Goal: Task Accomplishment & Management: Manage account settings

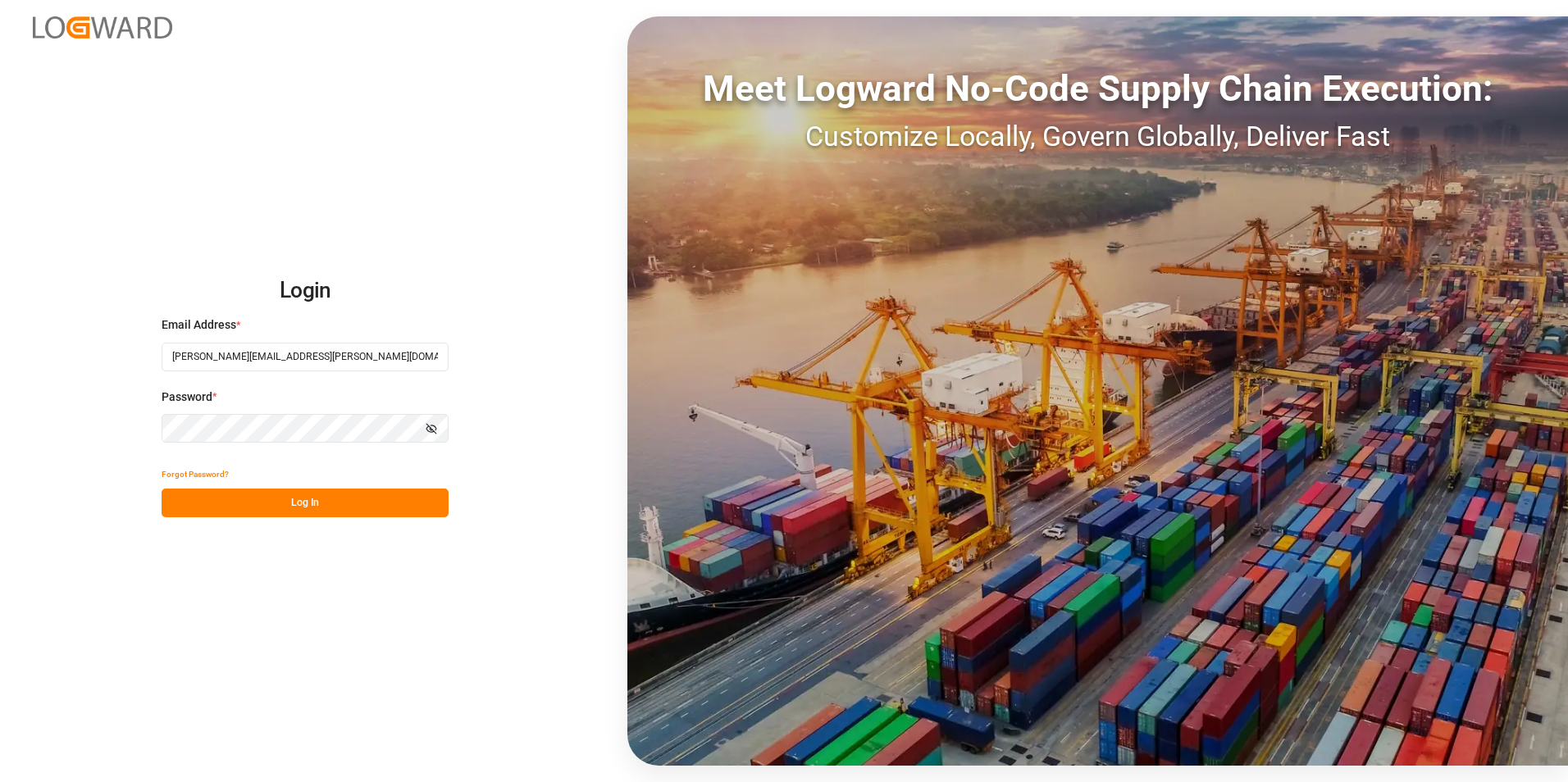
click at [310, 501] on button "Log In" at bounding box center [305, 503] width 287 height 28
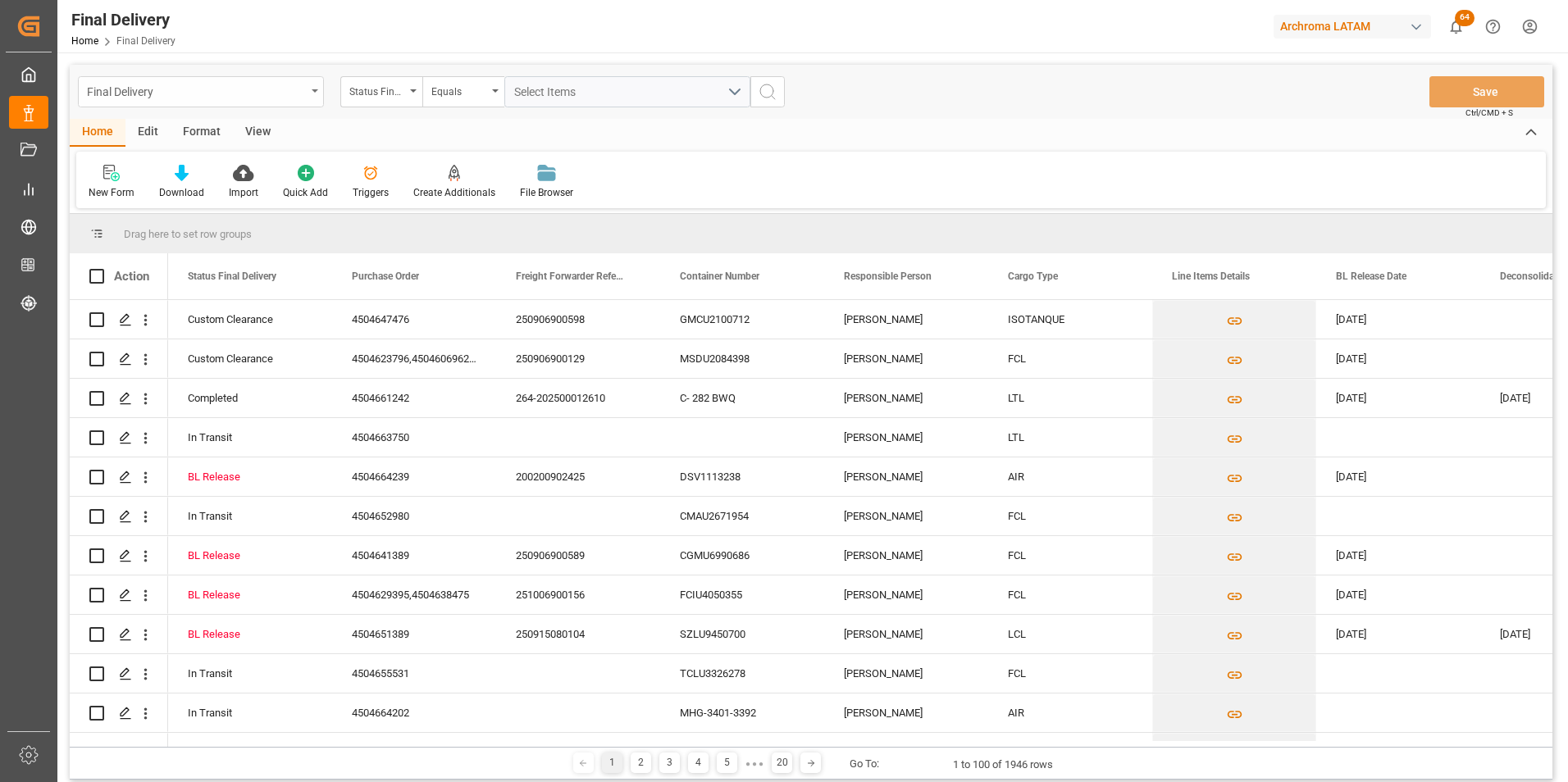
click at [310, 90] on div "Final Delivery" at bounding box center [200, 91] width 246 height 31
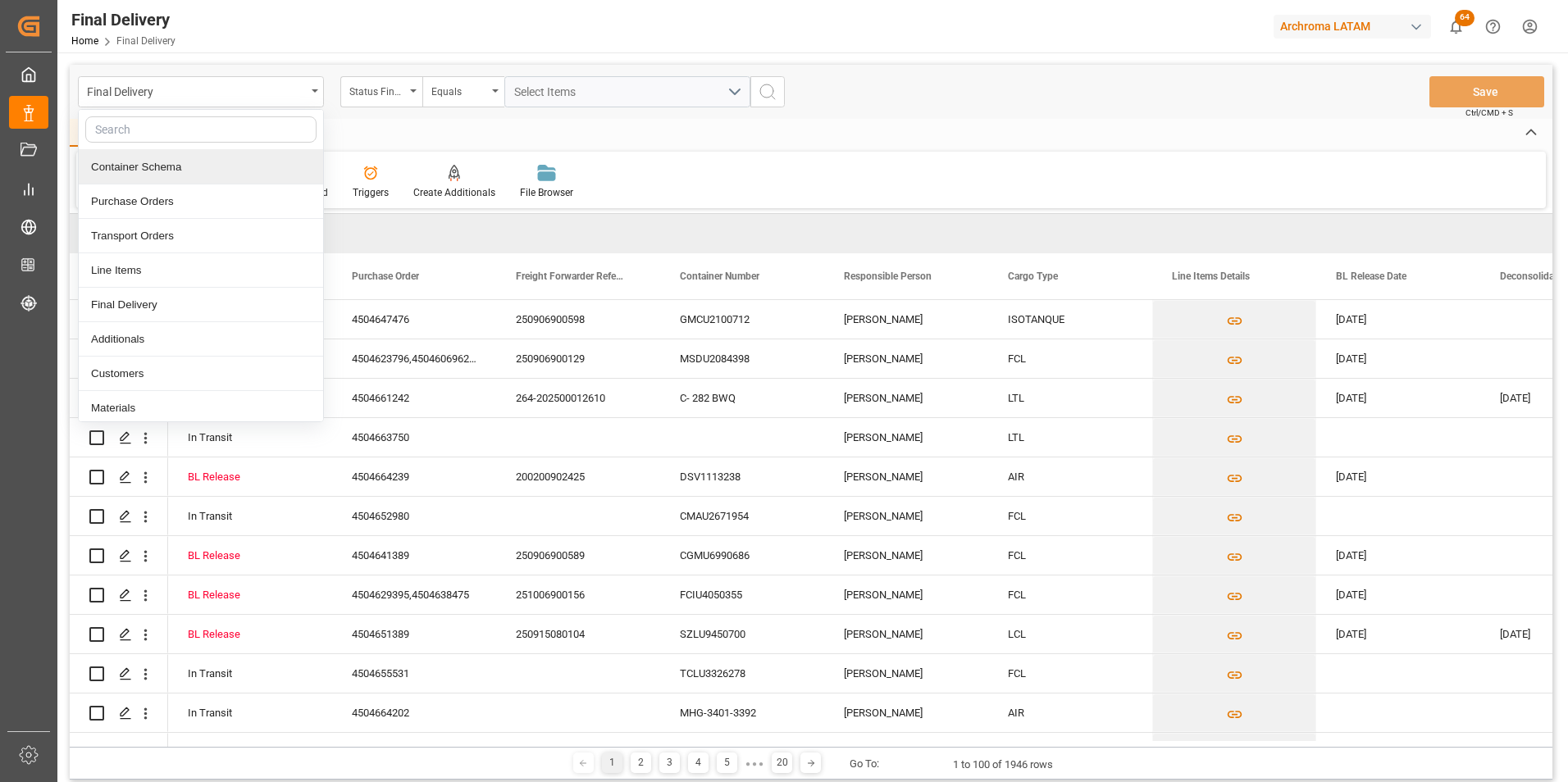
click at [158, 159] on div "Container Schema" at bounding box center [200, 167] width 244 height 34
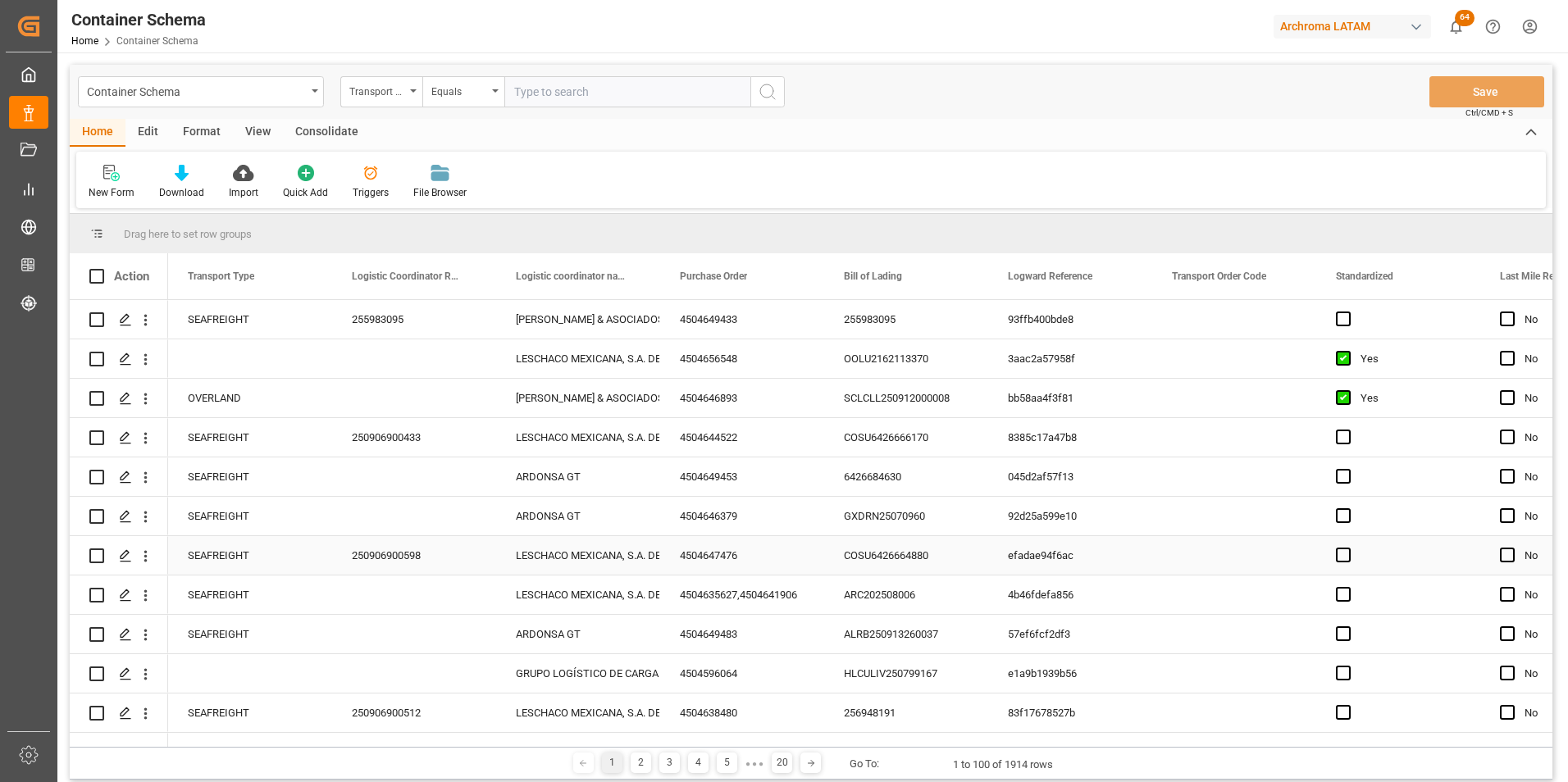
scroll to position [82, 0]
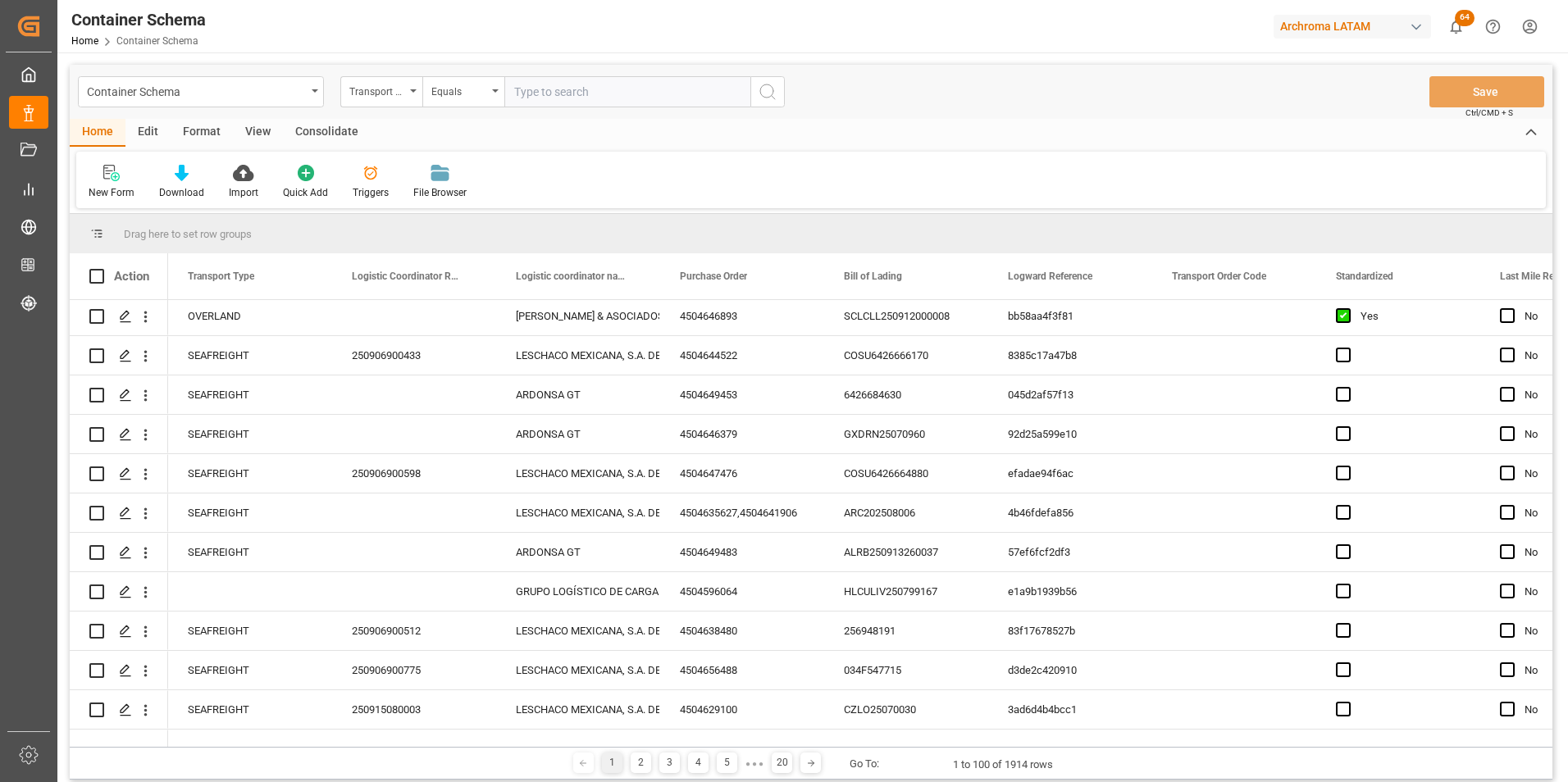
drag, startPoint x: 194, startPoint y: 747, endPoint x: 259, endPoint y: 746, distance: 65.0
click at [259, 746] on div "Drag here to set row groups Drag here to set column labels Action Transport Typ…" at bounding box center [811, 497] width 1483 height 566
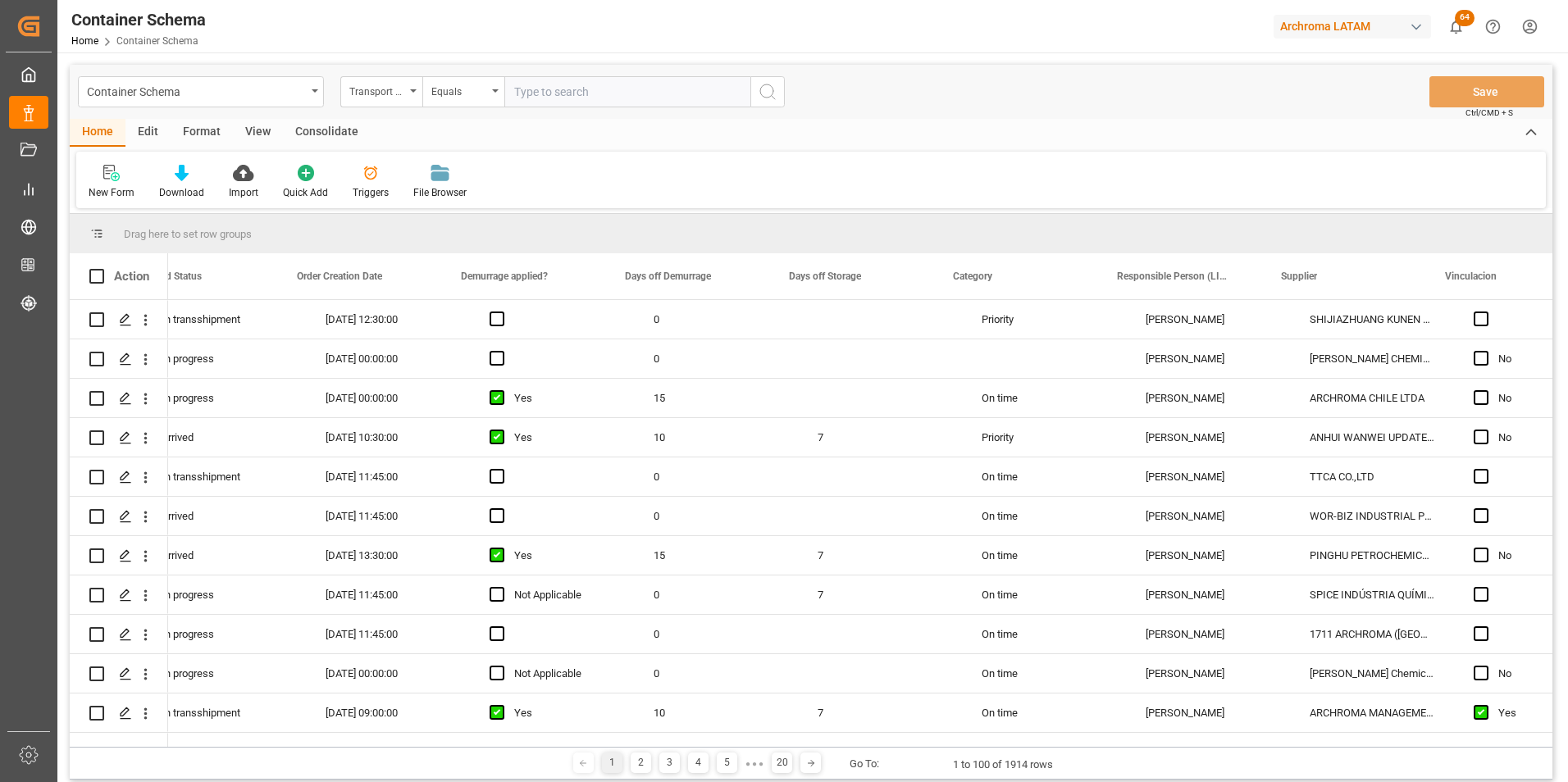
scroll to position [0, 1559]
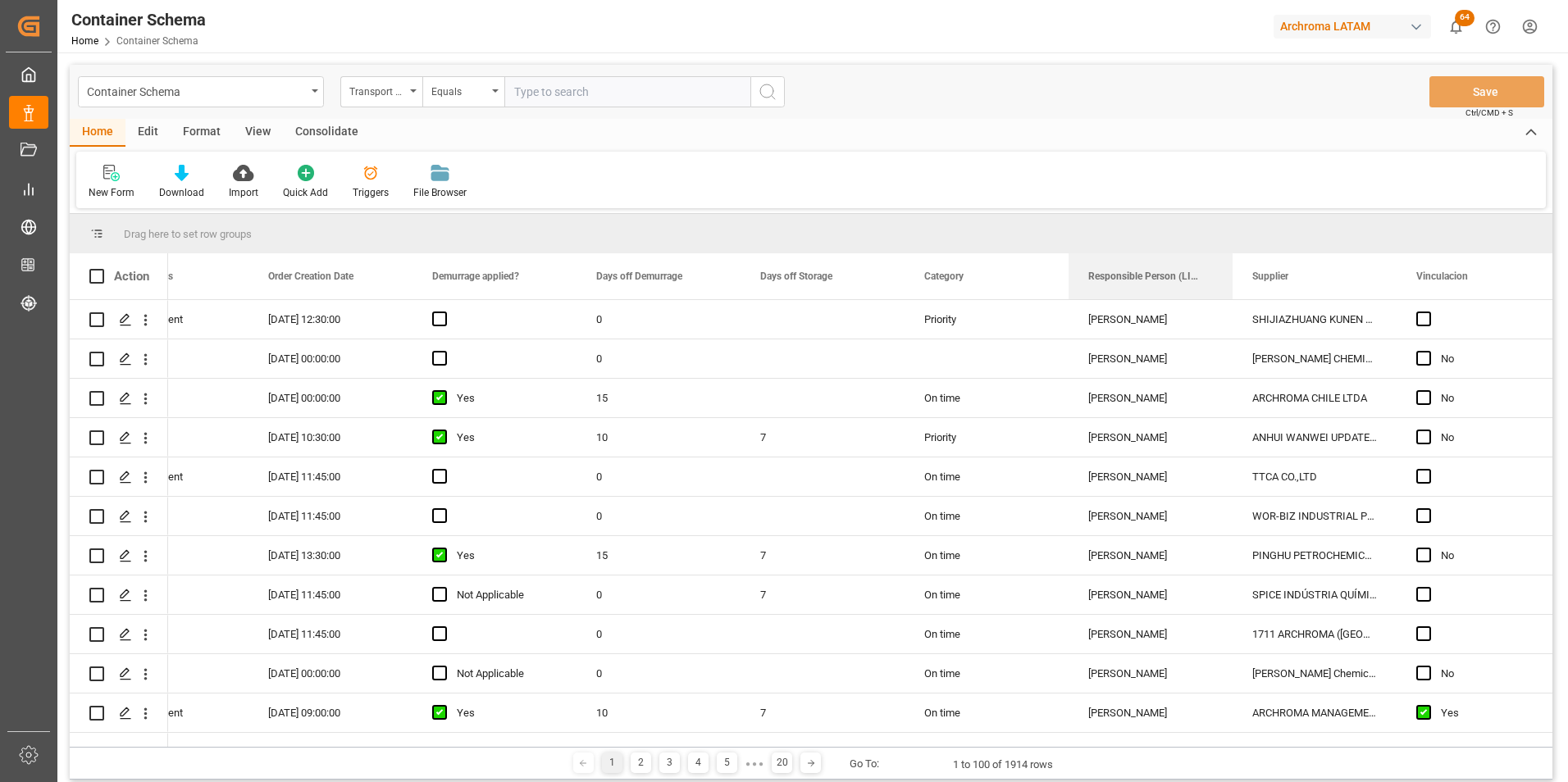
drag, startPoint x: 1104, startPoint y: 285, endPoint x: 881, endPoint y: 213, distance: 234.3
click at [881, 213] on div "Container Schema Transport Type Equals Save Ctrl/CMD + S Home Edit Format View …" at bounding box center [811, 421] width 1483 height 715
drag, startPoint x: 1116, startPoint y: 275, endPoint x: 1100, endPoint y: 233, distance: 44.9
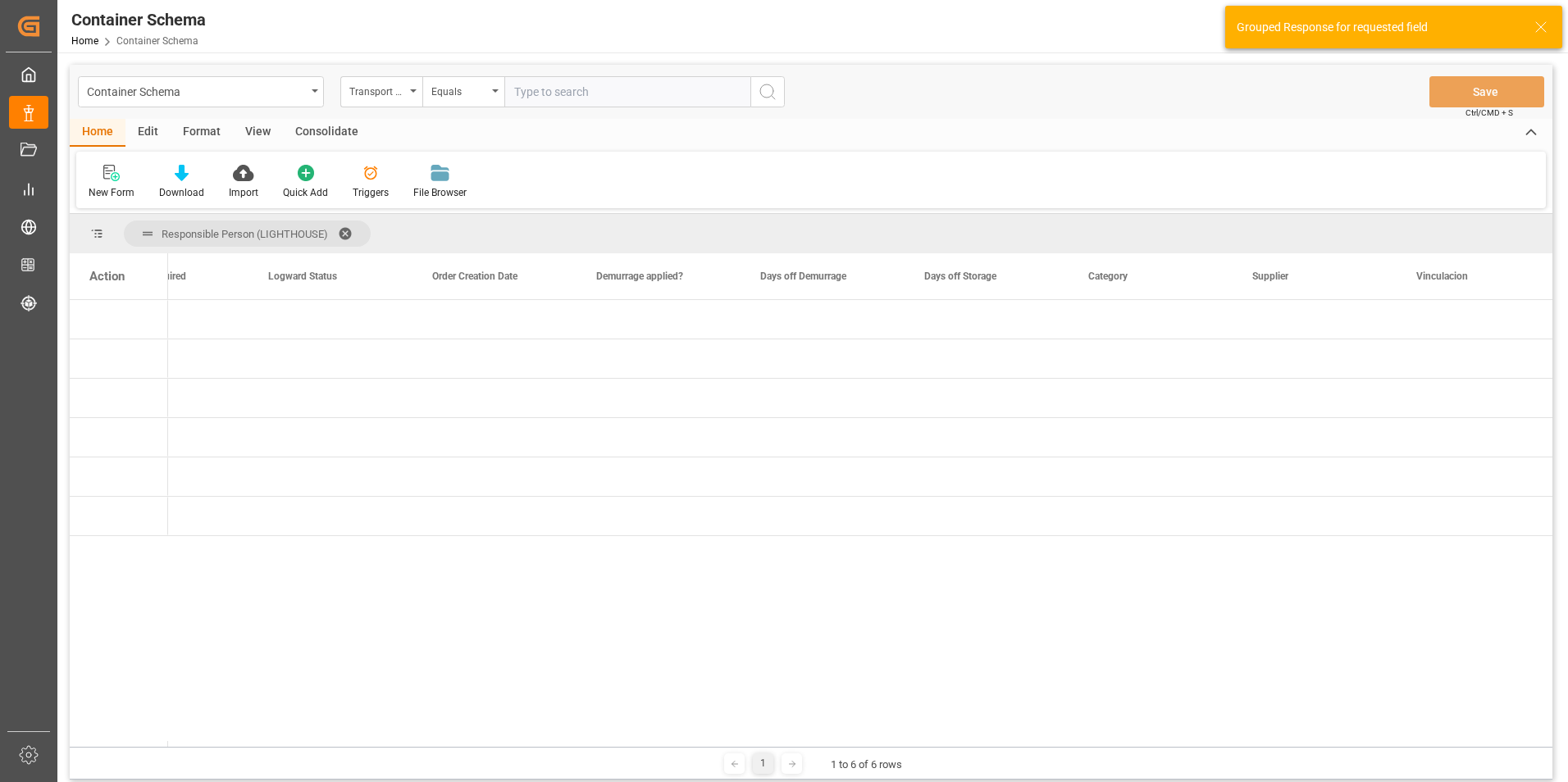
scroll to position [0, 0]
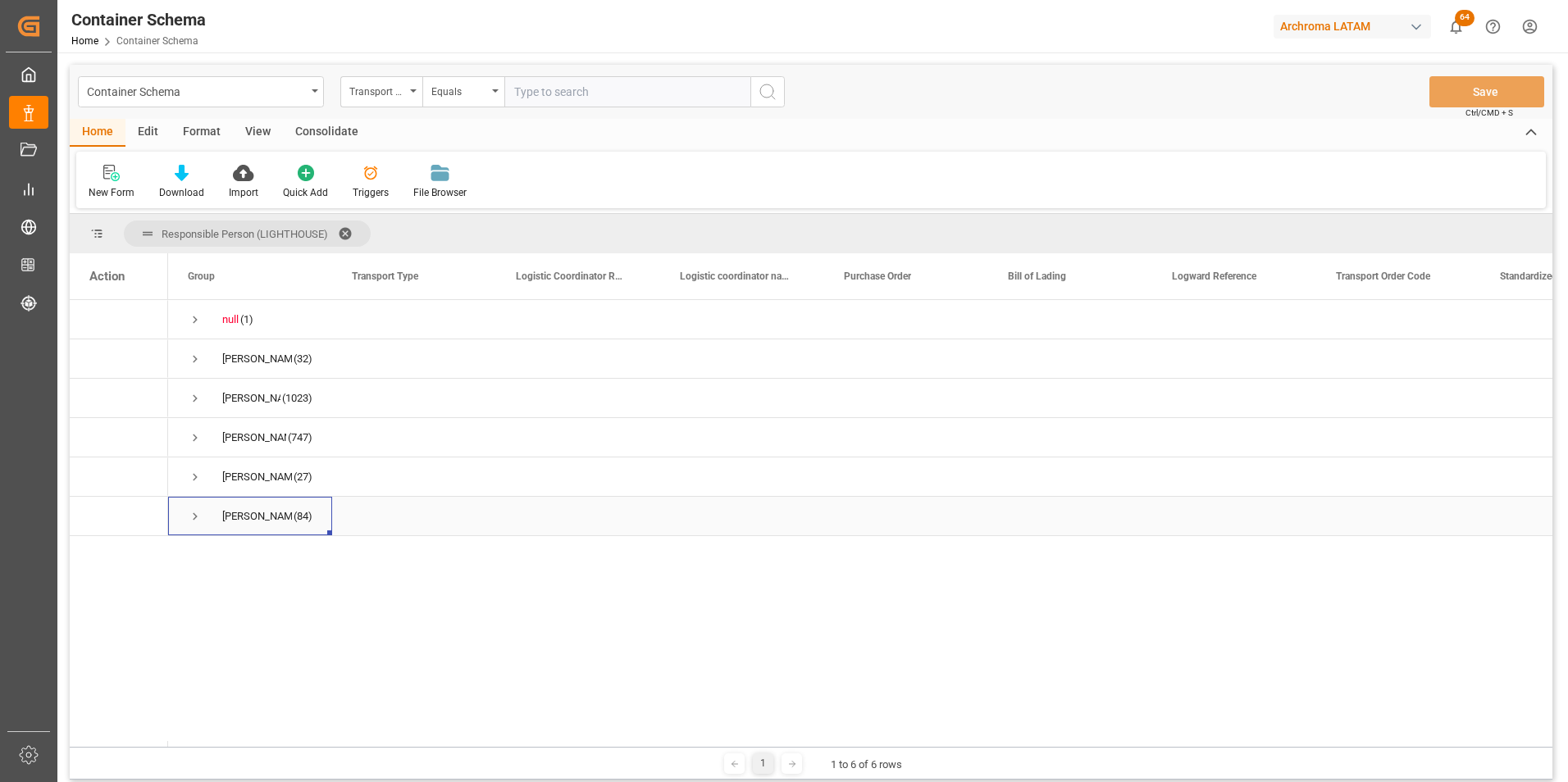
click at [196, 512] on span "Press SPACE to select this row." at bounding box center [196, 517] width 15 height 15
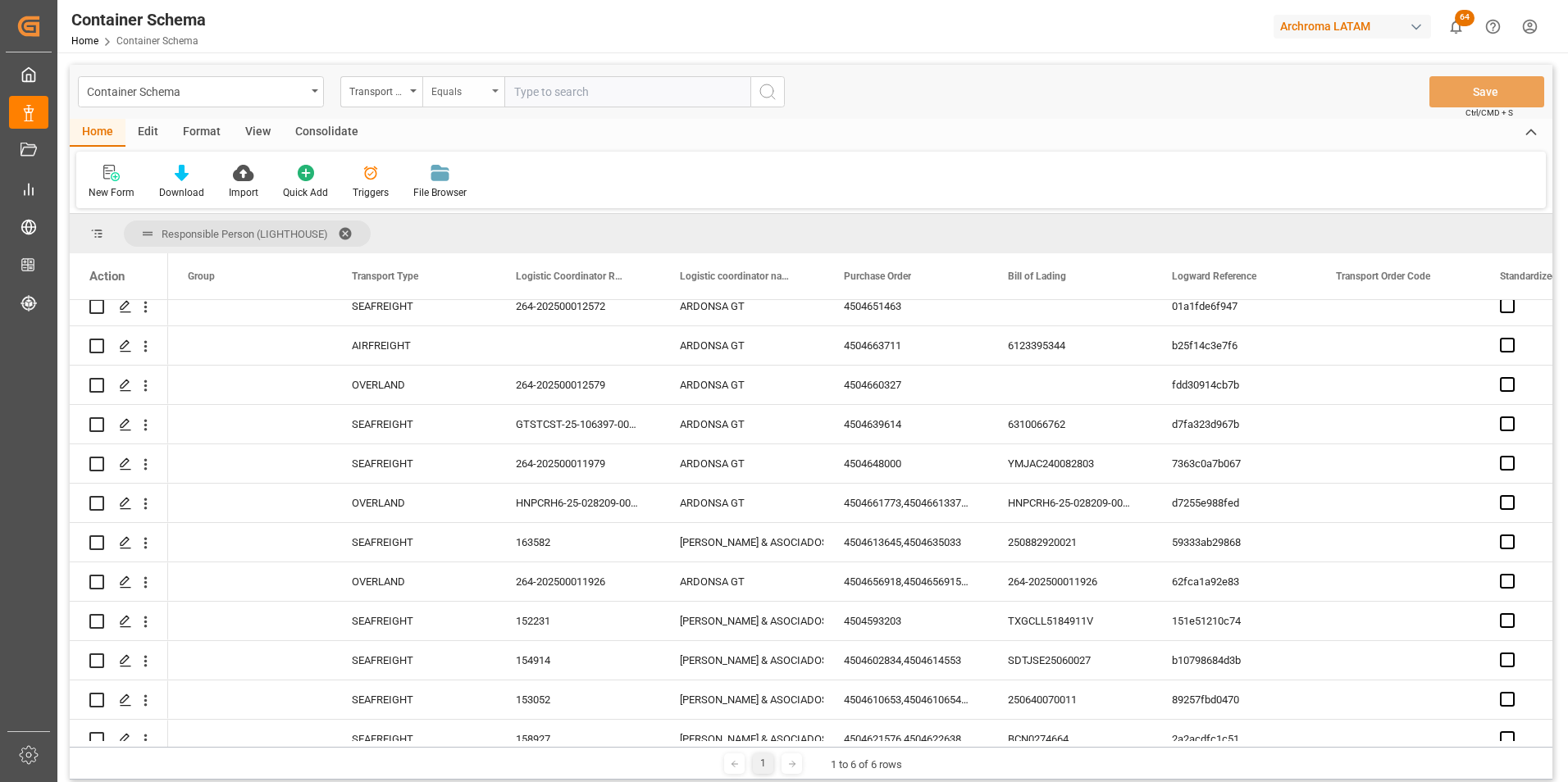
click at [474, 84] on div "Equals" at bounding box center [458, 90] width 56 height 19
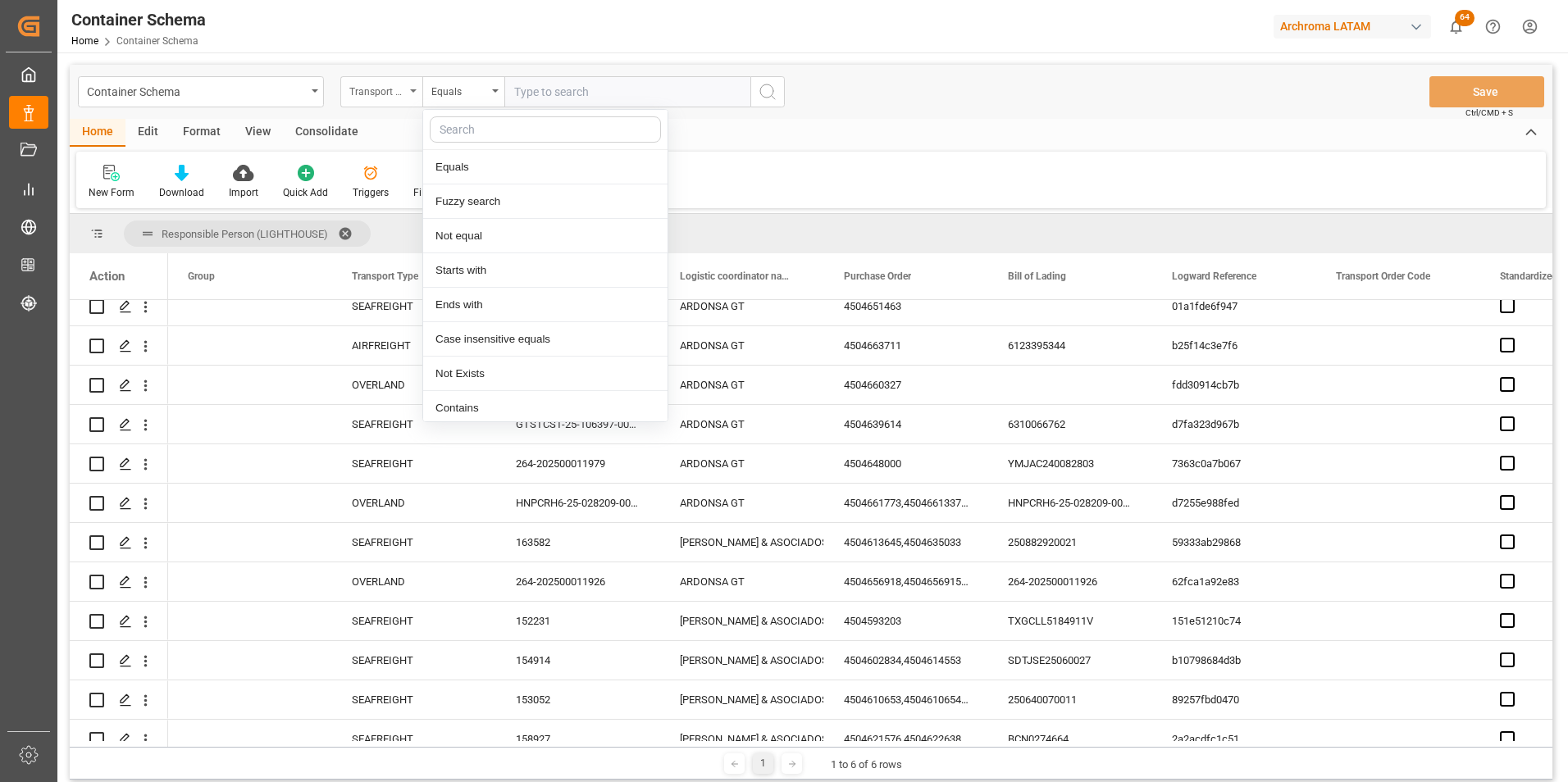
click at [375, 82] on div "Transport Type" at bounding box center [377, 90] width 56 height 19
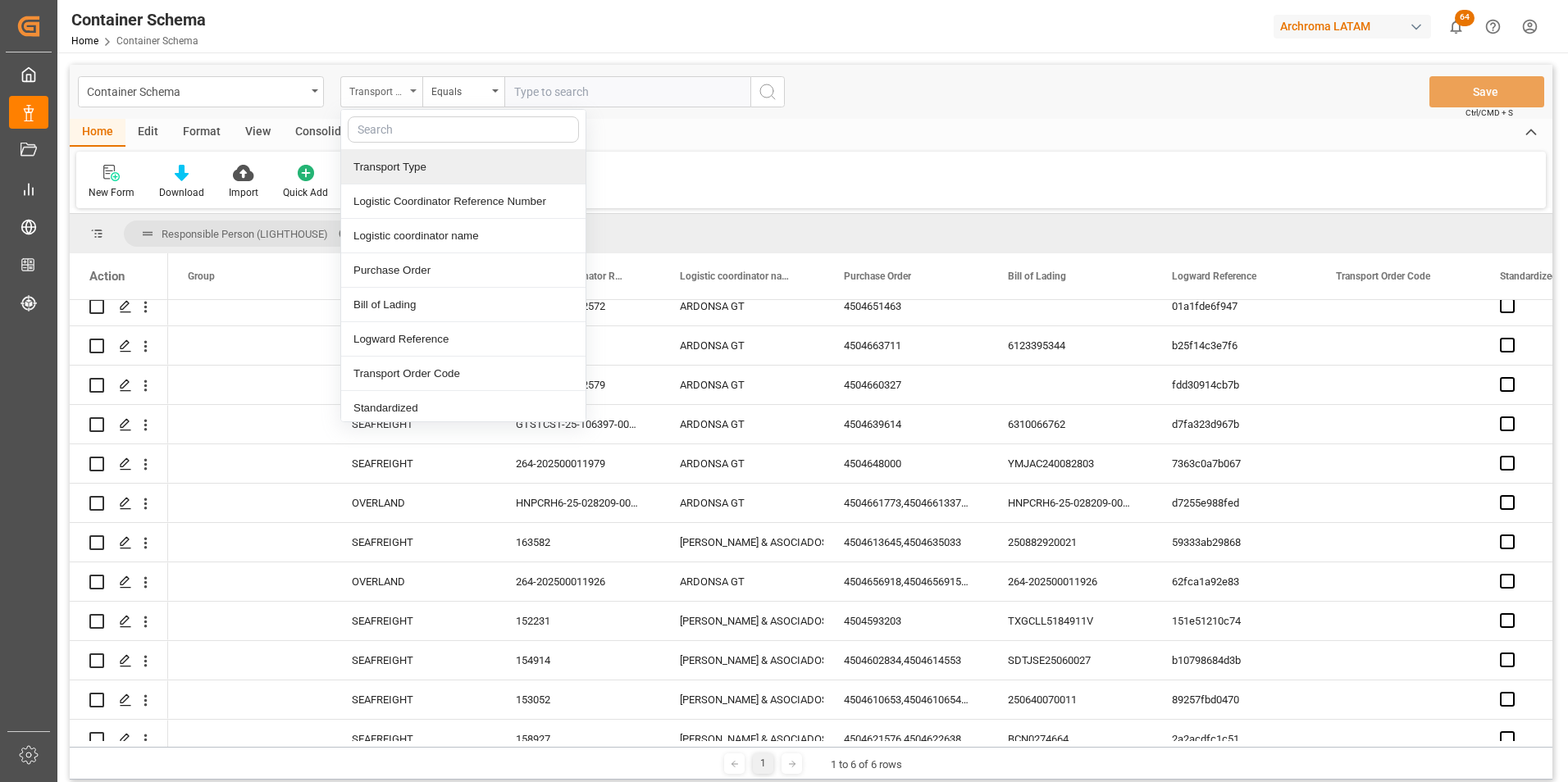
click at [404, 87] on div "Transport Type" at bounding box center [377, 90] width 56 height 19
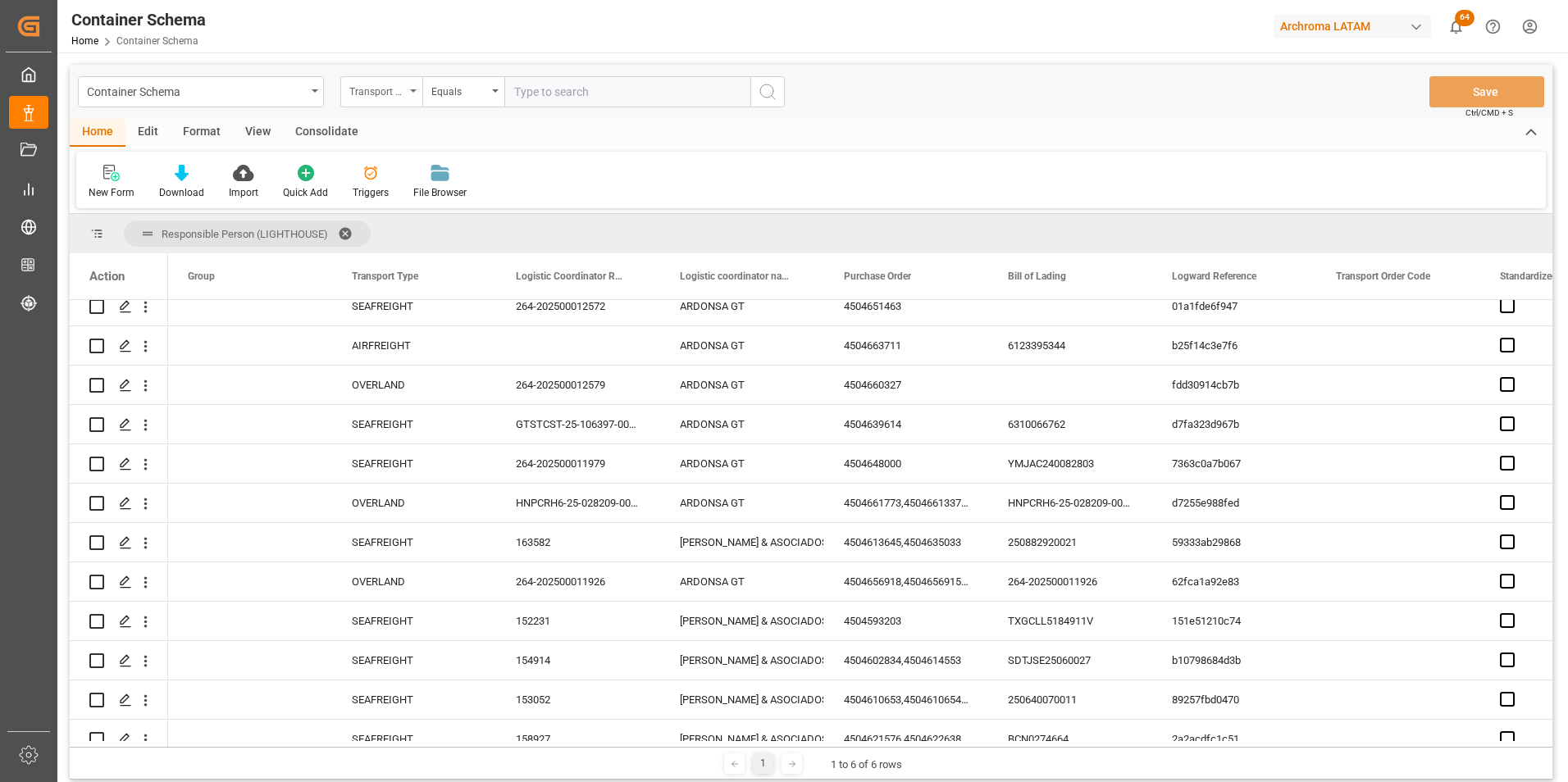
click at [380, 90] on div "Transport Type" at bounding box center [377, 90] width 56 height 19
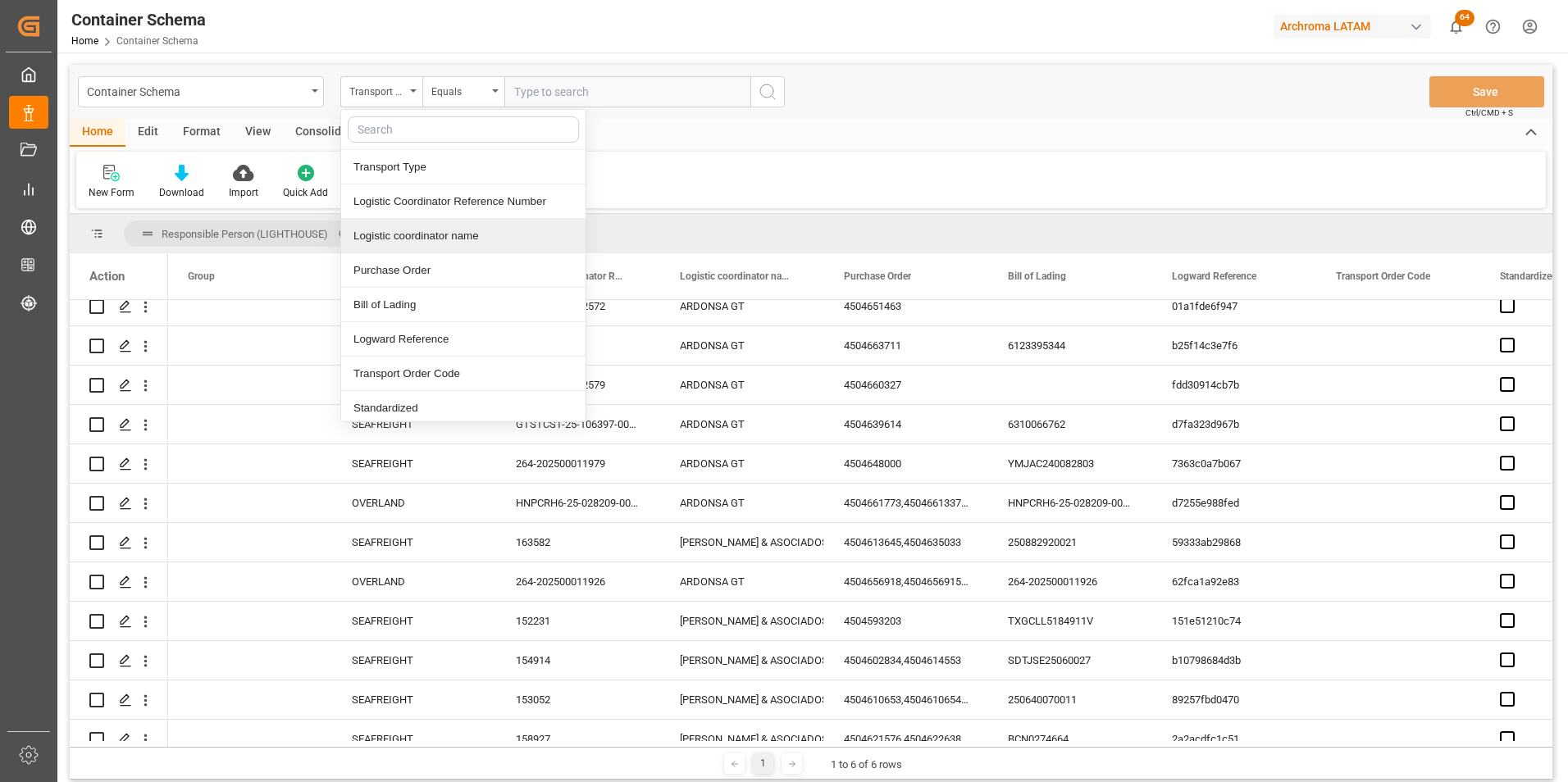
click at [308, 238] on span "Responsible Person (LIGHTHOUSE)" at bounding box center [247, 233] width 247 height 27
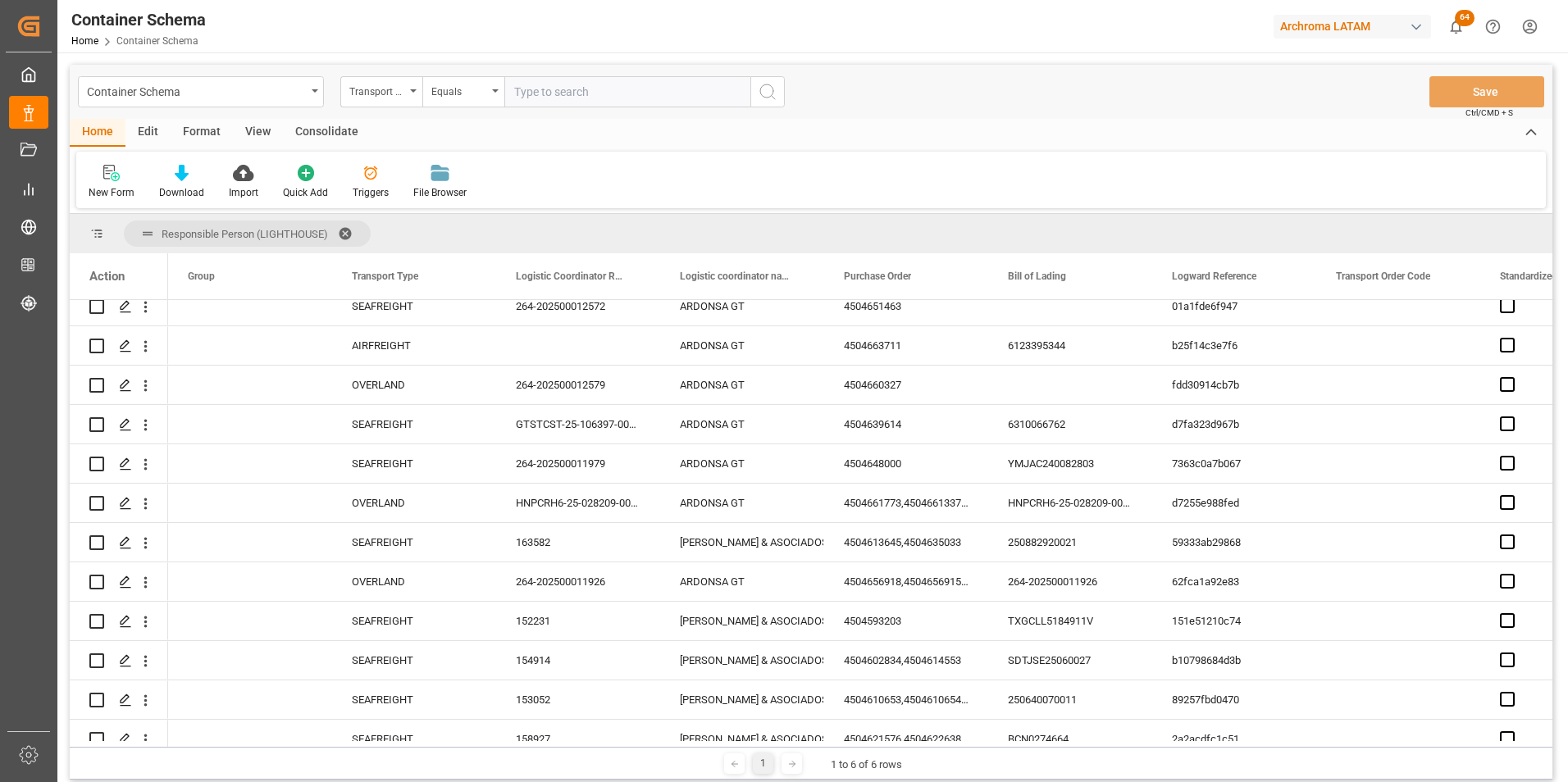
click at [341, 229] on span at bounding box center [351, 233] width 27 height 15
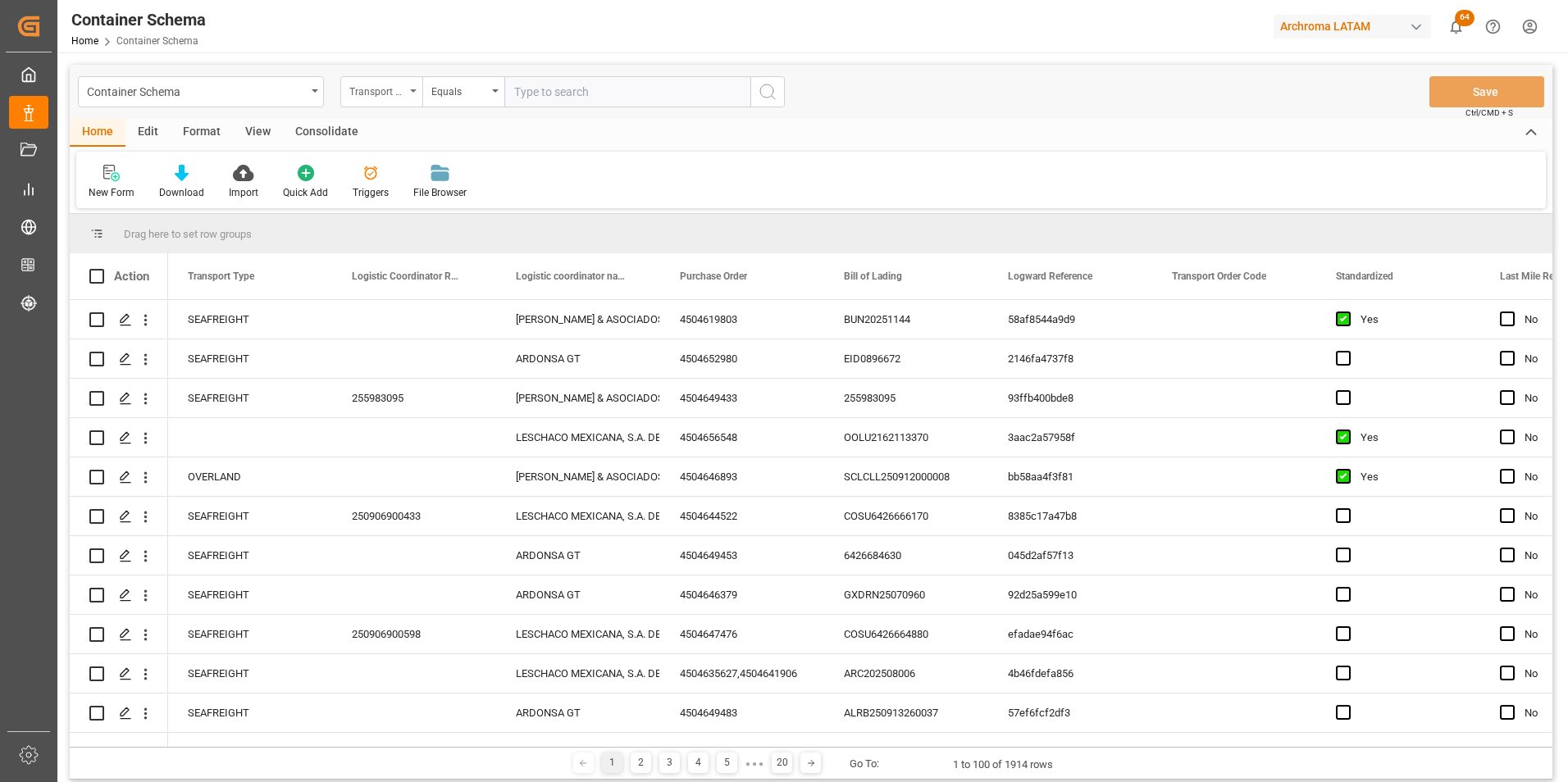
click at [389, 87] on div "Transport Type" at bounding box center [377, 90] width 56 height 19
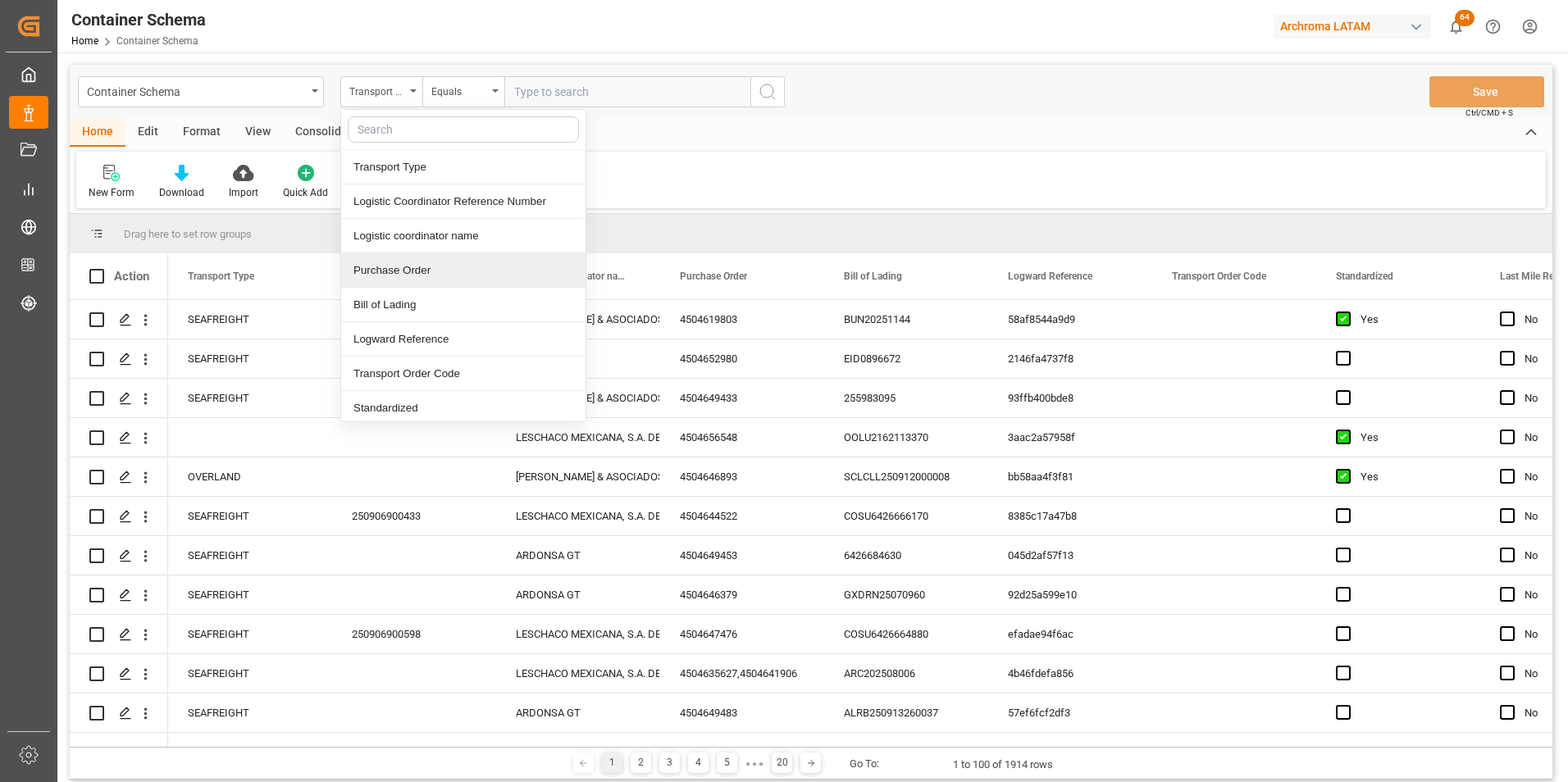
click at [416, 271] on div "Purchase Order" at bounding box center [462, 270] width 244 height 34
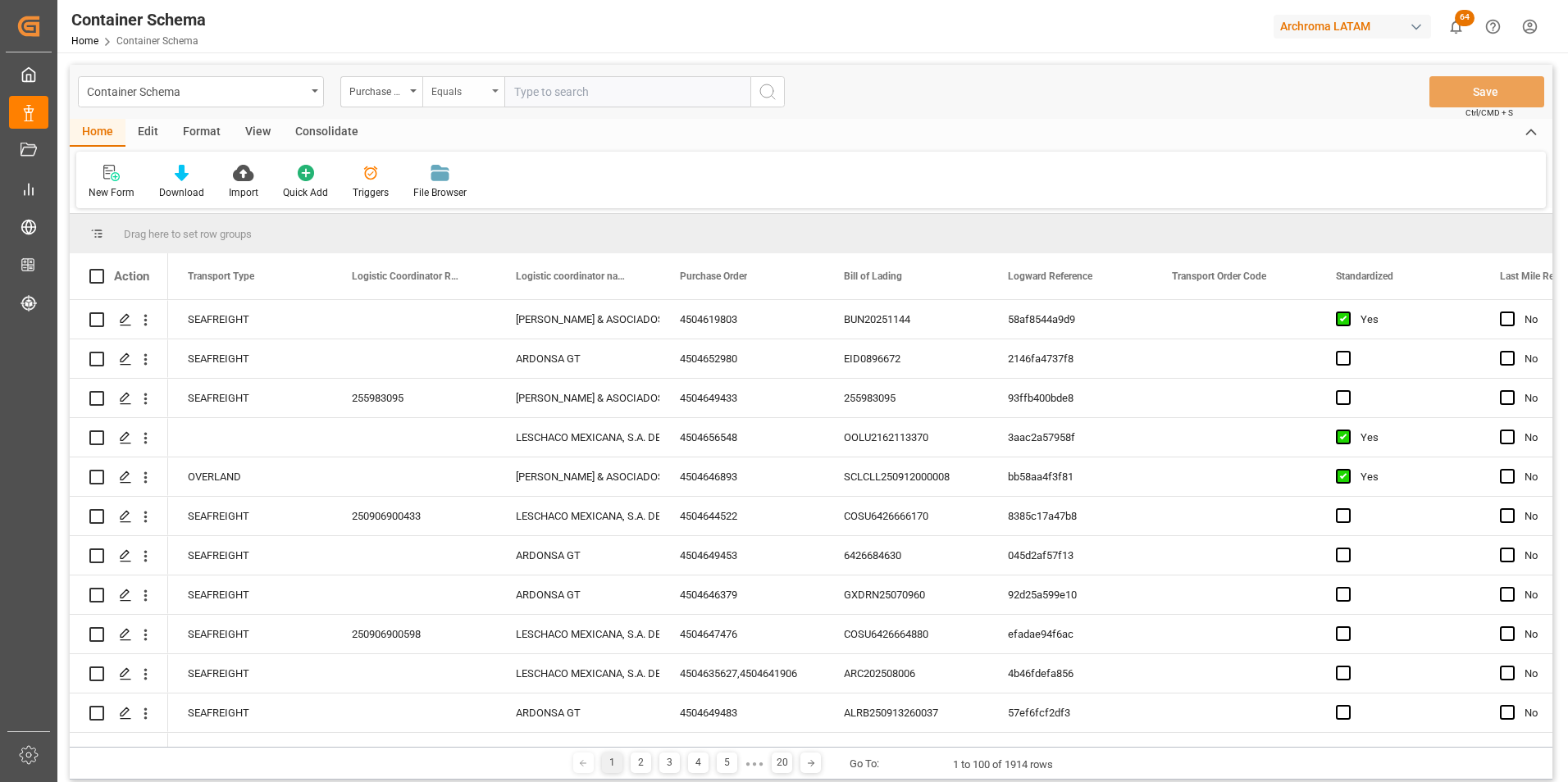
click at [434, 100] on div "Equals" at bounding box center [463, 91] width 82 height 31
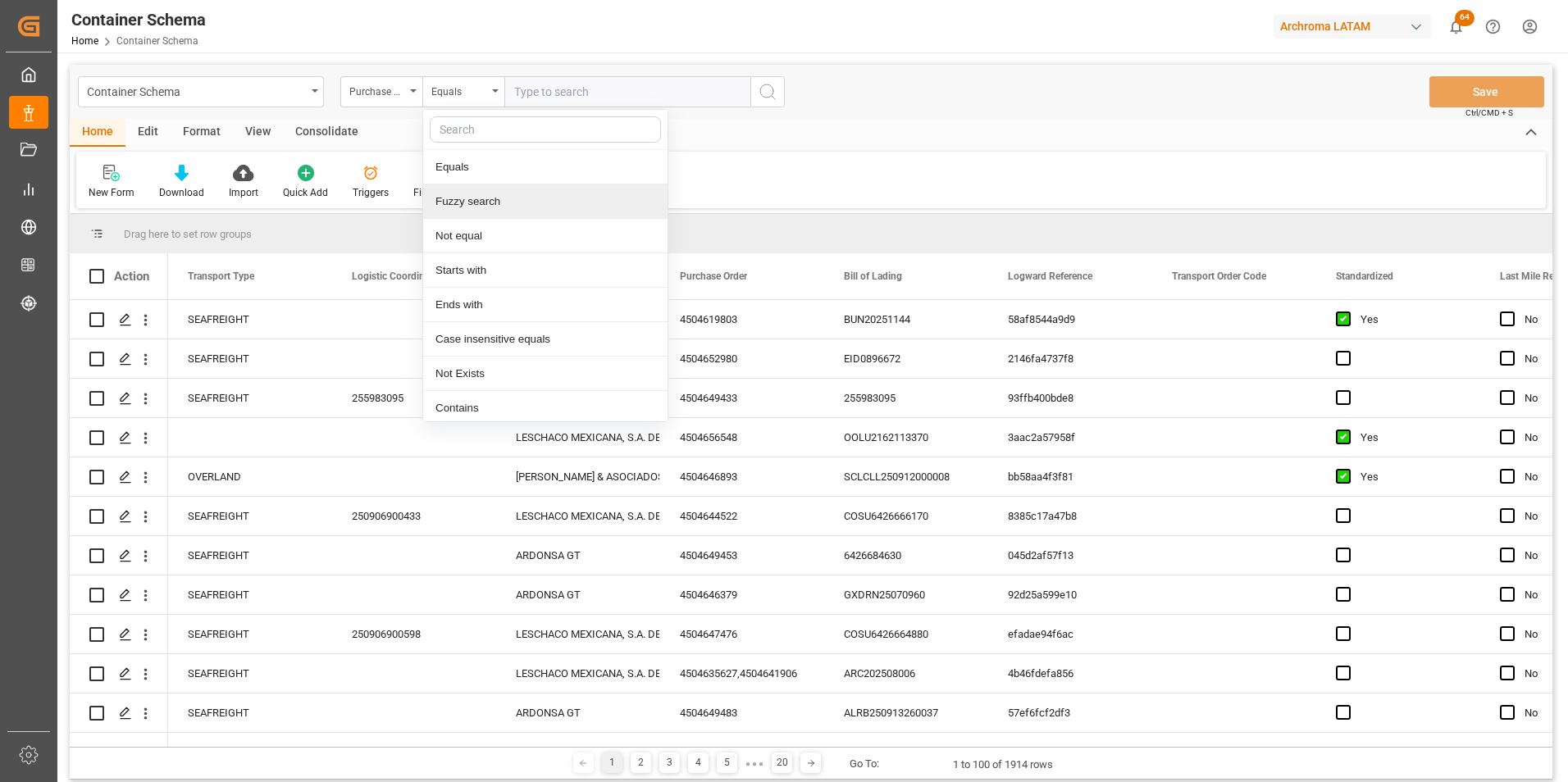
click at [462, 209] on div "Fuzzy search" at bounding box center [545, 201] width 244 height 34
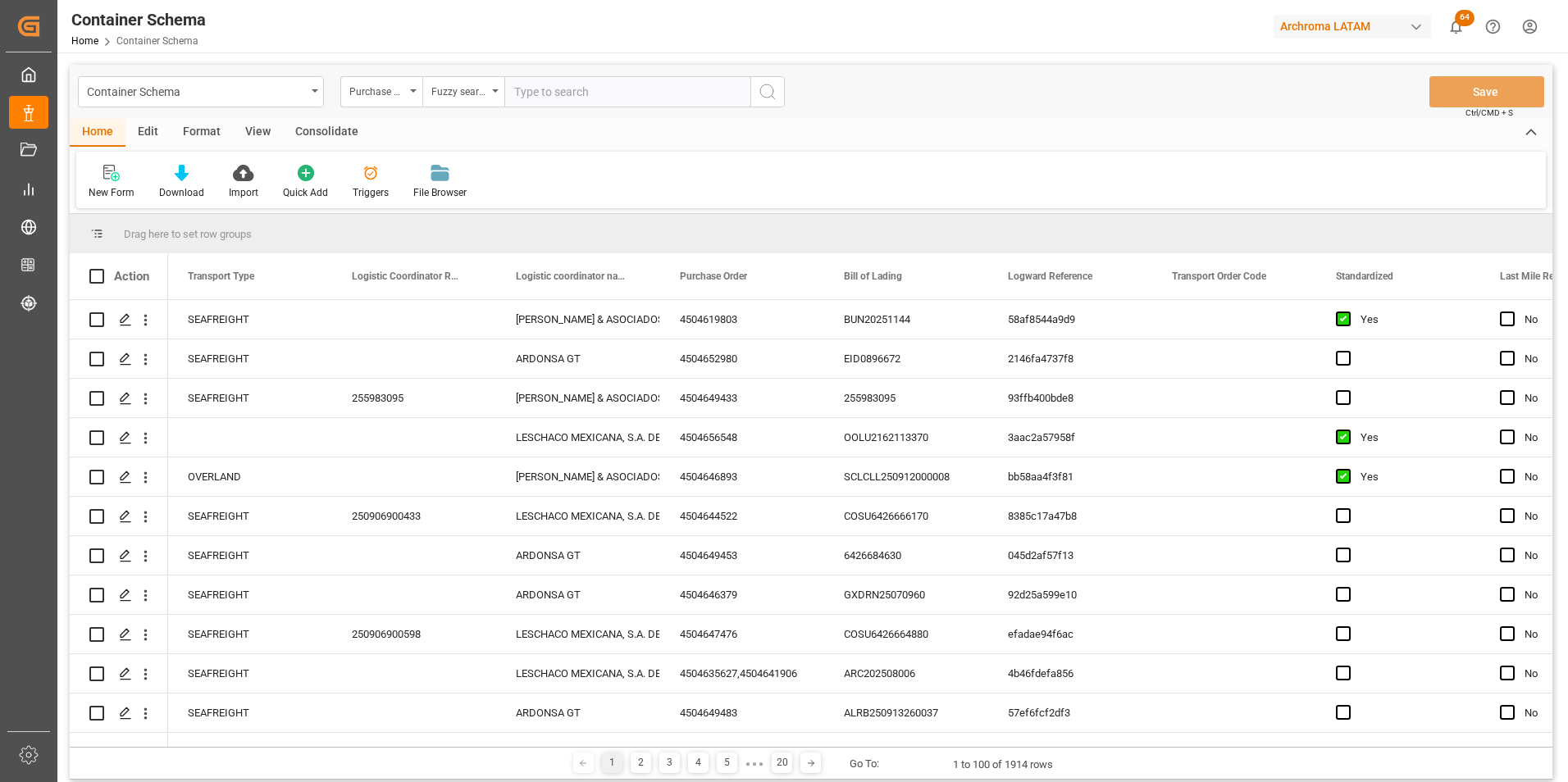
paste input "4504661242"
type input "4504661242"
click at [753, 100] on button "search button" at bounding box center [768, 91] width 34 height 31
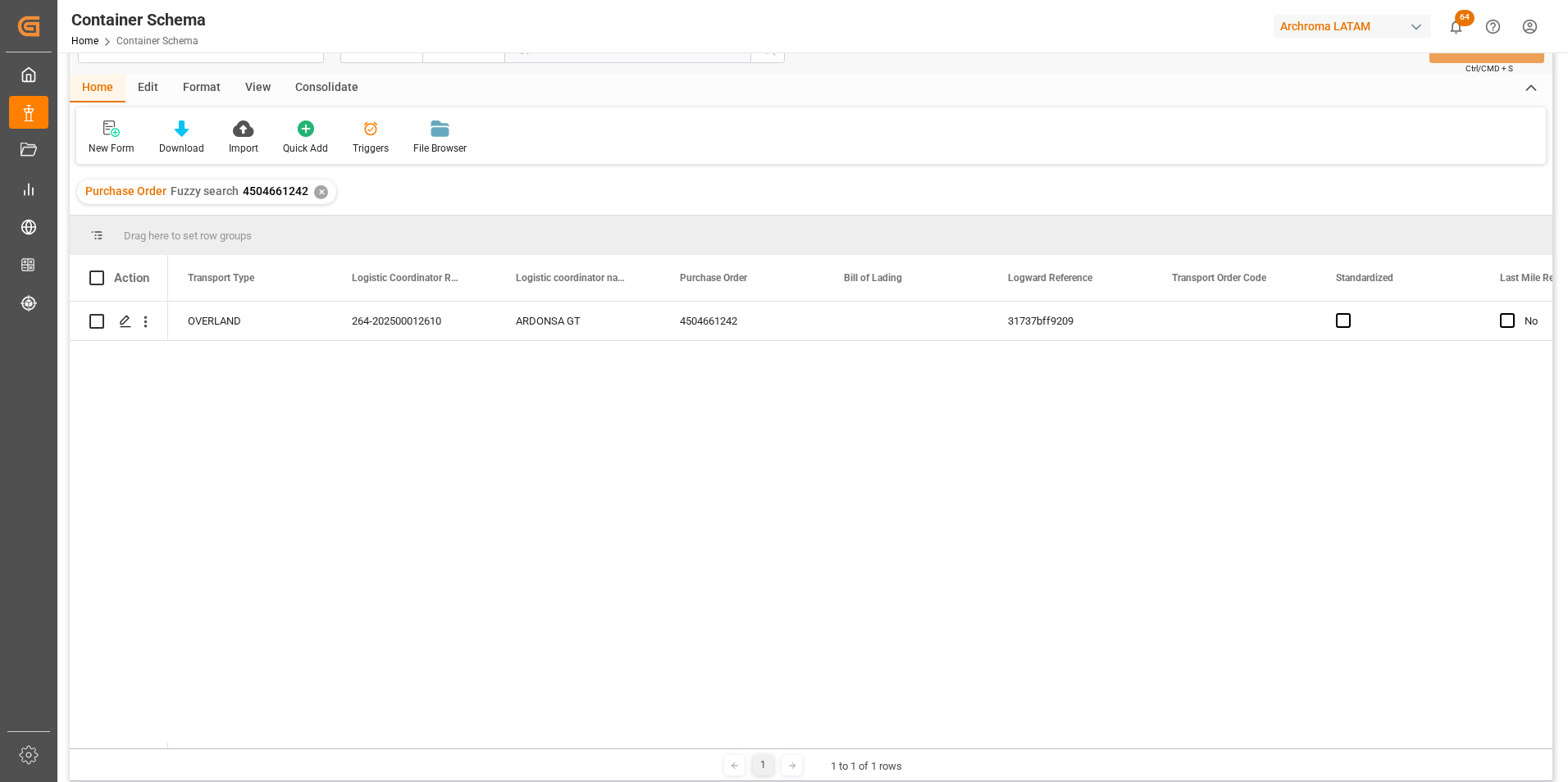
scroll to position [82, 0]
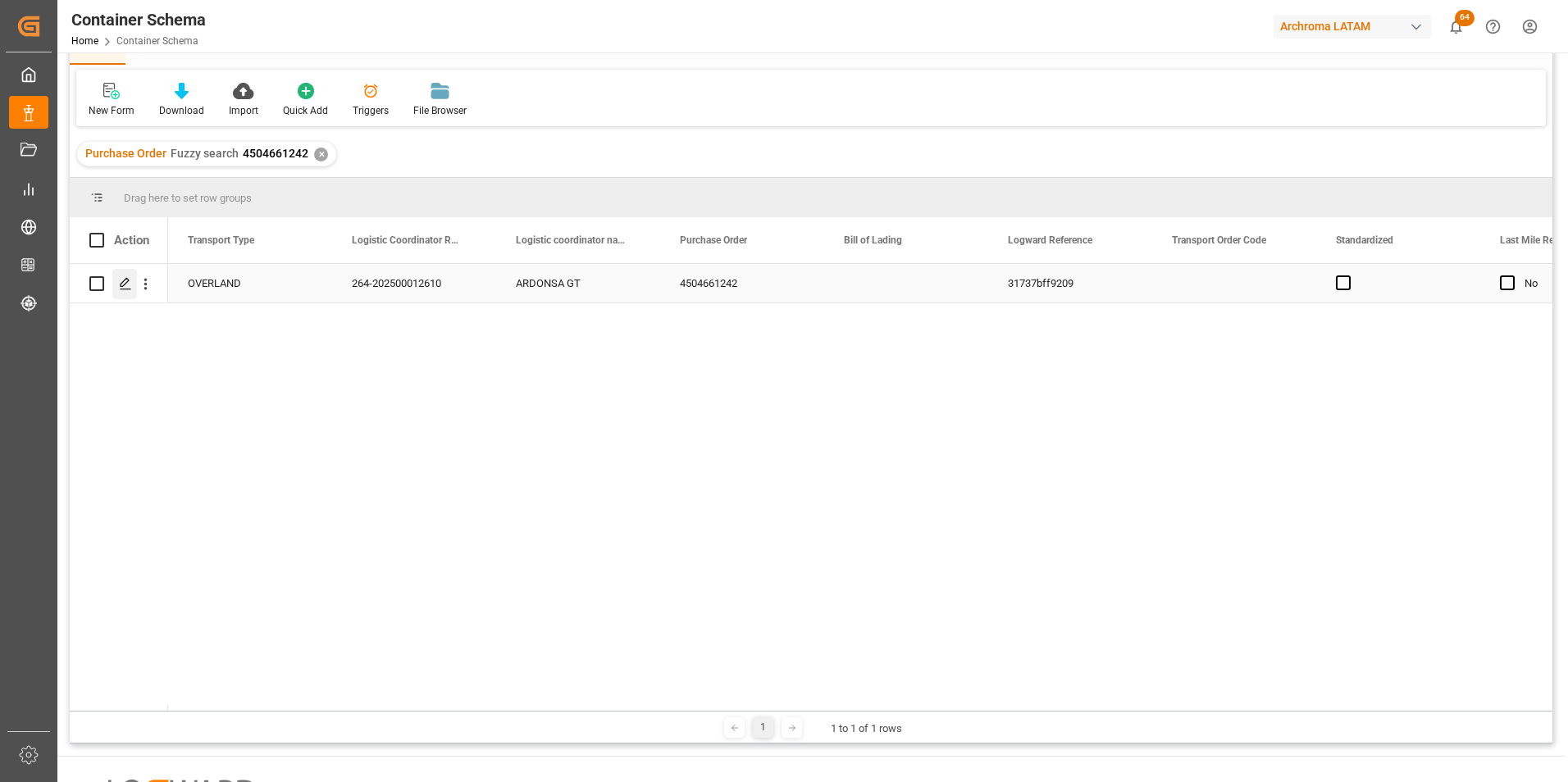
click at [123, 289] on line "Press SPACE to select this row." at bounding box center [125, 289] width 9 height 0
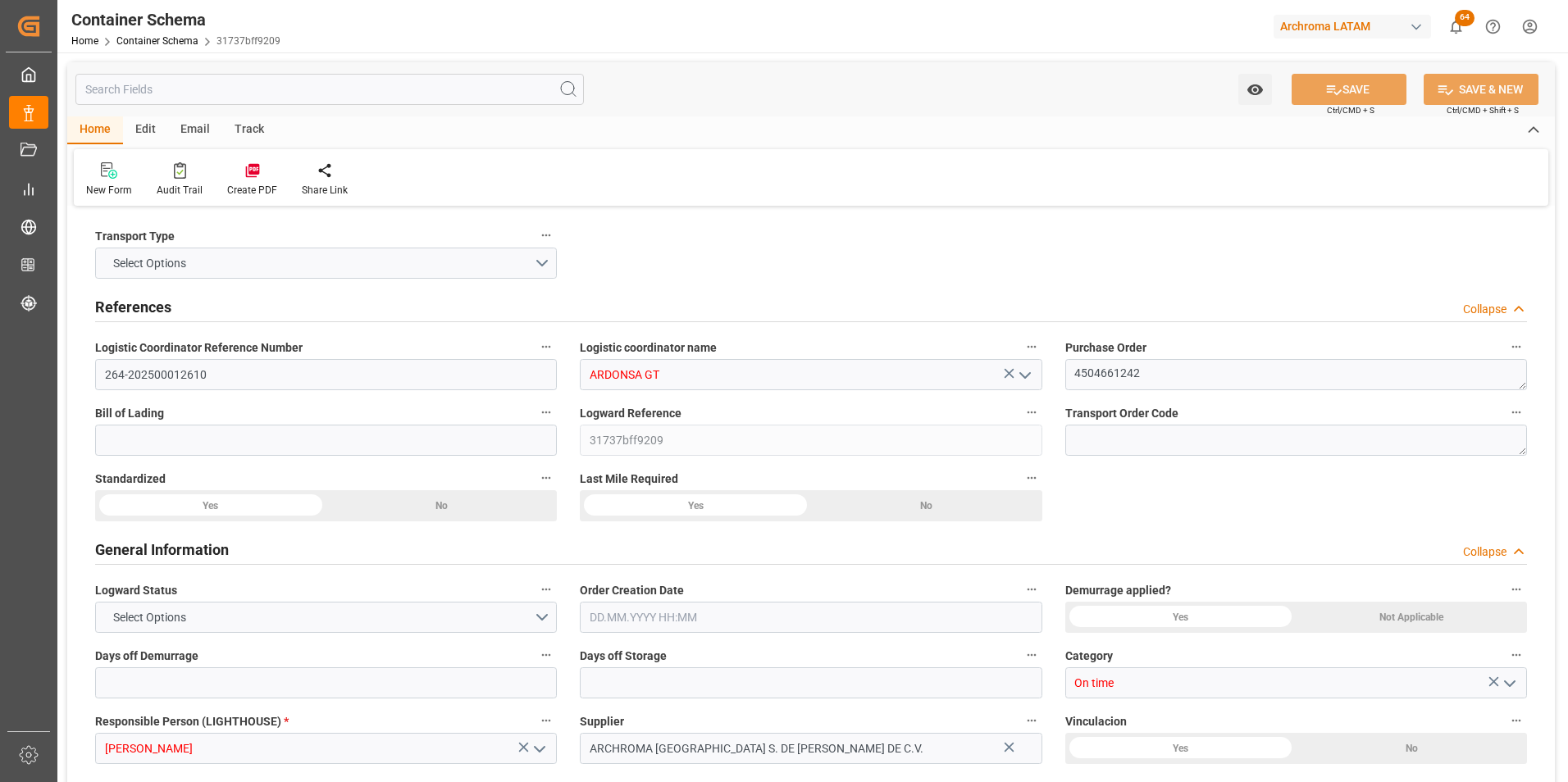
type input "0"
type input "1"
type input "3"
type input "3300"
type input "3481.5"
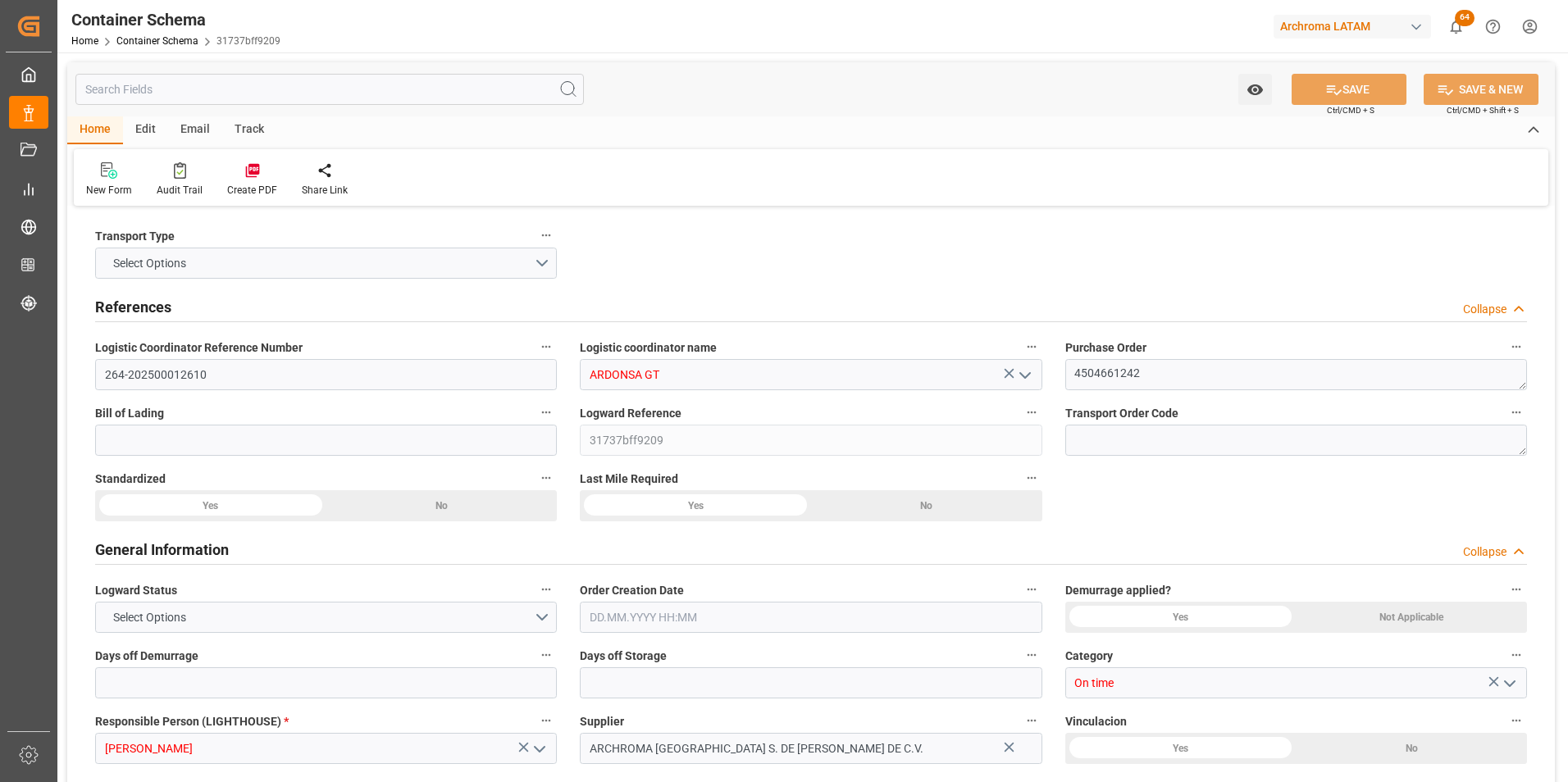
type input "MXZMF"
type input "04.09.2025 11:30"
type input "03.09.2025"
type input "04.09.2025"
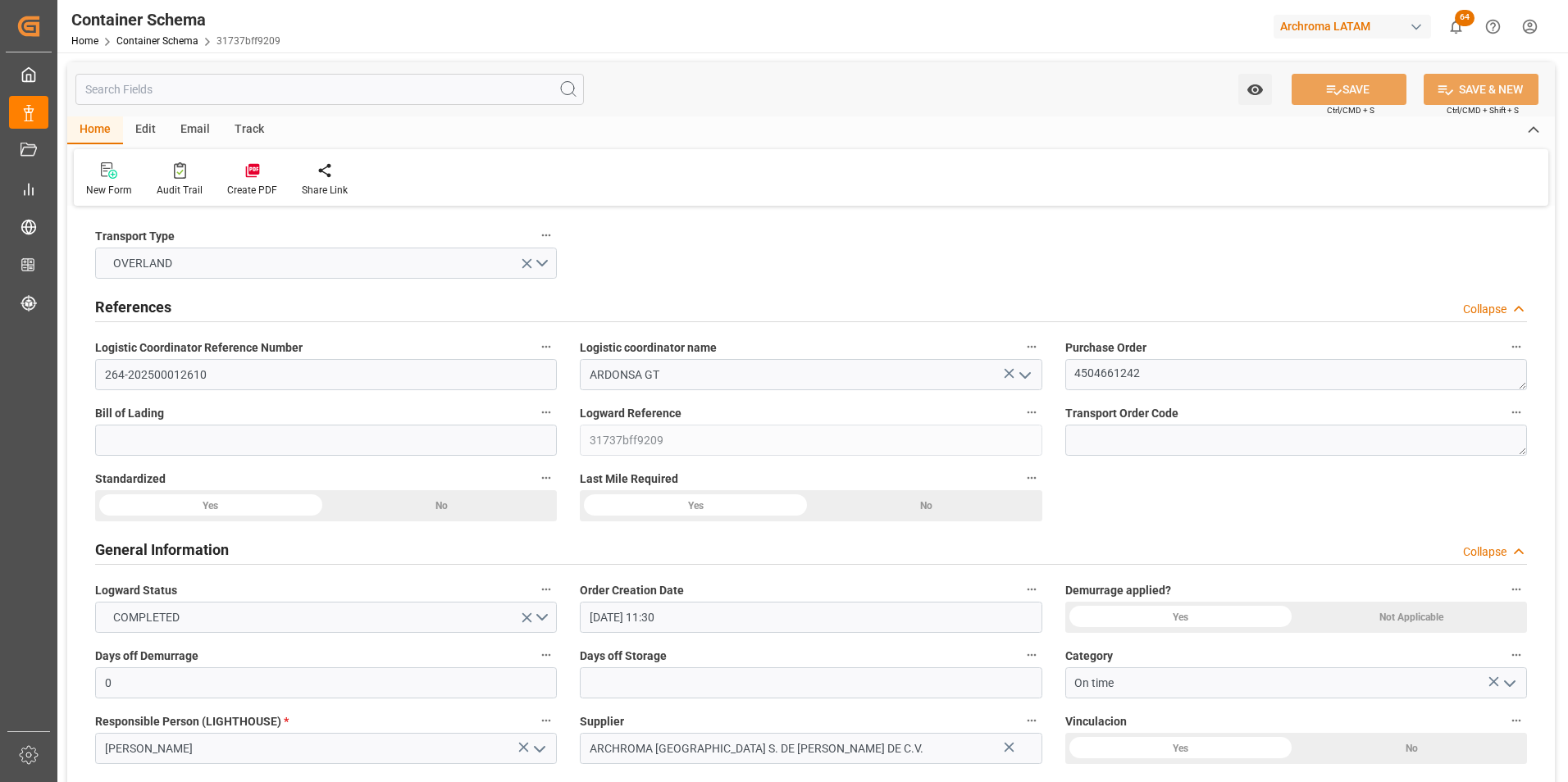
type input "10.09.2025"
type input "05.09.2025 00:00"
type input "10.09.2025 00:00"
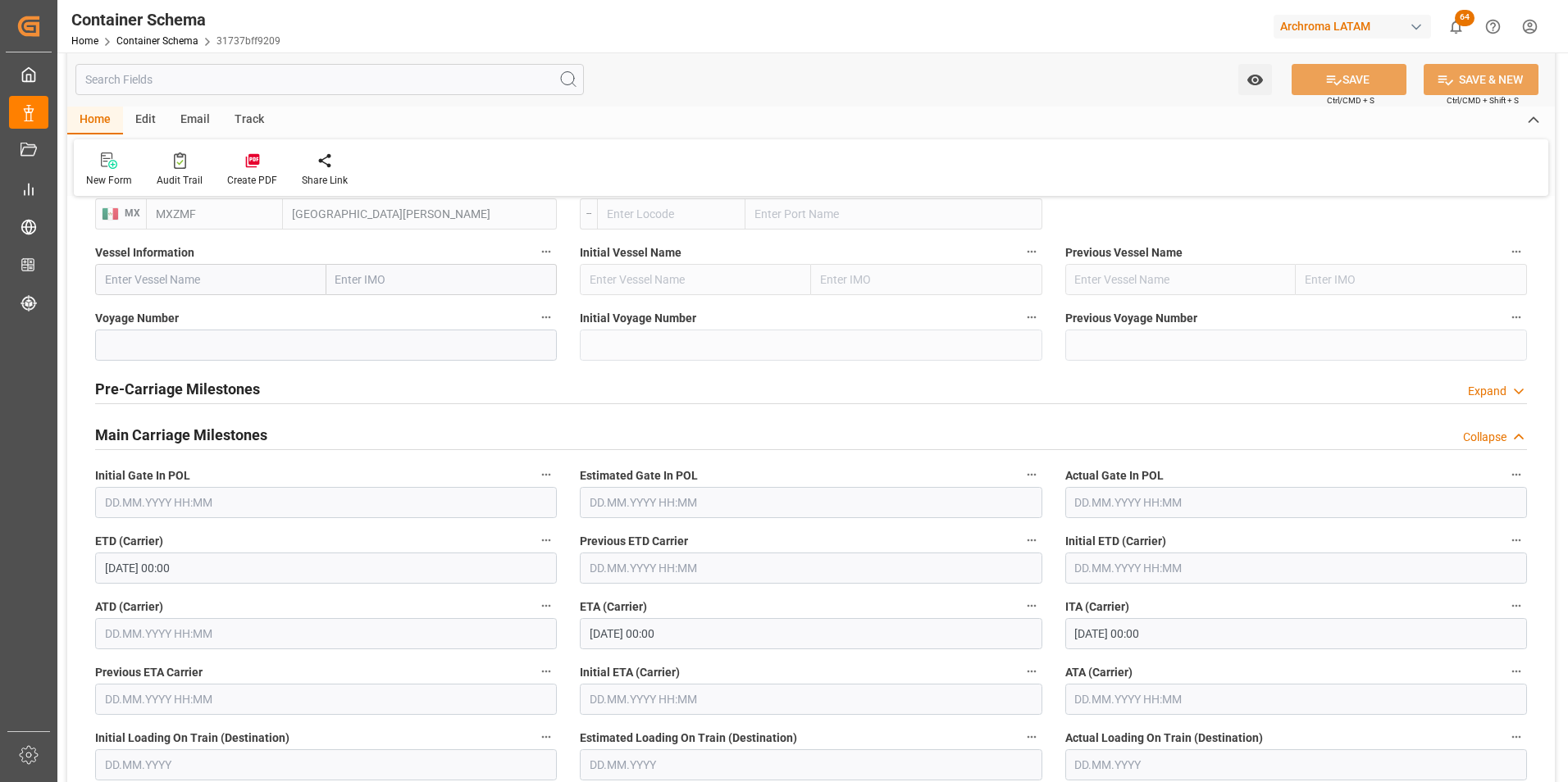
scroll to position [1968, 0]
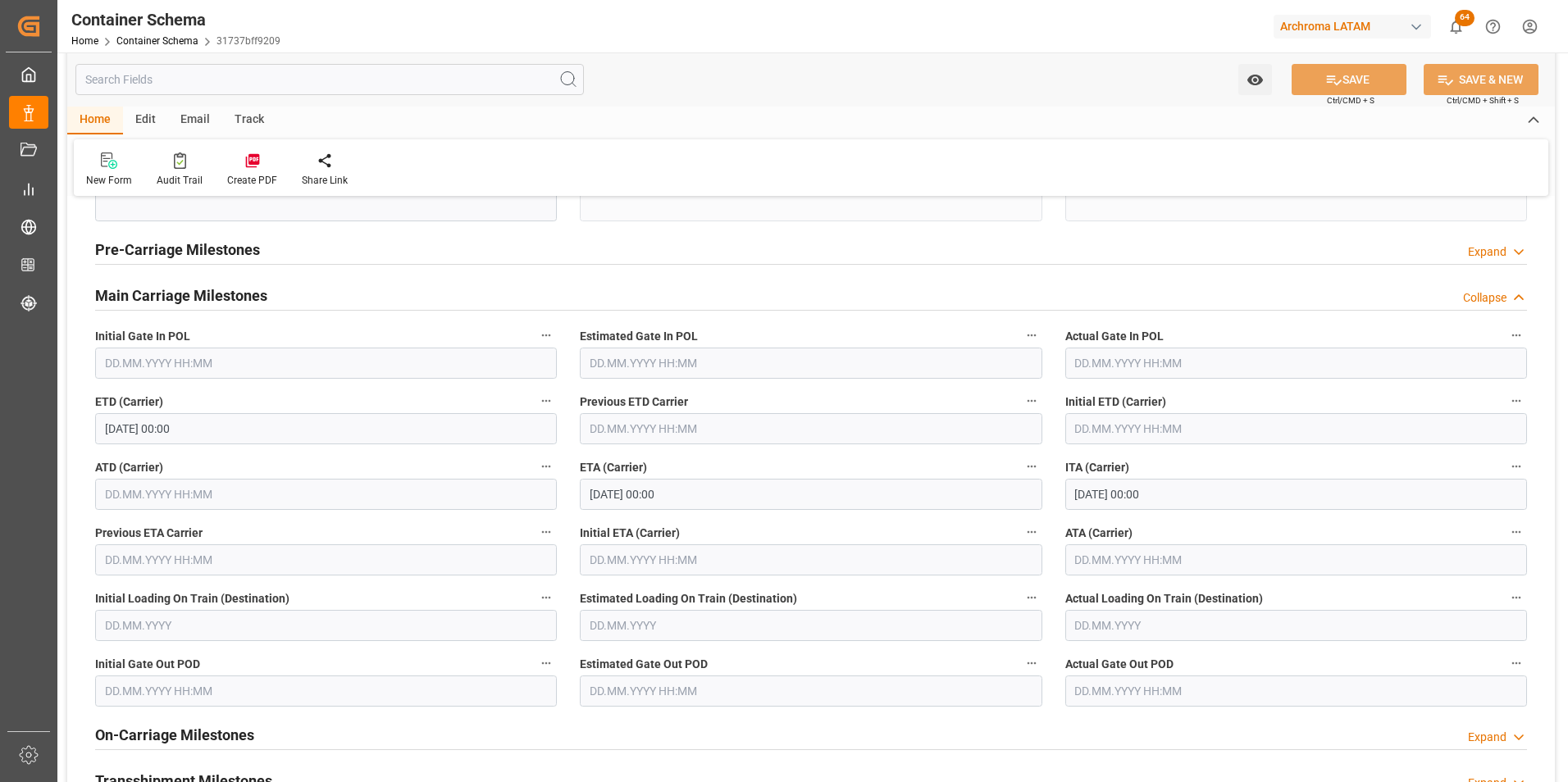
click at [660, 497] on input "10.09.2025 00:00" at bounding box center [811, 494] width 461 height 31
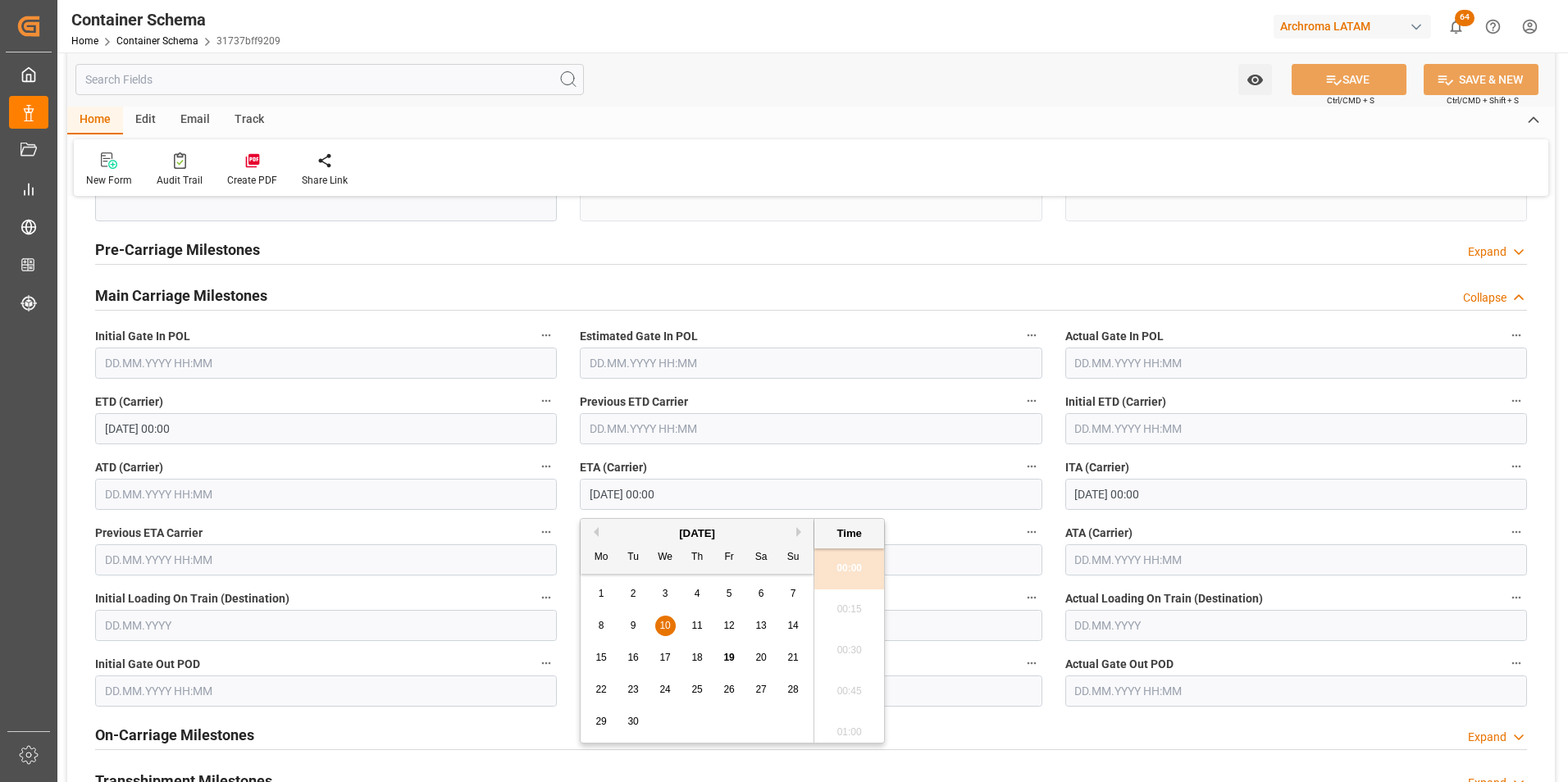
click at [698, 626] on span "11" at bounding box center [696, 625] width 10 height 11
type input "11.09.2025 00:00"
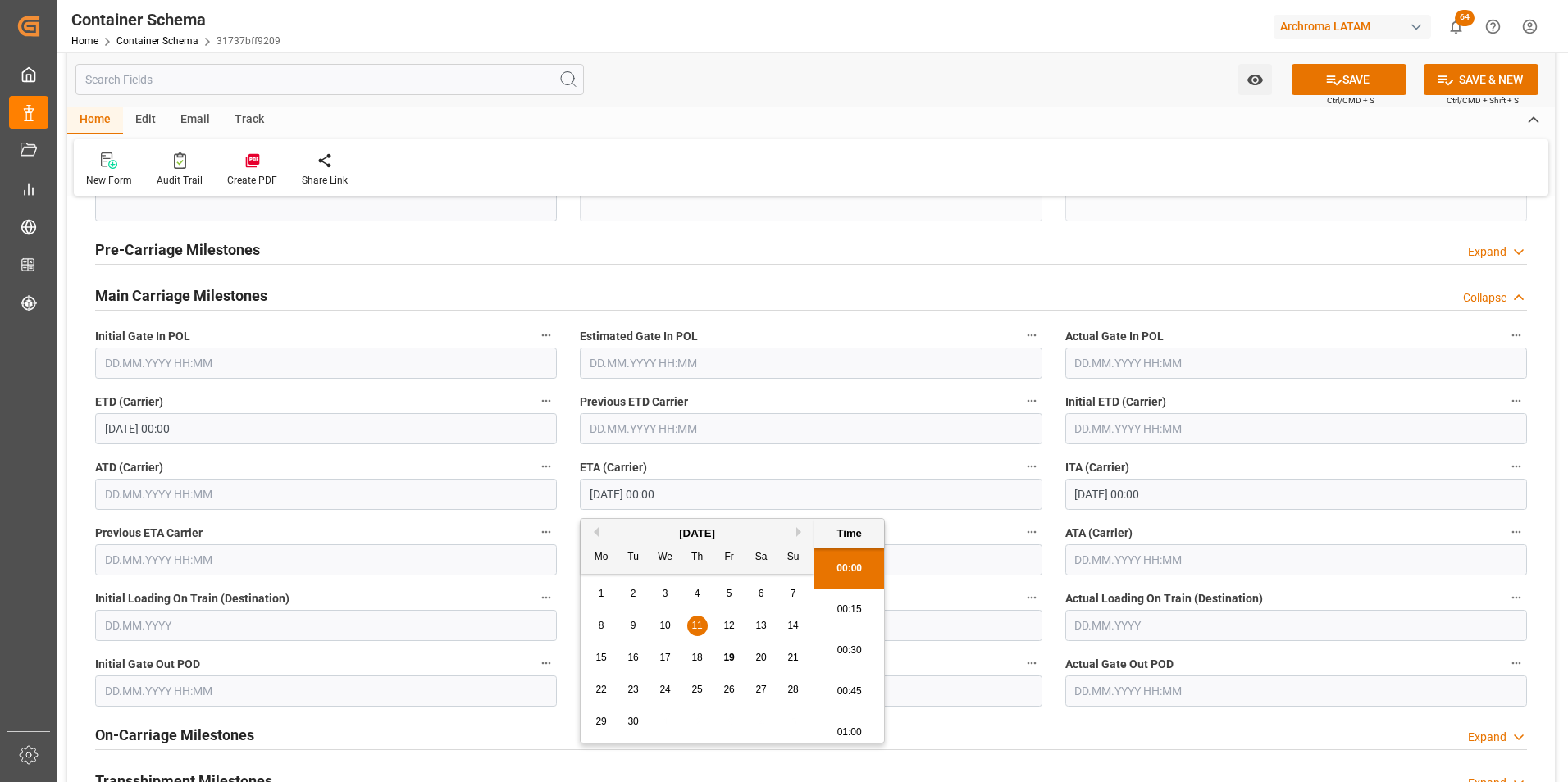
click at [1086, 576] on input "text" at bounding box center [1296, 560] width 461 height 31
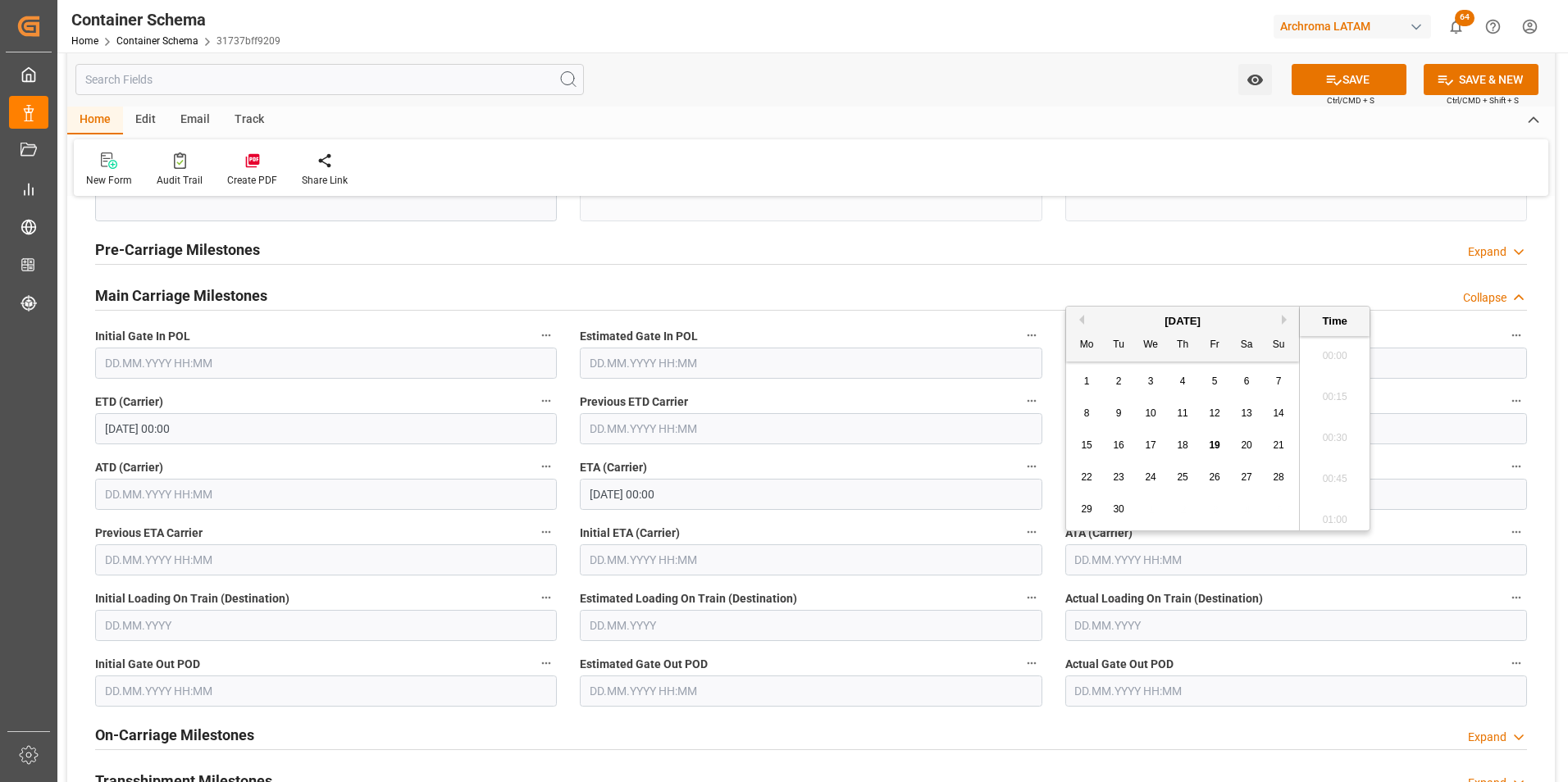
scroll to position [2220, 0]
click at [1190, 417] on div "11" at bounding box center [1184, 414] width 21 height 20
type input "11.09.2025 00:00"
click at [635, 486] on input "11.09.2025 00:00" at bounding box center [811, 494] width 461 height 31
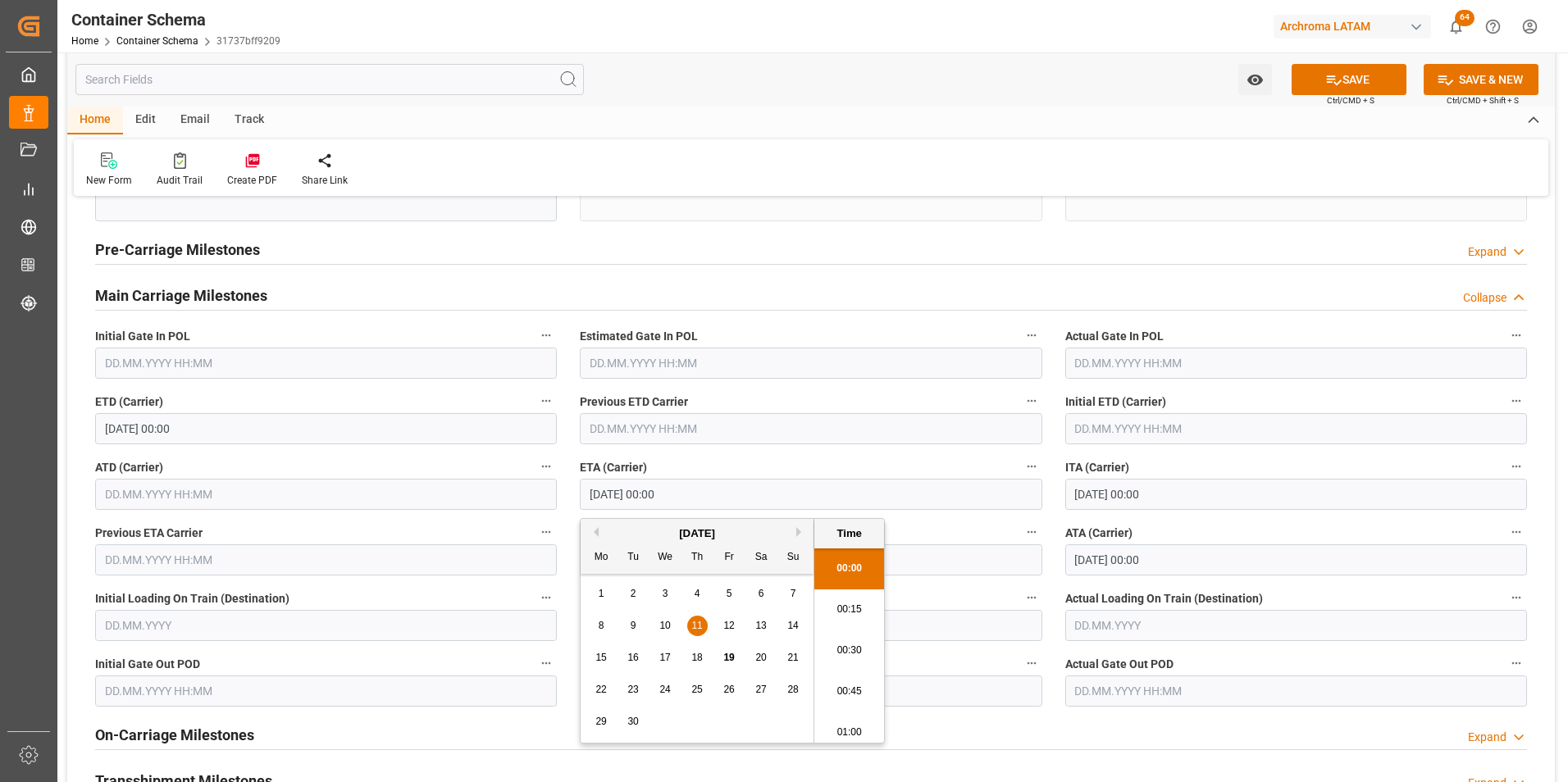
click at [670, 620] on span "10" at bounding box center [664, 625] width 10 height 11
type input "10.09.2025 00:00"
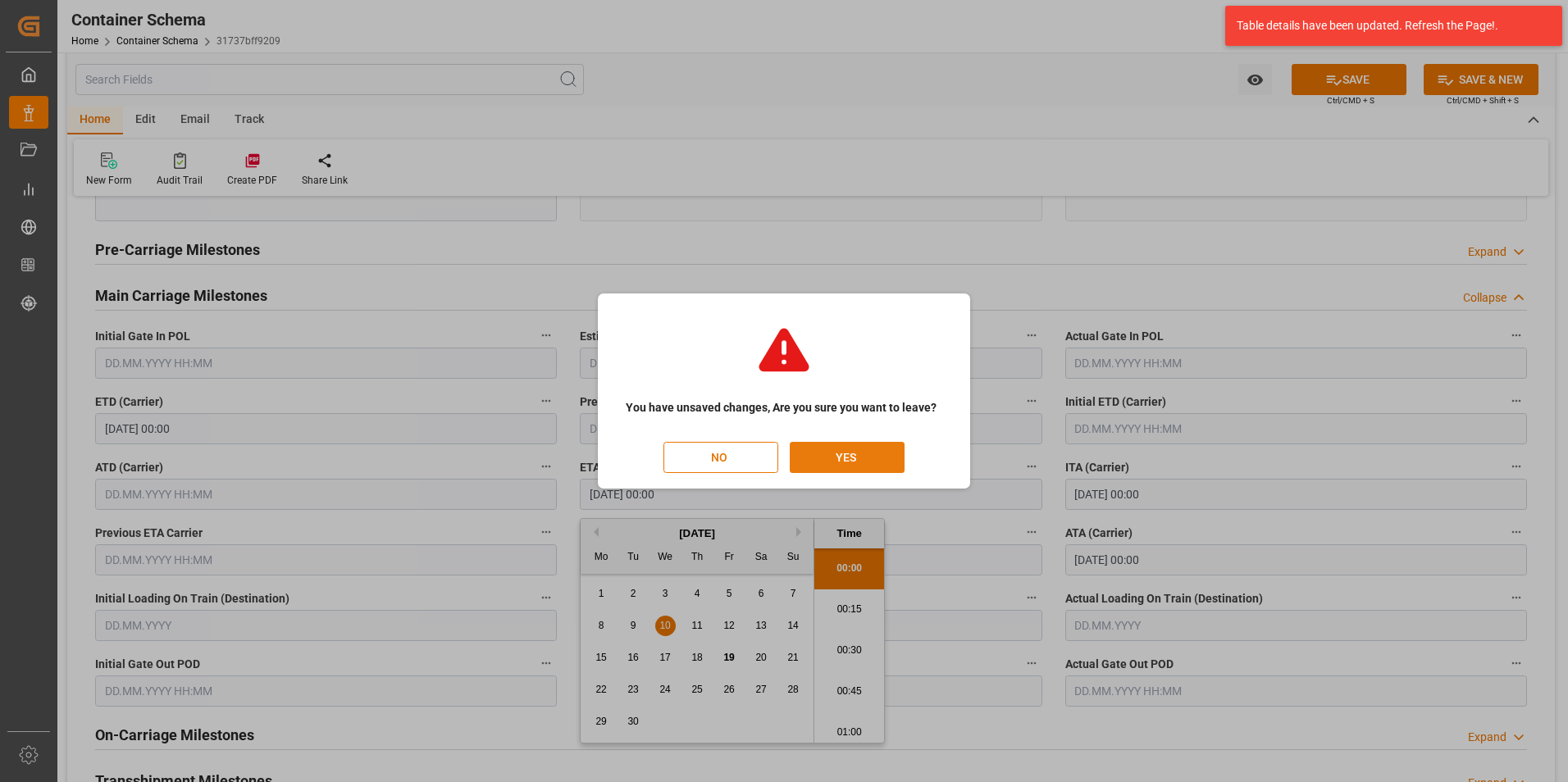
click at [809, 456] on button "YES" at bounding box center [847, 457] width 115 height 31
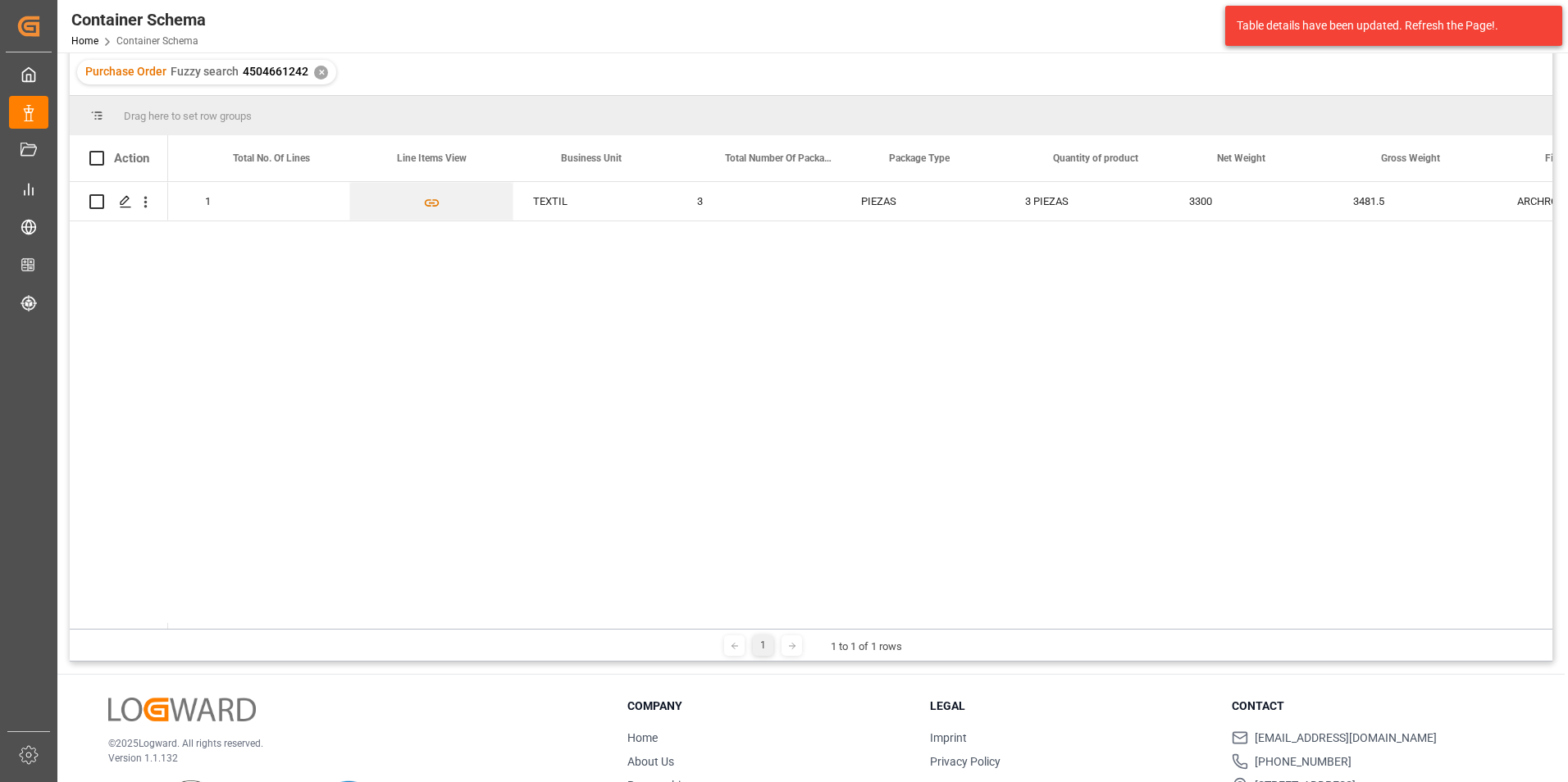
scroll to position [0, 4343]
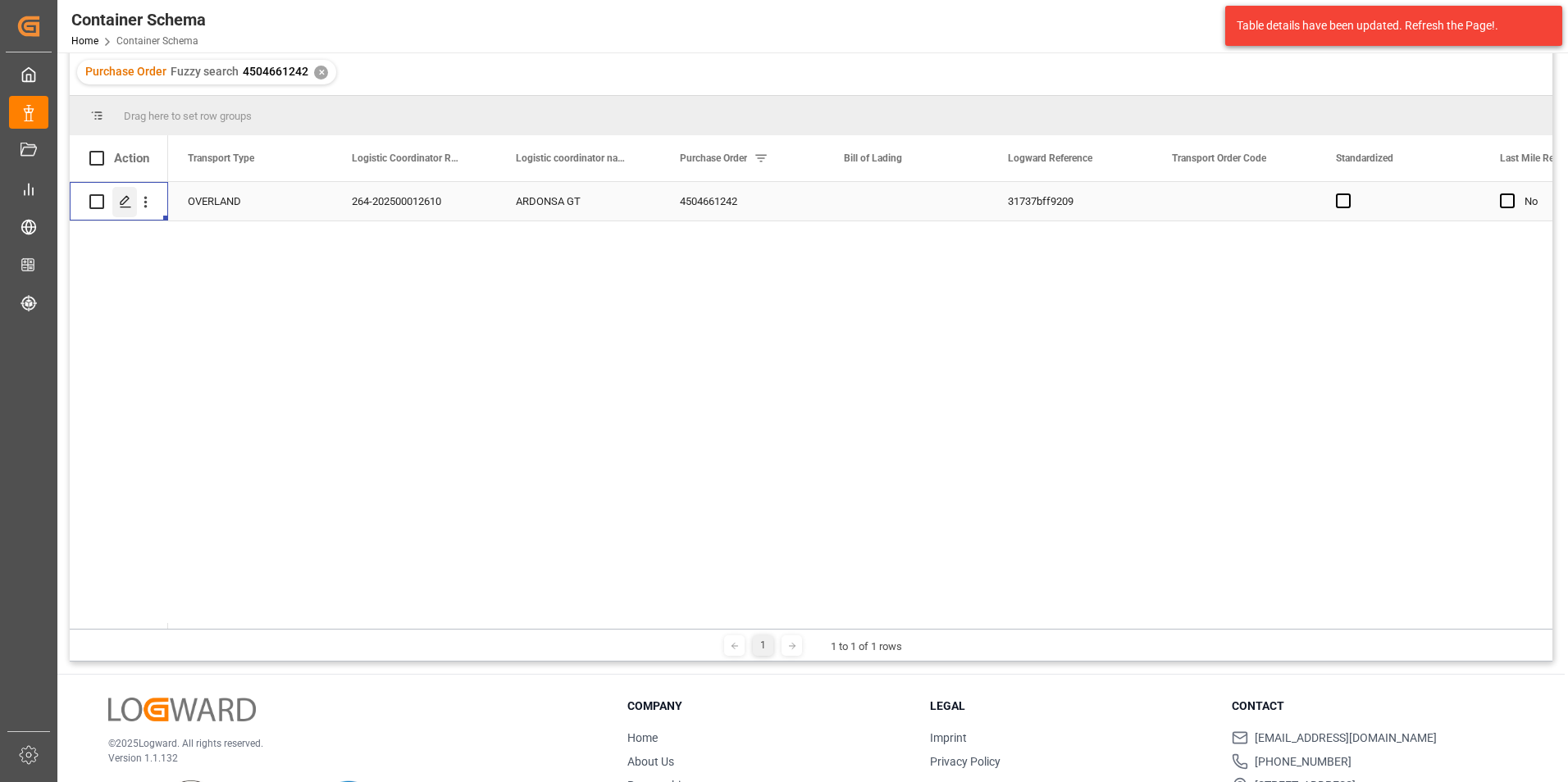
click at [129, 205] on icon "Press SPACE to select this row." at bounding box center [125, 202] width 13 height 13
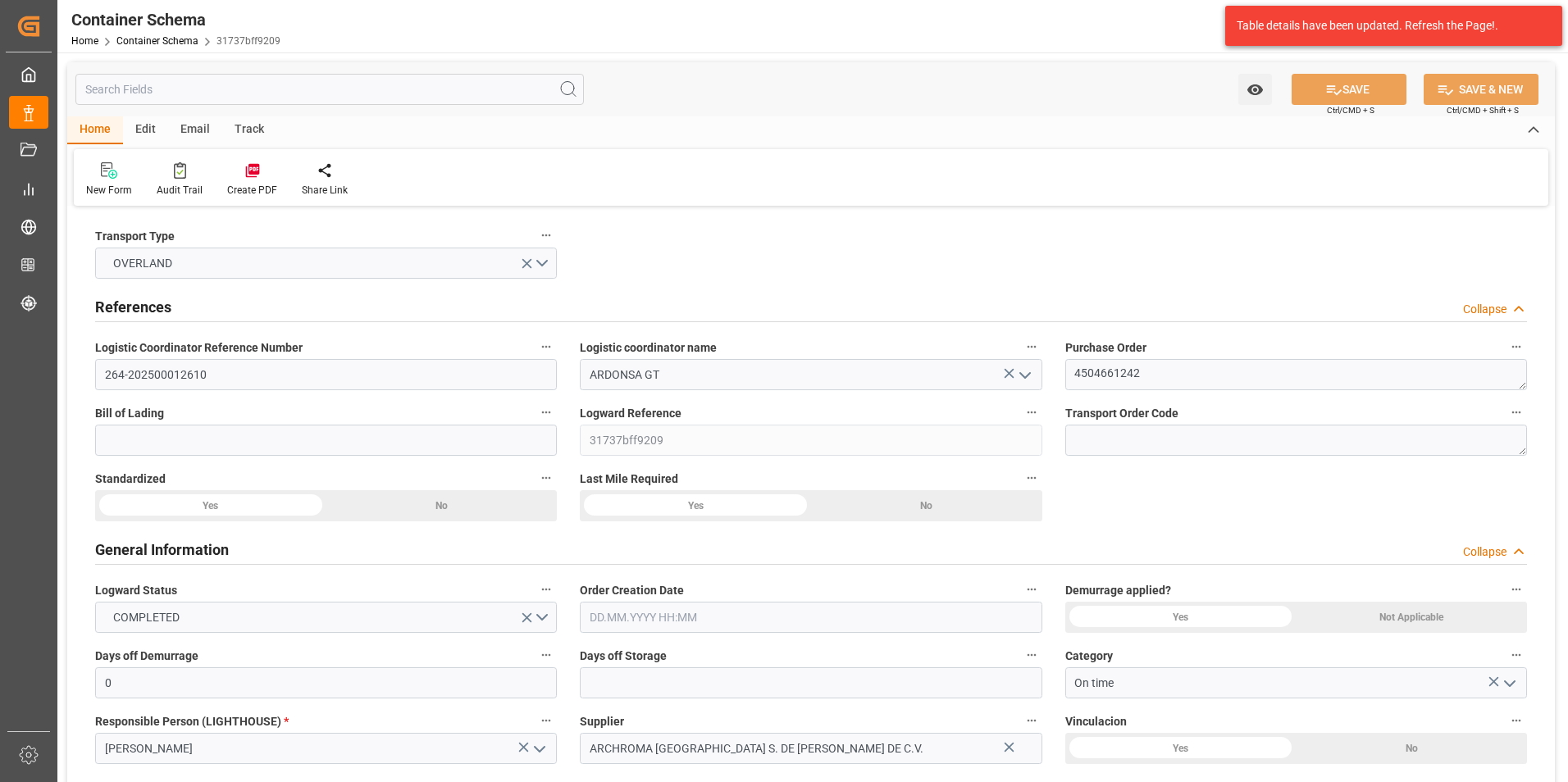
type input "0"
type input "1"
type input "3"
type input "3300"
type input "3481.5"
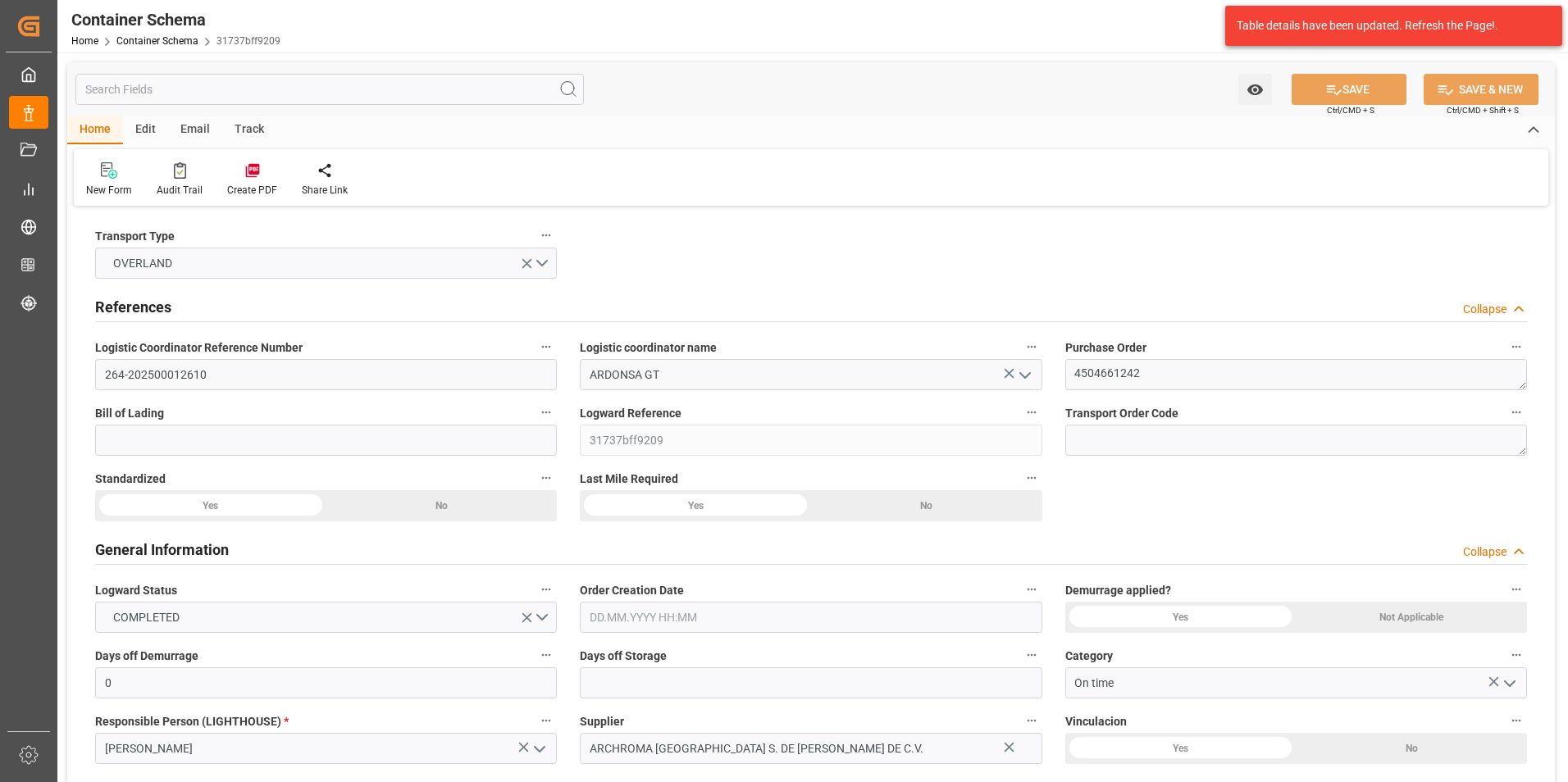
type input "MXZMF"
type input "04.09.2025 11:30"
type input "[DATE]"
type input "04.09.2025"
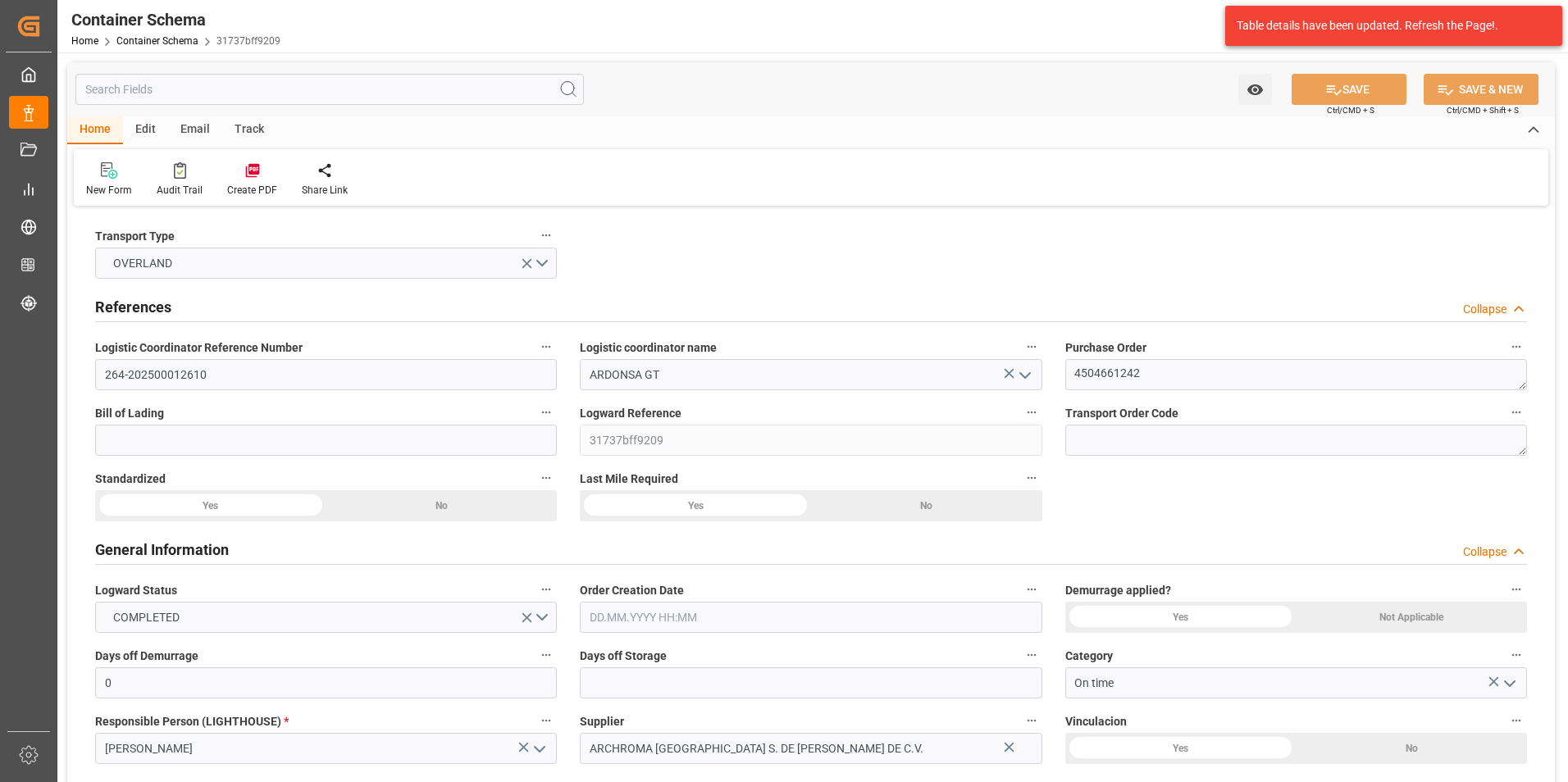
type input "10.09.2025"
type input "05.09.2025 00:00"
type input "10.09.2025 00:00"
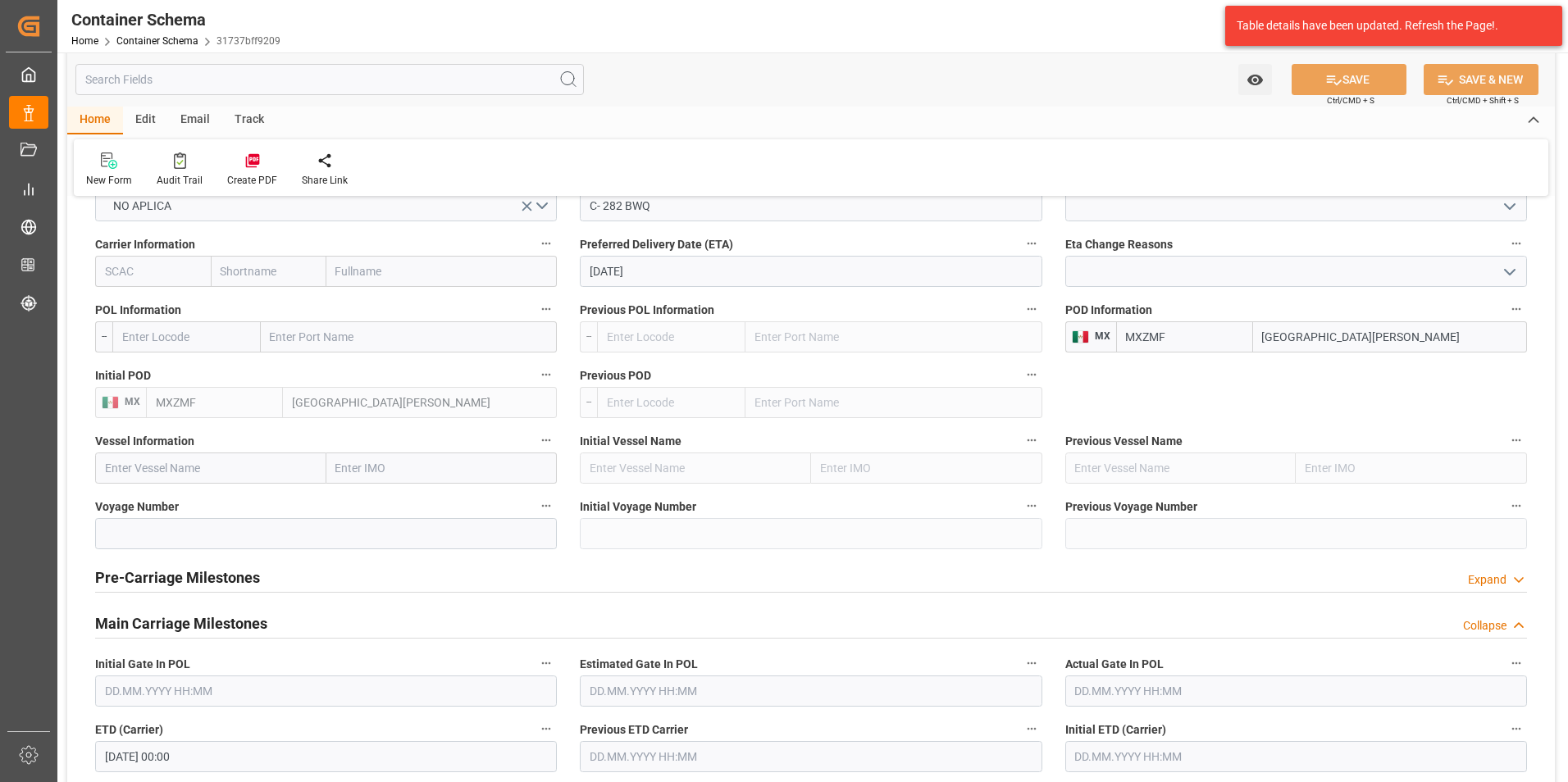
click at [1351, 330] on input "[GEOGRAPHIC_DATA][PERSON_NAME]" at bounding box center [1390, 337] width 274 height 31
drag, startPoint x: 1351, startPoint y: 330, endPoint x: 1269, endPoint y: 336, distance: 82.2
click at [1269, 336] on input "[GEOGRAPHIC_DATA][PERSON_NAME]" at bounding box center [1390, 337] width 274 height 31
type input "tecun uman"
click at [1351, 380] on span "Tecun Uman - GTTUC" at bounding box center [1316, 373] width 104 height 13
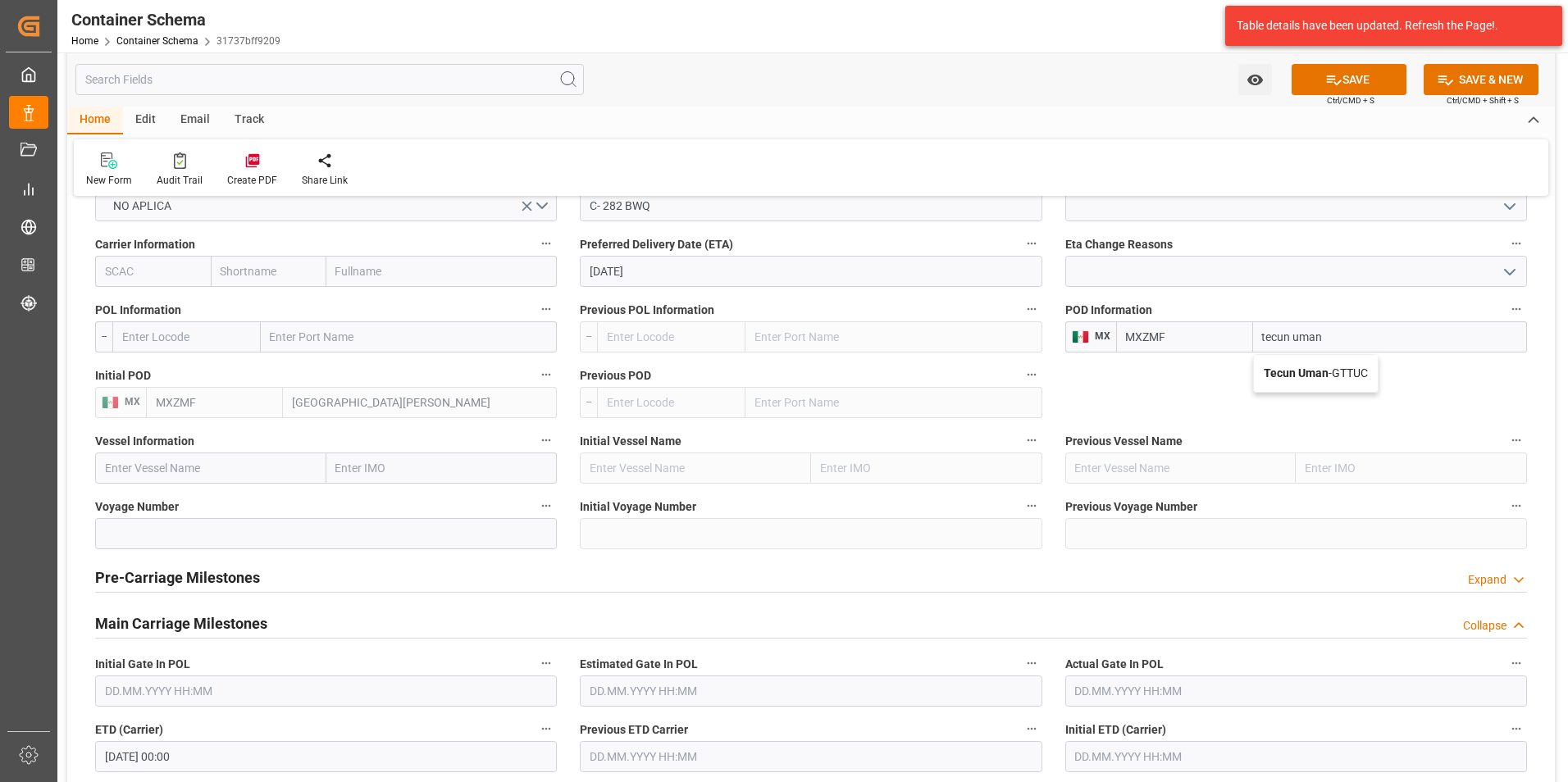
type input "GTTUC"
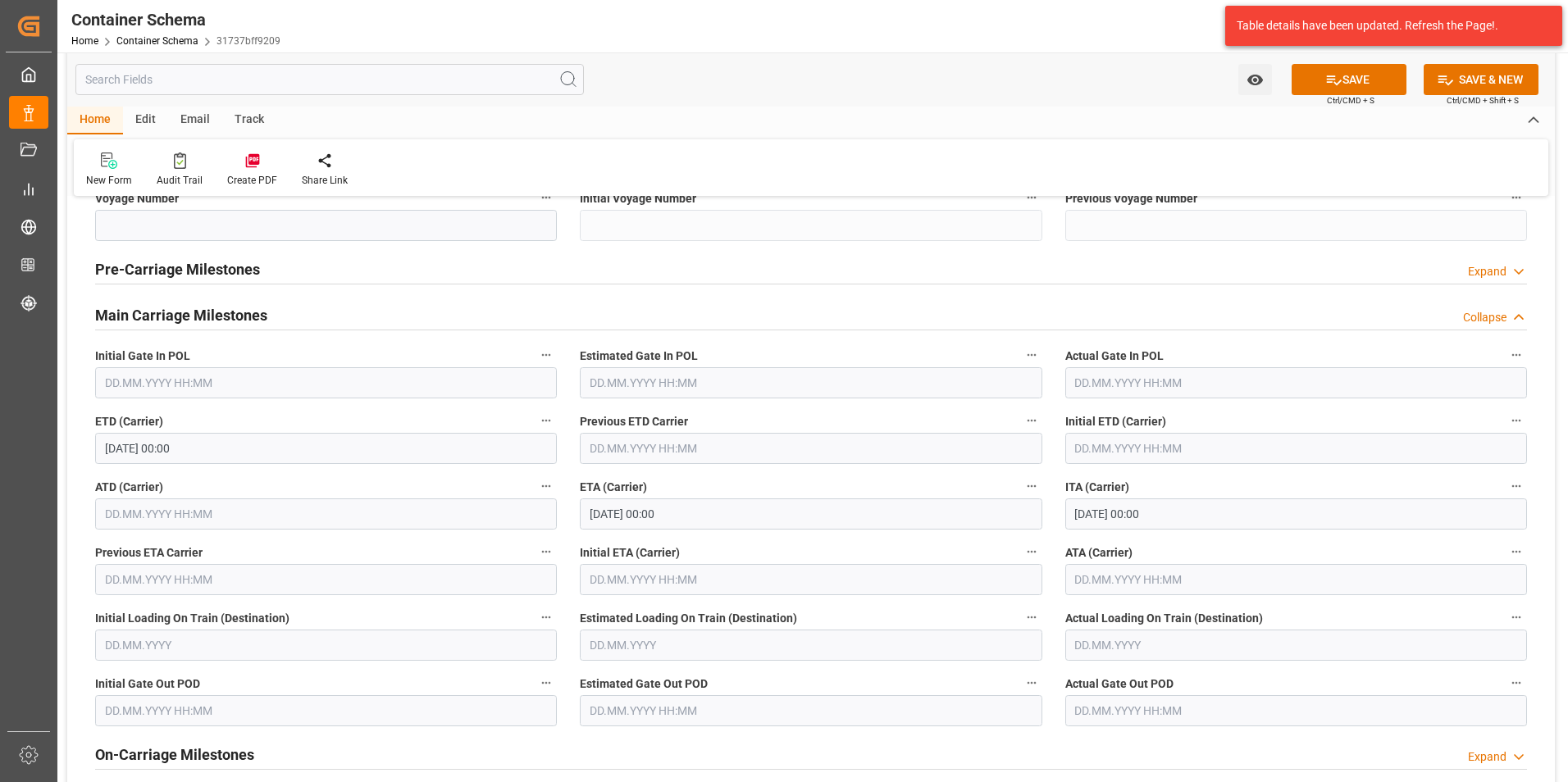
scroll to position [2050, 0]
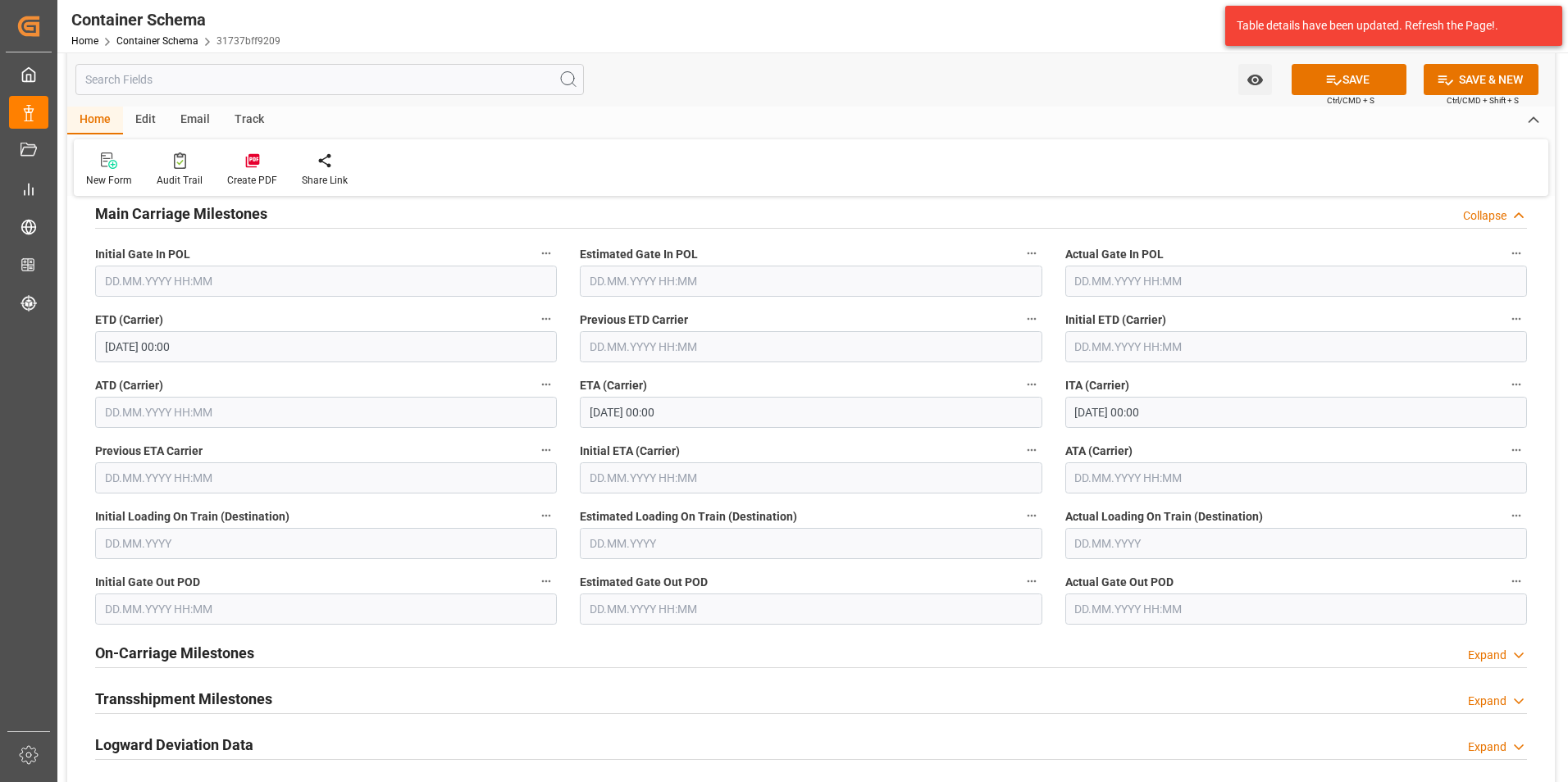
type input "Tecun Uman"
click at [1125, 479] on input "text" at bounding box center [1296, 477] width 461 height 31
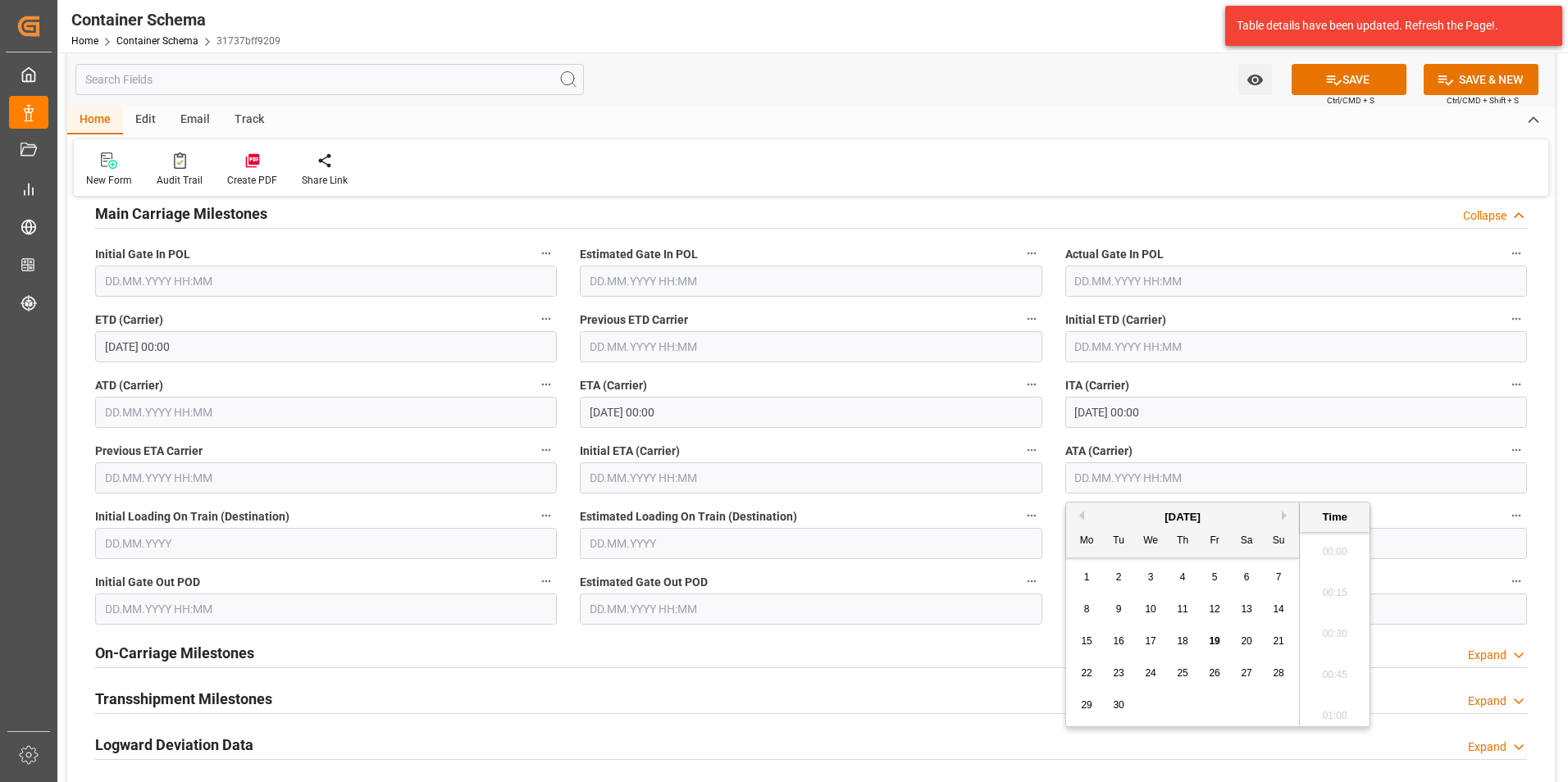
scroll to position [2220, 0]
click at [1181, 609] on span "11" at bounding box center [1182, 609] width 10 height 11
type input "11.09.2025 00:00"
click at [1536, 495] on div "ATA (Carrier) 11.09.2025 00:00" at bounding box center [1296, 466] width 485 height 65
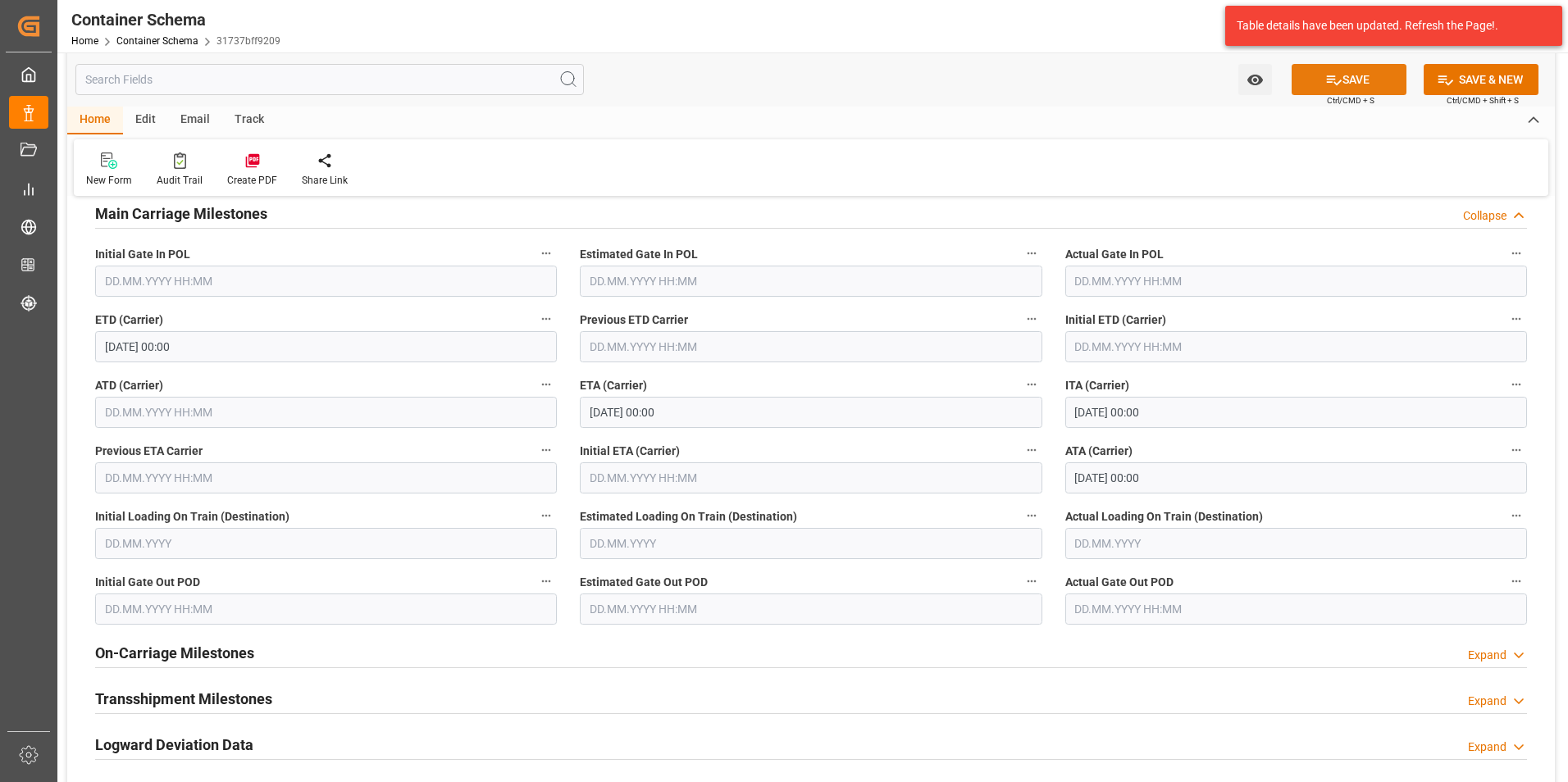
click at [1361, 81] on button "SAVE" at bounding box center [1349, 79] width 115 height 31
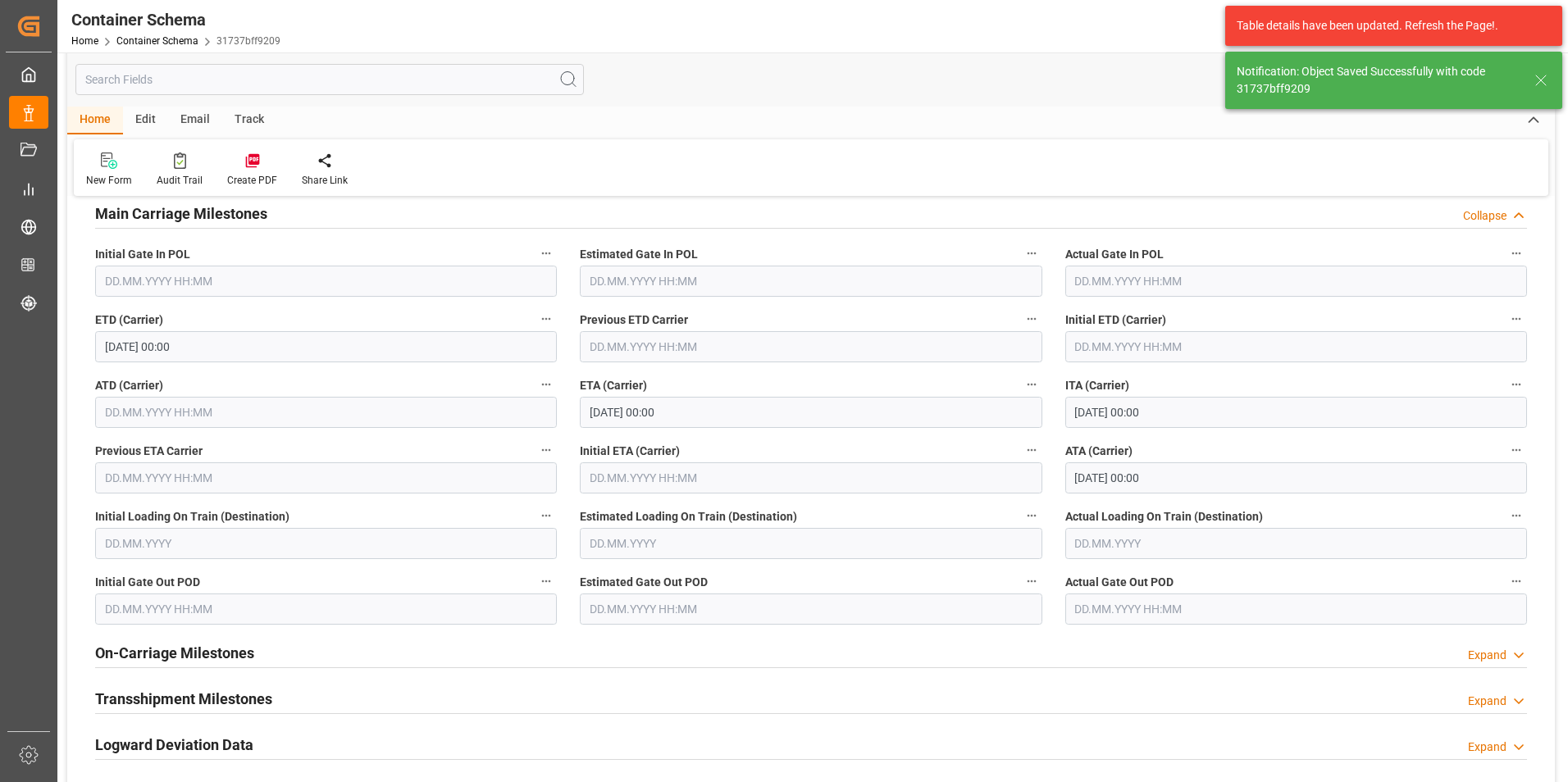
type input "MXZMF"
type input "[GEOGRAPHIC_DATA][PERSON_NAME]"
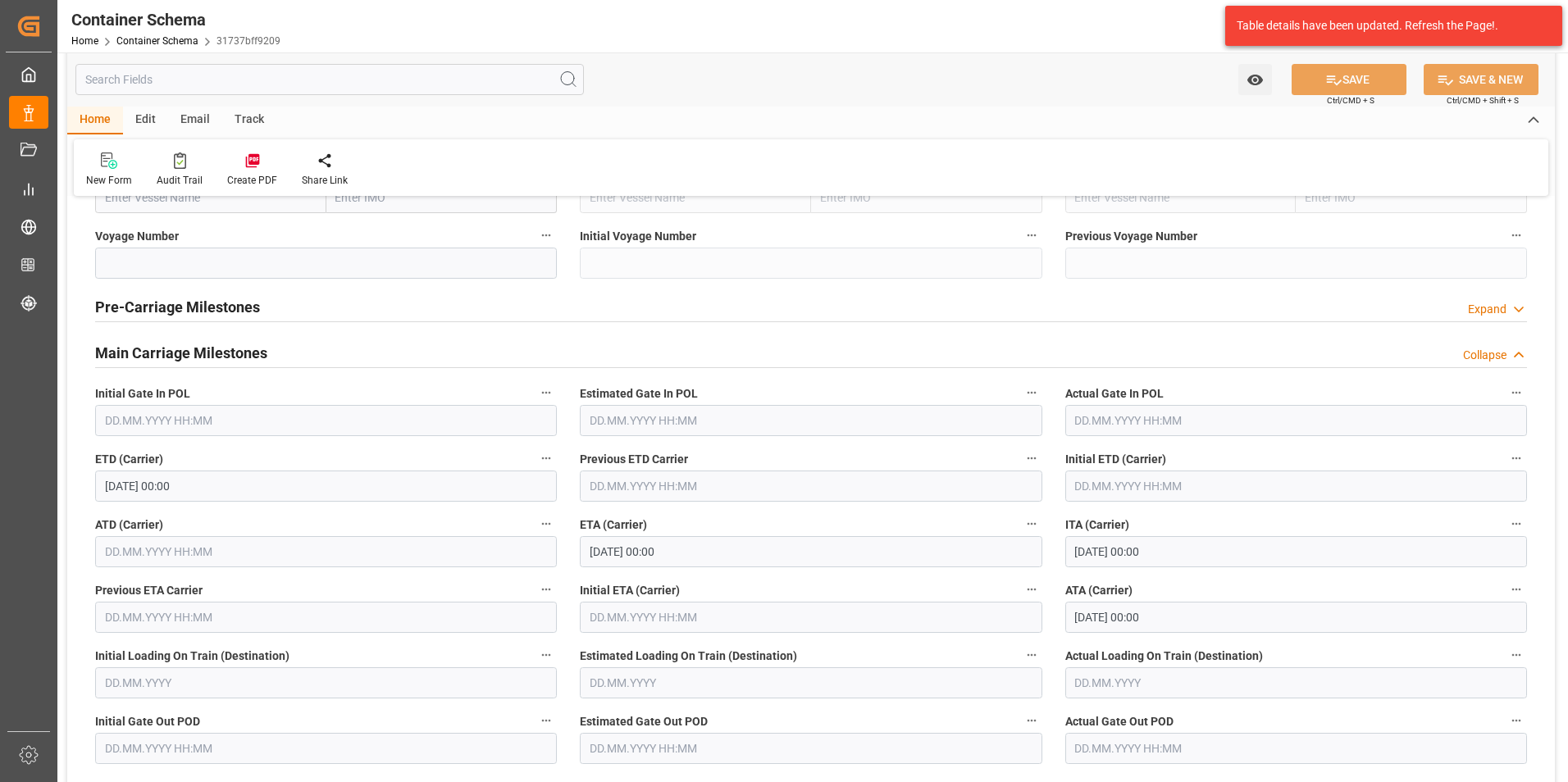
scroll to position [1722, 0]
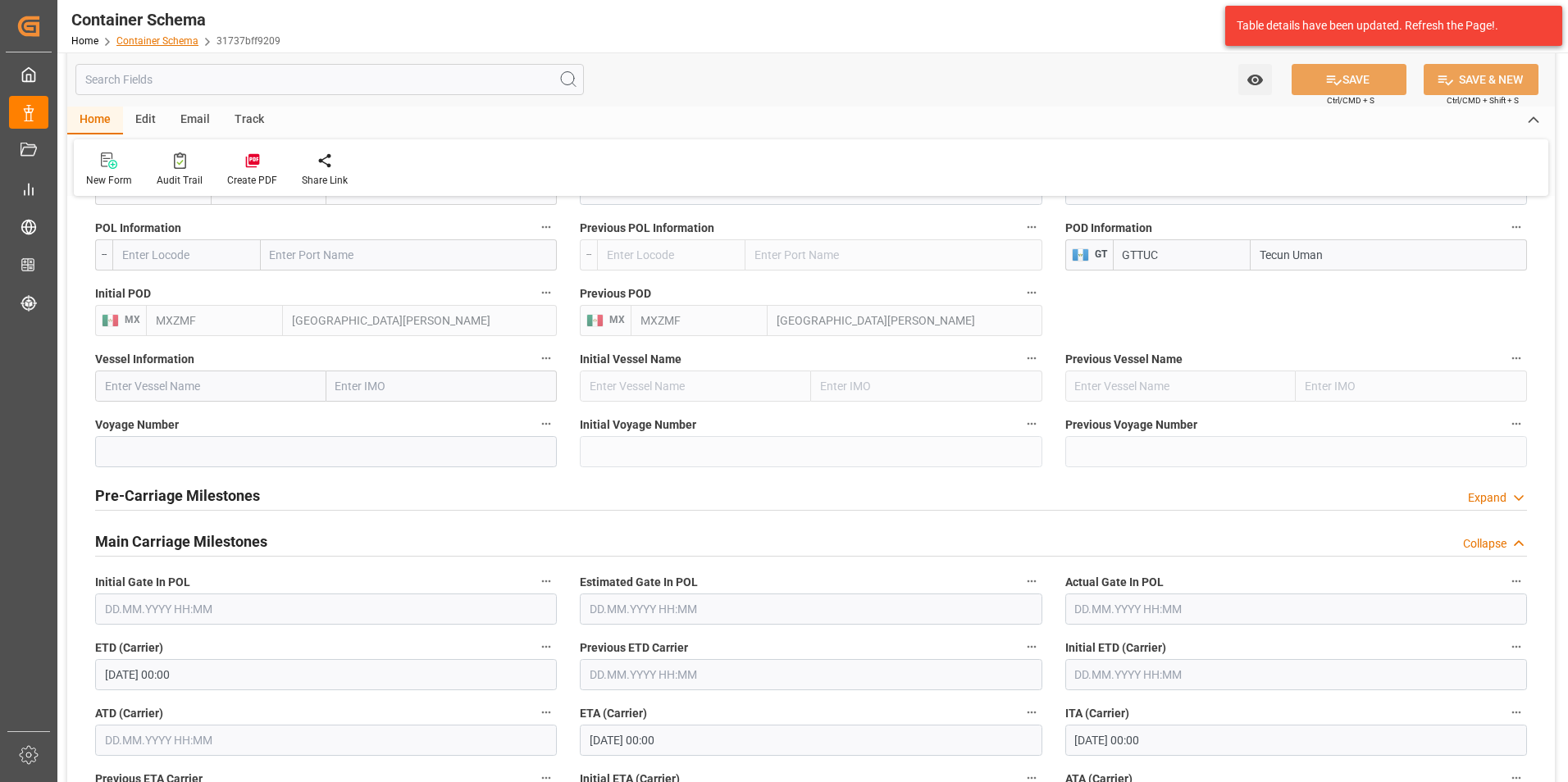
click at [166, 45] on link "Container Schema" at bounding box center [158, 41] width 82 height 11
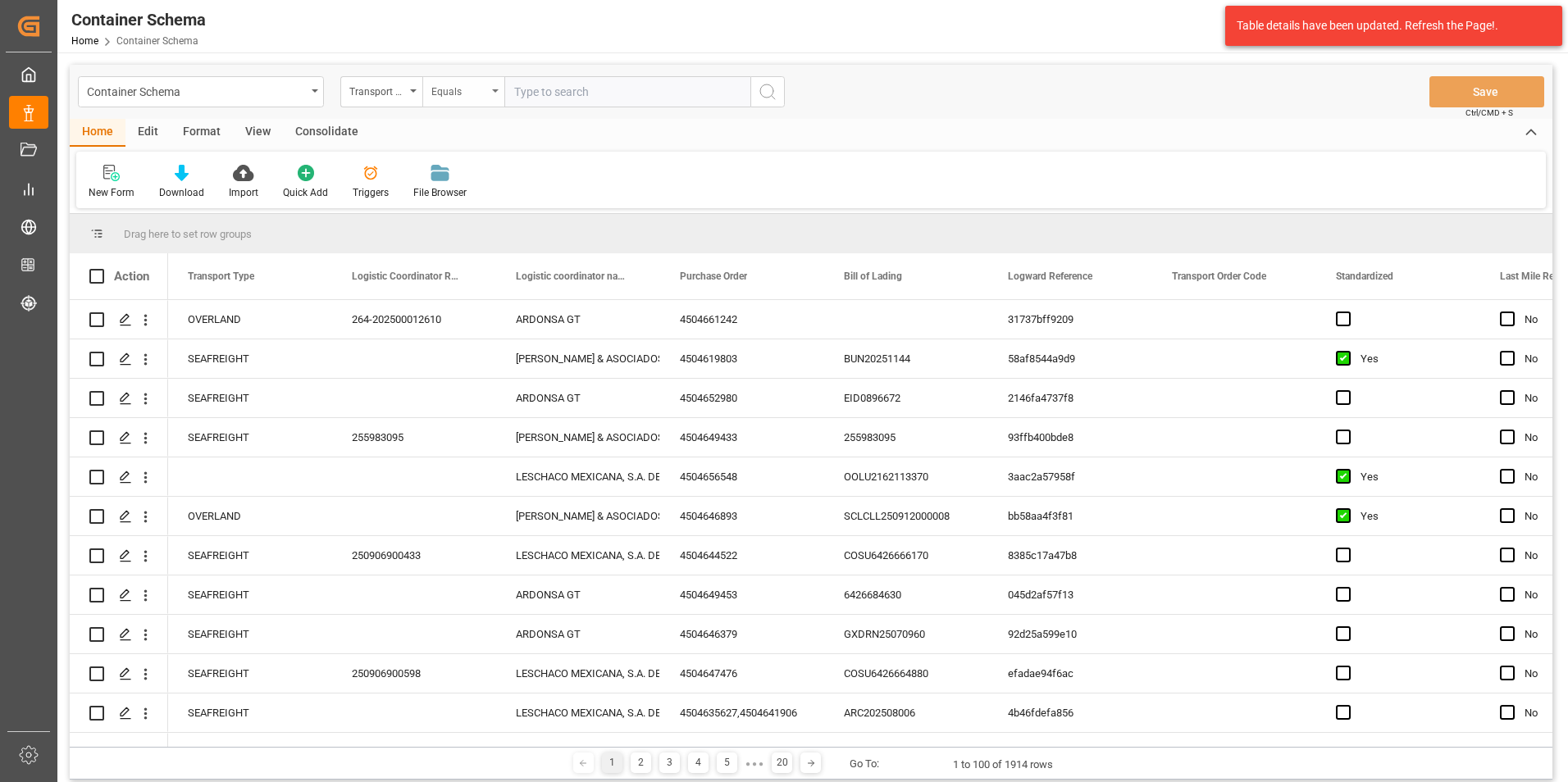
click at [460, 93] on div "Equals" at bounding box center [458, 90] width 56 height 19
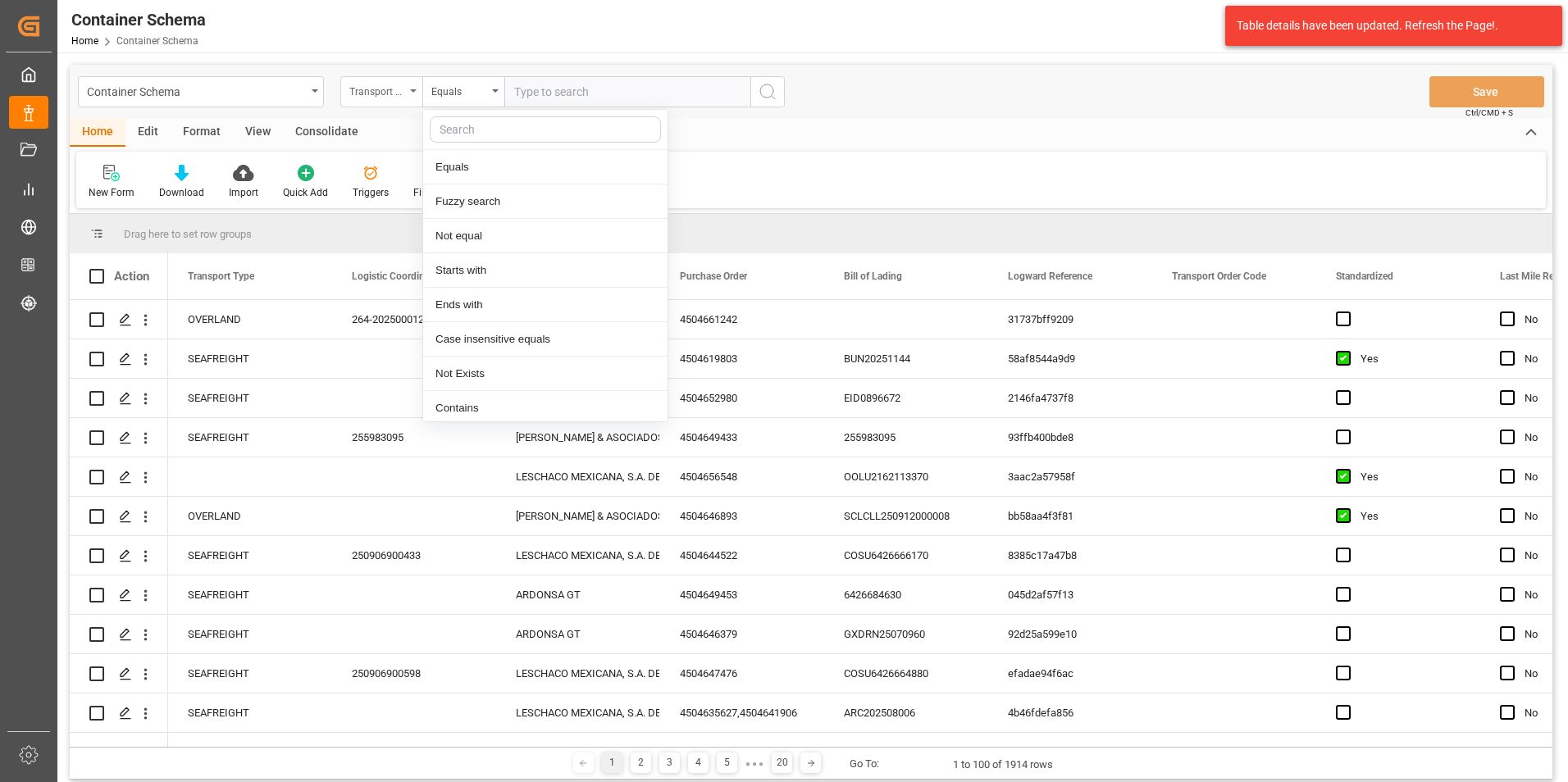
click at [412, 97] on div "Transport Type" at bounding box center [382, 91] width 82 height 31
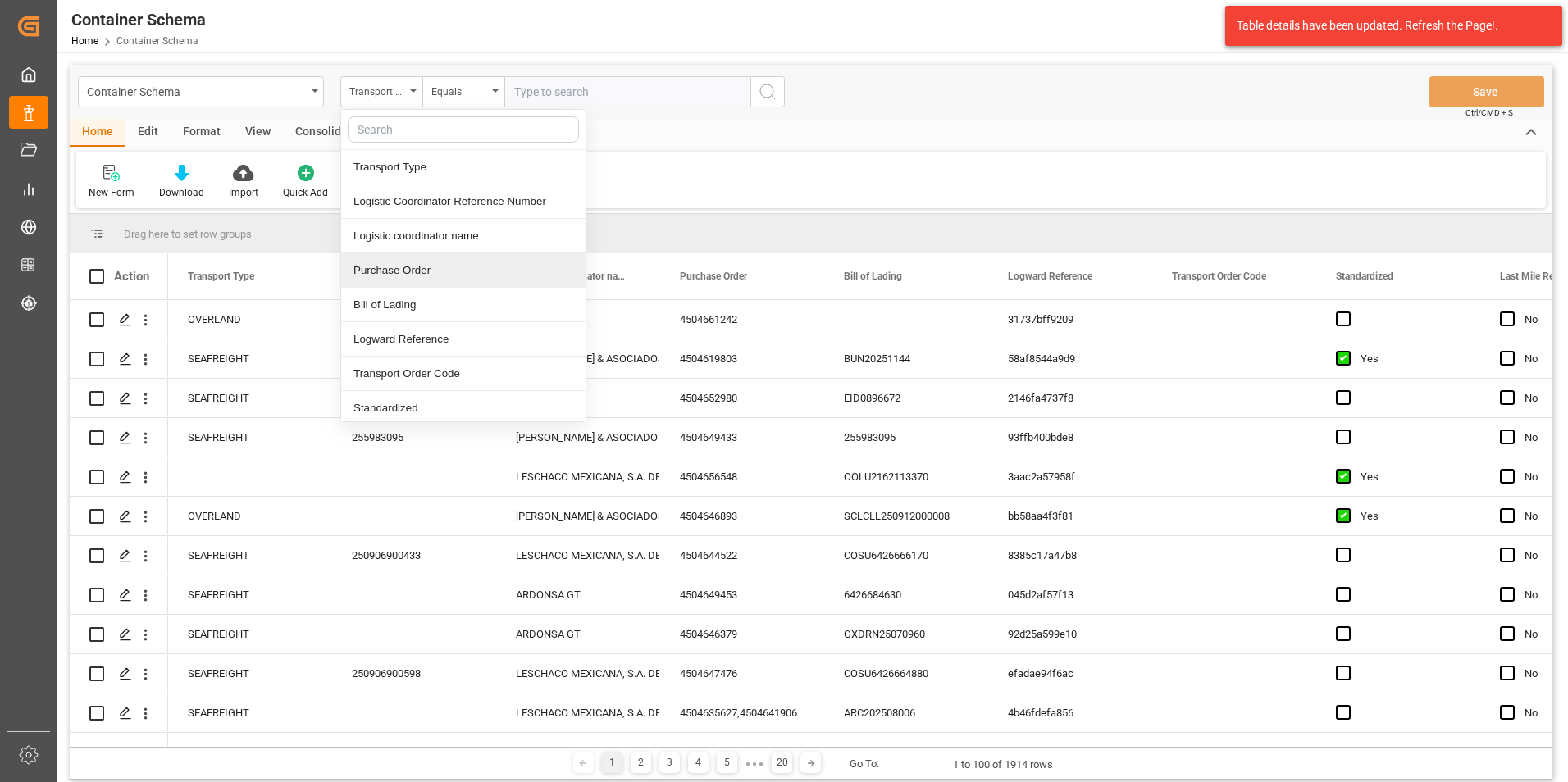
click at [422, 277] on div "Purchase Order" at bounding box center [462, 270] width 244 height 34
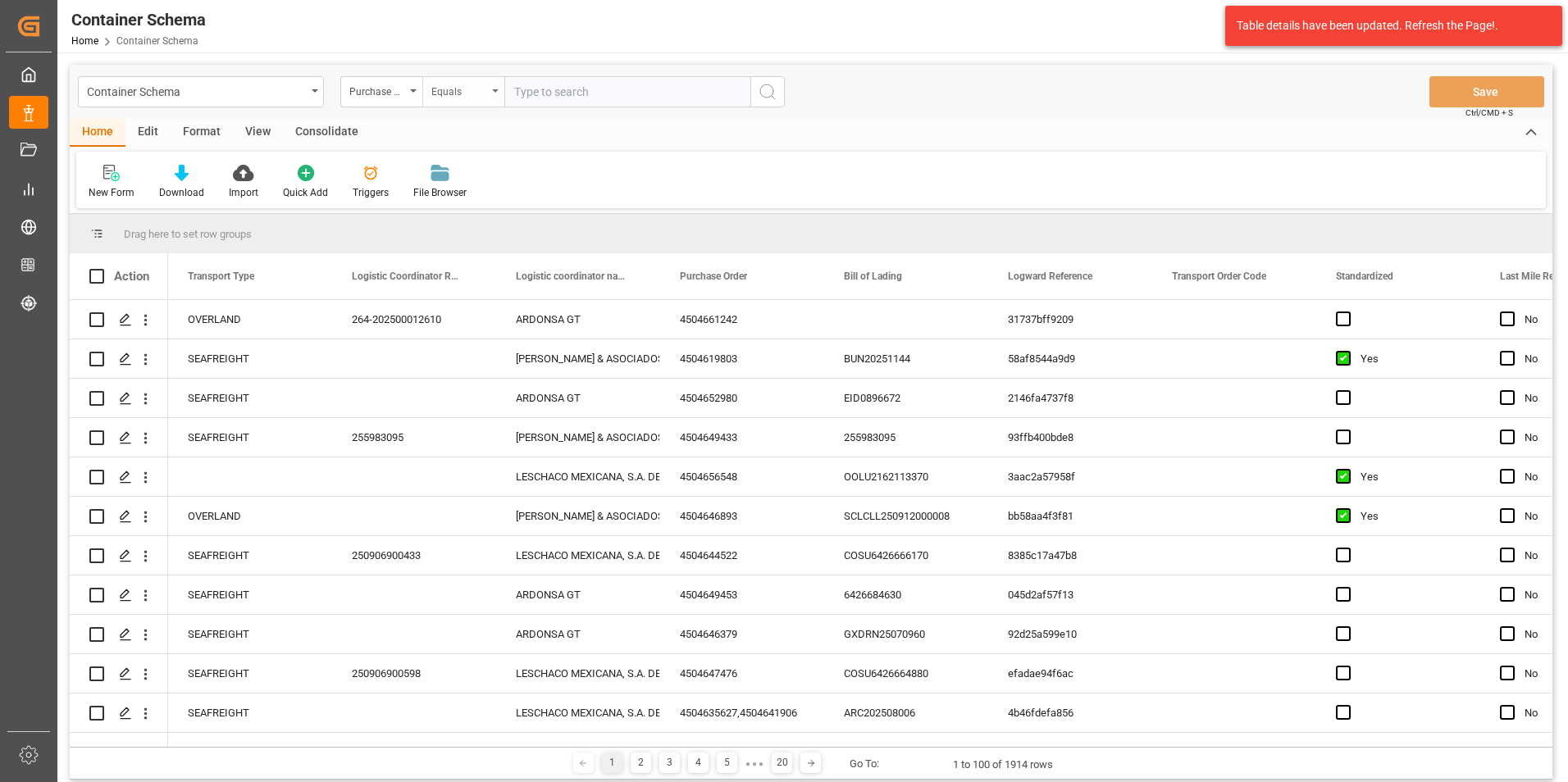
click at [445, 89] on div "Equals" at bounding box center [458, 90] width 56 height 19
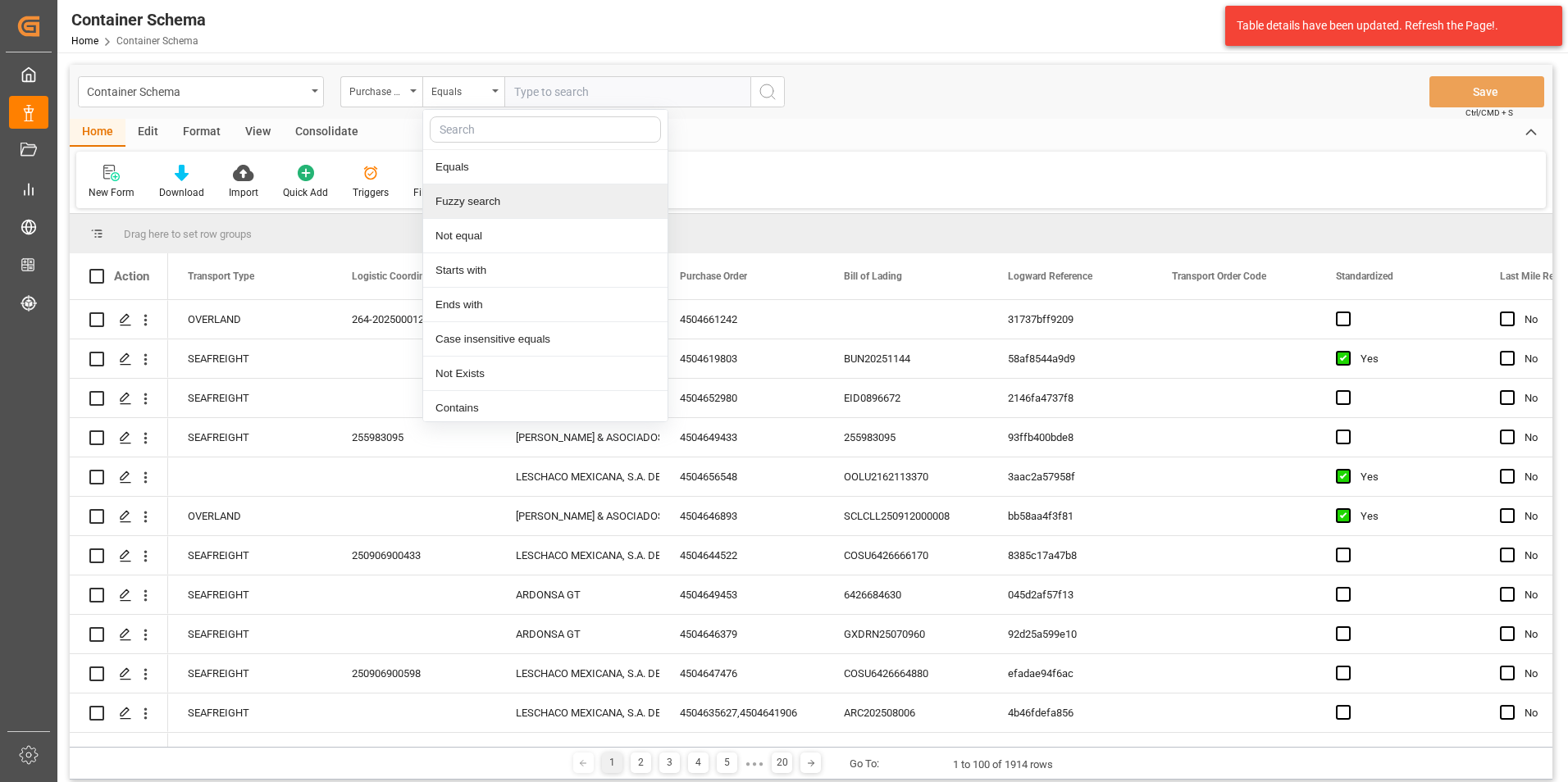
click at [473, 206] on div "Fuzzy search" at bounding box center [545, 201] width 244 height 34
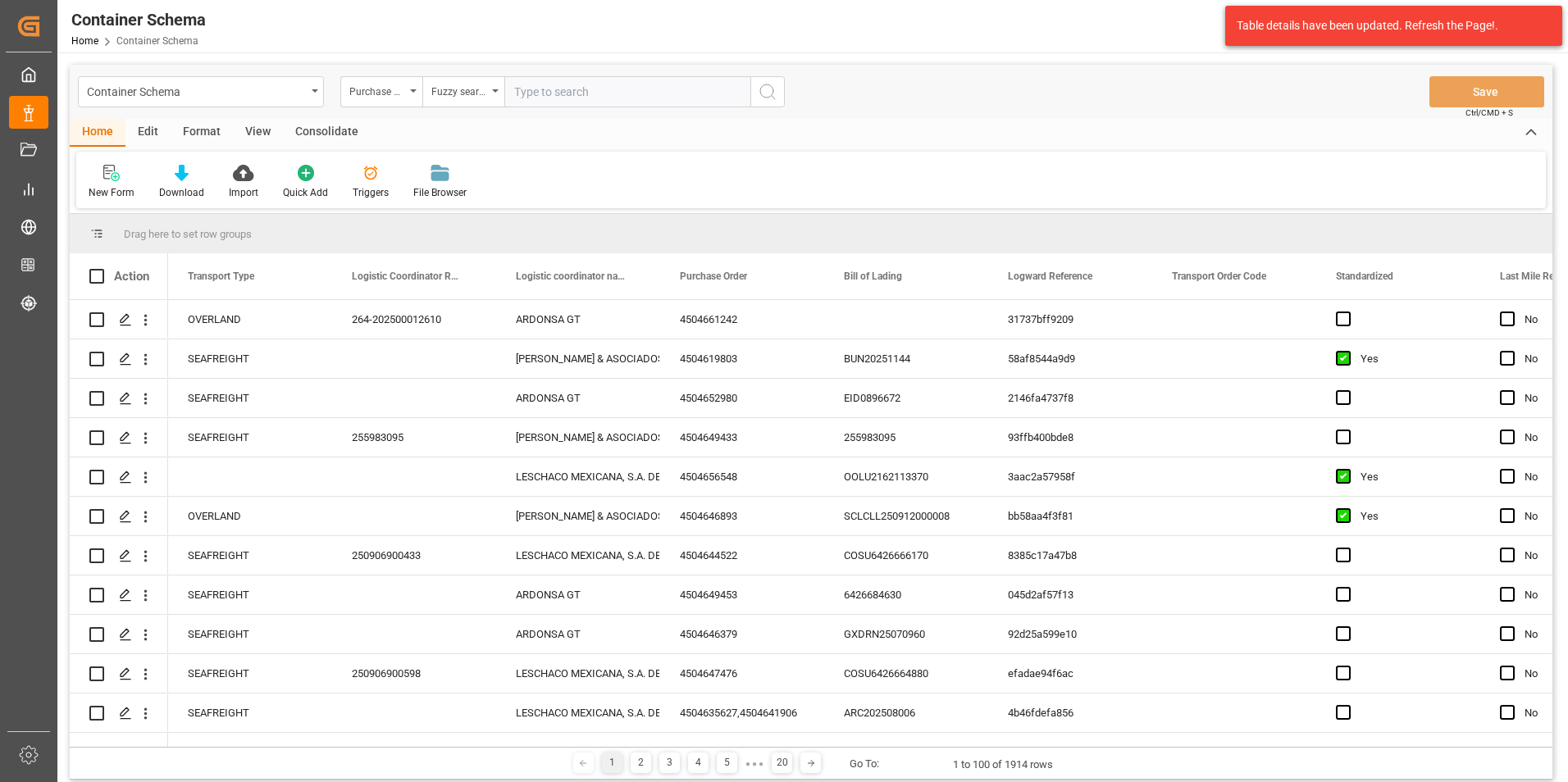
paste input "4504663750"
type input "4504663750"
click at [769, 100] on icon "search button" at bounding box center [767, 91] width 20 height 20
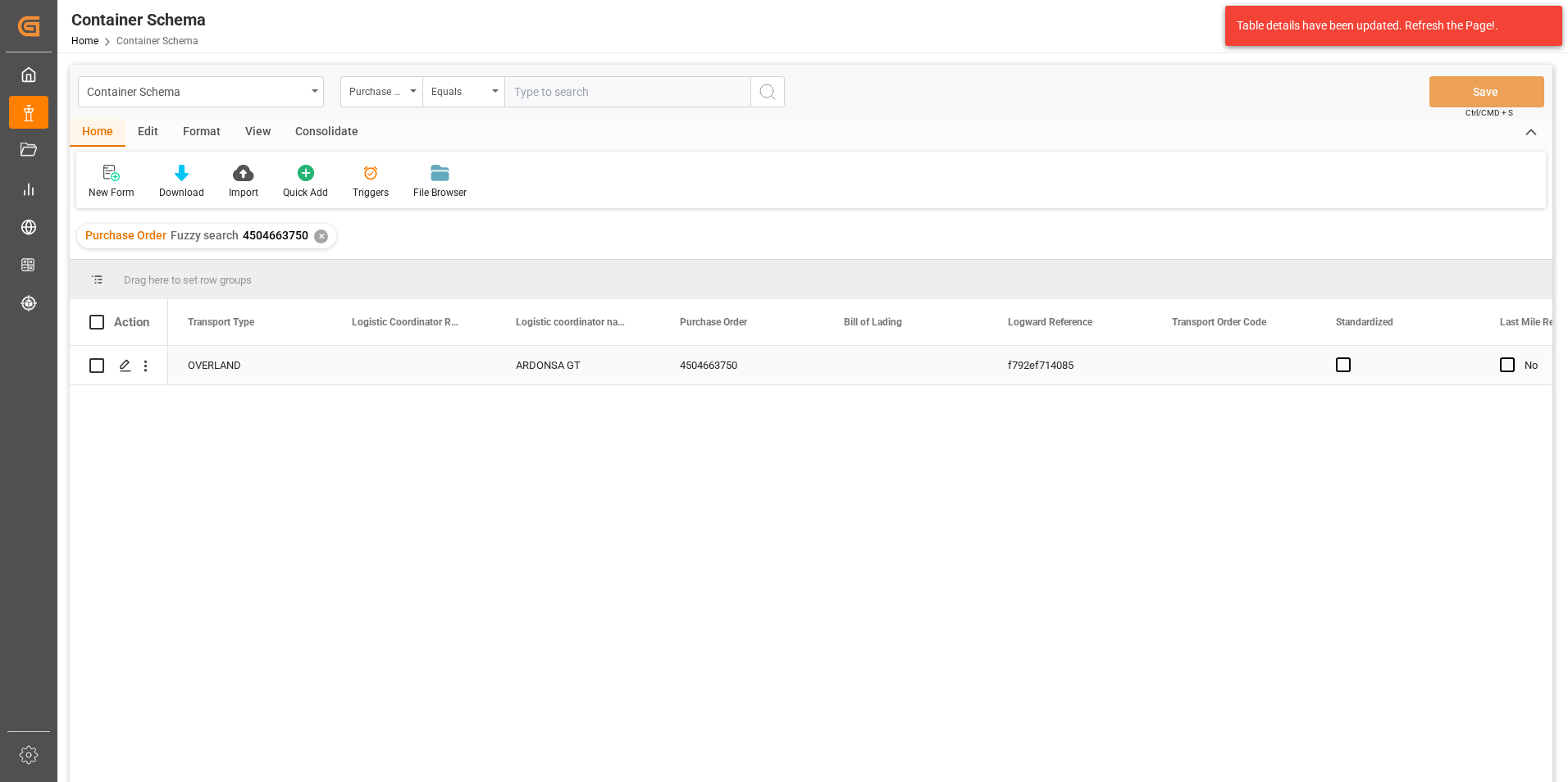
click at [702, 366] on div "4504663750" at bounding box center [742, 365] width 164 height 39
click at [131, 370] on icon "Press SPACE to select this row." at bounding box center [125, 365] width 13 height 13
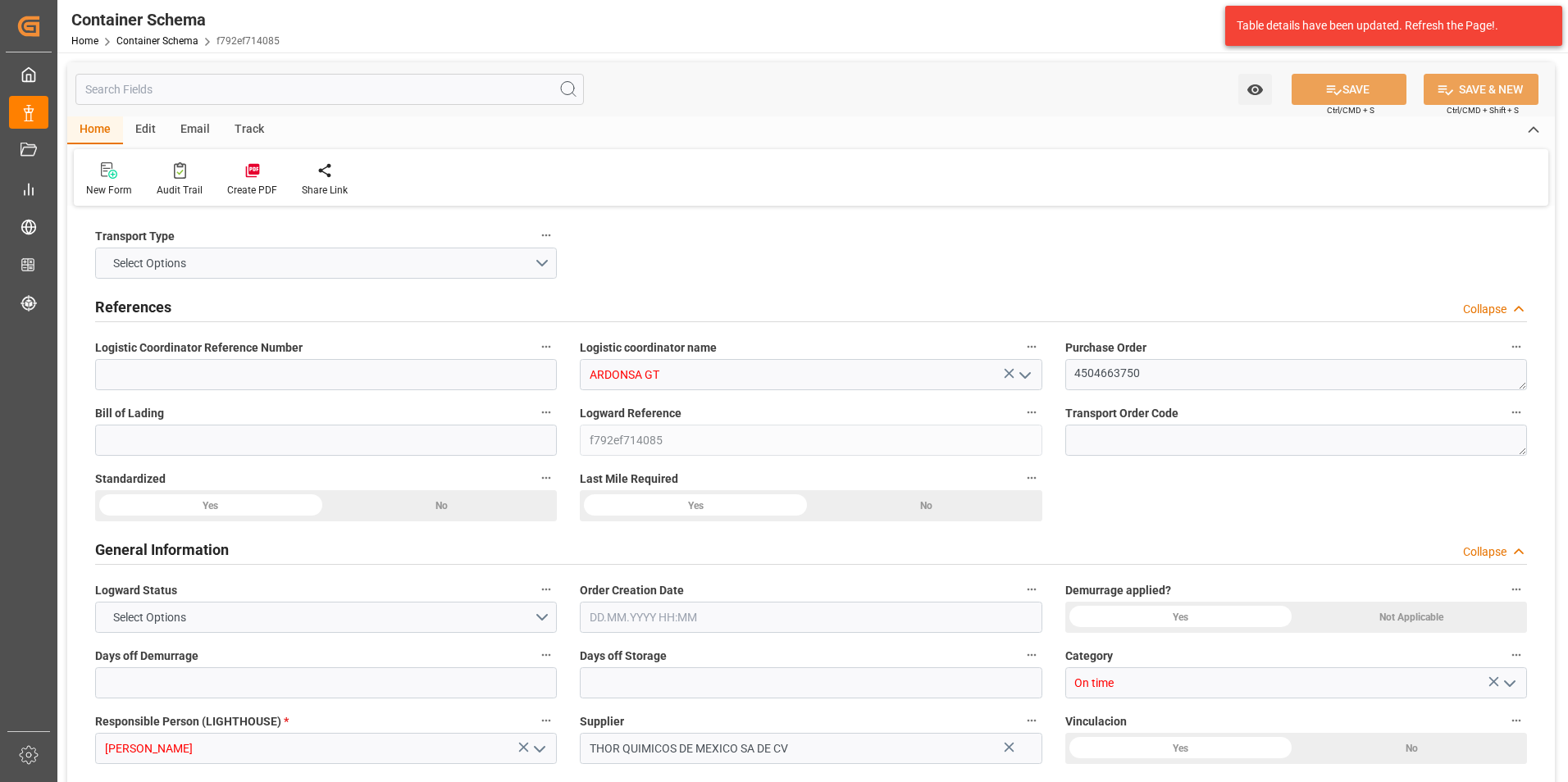
type input "0"
type input "1"
type input "90"
type input "112.9"
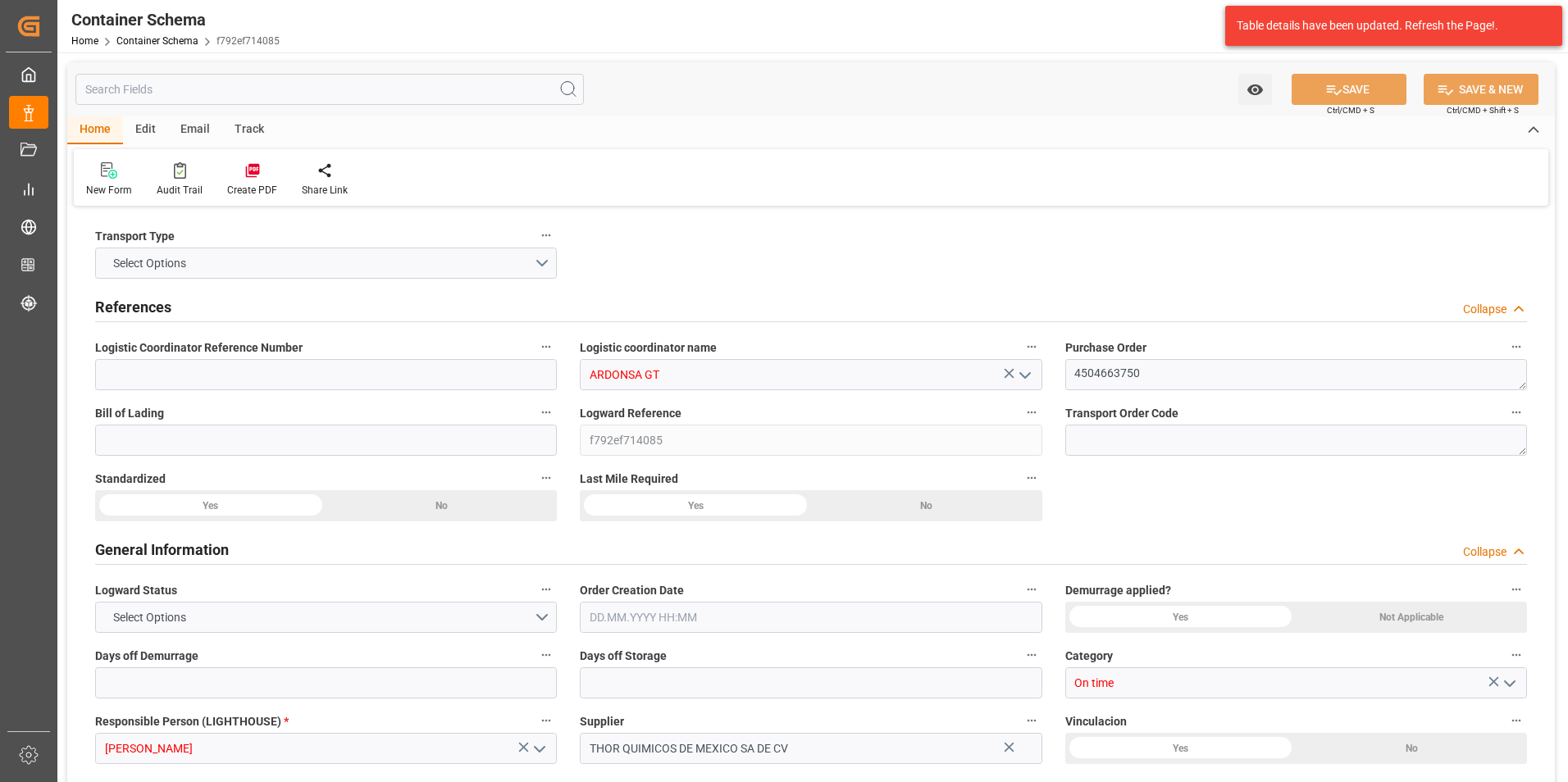
type input "MXZMF"
type input "17.09.2025 15:00"
type input "17.09.2025"
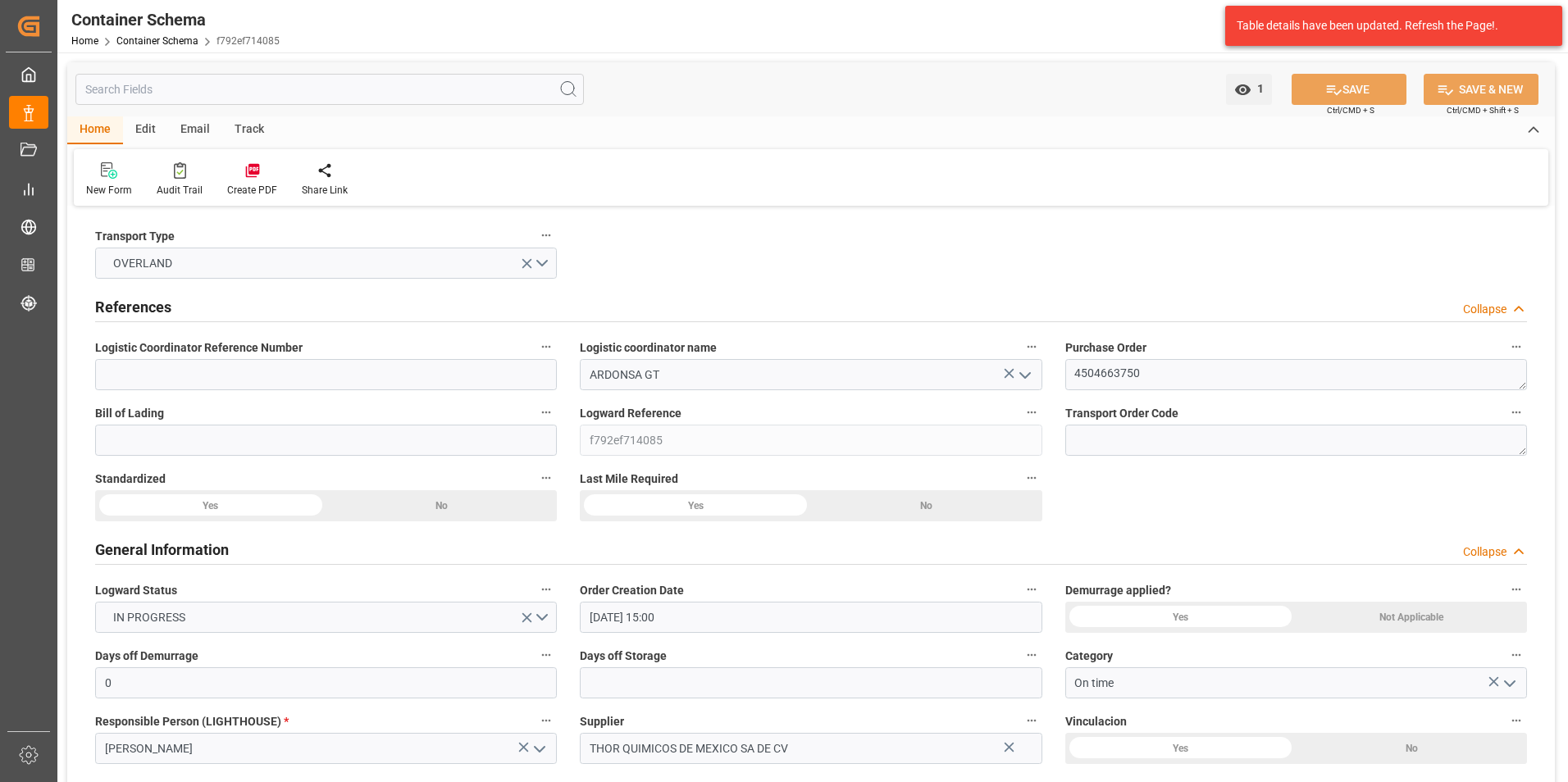
type input "20.09.2025"
type input "17.09.2025 00:00"
type input "20.09.2025 00:00"
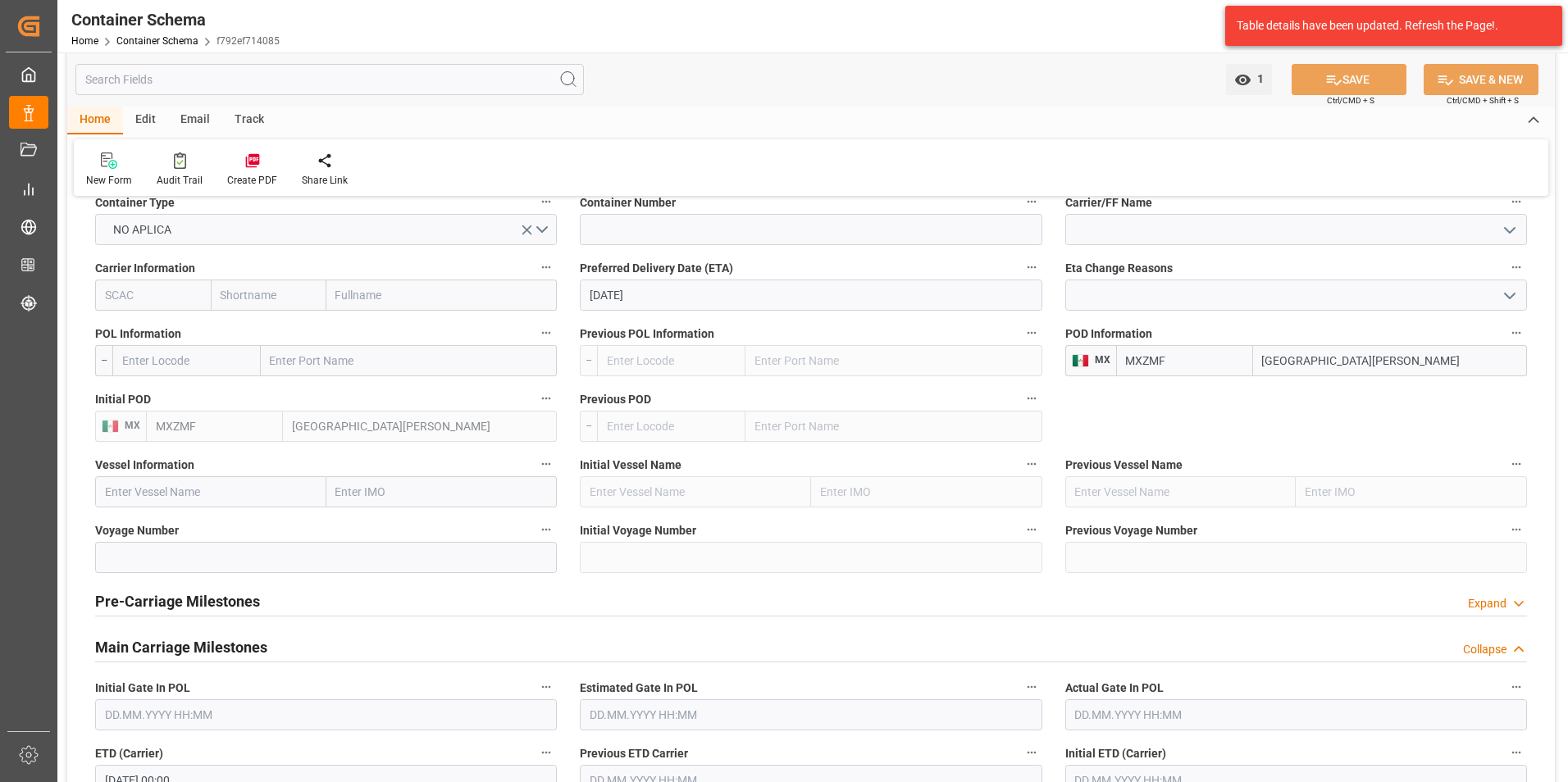
scroll to position [1640, 0]
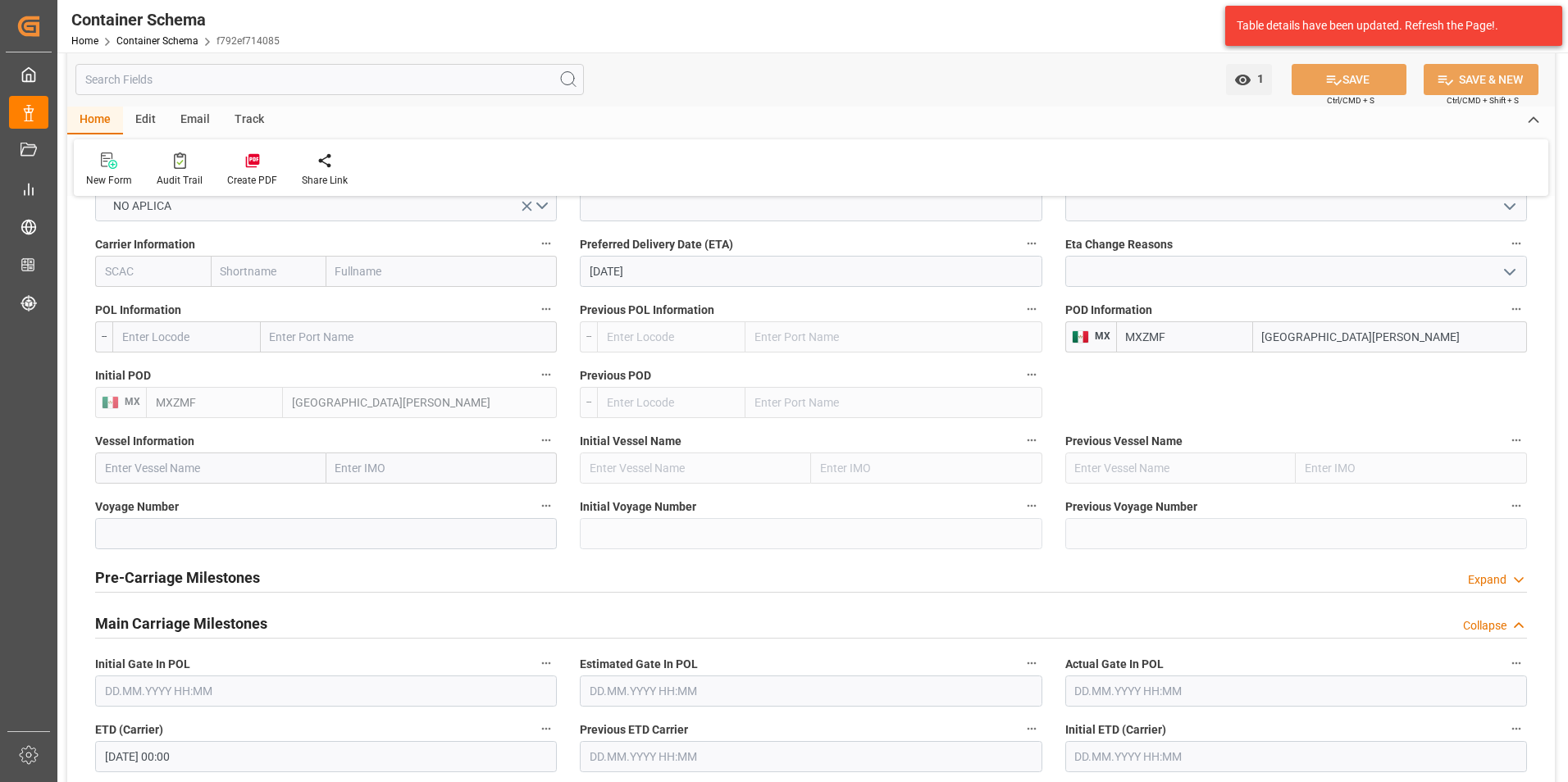
drag, startPoint x: 1349, startPoint y: 337, endPoint x: 1209, endPoint y: 334, distance: 140.0
click at [1209, 334] on div "MXZMF [GEOGRAPHIC_DATA][PERSON_NAME]" at bounding box center [1321, 337] width 411 height 31
type input "Tecun"
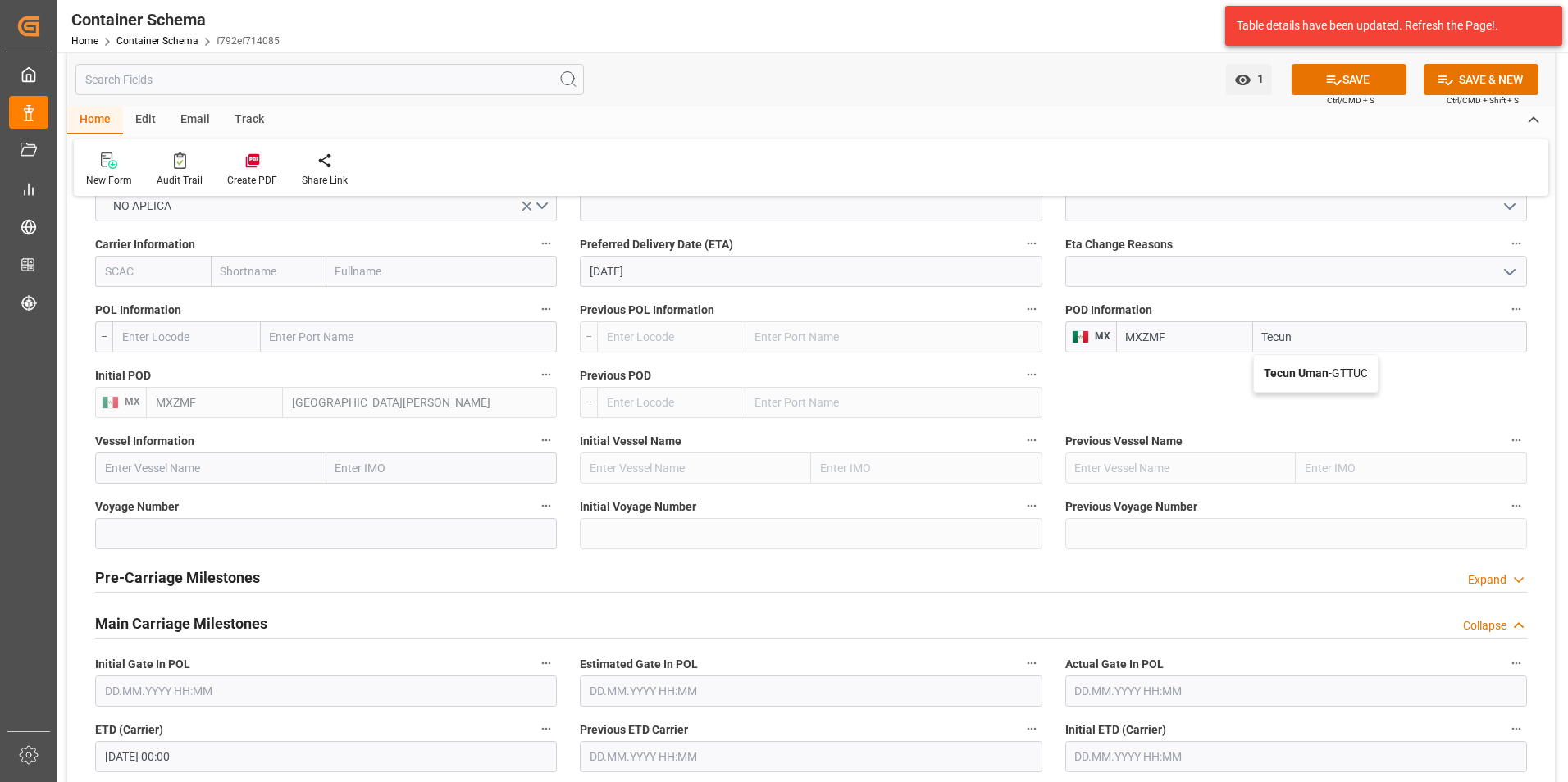
click at [1316, 373] on b "Tecun Uman" at bounding box center [1296, 373] width 65 height 13
type input "GTTUC"
type input "Tecun Uman"
click at [1354, 82] on button "SAVE" at bounding box center [1349, 79] width 115 height 31
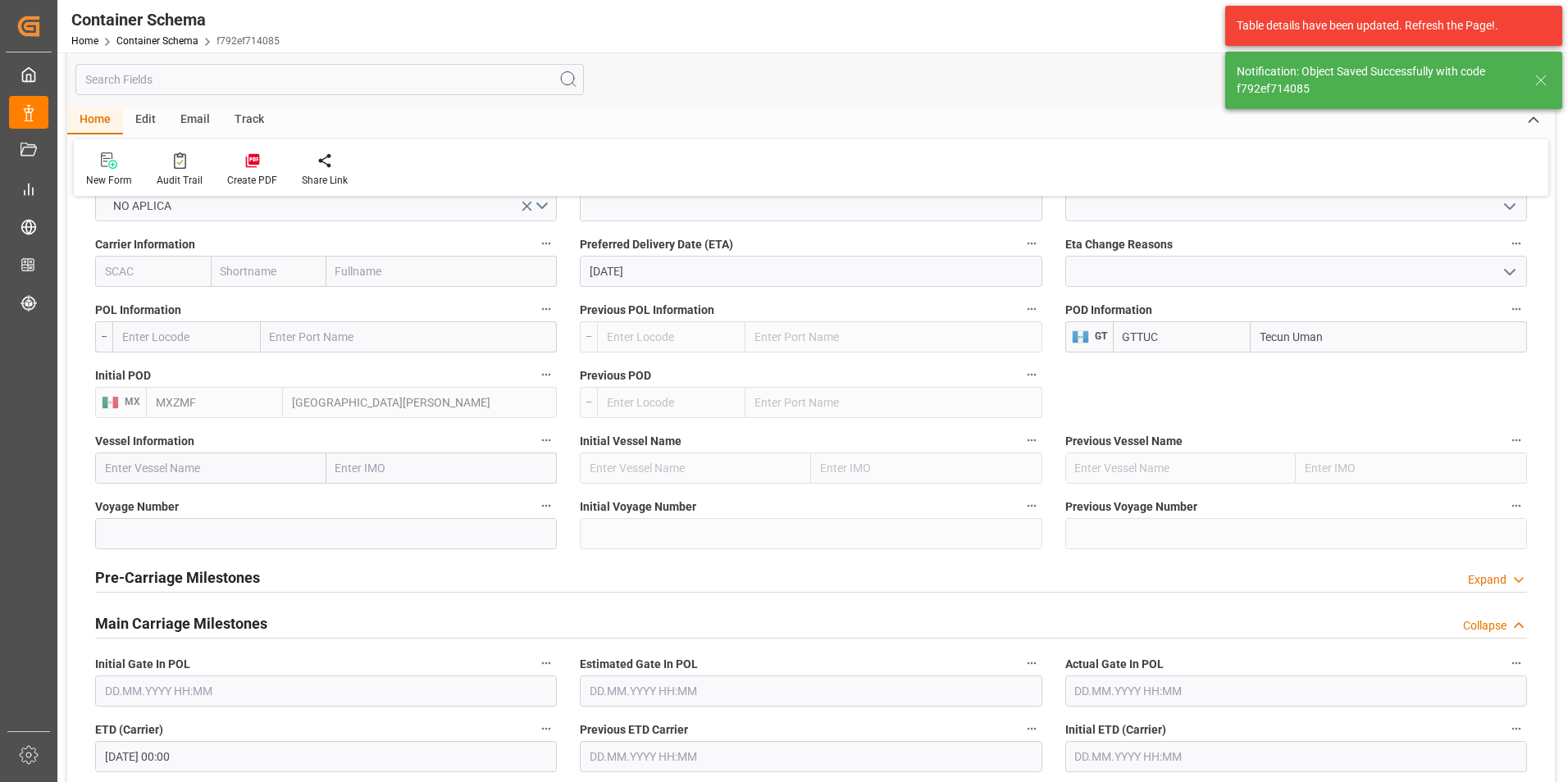
type input "MXZMF"
type input "[GEOGRAPHIC_DATA][PERSON_NAME]"
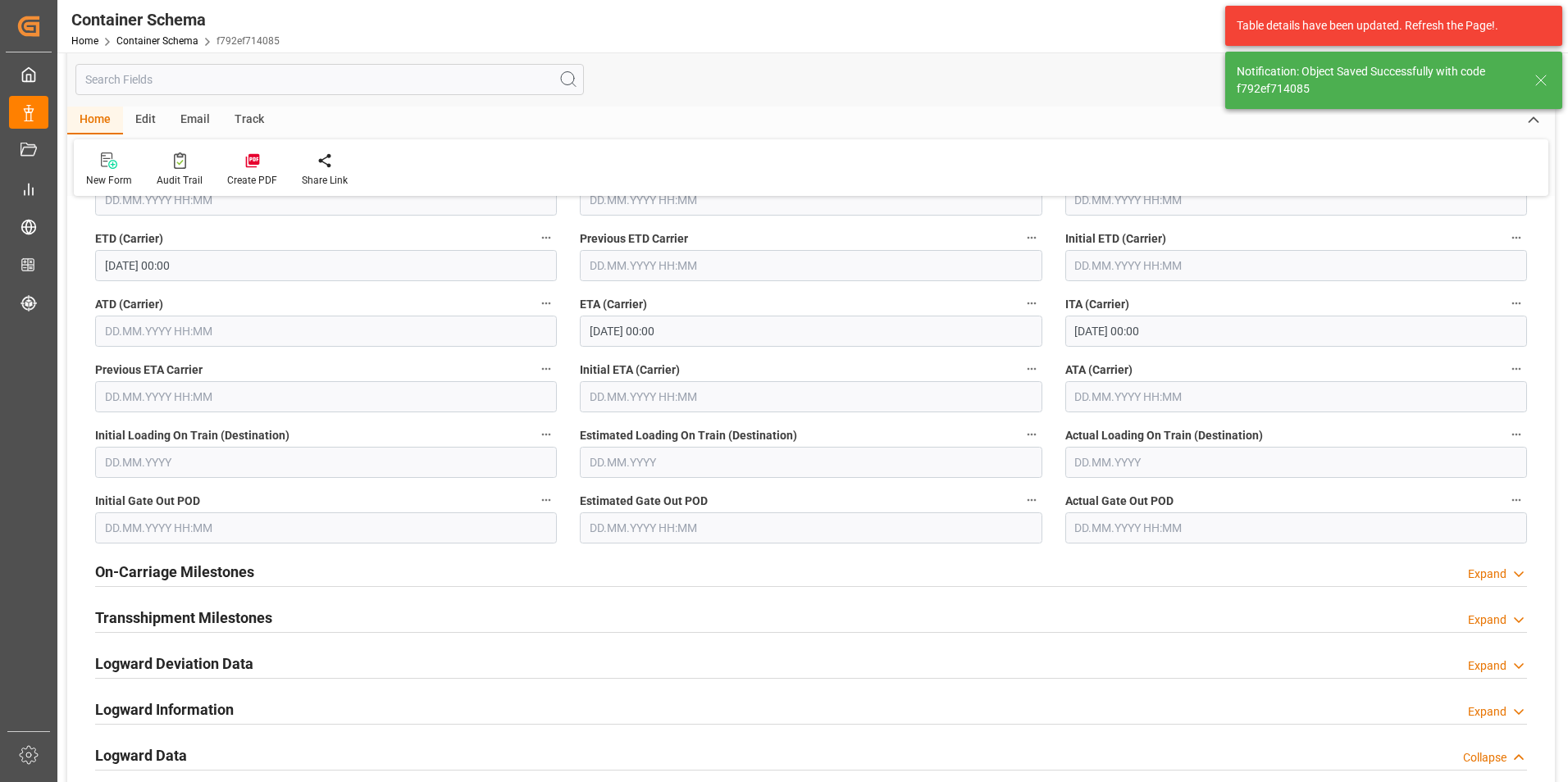
scroll to position [2132, 0]
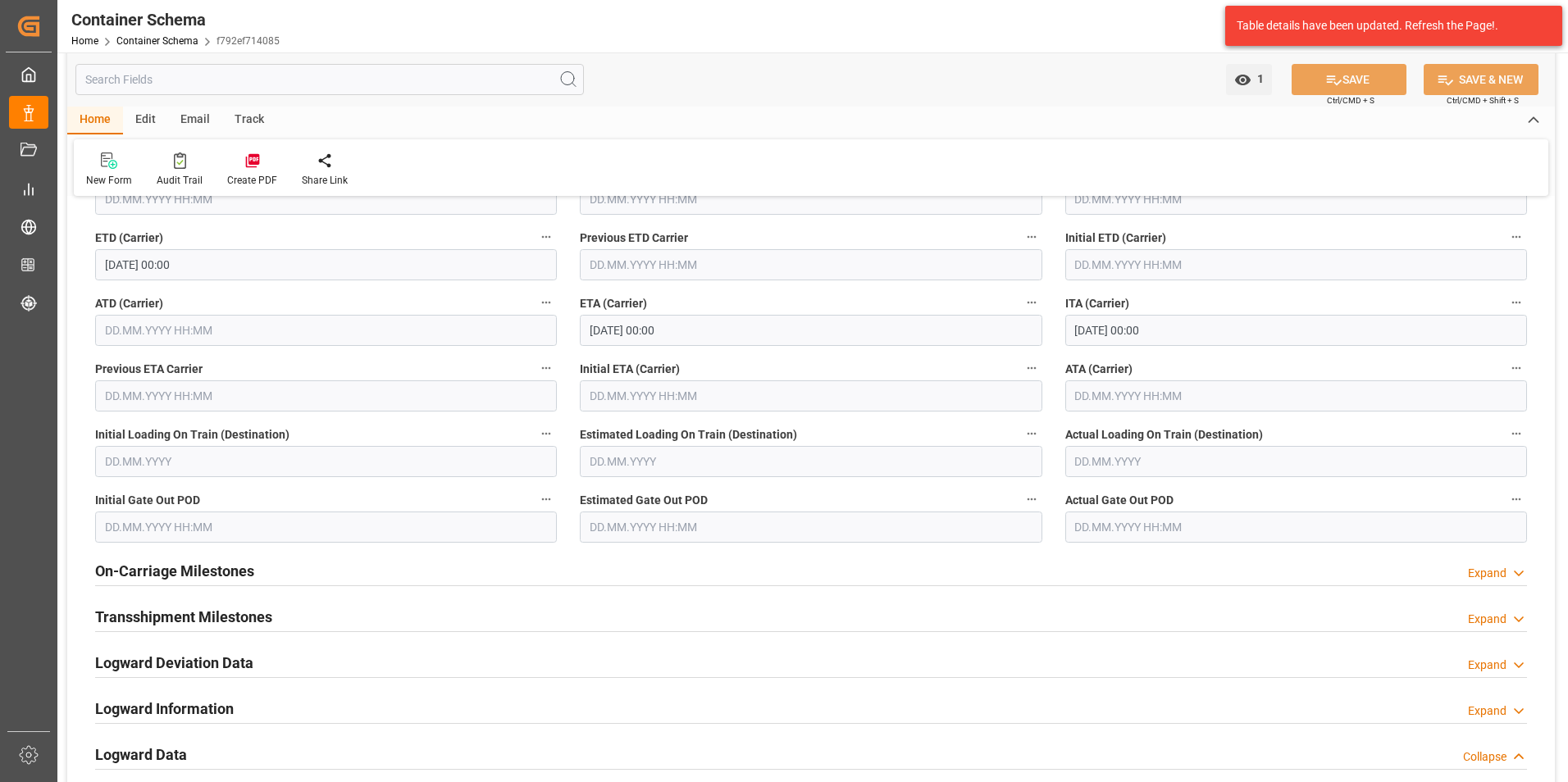
click at [1117, 393] on input "text" at bounding box center [1296, 396] width 461 height 31
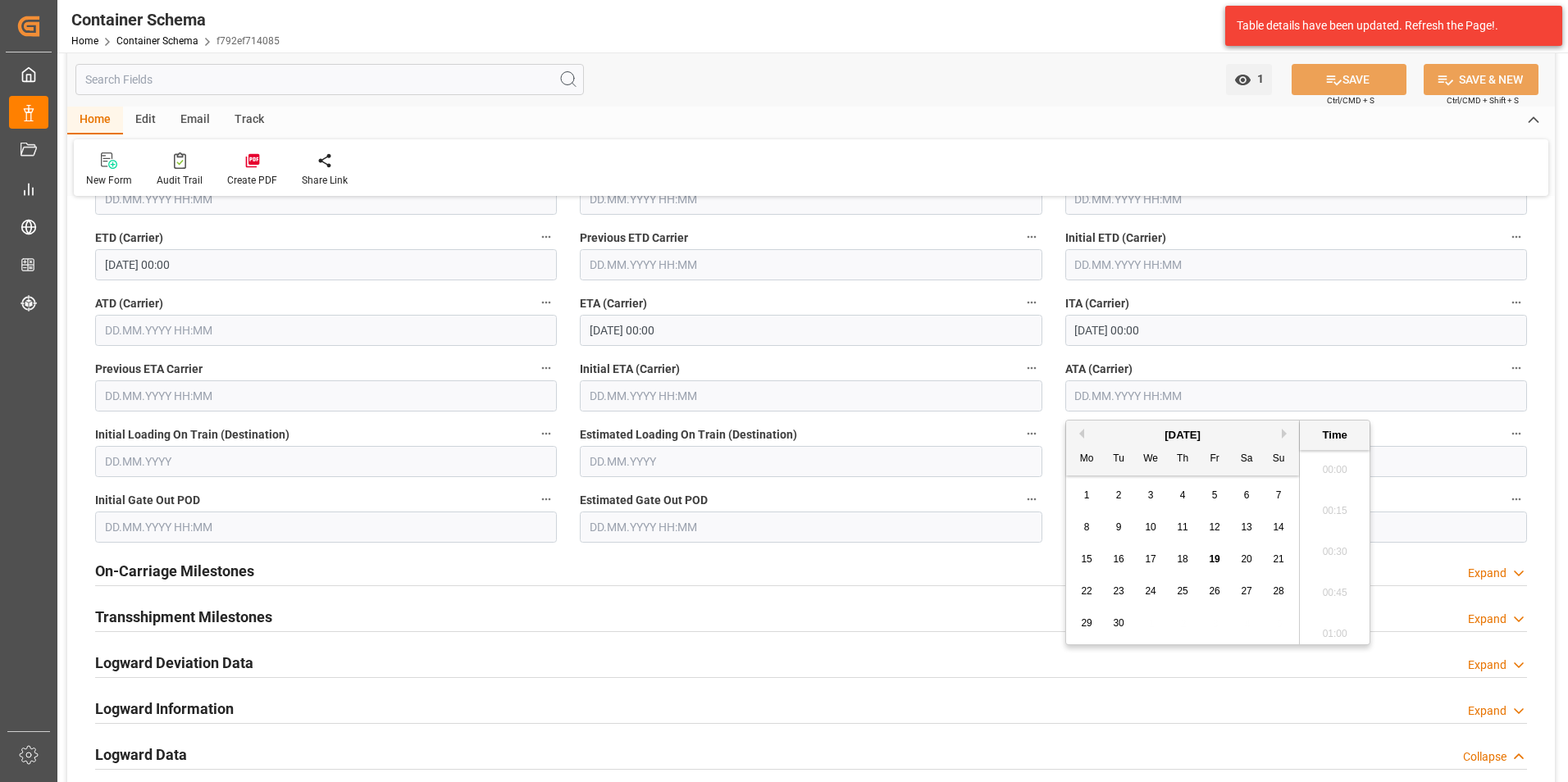
scroll to position [2261, 0]
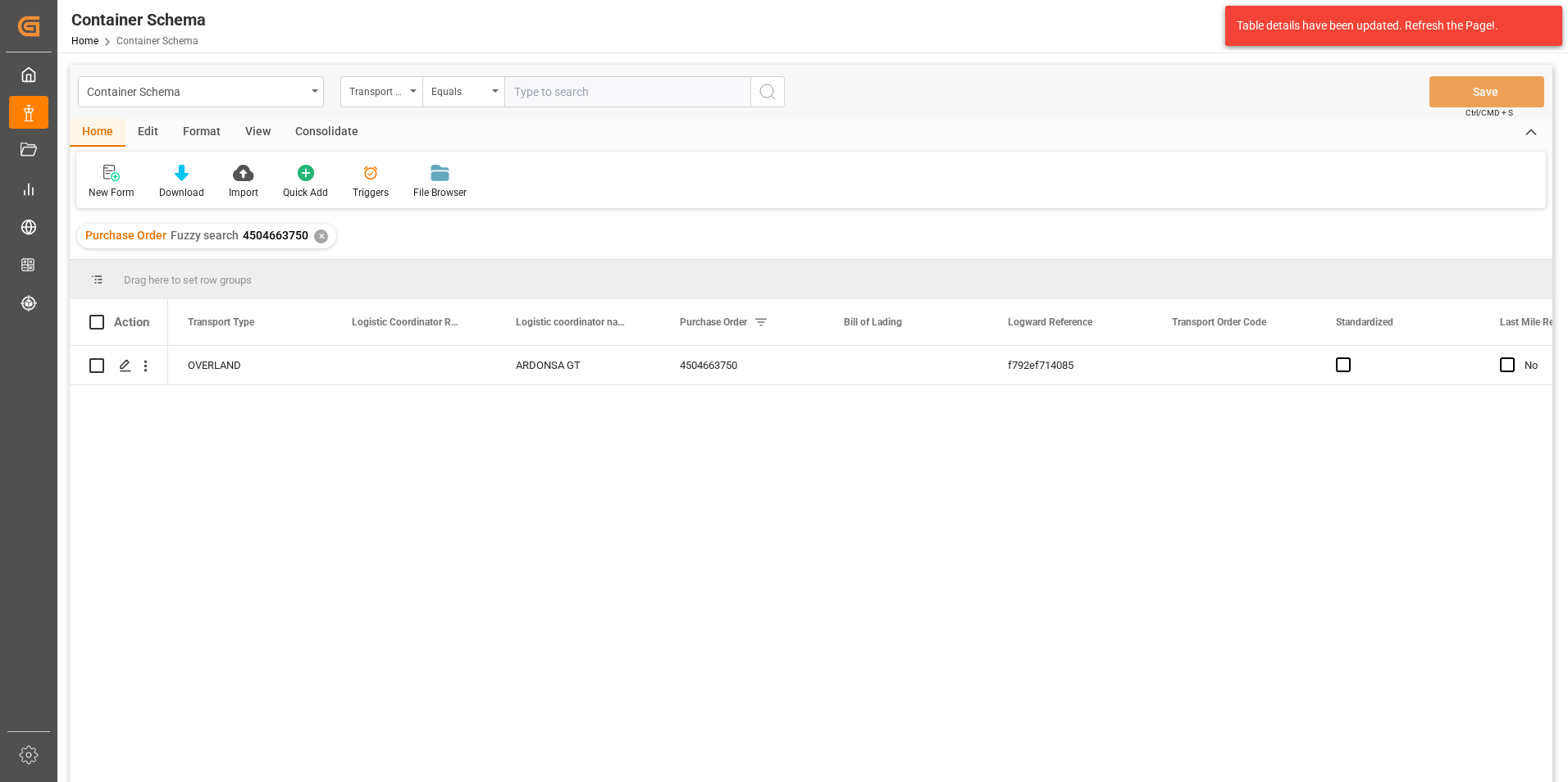
click at [314, 241] on div "✕" at bounding box center [321, 236] width 14 height 14
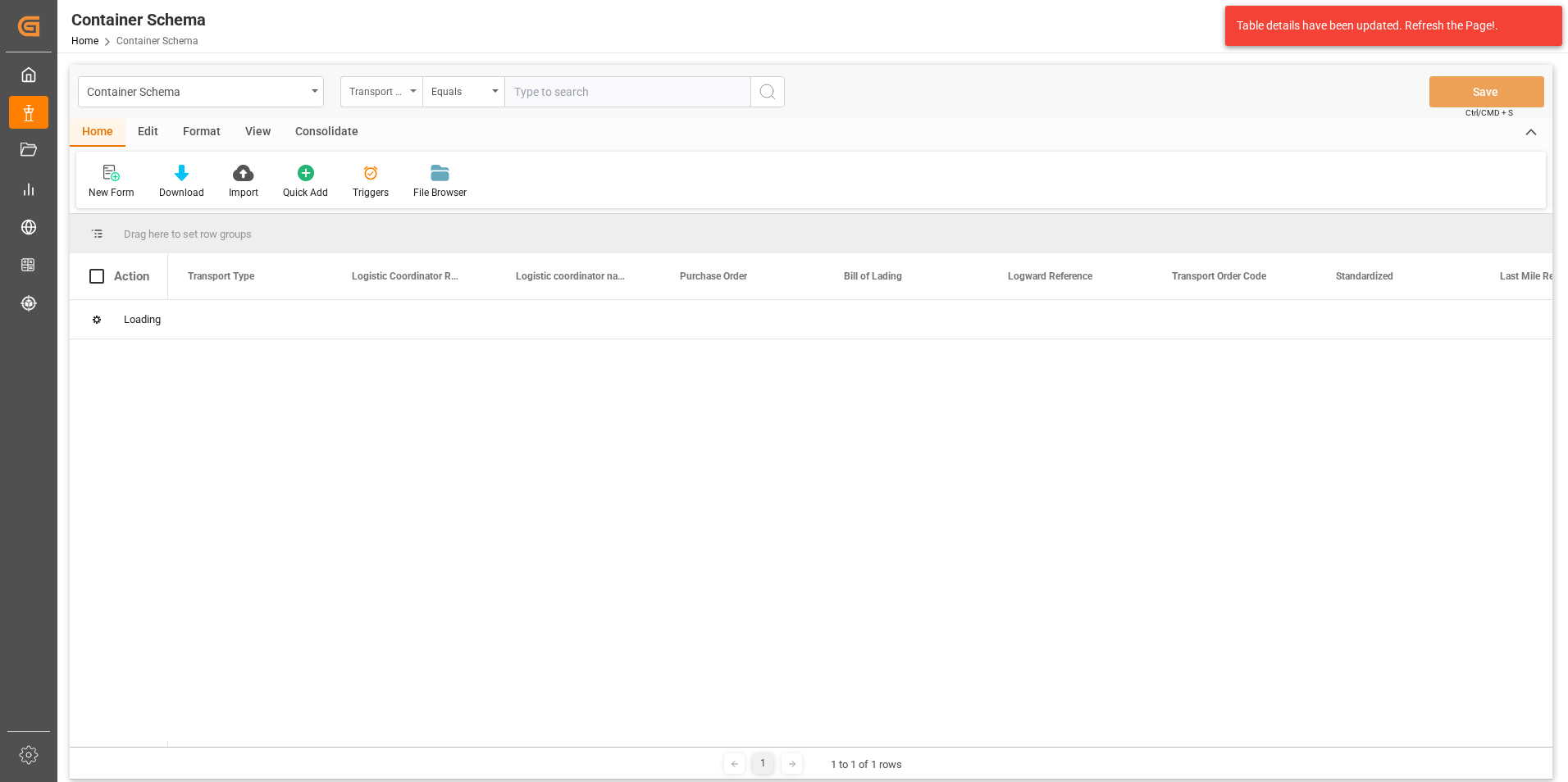
click at [412, 91] on icon "open menu" at bounding box center [413, 90] width 7 height 3
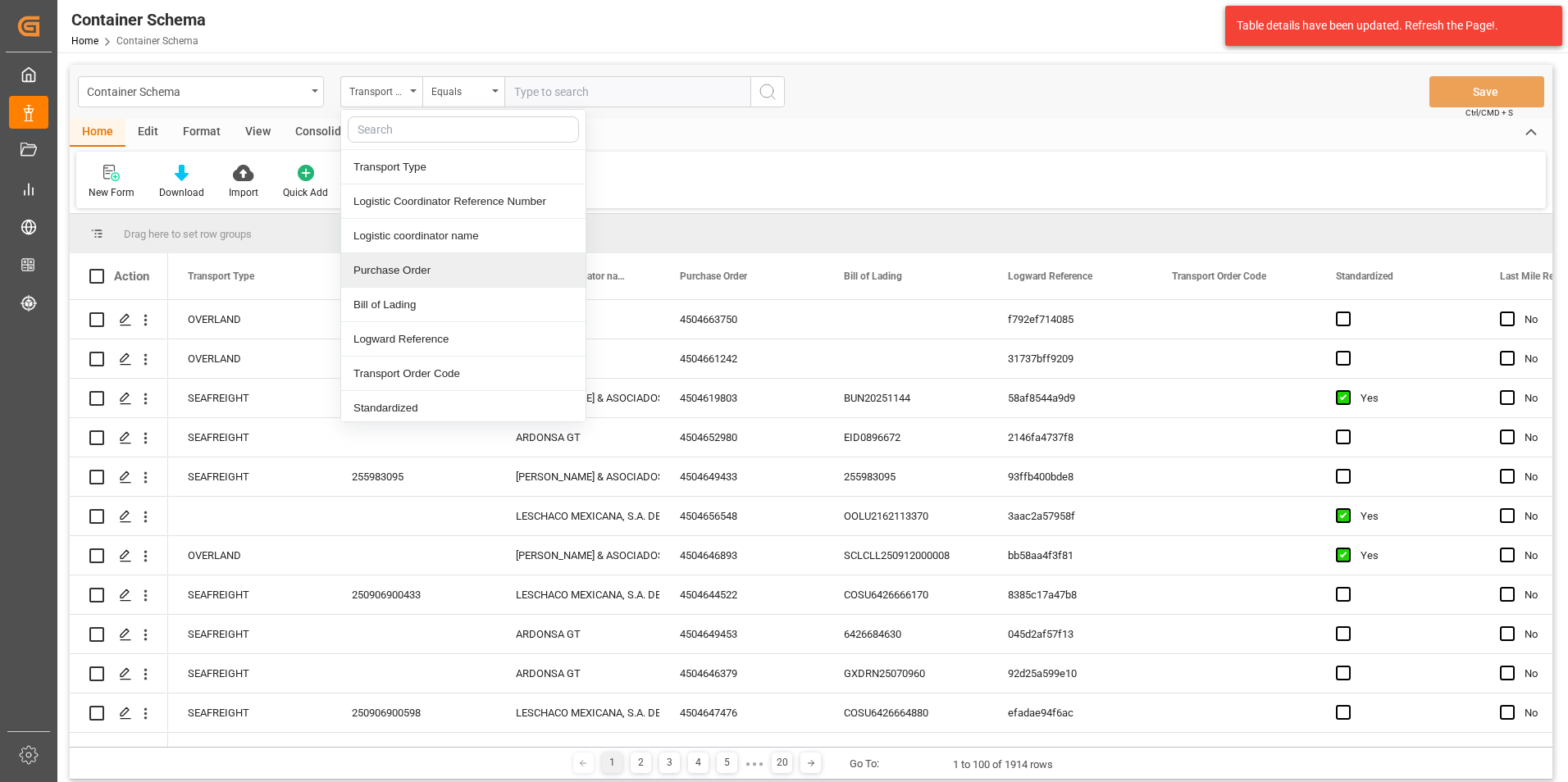
click at [410, 269] on div "Purchase Order" at bounding box center [462, 270] width 244 height 34
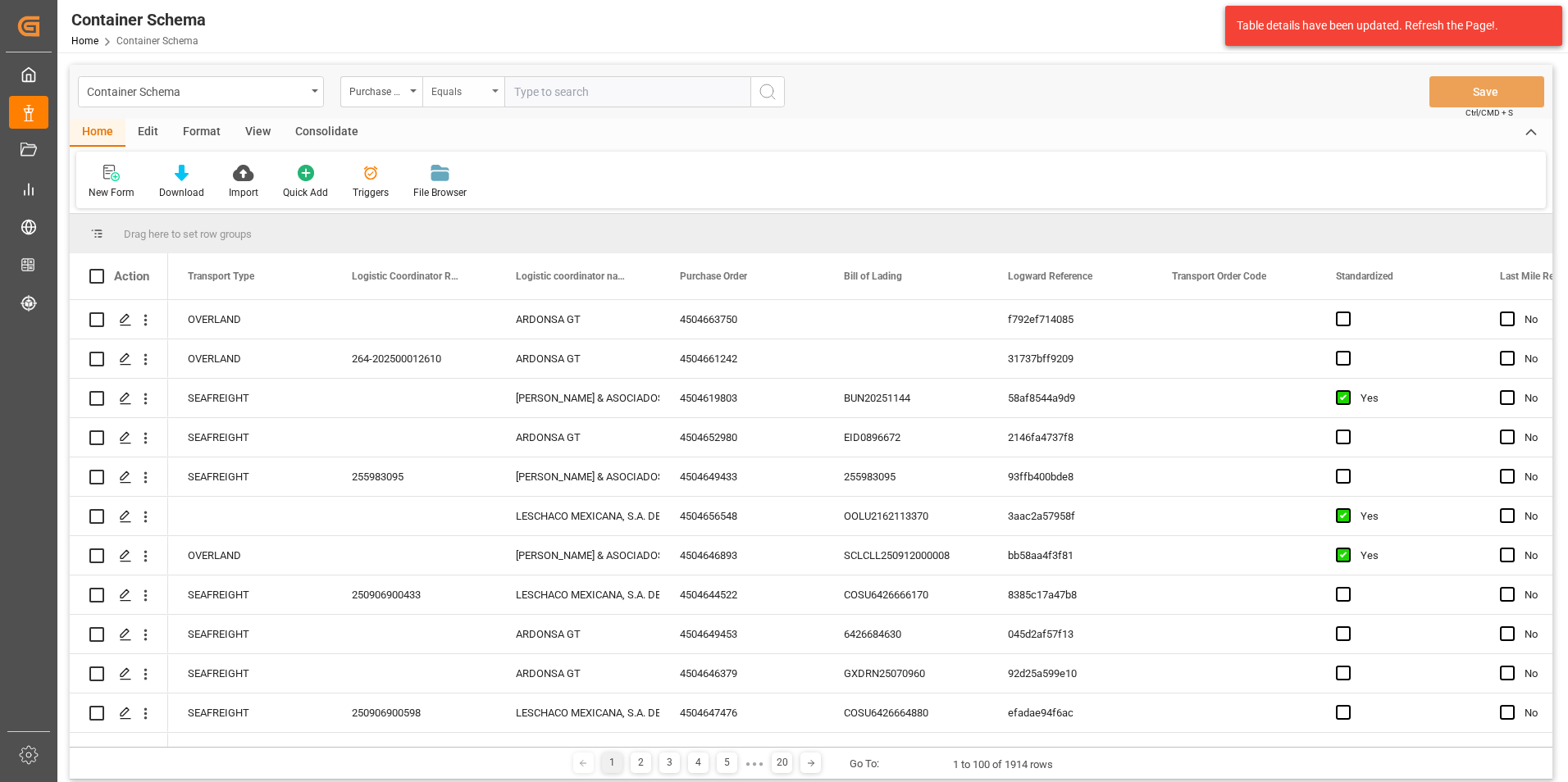
click at [444, 98] on div "Equals" at bounding box center [458, 90] width 56 height 19
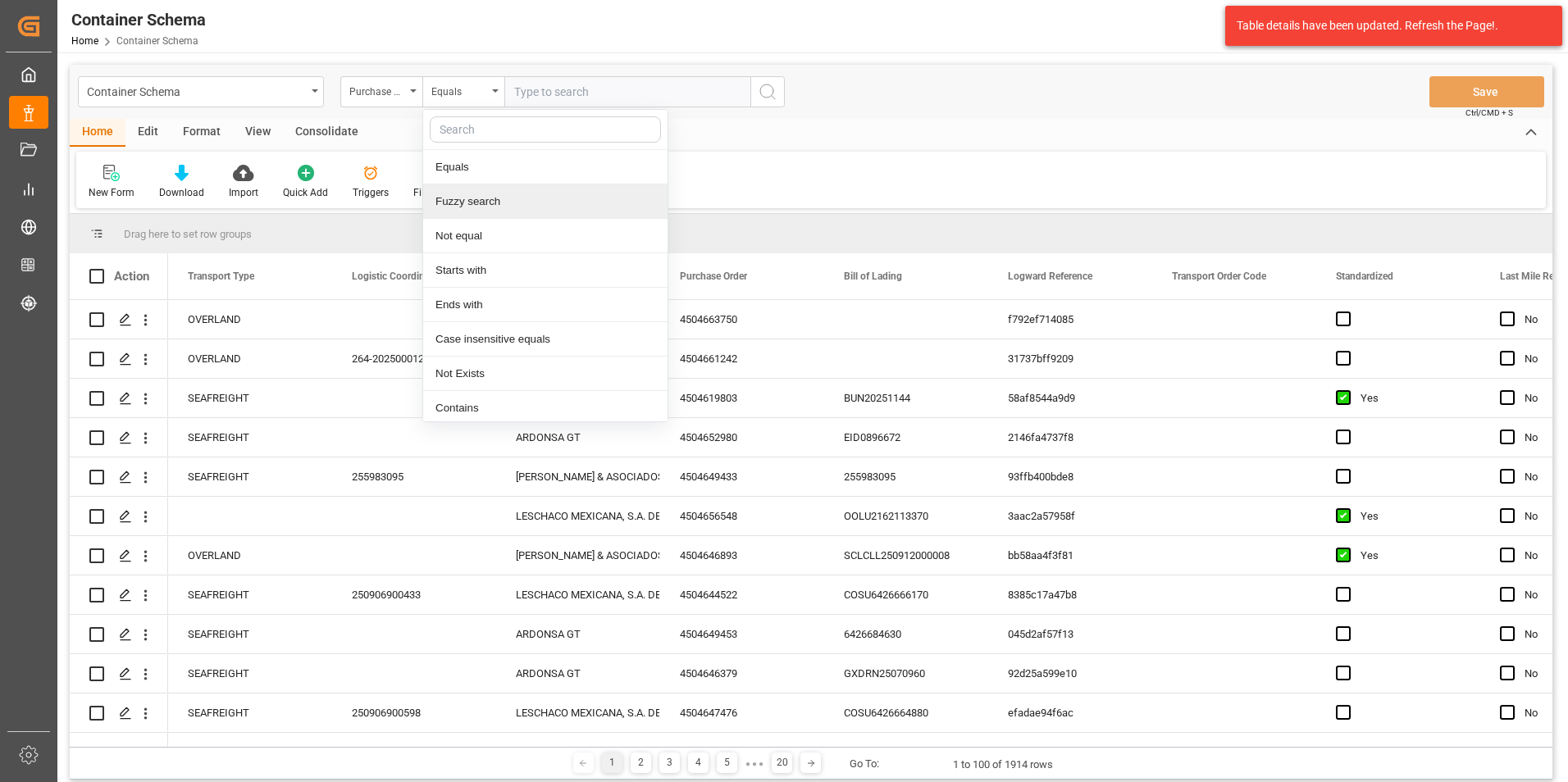
click at [472, 193] on div "Fuzzy search" at bounding box center [545, 201] width 244 height 34
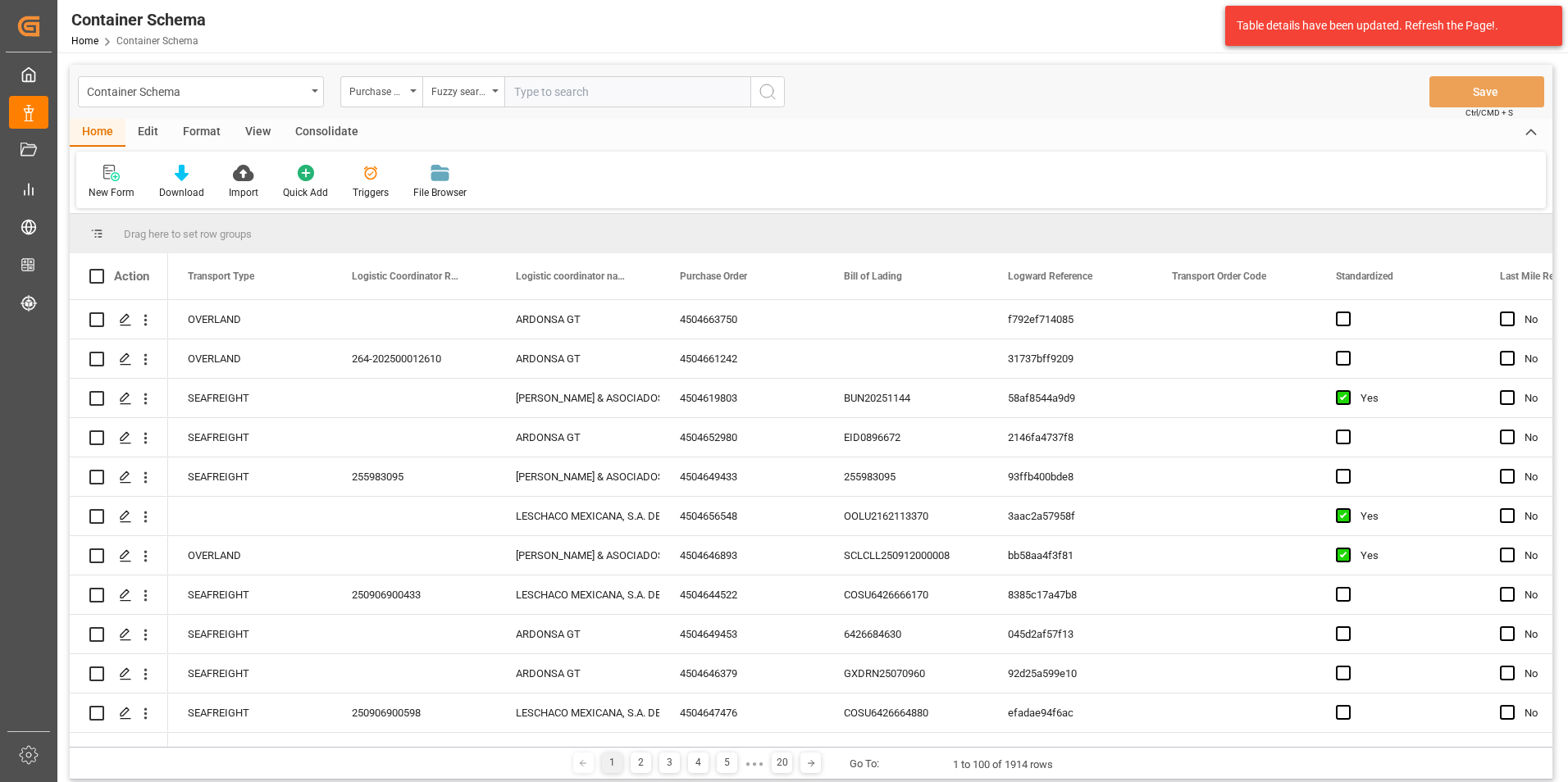
click at [568, 98] on input "text" at bounding box center [626, 91] width 246 height 31
paste input "4504660327"
type input "4504660327"
click at [761, 99] on icon "search button" at bounding box center [767, 91] width 20 height 20
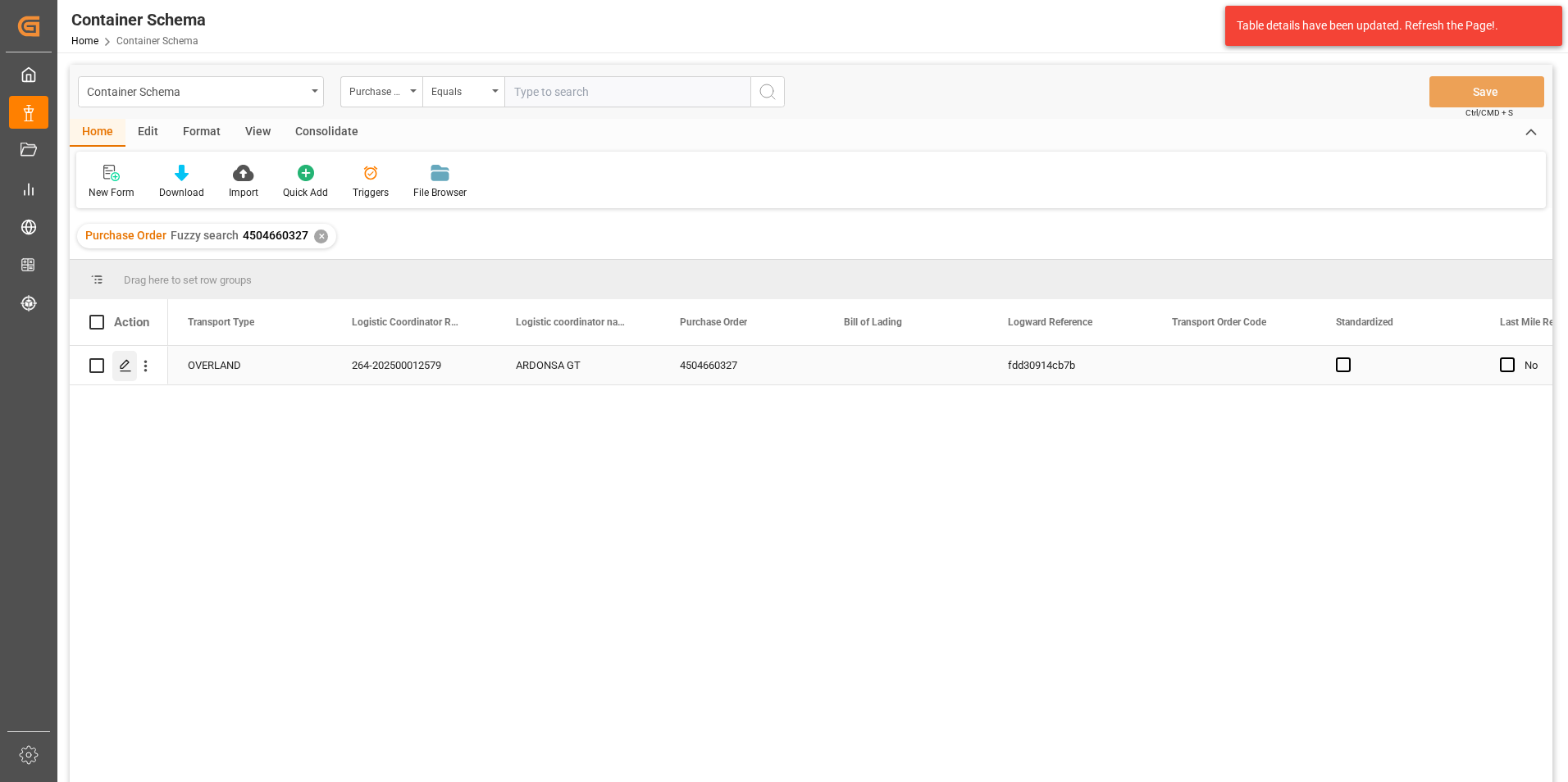
click at [130, 365] on icon "Press SPACE to select this row." at bounding box center [125, 365] width 13 height 13
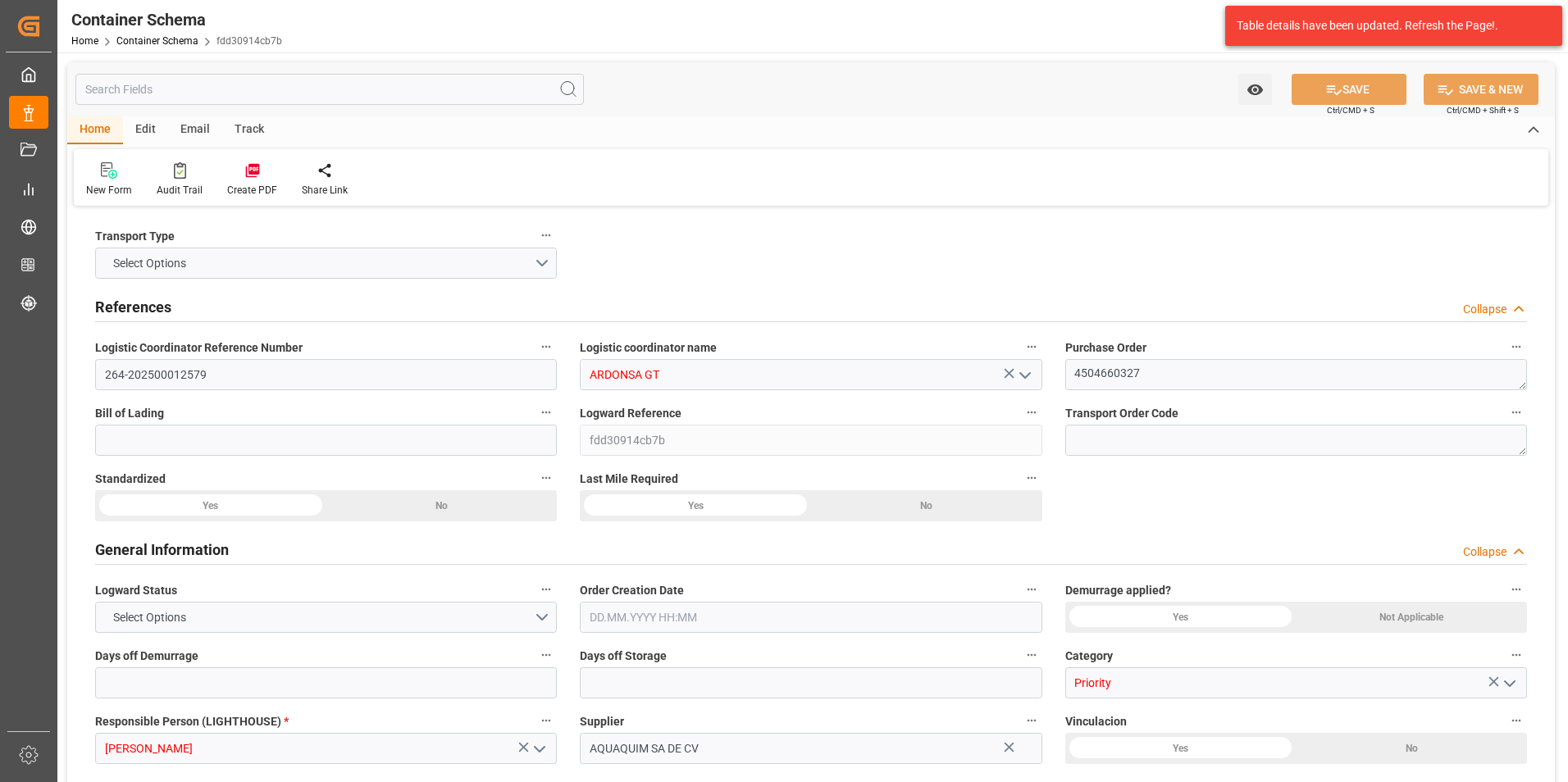
type input "0"
type input "3"
type input "19"
type input "18000"
type input "19023"
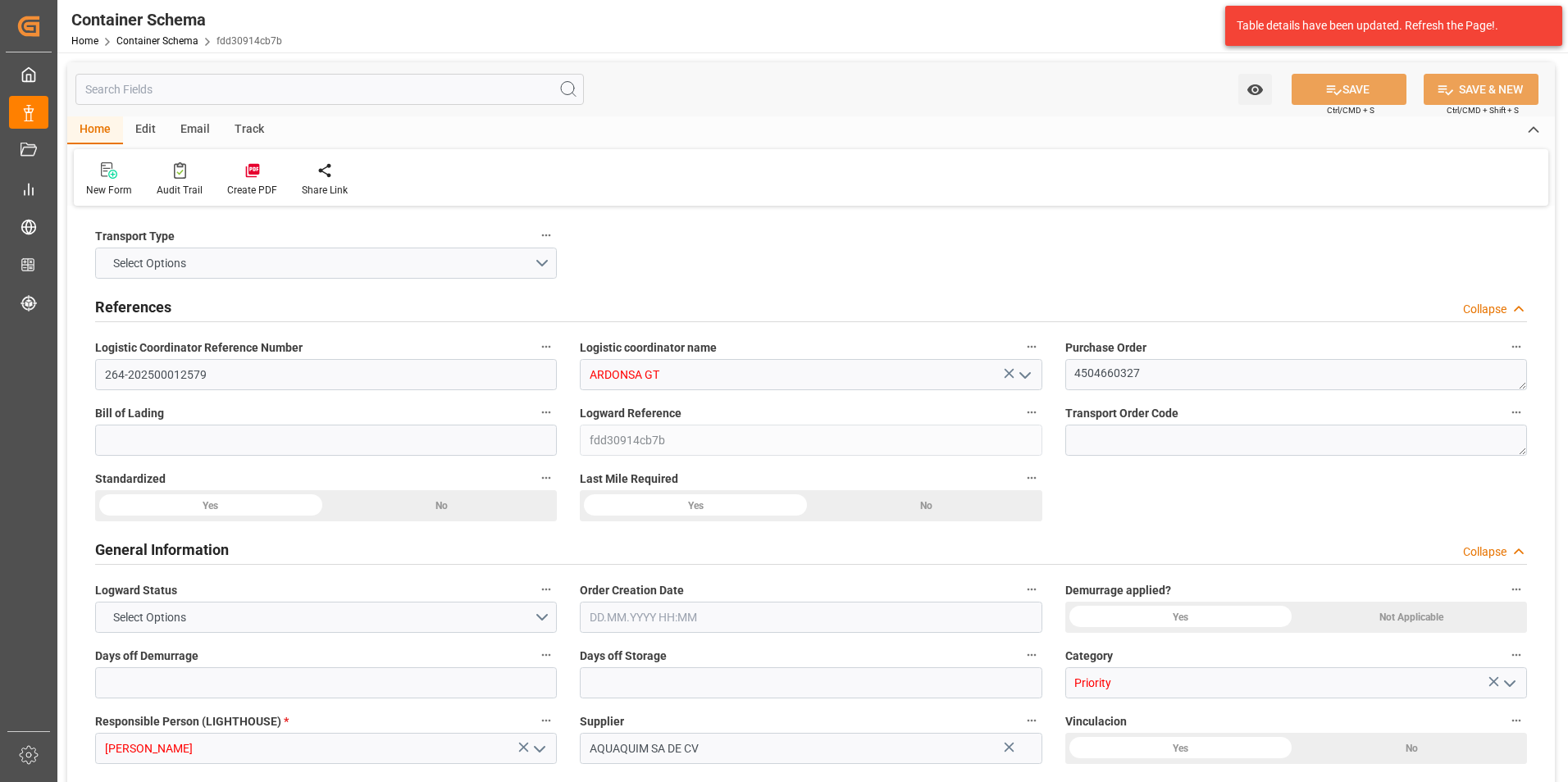
type input "MXZMF"
type input "08.09.2025 09:15"
type input "08.09.2025"
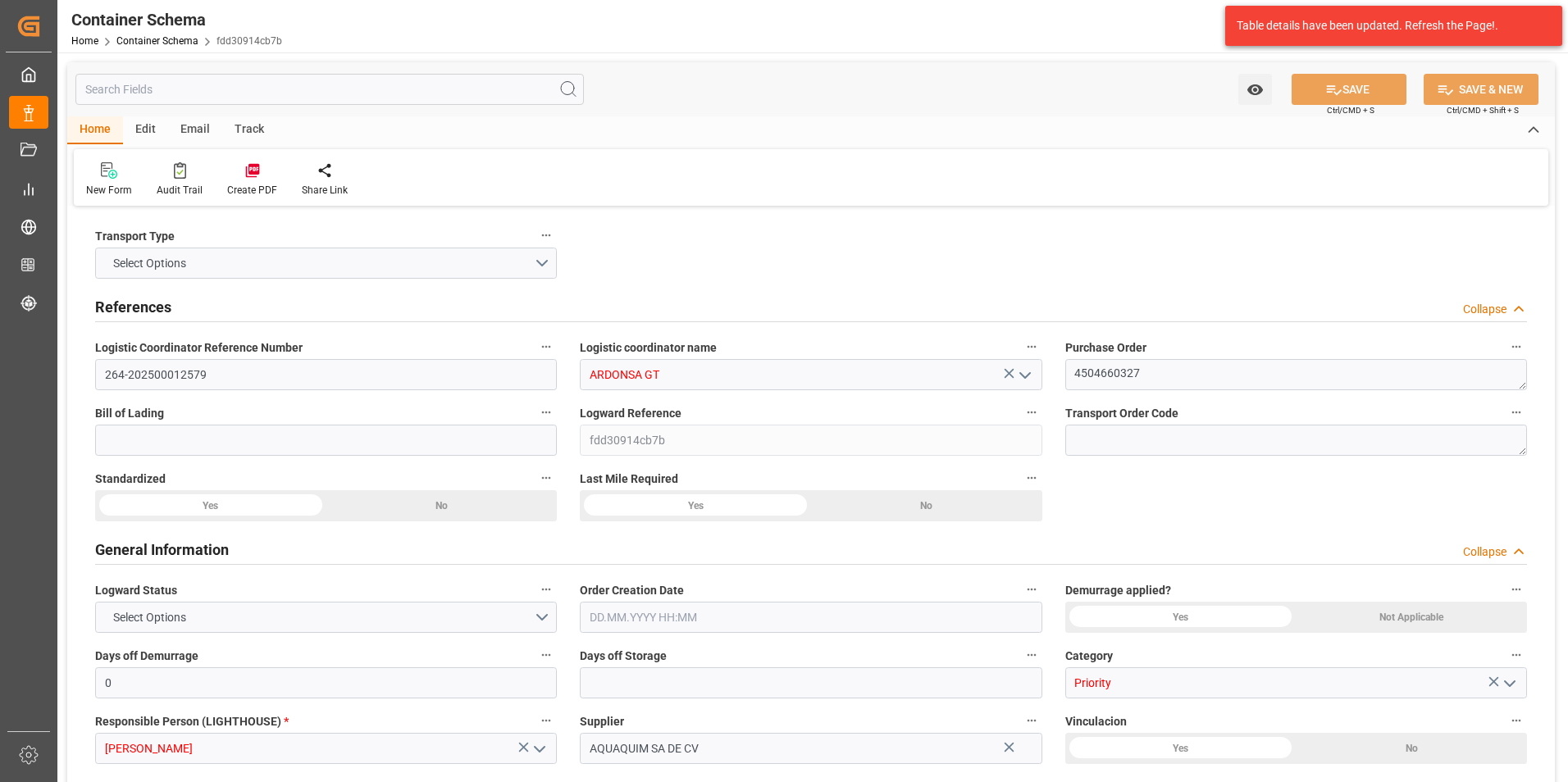
type input "12.09.2025"
type input "06.09.2025 00:00"
type input "12.09.2025 00:00"
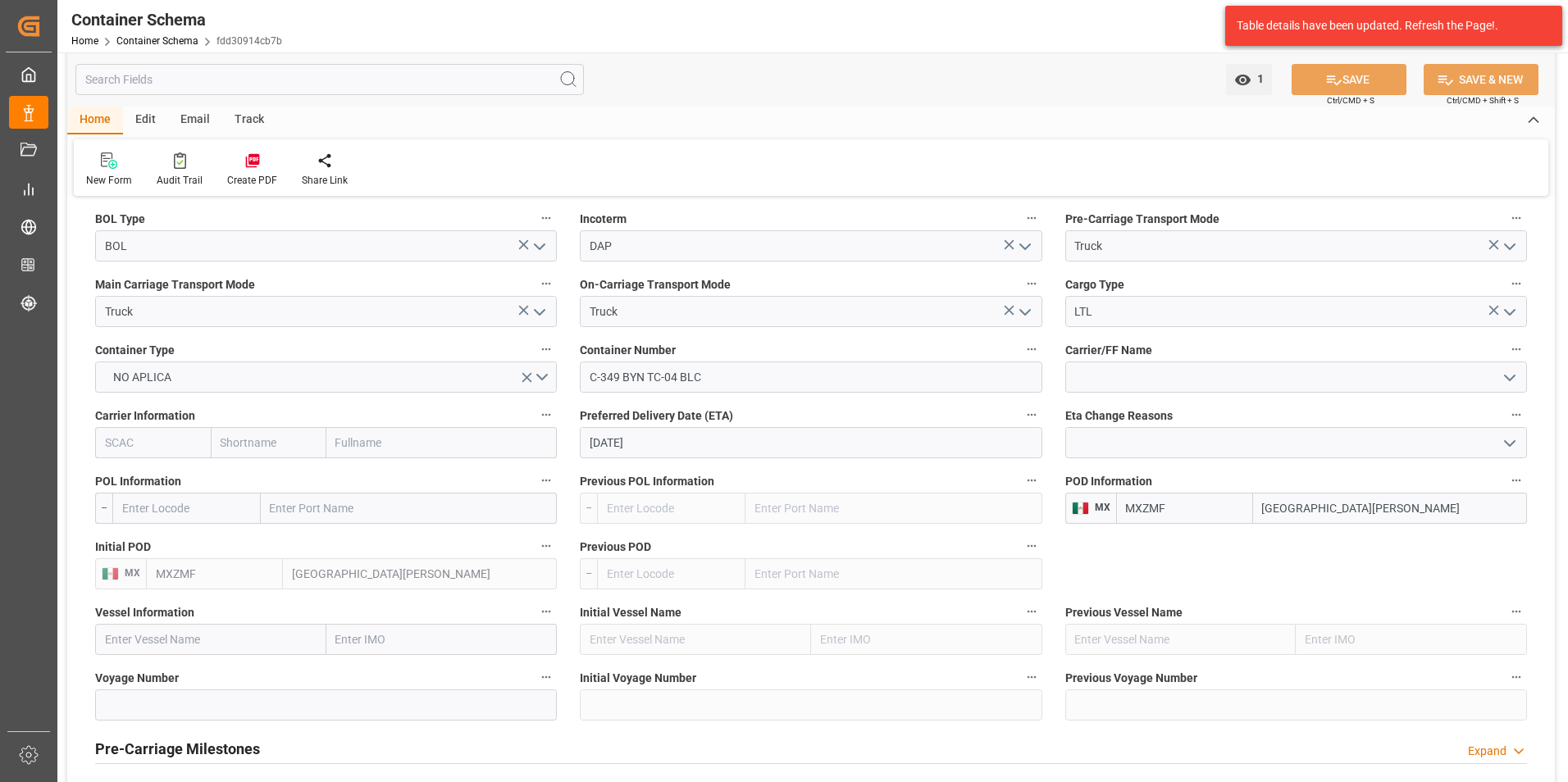
scroll to position [1558, 0]
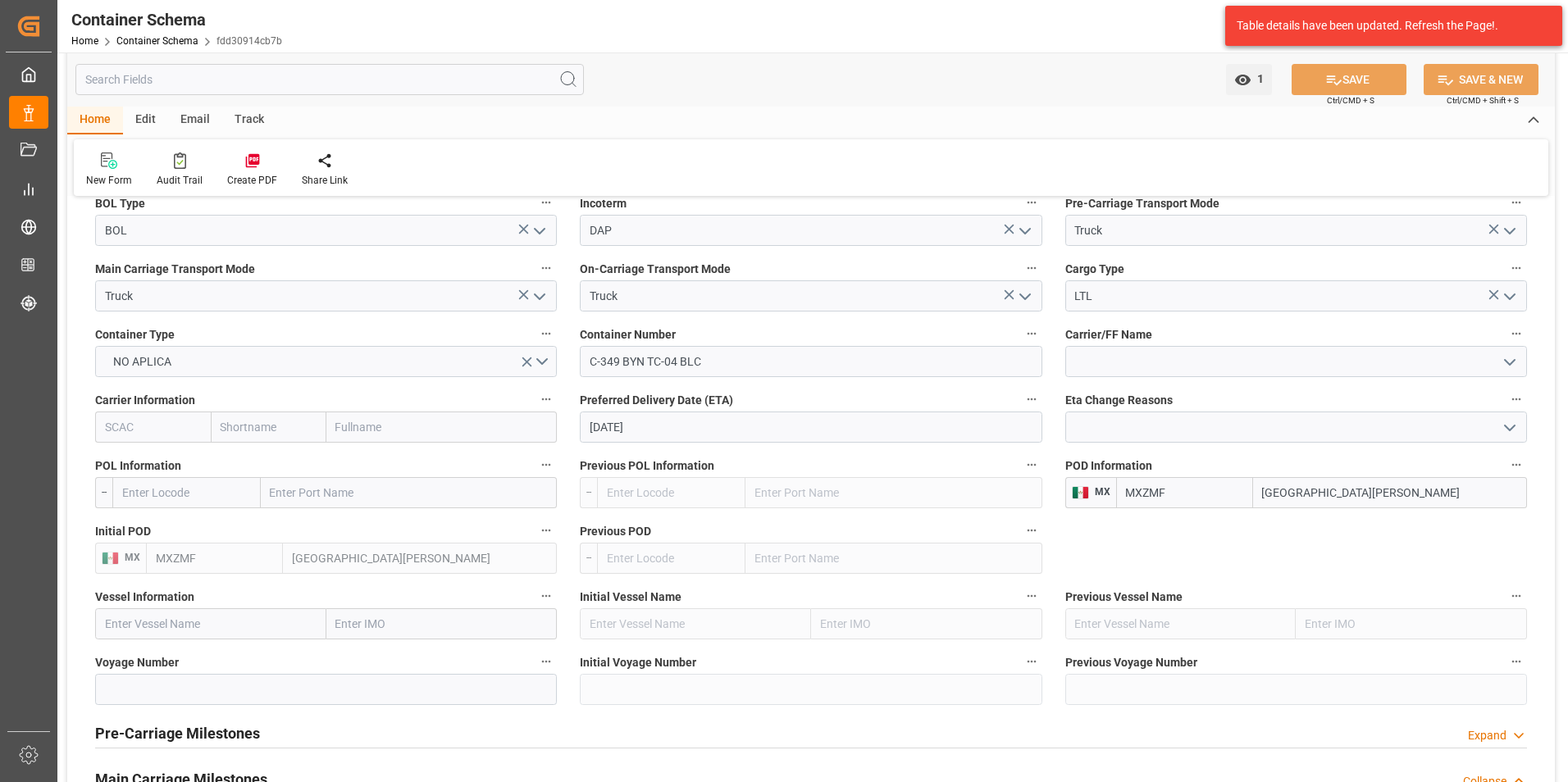
drag, startPoint x: 1366, startPoint y: 484, endPoint x: 1193, endPoint y: 492, distance: 173.2
click at [1193, 492] on div "MXZMF [GEOGRAPHIC_DATA][PERSON_NAME]" at bounding box center [1321, 493] width 411 height 31
type input "tecun u"
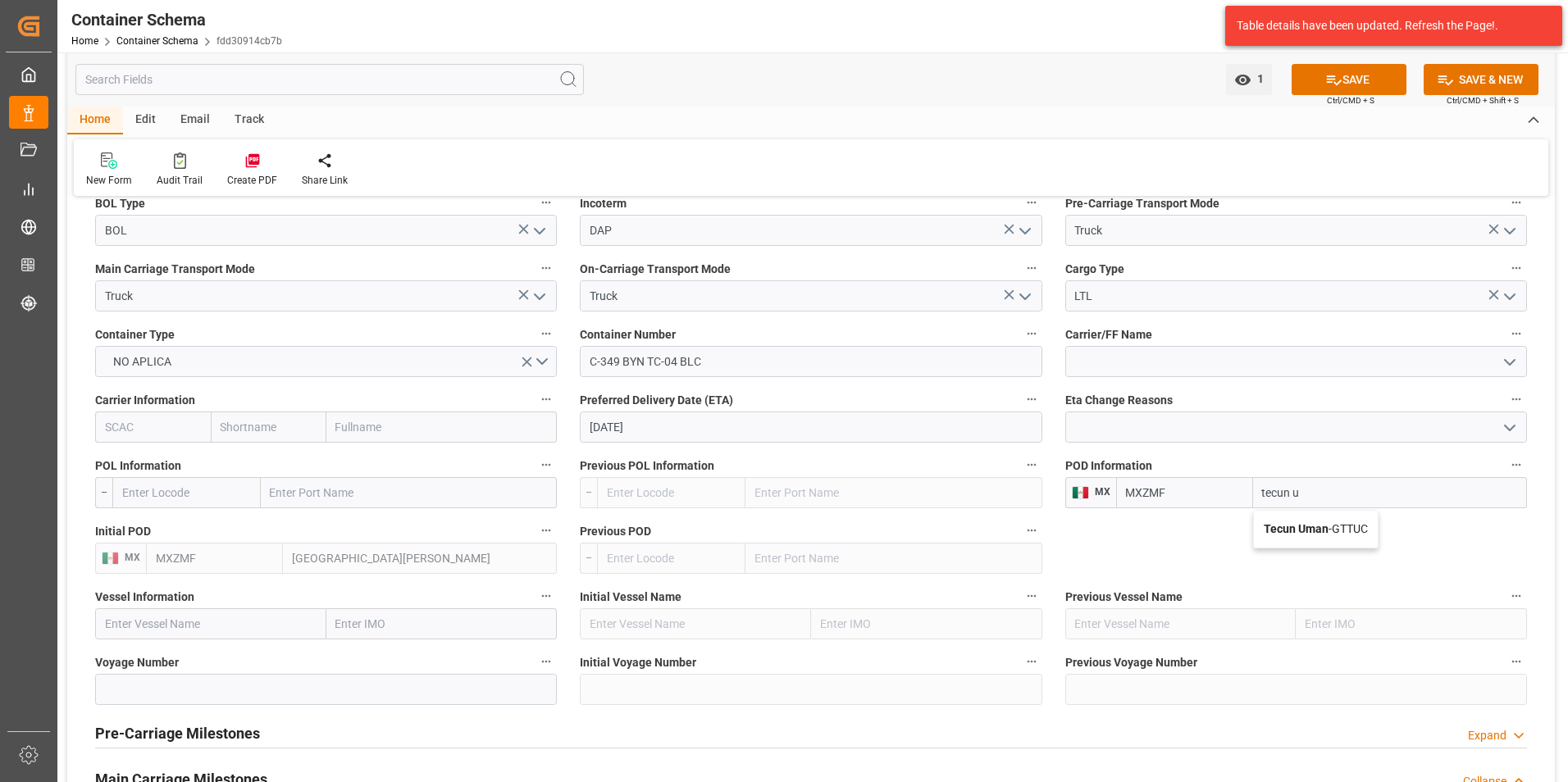
click at [1332, 519] on div "Tecun Uman - GTTUC" at bounding box center [1316, 529] width 123 height 37
type input "GTTUC"
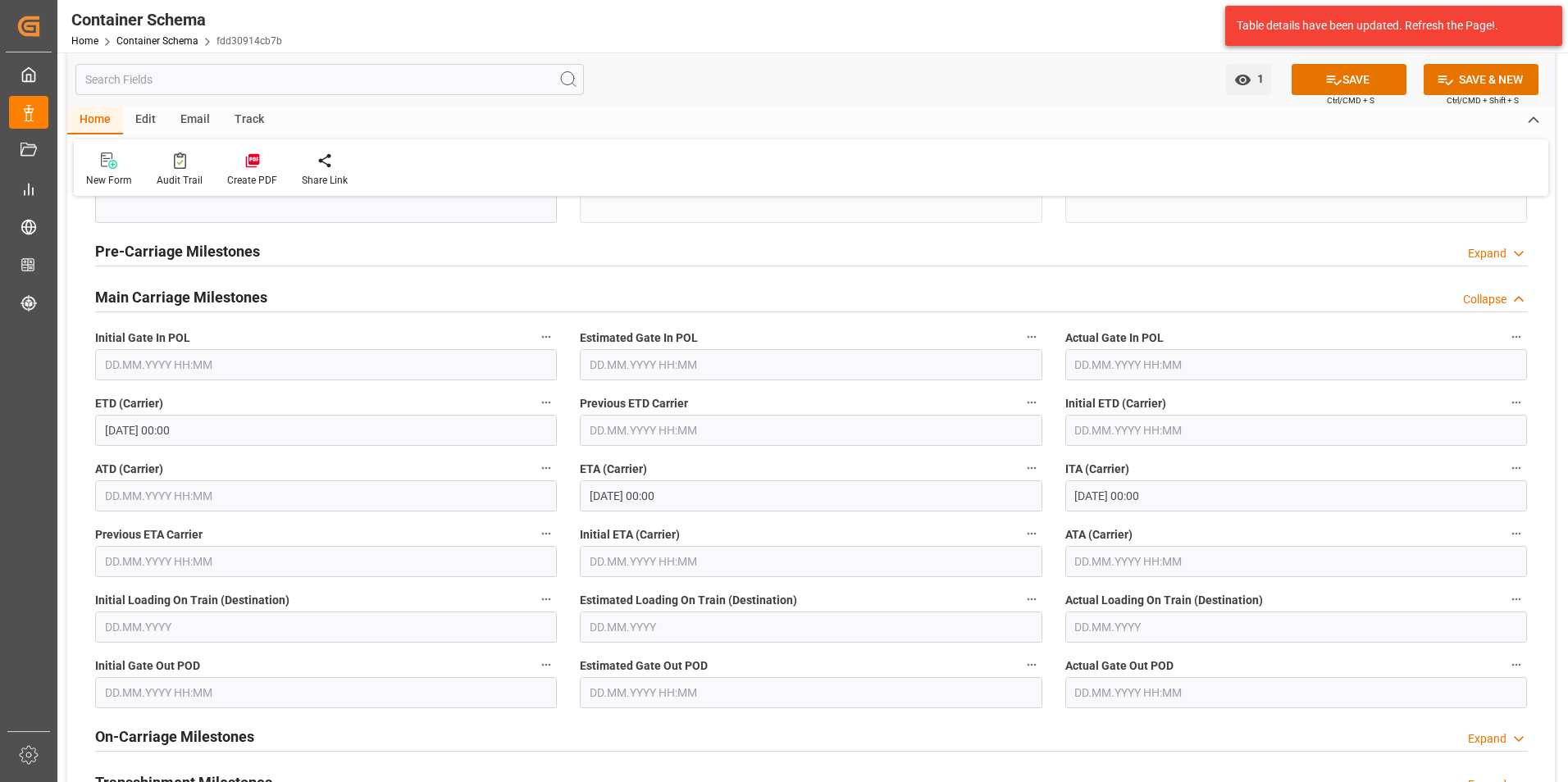
scroll to position [2050, 0]
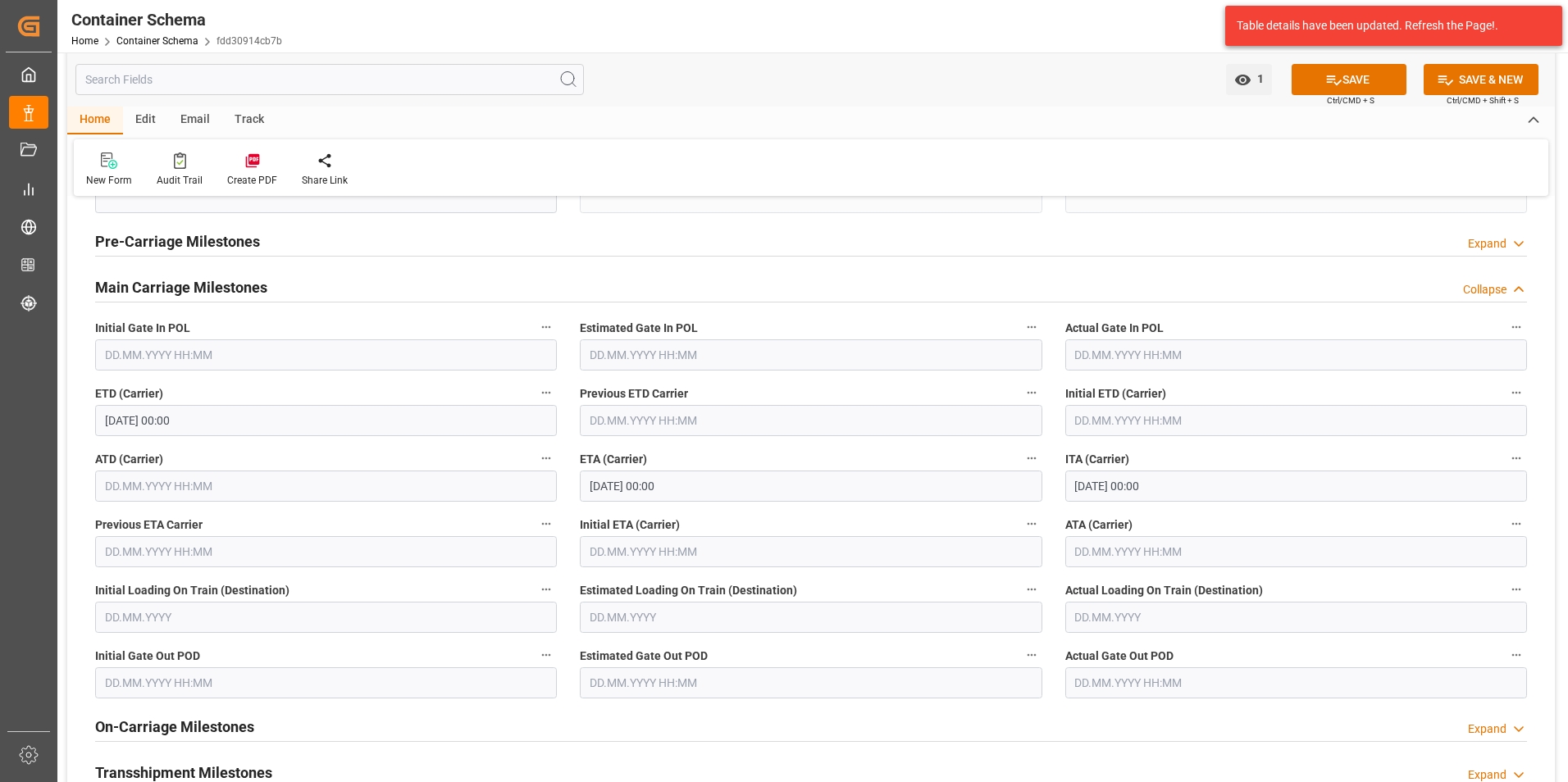
type input "Tecun Uman"
click at [1090, 551] on input "text" at bounding box center [1296, 551] width 461 height 31
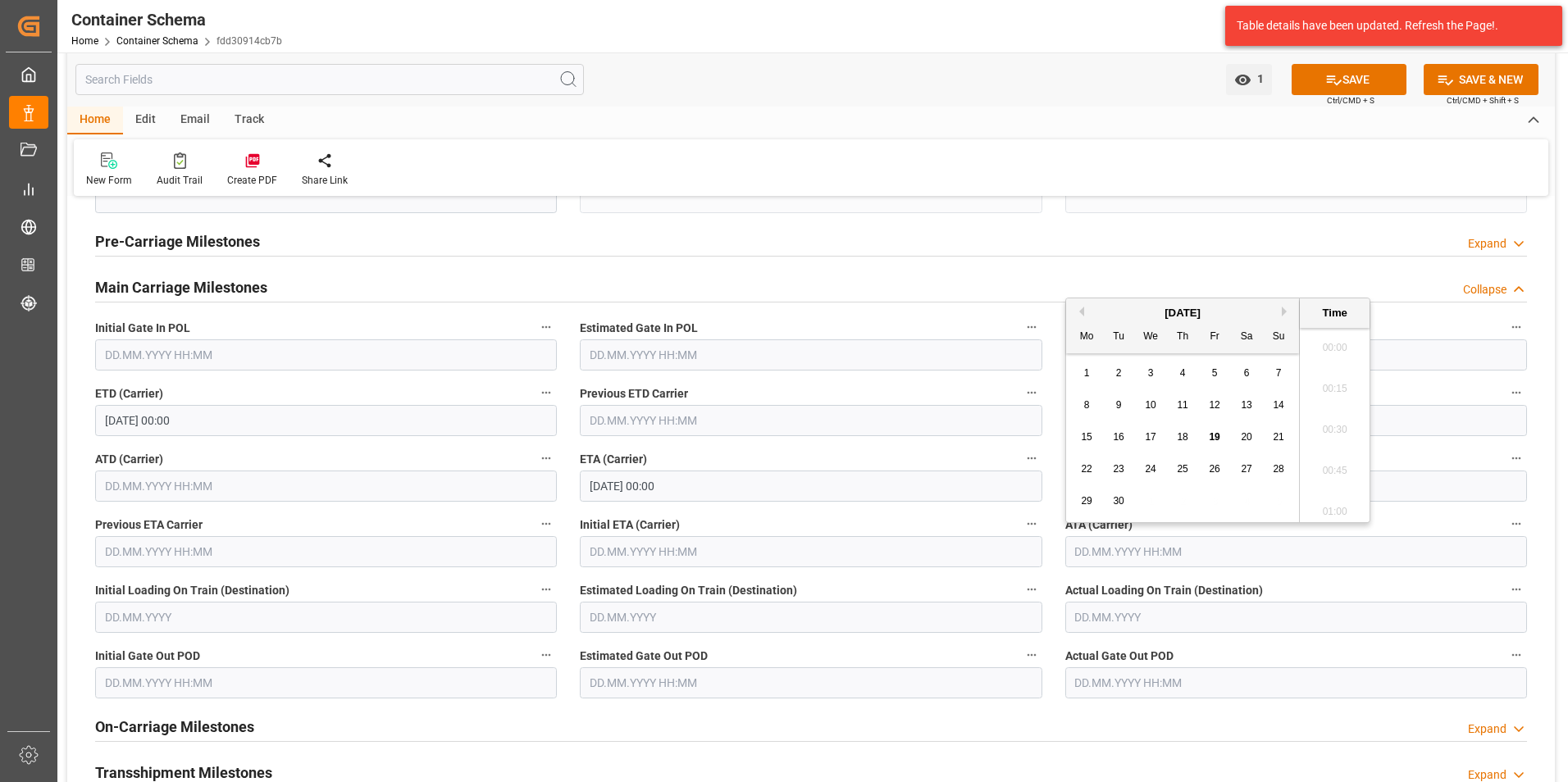
scroll to position [2261, 0]
click at [1209, 407] on span "12" at bounding box center [1214, 405] width 10 height 11
type input "12.09.2025 00:00"
click at [1358, 84] on button "SAVE" at bounding box center [1349, 79] width 115 height 31
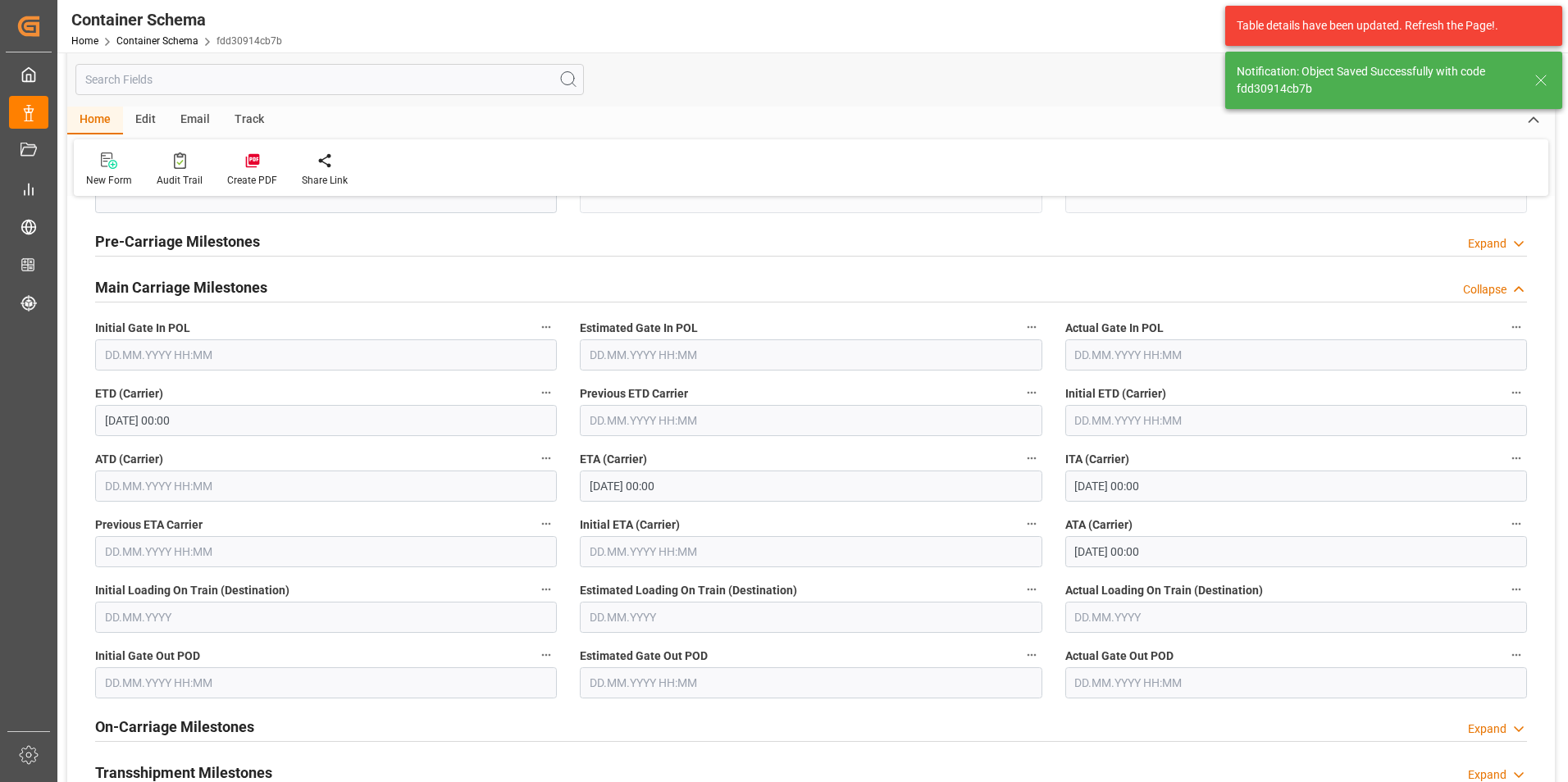
type input "MXZMF"
type input "[GEOGRAPHIC_DATA][PERSON_NAME]"
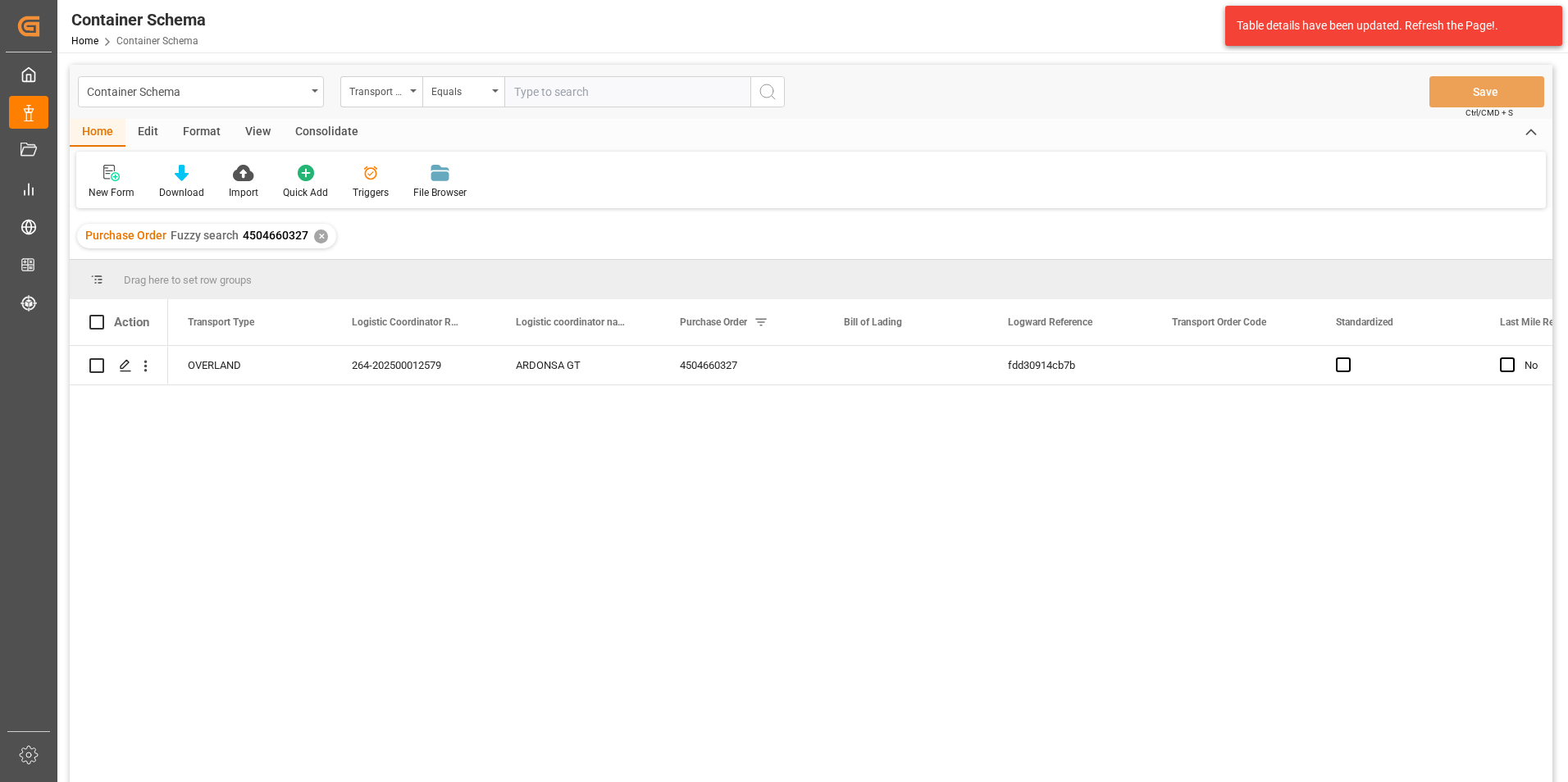
click at [289, 233] on span "4504660327" at bounding box center [275, 235] width 65 height 13
click at [289, 233] on span "4504660327" at bounding box center [275, 235] width 65 height 13
drag, startPoint x: 239, startPoint y: 238, endPoint x: 306, endPoint y: 233, distance: 67.2
click at [306, 233] on div "Purchase Order Fuzzy search 4504660327 ✕" at bounding box center [206, 236] width 259 height 25
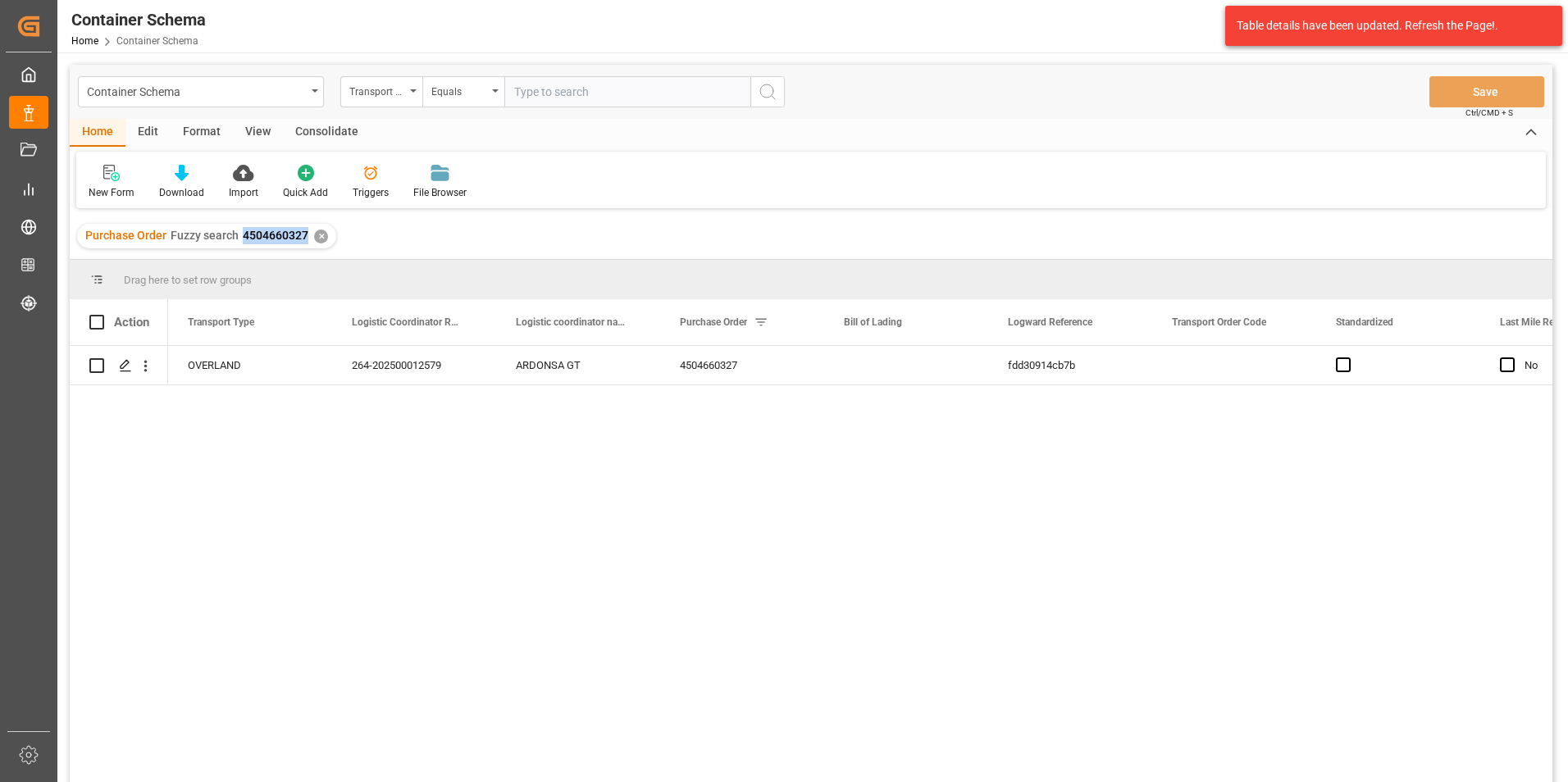
copy span "4504660327"
click at [129, 364] on icon "Press SPACE to select this row." at bounding box center [125, 365] width 13 height 13
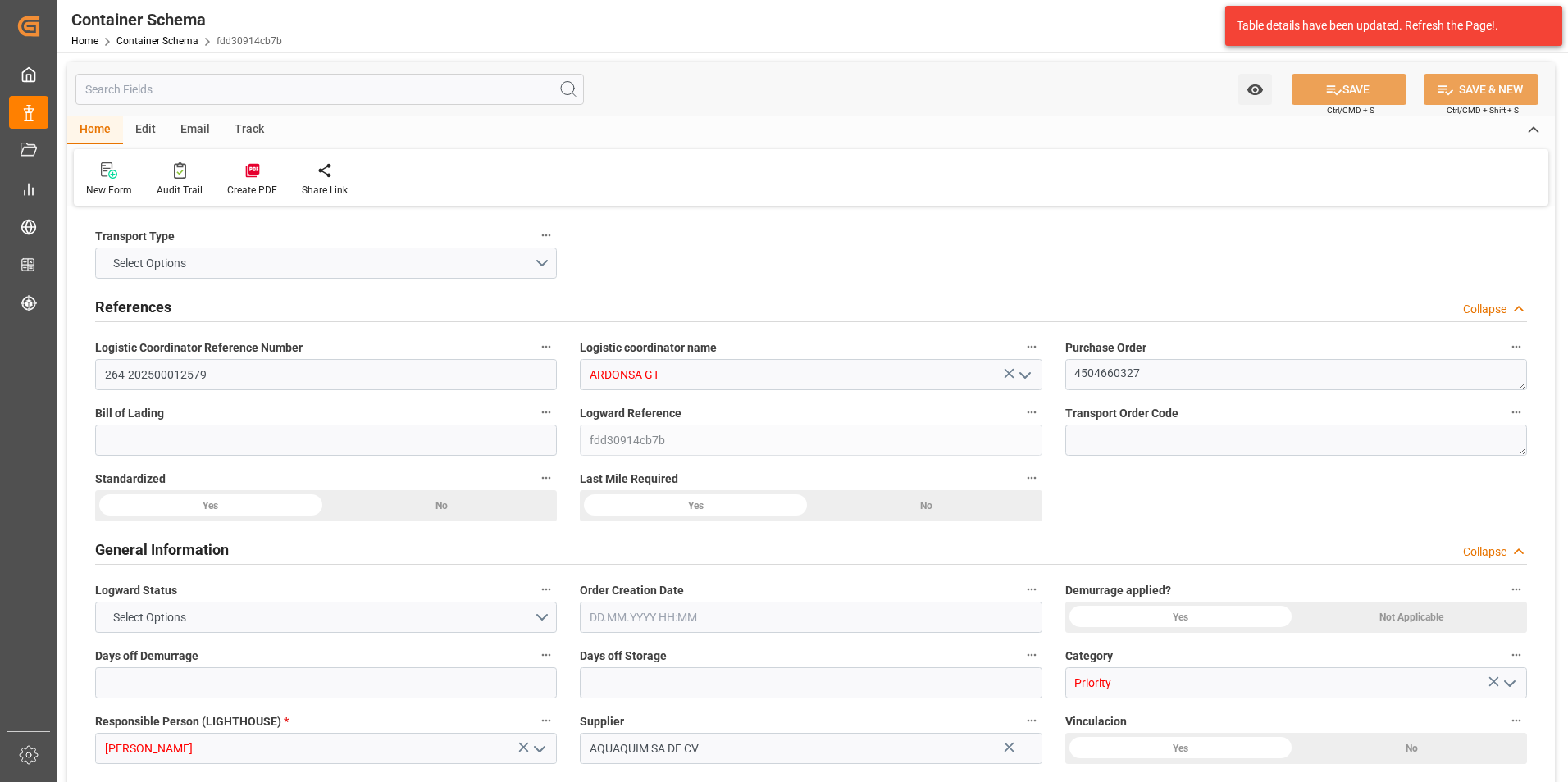
type input "0"
type input "3"
type input "19"
type input "18000"
type input "19023"
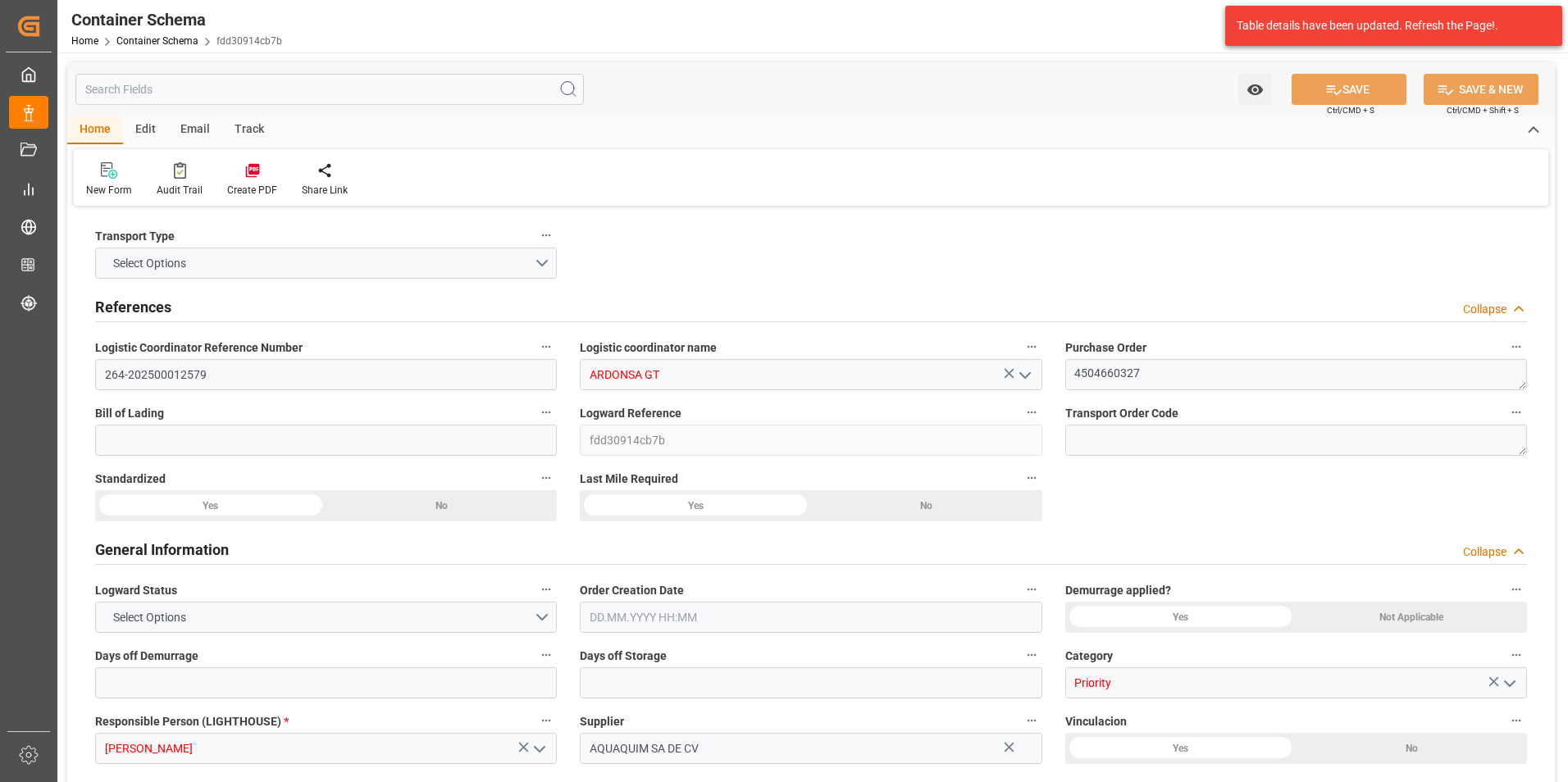
type input "GTTUC"
type input "MXZMF"
type input "08.09.2025 09:15"
type input "08.09.2025"
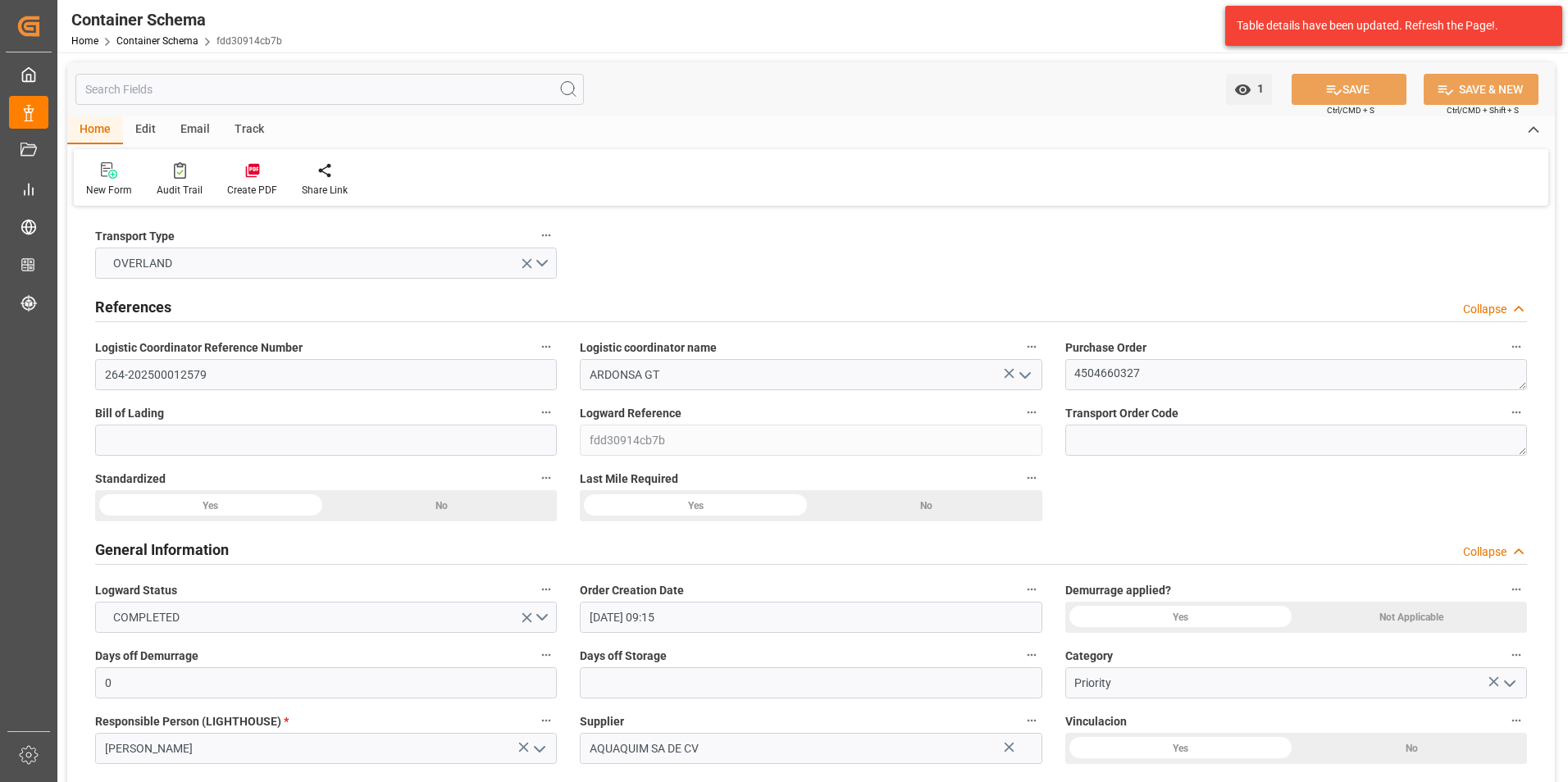
type input "08.09.2025"
type input "12.09.2025"
type input "06.09.2025 00:00"
type input "12.09.2025 00:00"
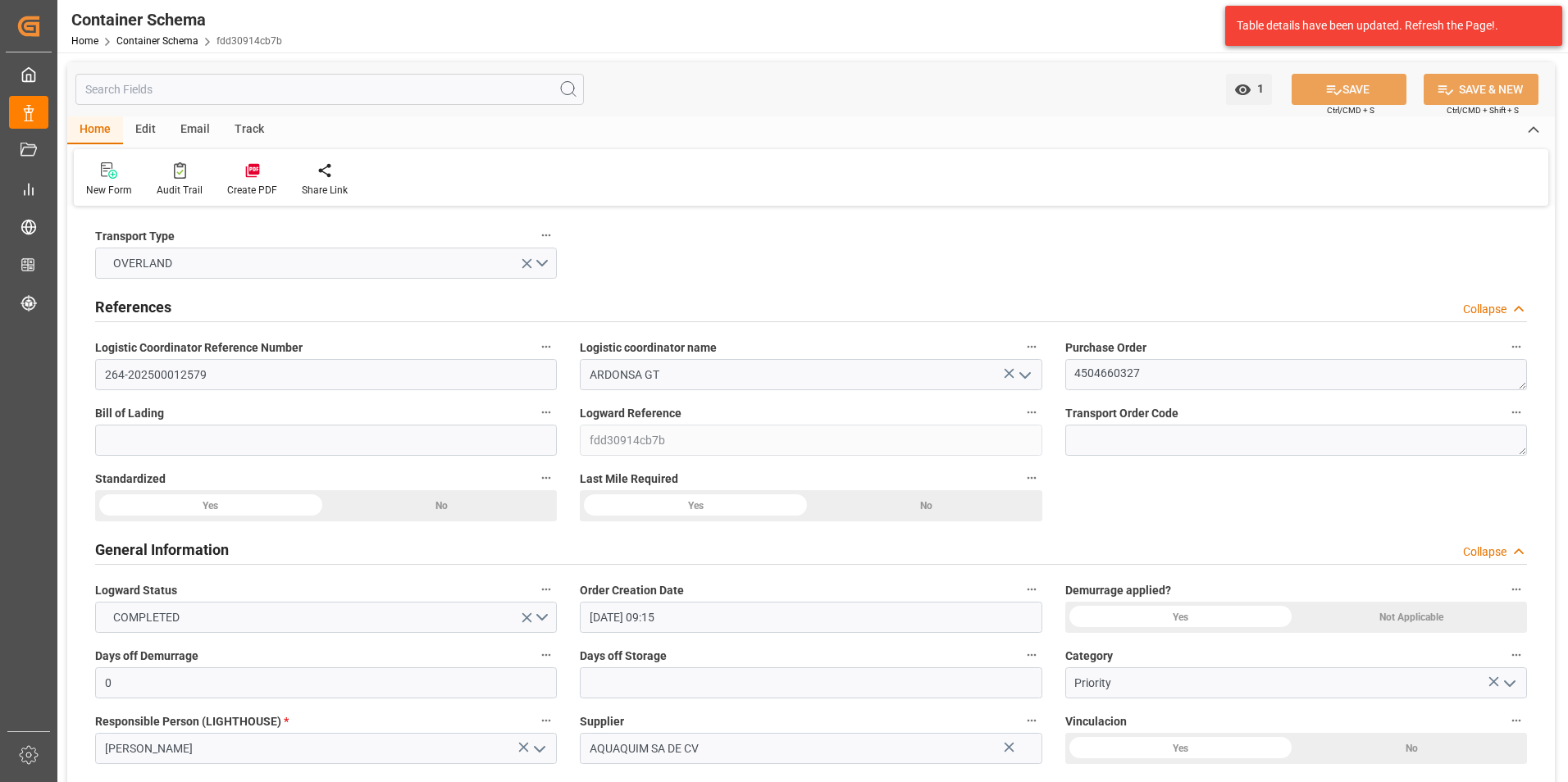
type input "12.09.2025 00:00"
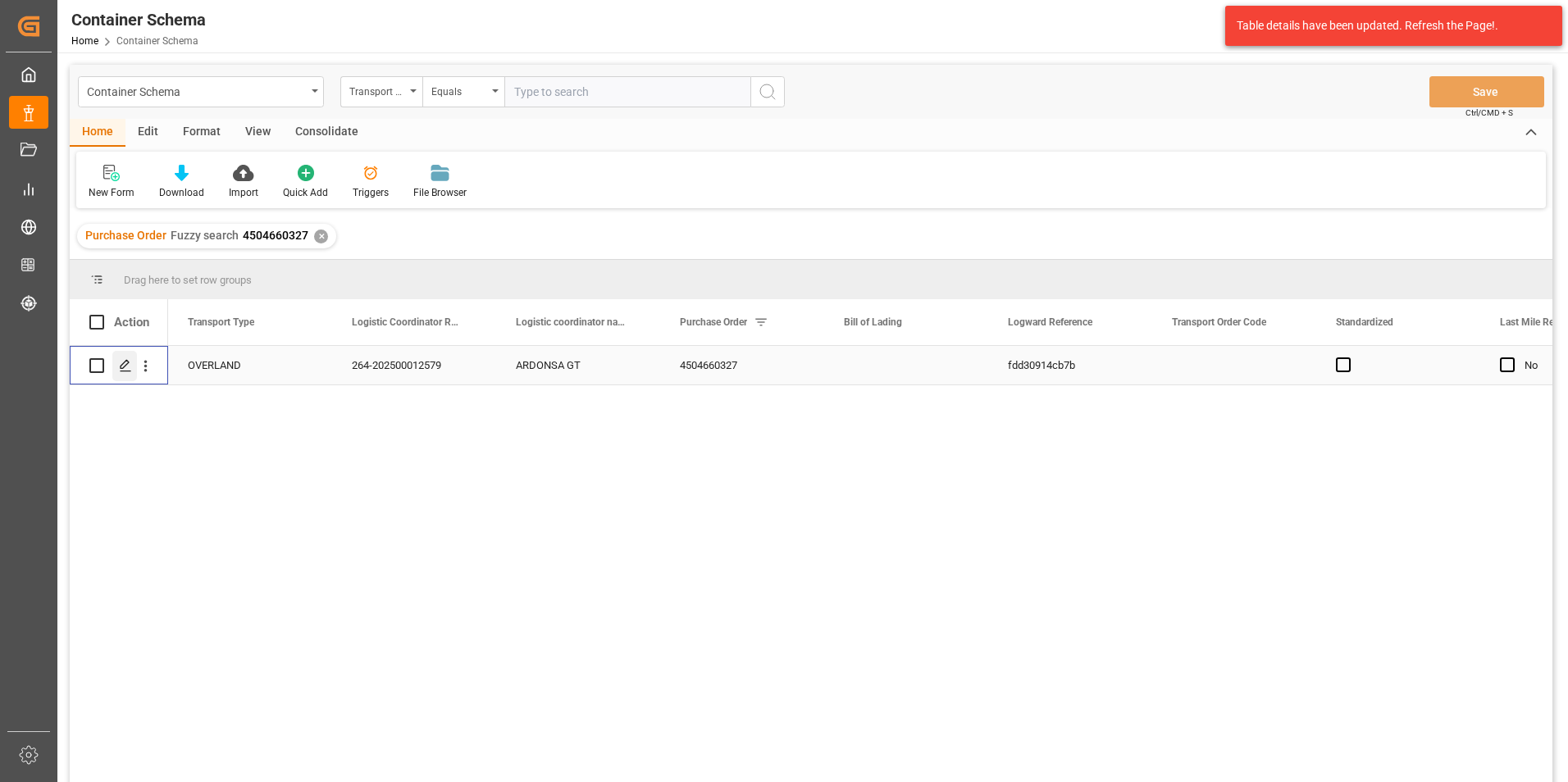
click at [130, 366] on icon "Press SPACE to select this row." at bounding box center [125, 365] width 13 height 13
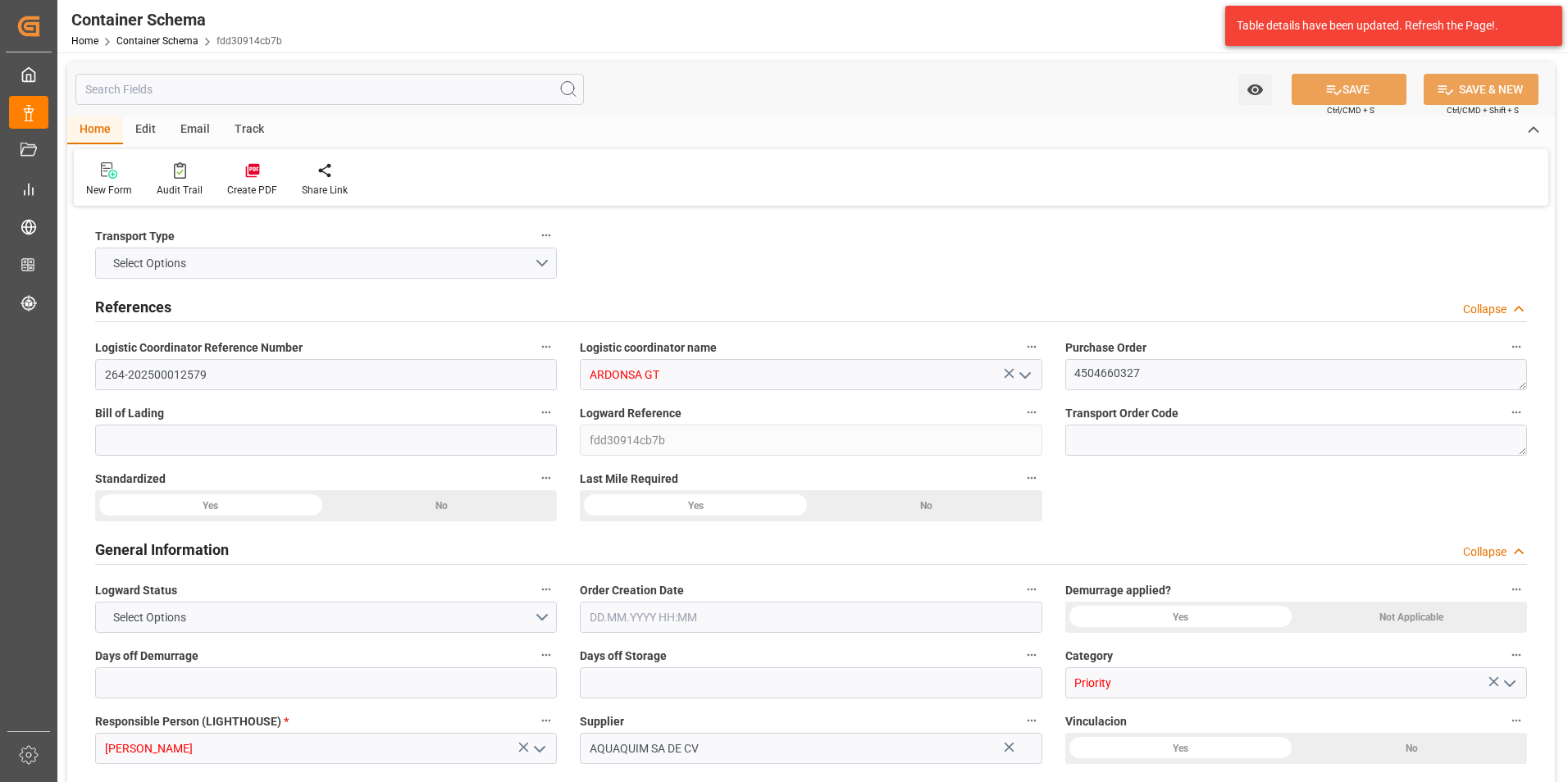
type input "0"
type input "3"
type input "19"
type input "18000"
type input "19023"
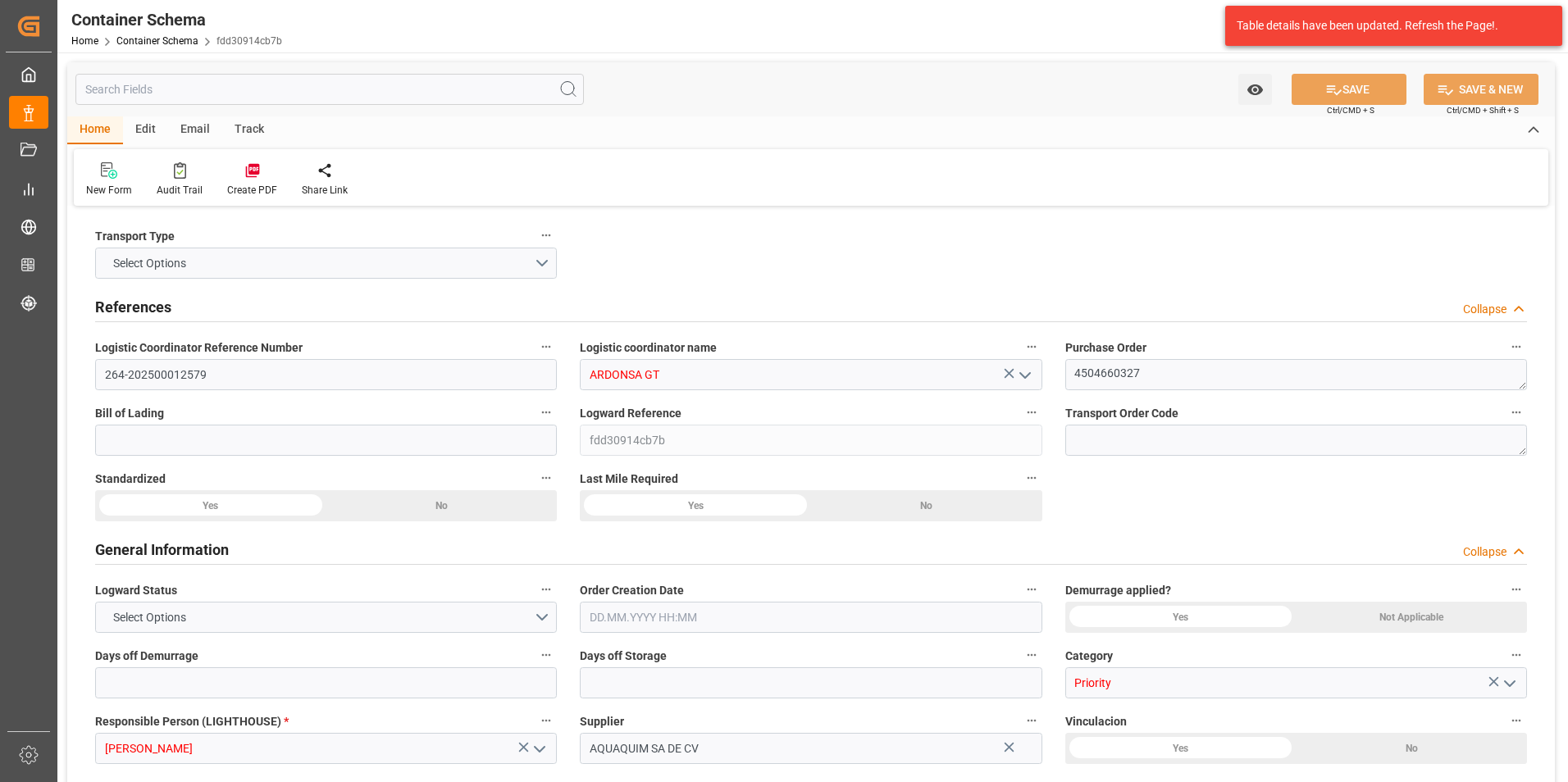
type input "GTTUC"
type input "MXZMF"
type input "08.09.2025 09:15"
type input "08.09.2025"
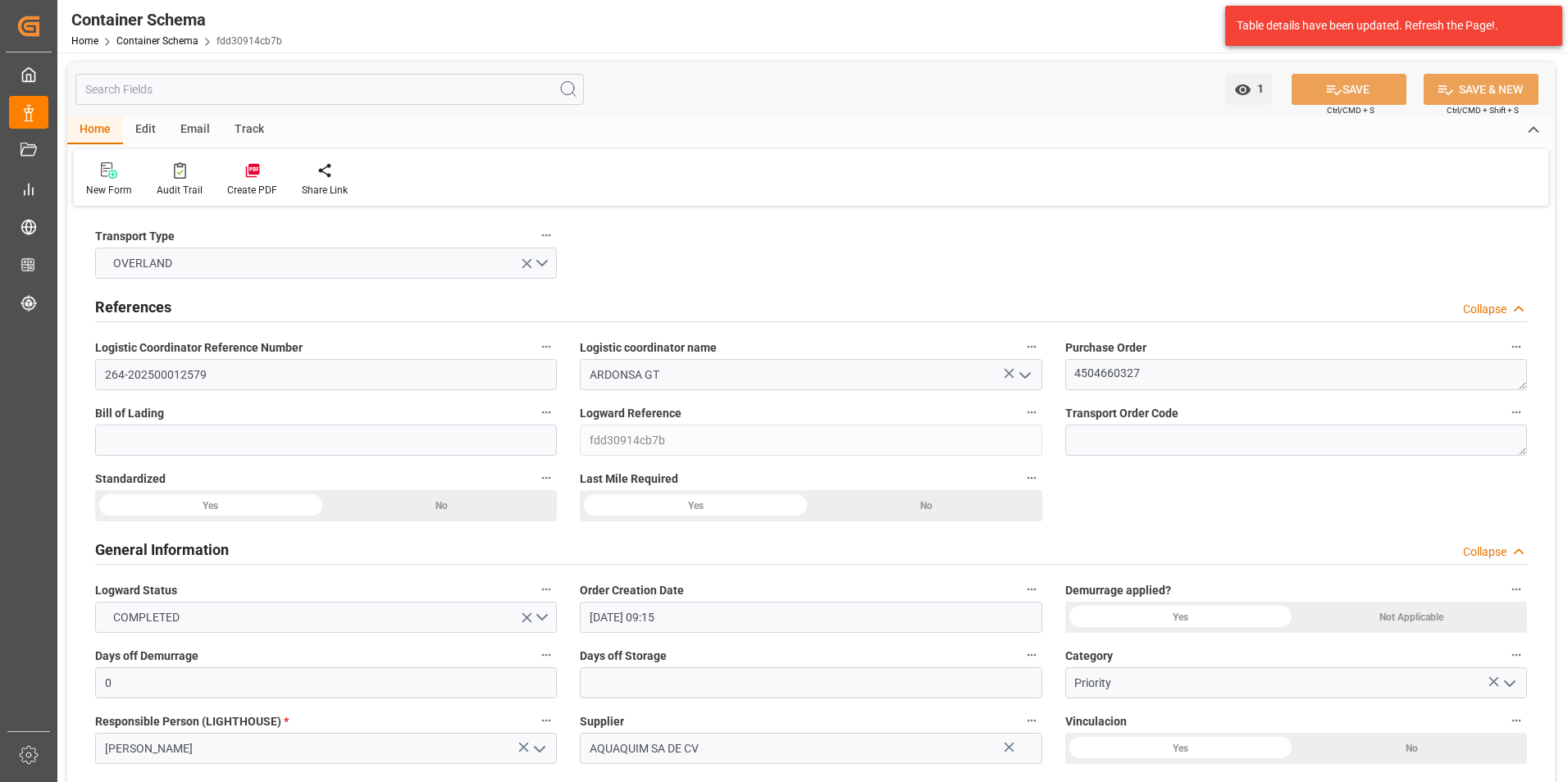
type input "08.09.2025"
type input "12.09.2025"
type input "06.09.2025 00:00"
type input "12.09.2025 00:00"
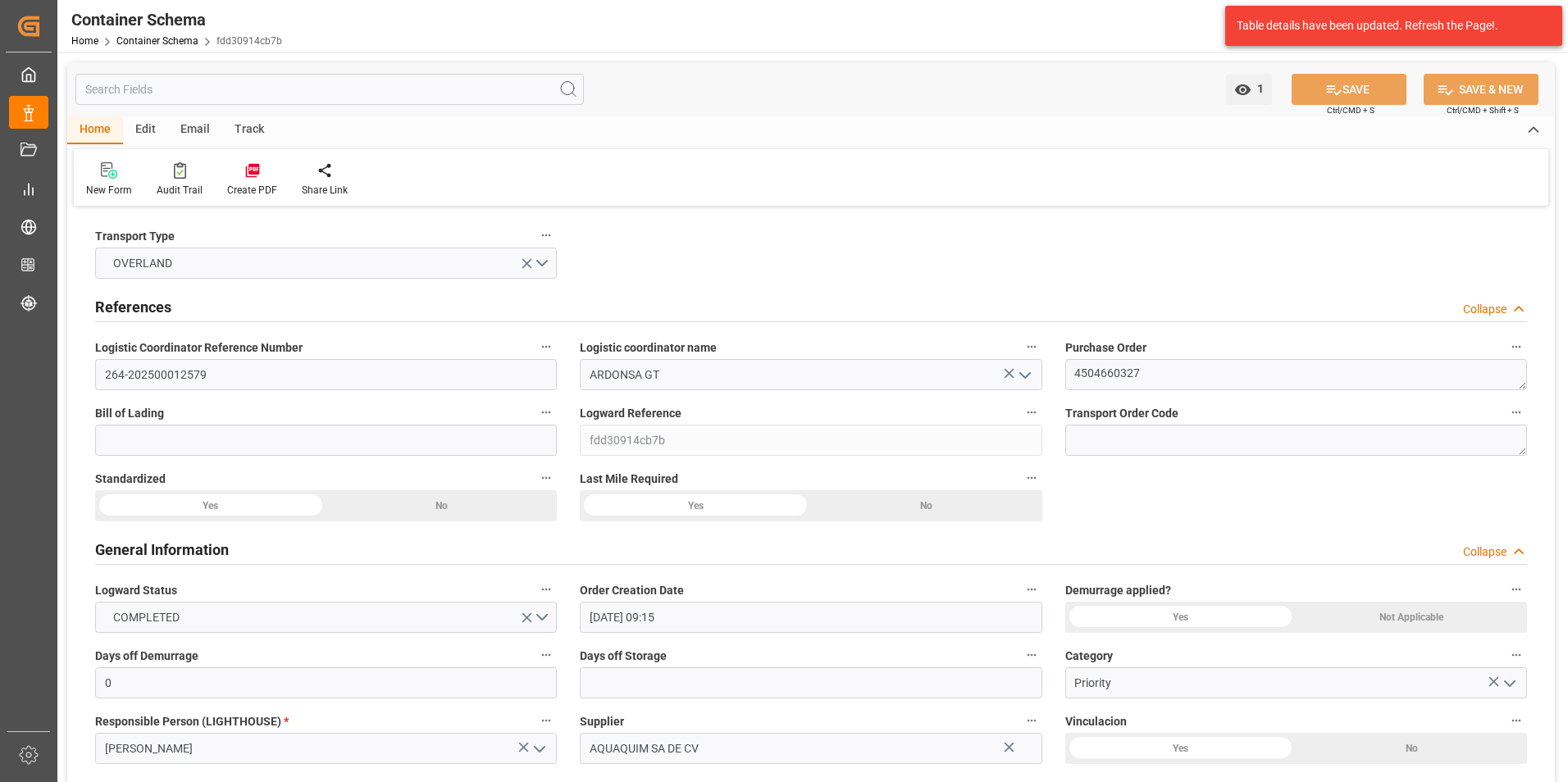
type input "12.09.2025 00:00"
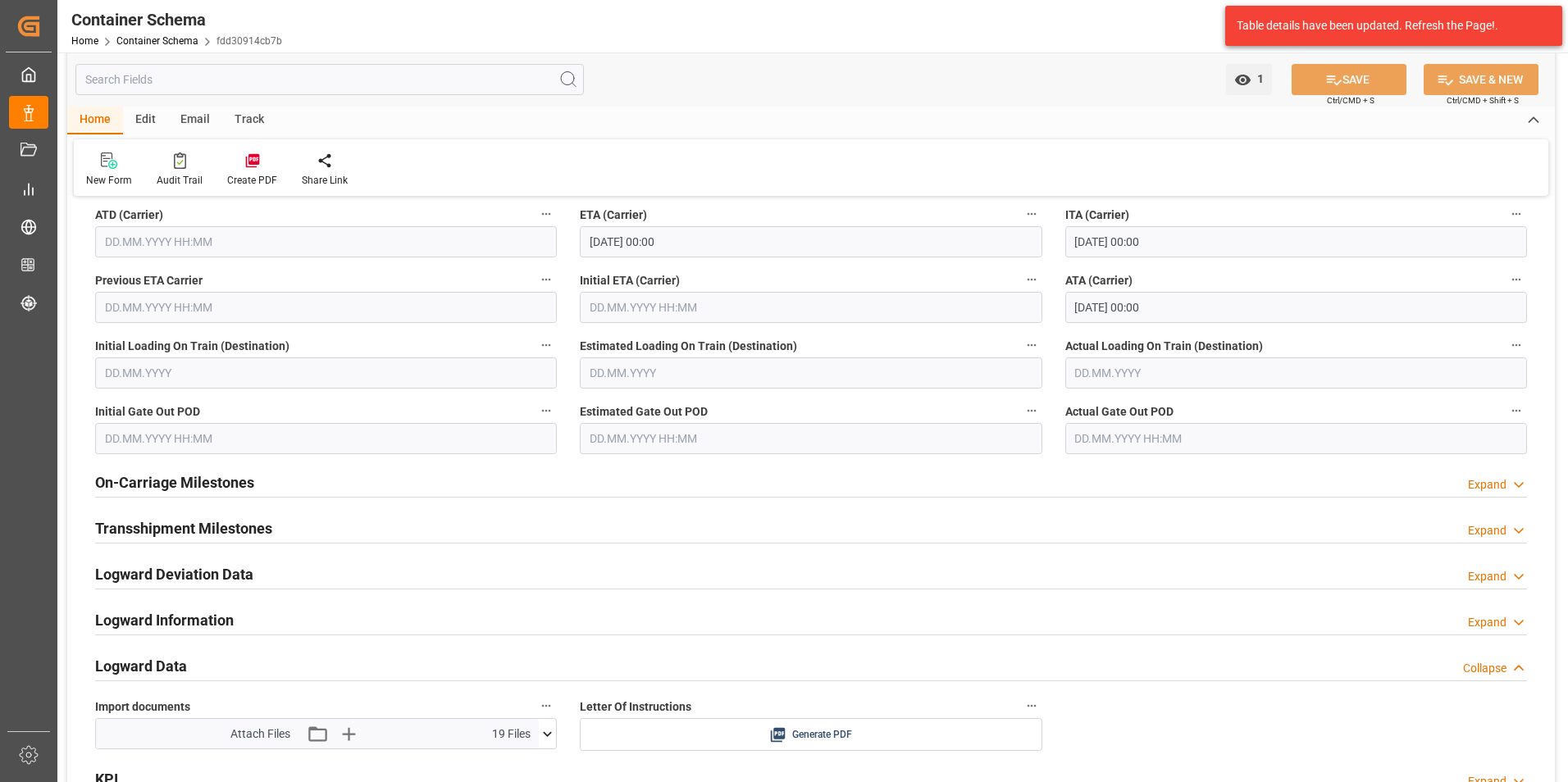
scroll to position [2296, 0]
click at [170, 42] on link "Container Schema" at bounding box center [158, 41] width 82 height 11
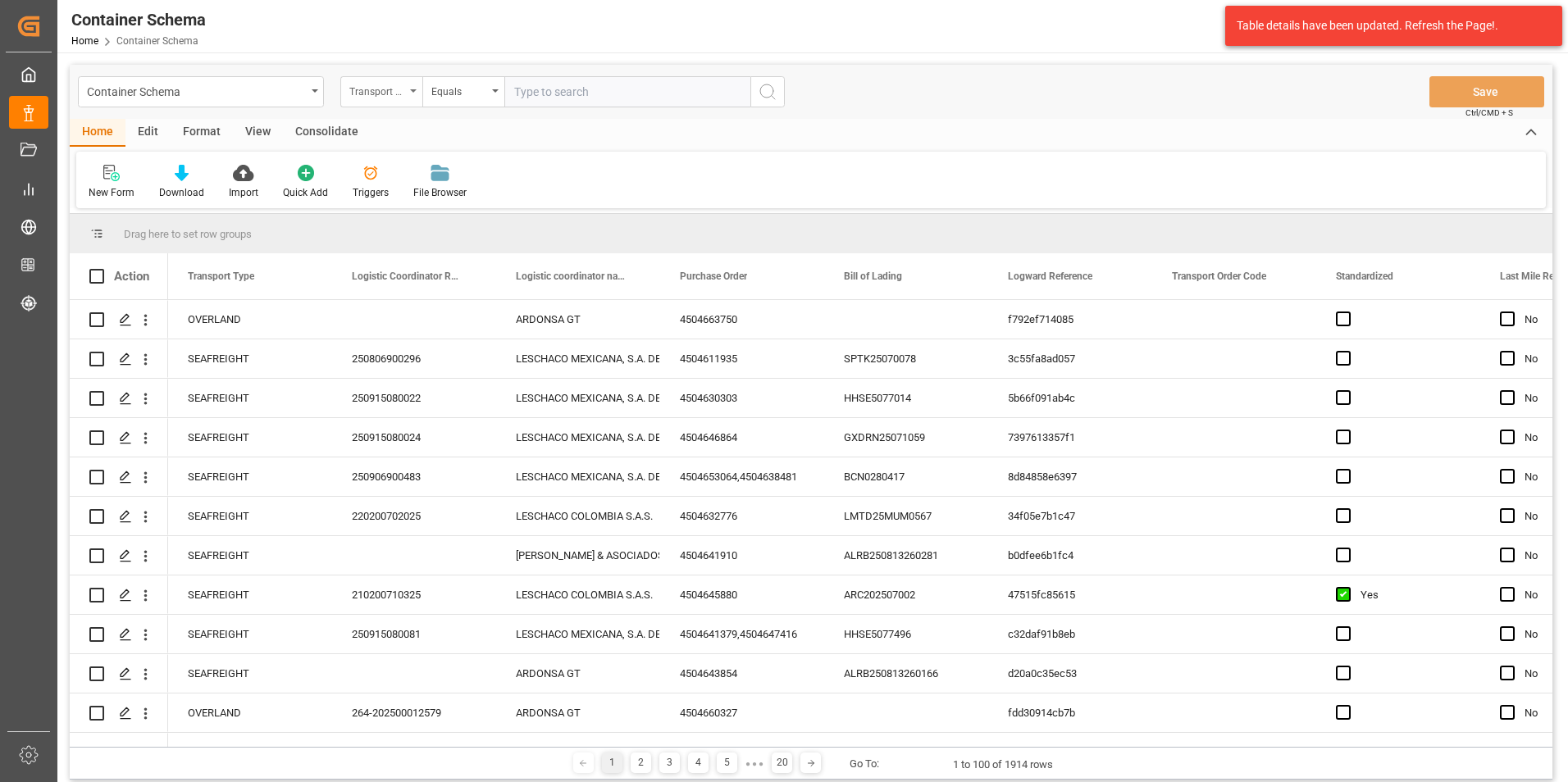
click at [385, 79] on div "Transport Type" at bounding box center [382, 91] width 82 height 31
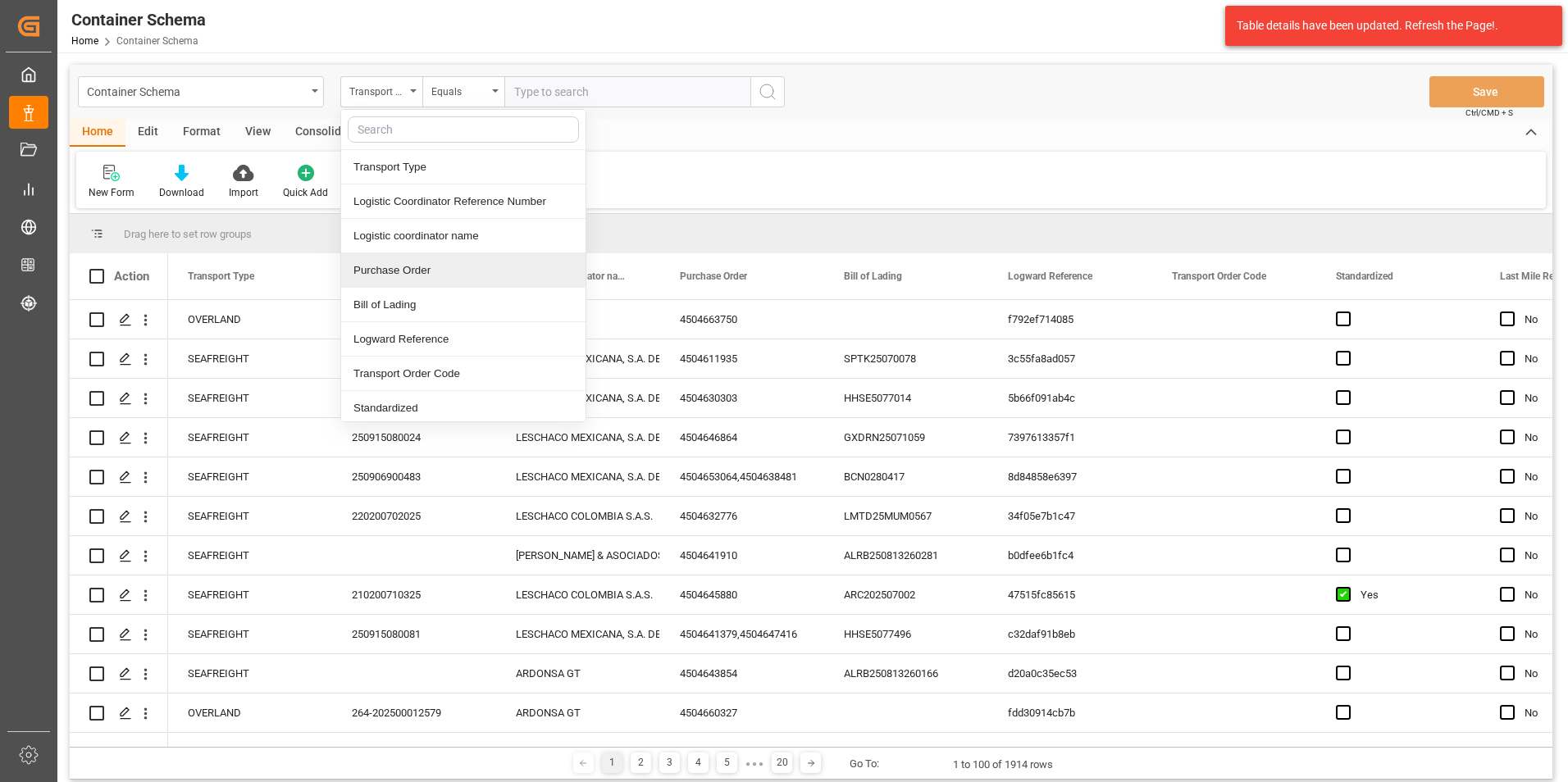
click at [401, 271] on div "Purchase Order" at bounding box center [462, 270] width 244 height 34
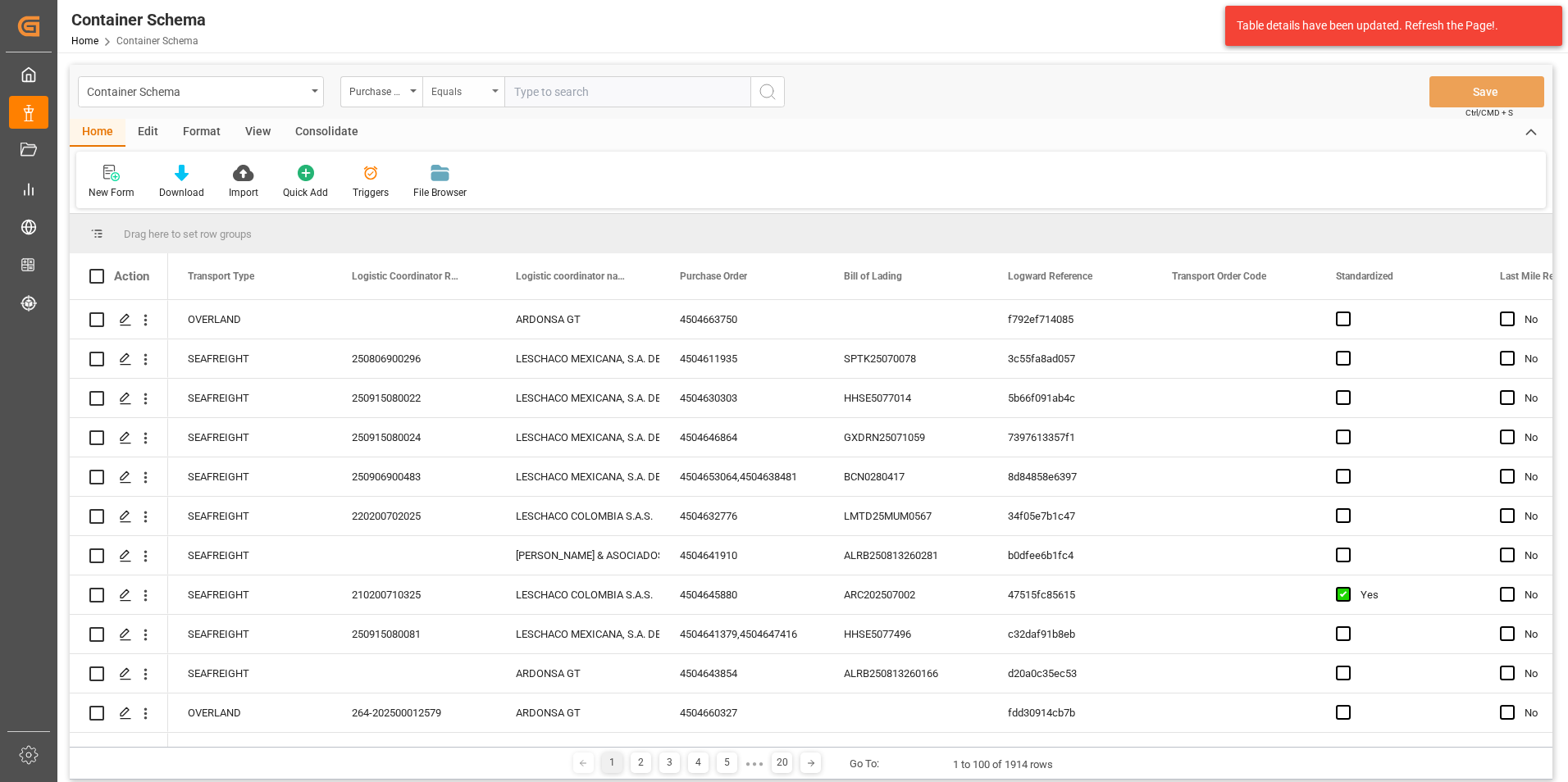
click at [457, 104] on div "Equals" at bounding box center [463, 91] width 82 height 31
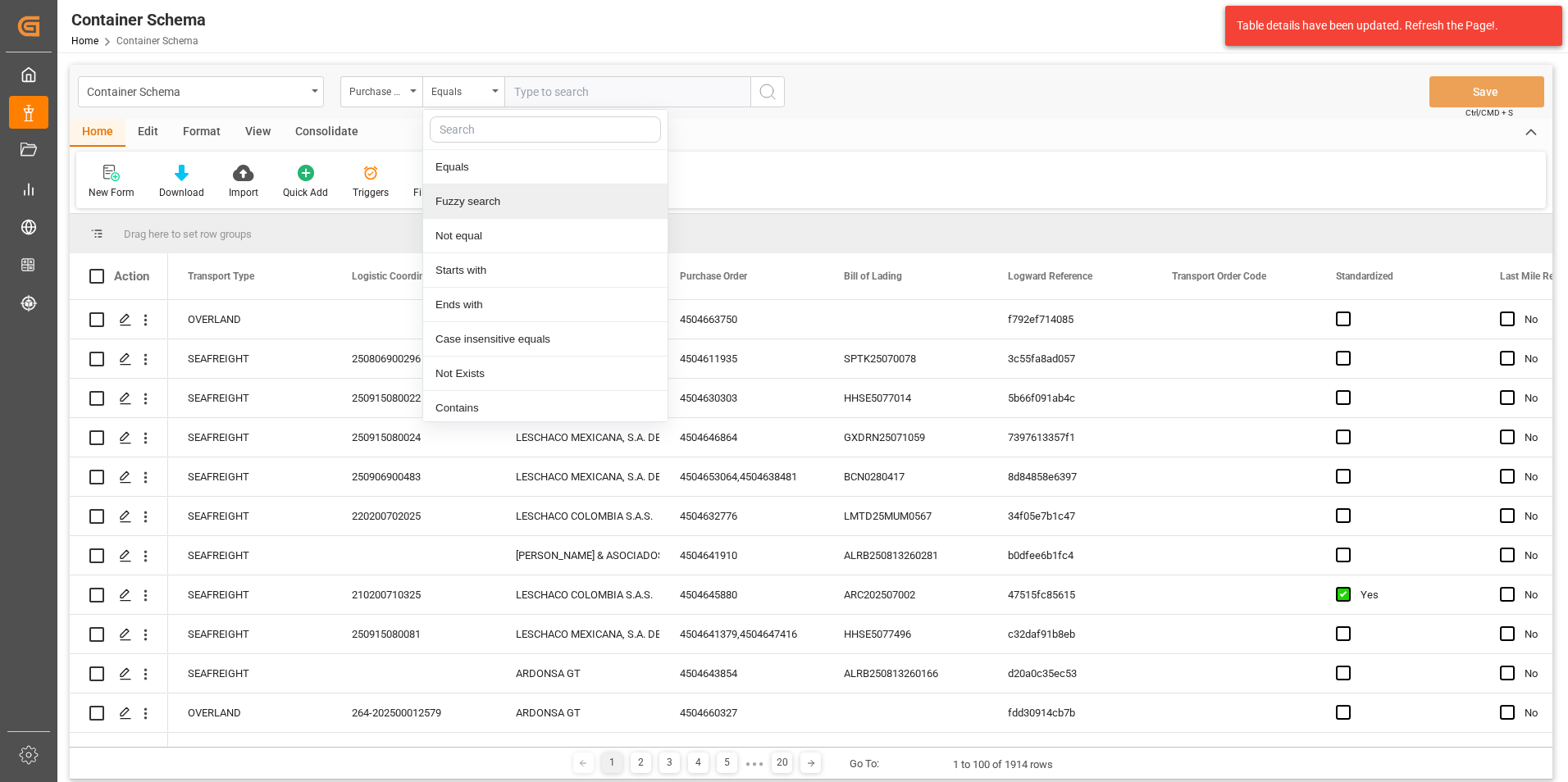
click at [476, 211] on div "Fuzzy search" at bounding box center [545, 201] width 244 height 34
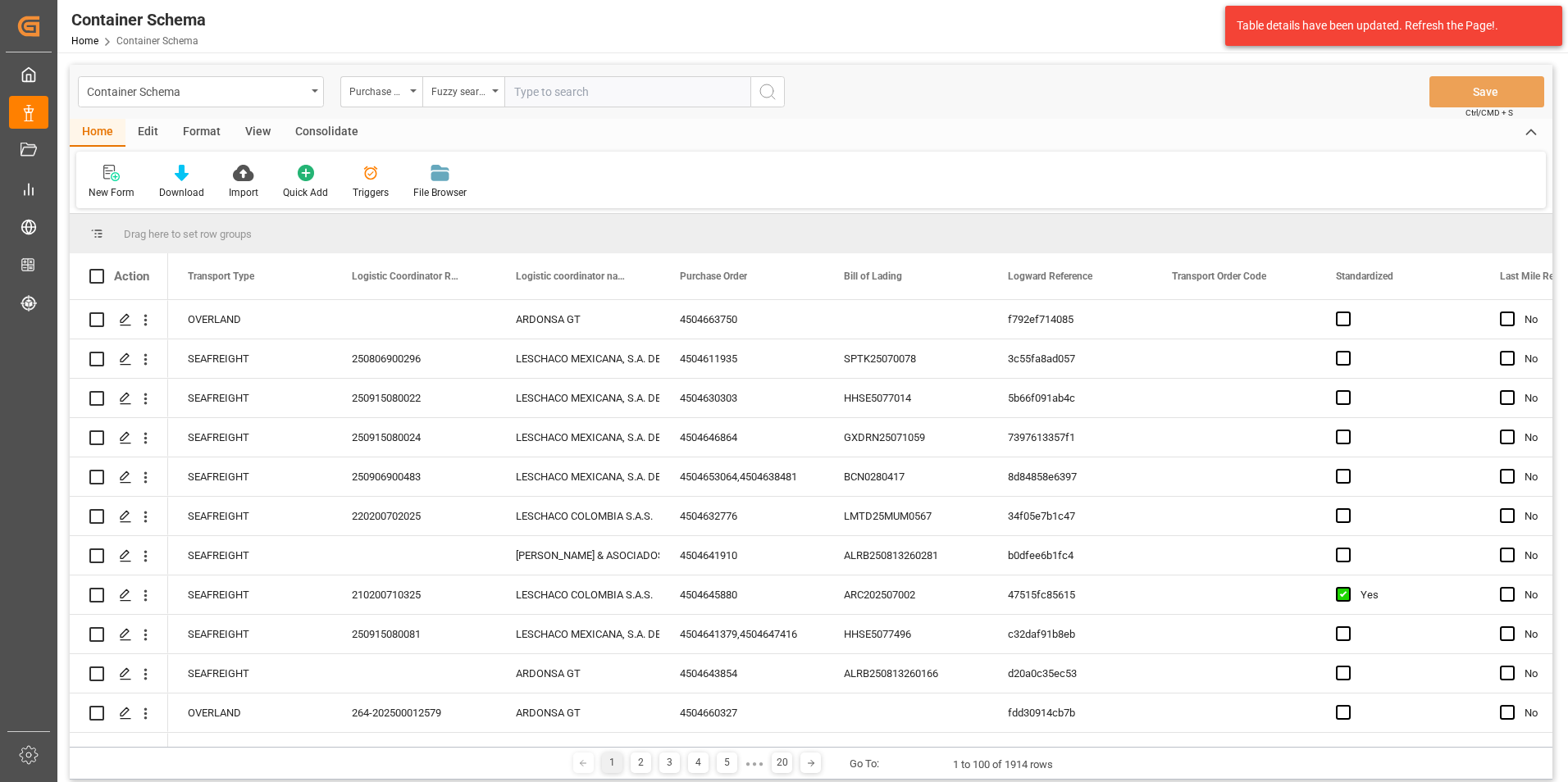
paste input "4504661773,4504661337,4504661330"
drag, startPoint x: 718, startPoint y: 88, endPoint x: 580, endPoint y: 87, distance: 138.0
click at [580, 87] on input "4504661773,4504661337,4504661330" at bounding box center [626, 91] width 246 height 31
type input "4504661773"
click at [769, 95] on icon "search button" at bounding box center [767, 91] width 20 height 20
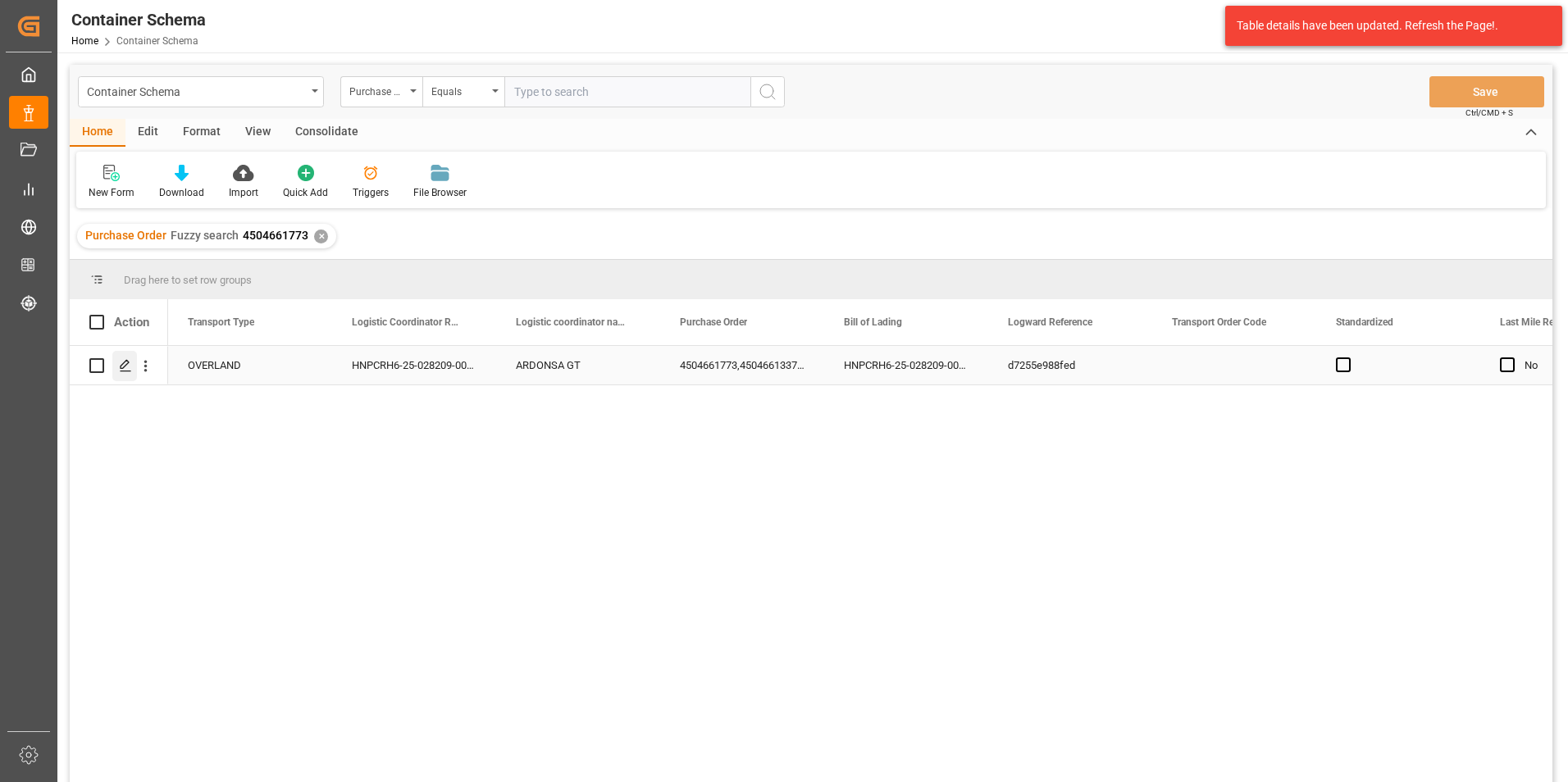
click at [121, 369] on polygon "Press SPACE to select this row." at bounding box center [124, 364] width 9 height 9
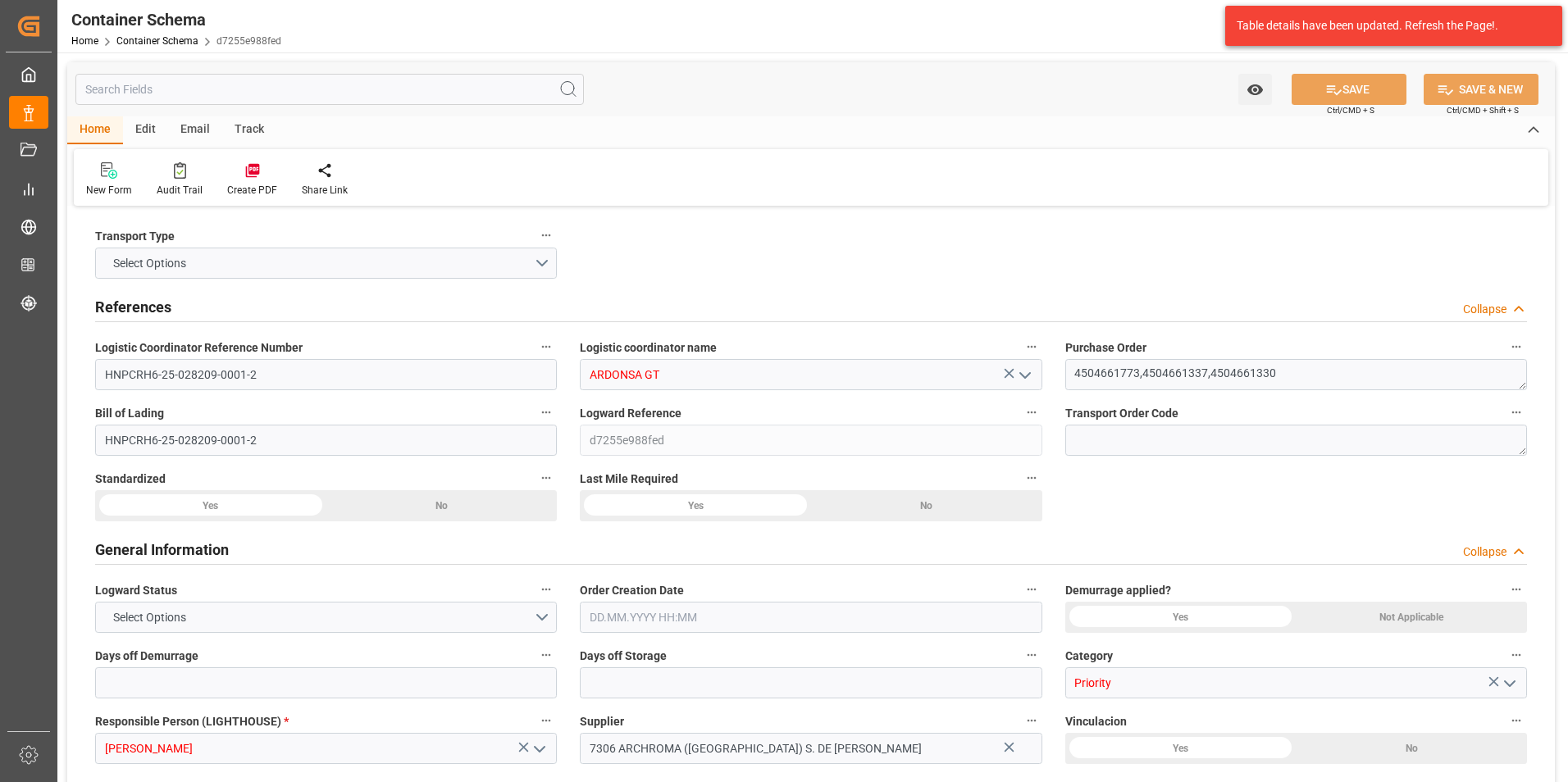
type input "0"
type input "5"
type input "38"
type input "1055"
type input "1126.38"
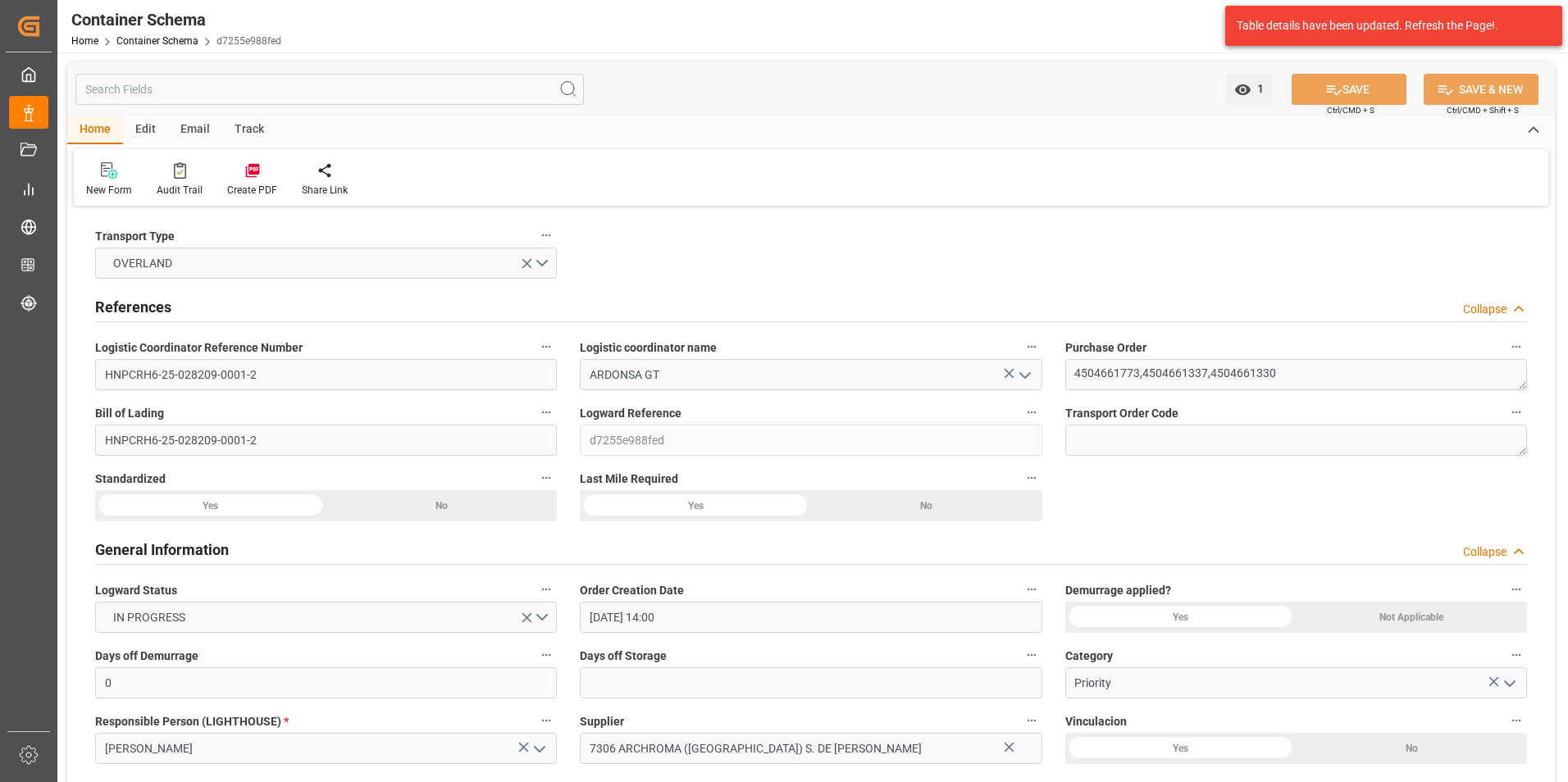
type input "09.09.2025 14:00"
type input "08.09.2025"
type input "09.09.2025"
type input "13.09.2025"
type input "12.09.2025 00:00"
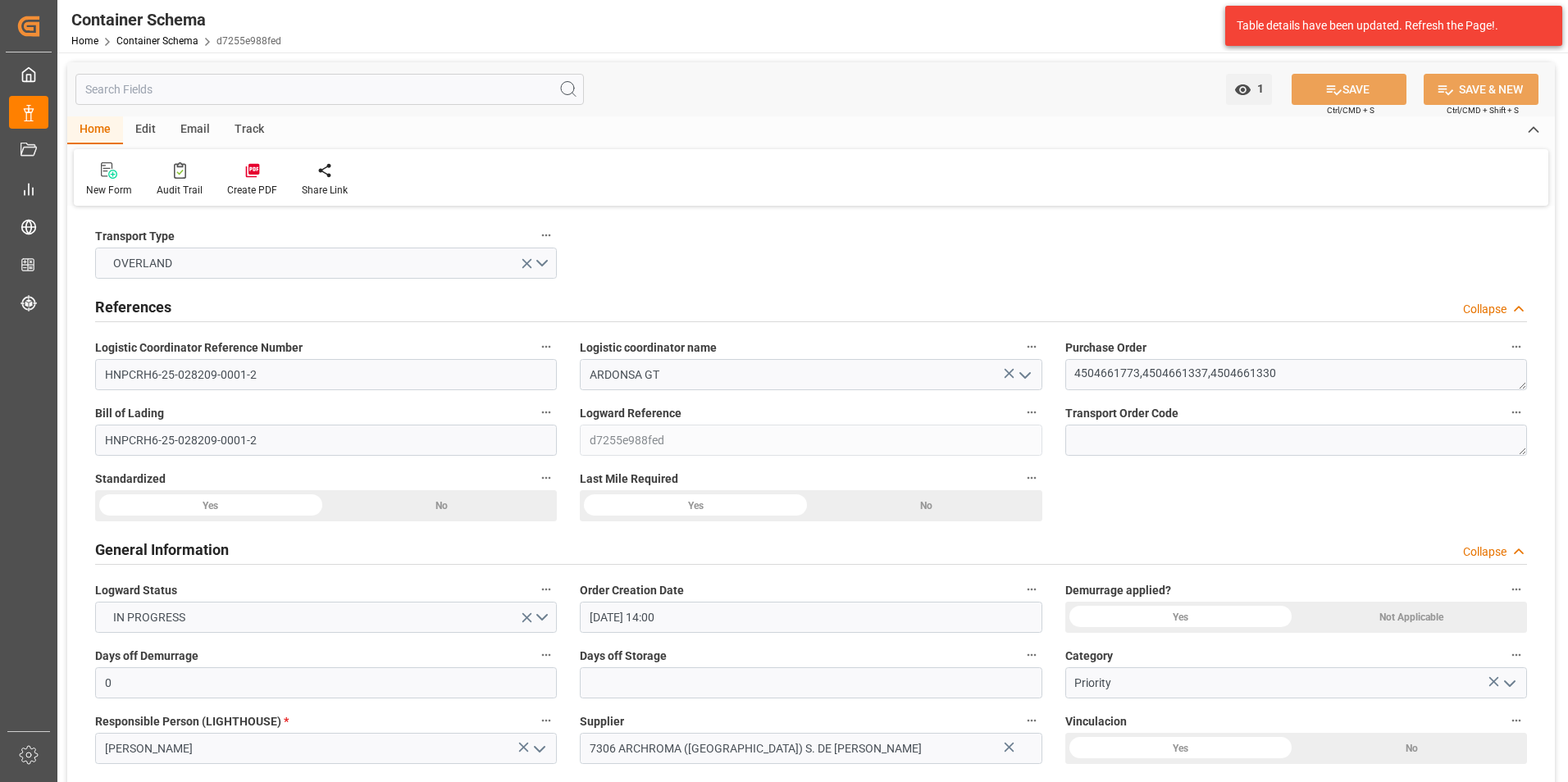
type input "16.09.2025 00:00"
drag, startPoint x: 273, startPoint y: 371, endPoint x: 57, endPoint y: 364, distance: 216.1
paste input "264-202500011977"
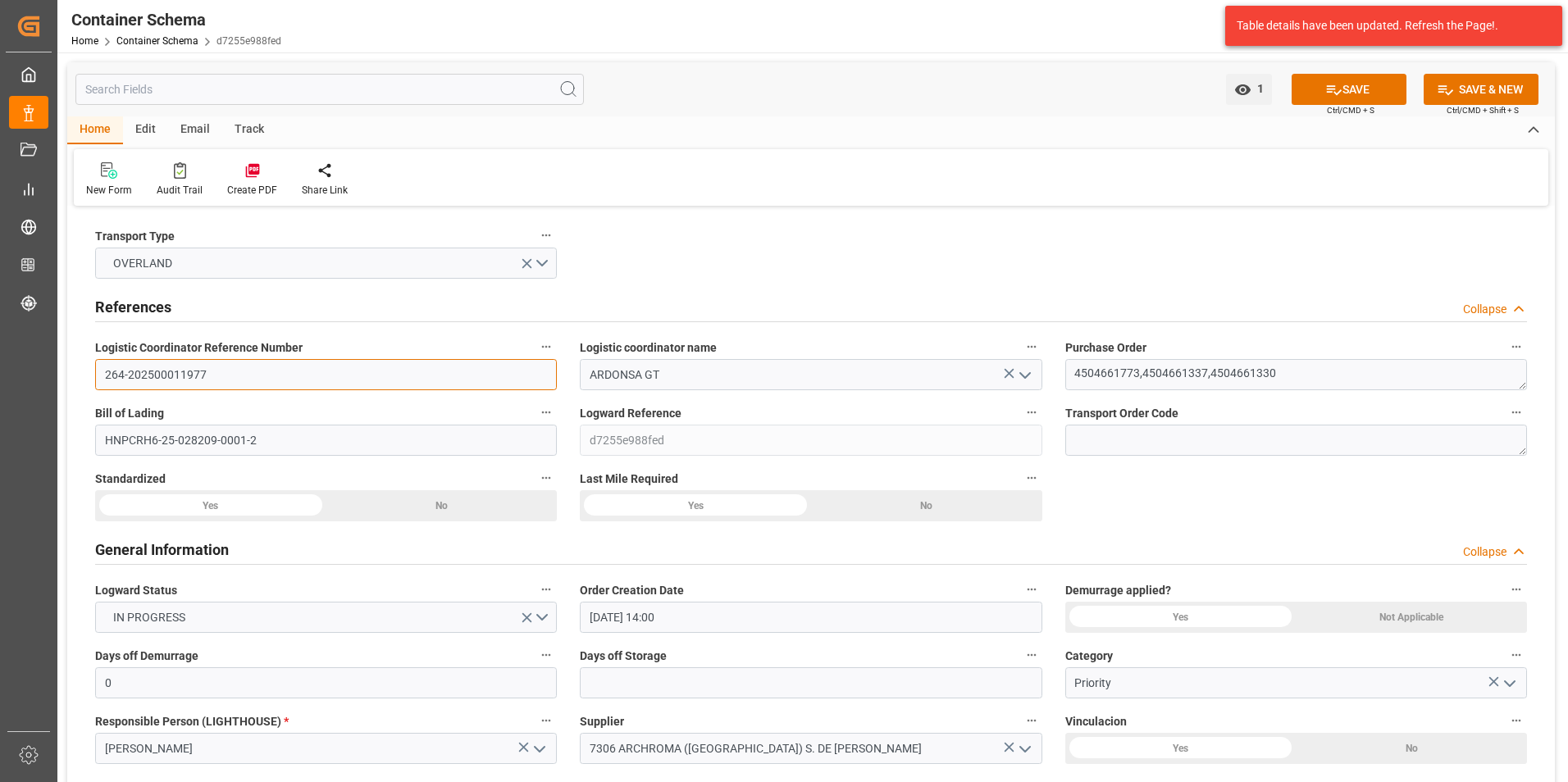
type input "264-202500011977"
drag, startPoint x: 301, startPoint y: 438, endPoint x: -21, endPoint y: 430, distance: 322.1
click at [0, 430] on html "Created by potrace 1.15, written by Peter Selinger 2001-2017 Created by potrace…" at bounding box center [784, 391] width 1568 height 782
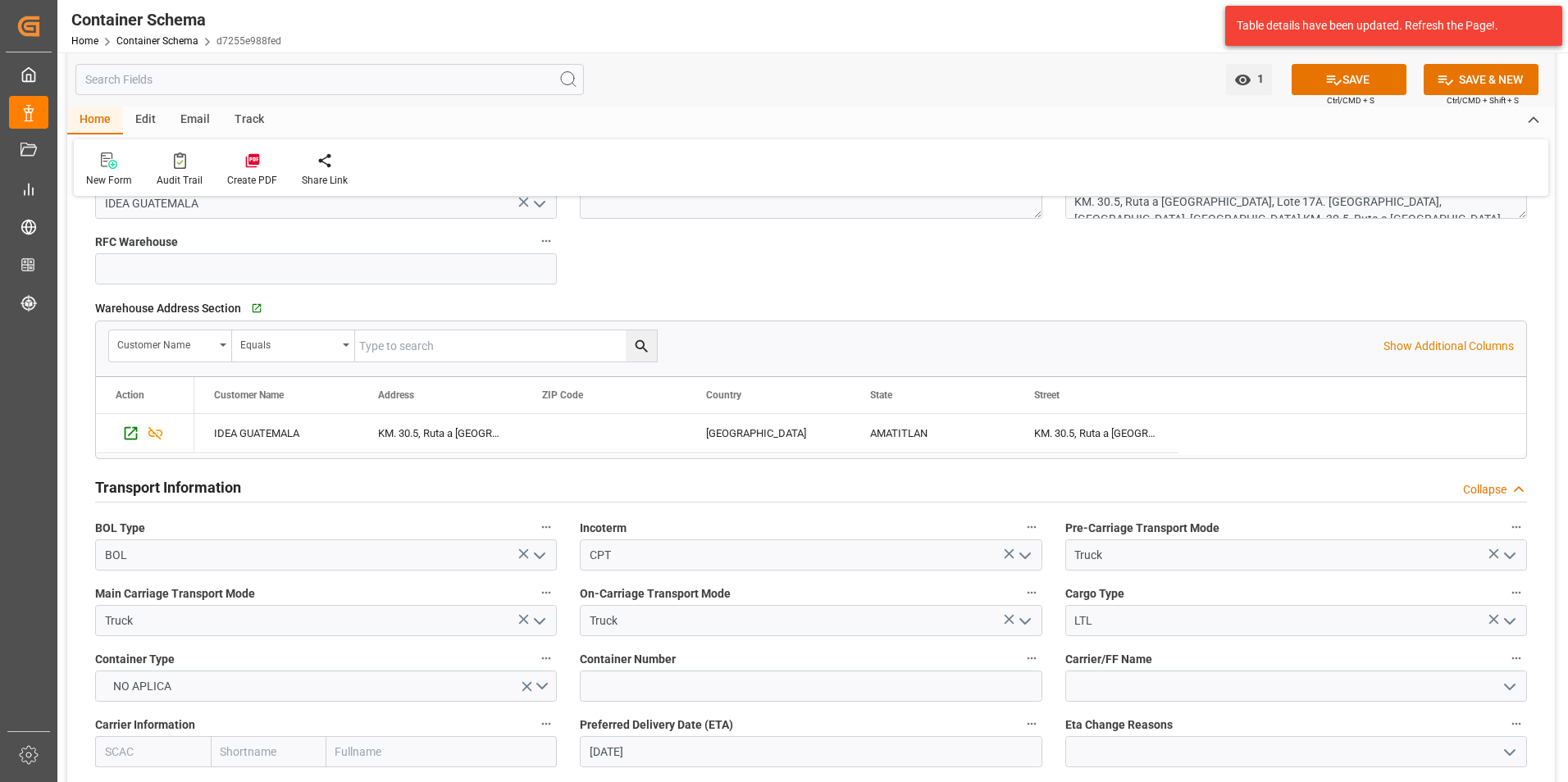
scroll to position [1640, 0]
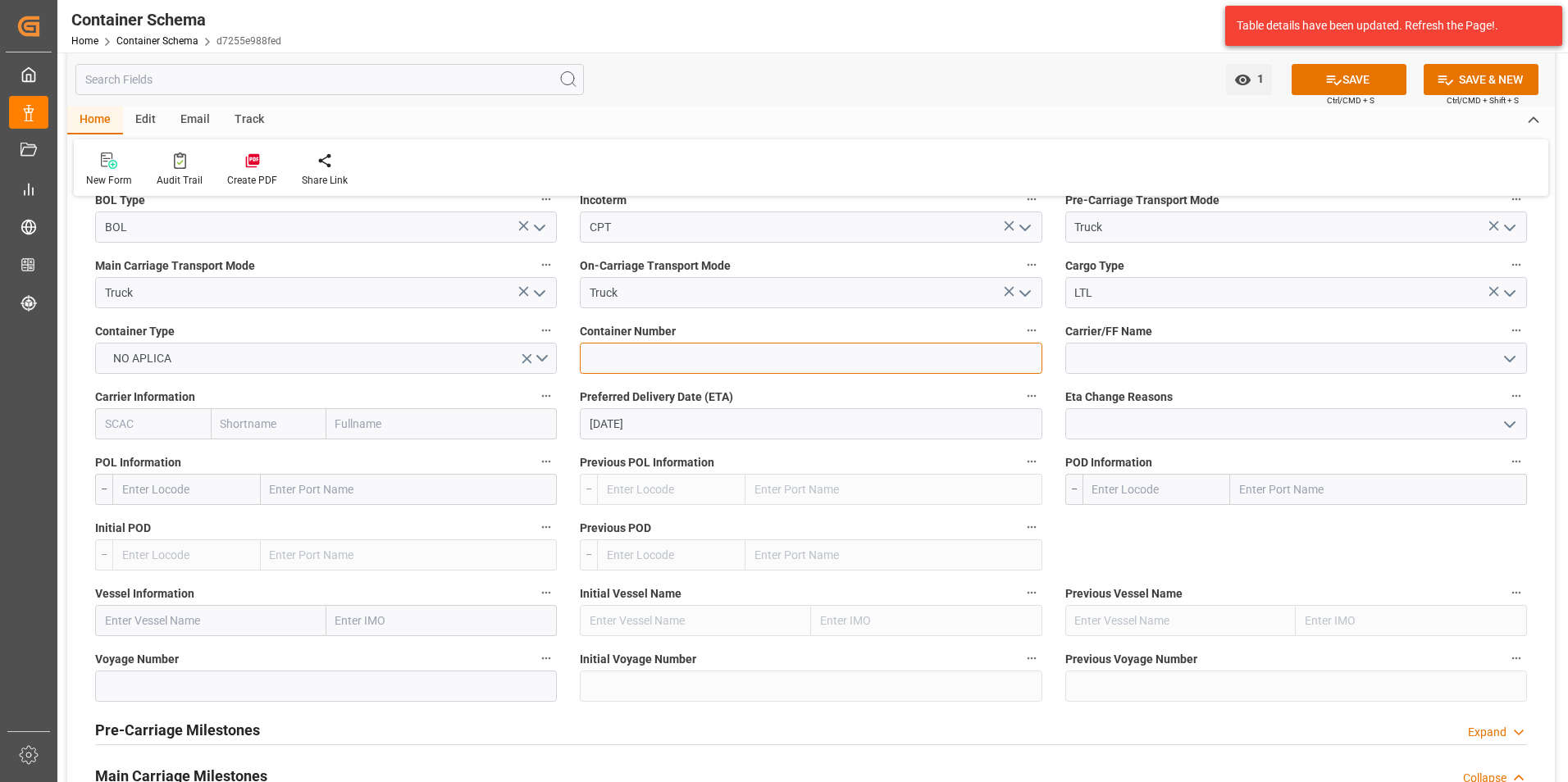
click at [674, 359] on input at bounding box center [811, 358] width 461 height 31
click at [644, 359] on input at bounding box center [811, 358] width 461 height 31
paste input "C-781 BQS"
type input "C-781 BQS"
click at [1275, 486] on input "text" at bounding box center [1378, 489] width 297 height 31
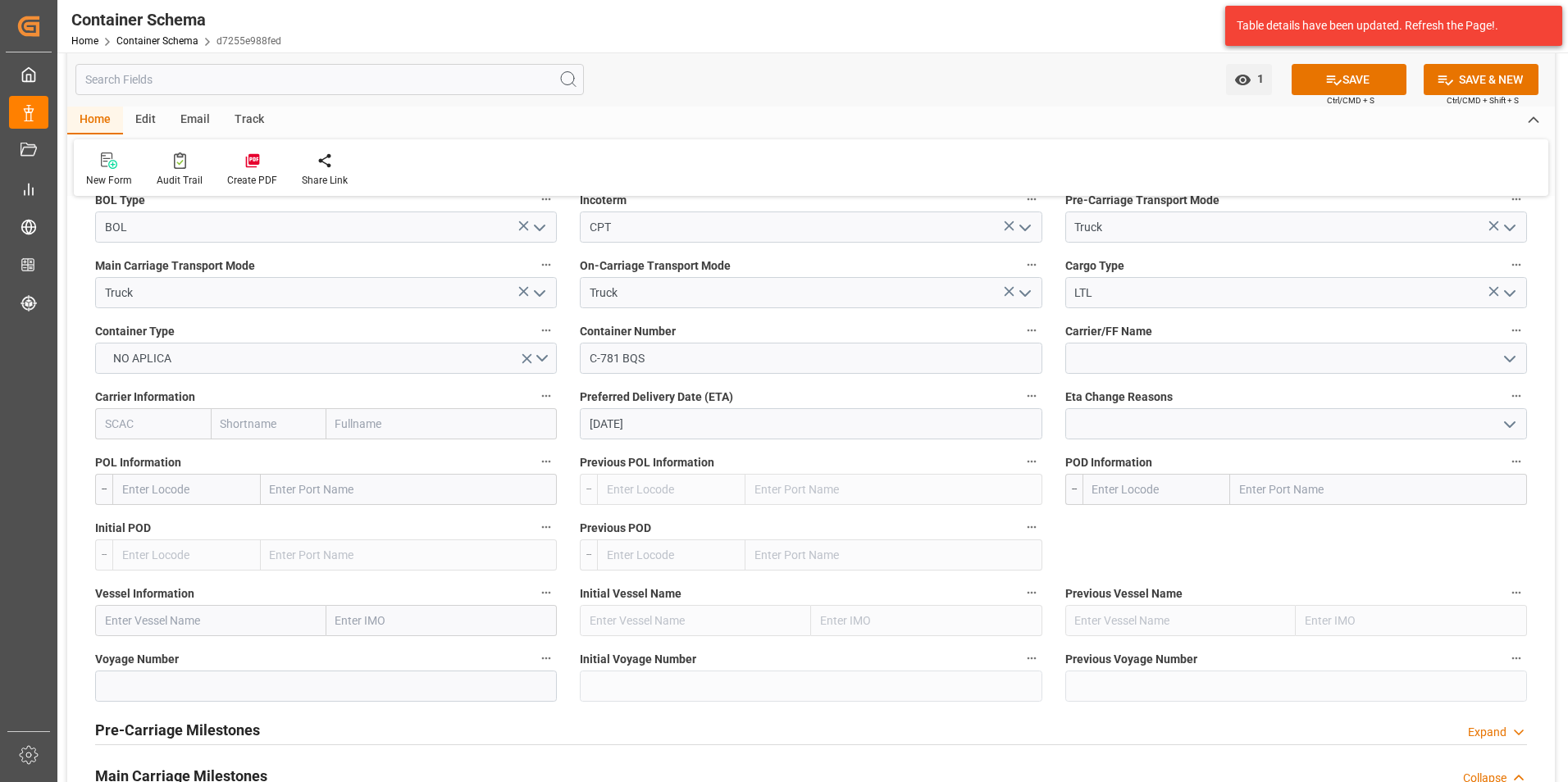
click at [1346, 486] on input "text" at bounding box center [1378, 489] width 297 height 31
type input "CORINTO"
click at [1293, 559] on span "Corinto - HNHAC" at bounding box center [1281, 563] width 82 height 13
type input "HNHAC"
drag, startPoint x: 1303, startPoint y: 494, endPoint x: 1227, endPoint y: 487, distance: 76.3
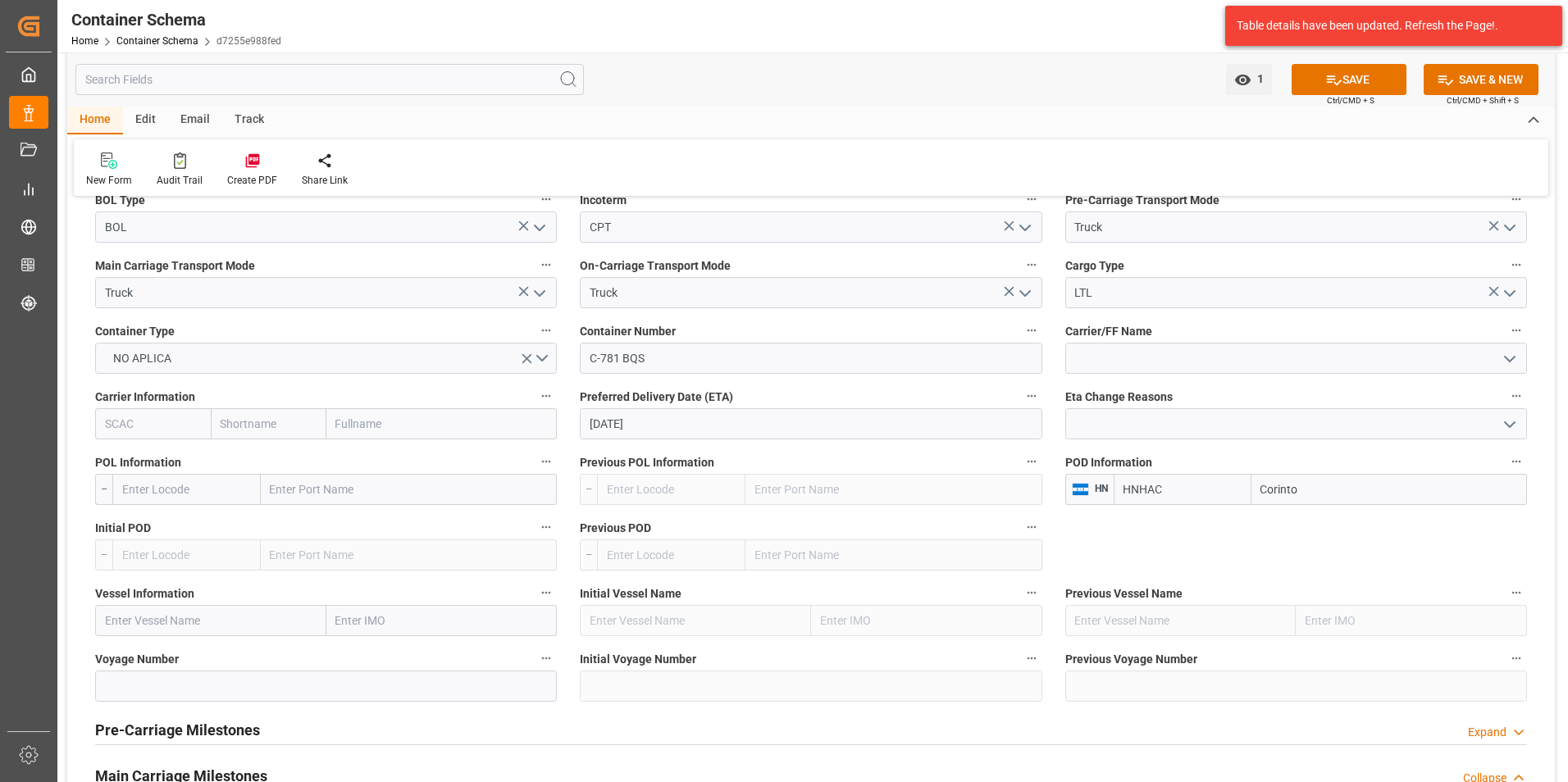
click at [1227, 487] on div "HNHAC Corinto" at bounding box center [1319, 489] width 413 height 31
type input "Corinto"
click at [1411, 563] on div "Transport Type OVERLAND References Collapse Logistic Coordinator Reference Numb…" at bounding box center [811, 130] width 1487 height 3119
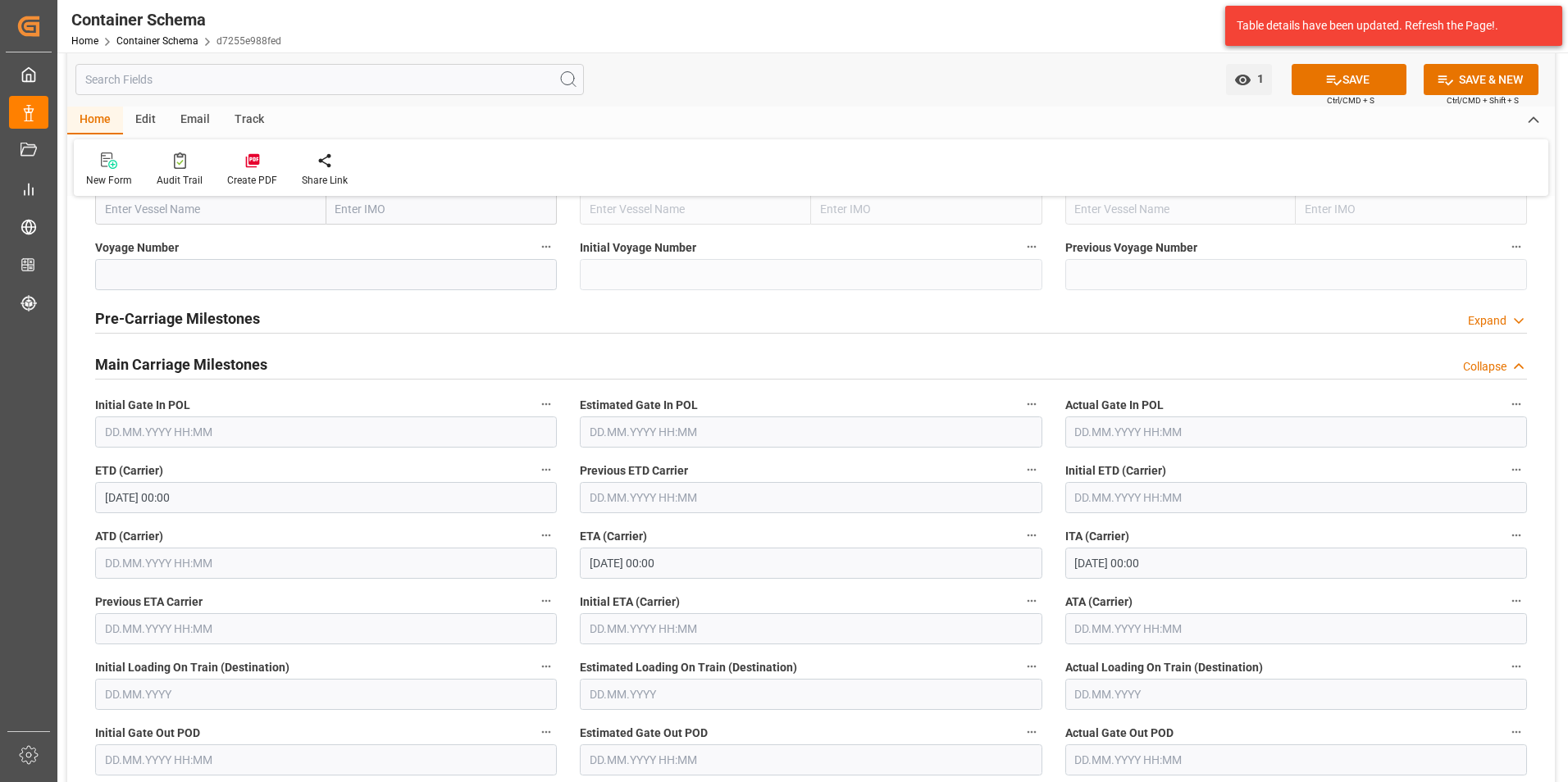
scroll to position [2050, 0]
click at [1103, 624] on input "text" at bounding box center [1296, 630] width 461 height 31
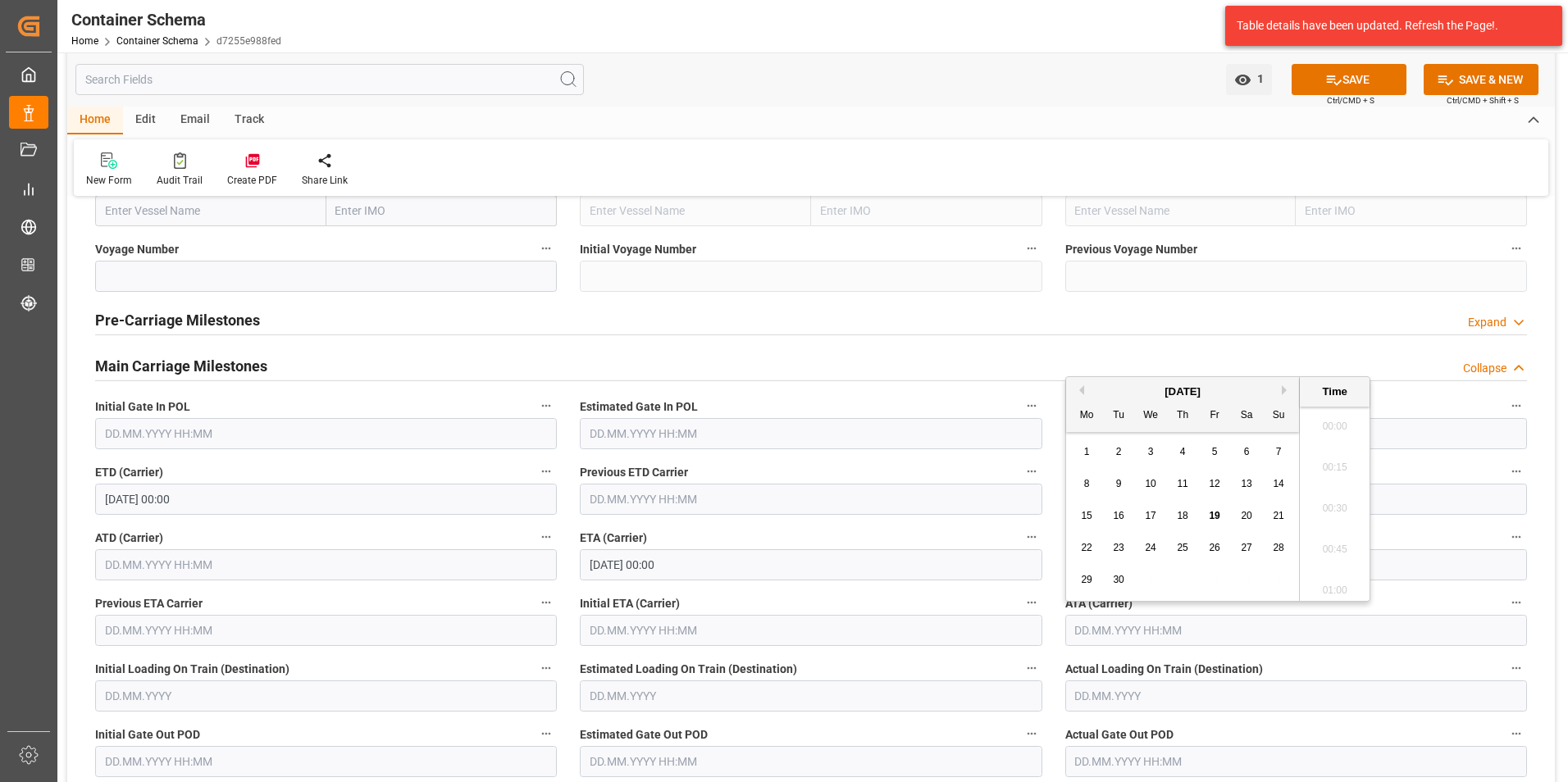
scroll to position [2466, 0]
click at [1128, 517] on div "16" at bounding box center [1119, 516] width 21 height 20
type input "16.09.2025 00:00"
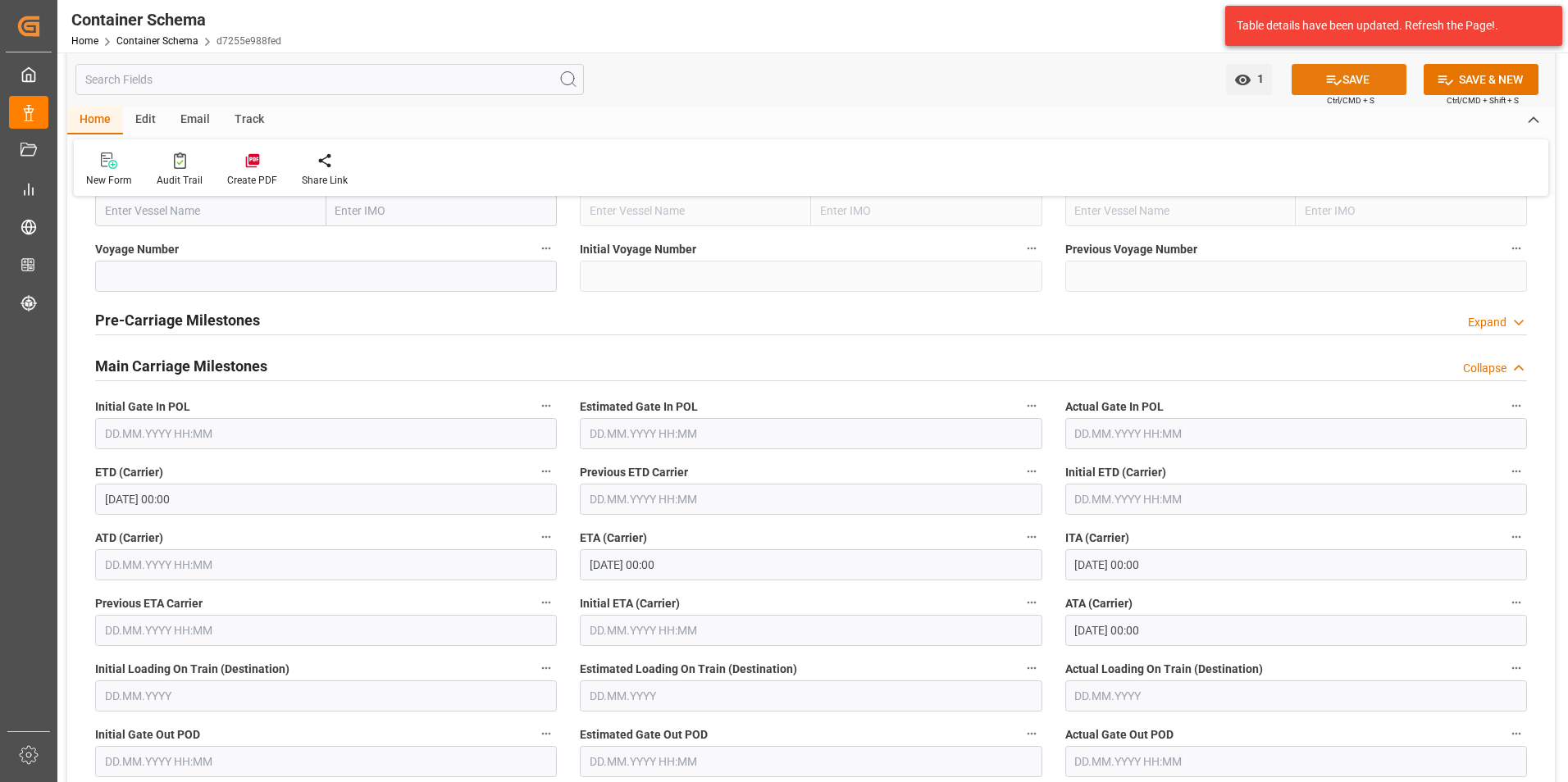
click at [1350, 82] on button "SAVE" at bounding box center [1349, 79] width 115 height 31
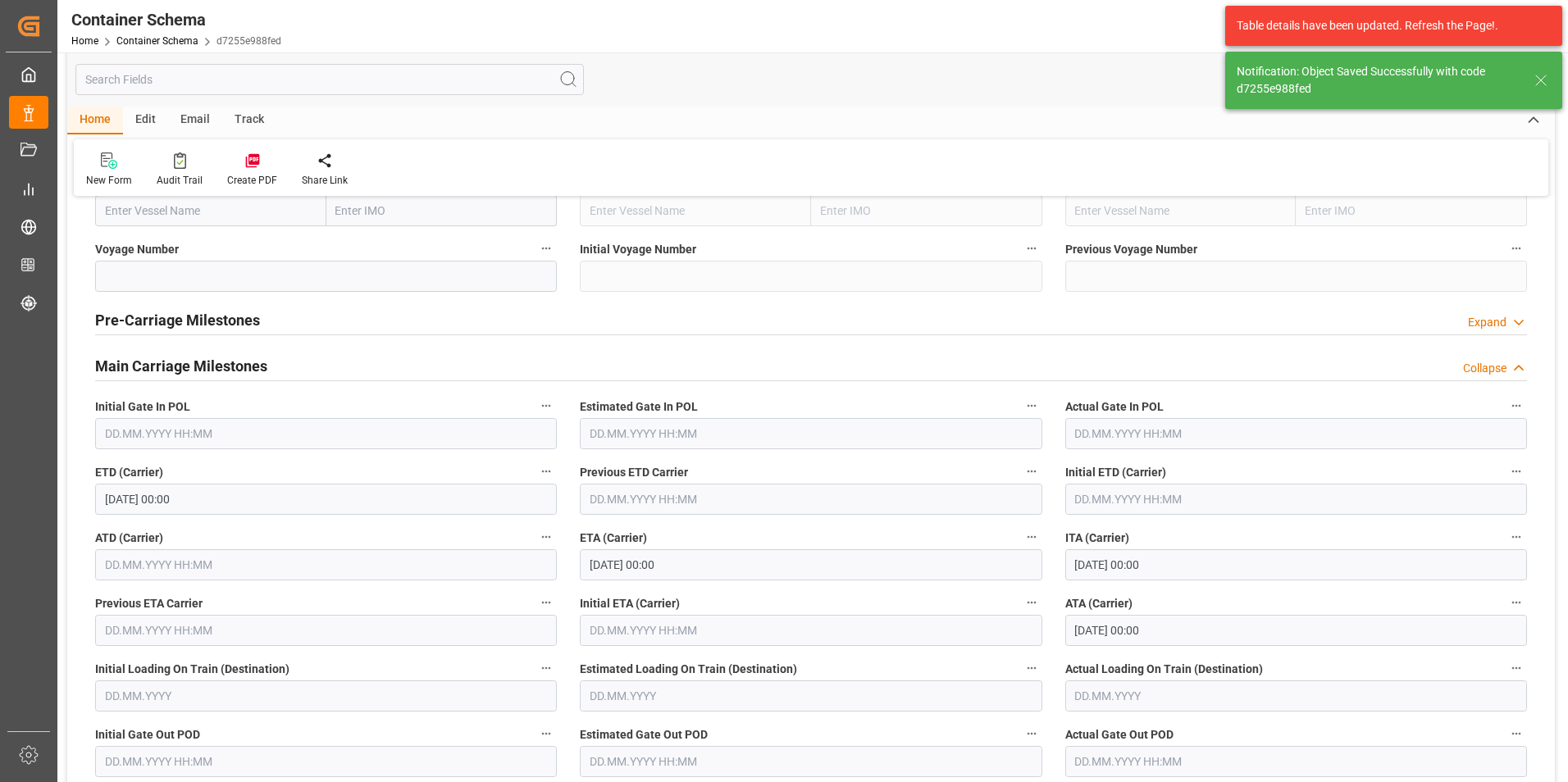
type input "HNHAC"
type input "Corinto"
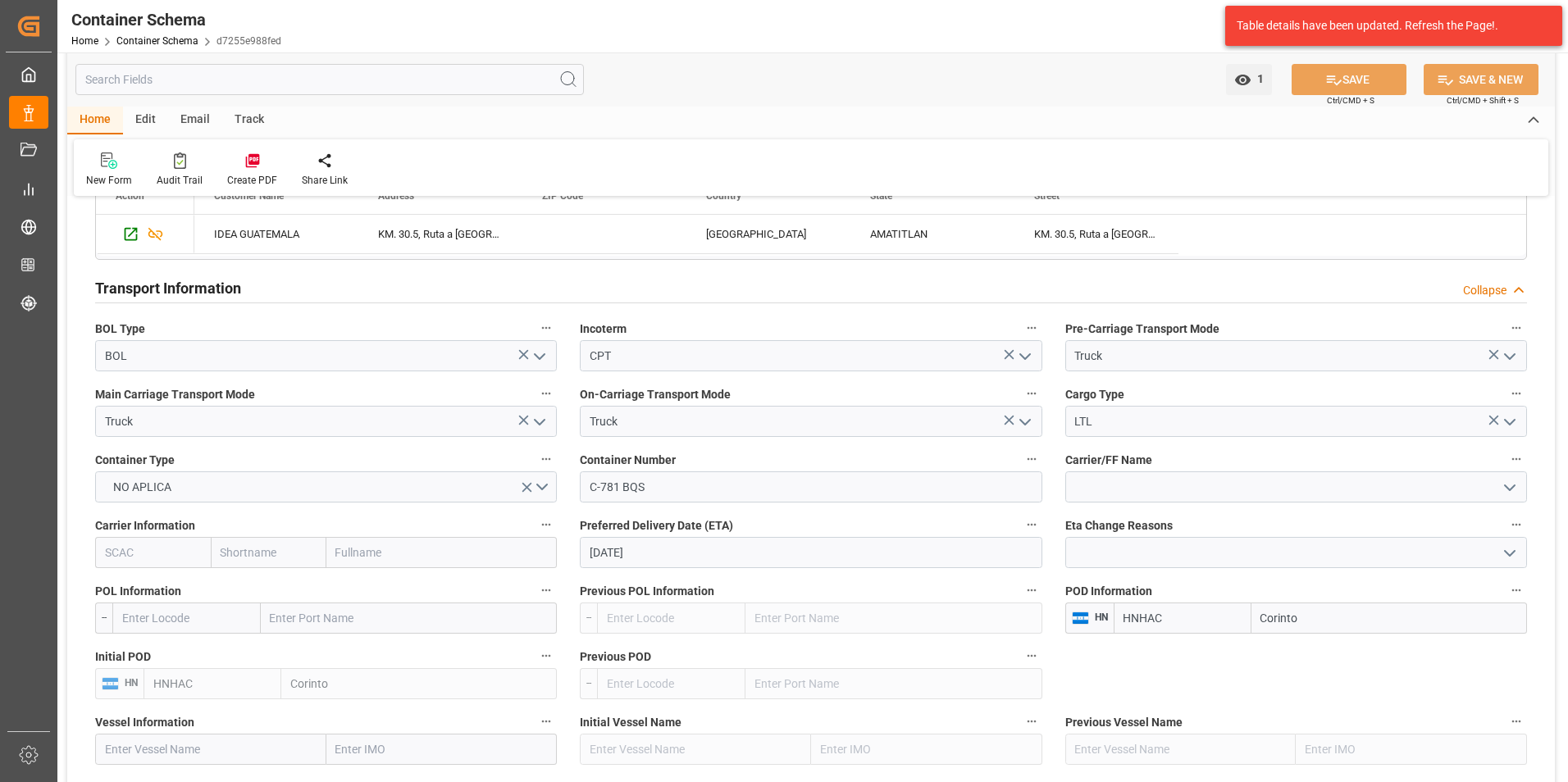
scroll to position [1394, 0]
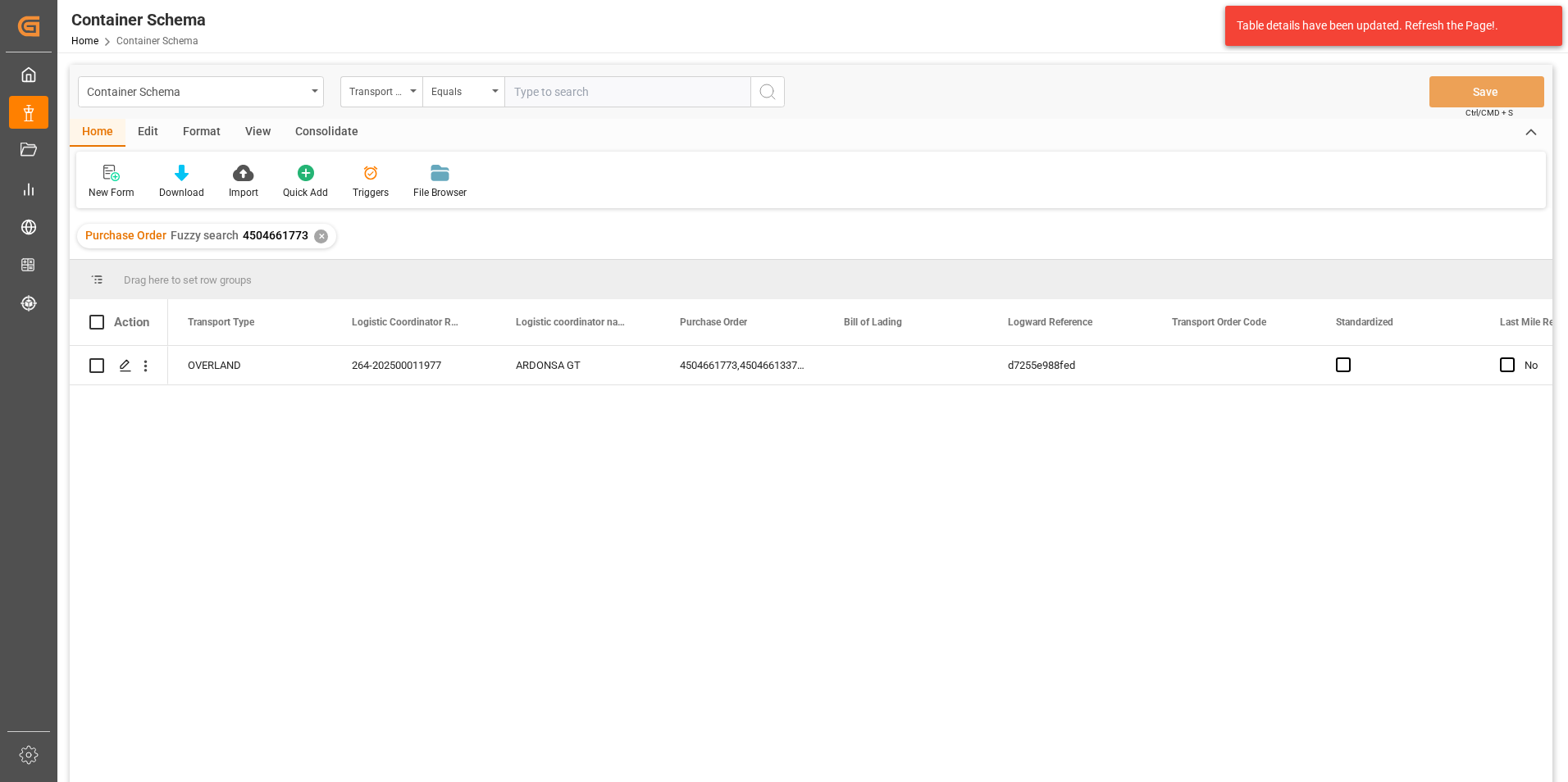
click at [322, 233] on div "✕" at bounding box center [321, 236] width 14 height 14
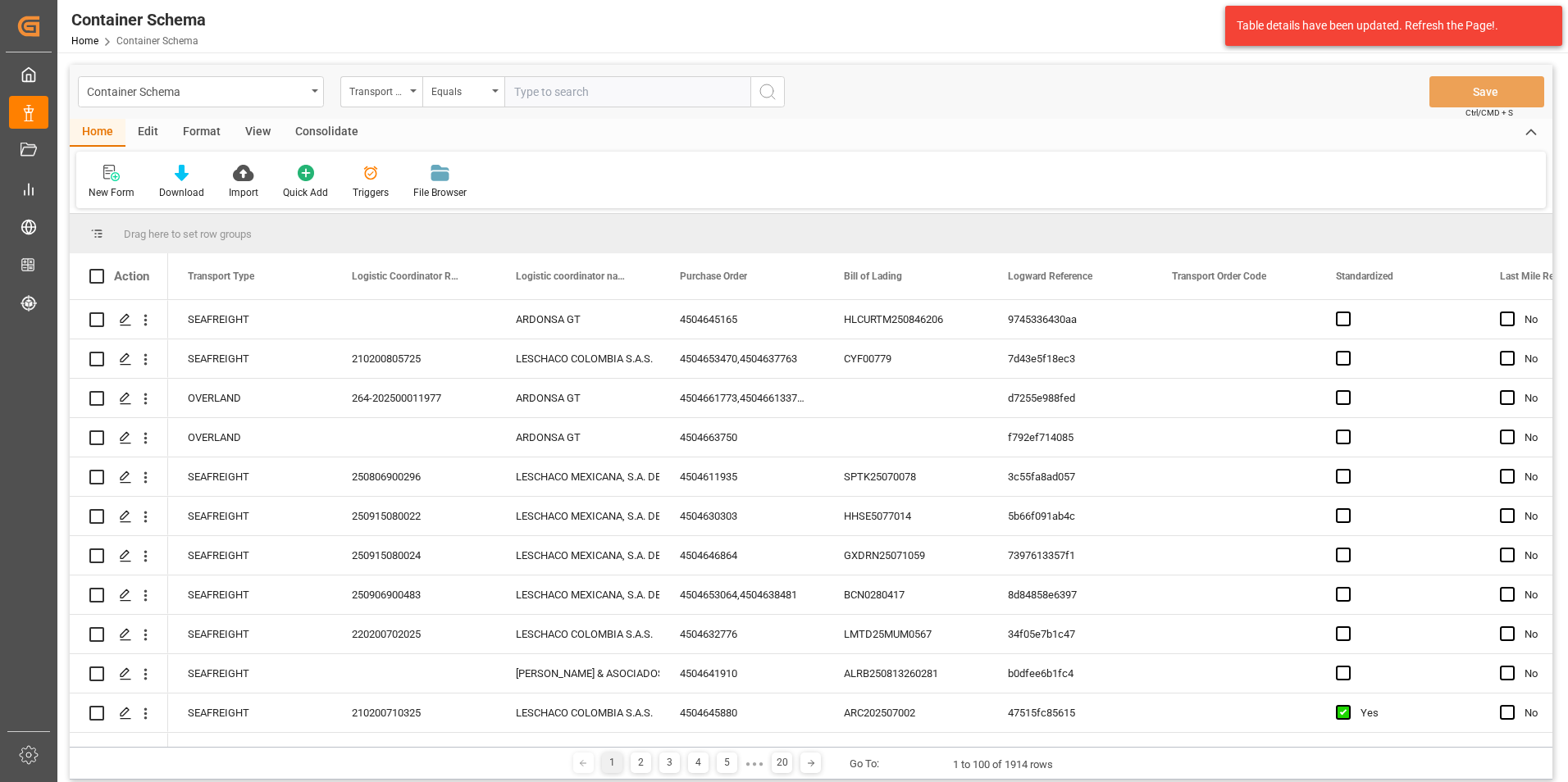
click at [395, 87] on div "Transport Type" at bounding box center [377, 90] width 56 height 19
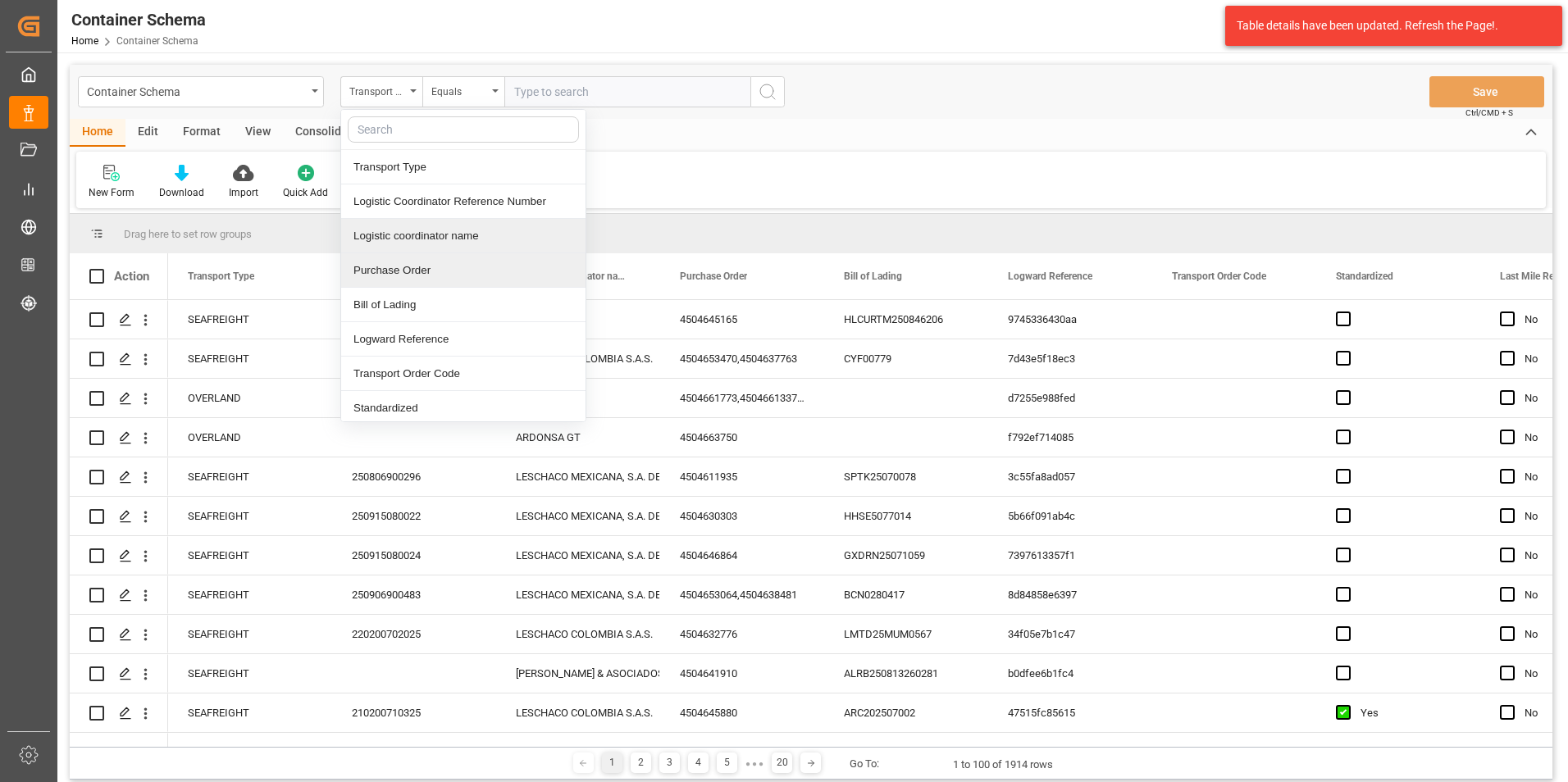
click at [401, 270] on div "Purchase Order" at bounding box center [462, 270] width 244 height 34
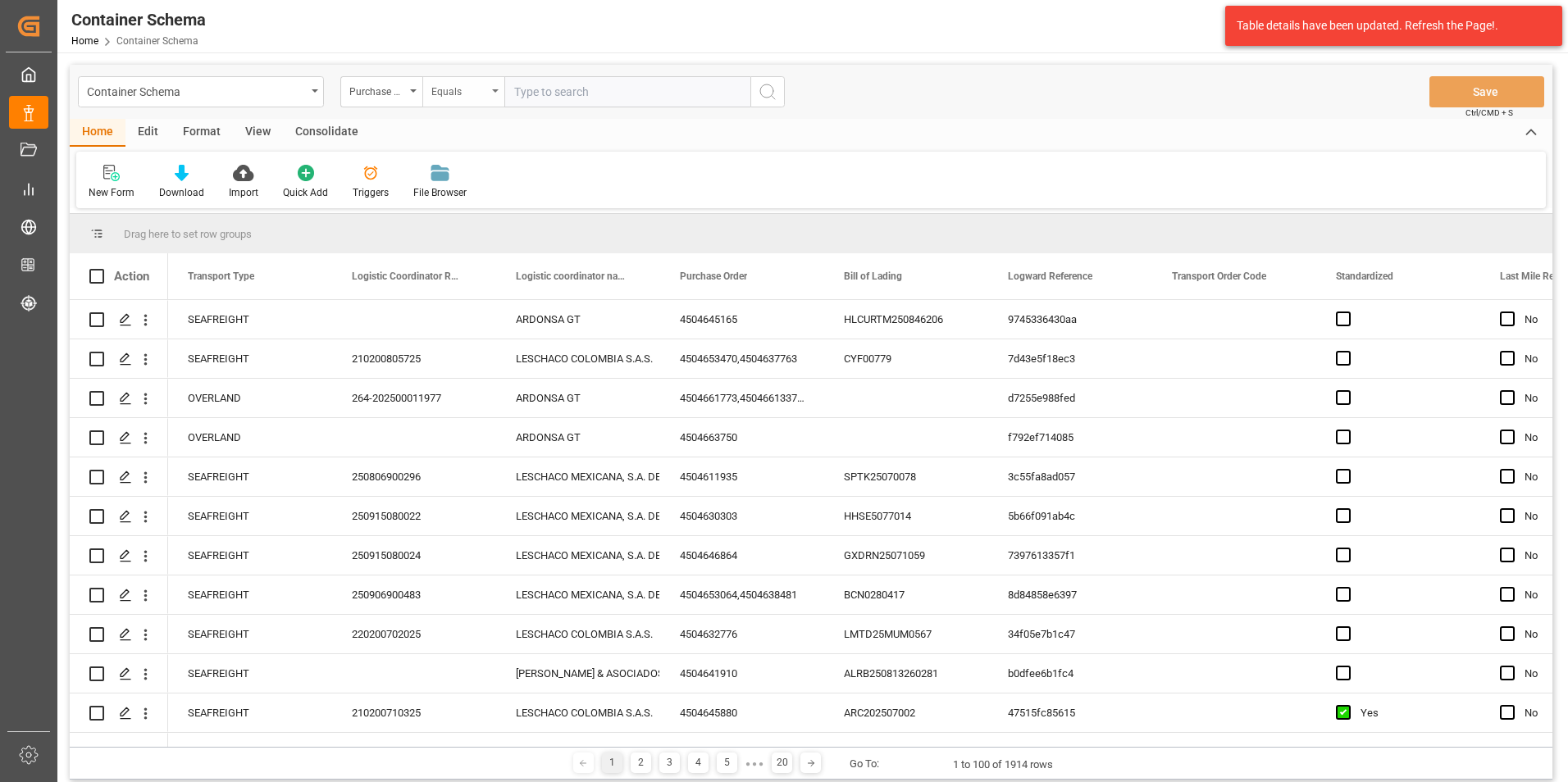
click at [446, 90] on div "Equals" at bounding box center [458, 90] width 56 height 19
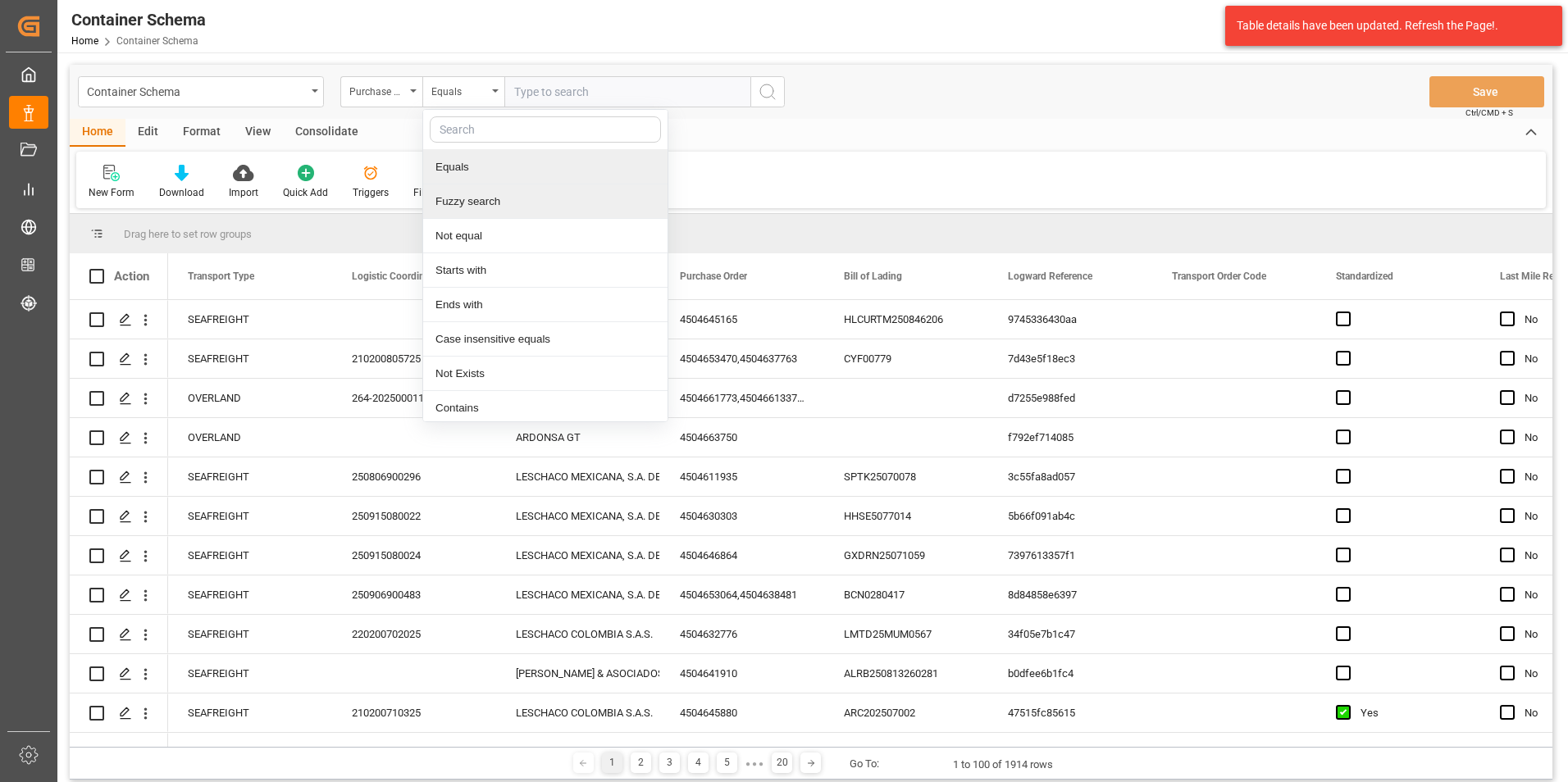
click at [463, 198] on div "Fuzzy search" at bounding box center [545, 201] width 244 height 34
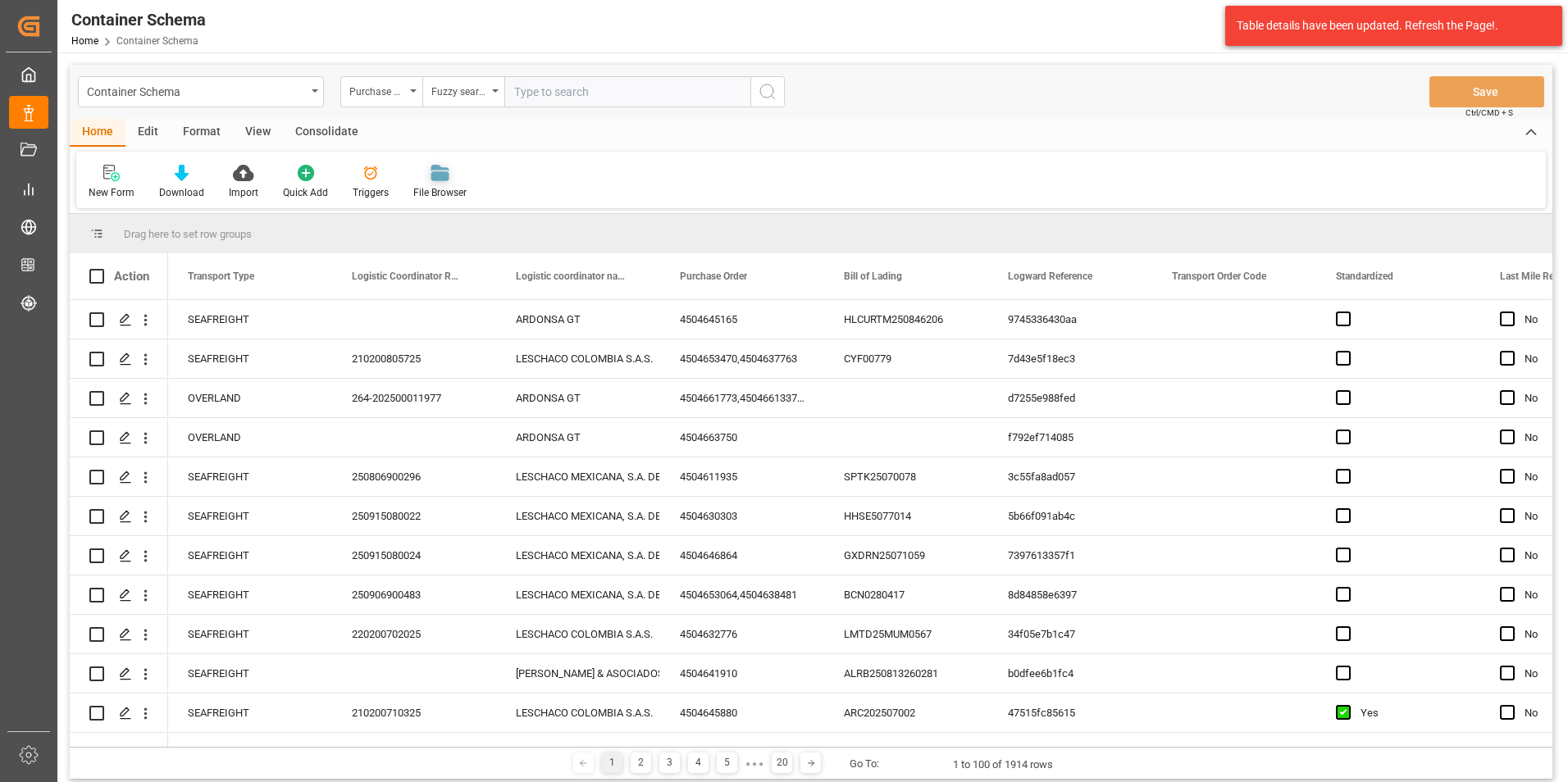
paste input "4504656918,4504656915,4504656927,4504658028,4504657459,4504658024"
drag, startPoint x: 743, startPoint y: 96, endPoint x: 574, endPoint y: 93, distance: 169.0
click at [574, 93] on input "4504656918,4504656915,4504656927,4504658028,4504657459,4504658024" at bounding box center [626, 91] width 246 height 31
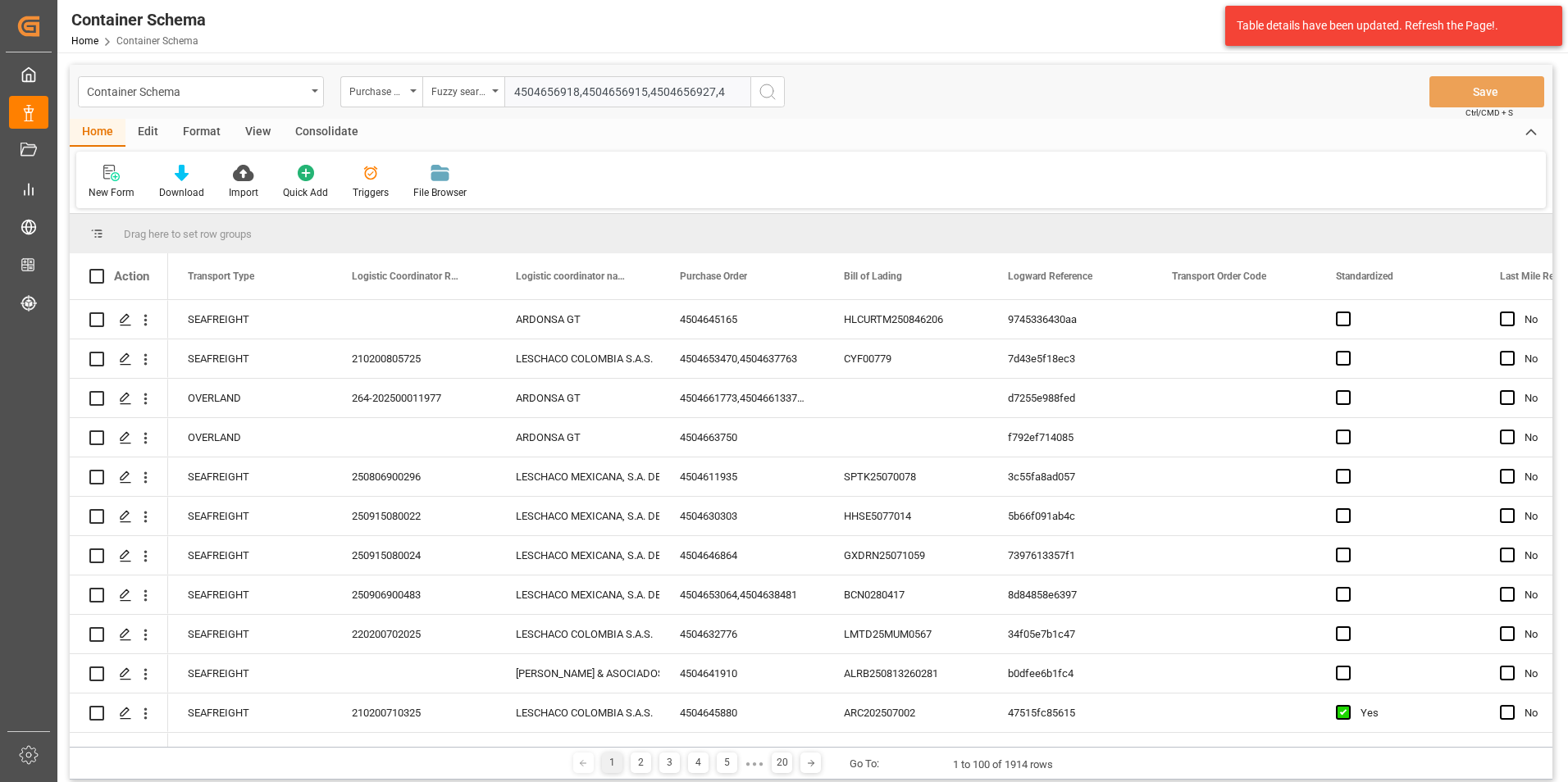
drag, startPoint x: 578, startPoint y: 93, endPoint x: 741, endPoint y: 85, distance: 163.2
click at [745, 88] on input "4504656918,4504656915,4504656927,4" at bounding box center [626, 91] width 246 height 31
type input "4504656918"
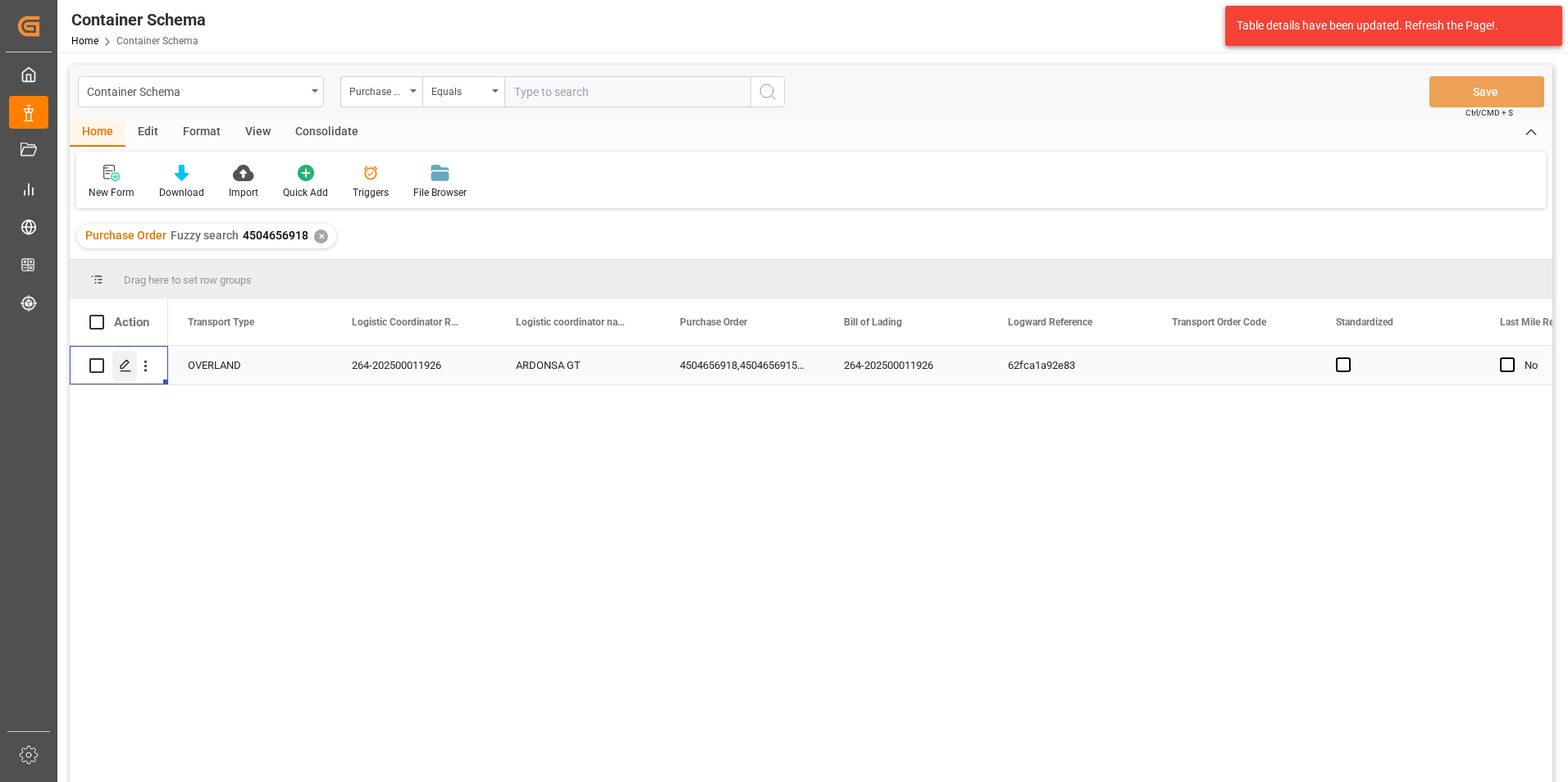
click at [126, 371] on icon "Press SPACE to select this row." at bounding box center [125, 365] width 13 height 13
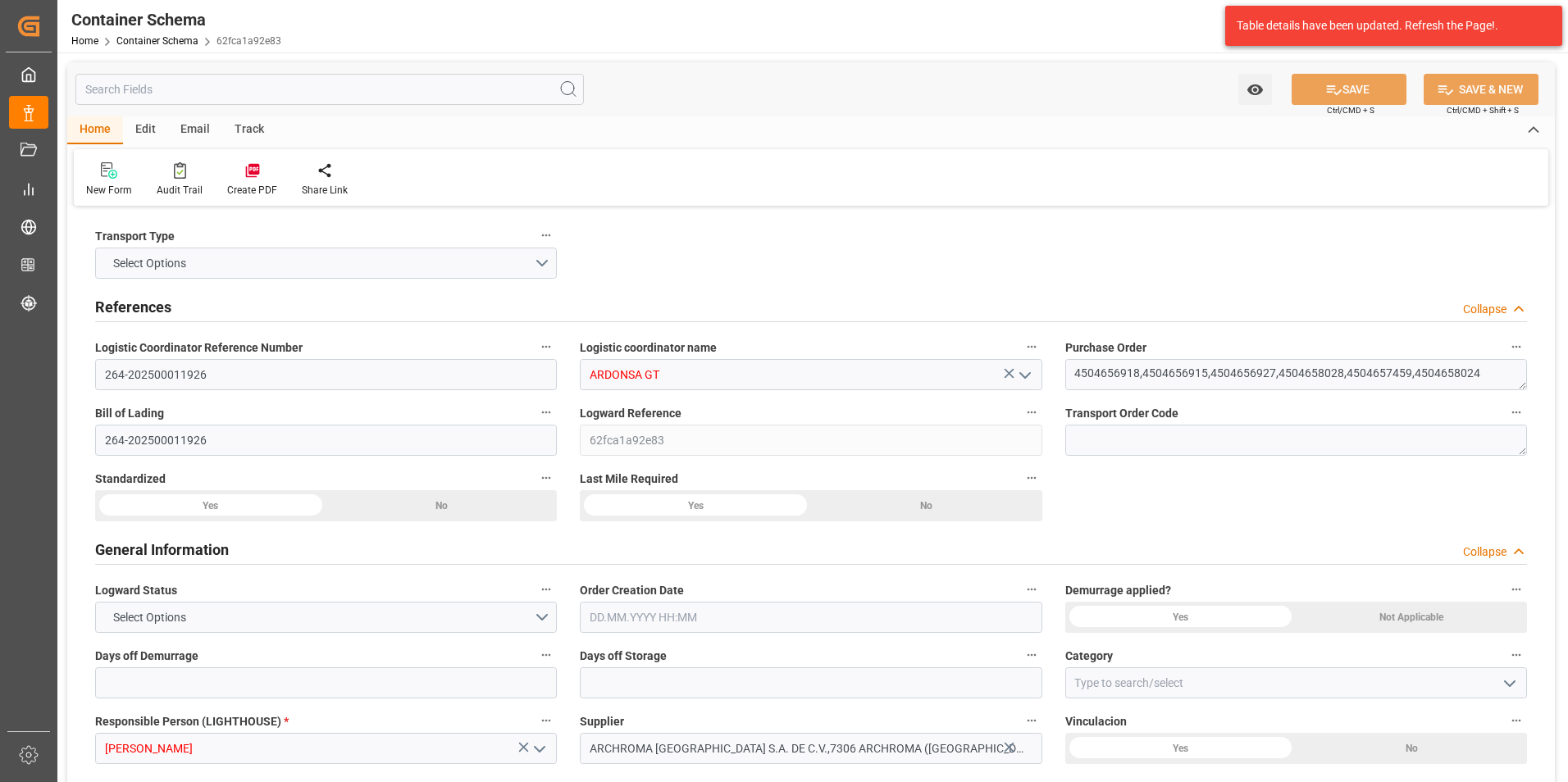
type input "0"
type input "14"
type input "251"
type input "8594.5"
type input "5772.61"
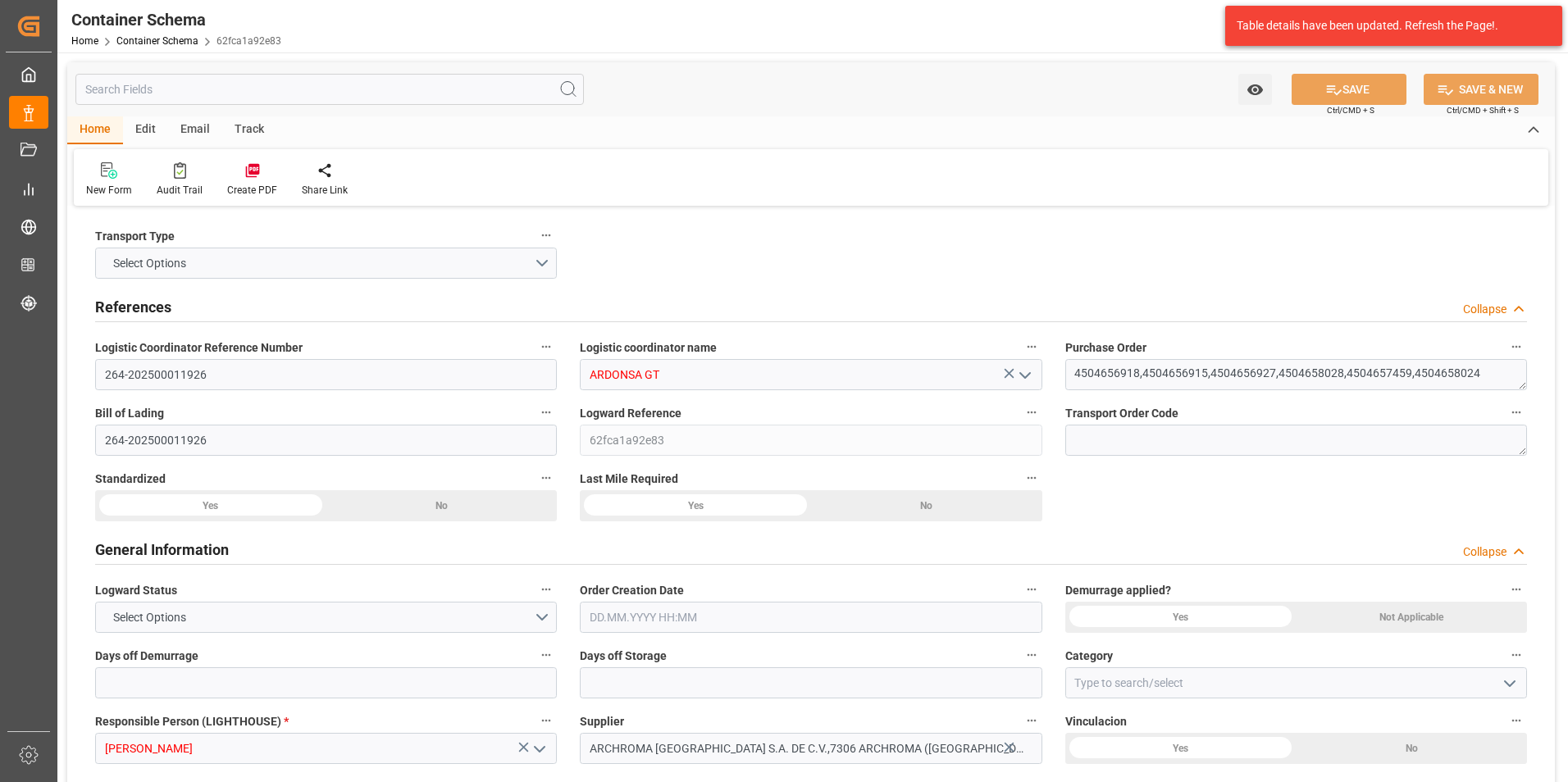
type input "HNHAC"
type input "27.08.2025 17:30"
type input "27.08.2025"
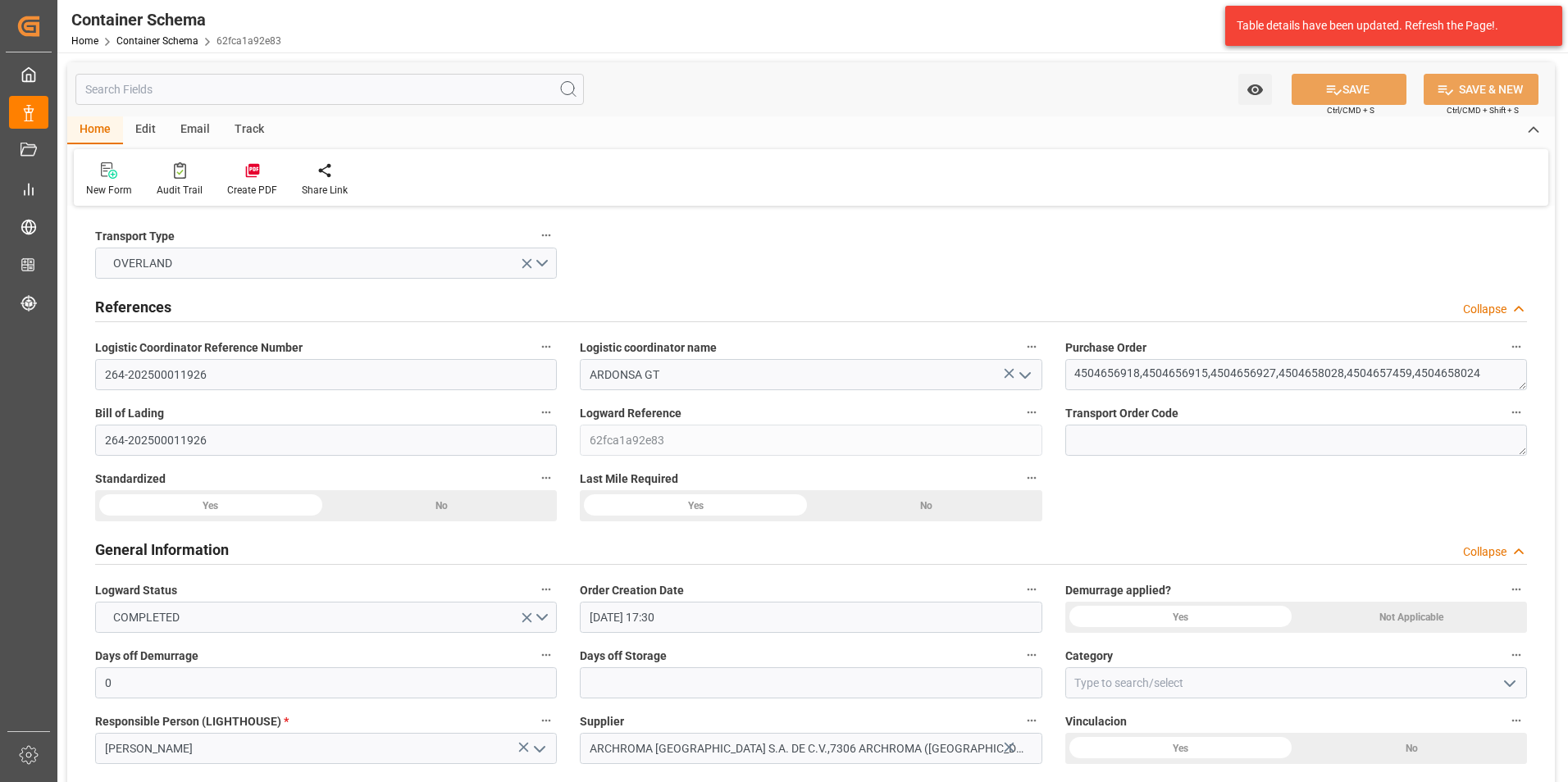
type input "[DATE]"
type input "02.09.2025 00:00"
type input "03.09.2025 00:00"
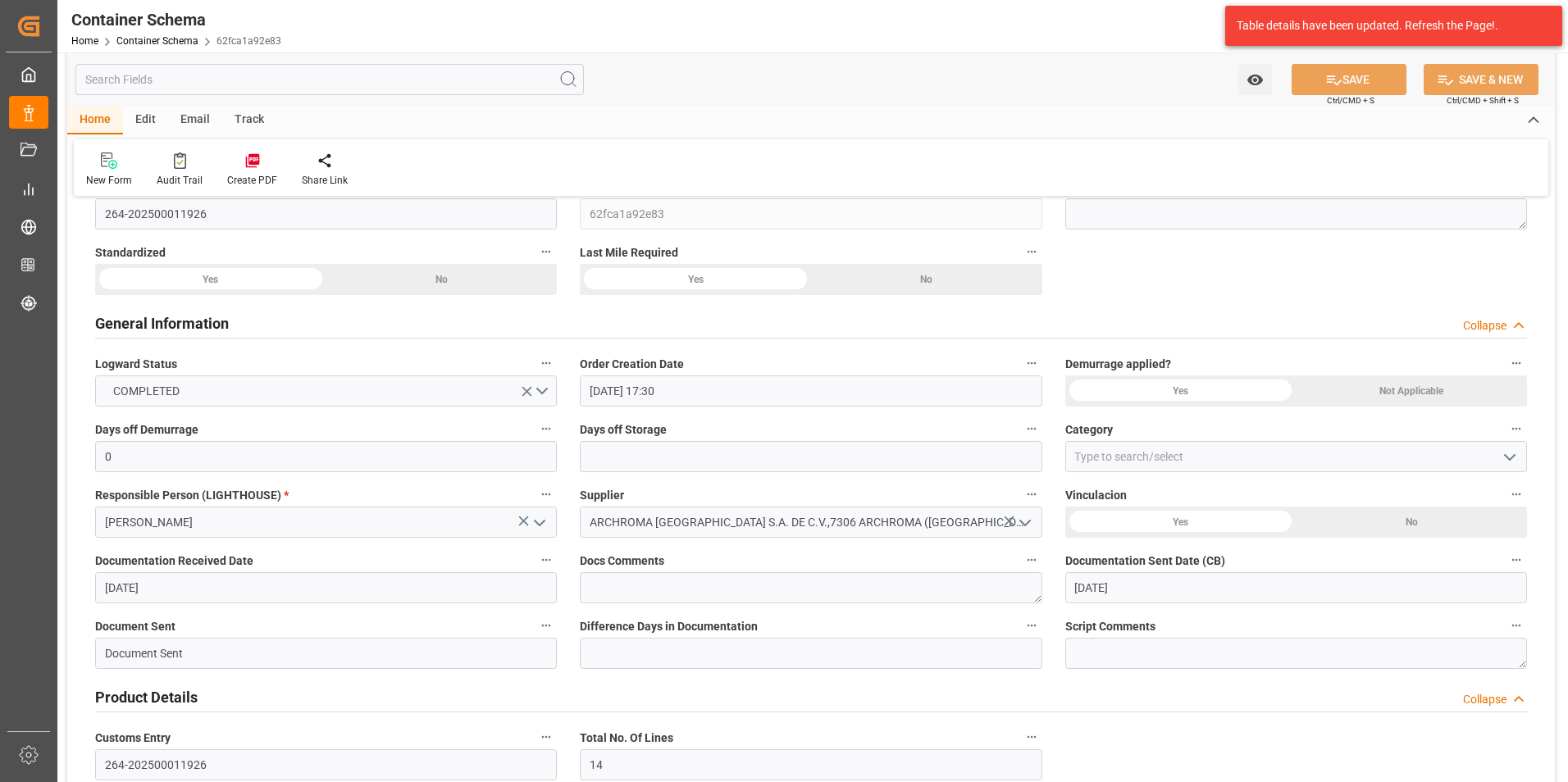
scroll to position [246, 0]
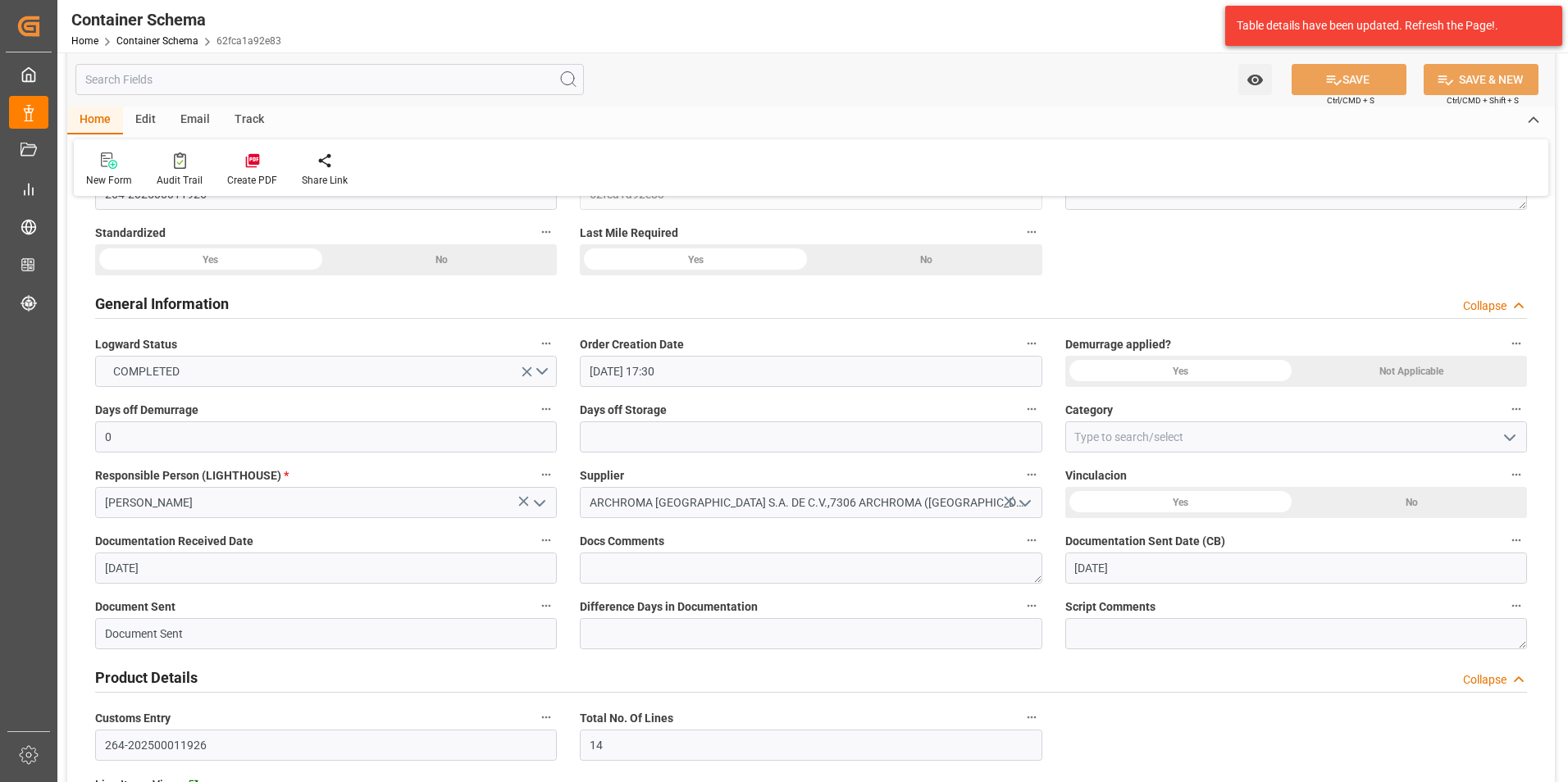
click at [1501, 433] on icon "open menu" at bounding box center [1509, 438] width 20 height 20
click at [1207, 508] on div "On time" at bounding box center [1296, 510] width 460 height 37
type input "On time"
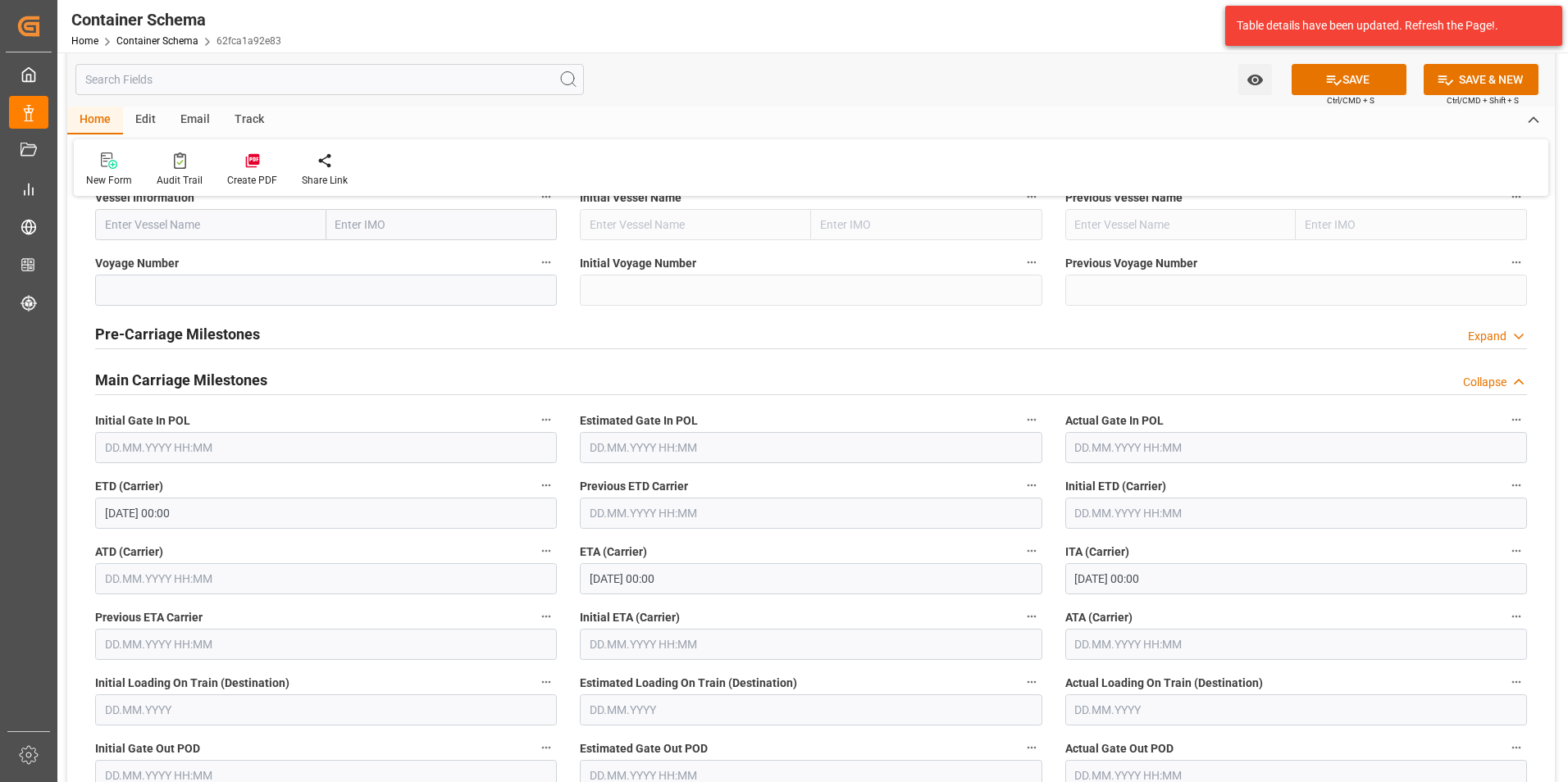
scroll to position [2214, 0]
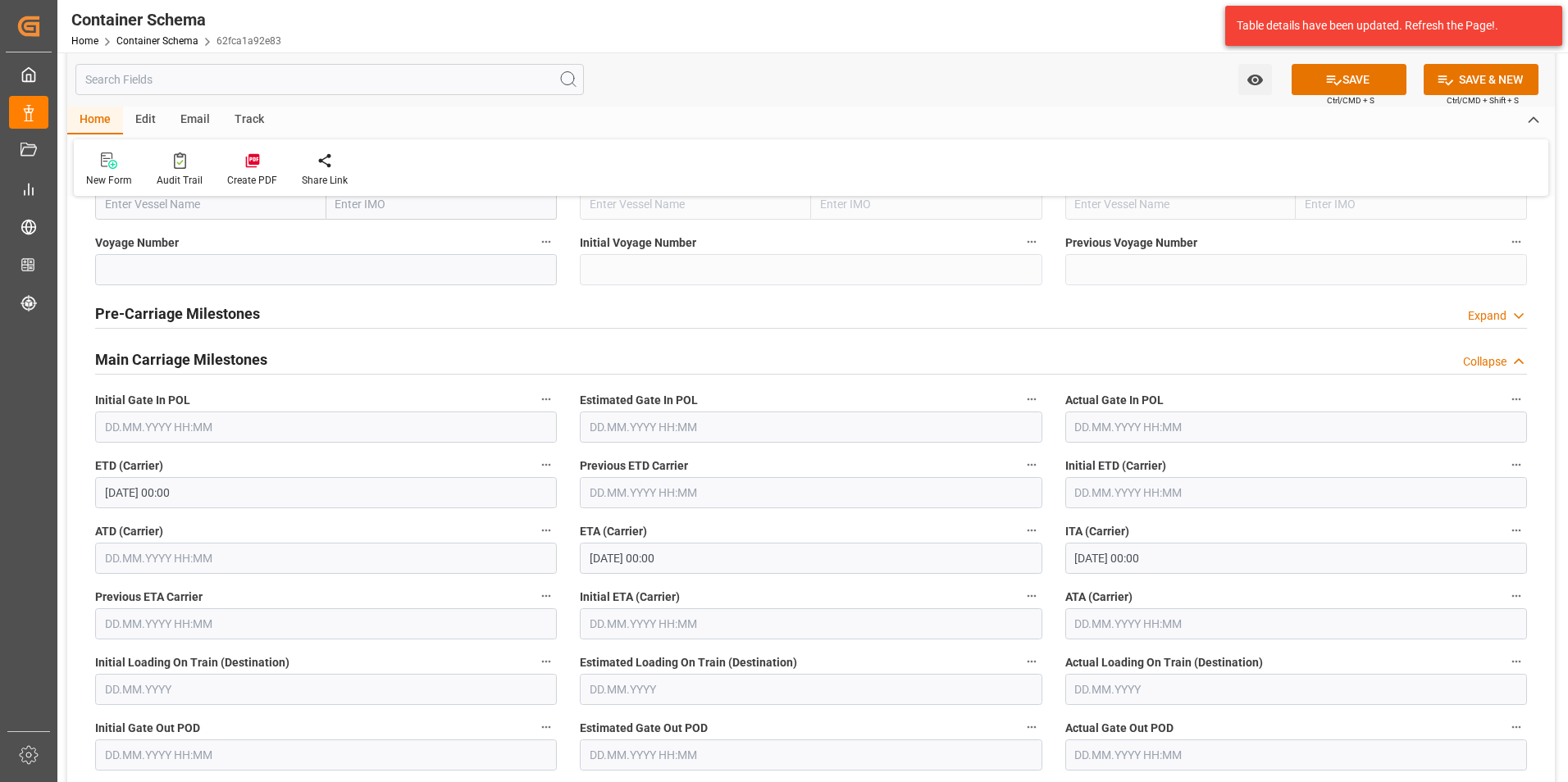
click at [1118, 623] on input "text" at bounding box center [1296, 624] width 461 height 31
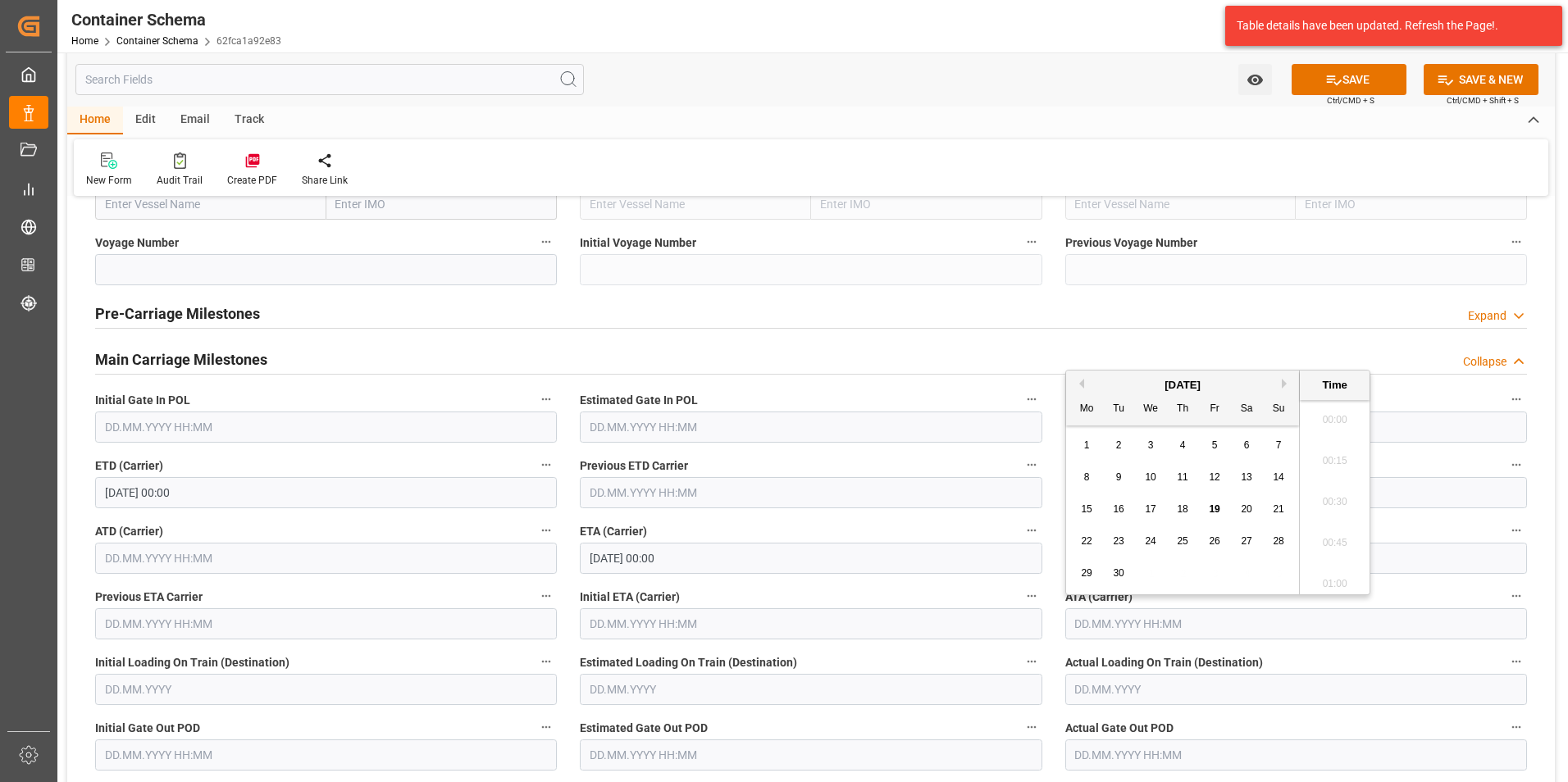
scroll to position [2506, 0]
click at [1153, 439] on span "3" at bounding box center [1151, 445] width 6 height 11
type input "03.09.2025 00:00"
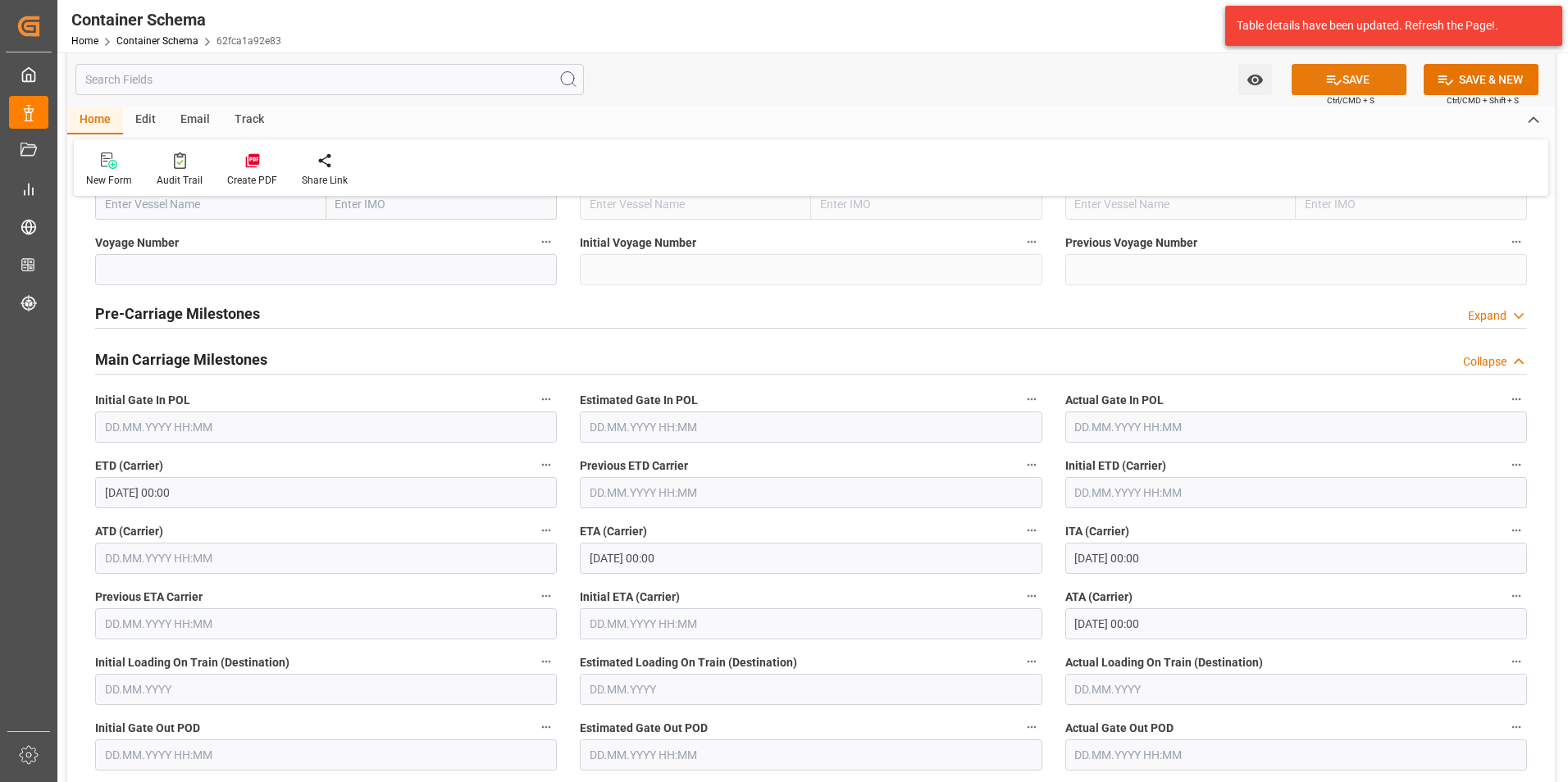
click at [1350, 72] on button "SAVE" at bounding box center [1349, 79] width 115 height 31
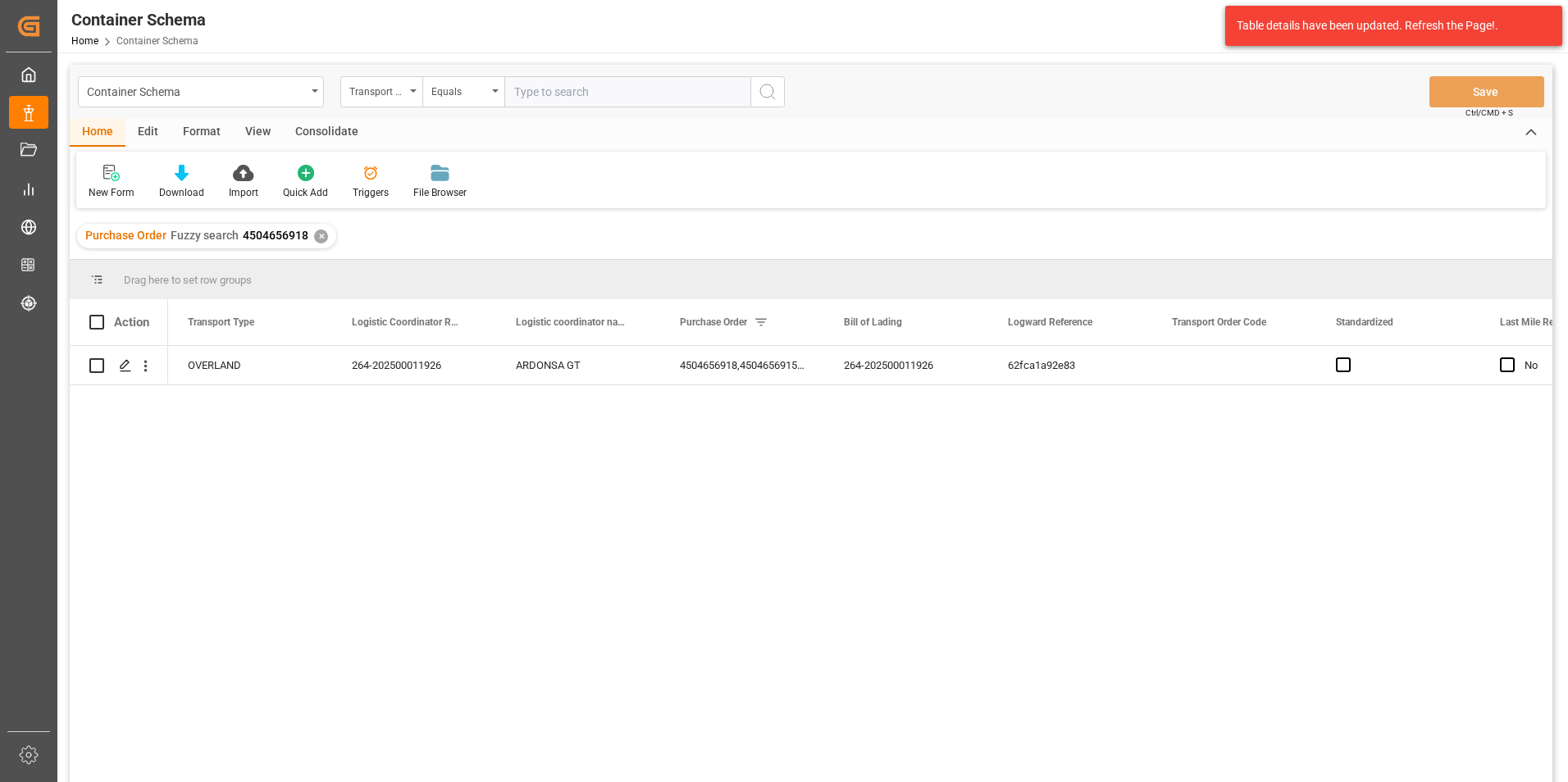
click at [319, 238] on div "✕" at bounding box center [321, 236] width 14 height 14
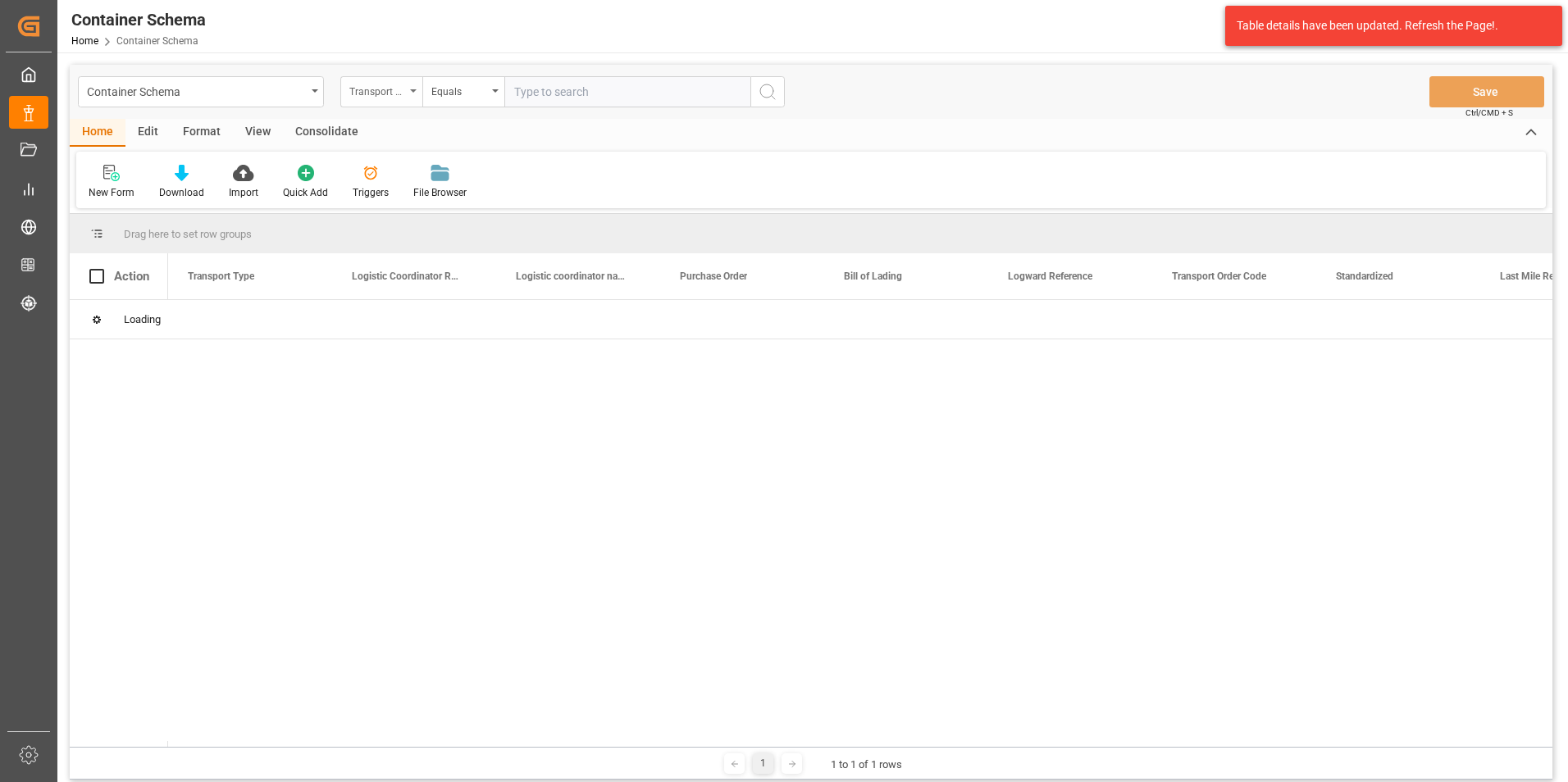
click at [410, 100] on div "Transport Type" at bounding box center [382, 91] width 82 height 31
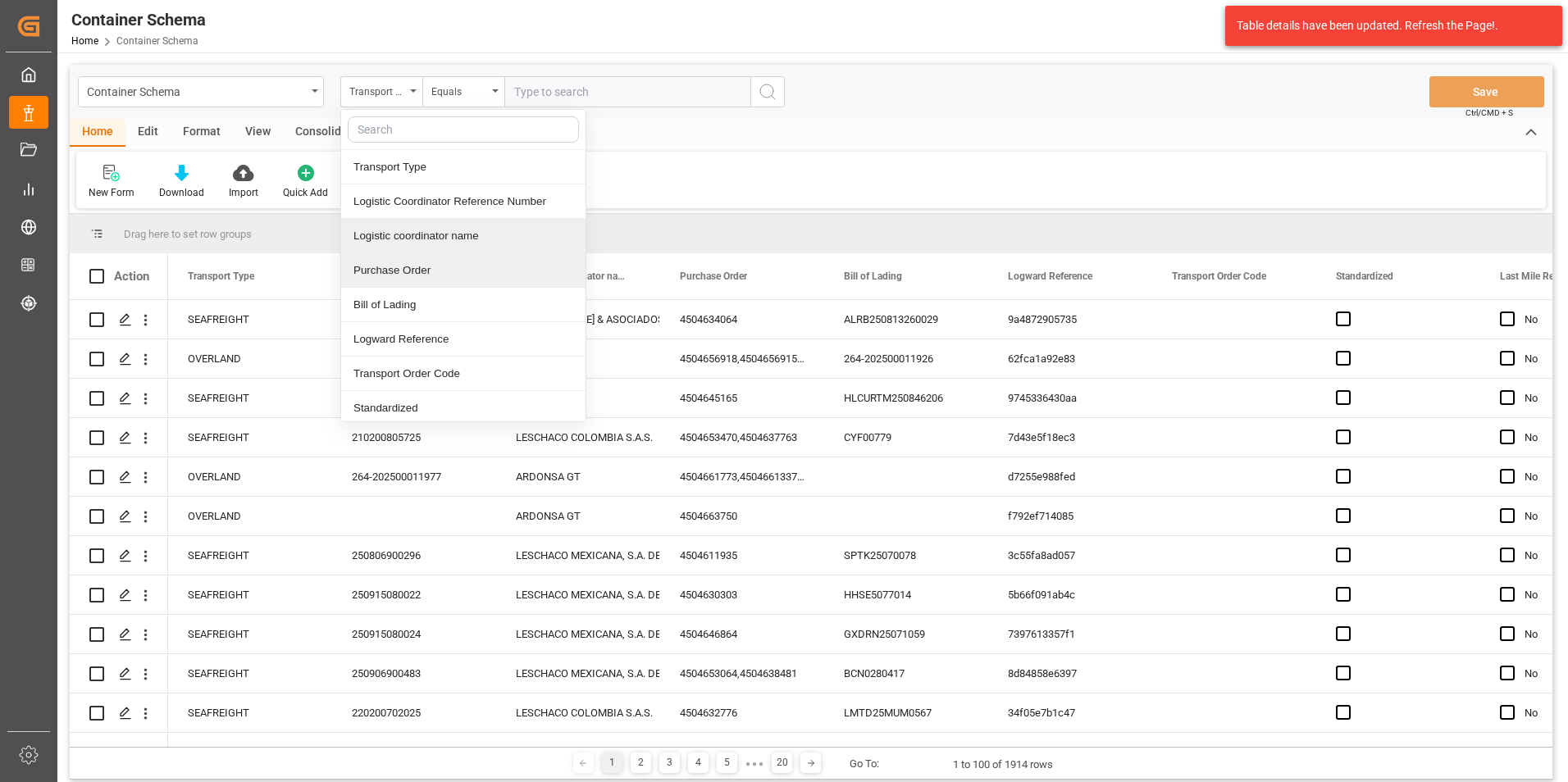
click at [424, 265] on div "Purchase Order" at bounding box center [462, 270] width 244 height 34
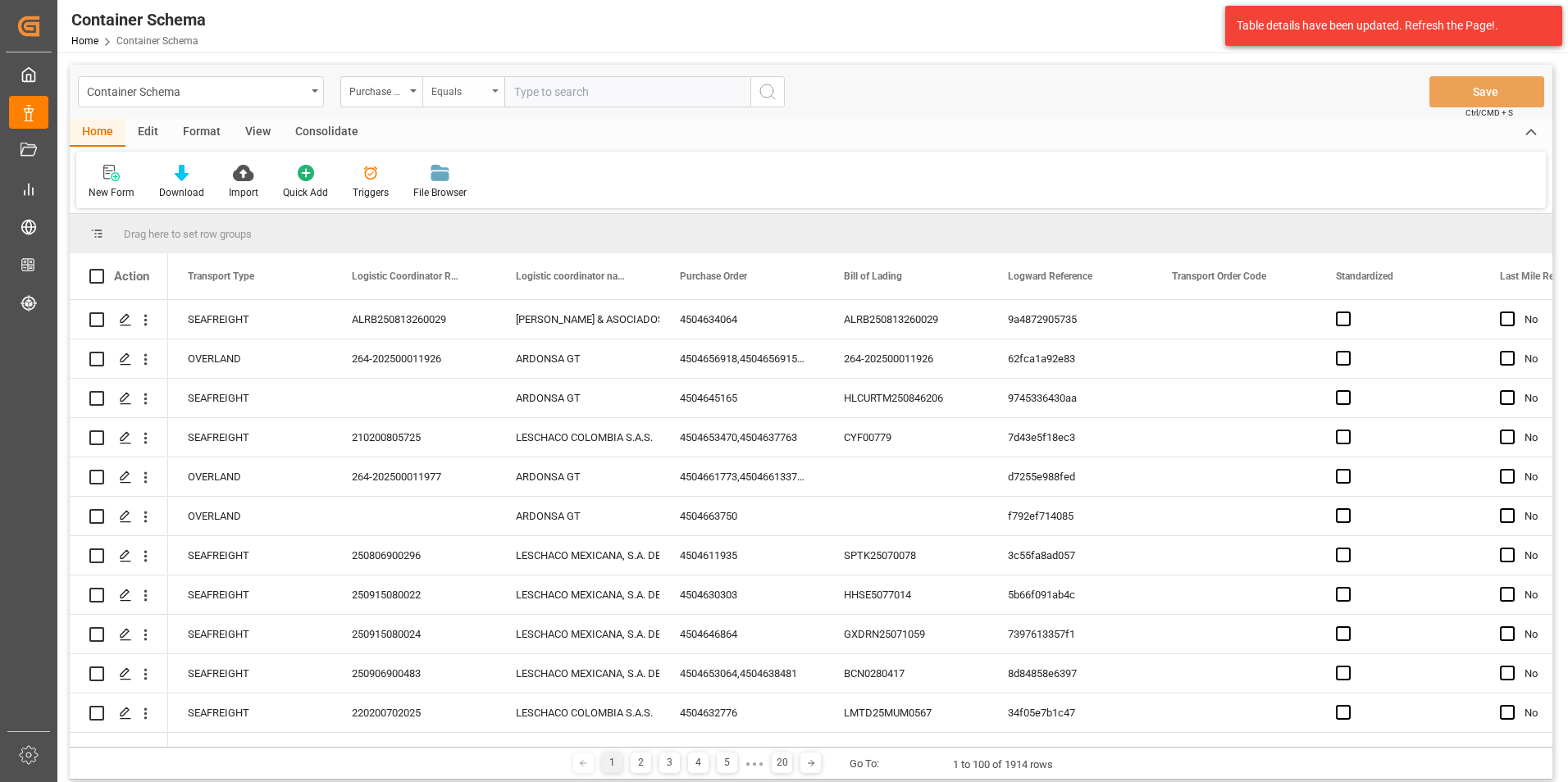
click at [443, 100] on div "Equals" at bounding box center [463, 91] width 82 height 31
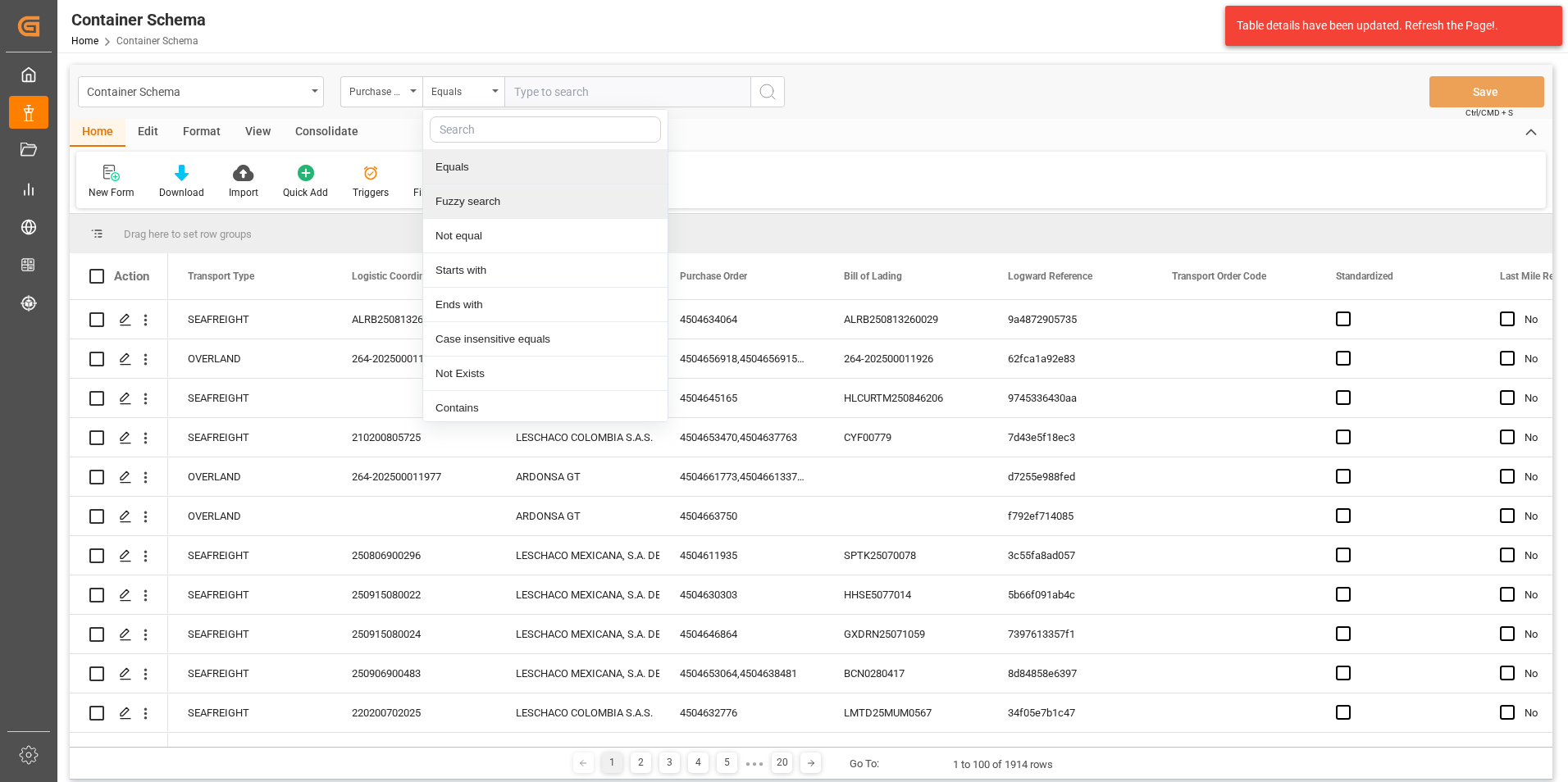
click at [484, 194] on div "Fuzzy search" at bounding box center [545, 201] width 244 height 34
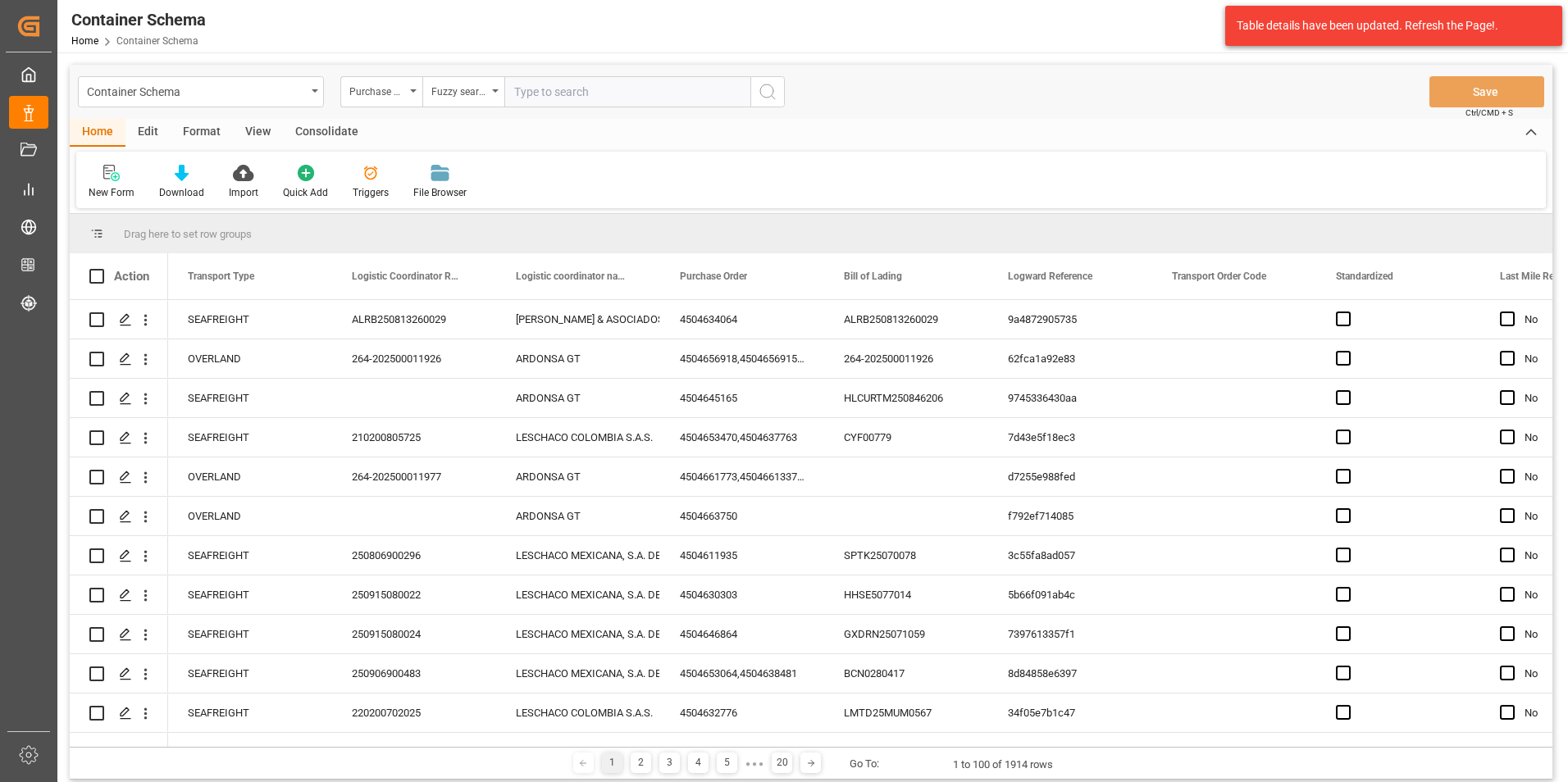
paste input "4504610703,4504647922"
type input "4504610703"
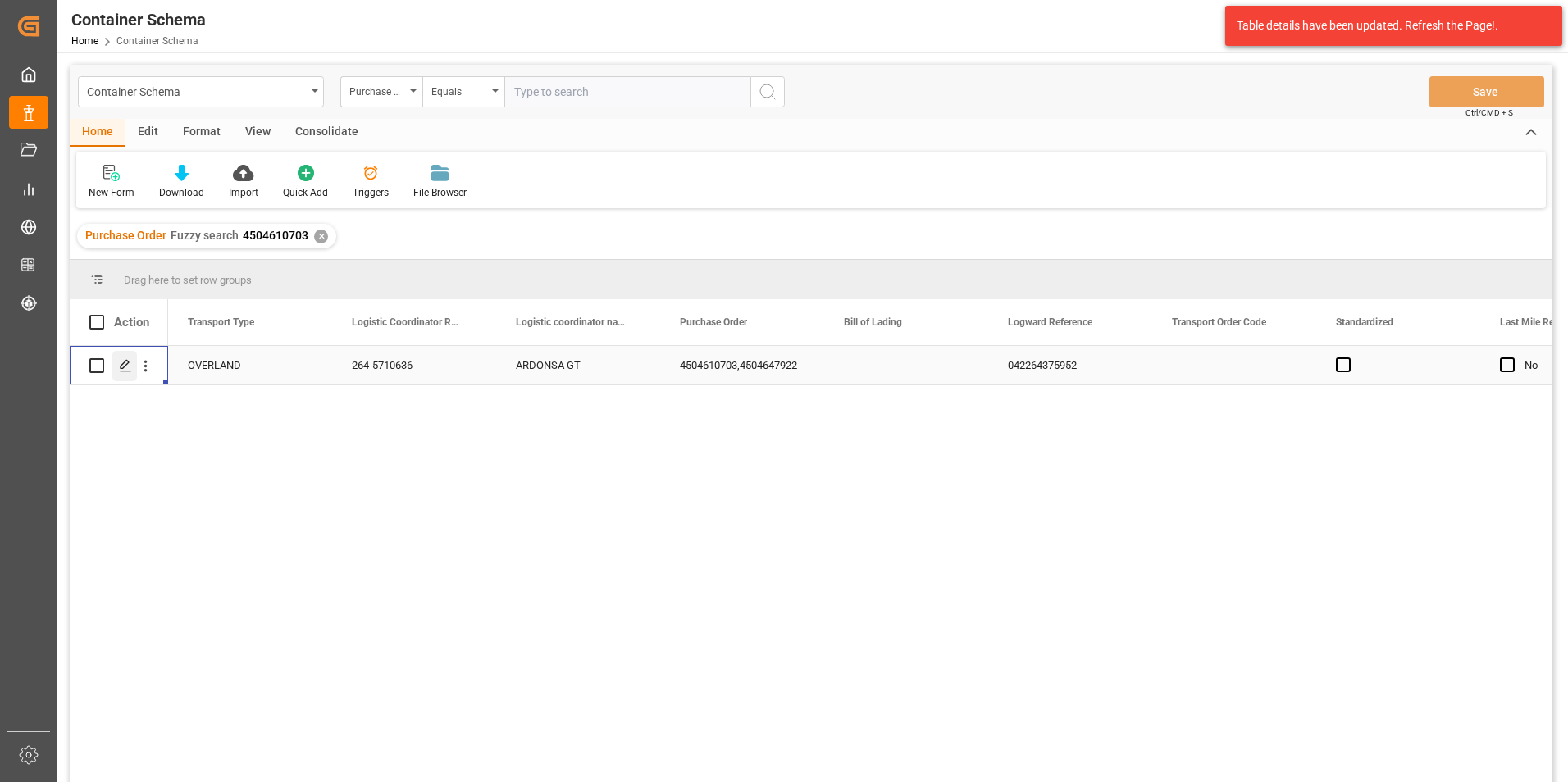
click at [131, 358] on div "Press SPACE to select this row." at bounding box center [124, 366] width 25 height 30
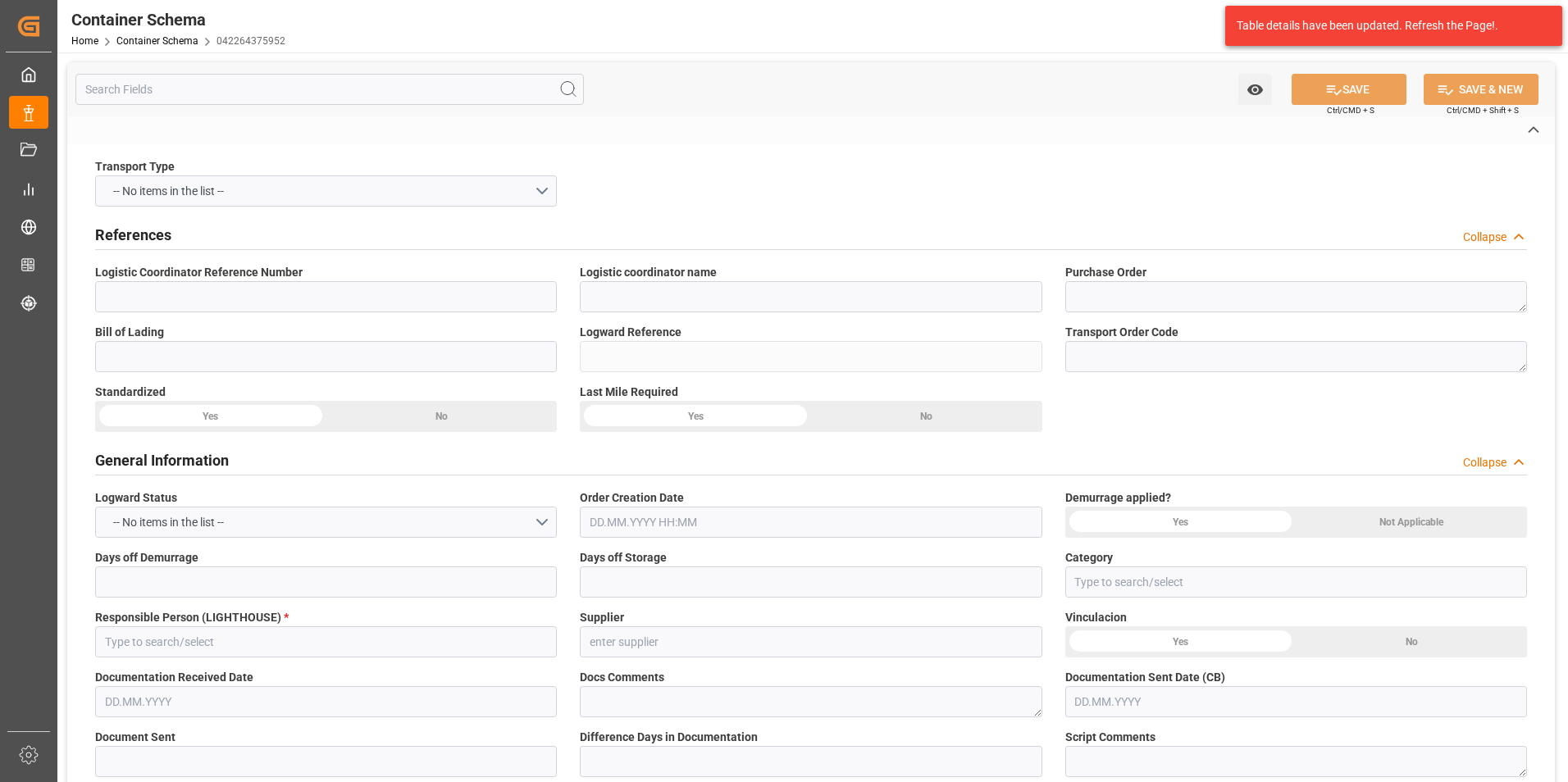
type input "264-5710636"
type input "ARDONSA GT"
type textarea "4504610703,4504647922"
type input "042264375952"
type input "On time"
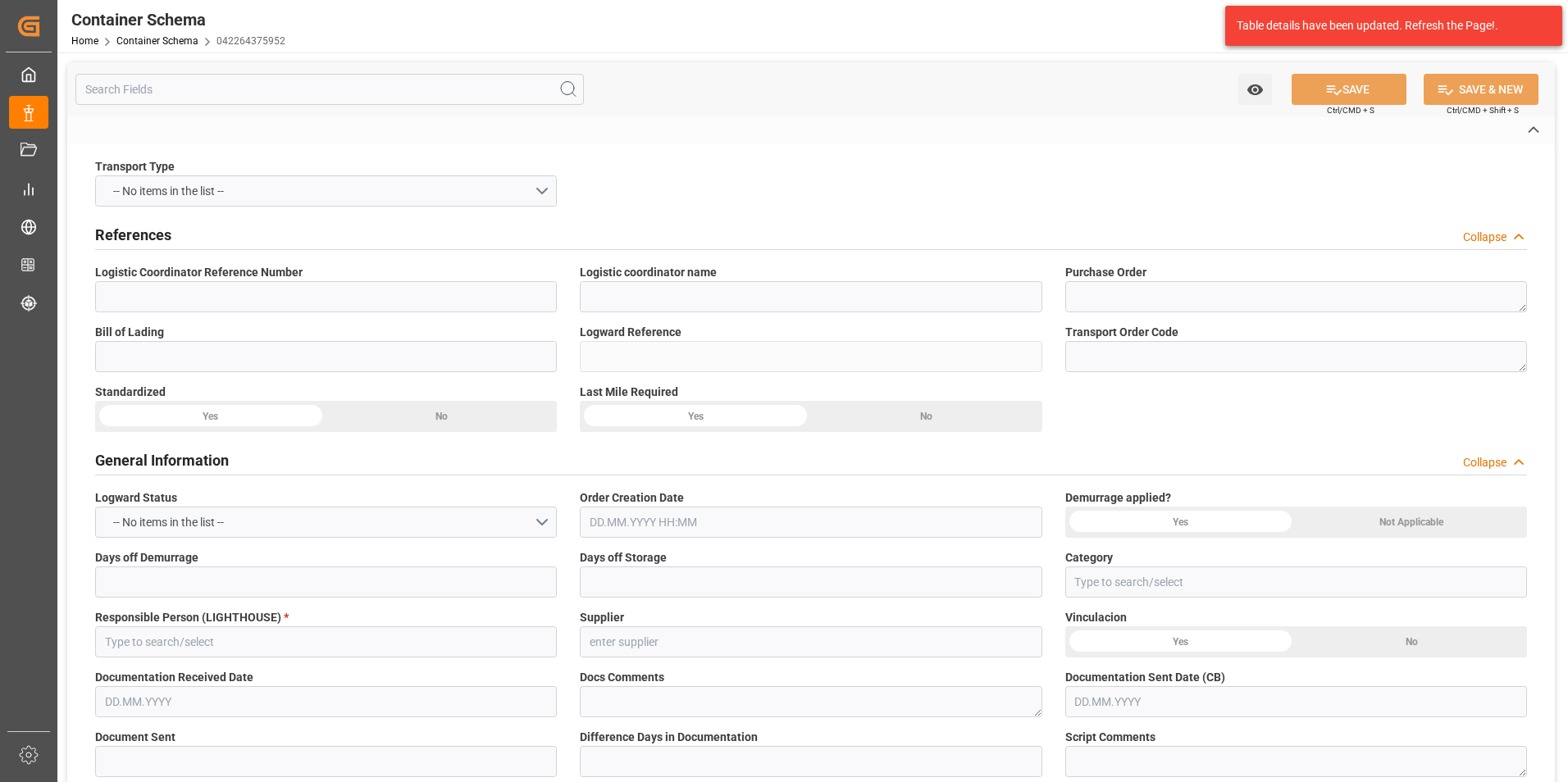
type input "[PERSON_NAME]"
type input "4006 ARCHROMA INTERNATIONAL DE [GEOGRAPHIC_DATA],ARCHROMA [GEOGRAPHIC_DATA] S. …"
type input "Document Sent"
type input "264-5710636"
type input "TEXTIL"
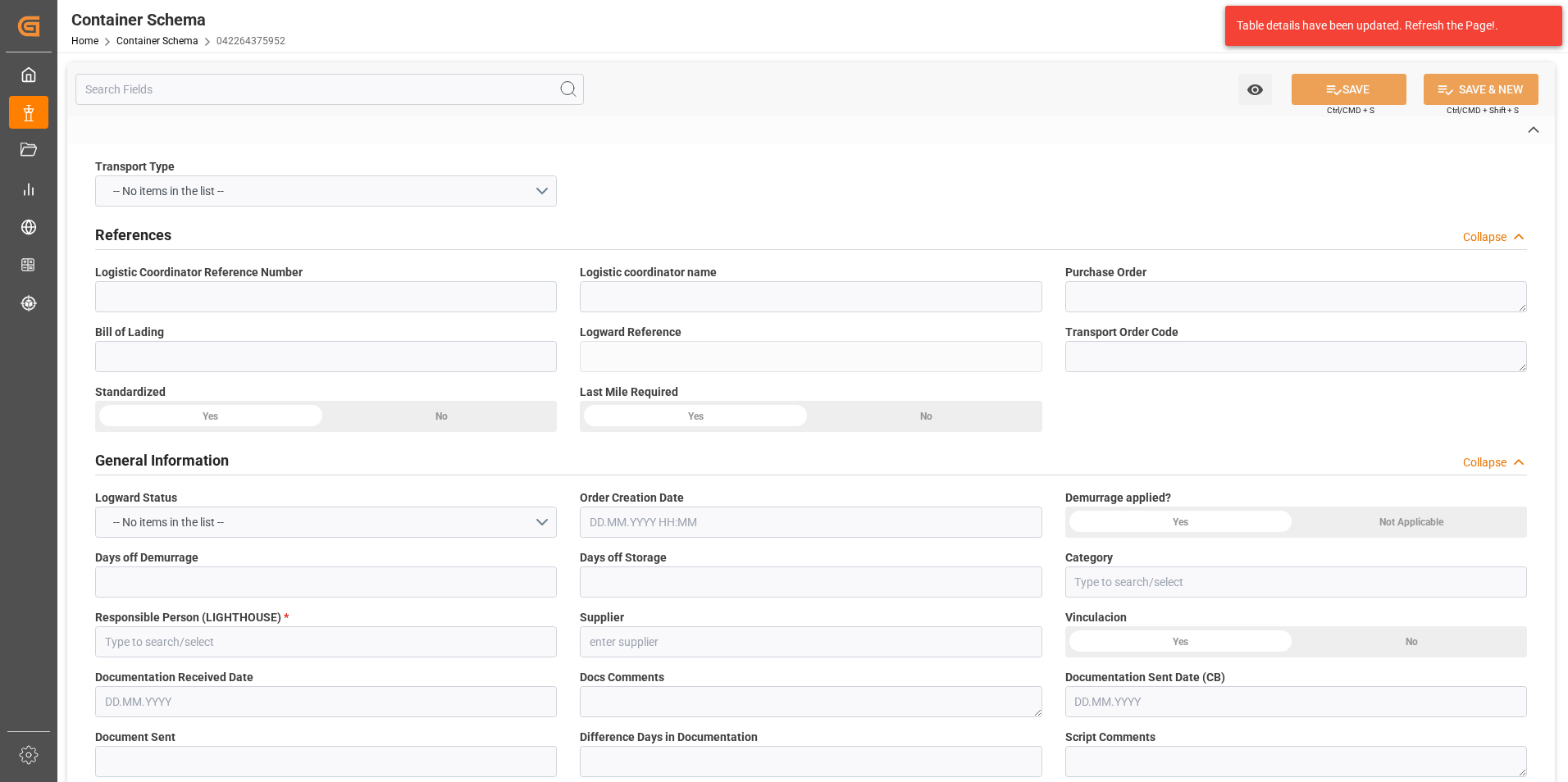
type textarea "PALLET"
type input "1 PALLET"
type input "IDEA GUATEMALA"
type textarea "KM. 30.5, Ruta a [GEOGRAPHIC_DATA], Lote 17A. [GEOGRAPHIC_DATA], [GEOGRAPHIC_DA…"
type input "BOL"
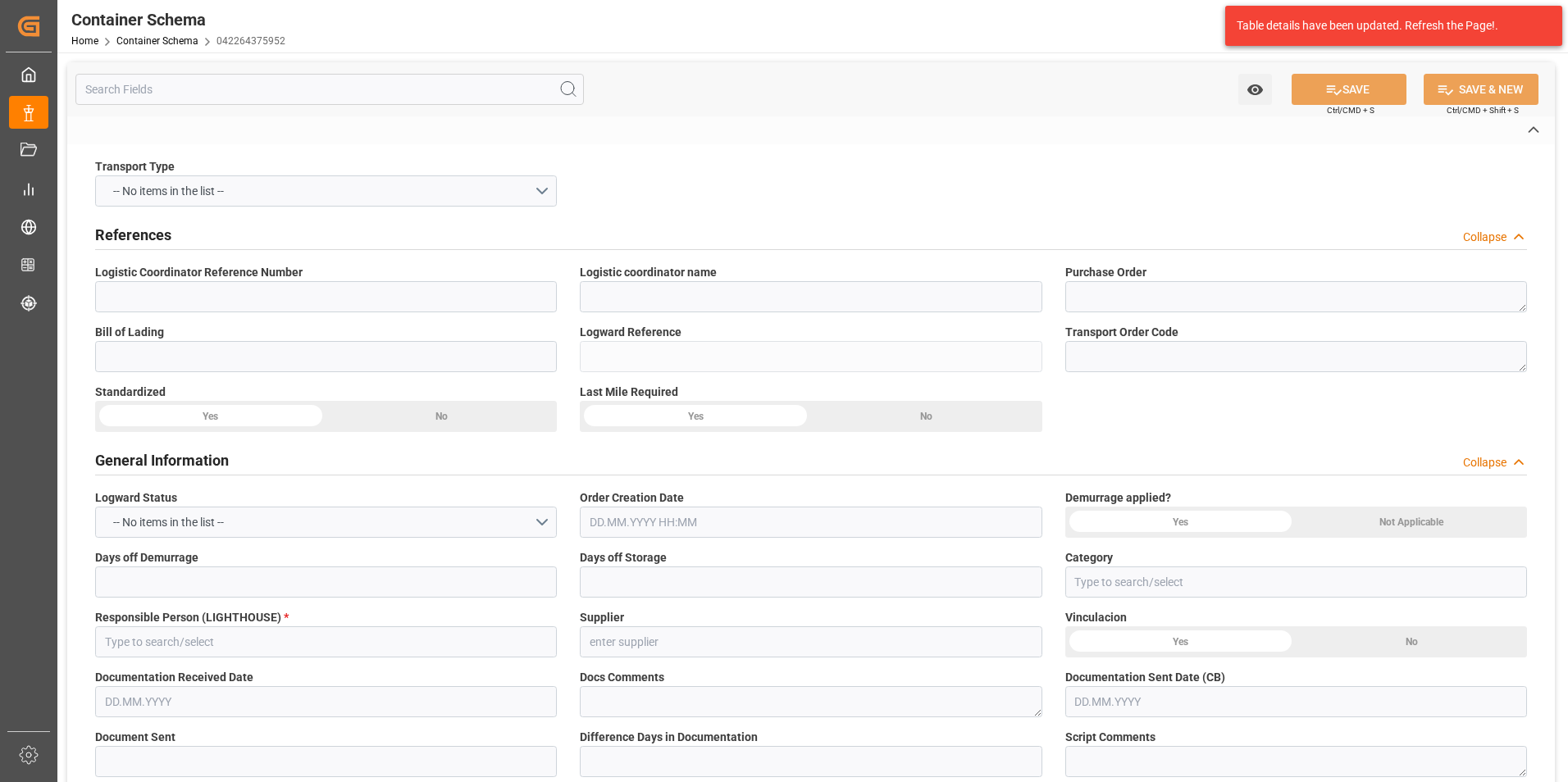
type input "DAP"
type input "Truck"
type input "LTL"
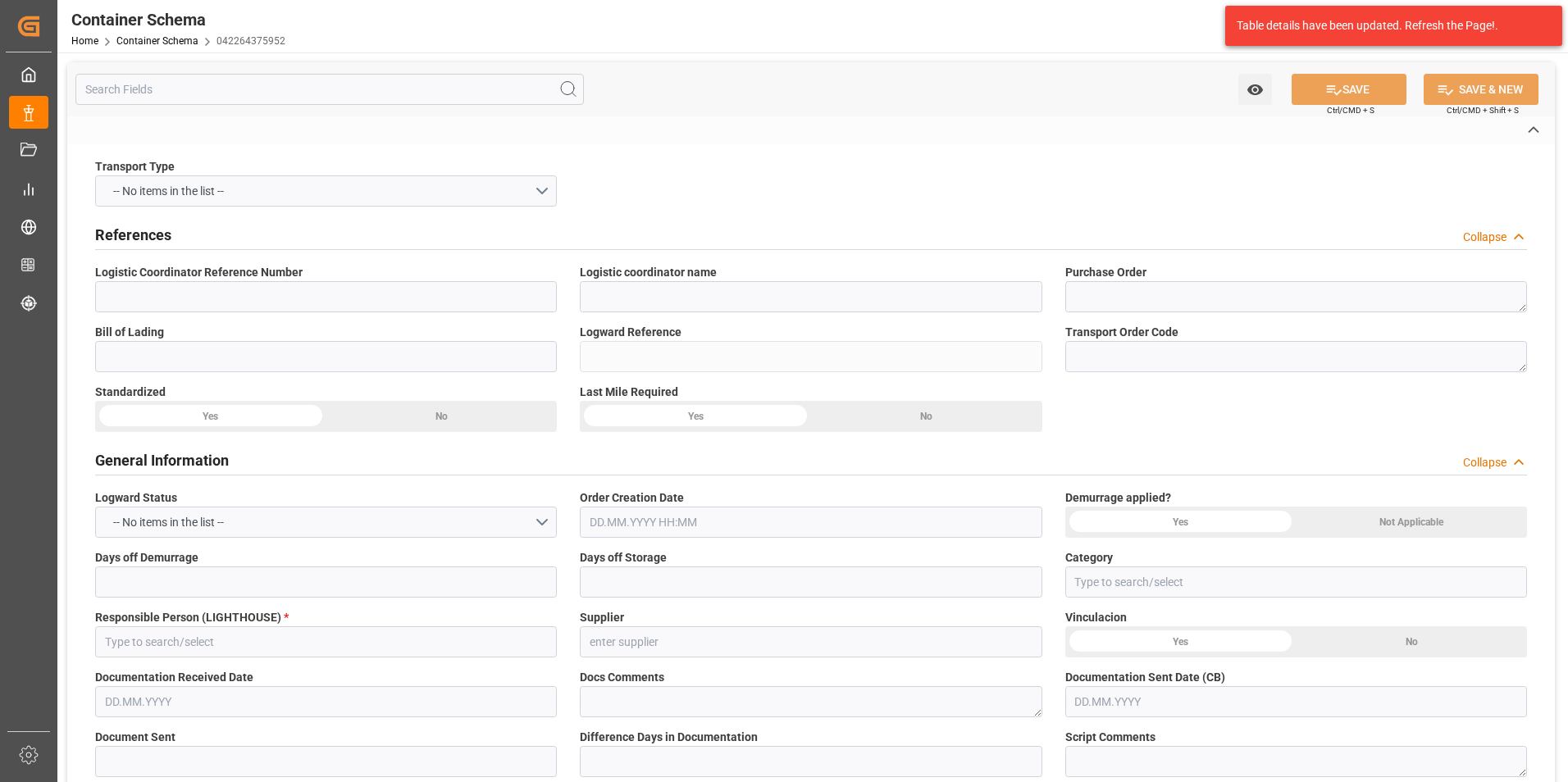
type input "C-453 BXH"
type input "[GEOGRAPHIC_DATA][PERSON_NAME]"
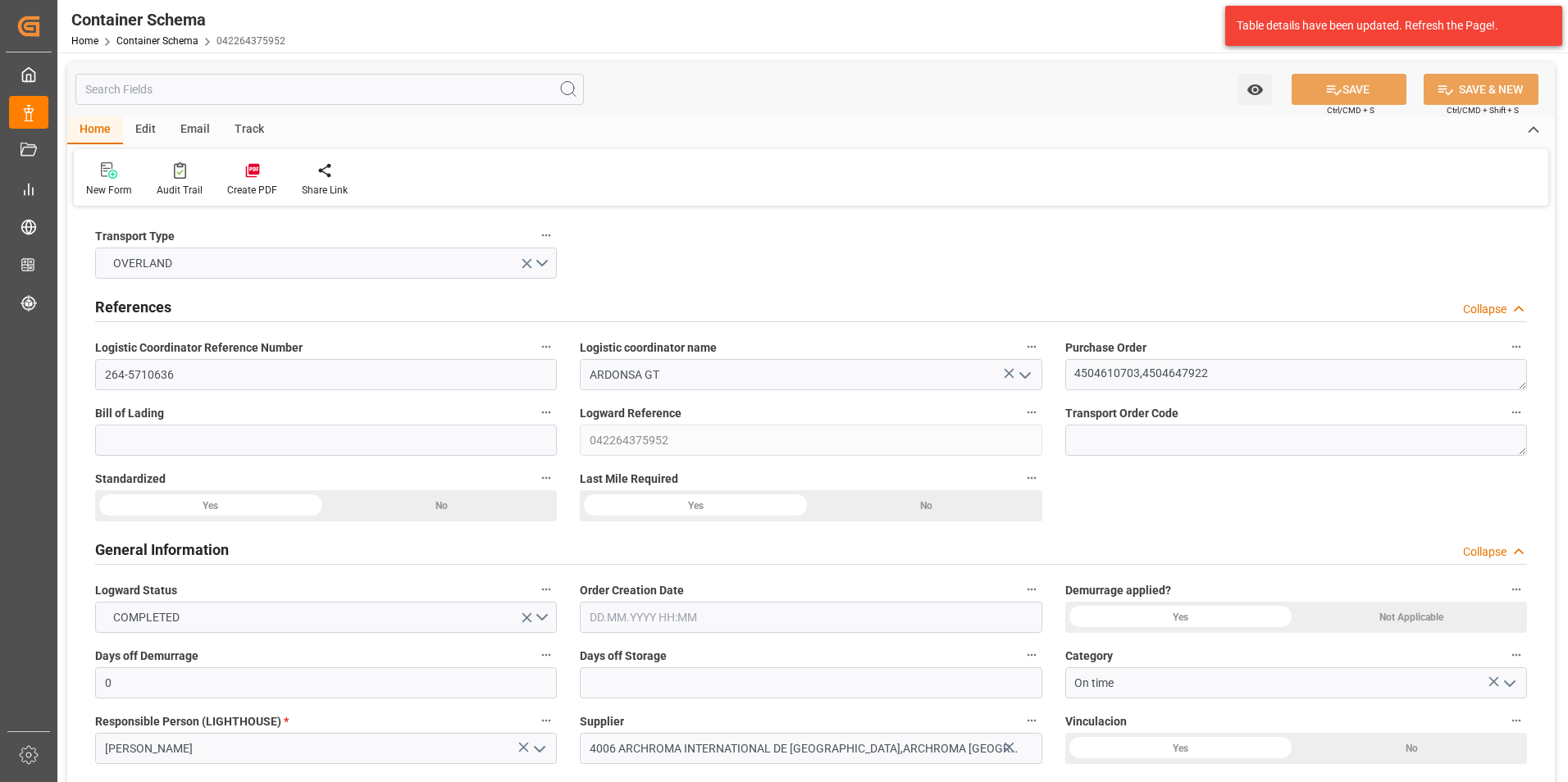
type input "0"
type input "2"
type input "1"
type input "1450"
type input "1542.1"
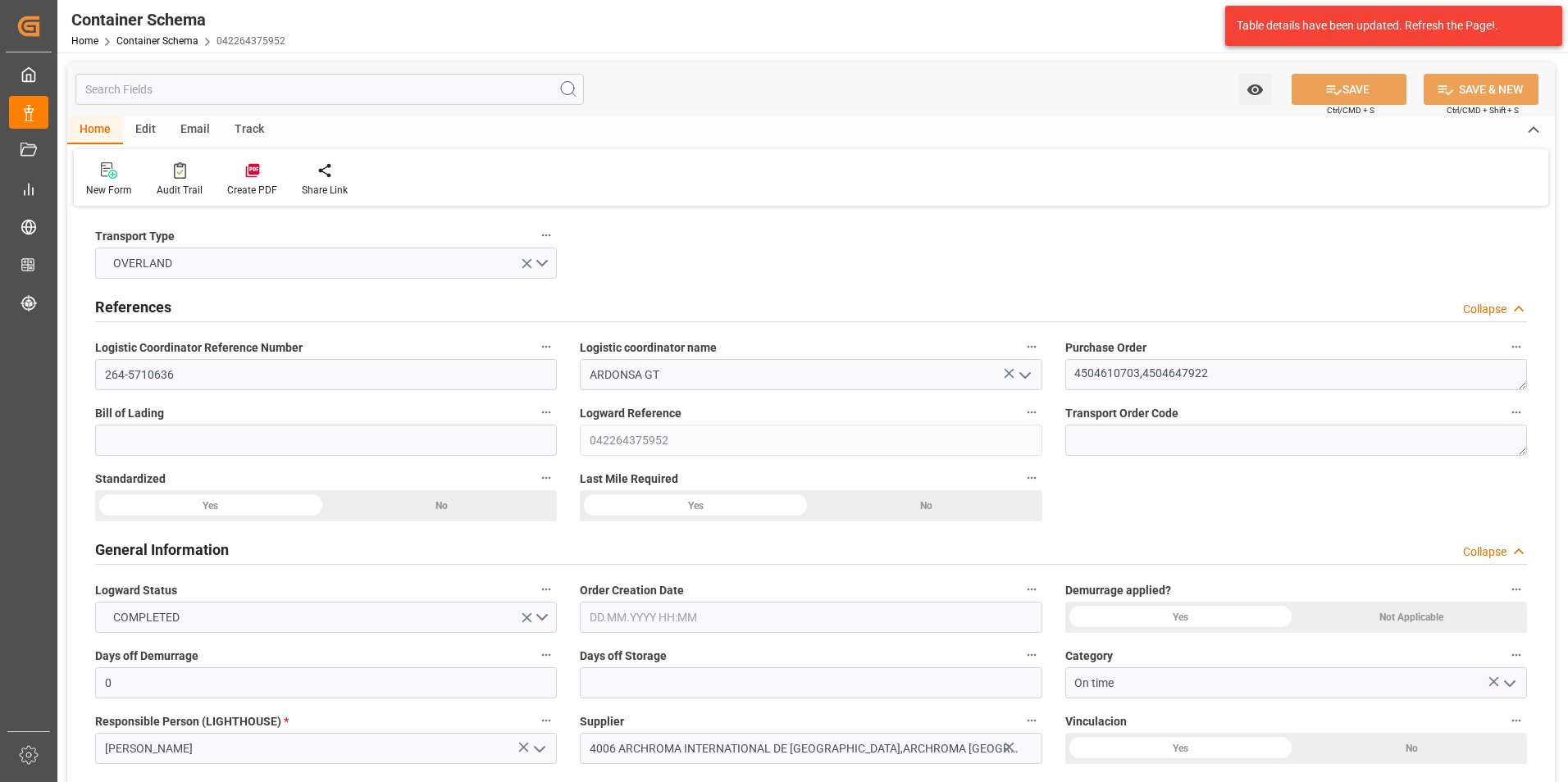
type input "MXZMF"
type input "[DATE] 17:45"
type input "[DATE]"
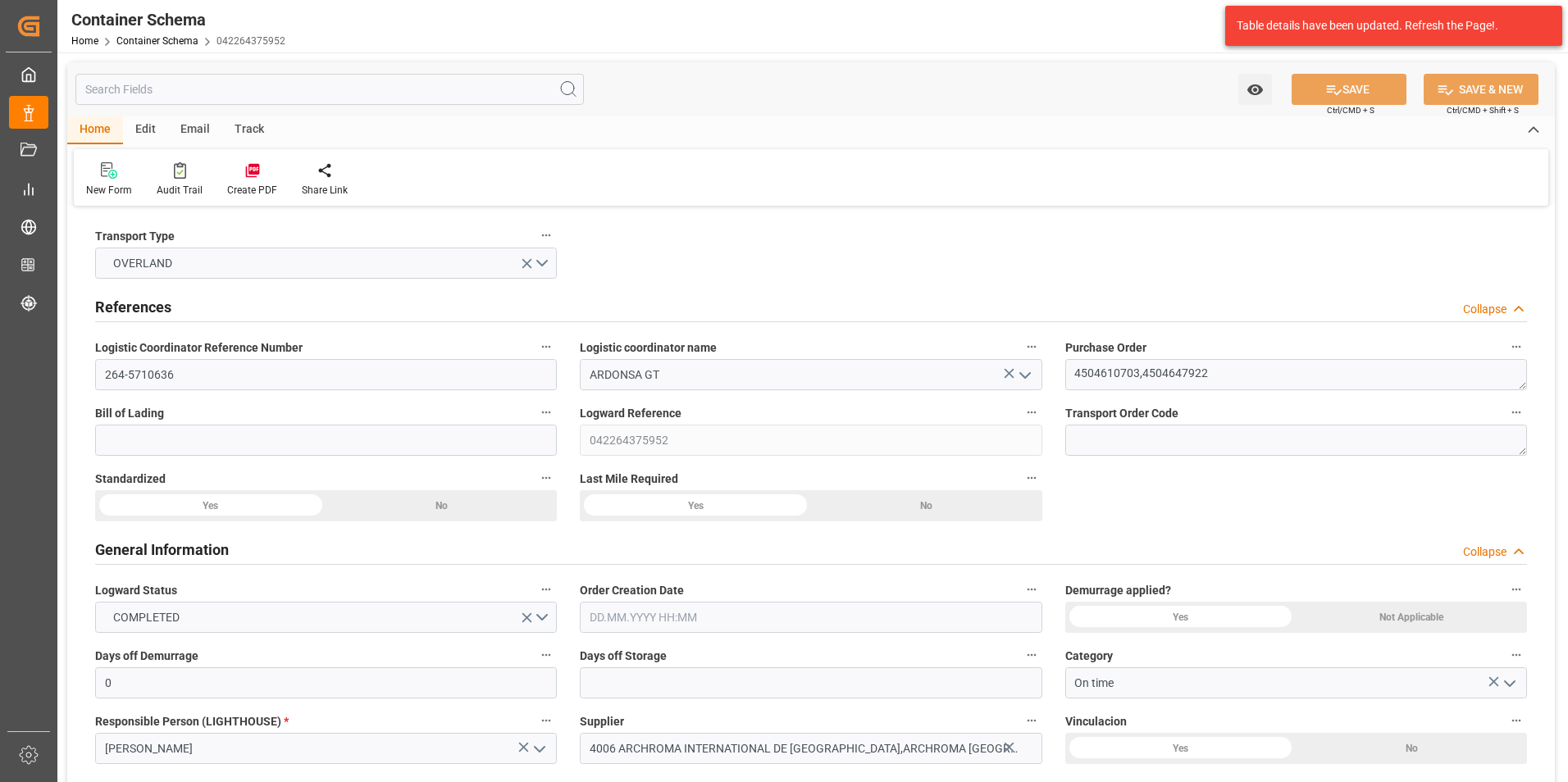
type input "[DATE]"
type input "[DATE] 00:00"
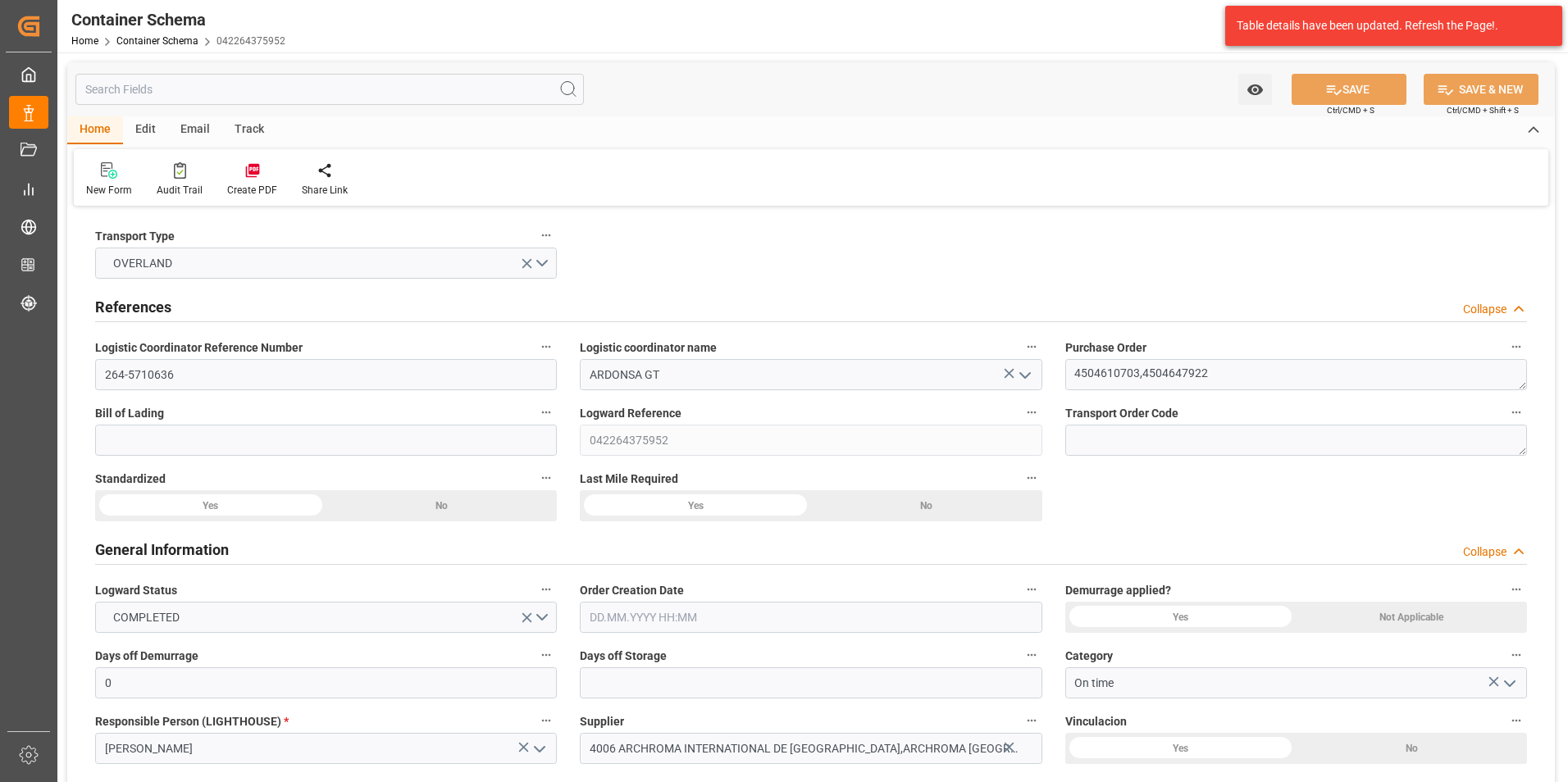
type input "[DATE] 00:00"
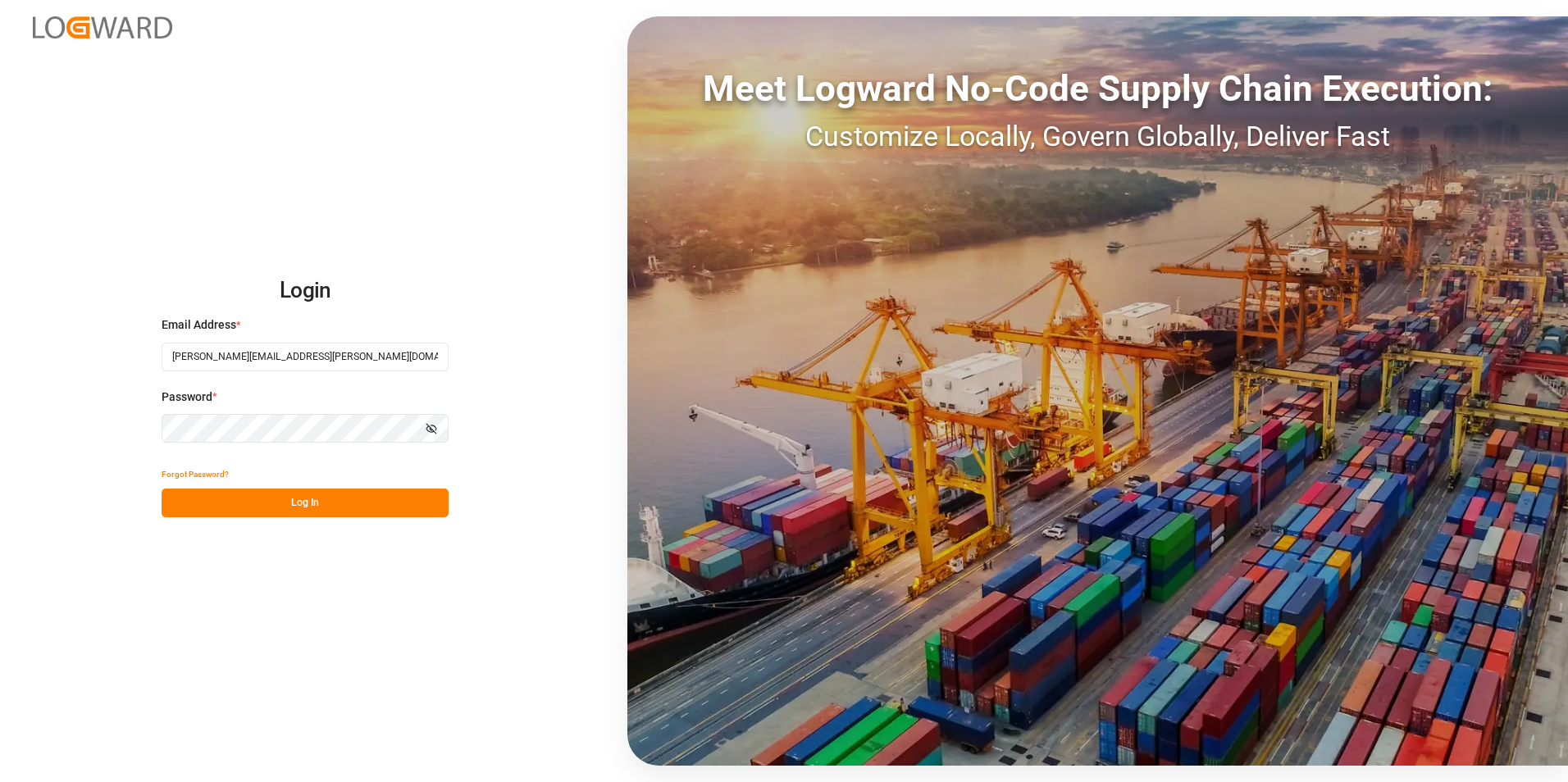
click at [304, 493] on button "Log In" at bounding box center [305, 503] width 287 height 28
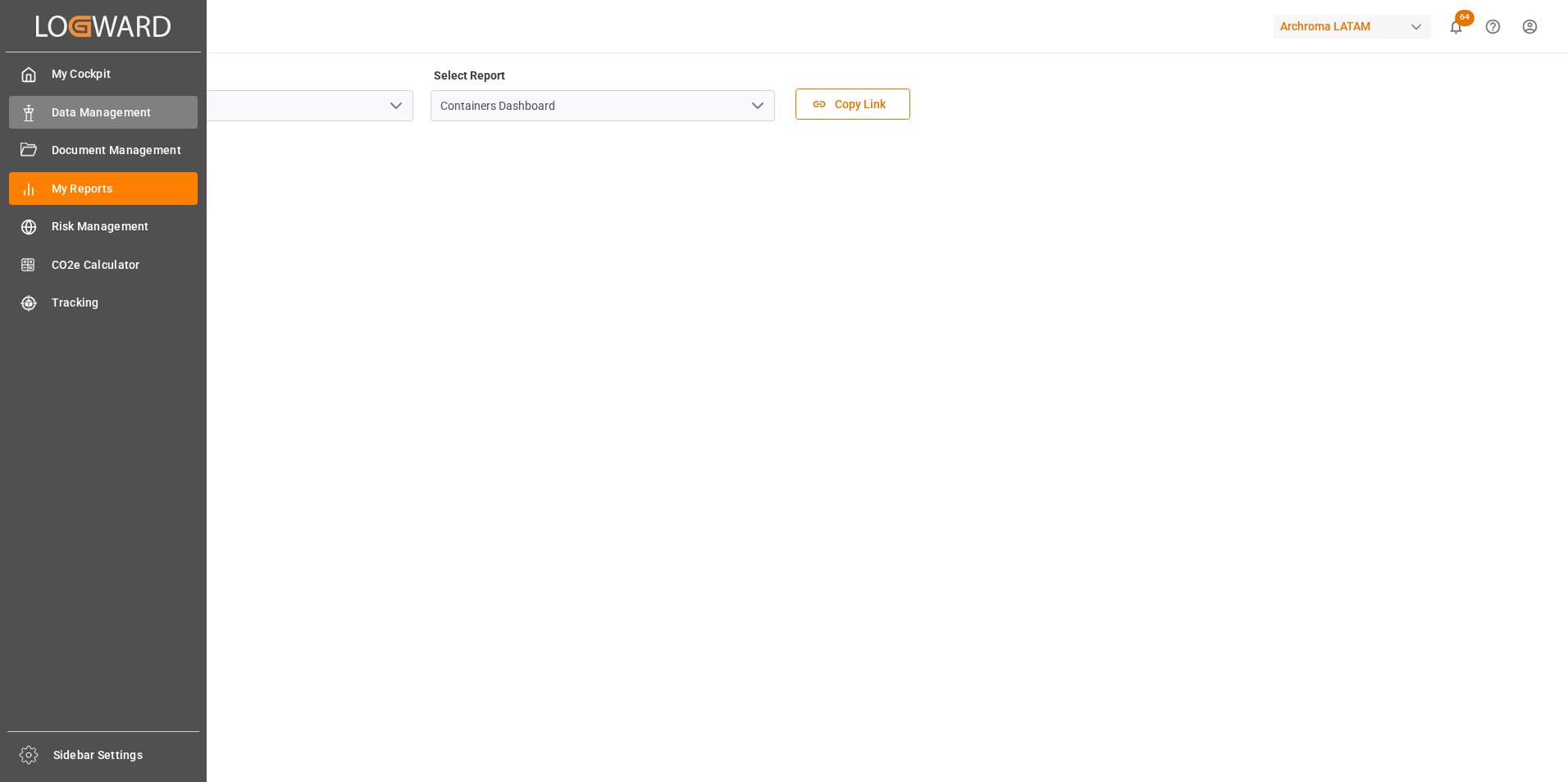
click at [53, 108] on span "Data Management" at bounding box center [124, 113] width 147 height 17
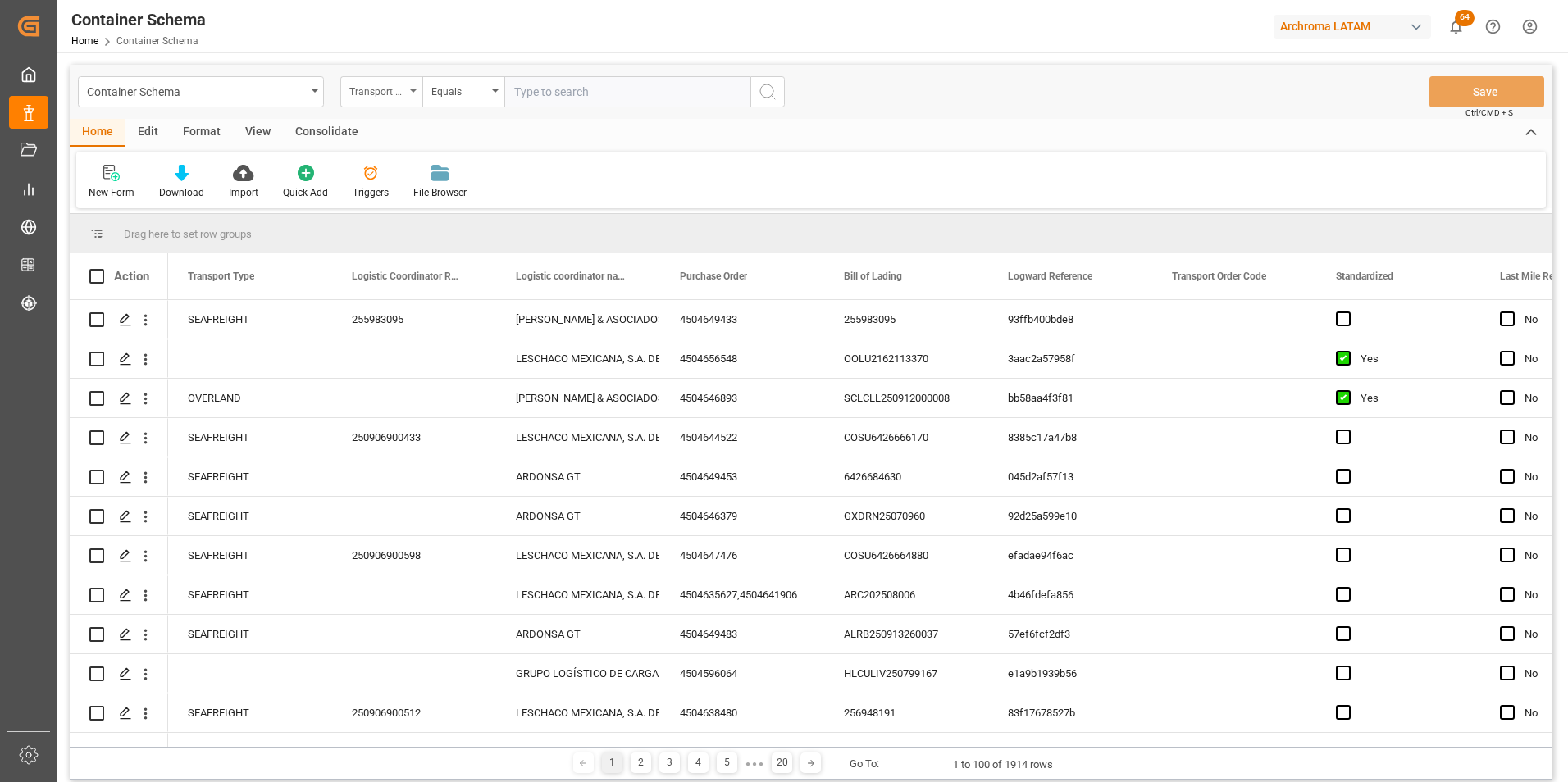
click at [394, 83] on div "Transport Type" at bounding box center [377, 90] width 56 height 19
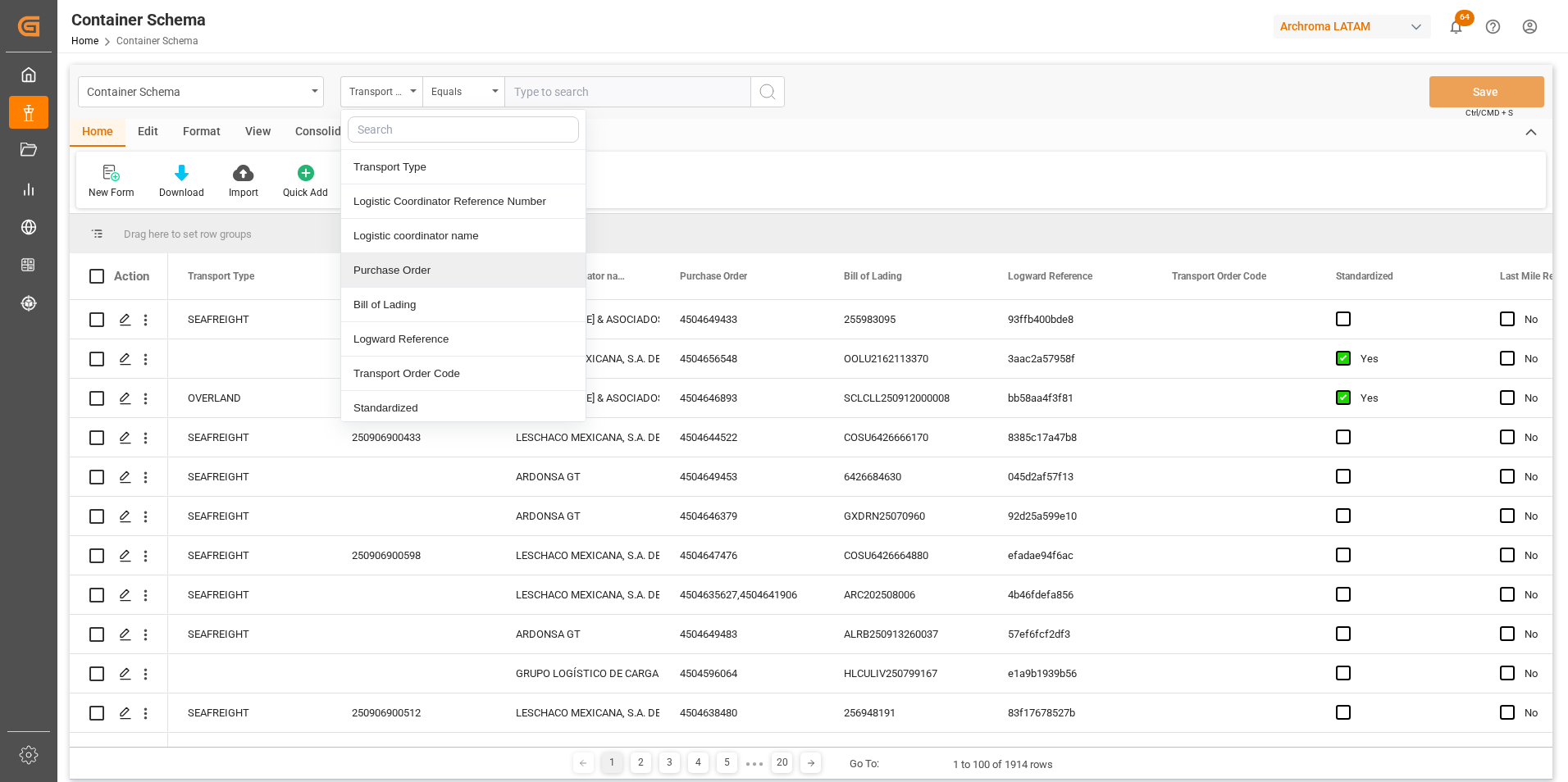
click at [429, 271] on div "Purchase Order" at bounding box center [462, 270] width 244 height 34
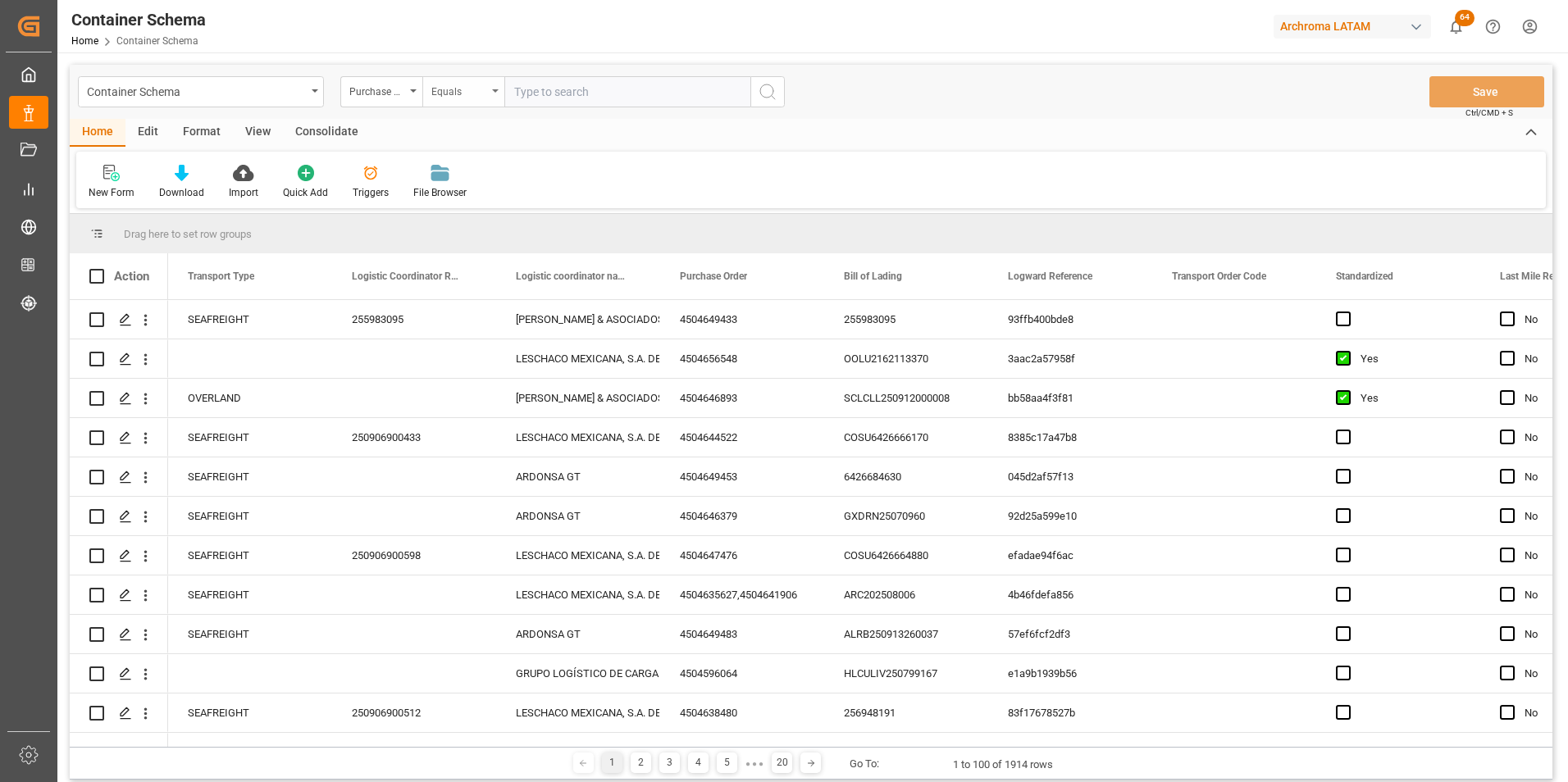
click at [452, 98] on div "Equals" at bounding box center [458, 90] width 56 height 19
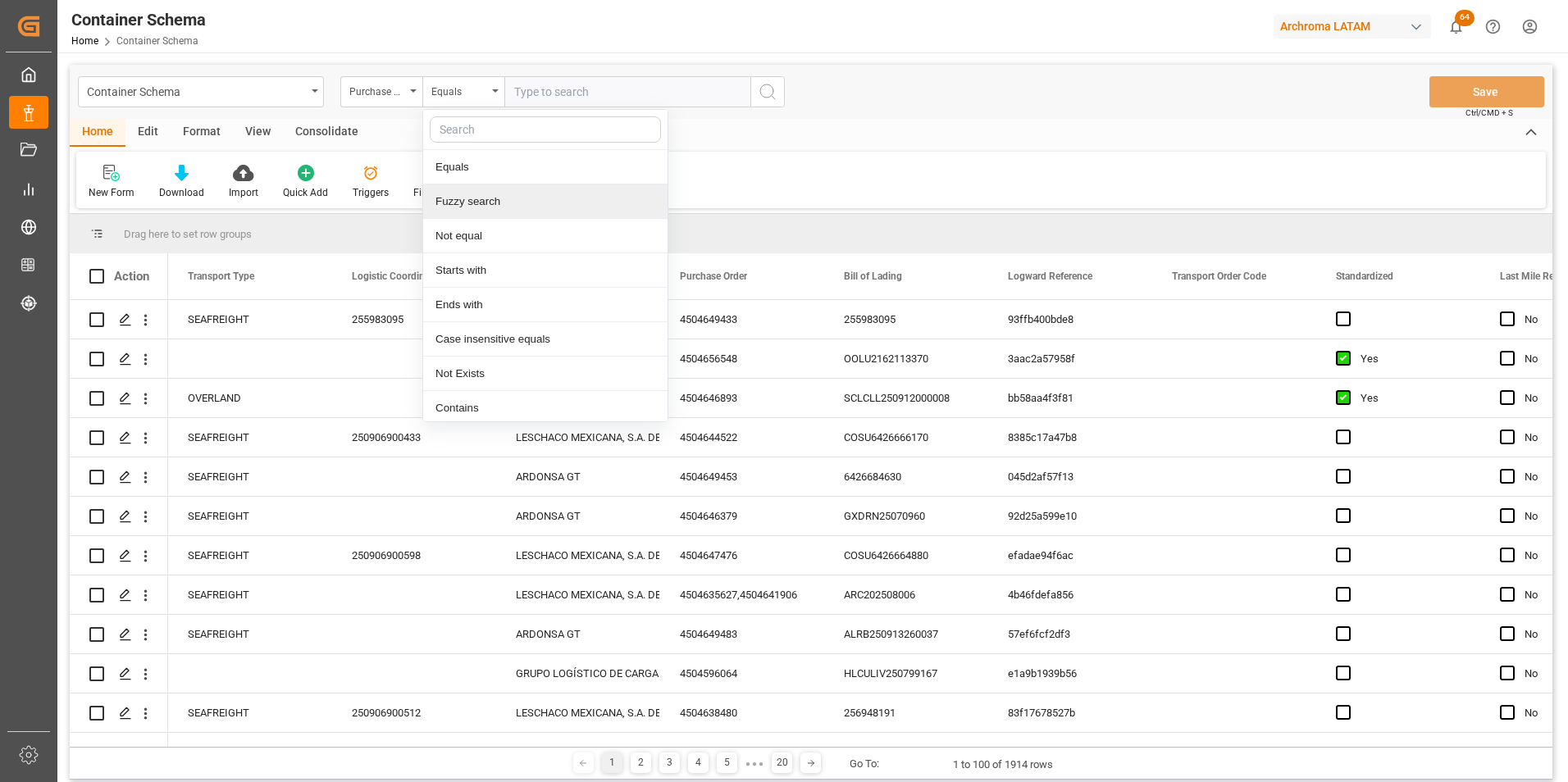
click at [481, 200] on div "Fuzzy search" at bounding box center [545, 201] width 244 height 34
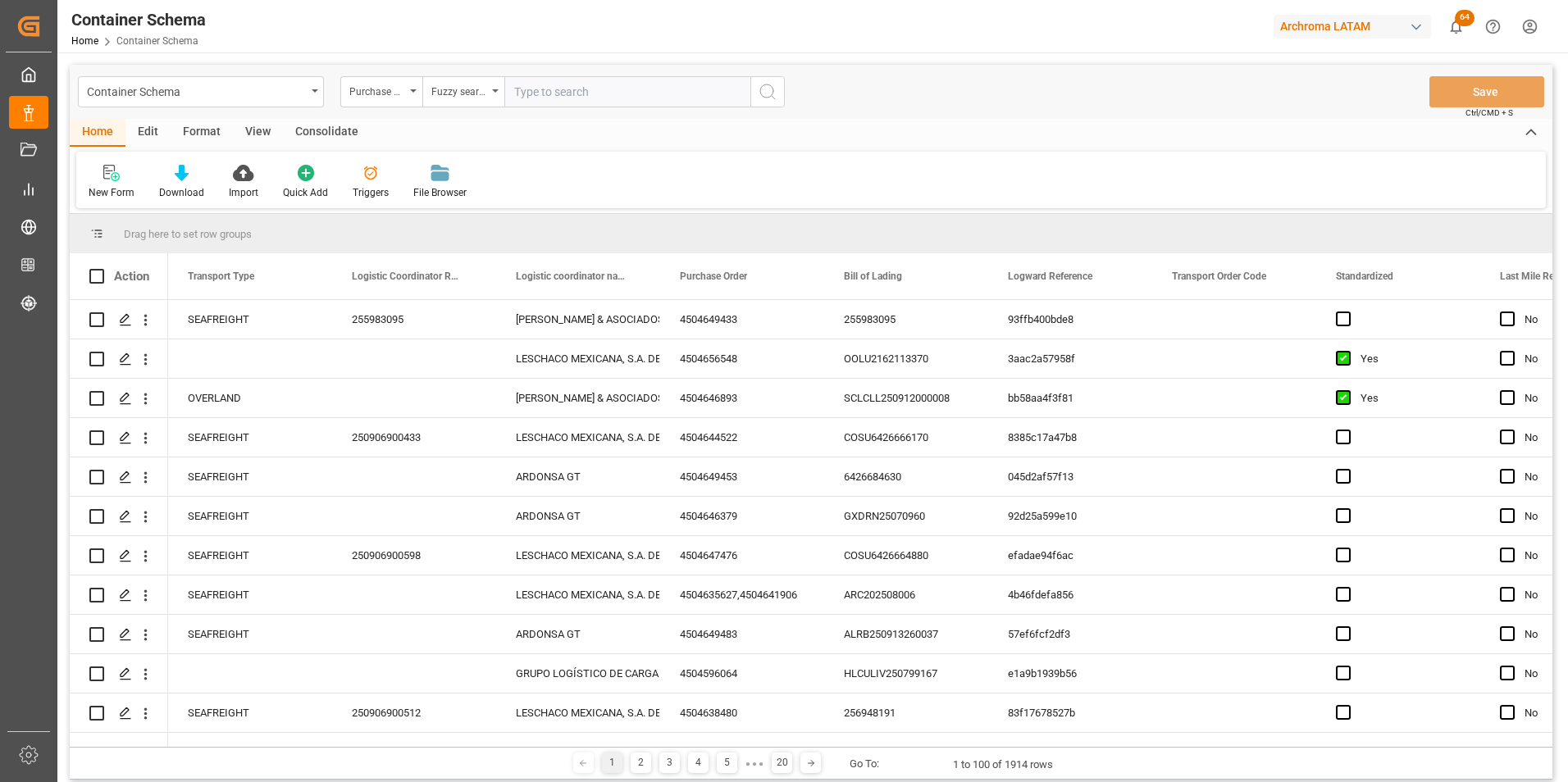
paste input "4504652980"
type input "4504652980"
click at [775, 84] on icon "search button" at bounding box center [767, 91] width 20 height 20
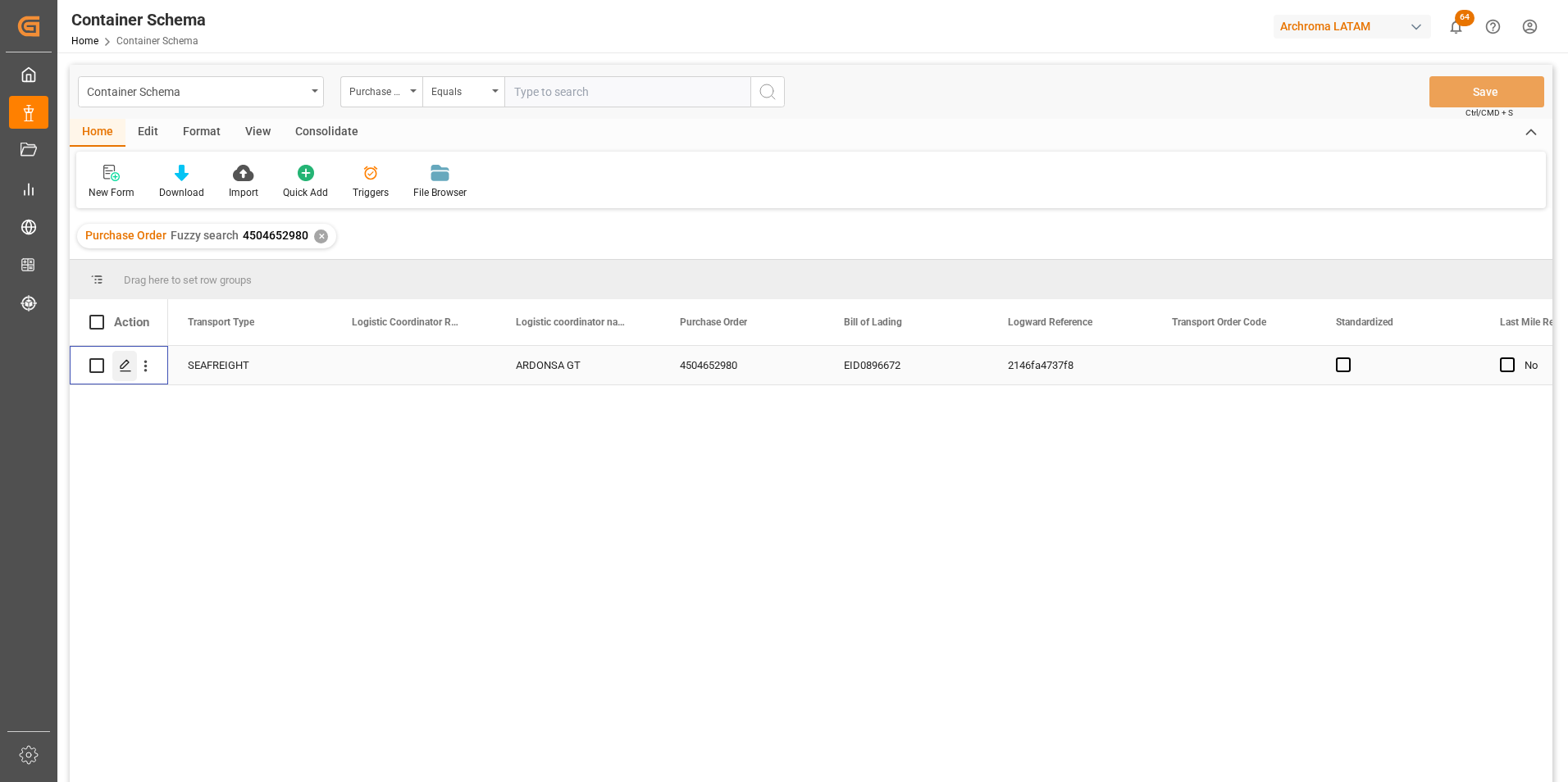
click at [134, 370] on div "Press SPACE to select this row." at bounding box center [124, 366] width 25 height 30
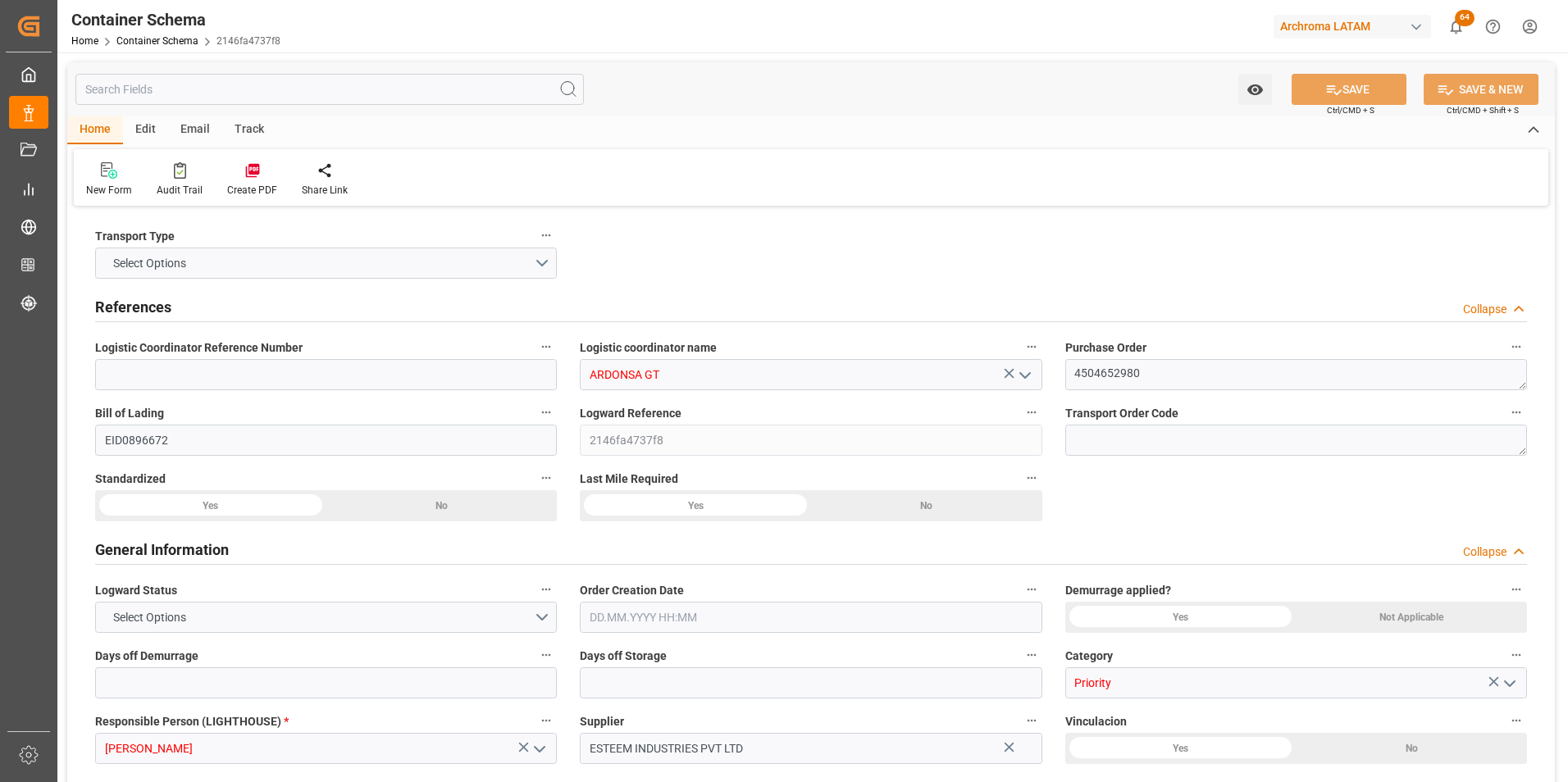
type input "0"
type input "1"
type input "40"
type input "8800"
type input "9360"
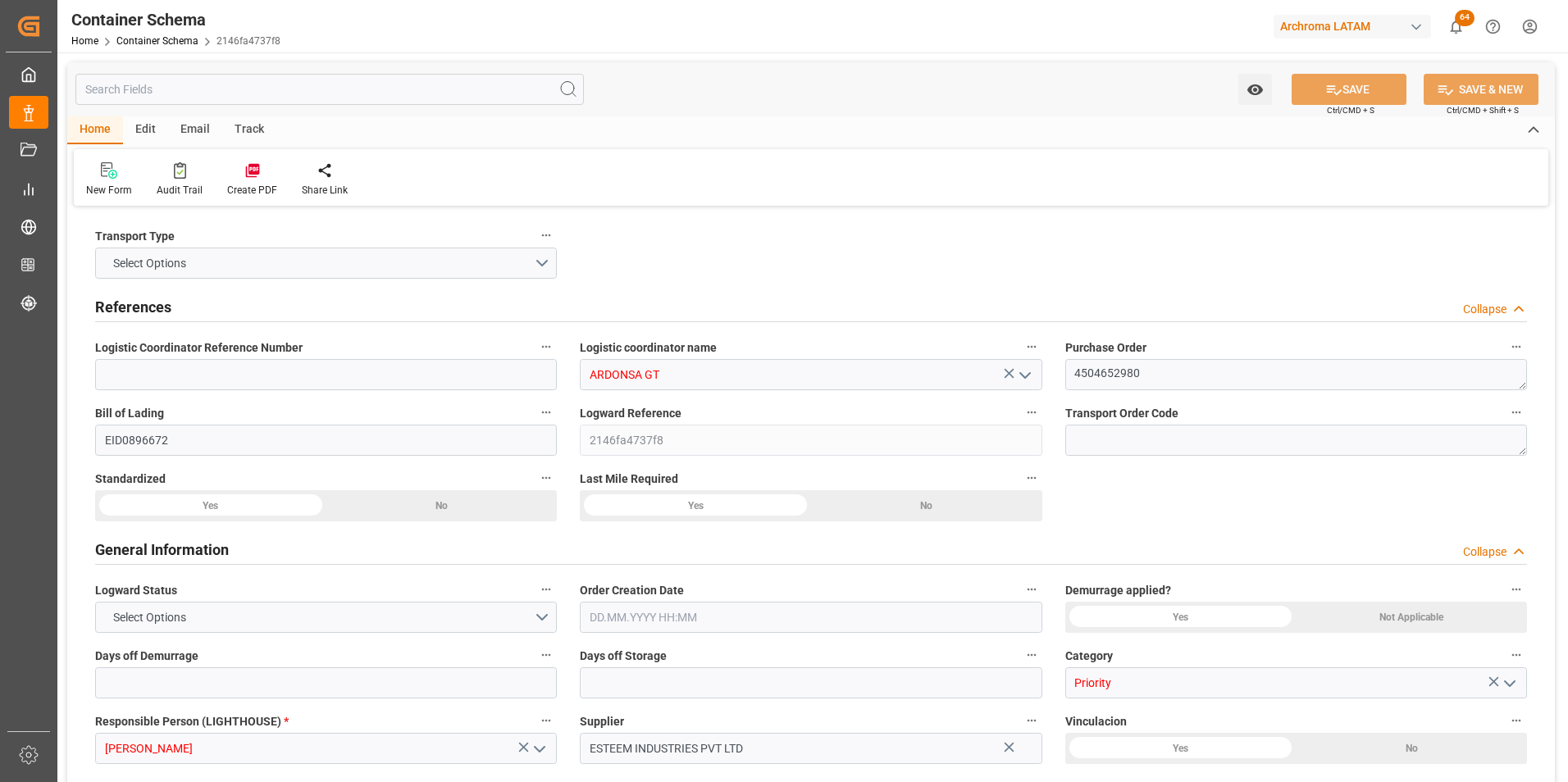
type input "CMACGM"
type input "CMA CGM Group"
type input "INMUN"
type input "GTPRQ"
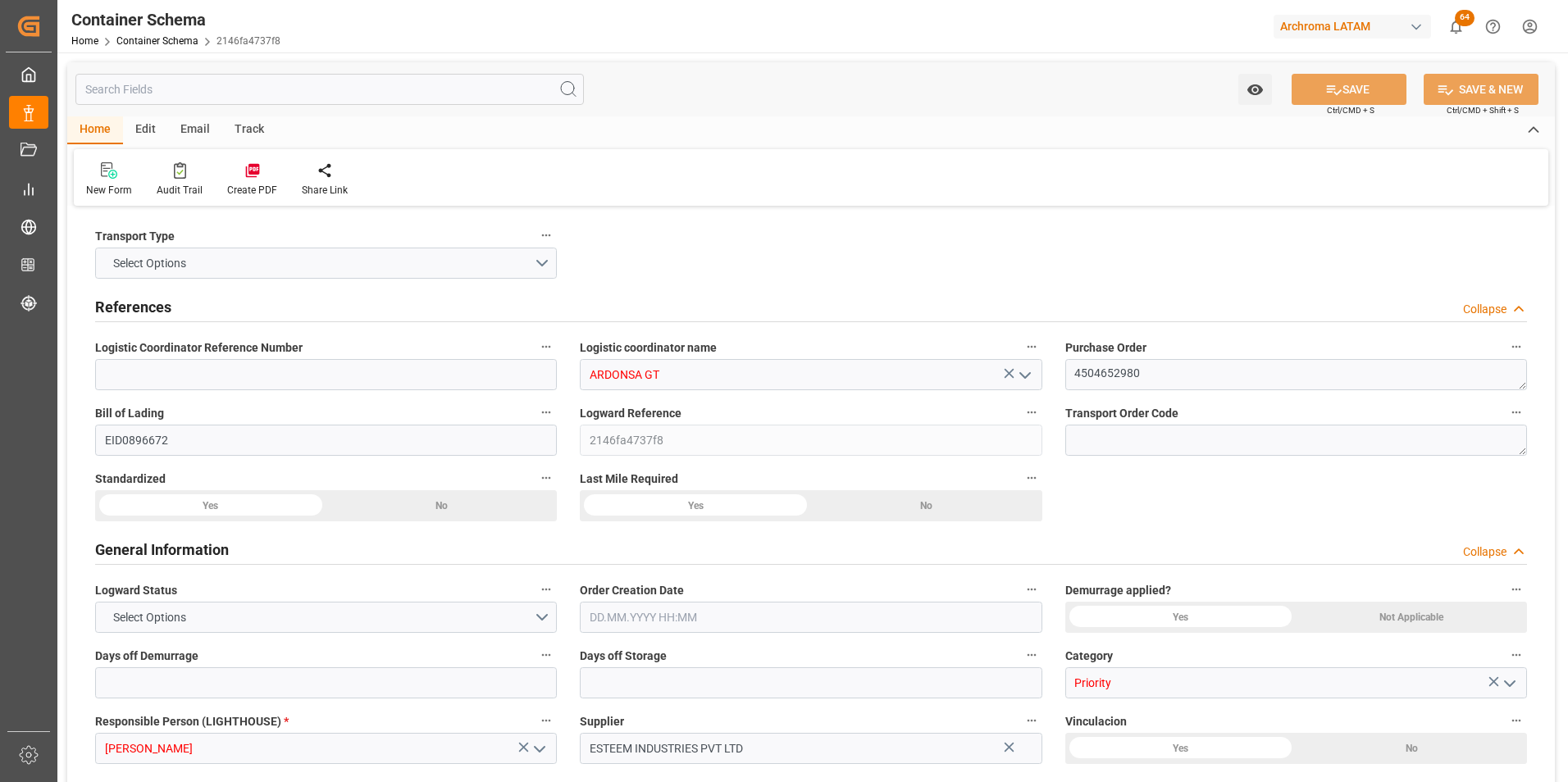
type input "9299654"
type input "19.09.2025 10:15"
type input "19.09.2025"
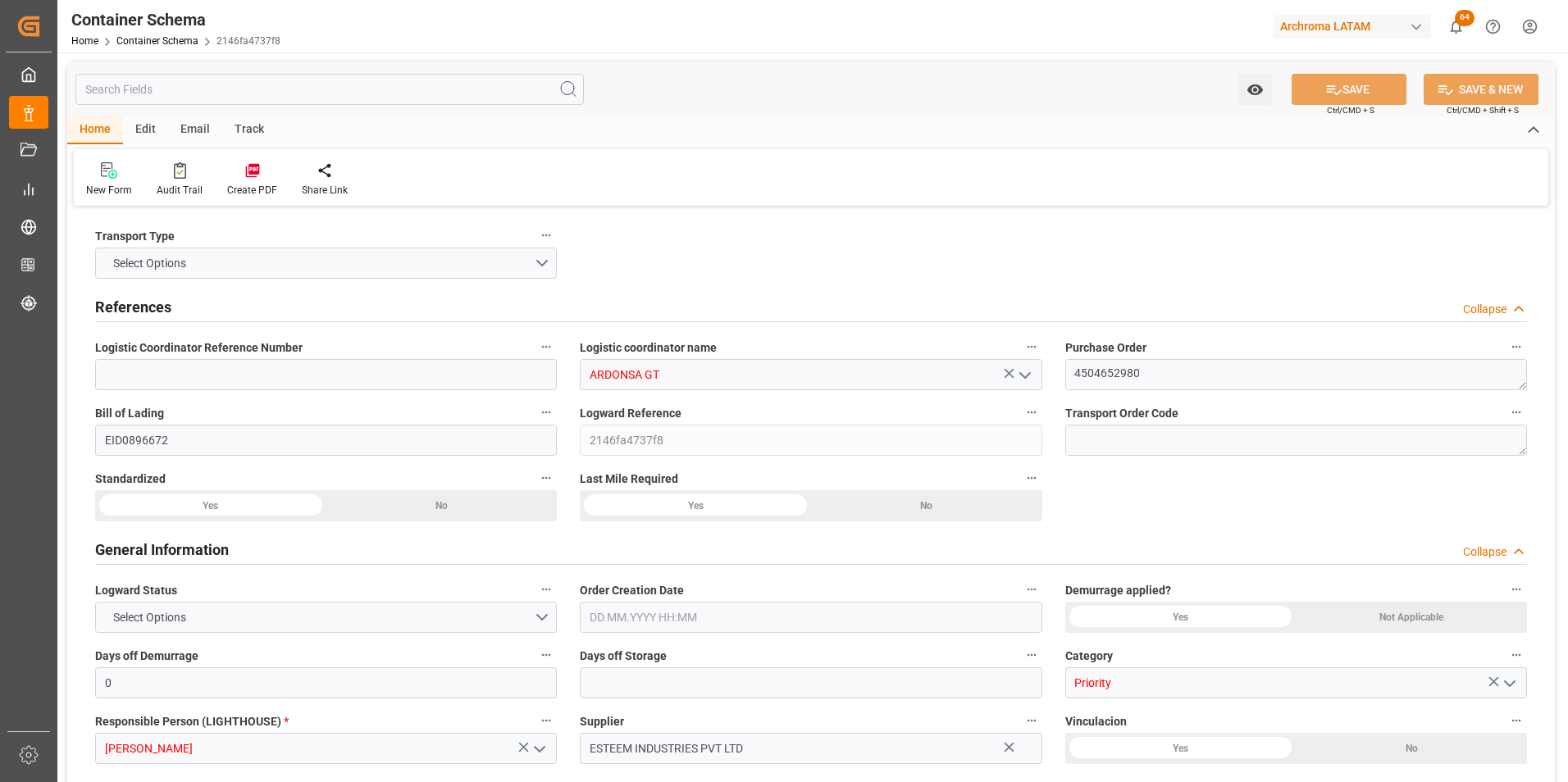
type input "06.11.2025"
type input "14.09.2025 06:00"
type input "06.11.2025 08:30"
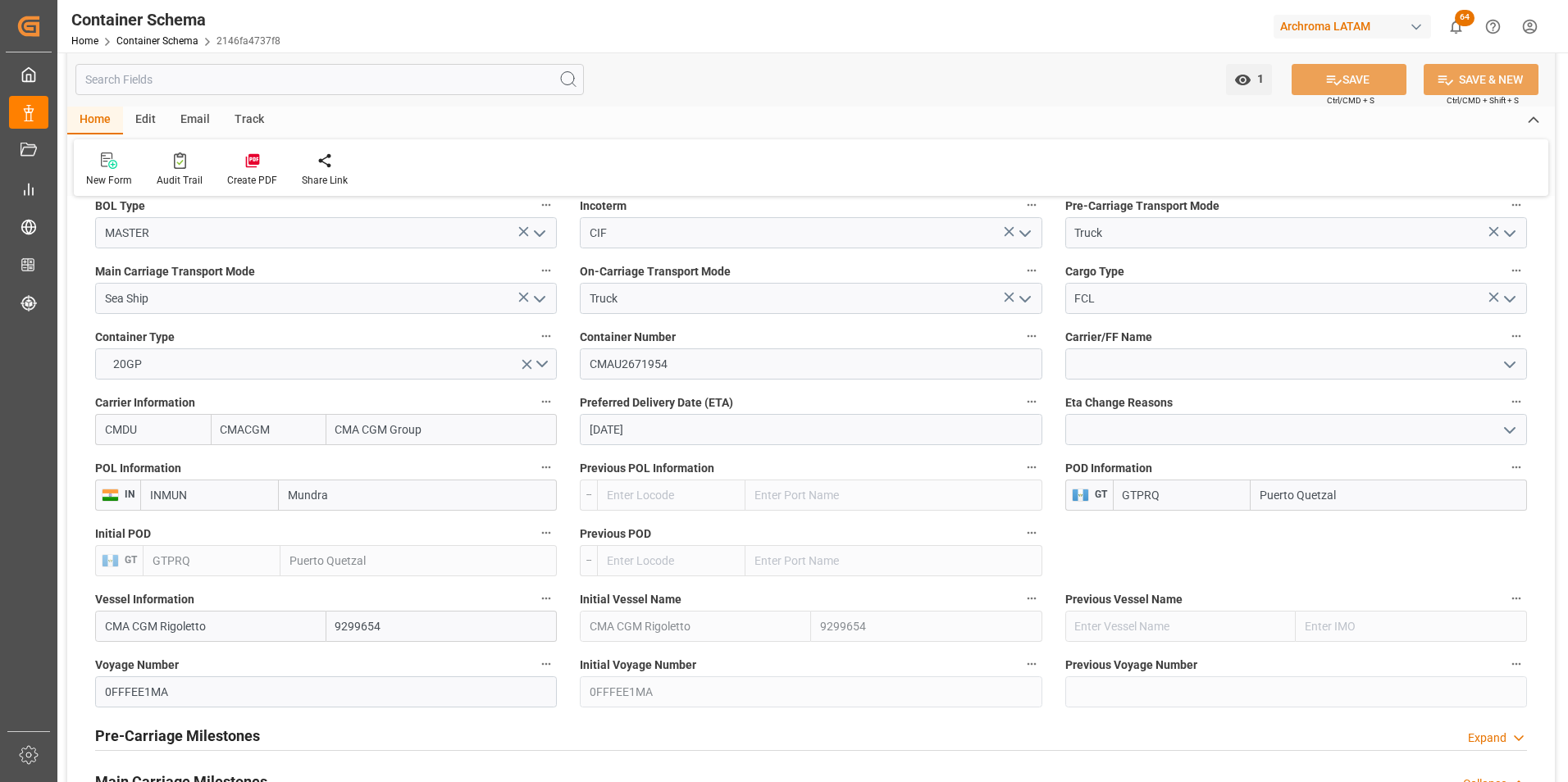
scroll to position [1394, 0]
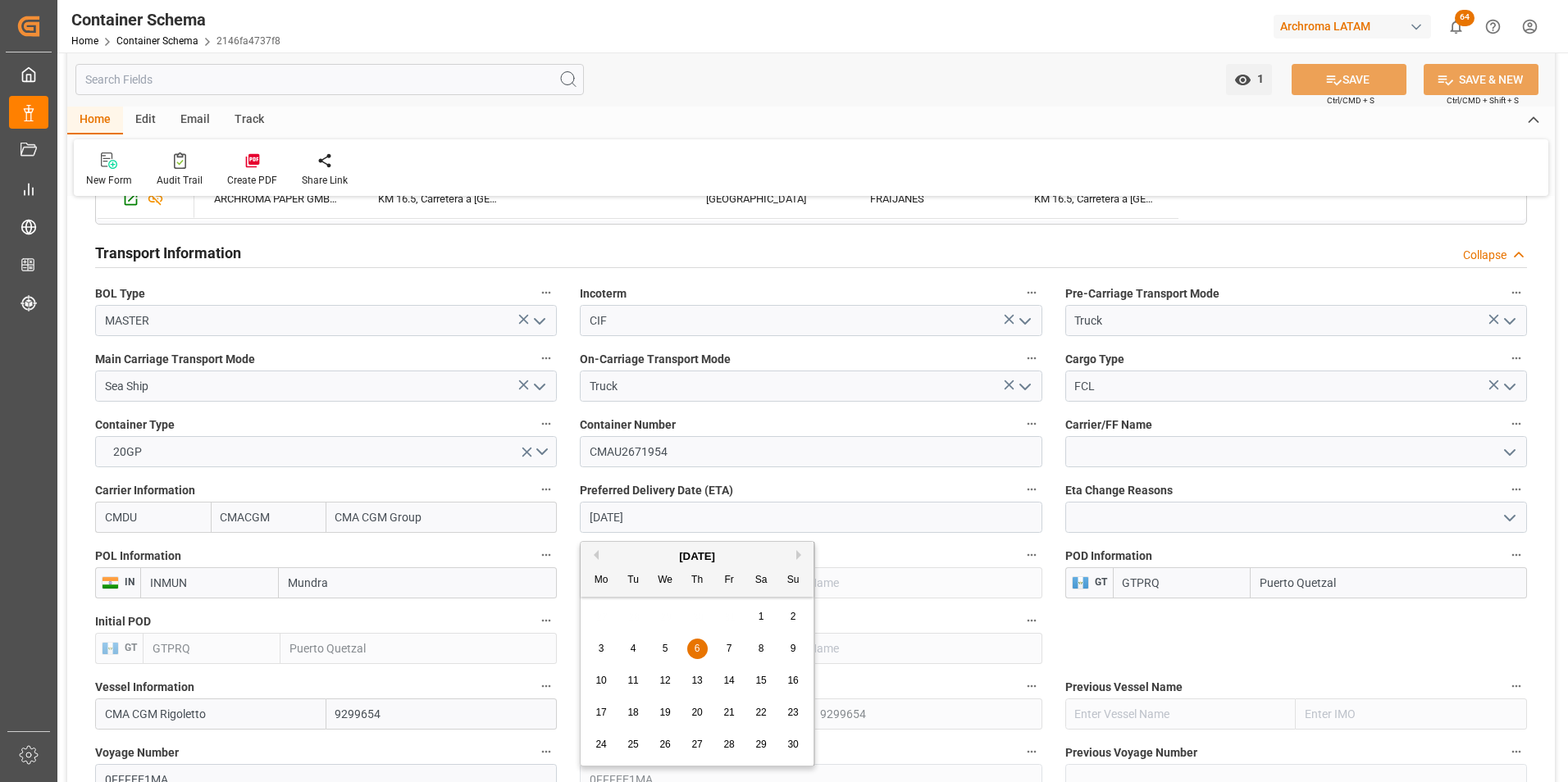
click at [629, 517] on input "06.11.2025" at bounding box center [811, 517] width 461 height 31
click at [796, 680] on span "16" at bounding box center [792, 680] width 10 height 11
type input "16.11.2025"
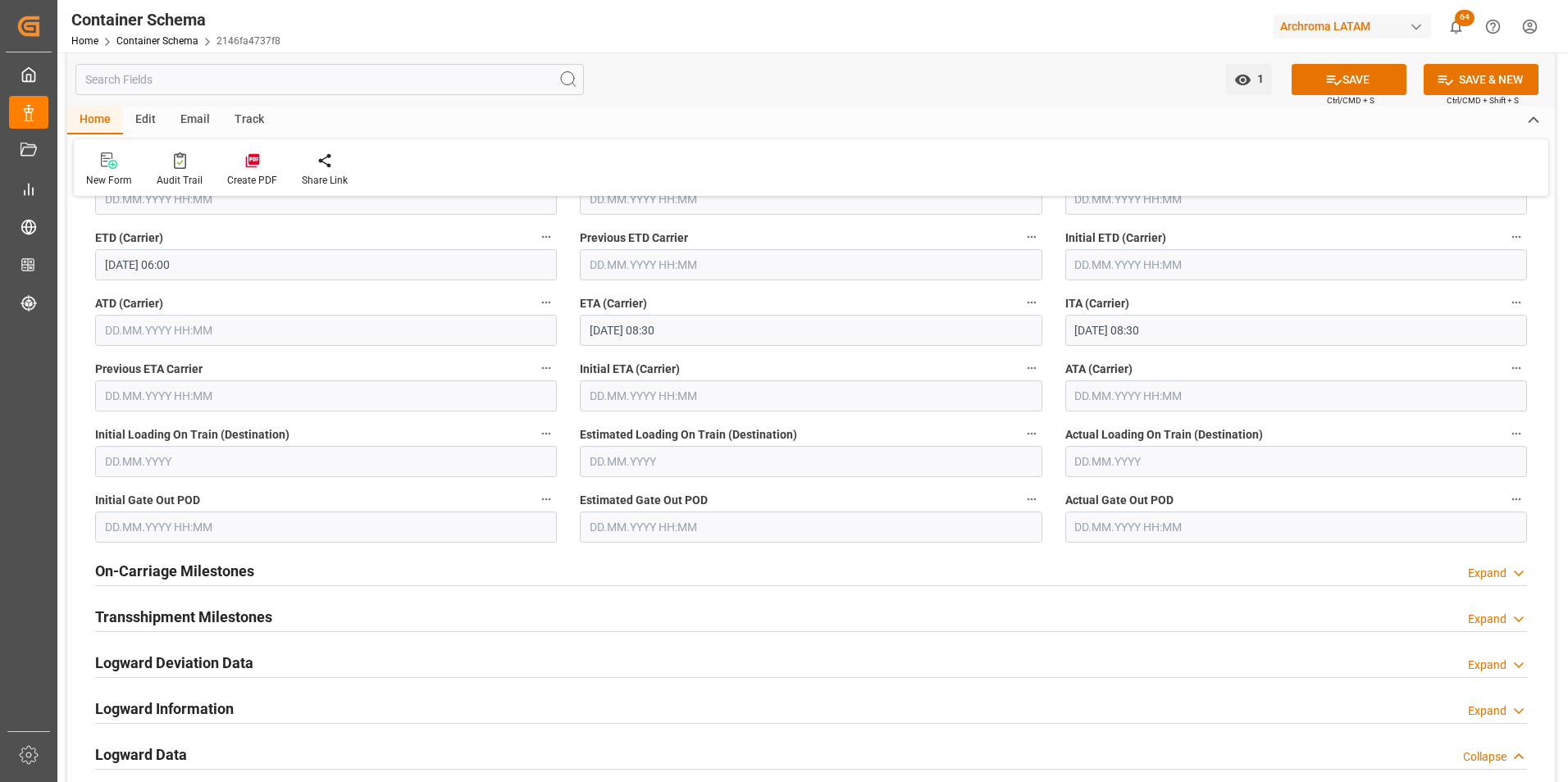
scroll to position [1968, 0]
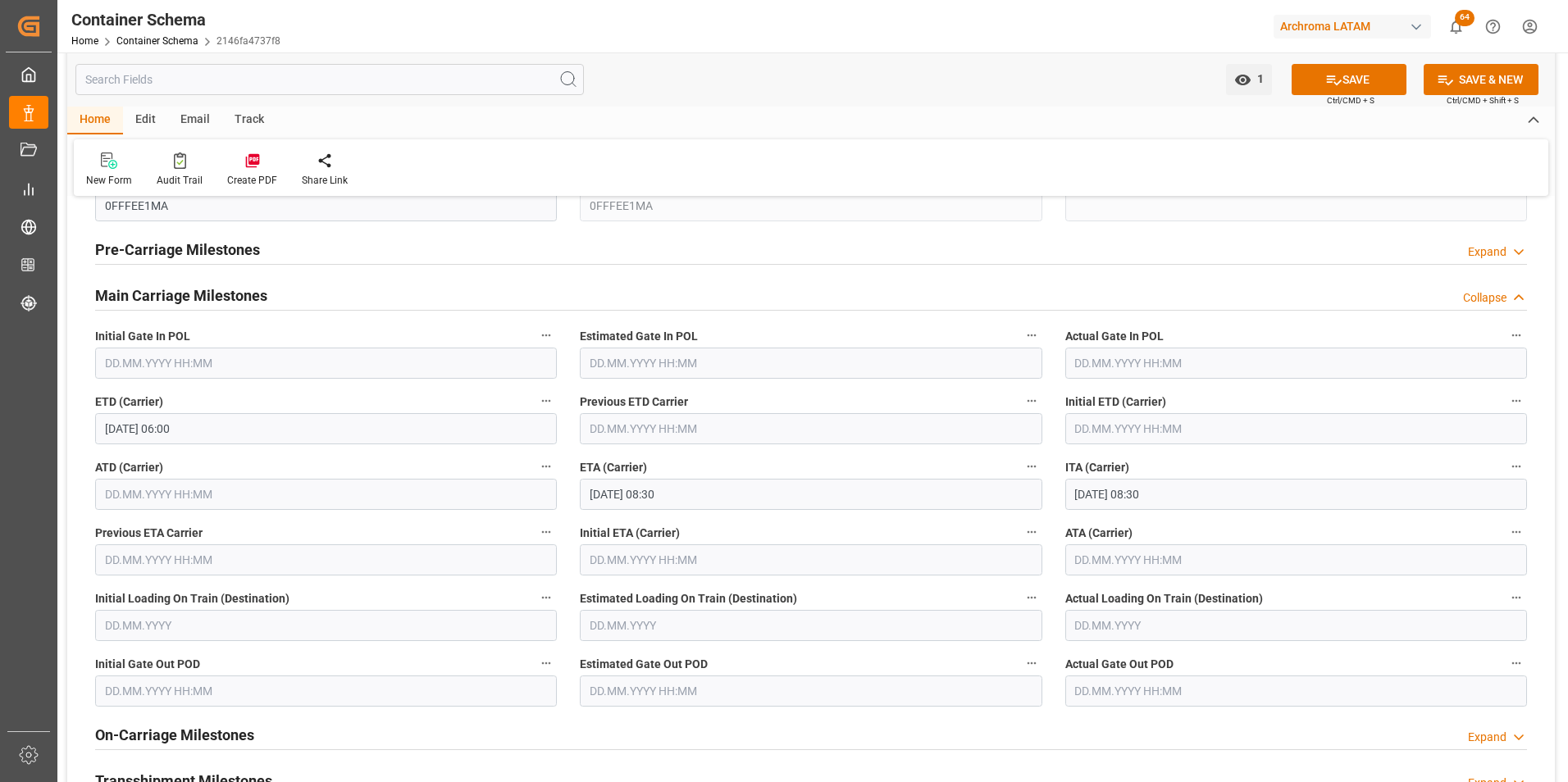
click at [617, 505] on input "06.11.2025 08:30" at bounding box center [811, 494] width 461 height 31
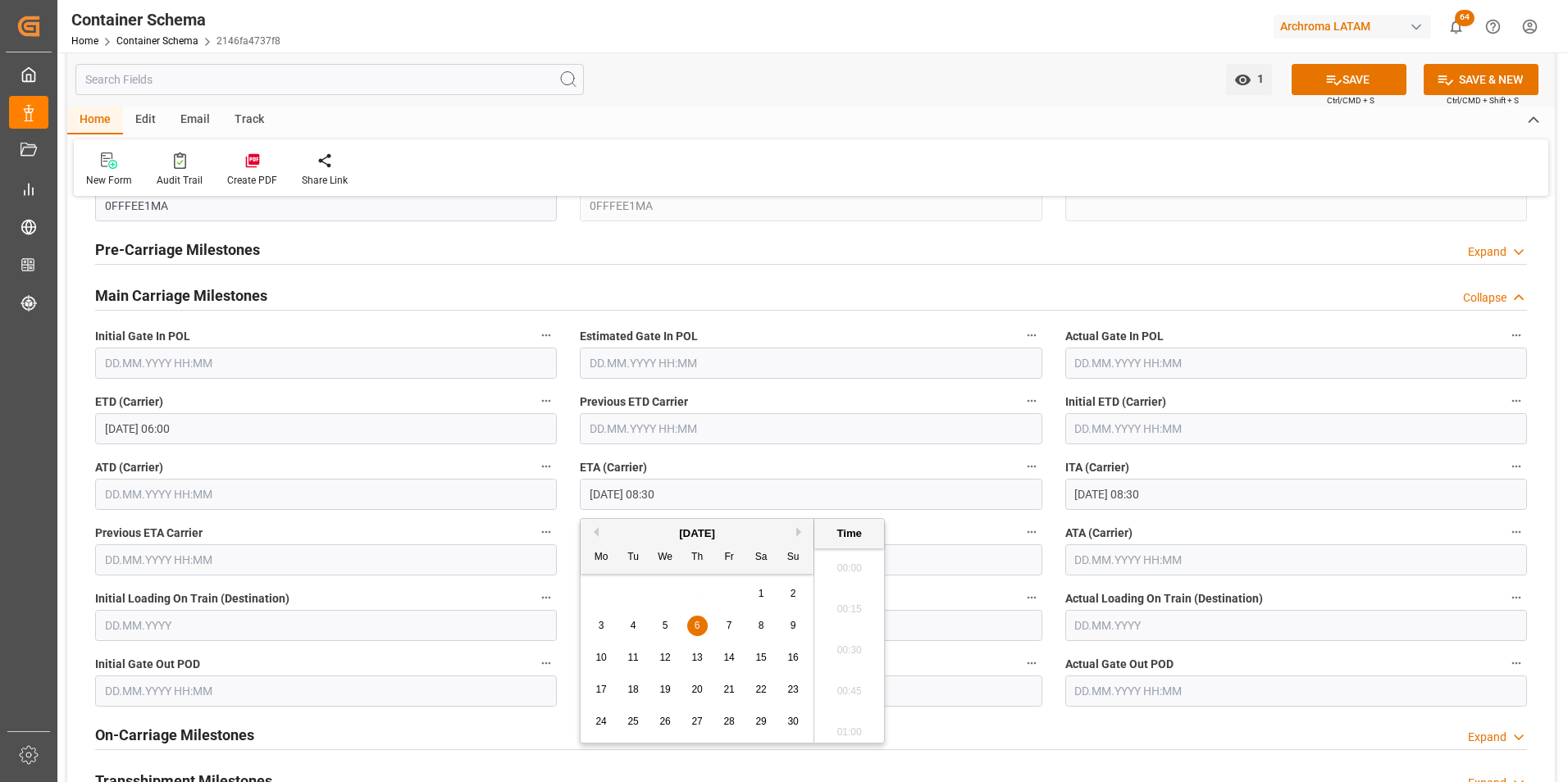
scroll to position [1317, 0]
click at [798, 654] on span "16" at bounding box center [792, 658] width 10 height 11
click at [1334, 81] on icon at bounding box center [1334, 80] width 17 height 17
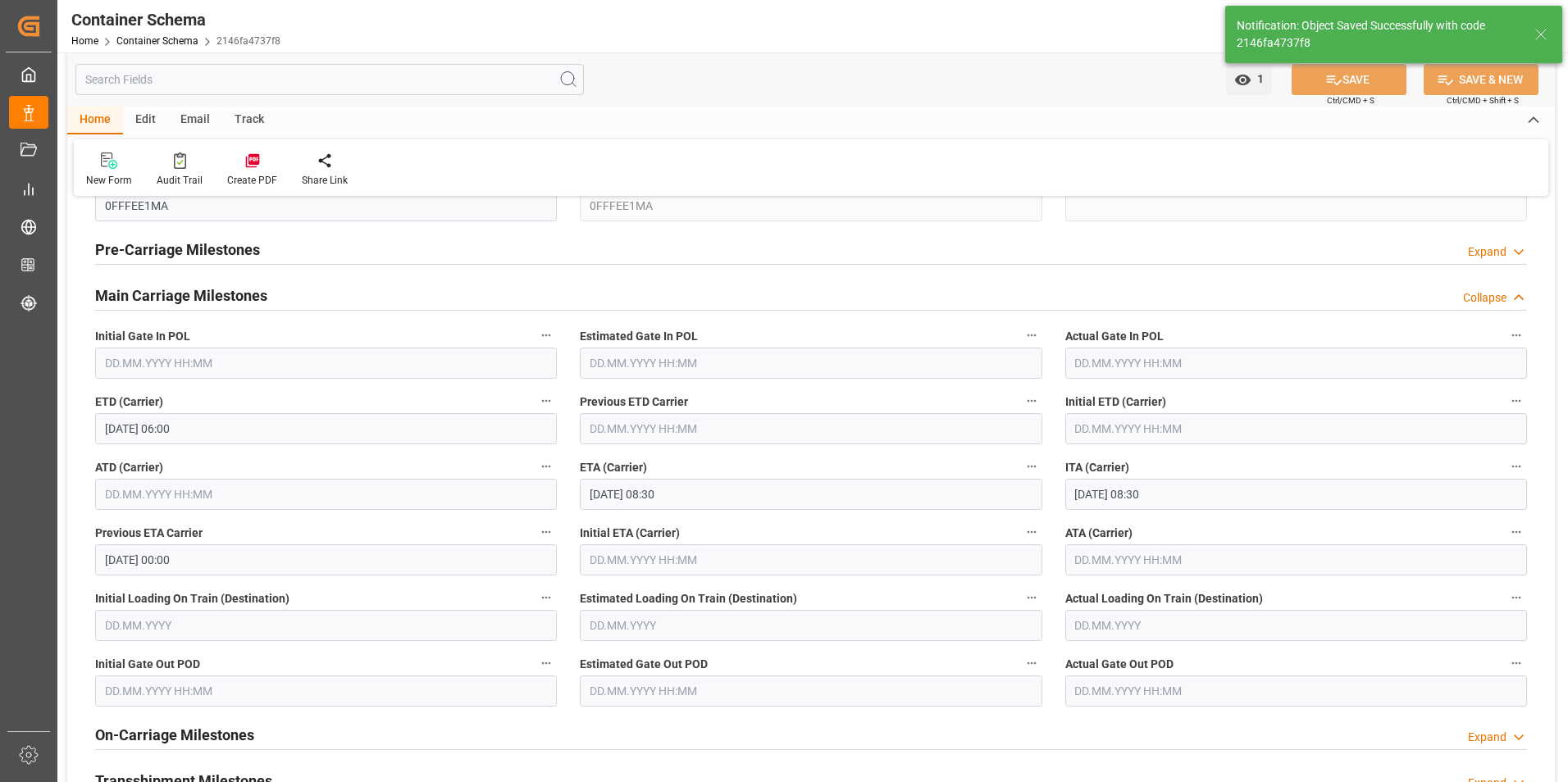
type input "16.11.2025 00:00"
type input "06.11.2025 00:00"
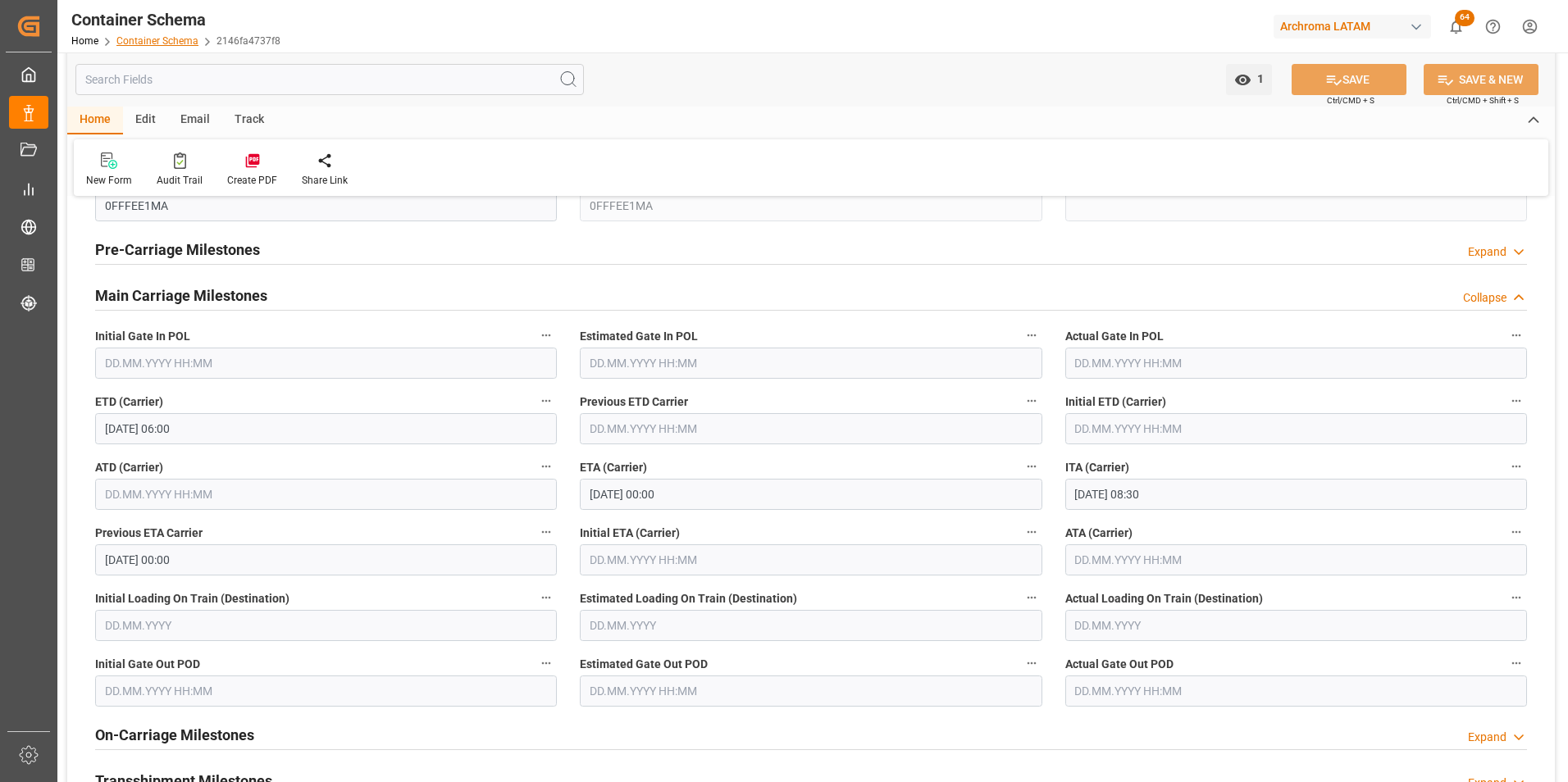
click at [171, 44] on link "Container Schema" at bounding box center [158, 41] width 82 height 11
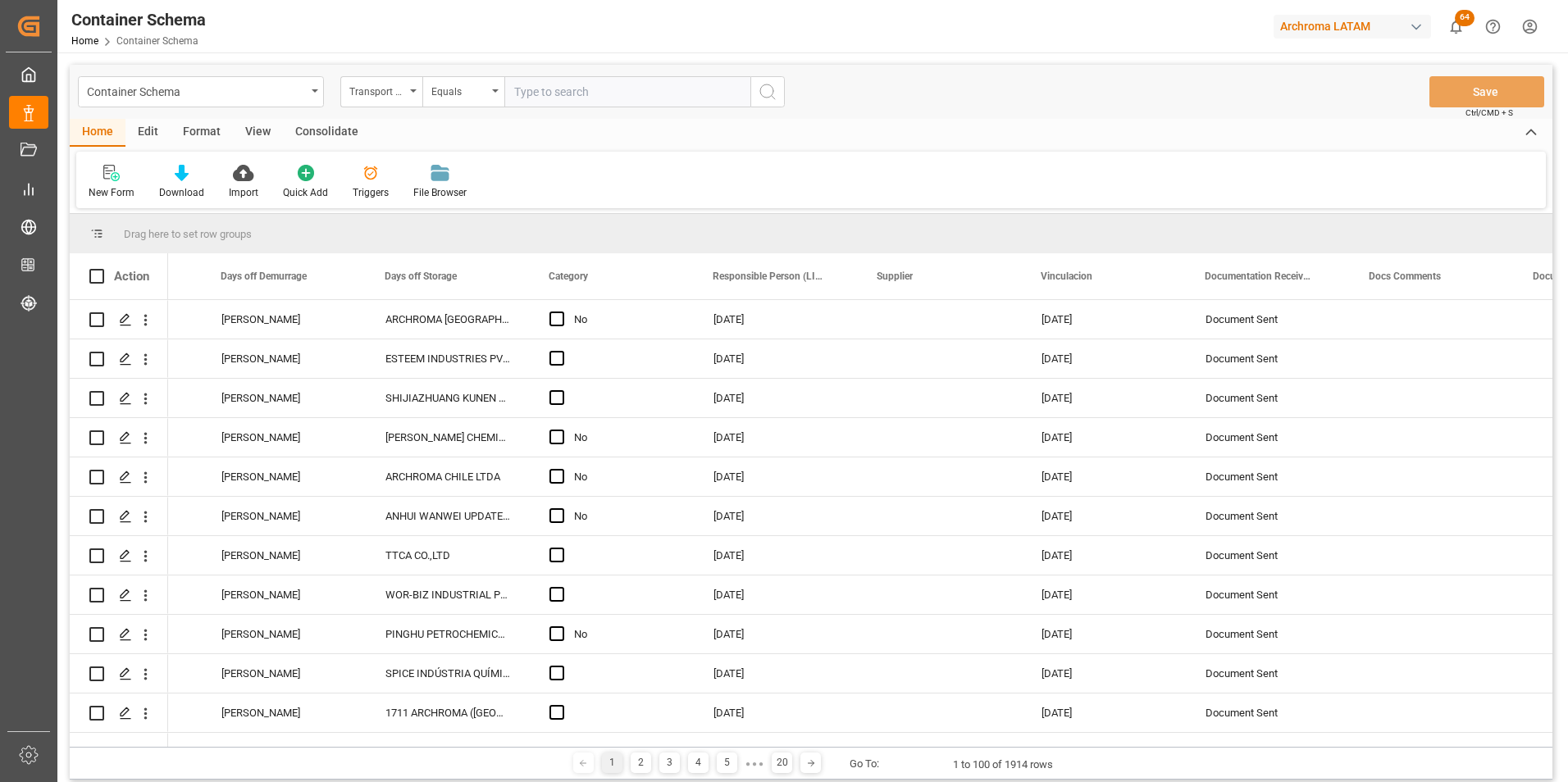
scroll to position [0, 1849]
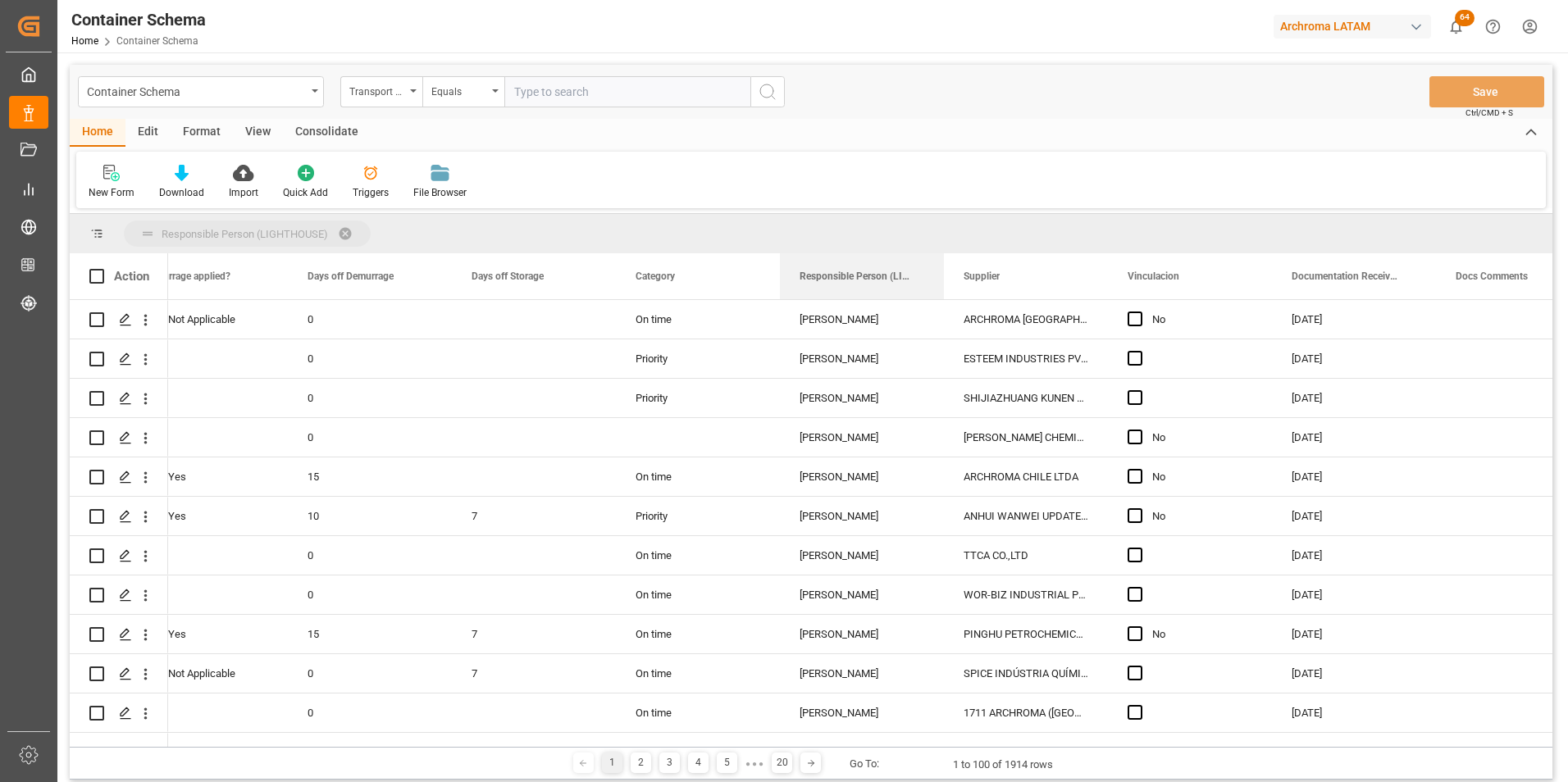
drag, startPoint x: 835, startPoint y: 286, endPoint x: 796, endPoint y: 233, distance: 65.8
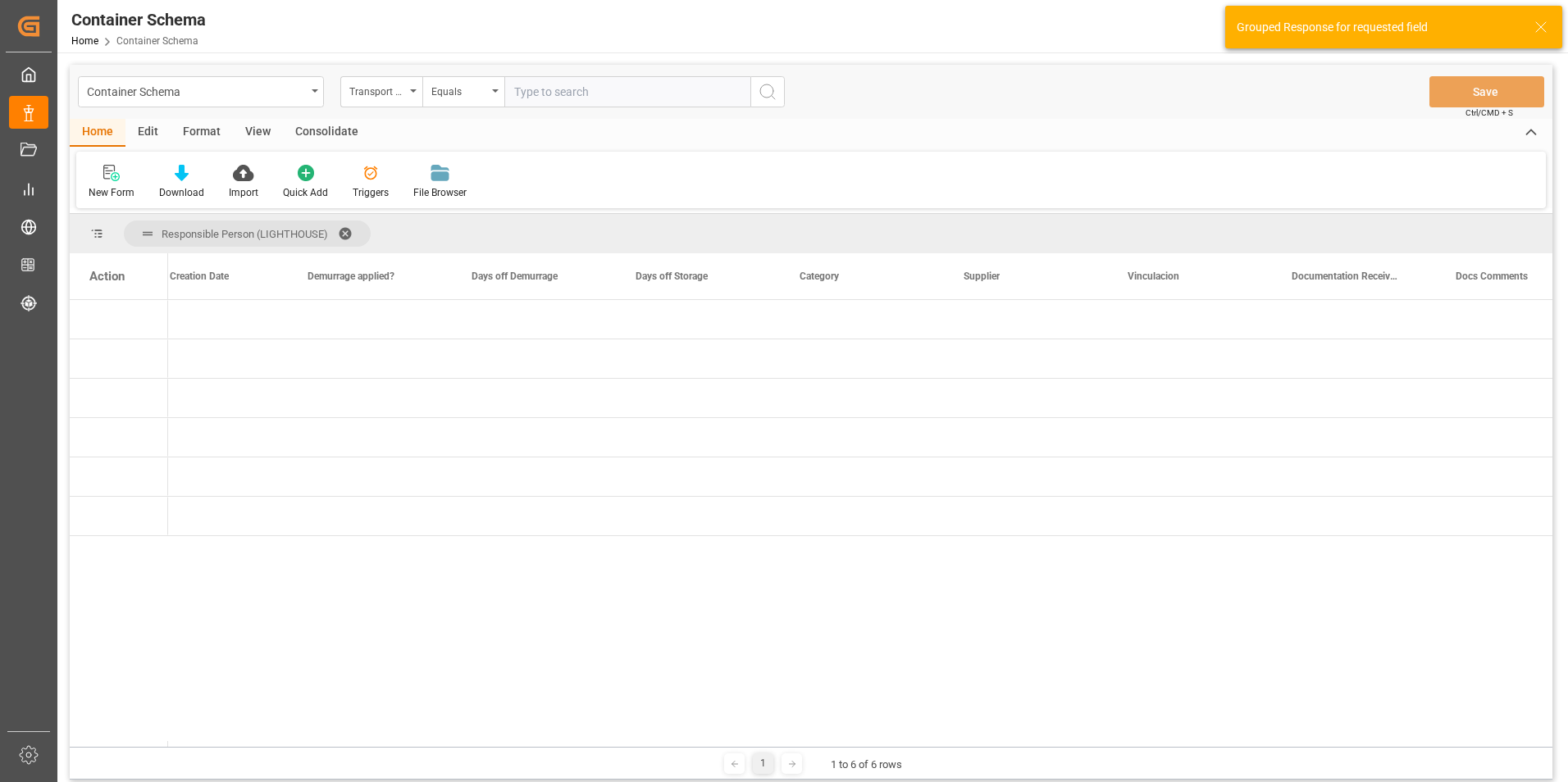
scroll to position [0, 0]
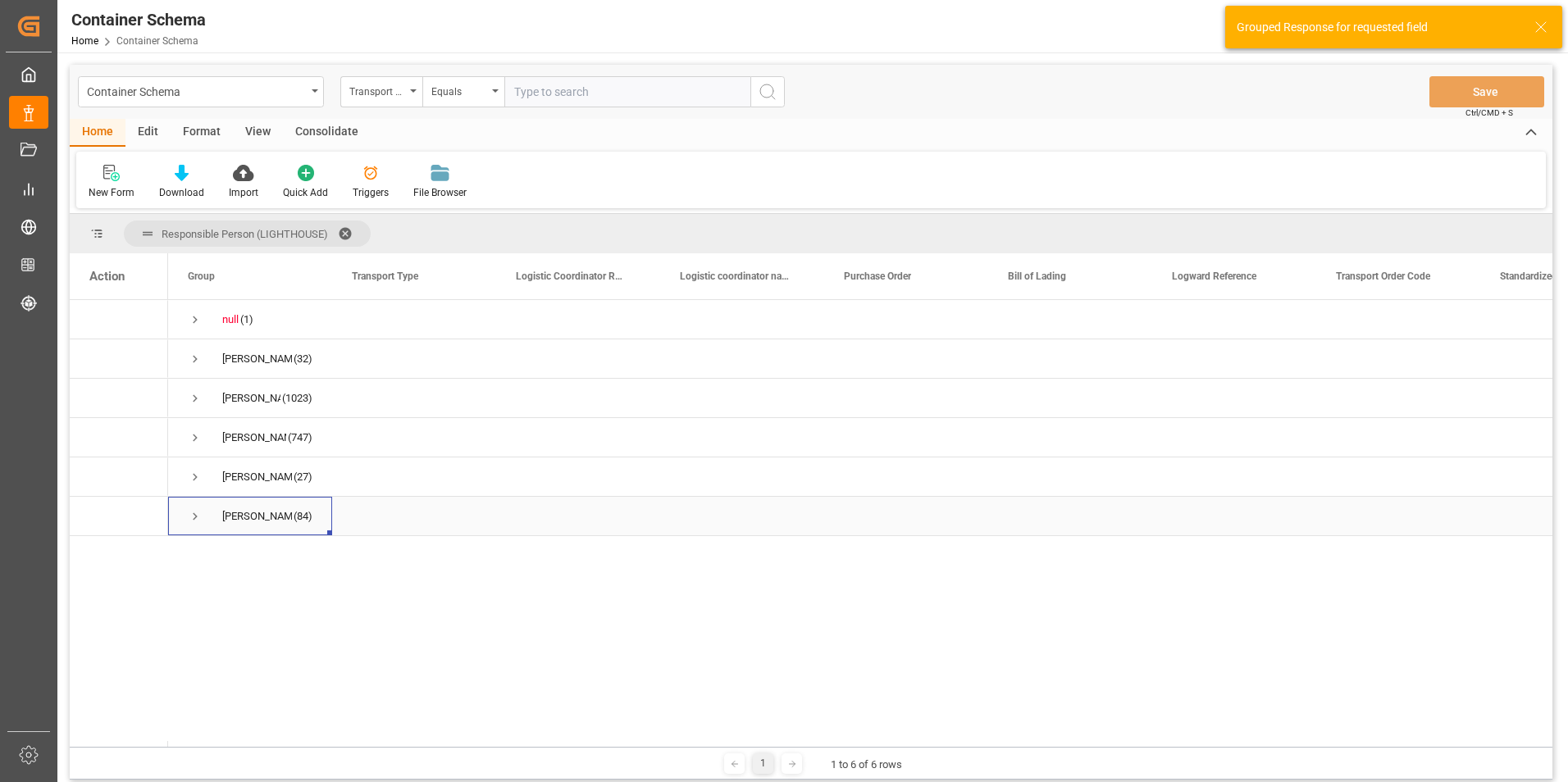
click at [187, 510] on div "Valeria Hurtado (84)" at bounding box center [250, 516] width 164 height 39
click at [190, 512] on span "Press SPACE to select this row." at bounding box center [196, 517] width 15 height 15
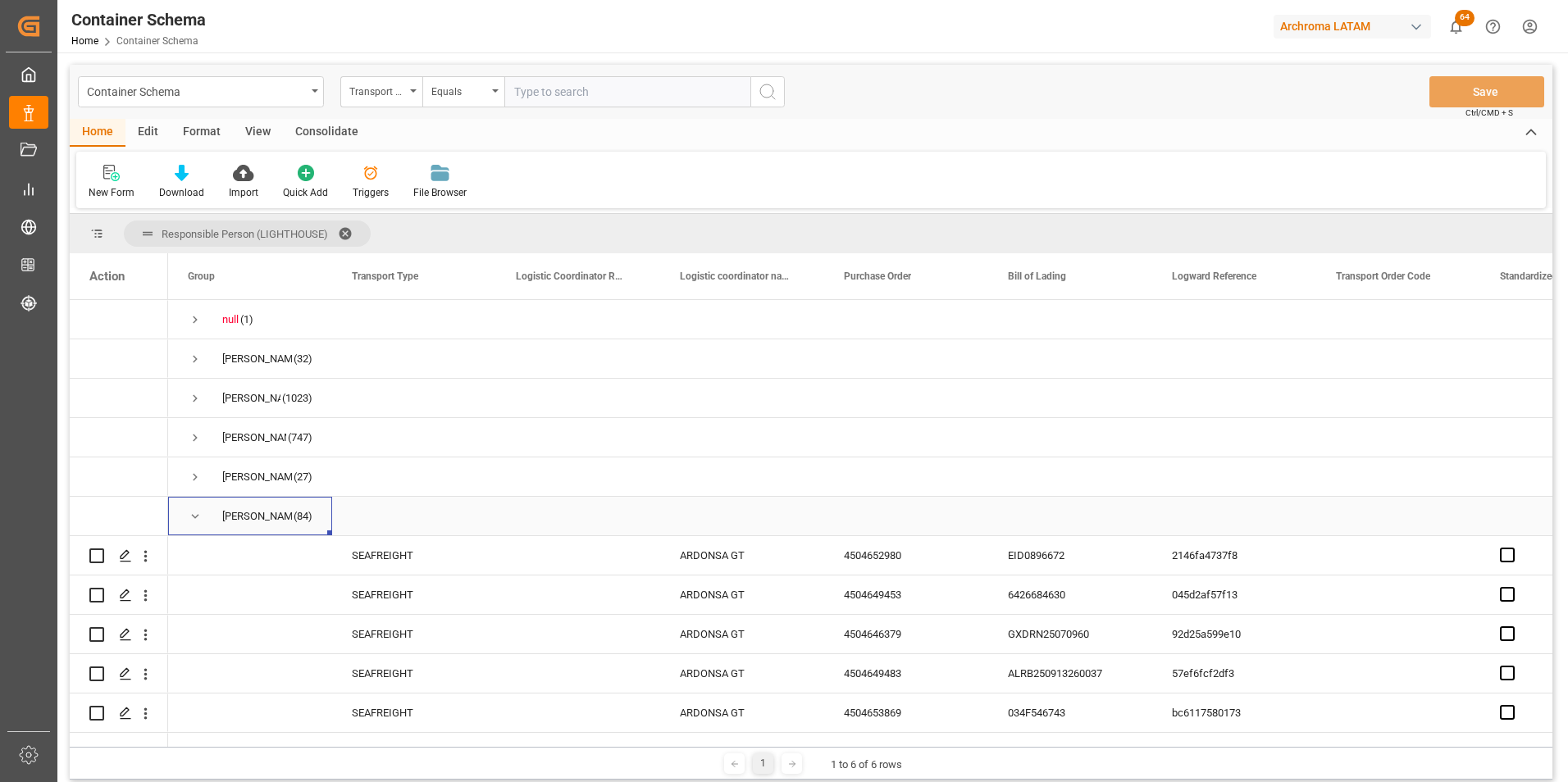
click at [195, 518] on span "Press SPACE to select this row." at bounding box center [196, 517] width 15 height 15
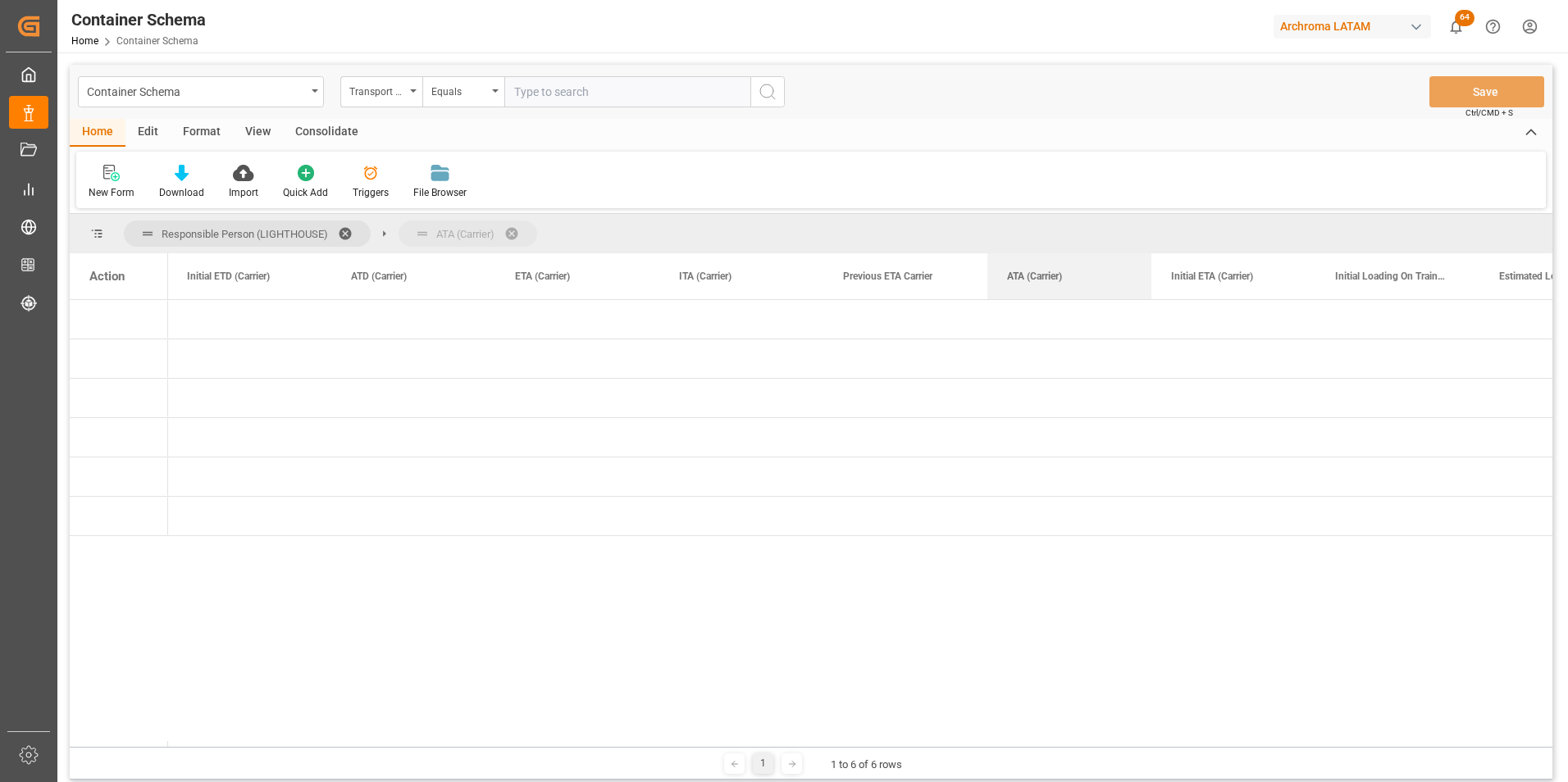
drag, startPoint x: 1181, startPoint y: 285, endPoint x: 1131, endPoint y: 238, distance: 68.6
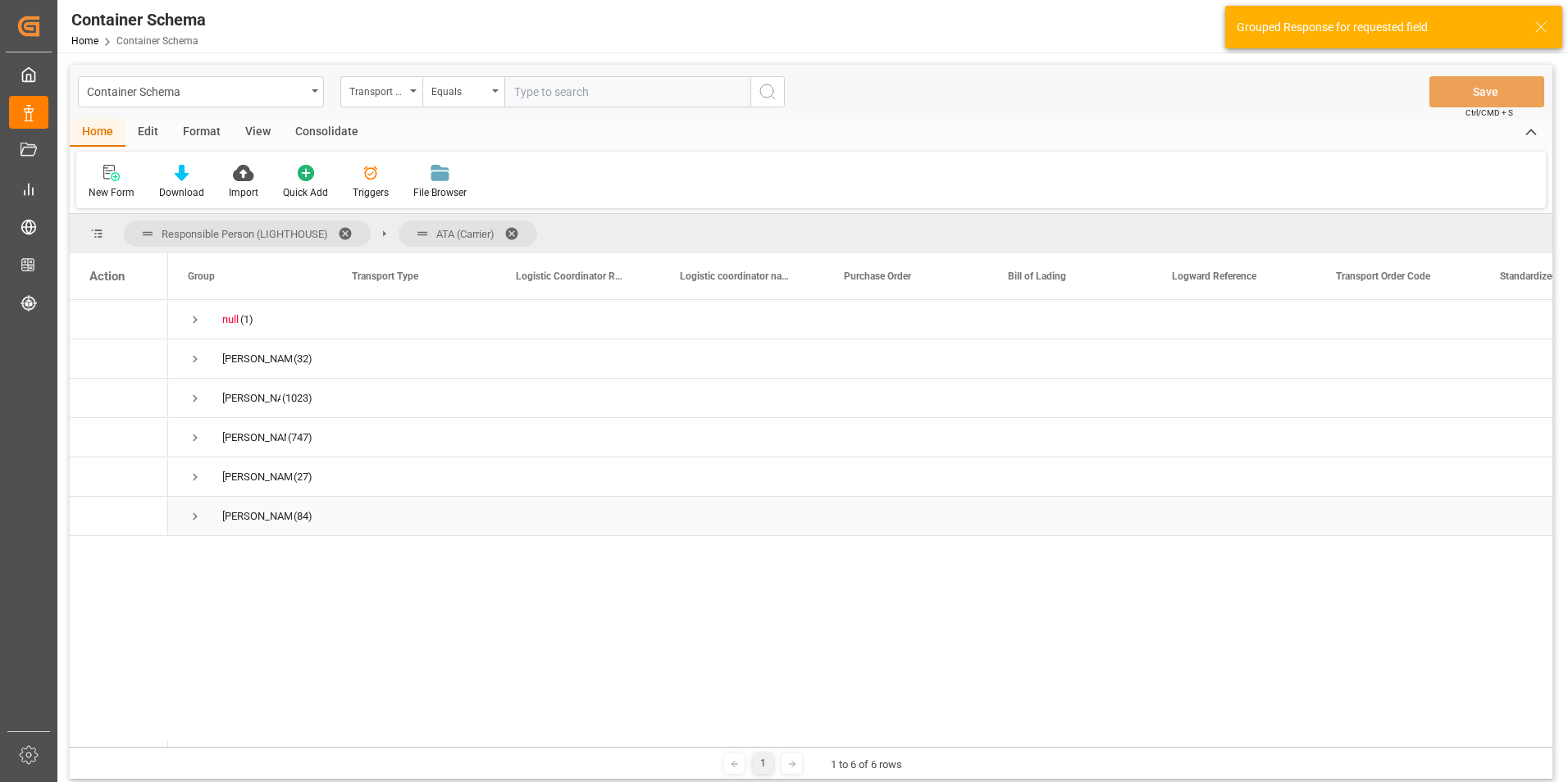
click at [196, 520] on span "Press SPACE to select this row." at bounding box center [196, 517] width 15 height 15
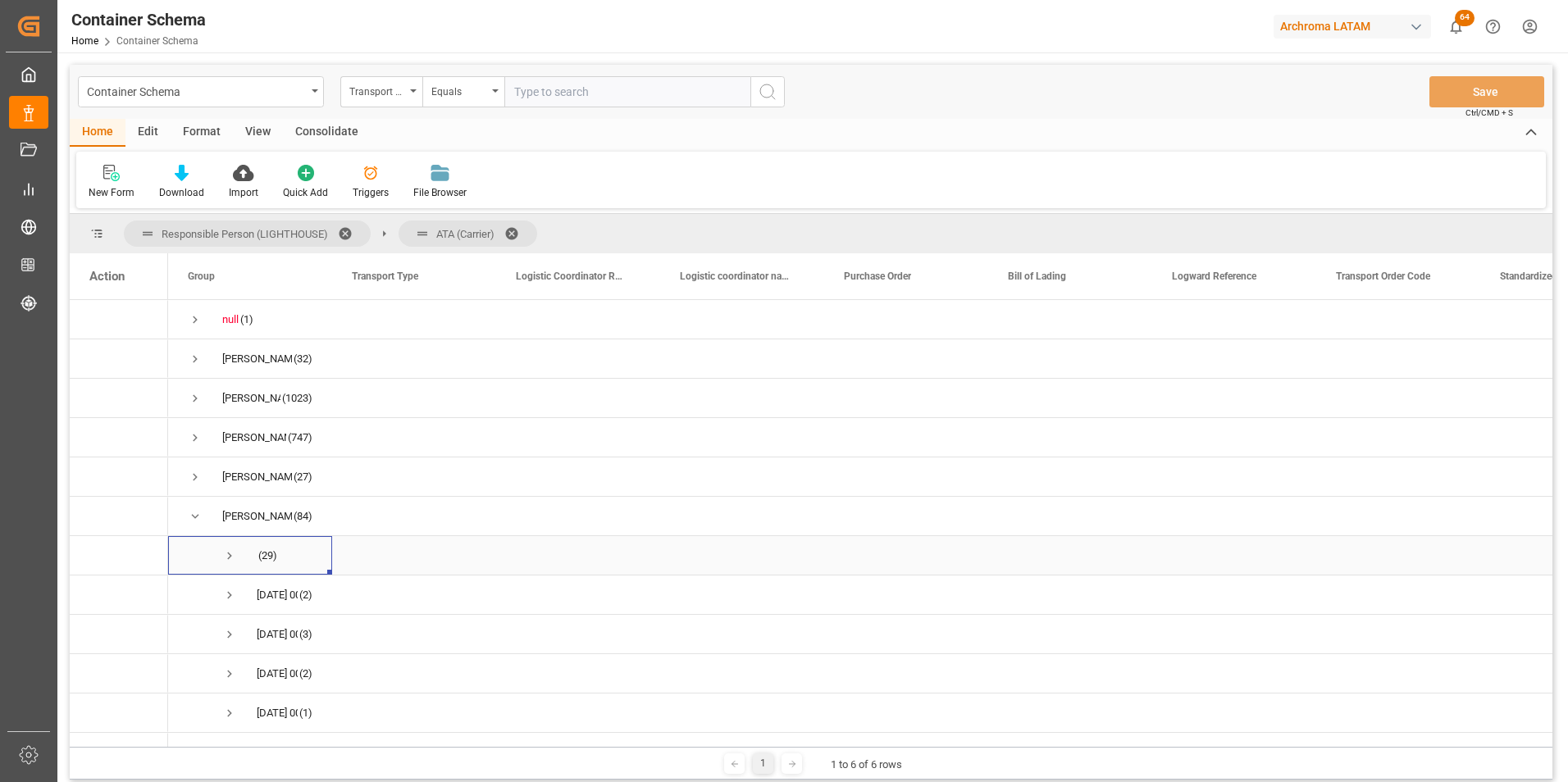
click at [229, 551] on span "Press SPACE to select this row." at bounding box center [230, 556] width 15 height 15
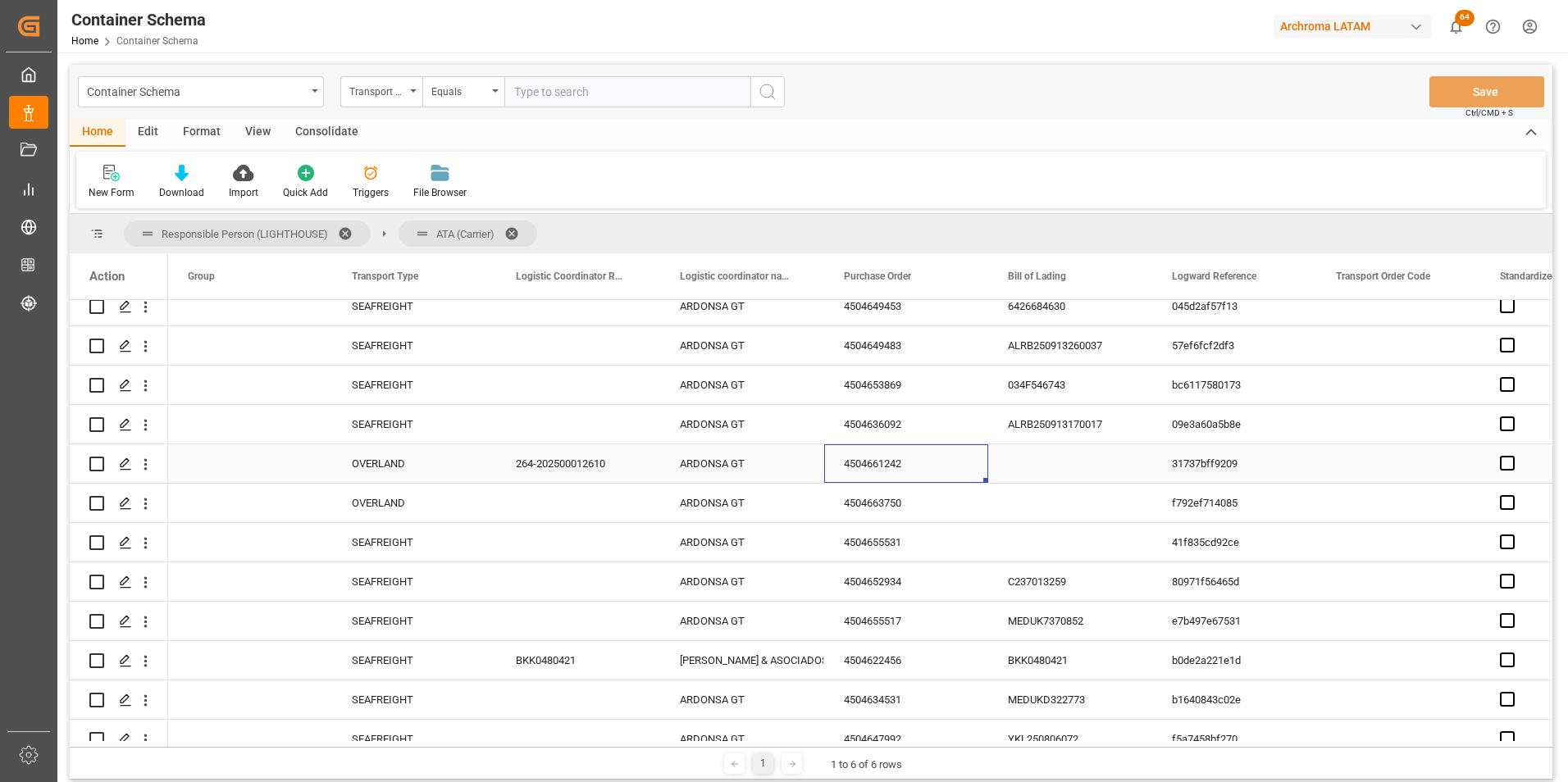
click at [854, 470] on div "4504661242" at bounding box center [905, 463] width 164 height 39
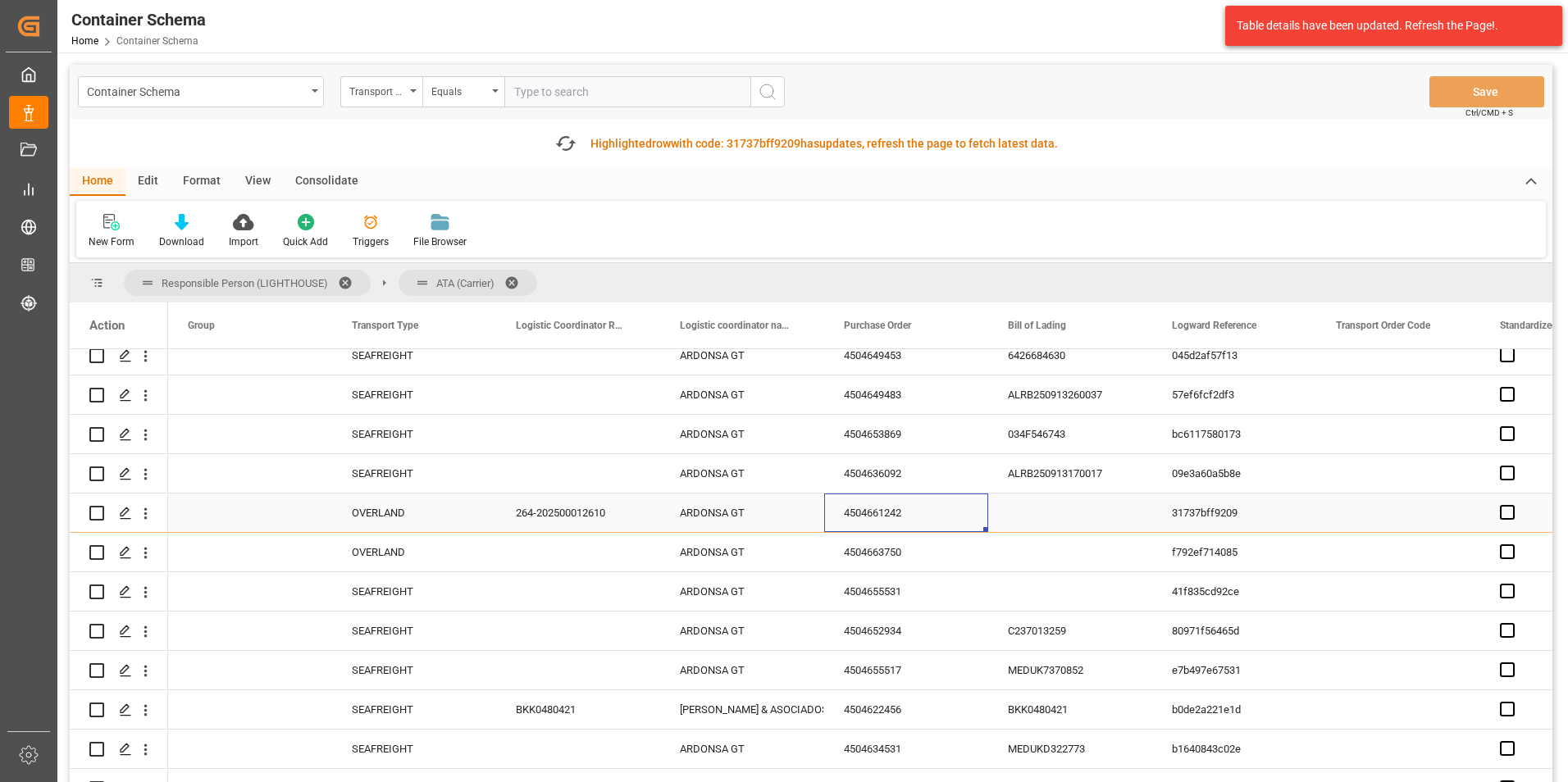
scroll to position [410, 0]
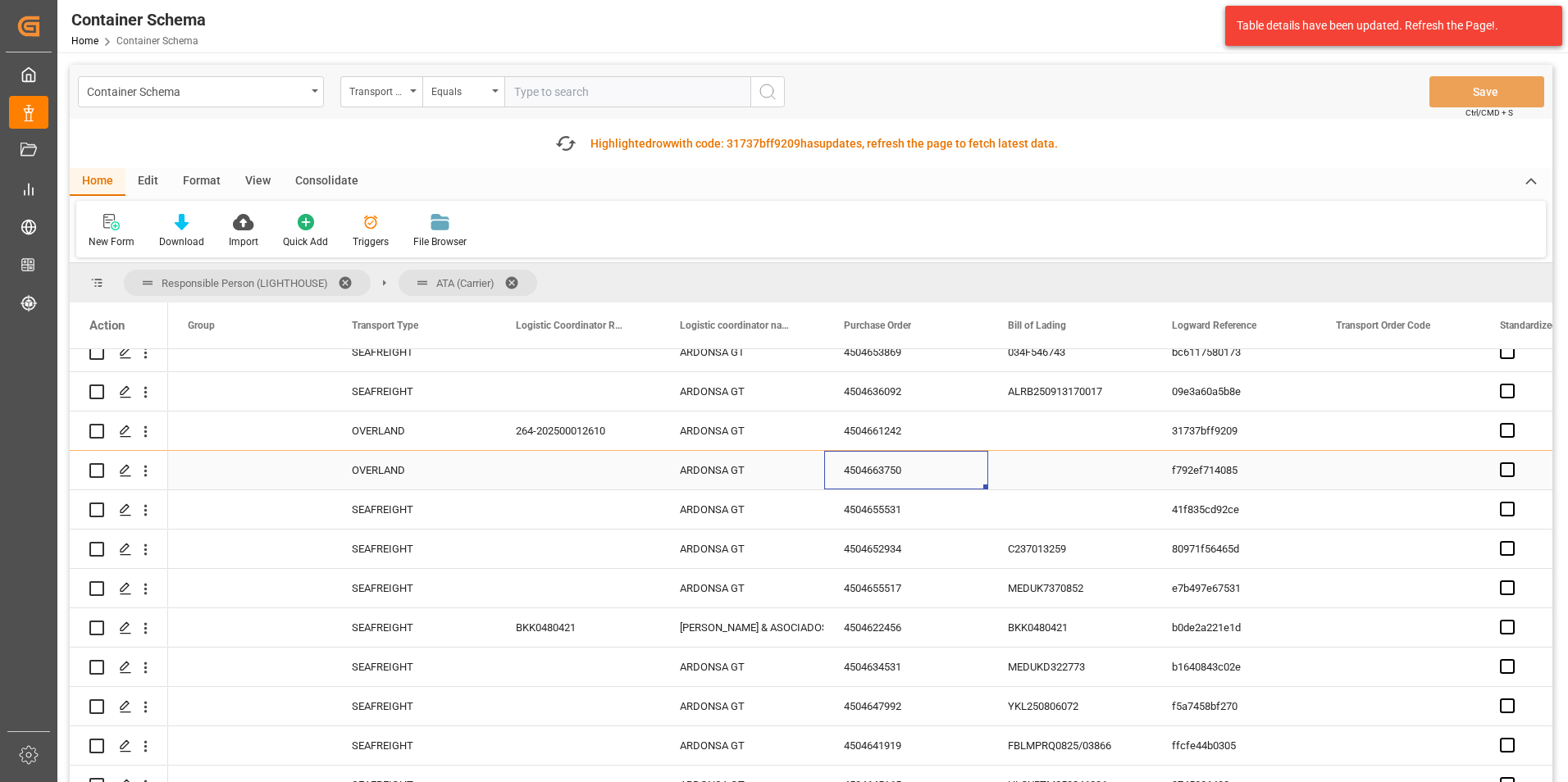
click at [898, 479] on div "4504663750" at bounding box center [905, 470] width 164 height 39
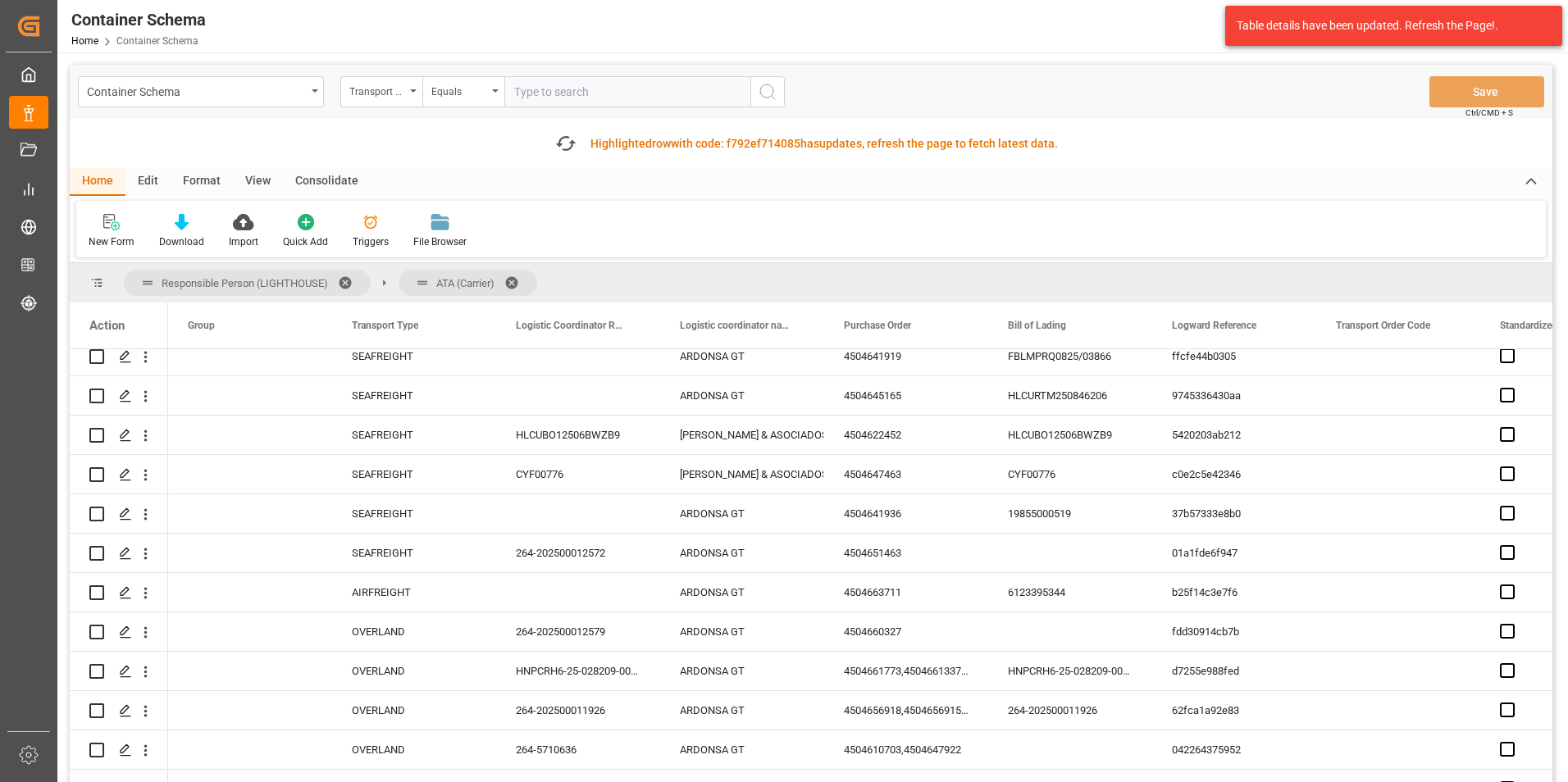
scroll to position [984, 0]
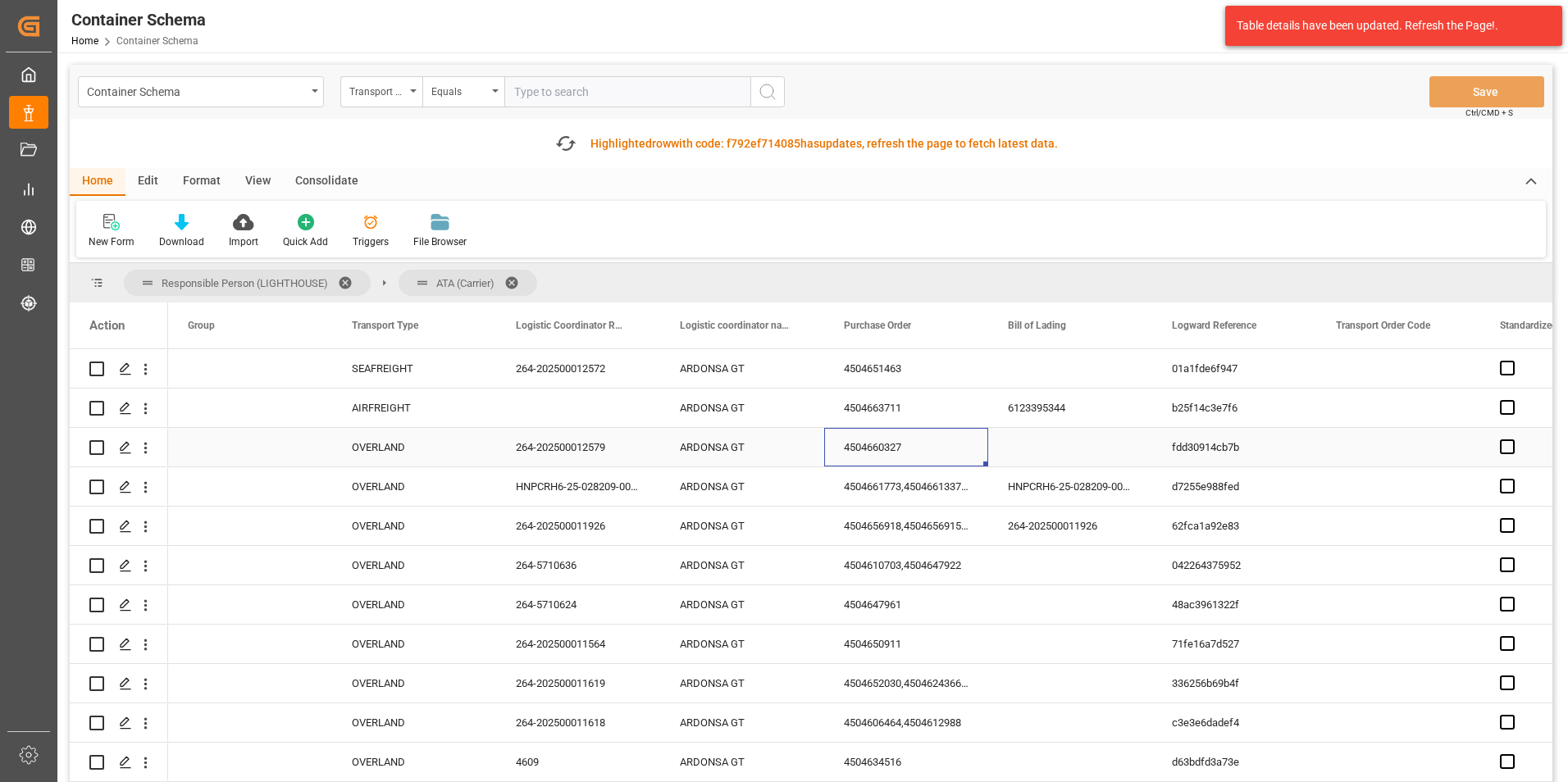
click at [833, 449] on div "4504660327" at bounding box center [905, 447] width 164 height 39
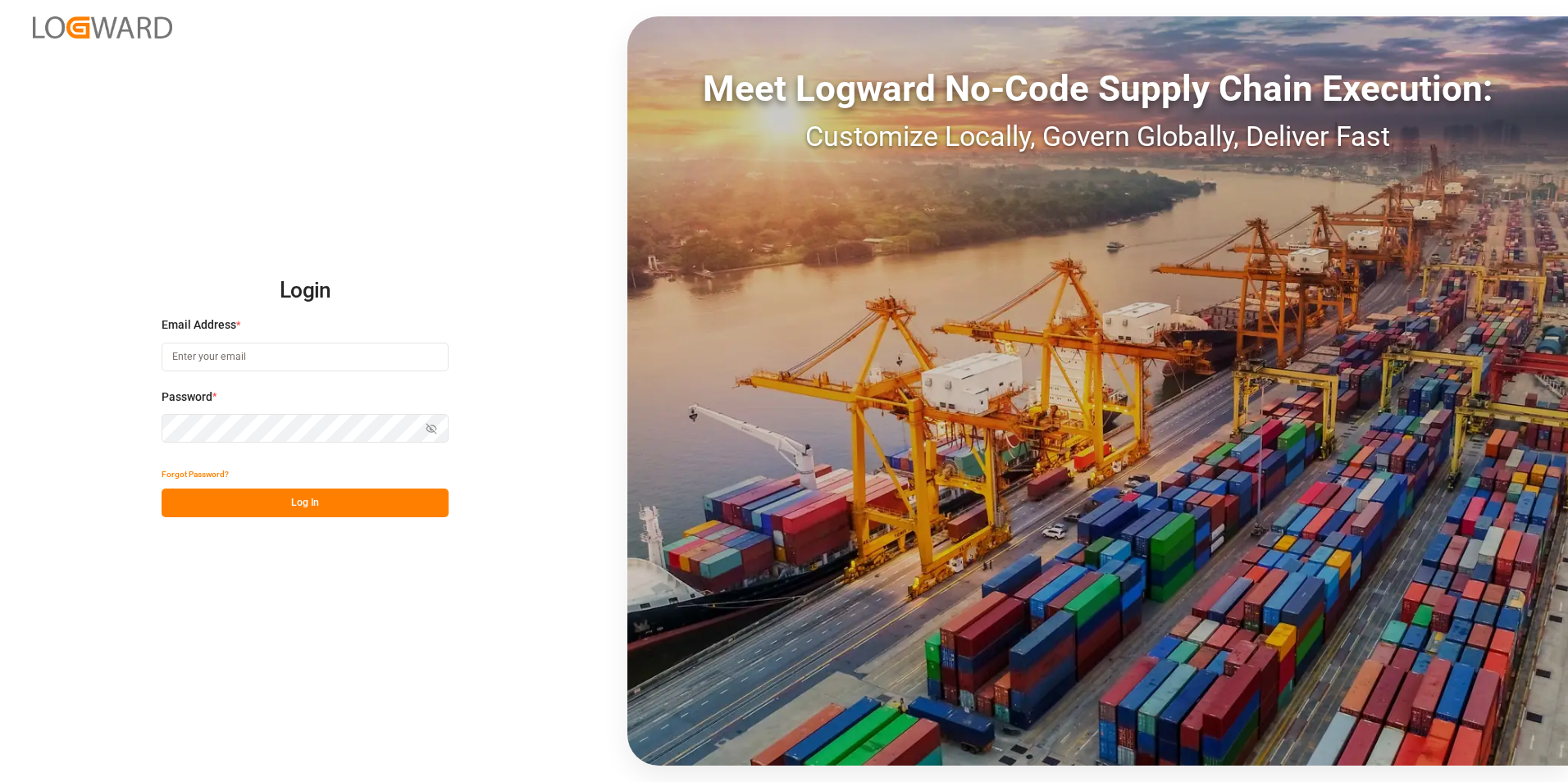
type input "[PERSON_NAME][EMAIL_ADDRESS][PERSON_NAME][DOMAIN_NAME]"
click at [342, 493] on button "Log In" at bounding box center [305, 503] width 287 height 28
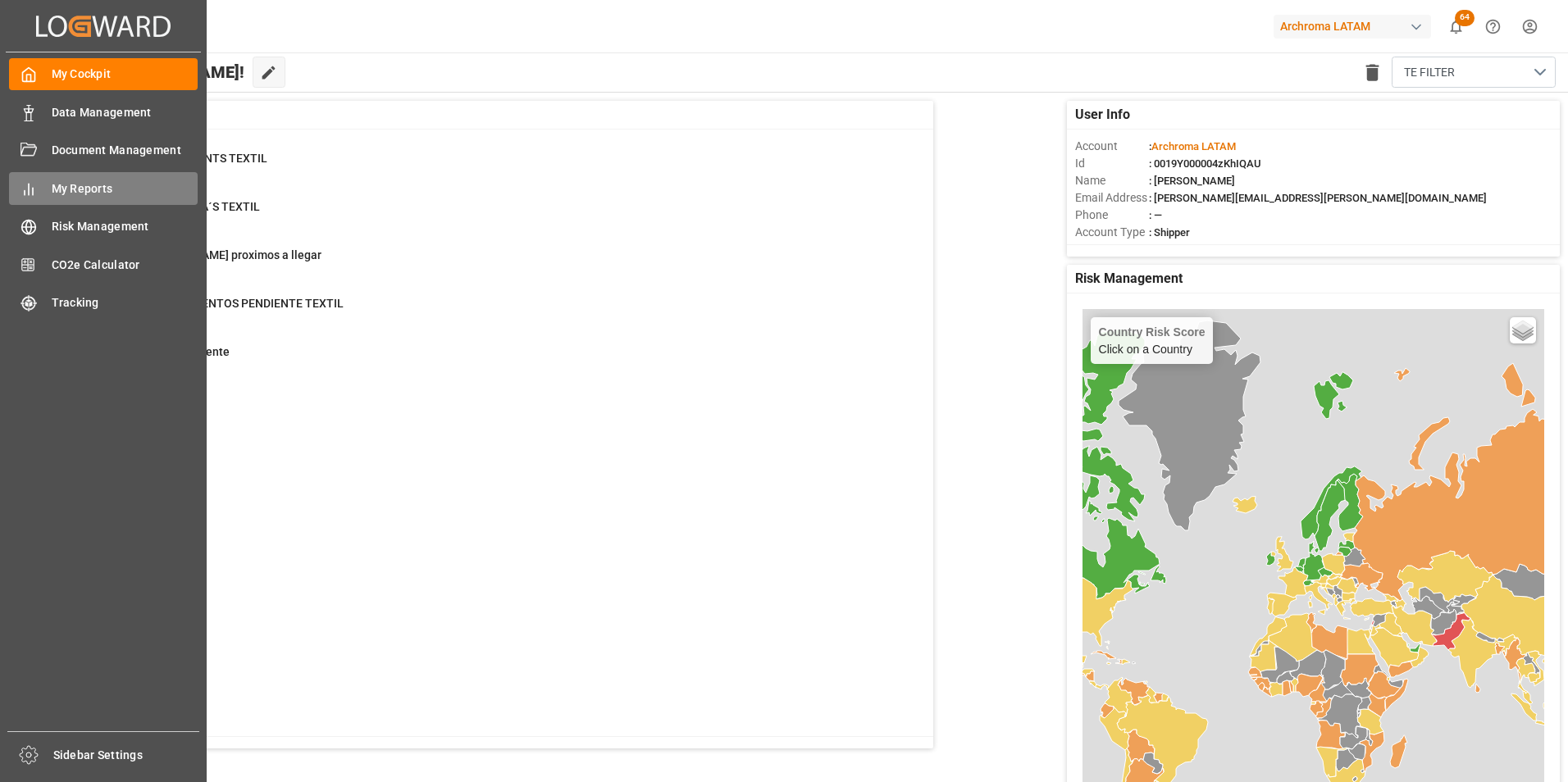
click at [40, 191] on div "My Reports My Reports" at bounding box center [103, 188] width 189 height 32
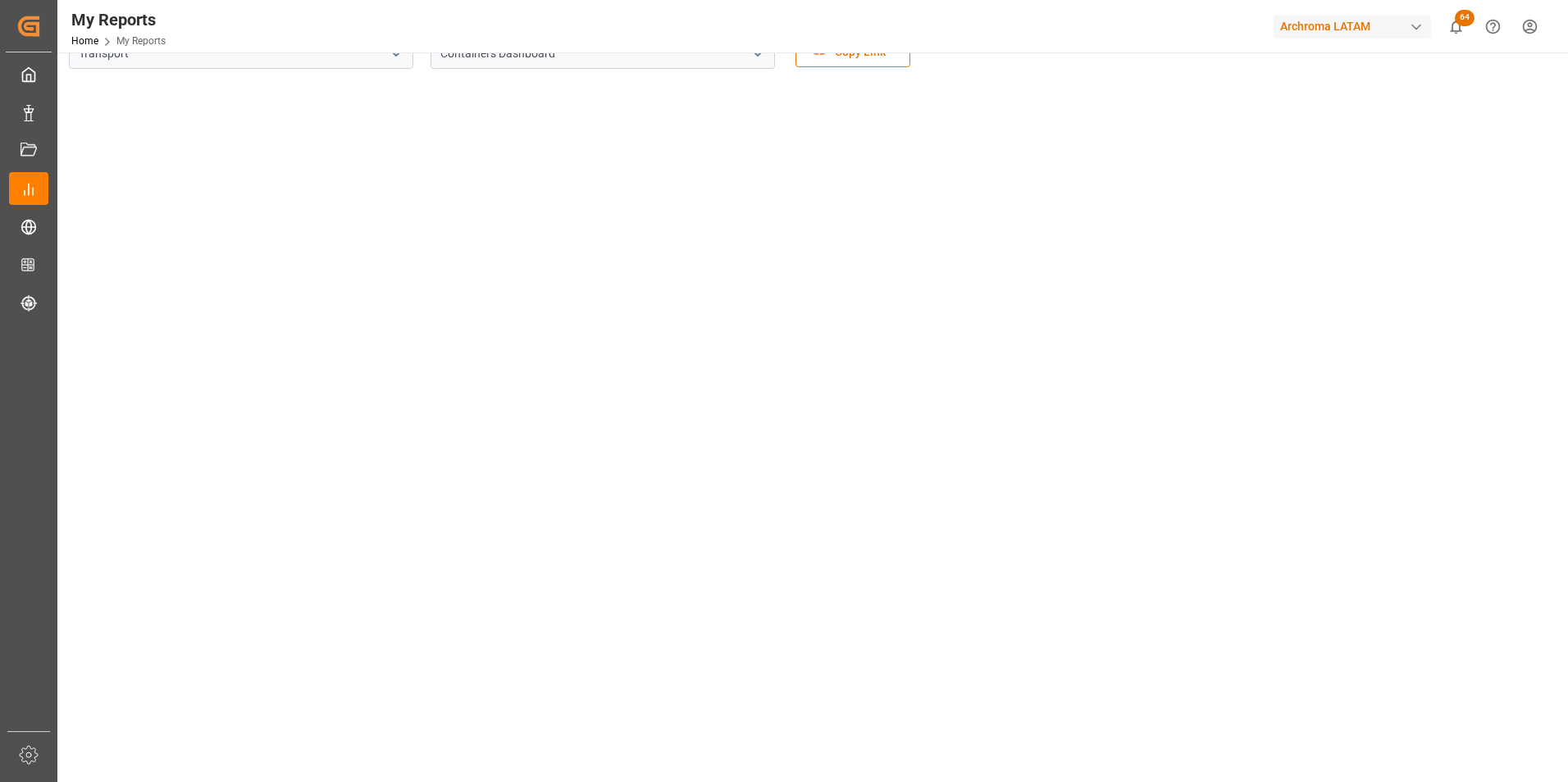
scroll to position [164, 0]
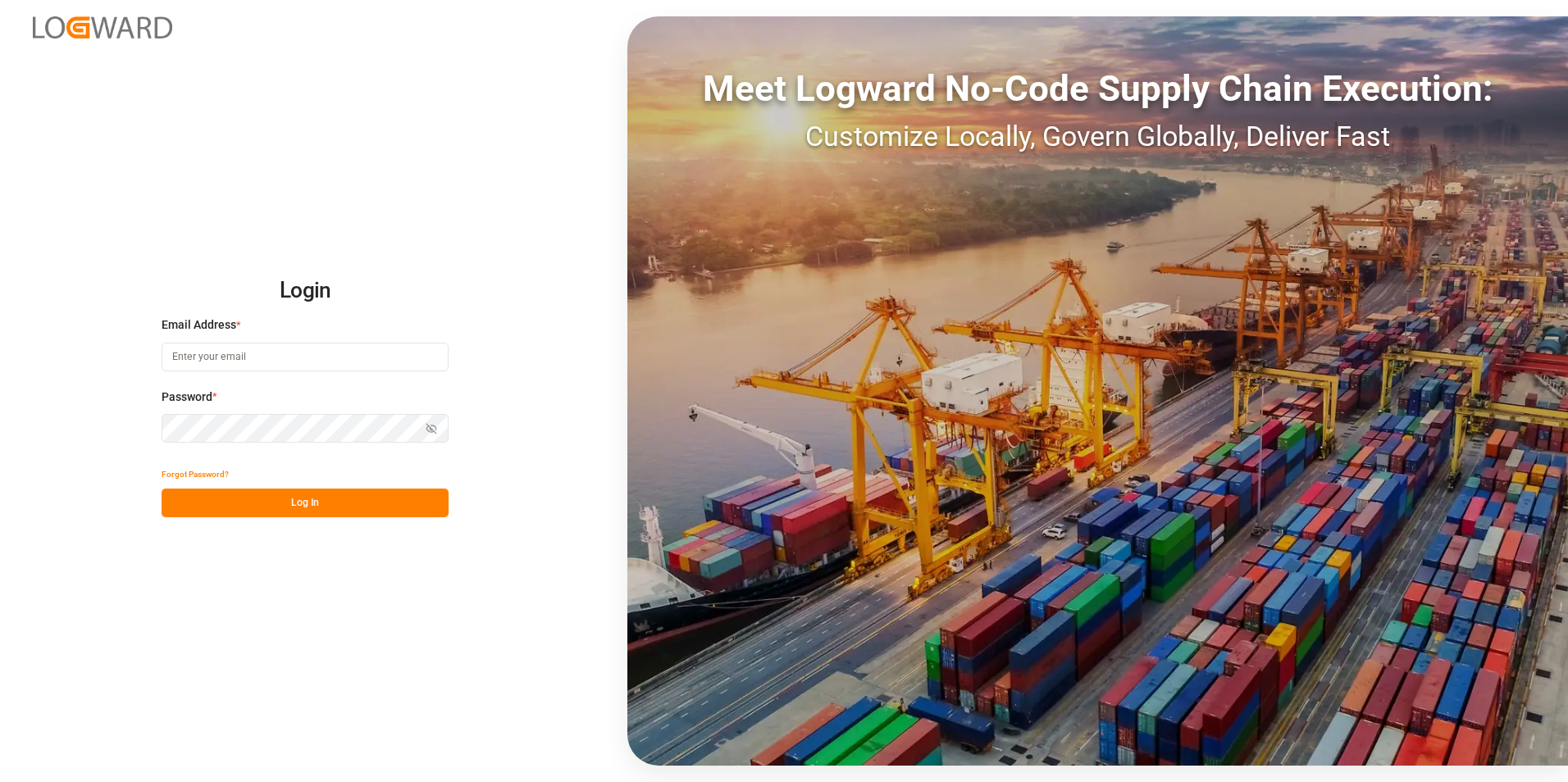
type input "[PERSON_NAME][EMAIL_ADDRESS][PERSON_NAME][DOMAIN_NAME]"
click at [271, 507] on button "Log In" at bounding box center [305, 503] width 287 height 28
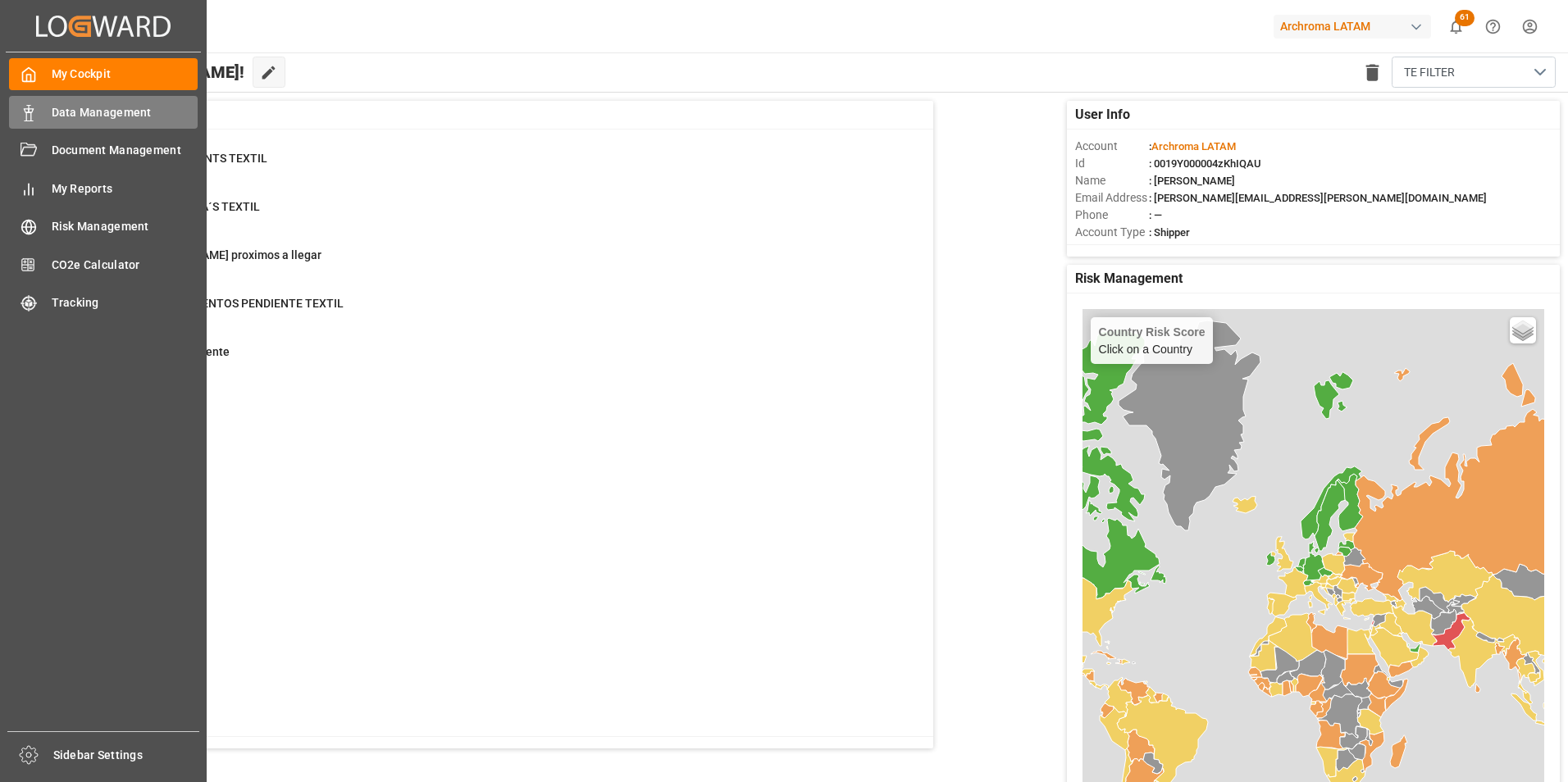
click at [36, 118] on icon at bounding box center [28, 113] width 16 height 16
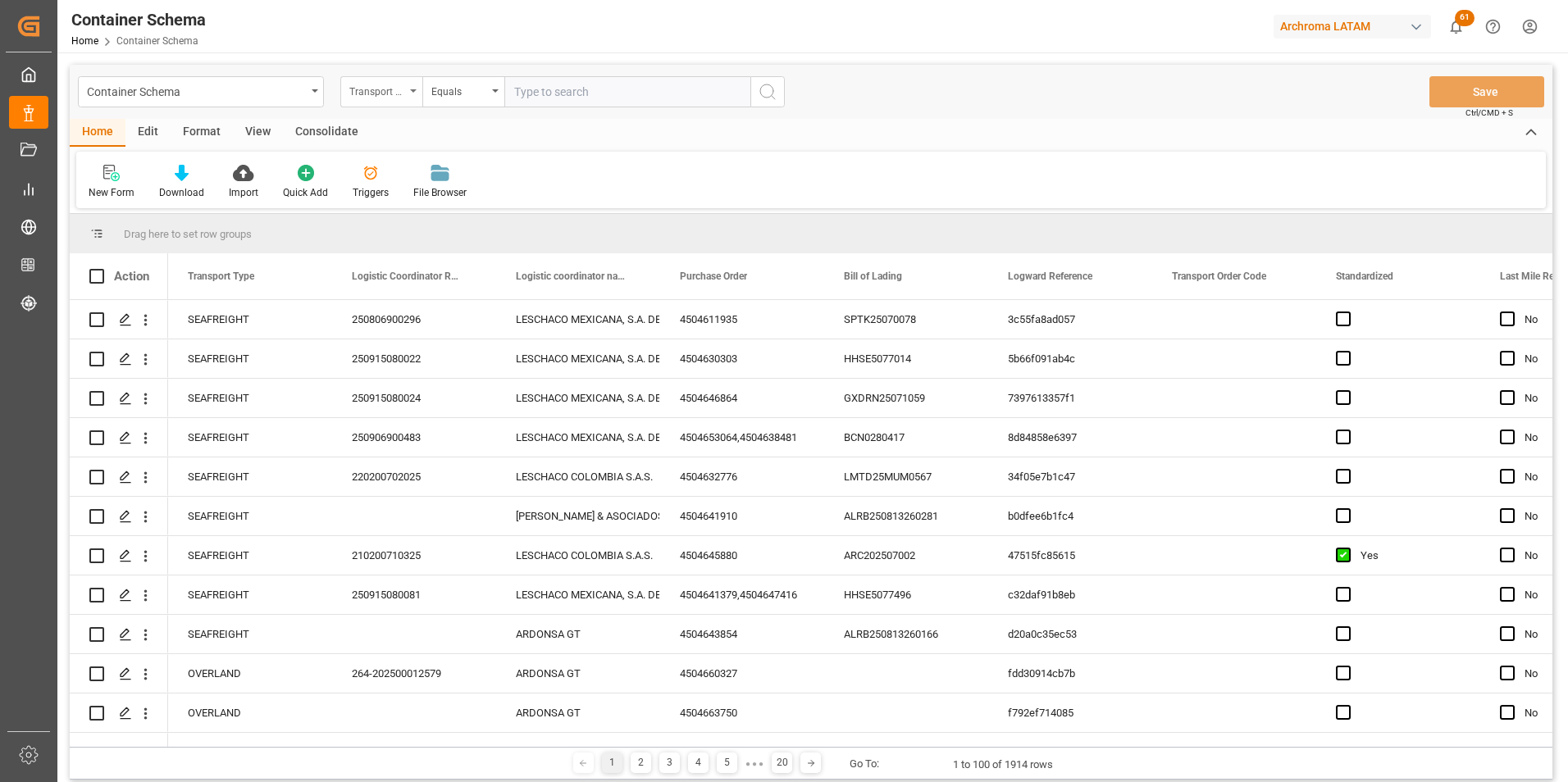
click at [370, 87] on div "Transport Type" at bounding box center [377, 90] width 56 height 19
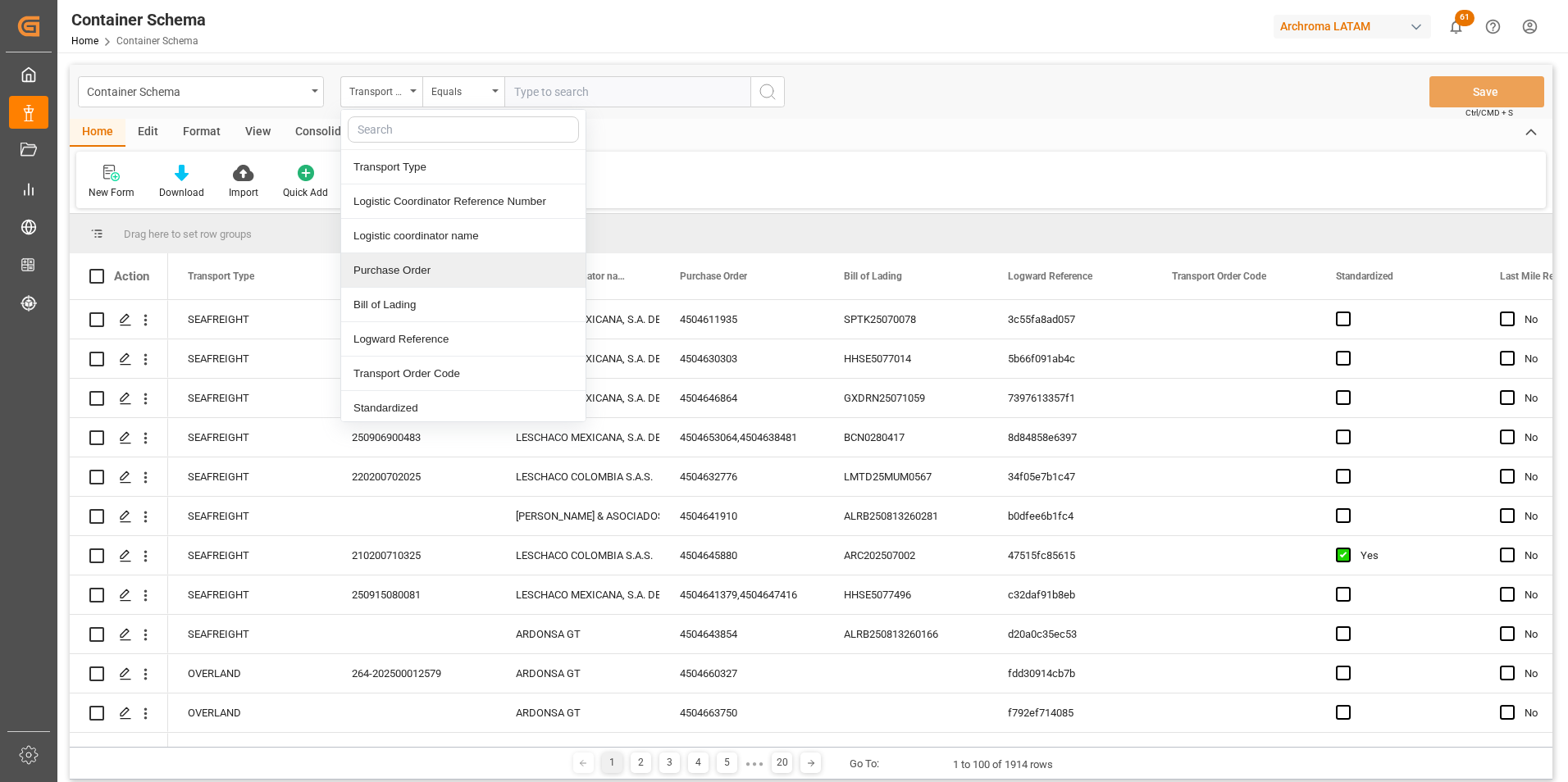
click at [401, 261] on div "Purchase Order" at bounding box center [462, 270] width 244 height 34
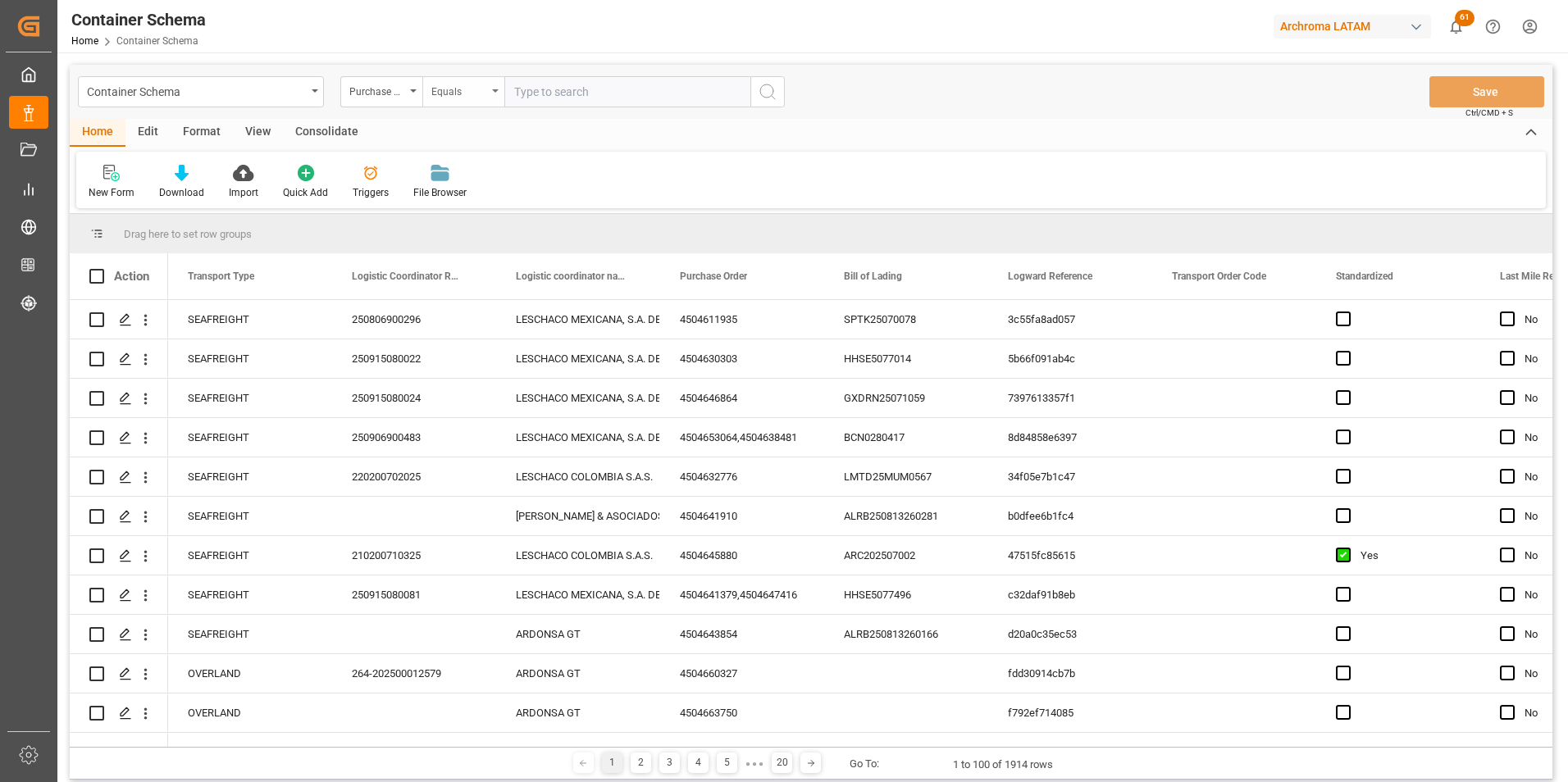
click at [442, 99] on div "Equals" at bounding box center [458, 90] width 56 height 19
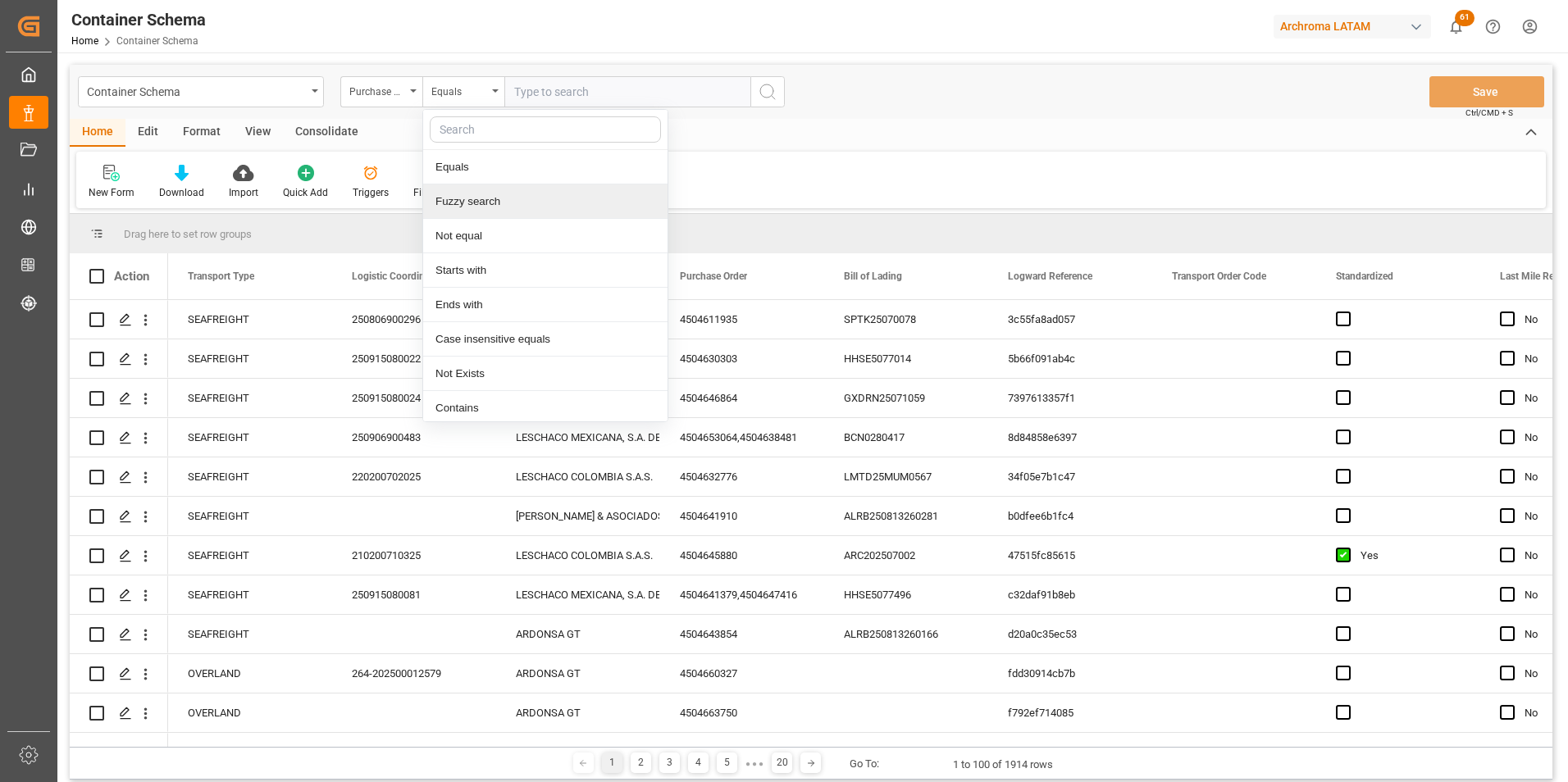
click at [459, 201] on div "Fuzzy search" at bounding box center [545, 201] width 244 height 34
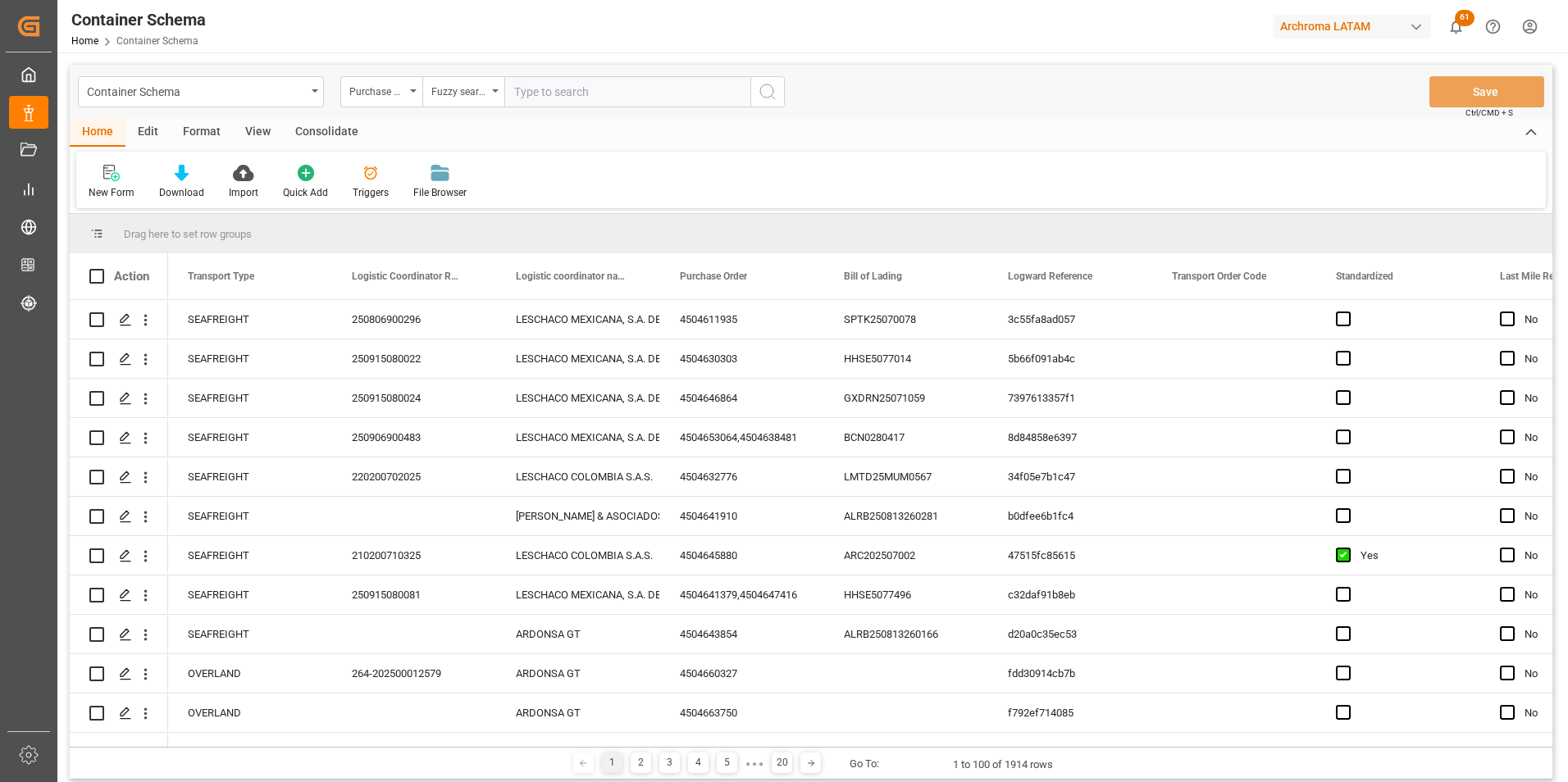
click at [564, 93] on input "text" at bounding box center [626, 91] width 246 height 31
paste input "4504663750"
type input "4504663750"
click at [756, 91] on button "search button" at bounding box center [768, 91] width 34 height 31
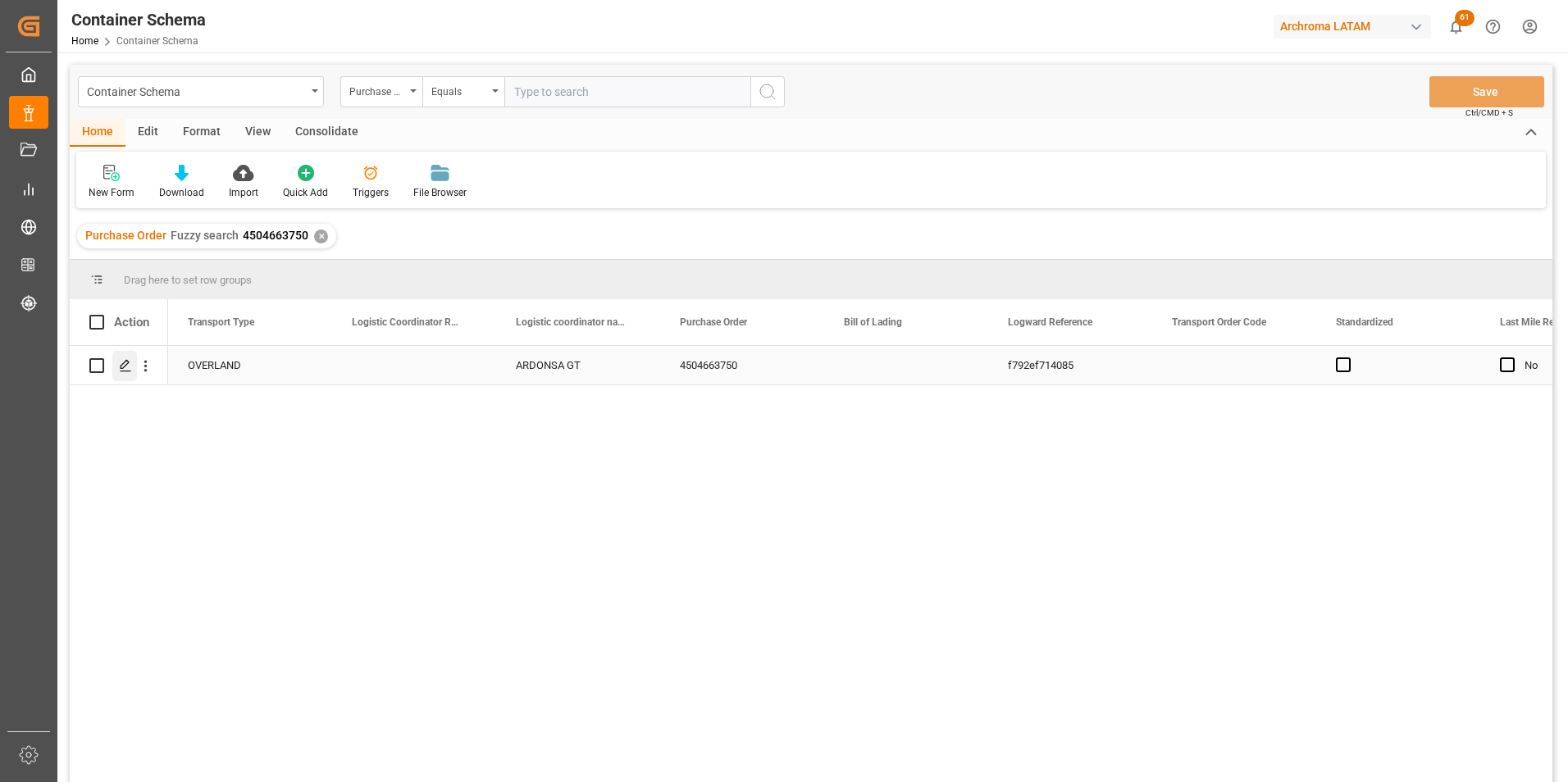
click at [123, 377] on div "Press SPACE to select this row." at bounding box center [124, 366] width 25 height 30
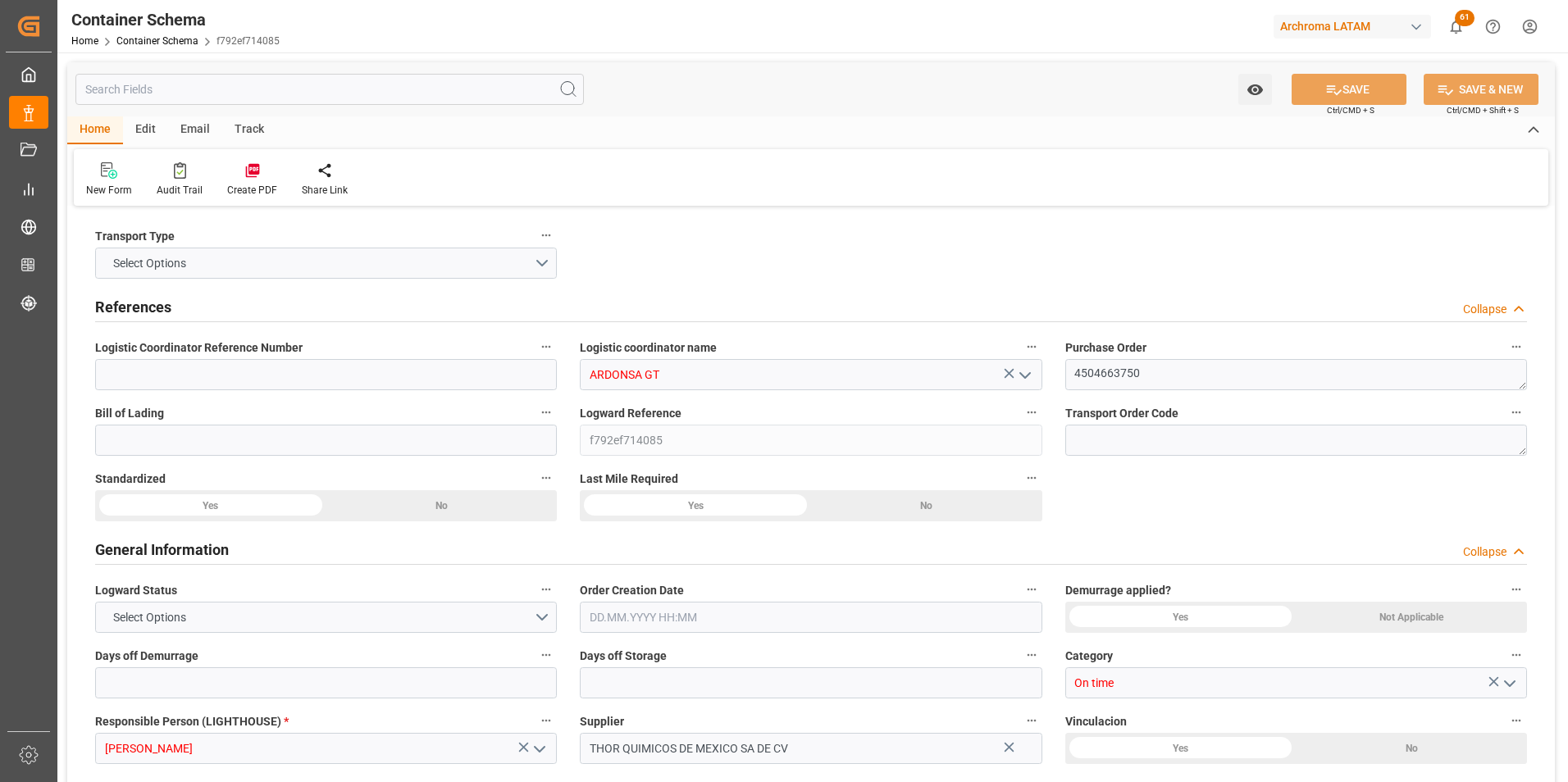
type input "0"
type input "1"
type input "90"
type input "112.9"
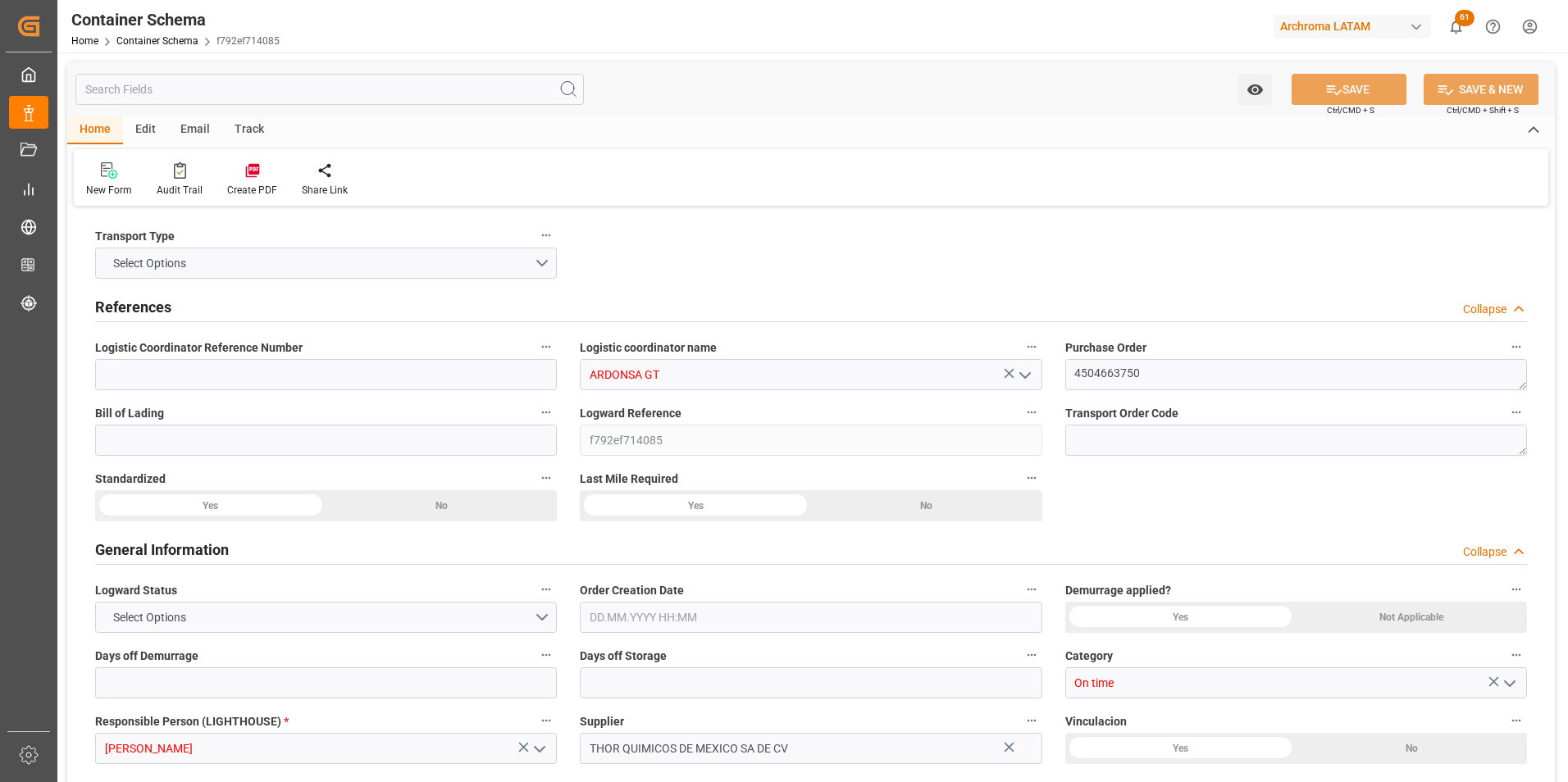
type input "GTTUC"
type input "MXZMF"
type input "17.09.2025 15:00"
type input "17.09.2025"
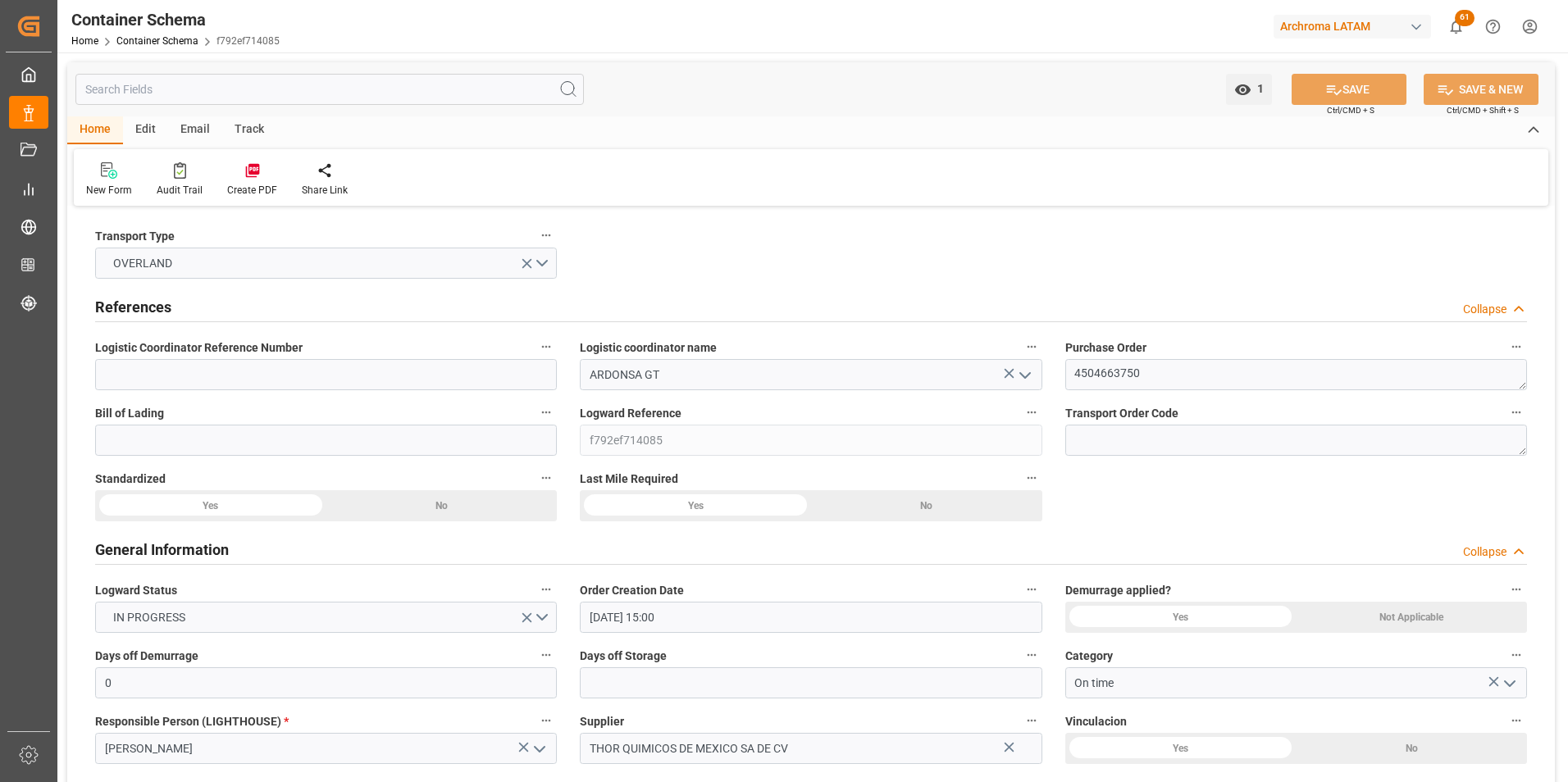
type input "17.09.2025"
type input "20.09.2025"
type input "17.09.2025 00:00"
type input "20.09.2025 00:00"
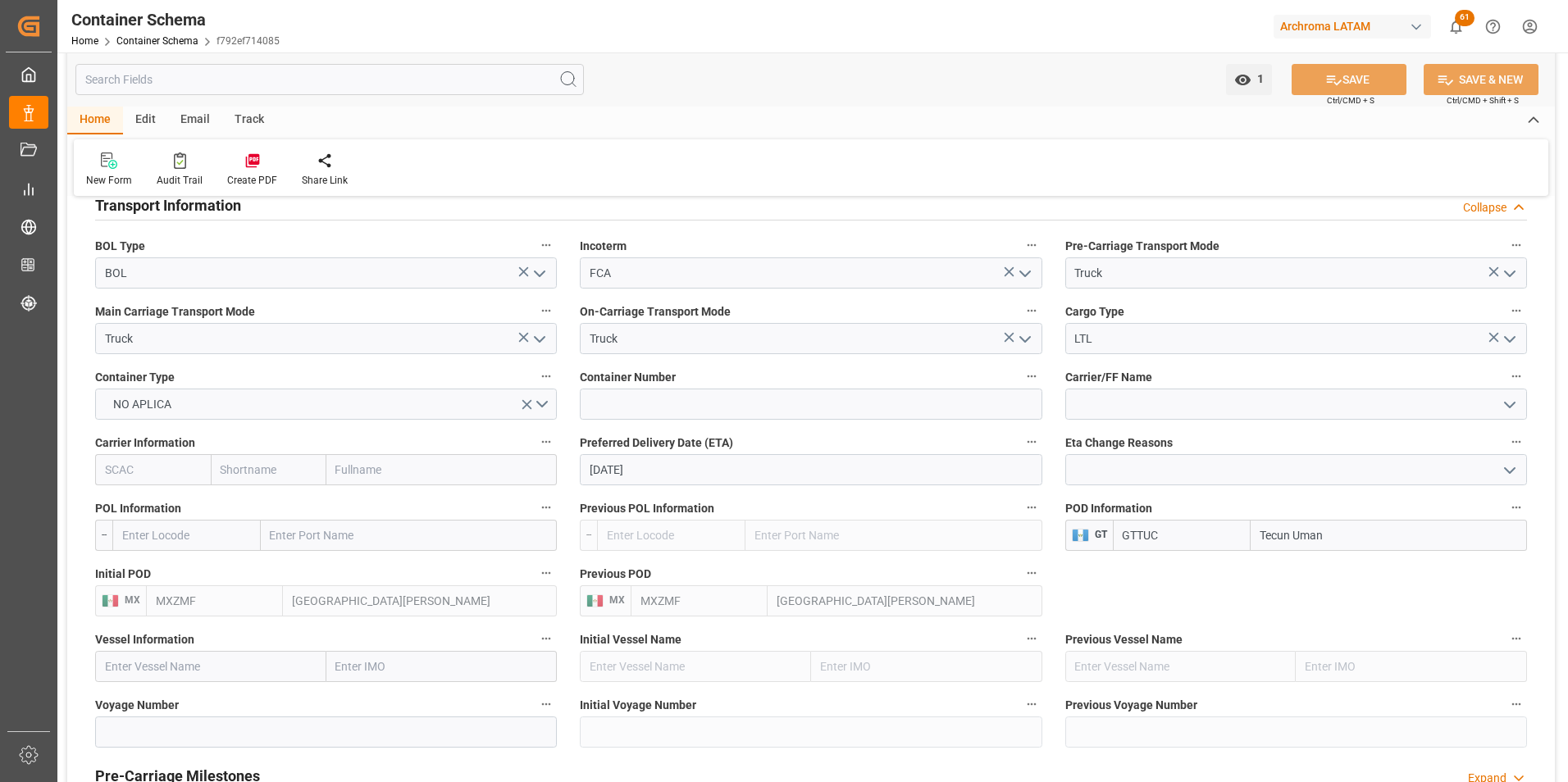
scroll to position [1476, 0]
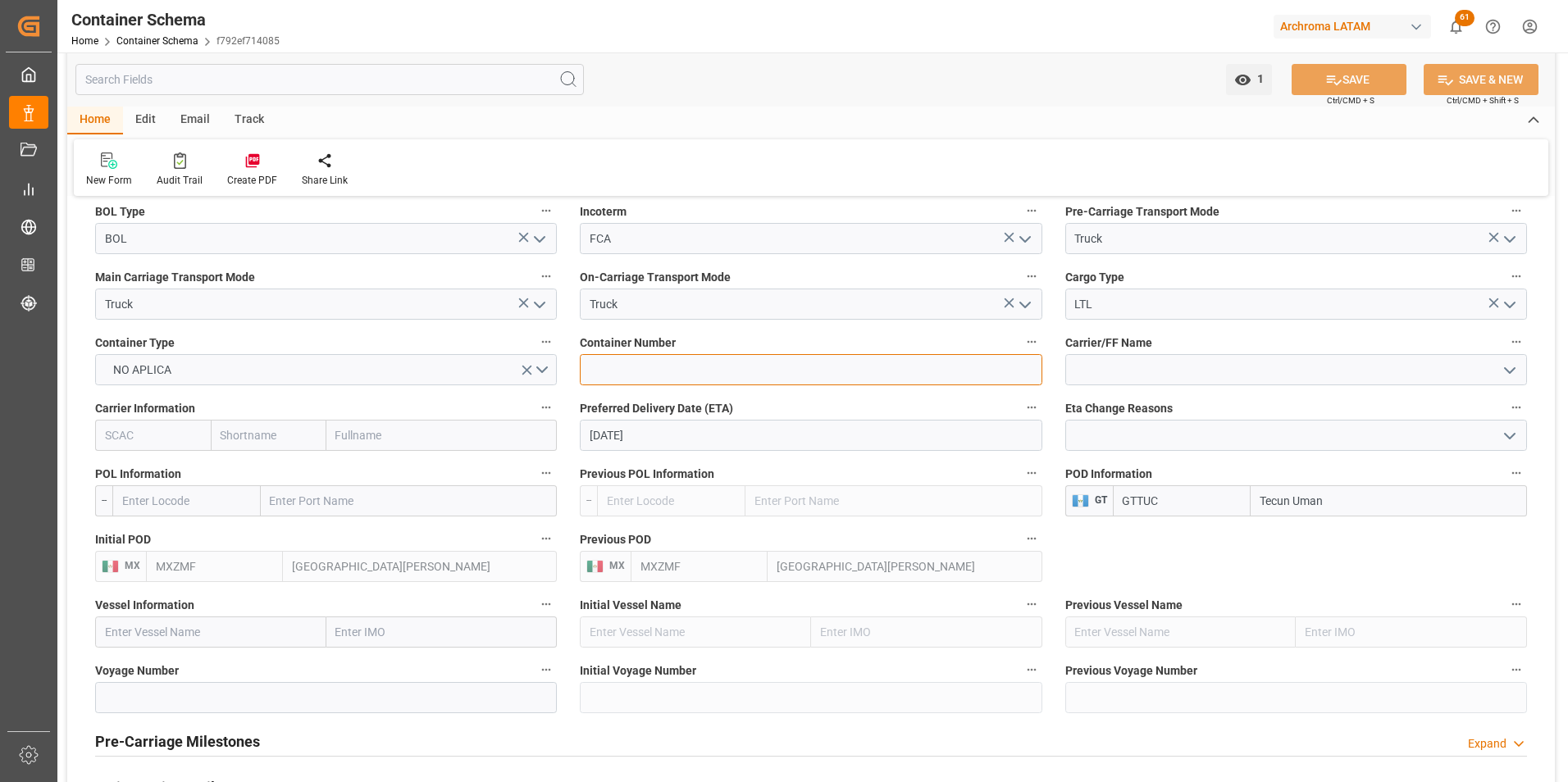
drag, startPoint x: 625, startPoint y: 370, endPoint x: 617, endPoint y: 371, distance: 8.1
click at [625, 370] on input at bounding box center [811, 369] width 461 height 31
click at [685, 364] on input at bounding box center [811, 369] width 461 height 31
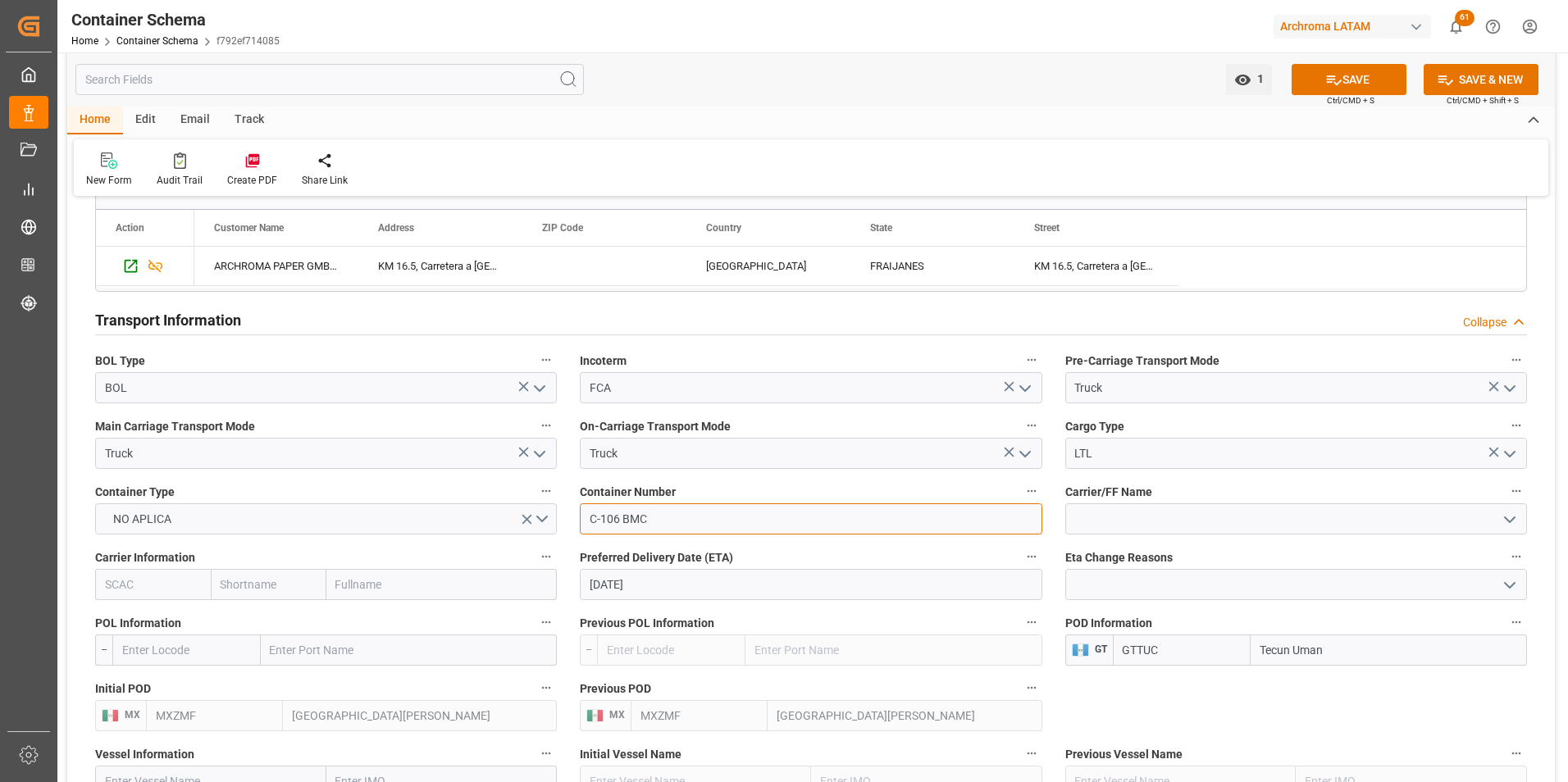
scroll to position [1312, 0]
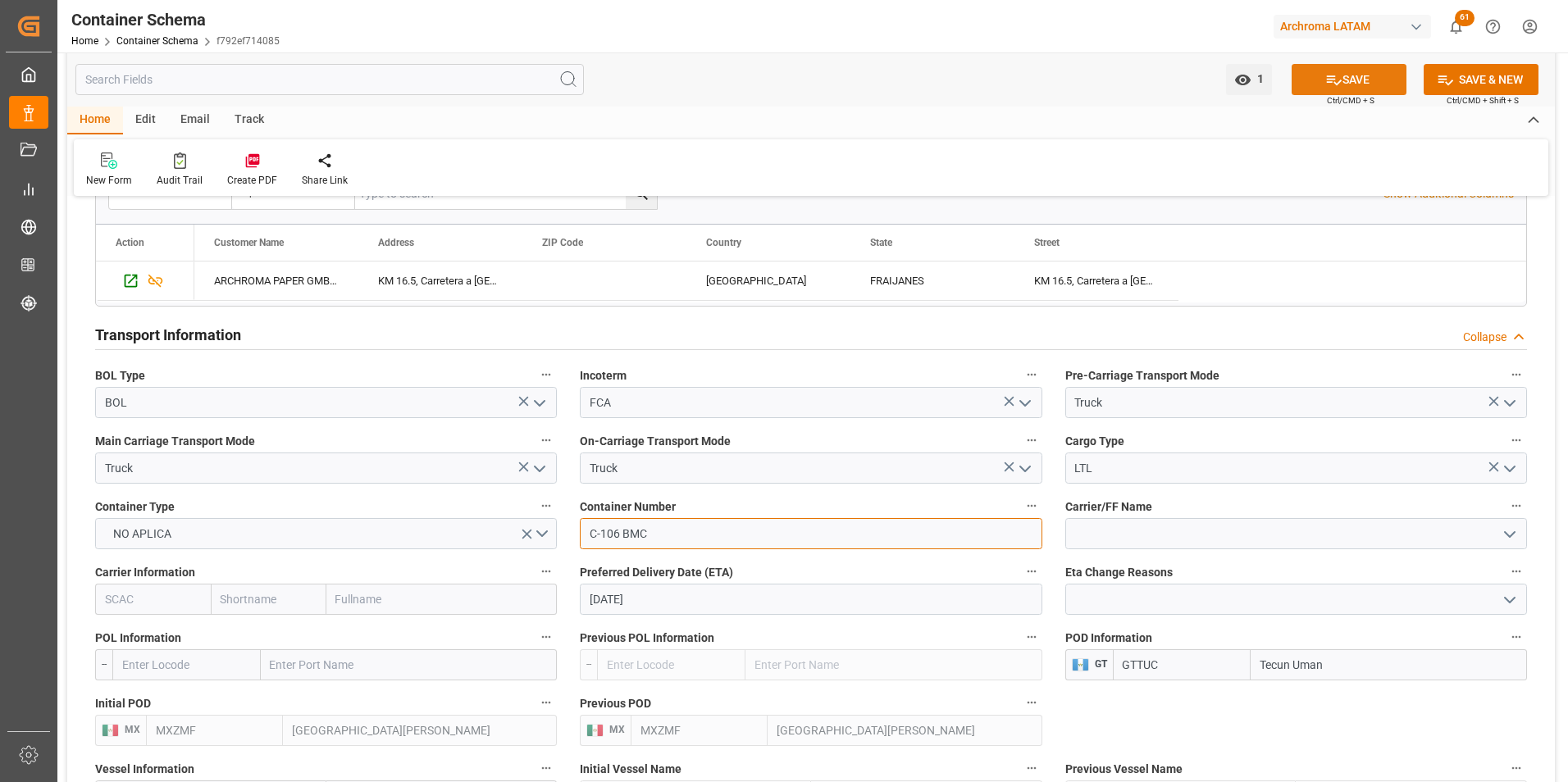
type input "C-106 BMC"
click at [1371, 71] on button "SAVE" at bounding box center [1349, 79] width 115 height 31
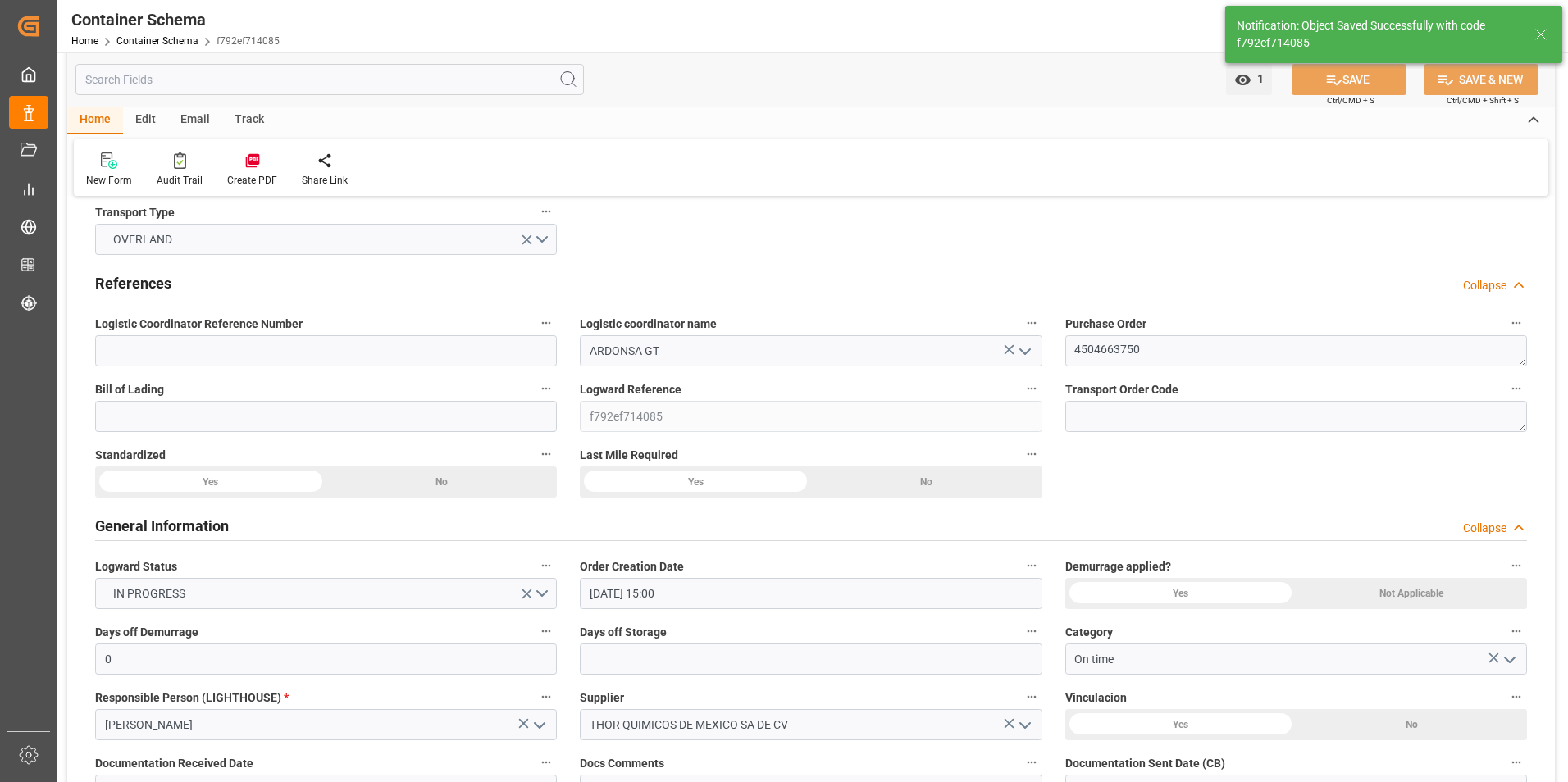
scroll to position [0, 0]
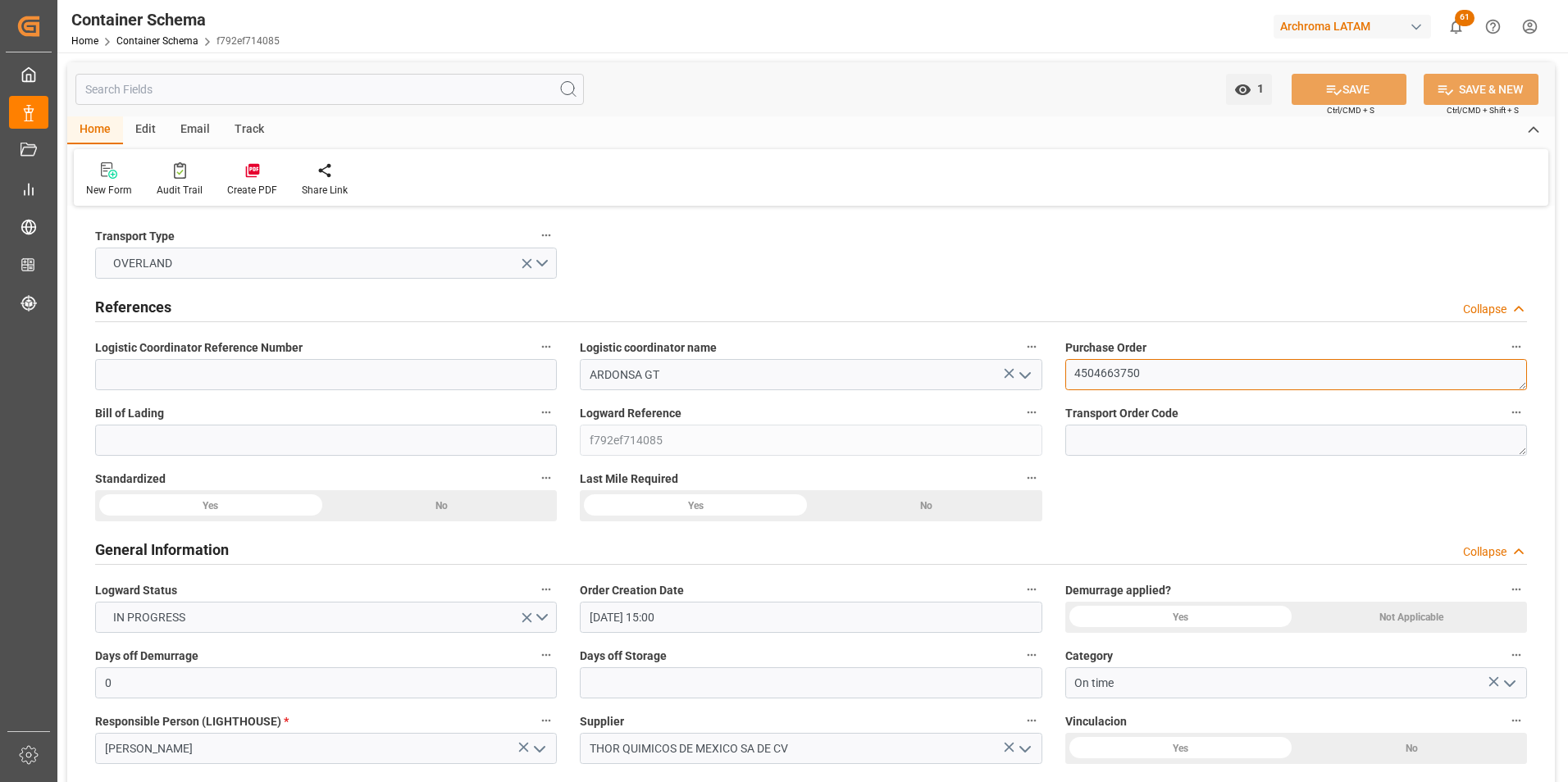
click at [1085, 377] on textarea "4504663750" at bounding box center [1296, 374] width 461 height 31
click at [172, 45] on link "Container Schema" at bounding box center [158, 41] width 82 height 11
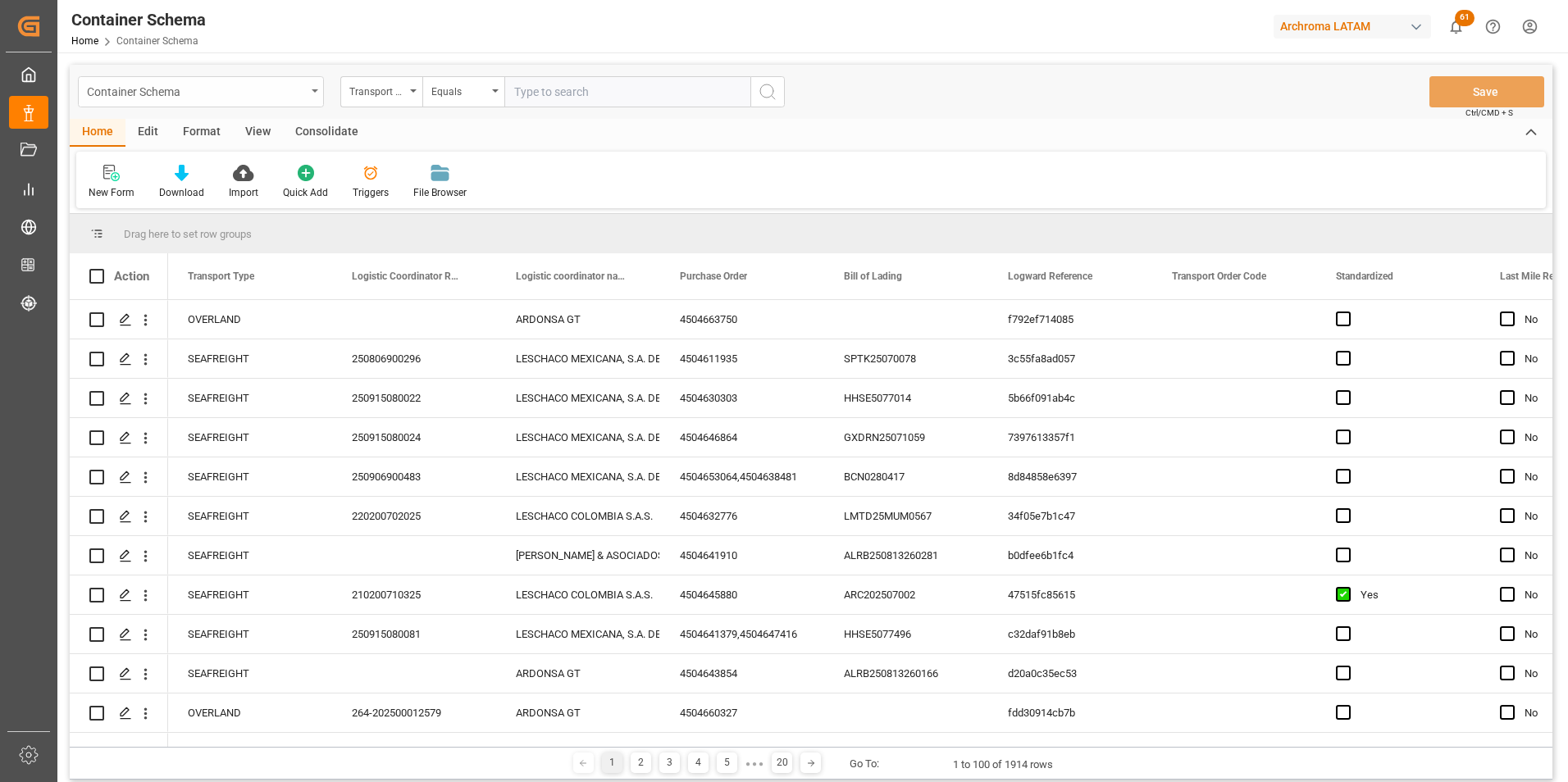
click at [304, 102] on div "Container Schema" at bounding box center [200, 91] width 246 height 31
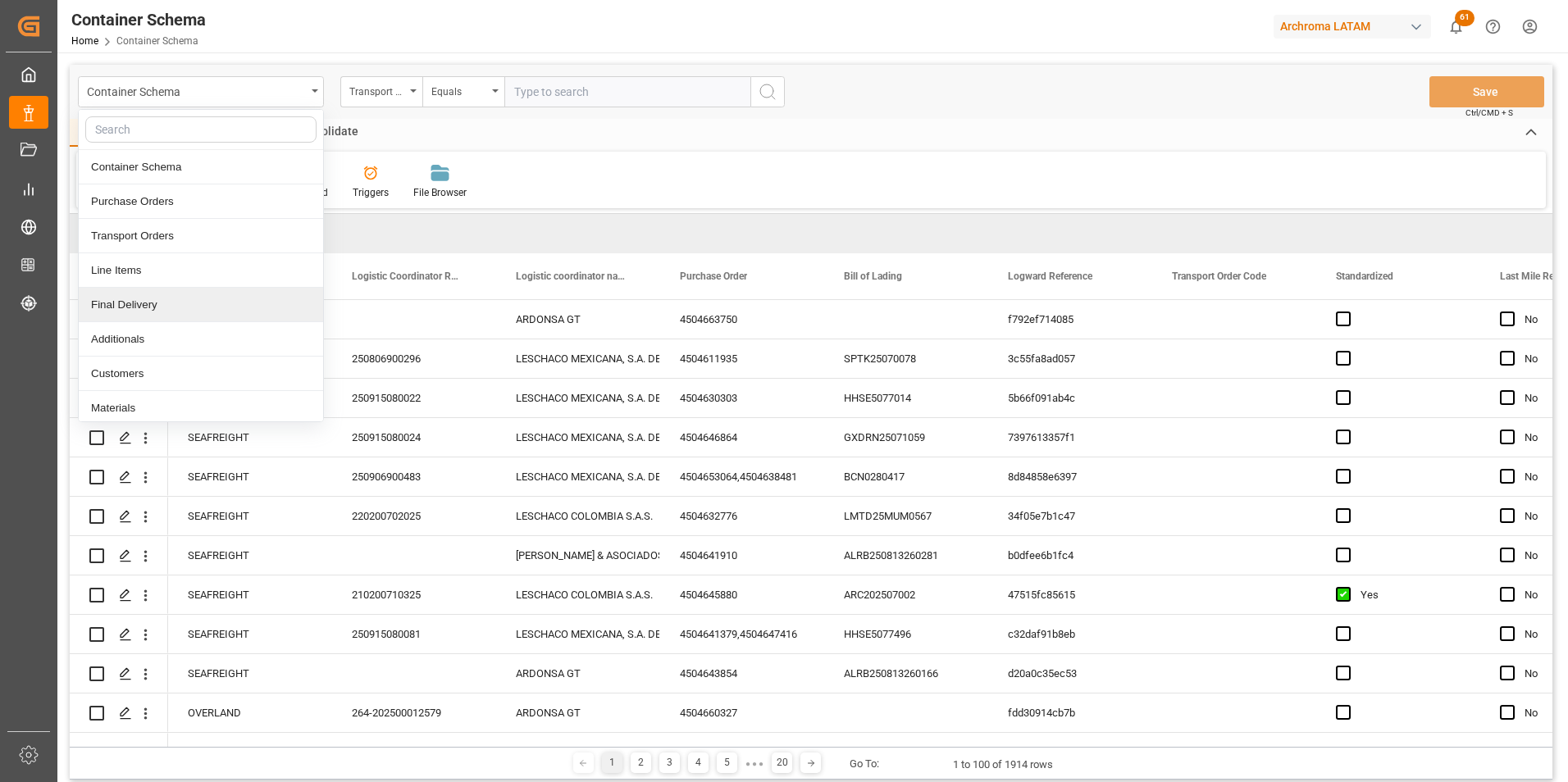
click at [183, 304] on div "Final Delivery" at bounding box center [200, 305] width 244 height 34
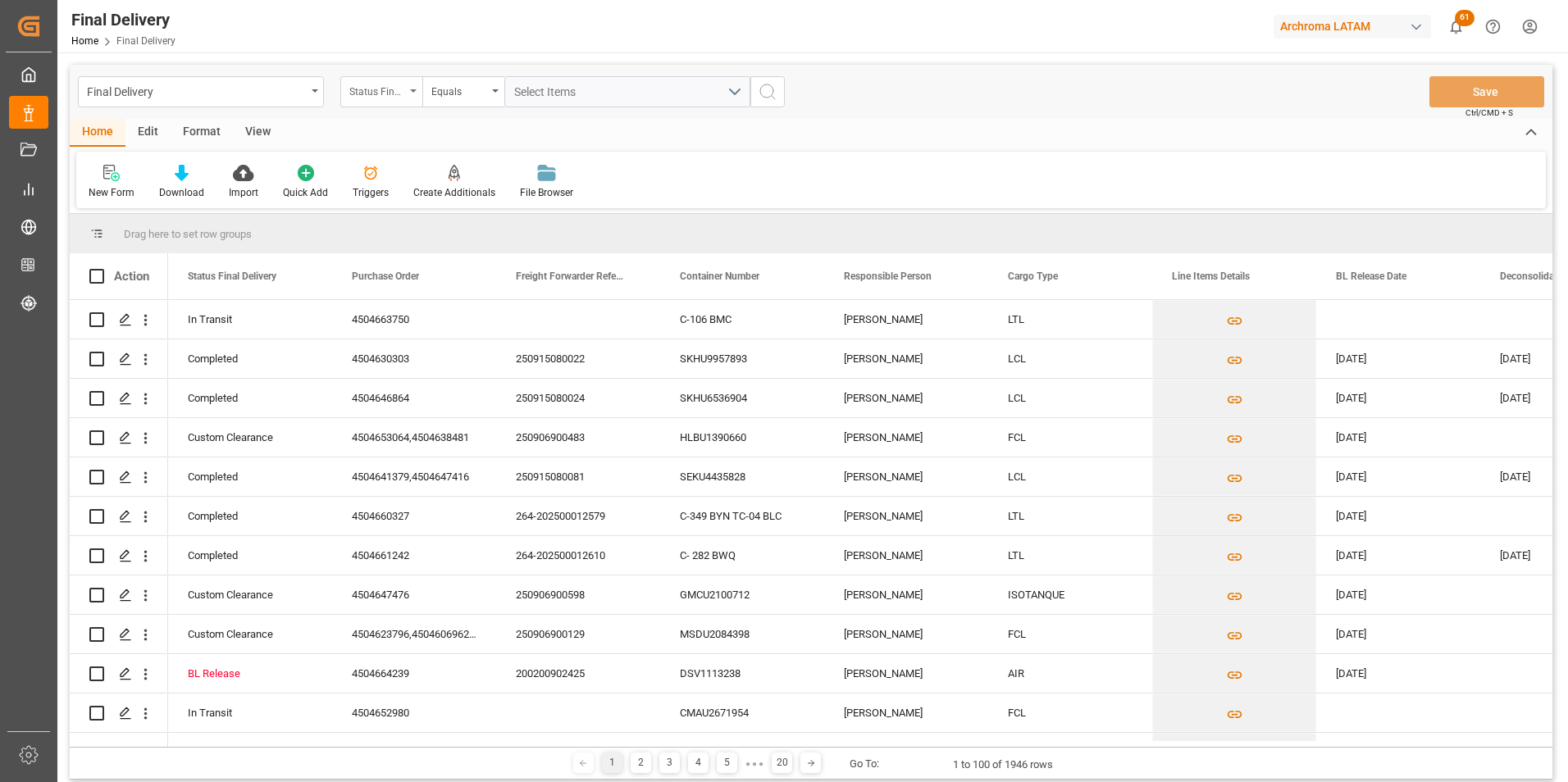
click at [400, 101] on div "Status Final Delivery" at bounding box center [382, 91] width 82 height 31
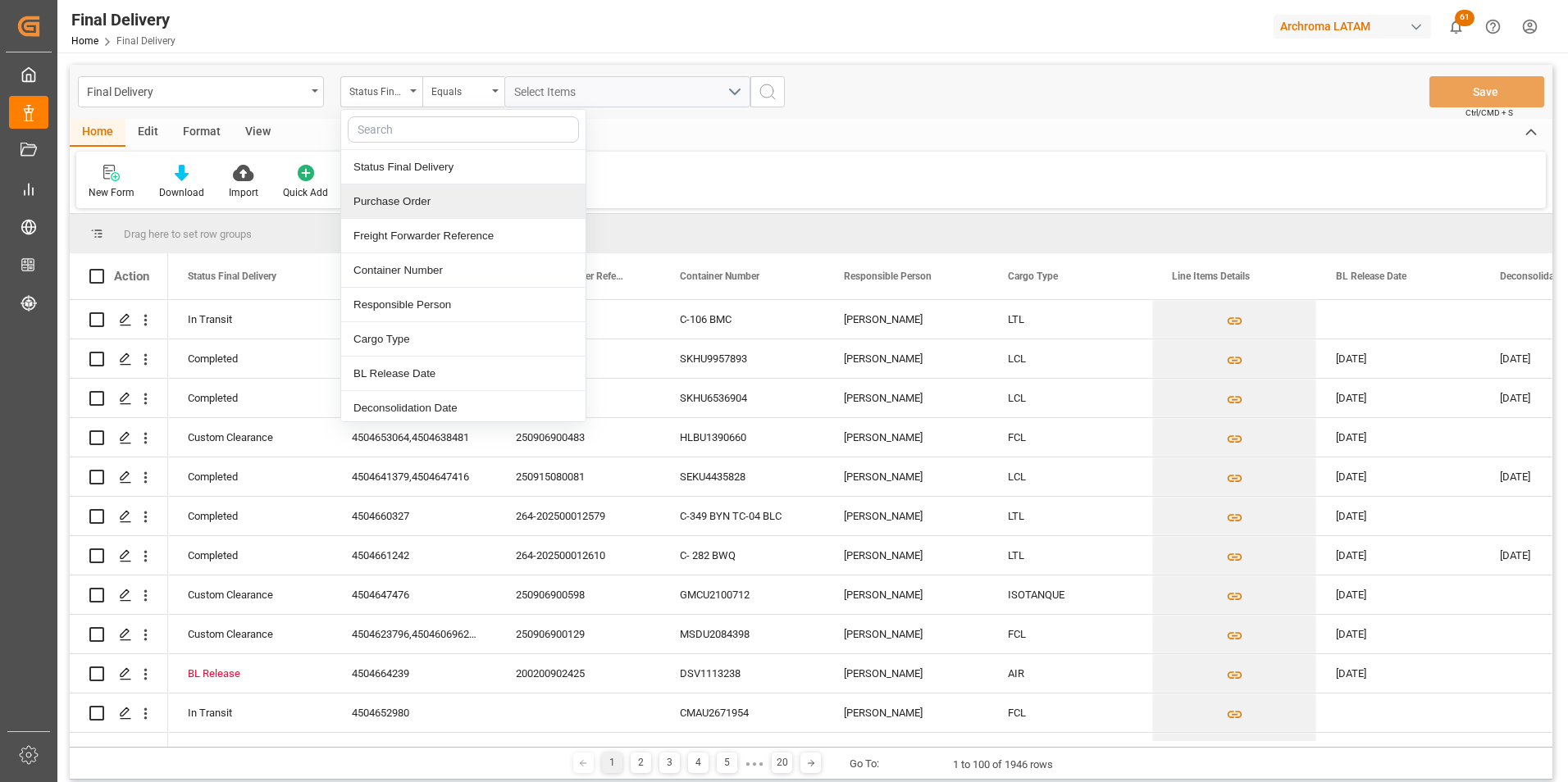
click at [399, 204] on div "Purchase Order" at bounding box center [462, 201] width 244 height 34
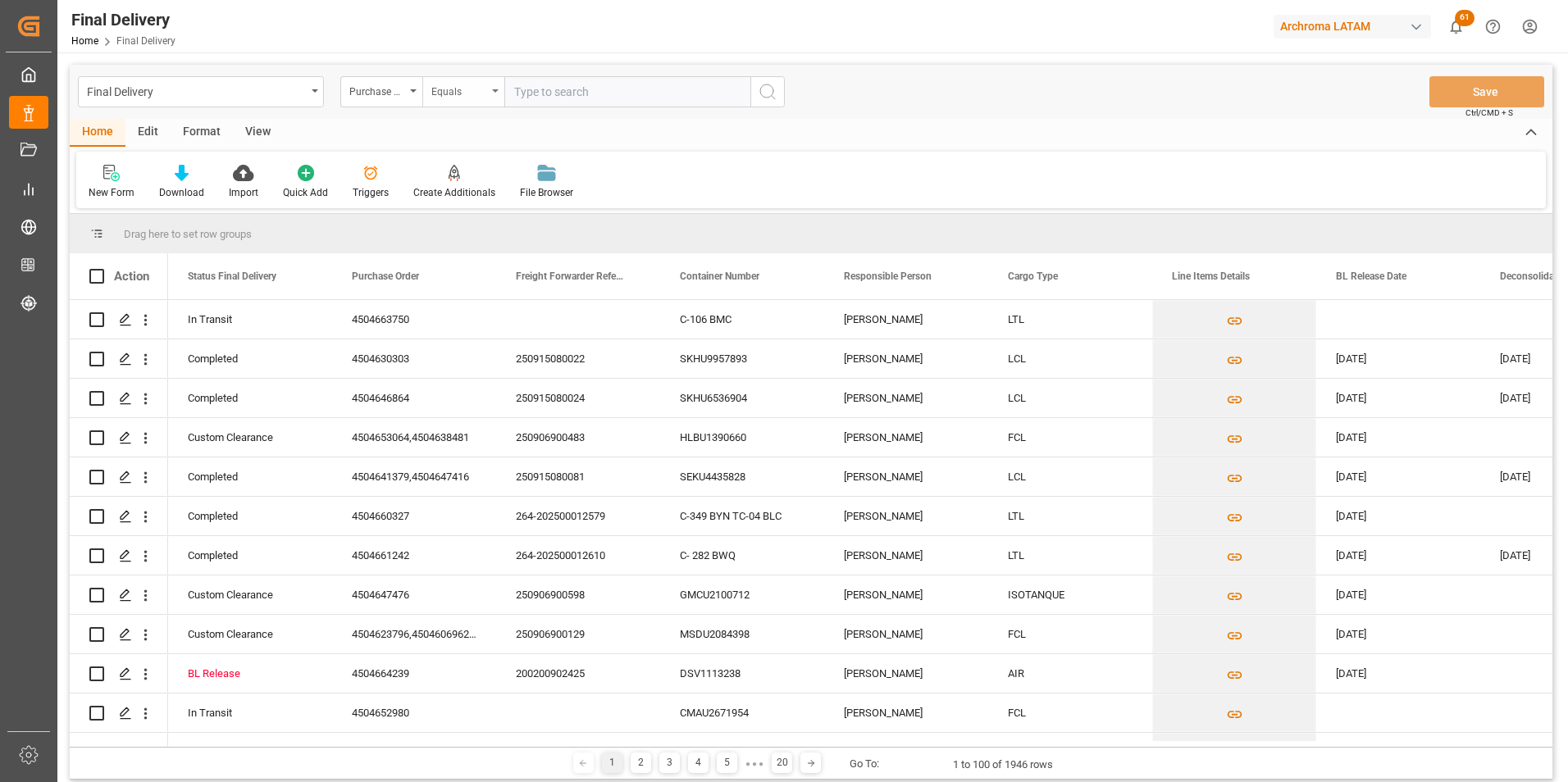
click at [449, 102] on div "Equals" at bounding box center [463, 91] width 82 height 31
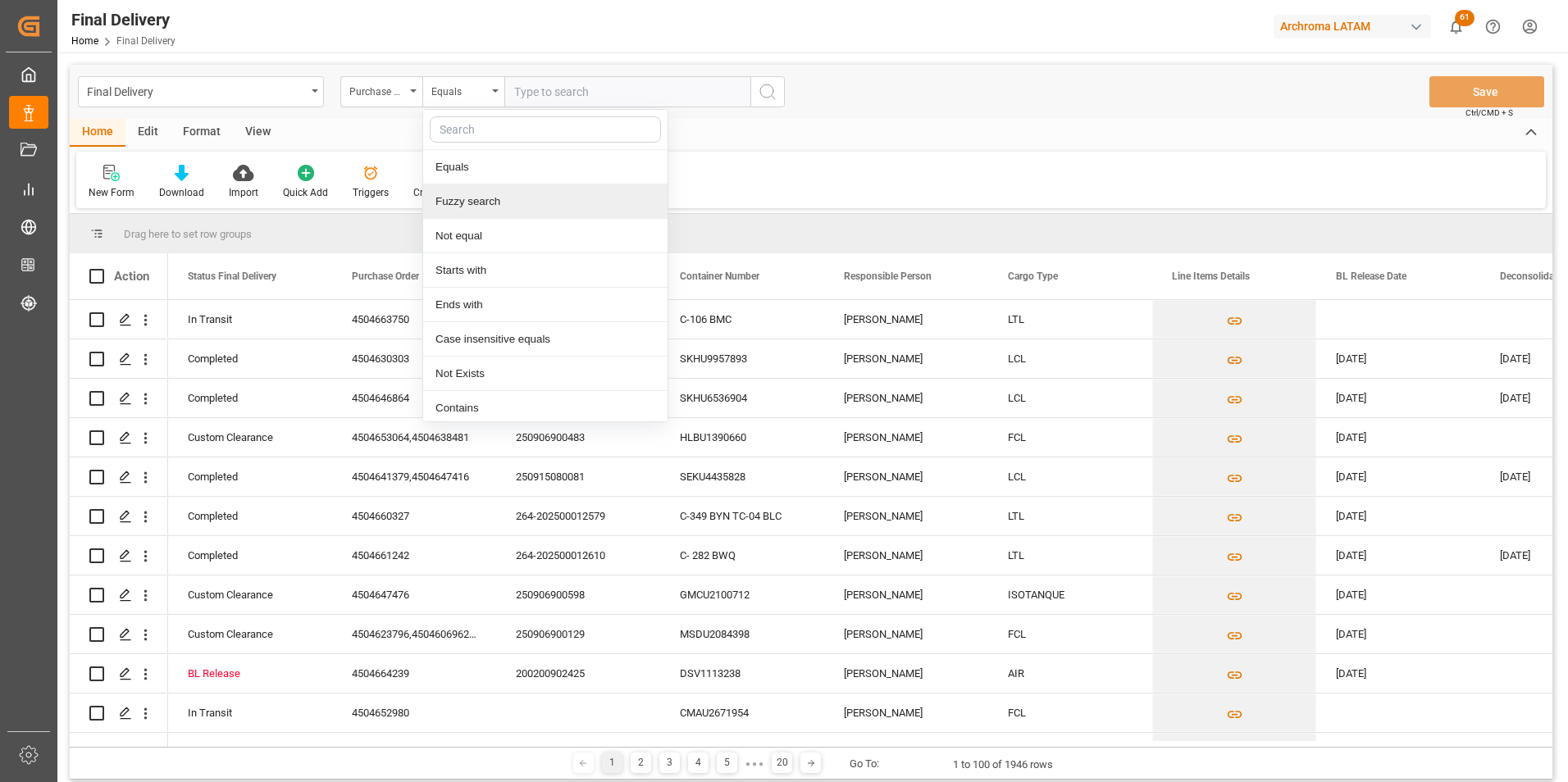
click at [476, 190] on div "Fuzzy search" at bounding box center [545, 201] width 244 height 34
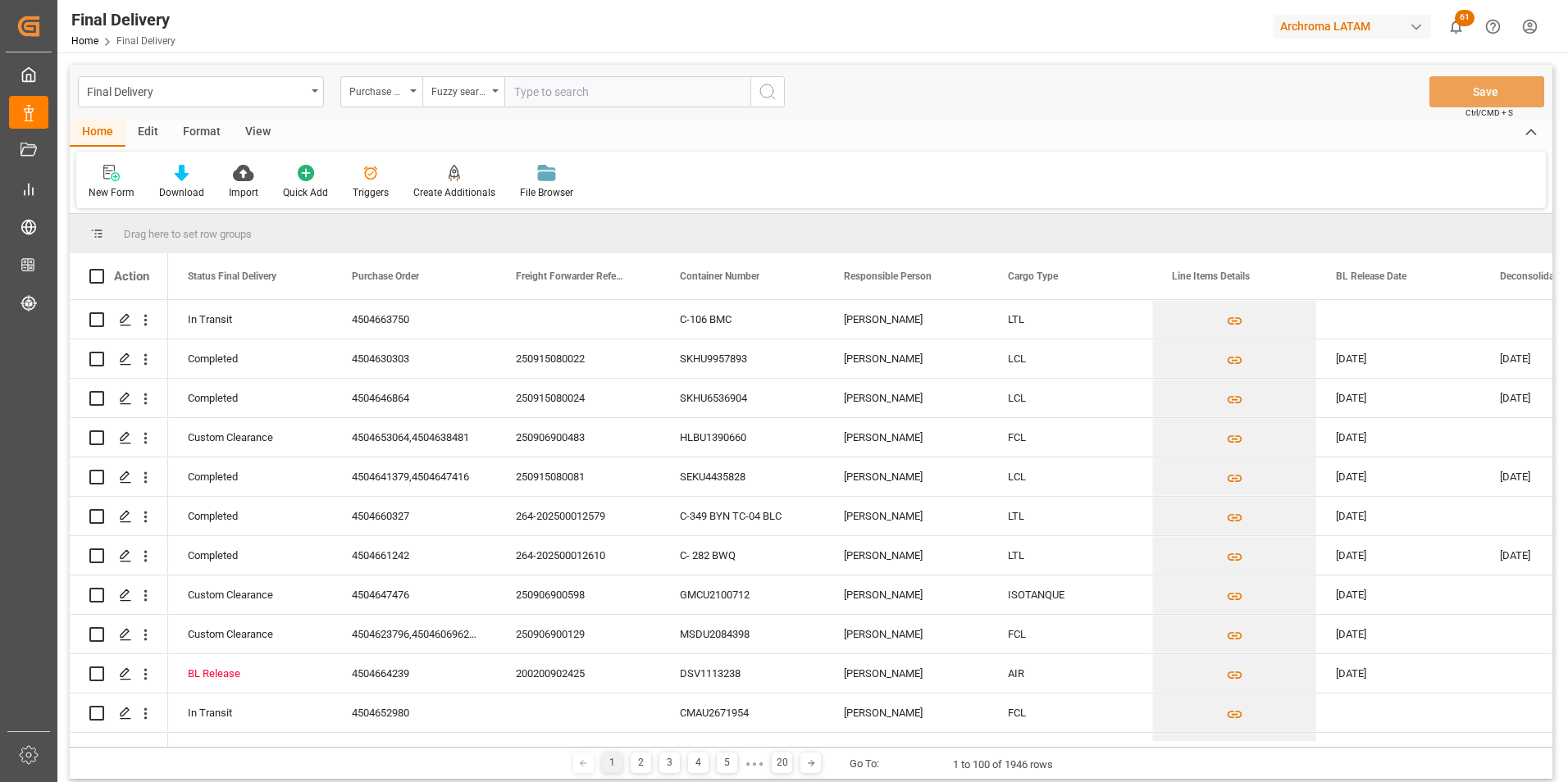
click at [533, 106] on input "text" at bounding box center [626, 91] width 246 height 31
paste input "4504663750"
type input "4504663750"
click at [762, 94] on icon "search button" at bounding box center [767, 91] width 20 height 20
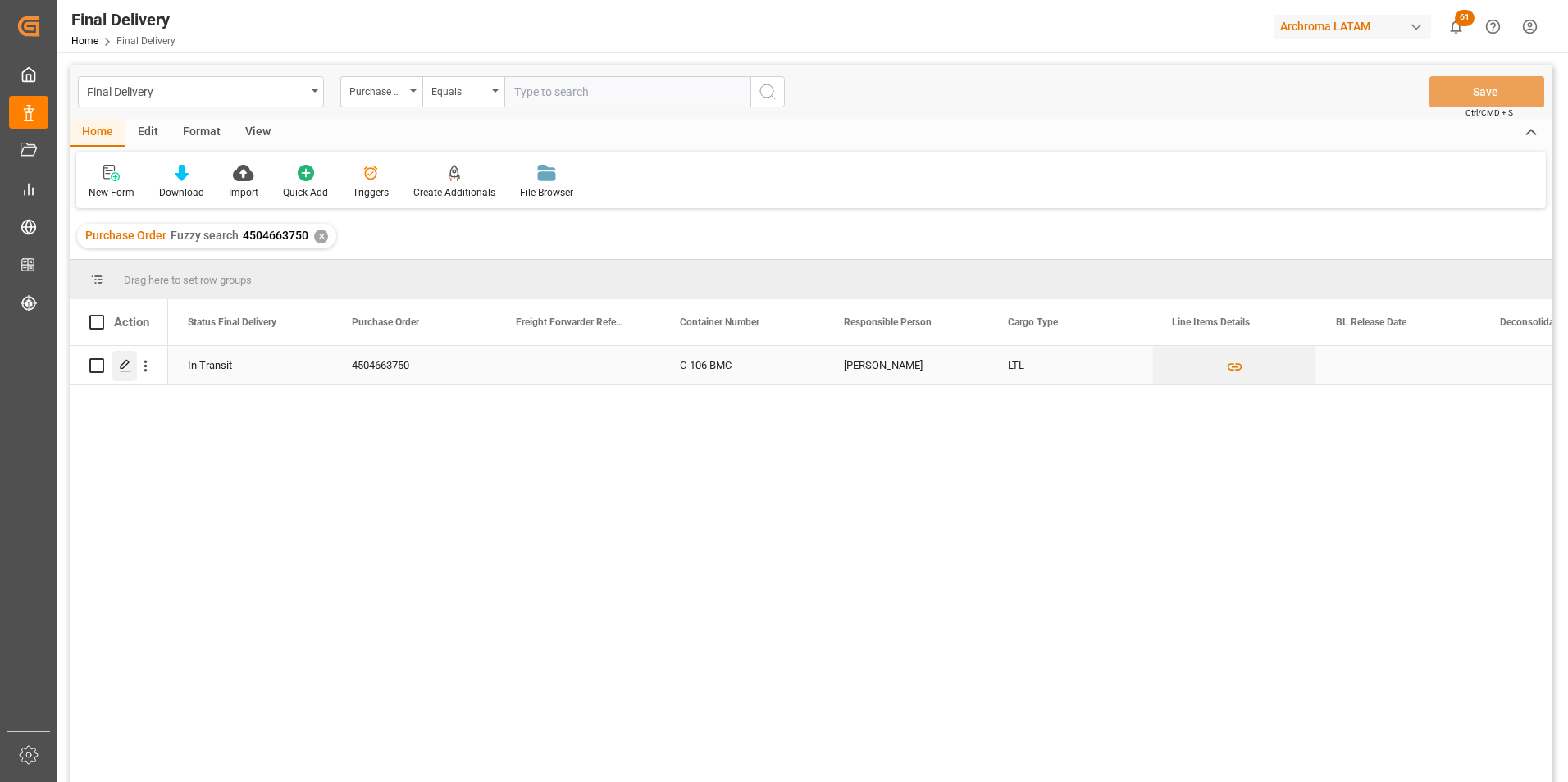
click at [126, 366] on icon "Press SPACE to select this row." at bounding box center [125, 365] width 13 height 13
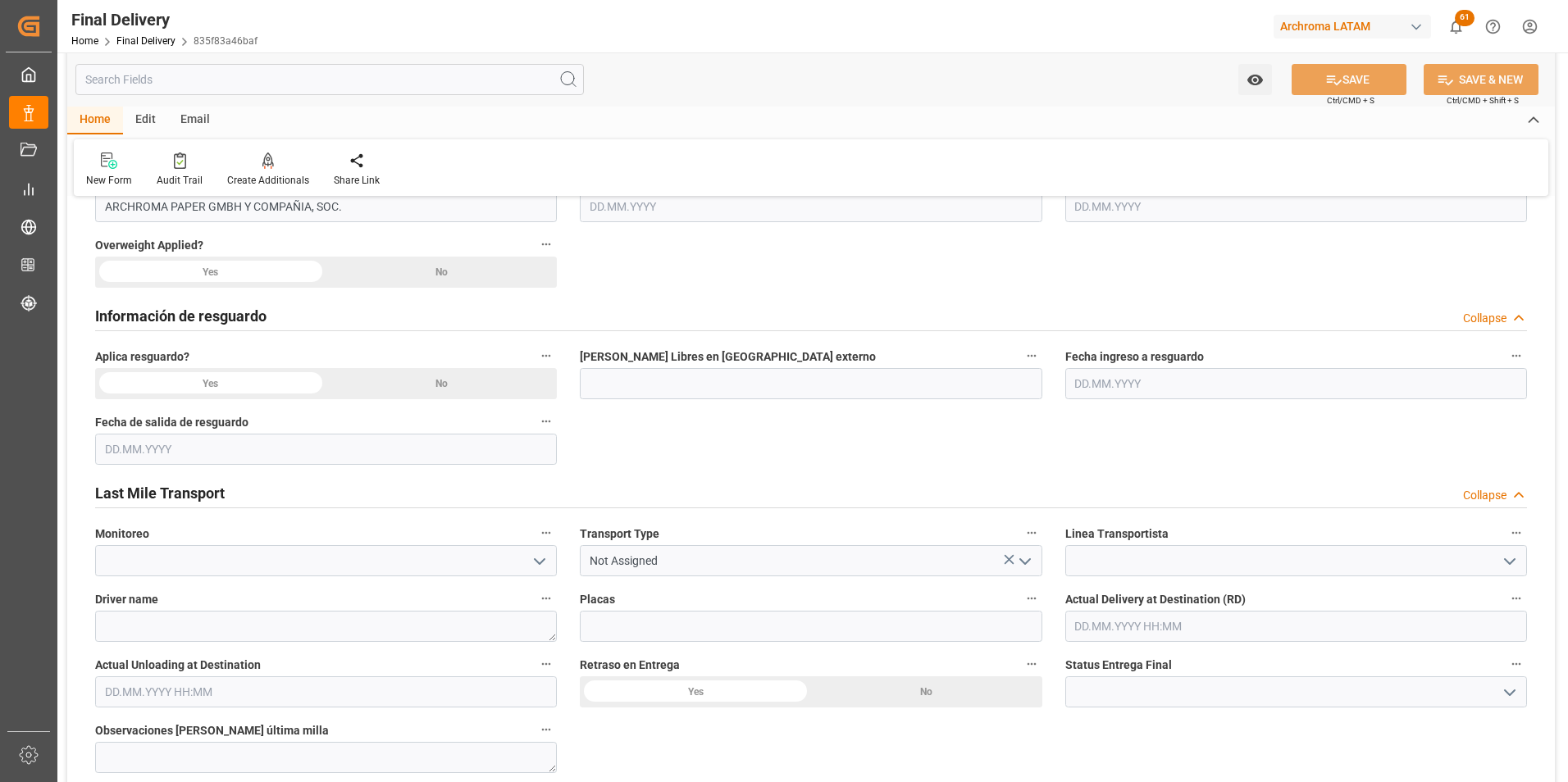
scroll to position [820, 0]
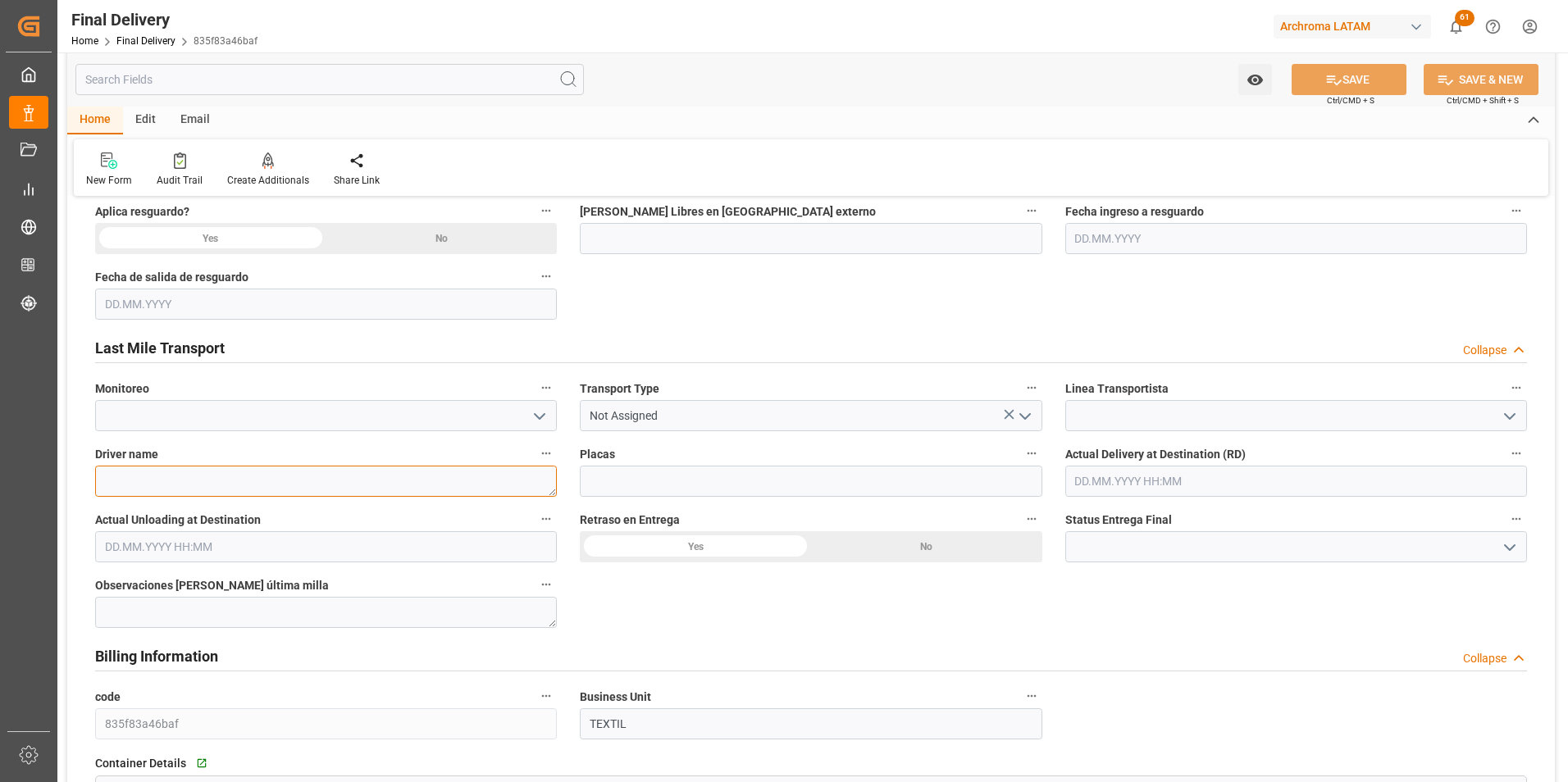
click at [361, 486] on textarea at bounding box center [326, 481] width 461 height 31
type textarea "LUIS ALBERTO REYNA"
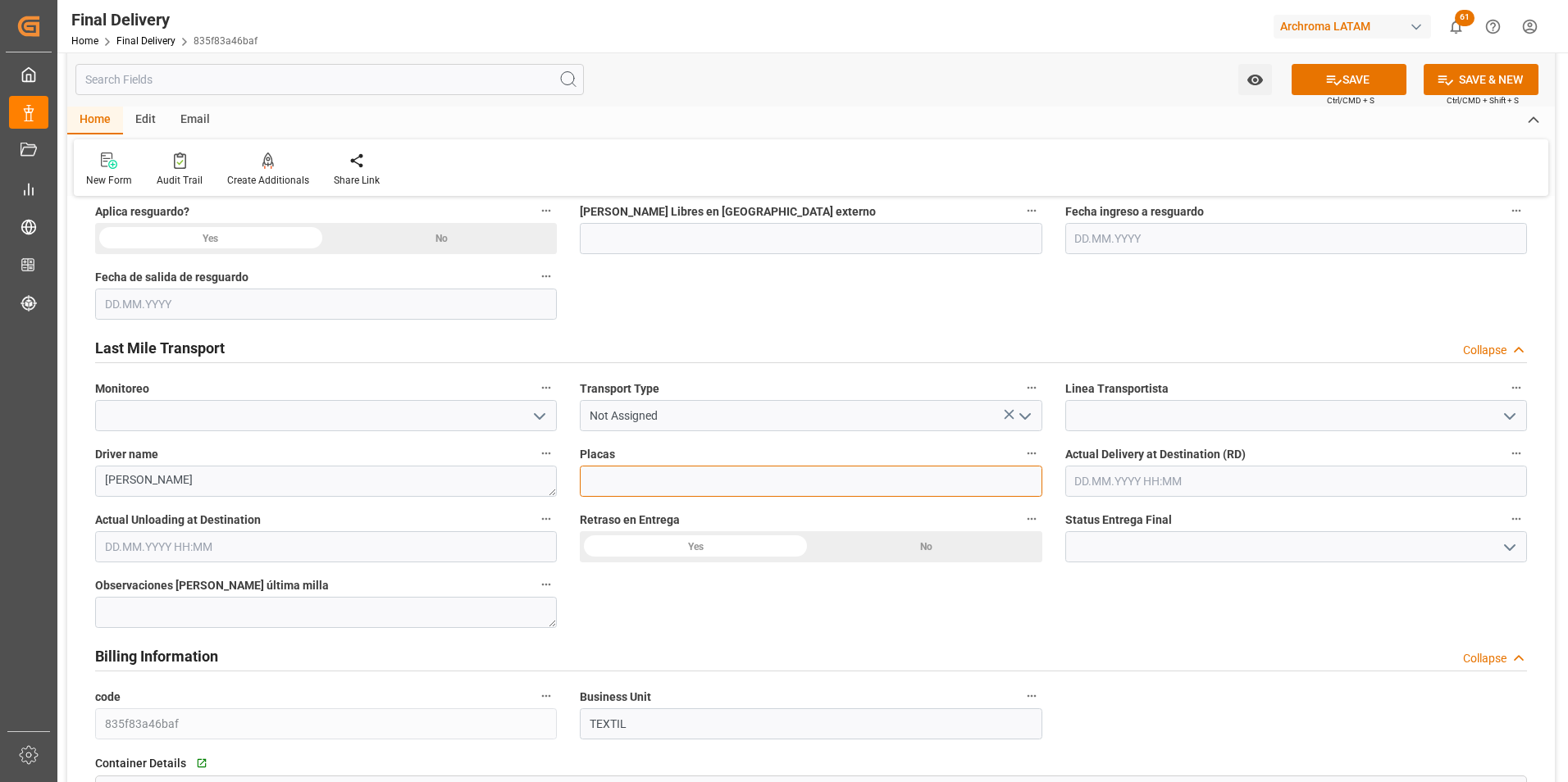
click at [604, 486] on input at bounding box center [811, 481] width 461 height 31
type input "C-106 BMC"
click at [1499, 415] on button "open menu" at bounding box center [1508, 416] width 25 height 26
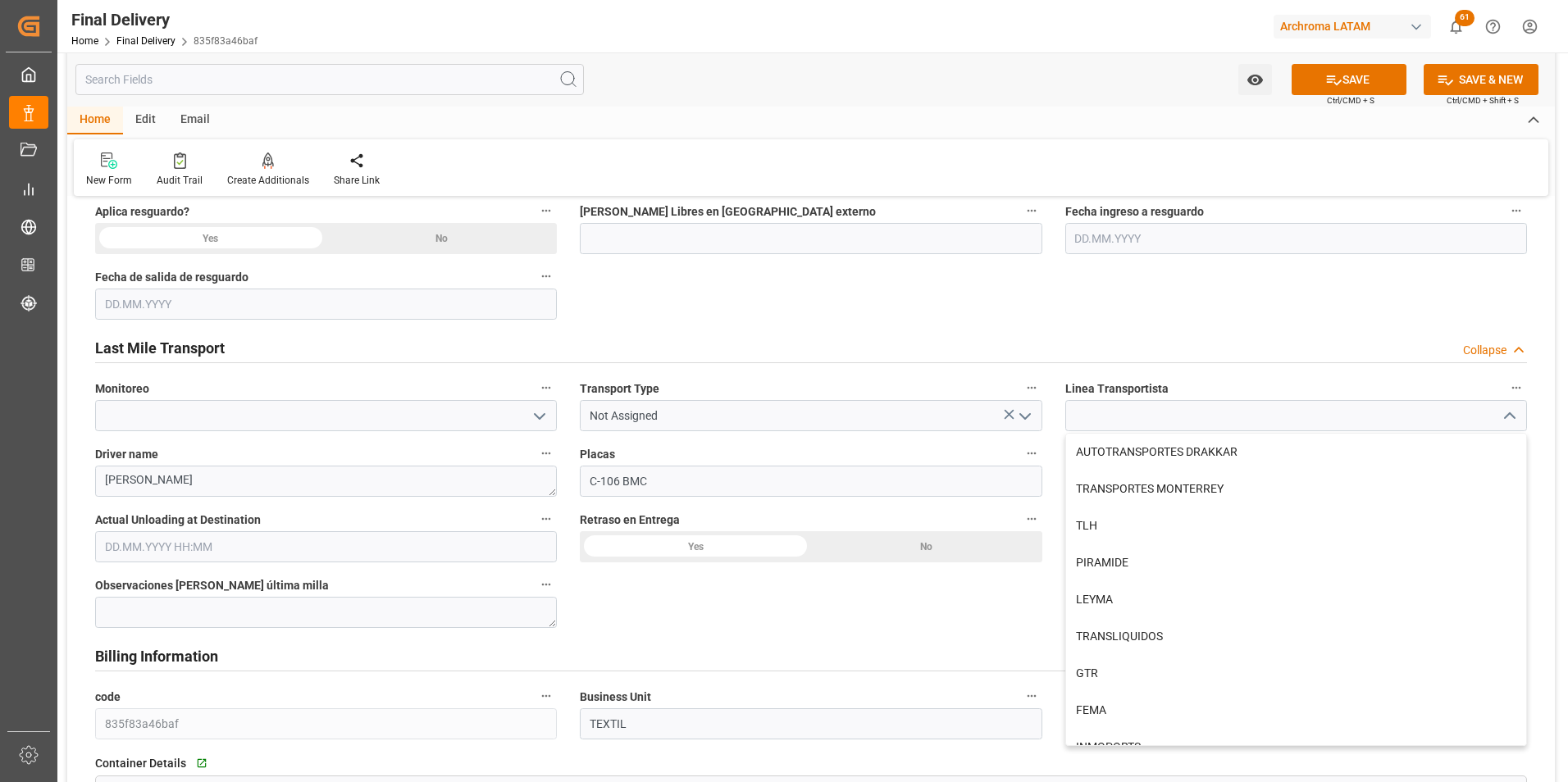
scroll to position [980, 0]
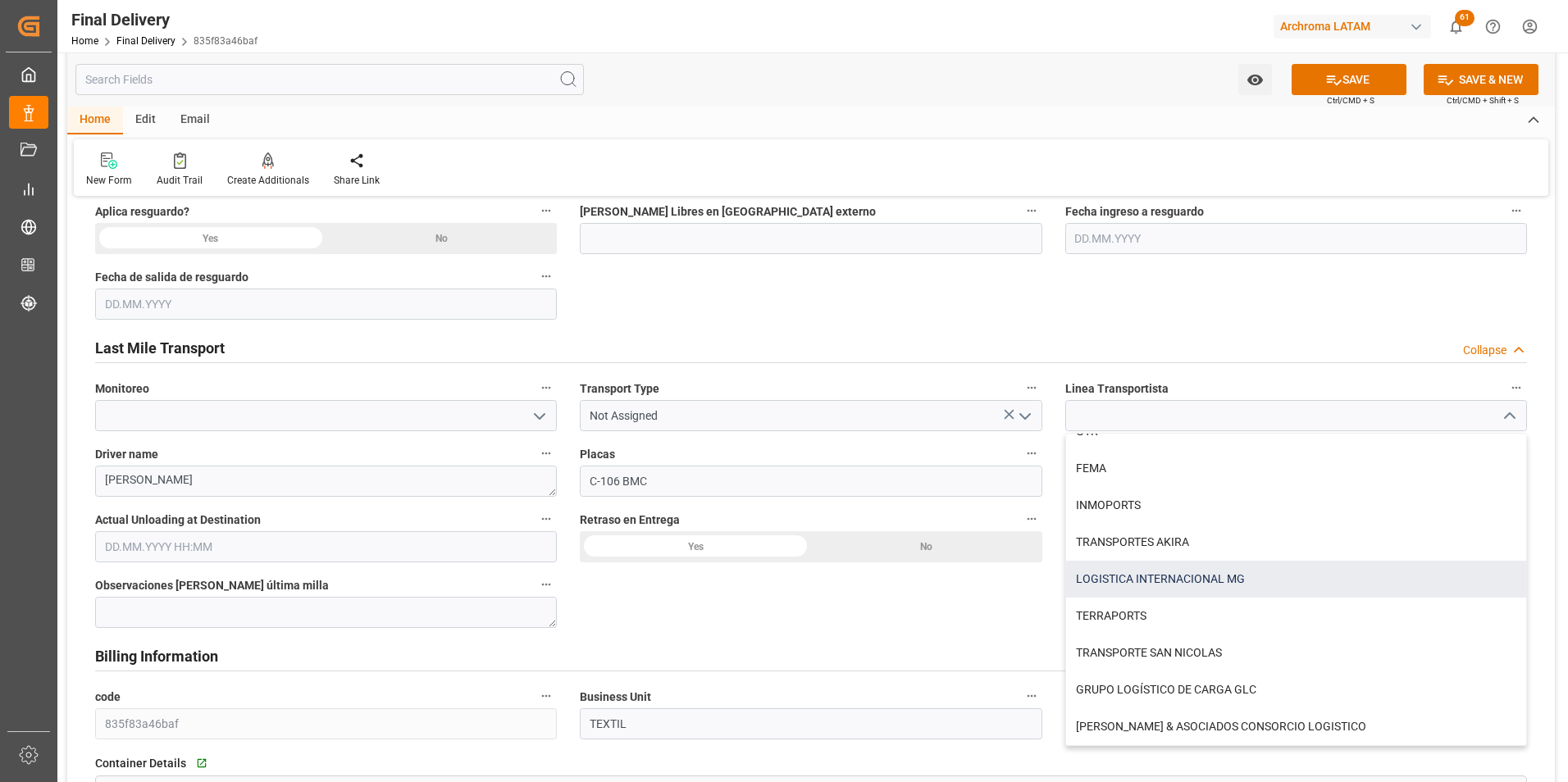
click at [1196, 583] on div "LOGISTICA INTERNACIONAL MG" at bounding box center [1296, 579] width 460 height 37
type input "LOGISTICA INTERNACIONAL MG"
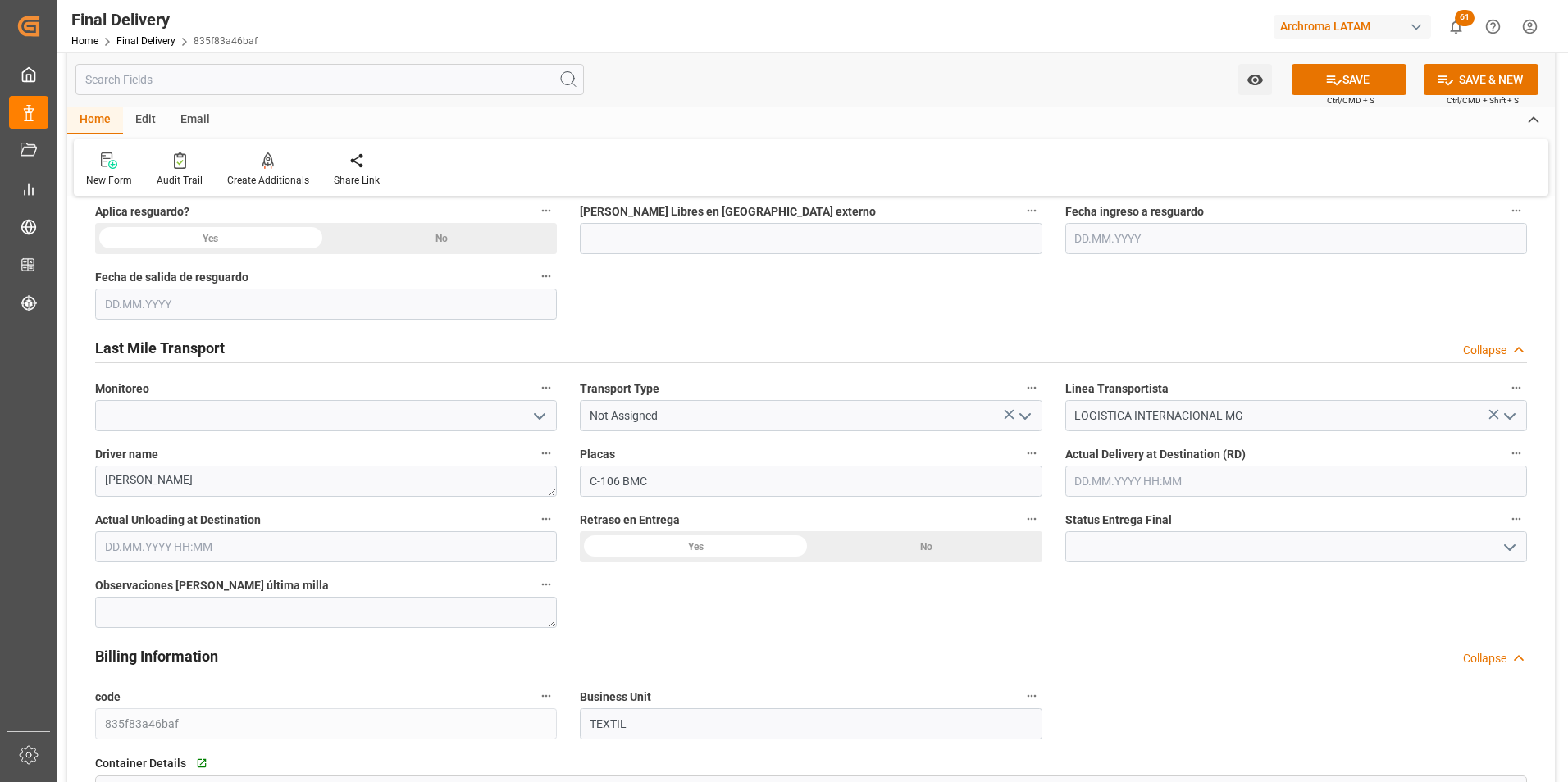
click at [1025, 417] on icon "open menu" at bounding box center [1025, 417] width 20 height 20
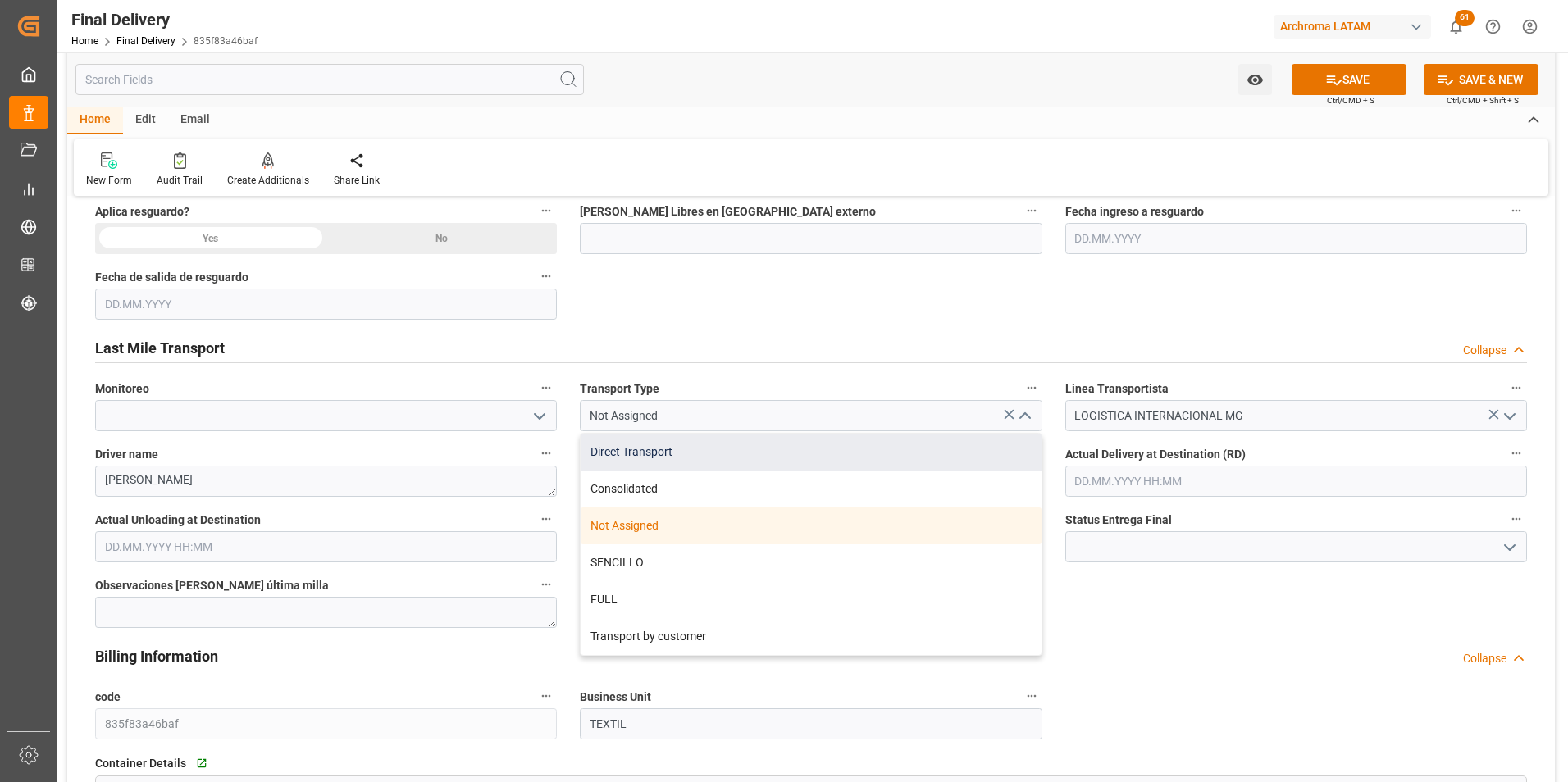
click at [812, 452] on div "Direct Transport" at bounding box center [811, 452] width 460 height 37
type input "Direct Transport"
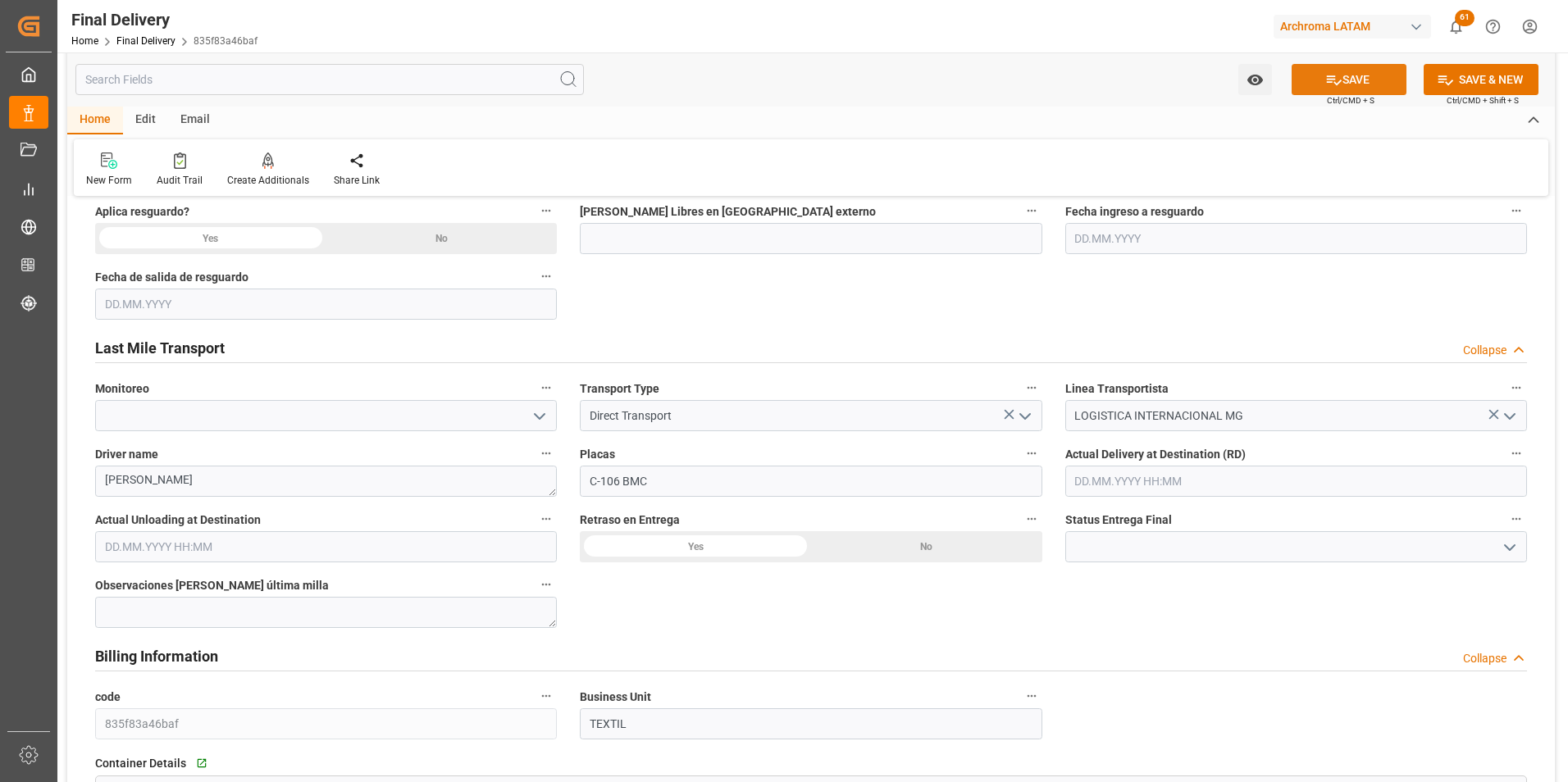
click at [1327, 80] on icon at bounding box center [1335, 80] width 15 height 9
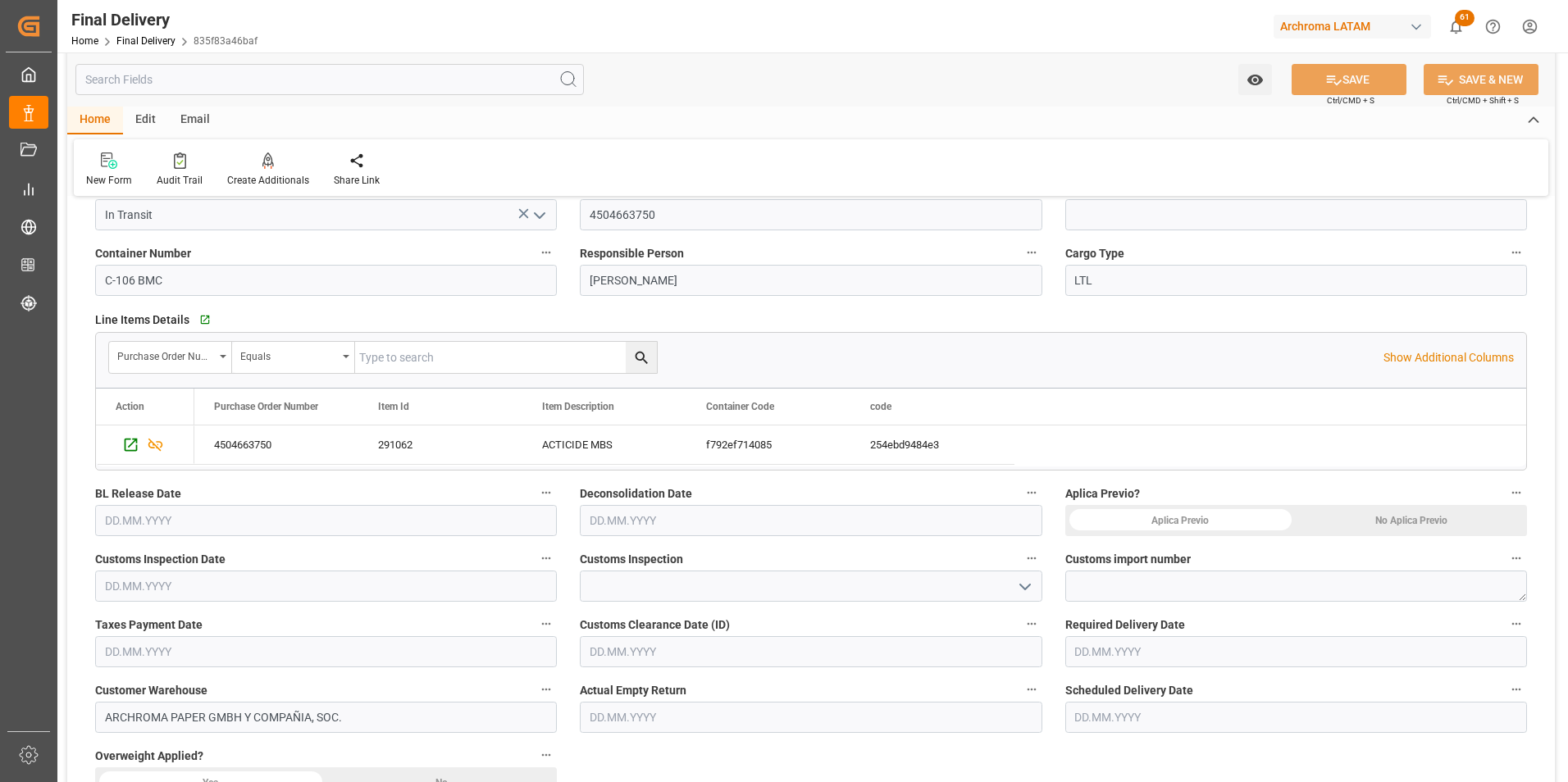
scroll to position [0, 0]
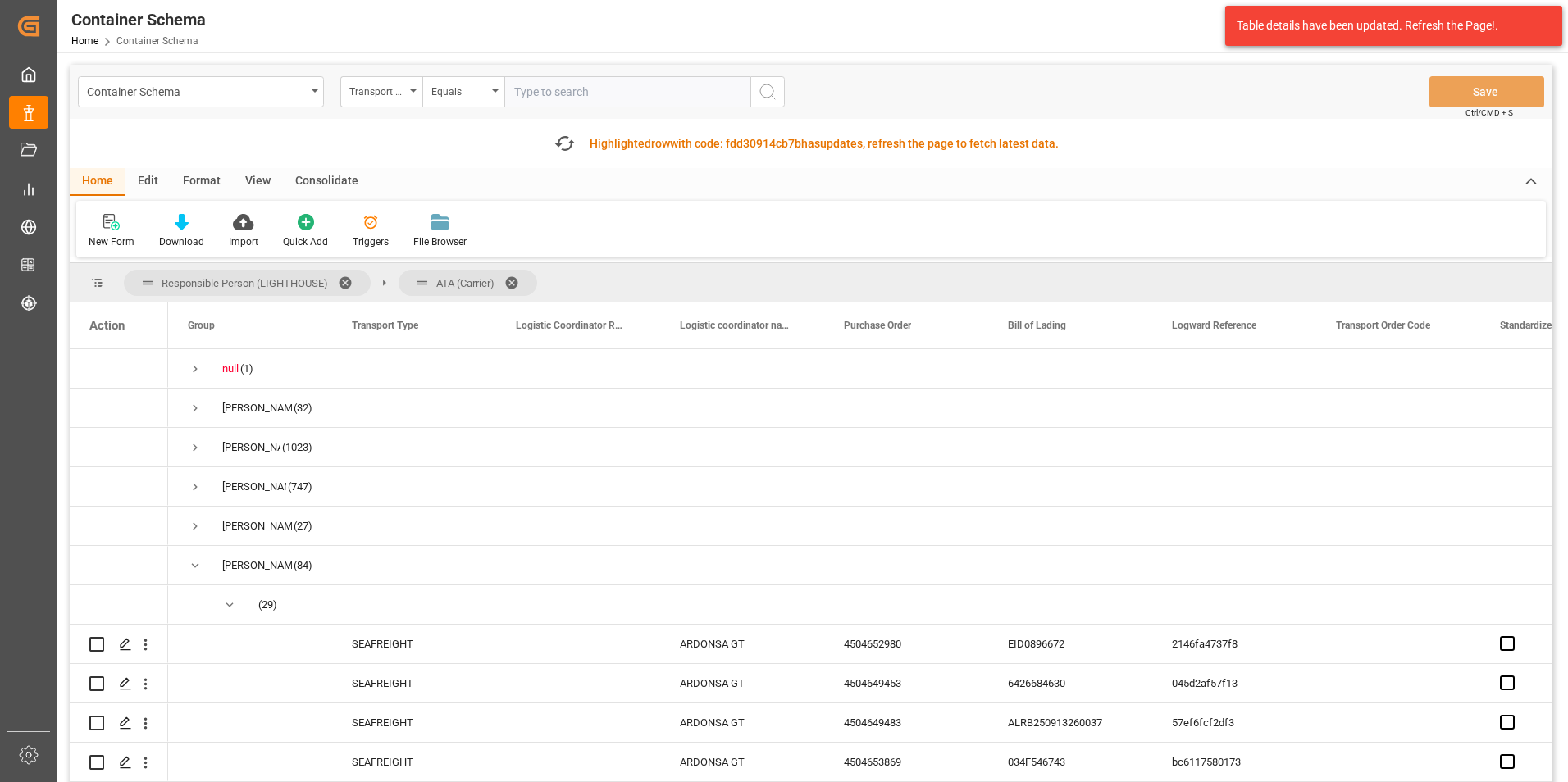
scroll to position [984, 0]
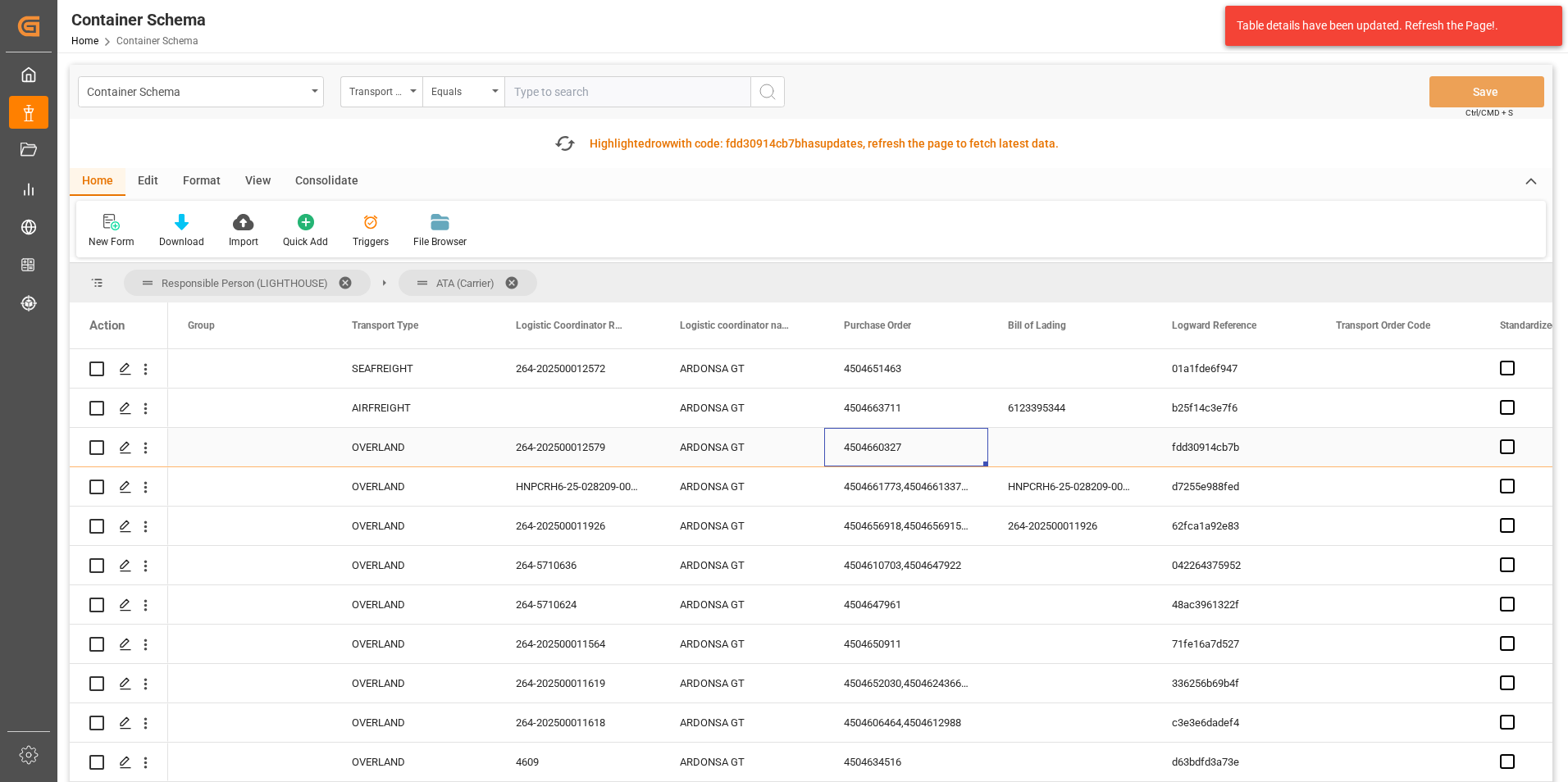
click at [858, 444] on div "4504660327" at bounding box center [905, 447] width 164 height 39
click at [884, 494] on div "4504661773,4504661337,4504661330" at bounding box center [905, 486] width 164 height 39
click at [897, 541] on div "4504656918,4504656915,4504656927,4504658028,4504657459,4504658024" at bounding box center [905, 526] width 164 height 39
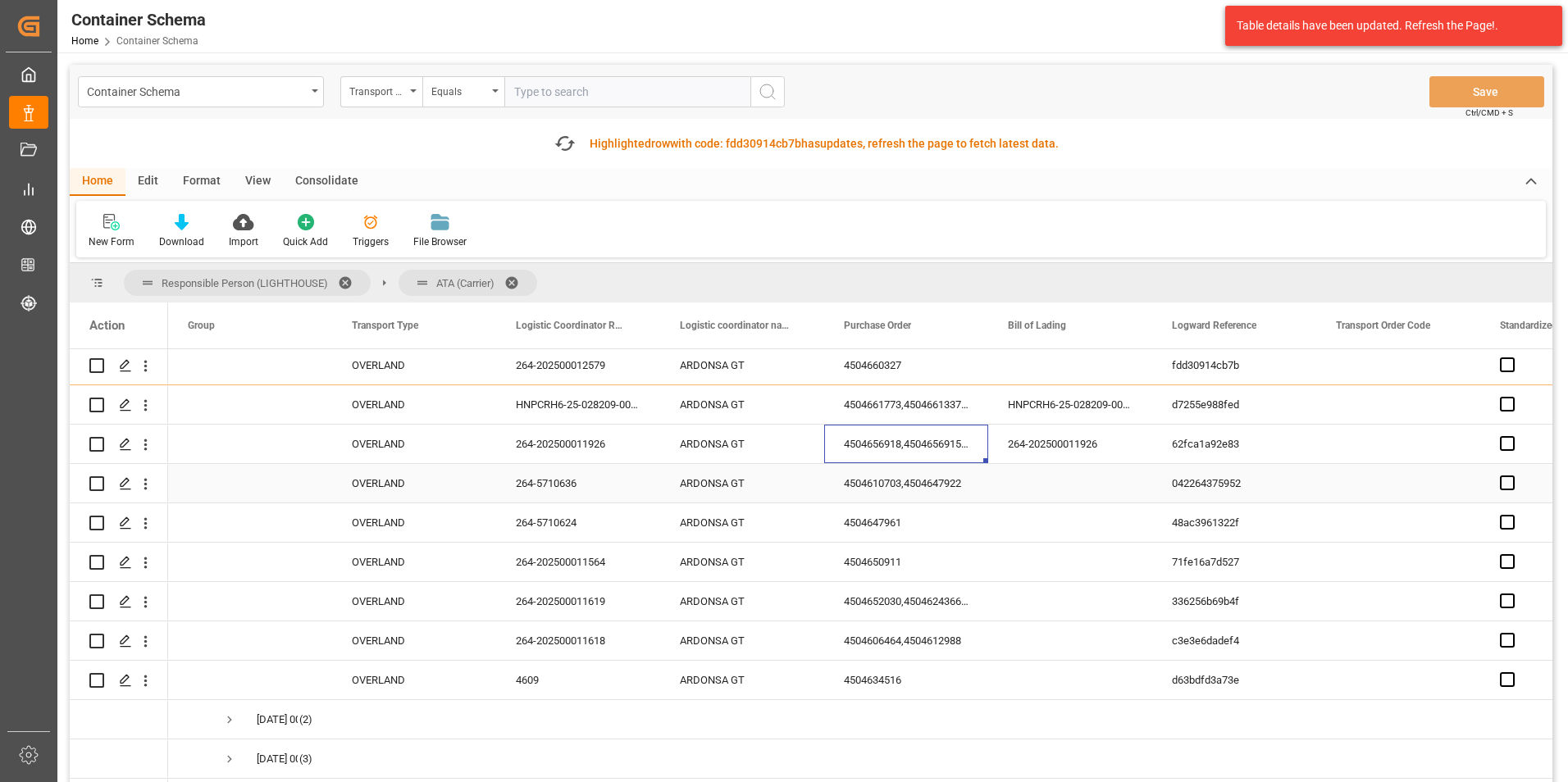
click at [873, 482] on div "4504610703,4504647922" at bounding box center [905, 483] width 164 height 39
click at [911, 532] on div "4504647961" at bounding box center [905, 523] width 164 height 39
click at [905, 565] on div "4504650911" at bounding box center [905, 562] width 164 height 39
click at [882, 600] on div "4504652030,4504624366,4504651440" at bounding box center [905, 601] width 164 height 39
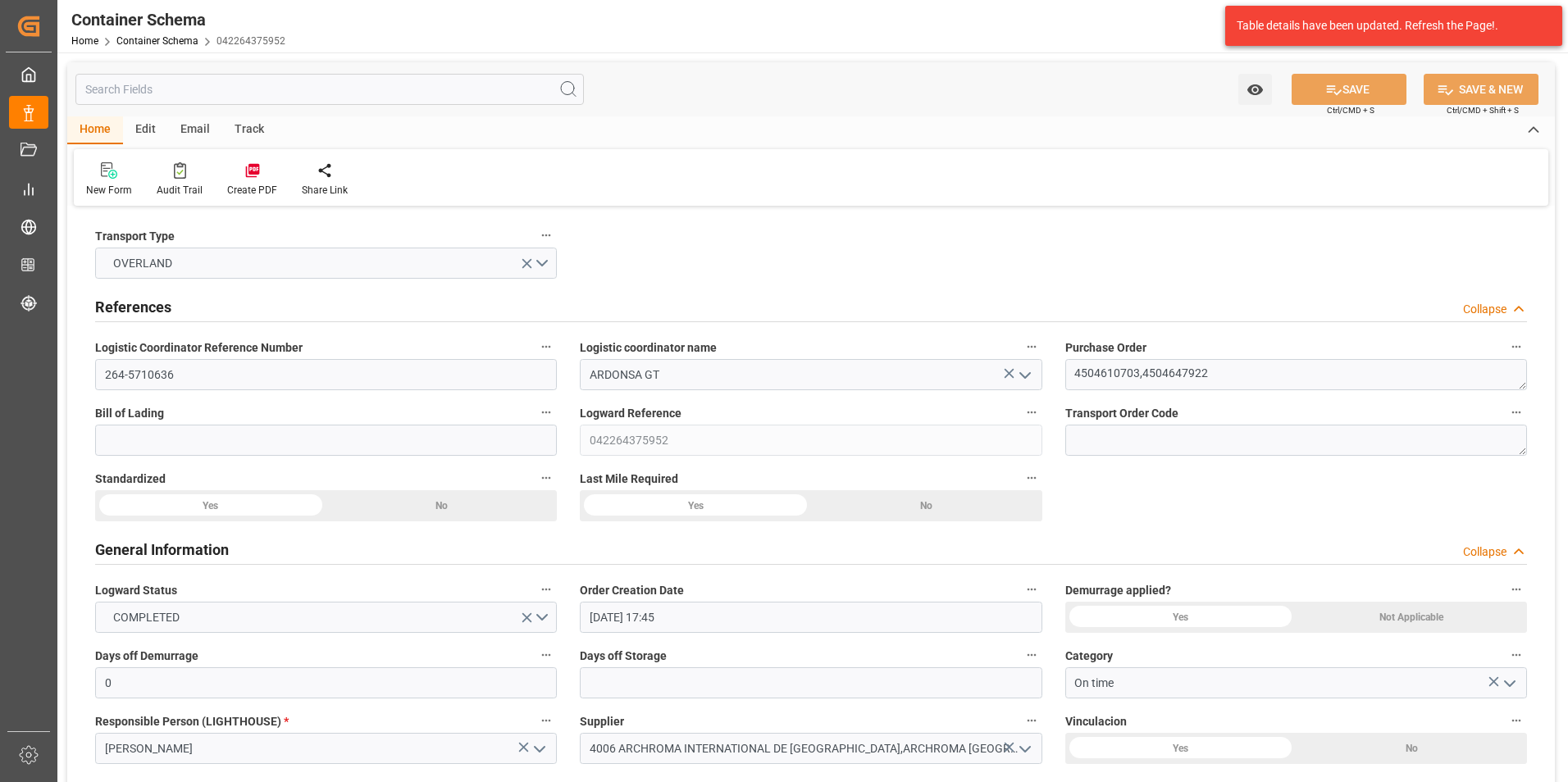
click at [173, 781] on html "Created by potrace 1.15, written by [PERSON_NAME] [DATE]-[DATE] Created by potr…" at bounding box center [784, 391] width 1568 height 782
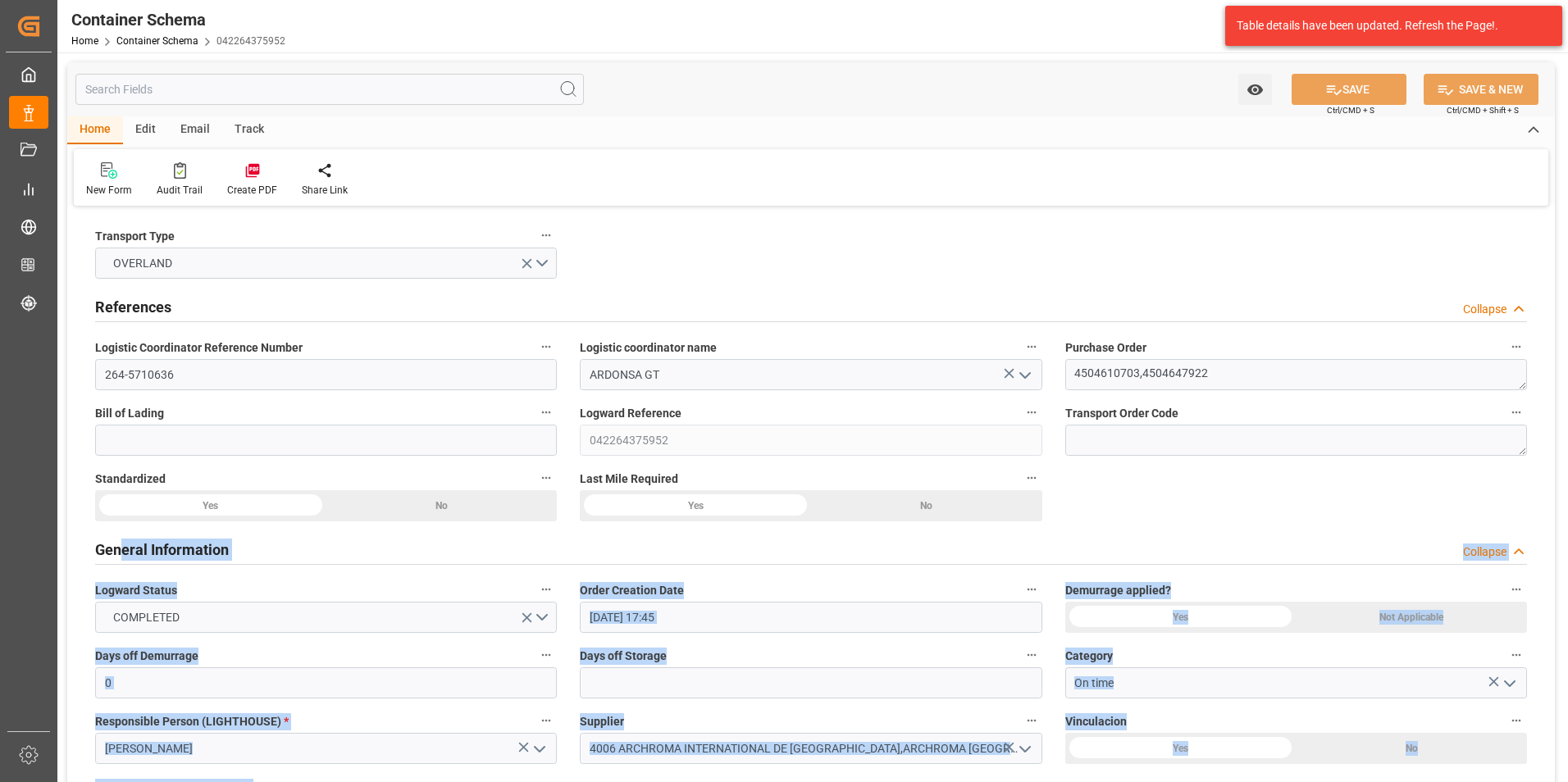
click at [1100, 537] on div "General Information Collapse" at bounding box center [811, 549] width 1432 height 31
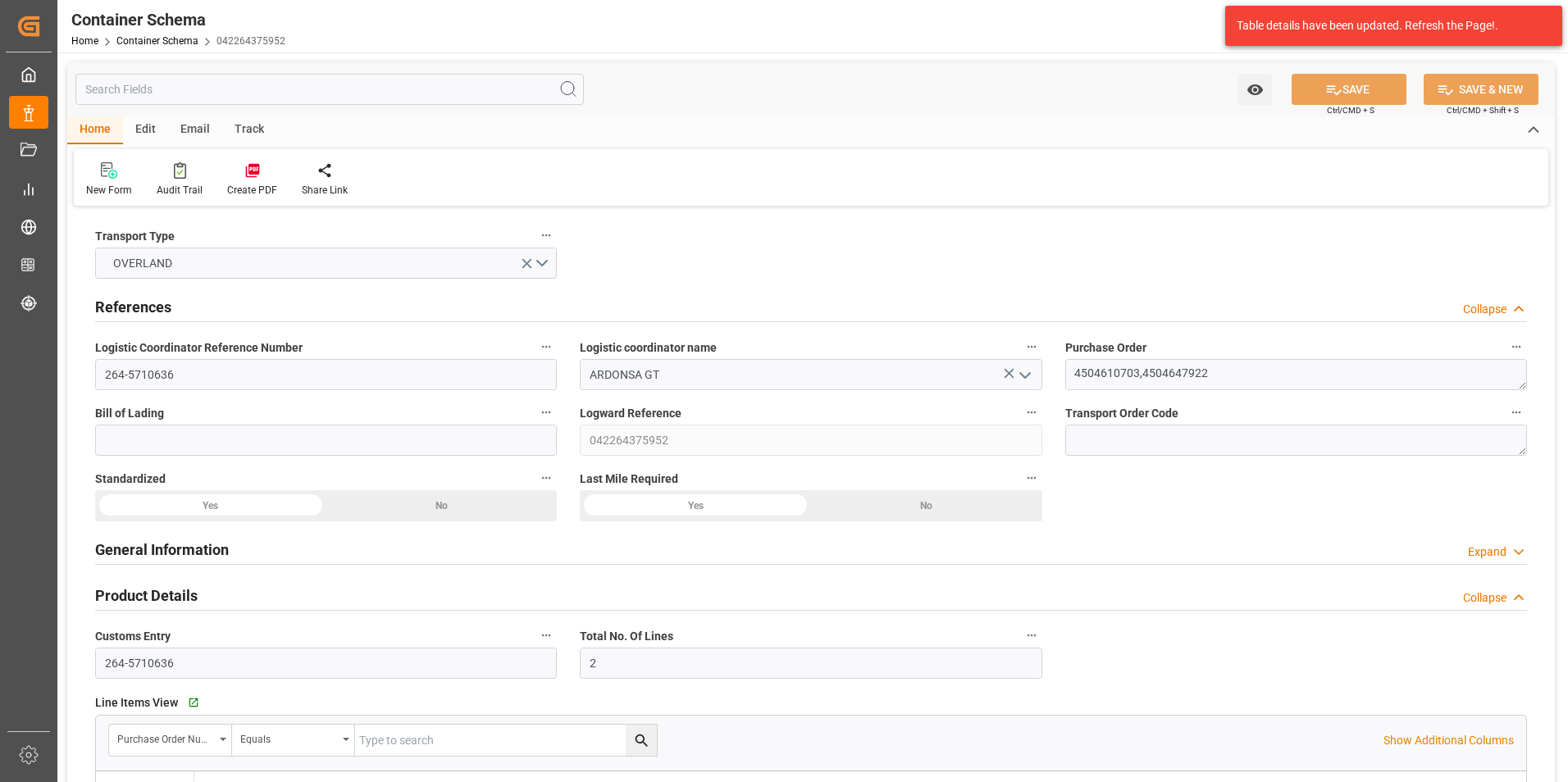
click at [1100, 537] on div "General Information Expand" at bounding box center [811, 549] width 1432 height 31
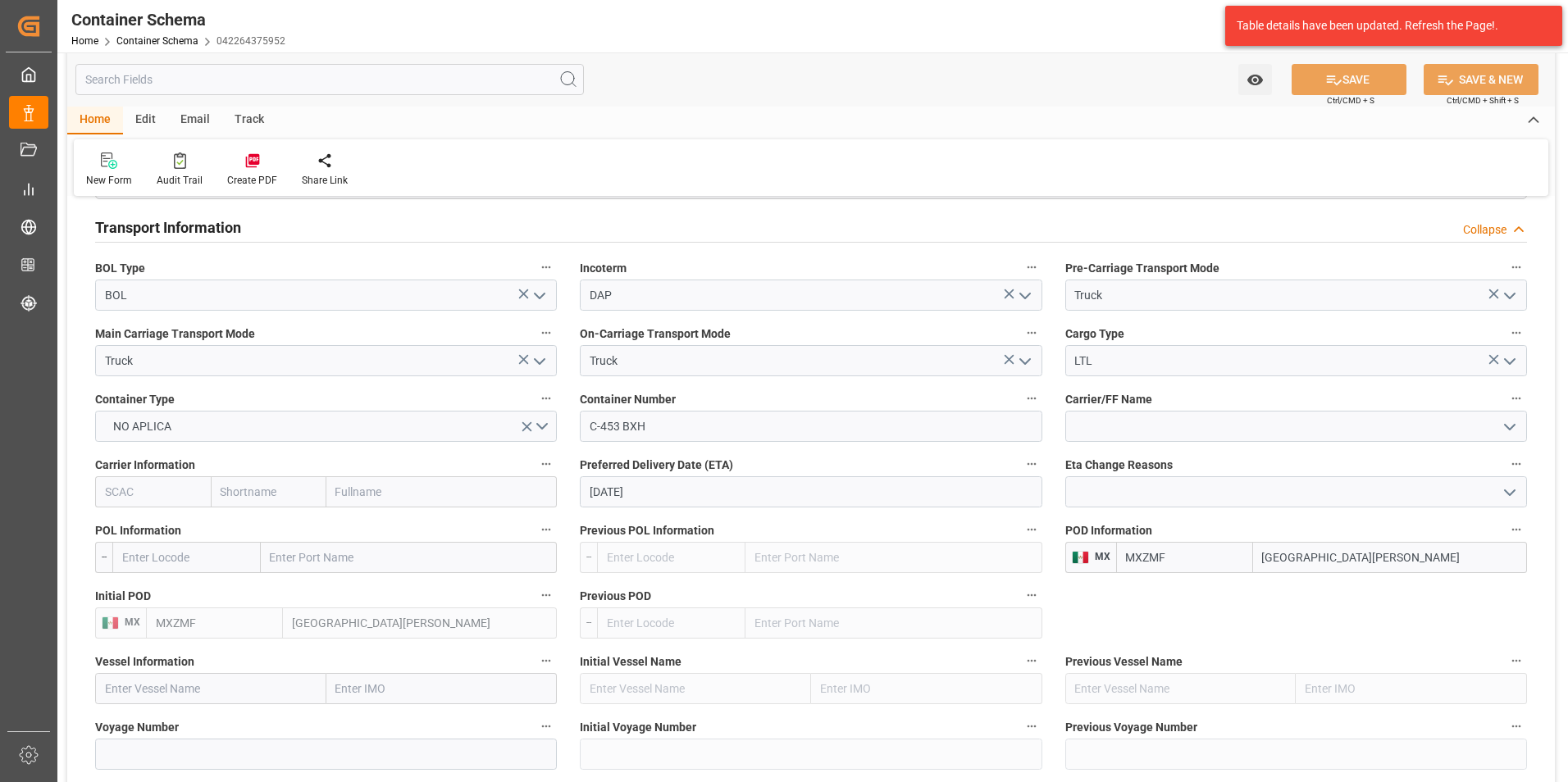
scroll to position [1476, 0]
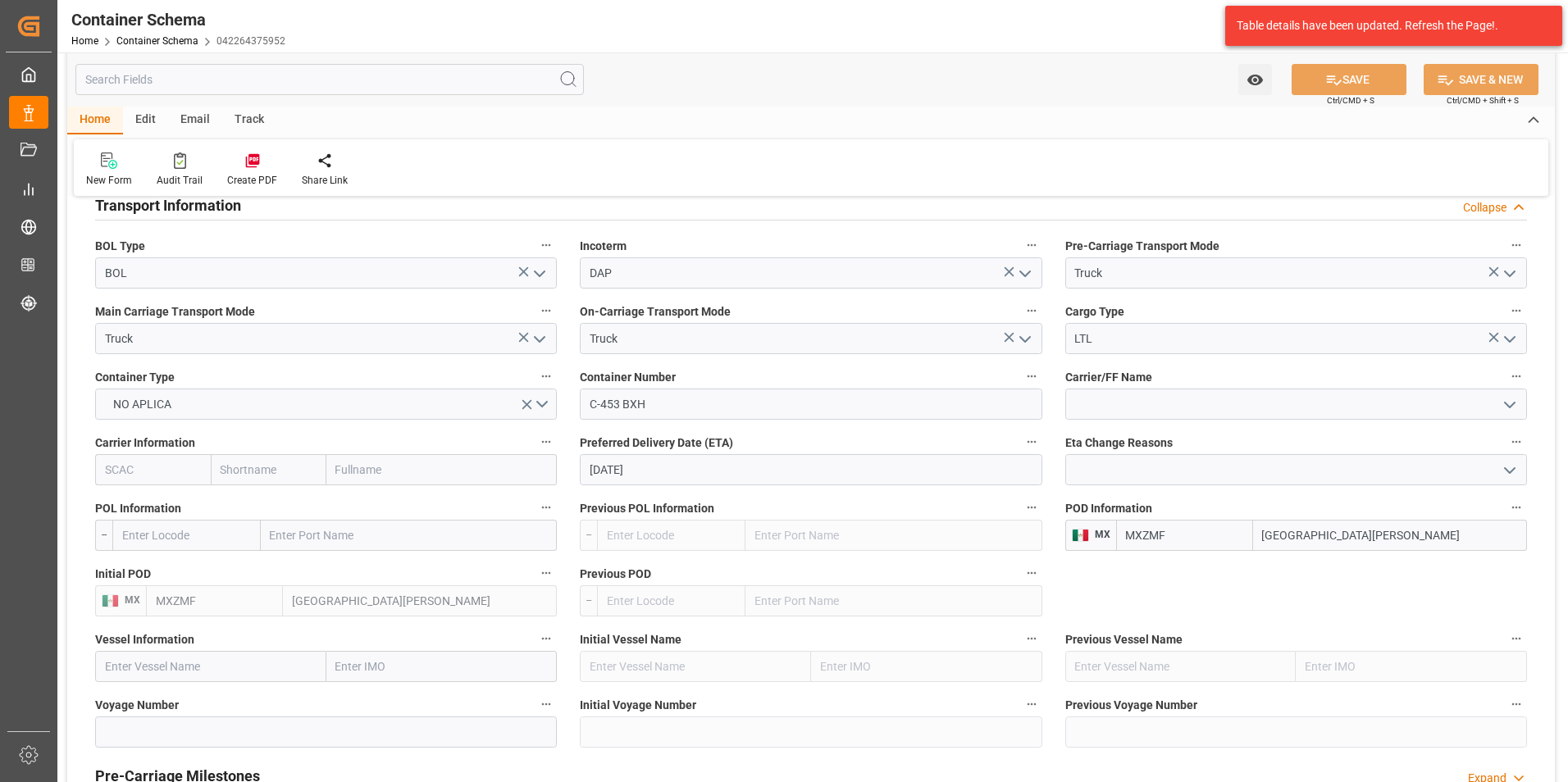
drag, startPoint x: 1341, startPoint y: 537, endPoint x: 1126, endPoint y: 532, distance: 215.1
click at [1126, 532] on div "MXZMF [GEOGRAPHIC_DATA][PERSON_NAME]" at bounding box center [1321, 535] width 411 height 31
type input "TECUN"
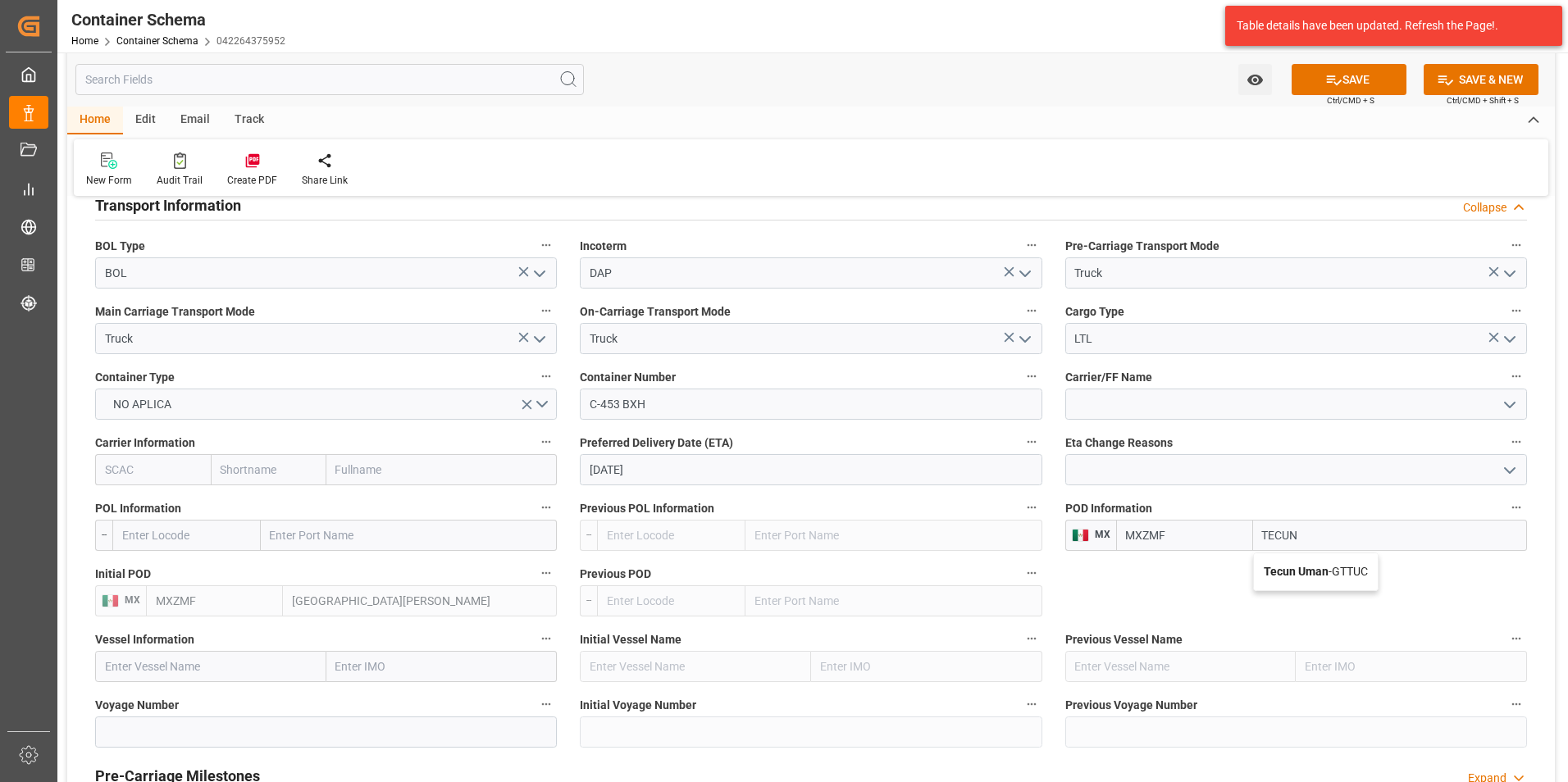
click at [1334, 566] on span "Tecun Uman - GTTUC" at bounding box center [1316, 571] width 104 height 13
type input "GTTUC"
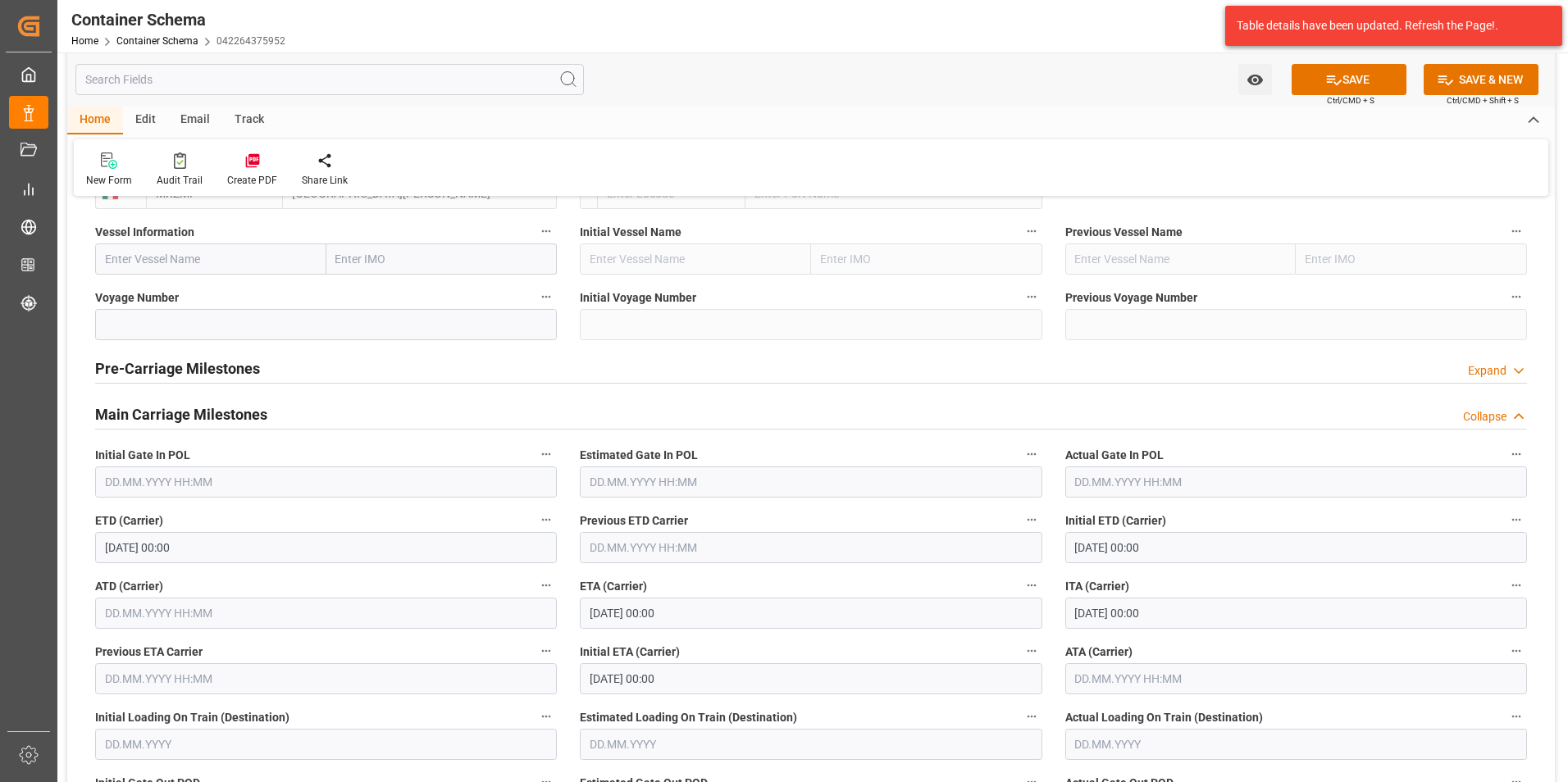
scroll to position [1886, 0]
type input "Tecun Uman"
click at [1098, 680] on input "text" at bounding box center [1296, 676] width 461 height 31
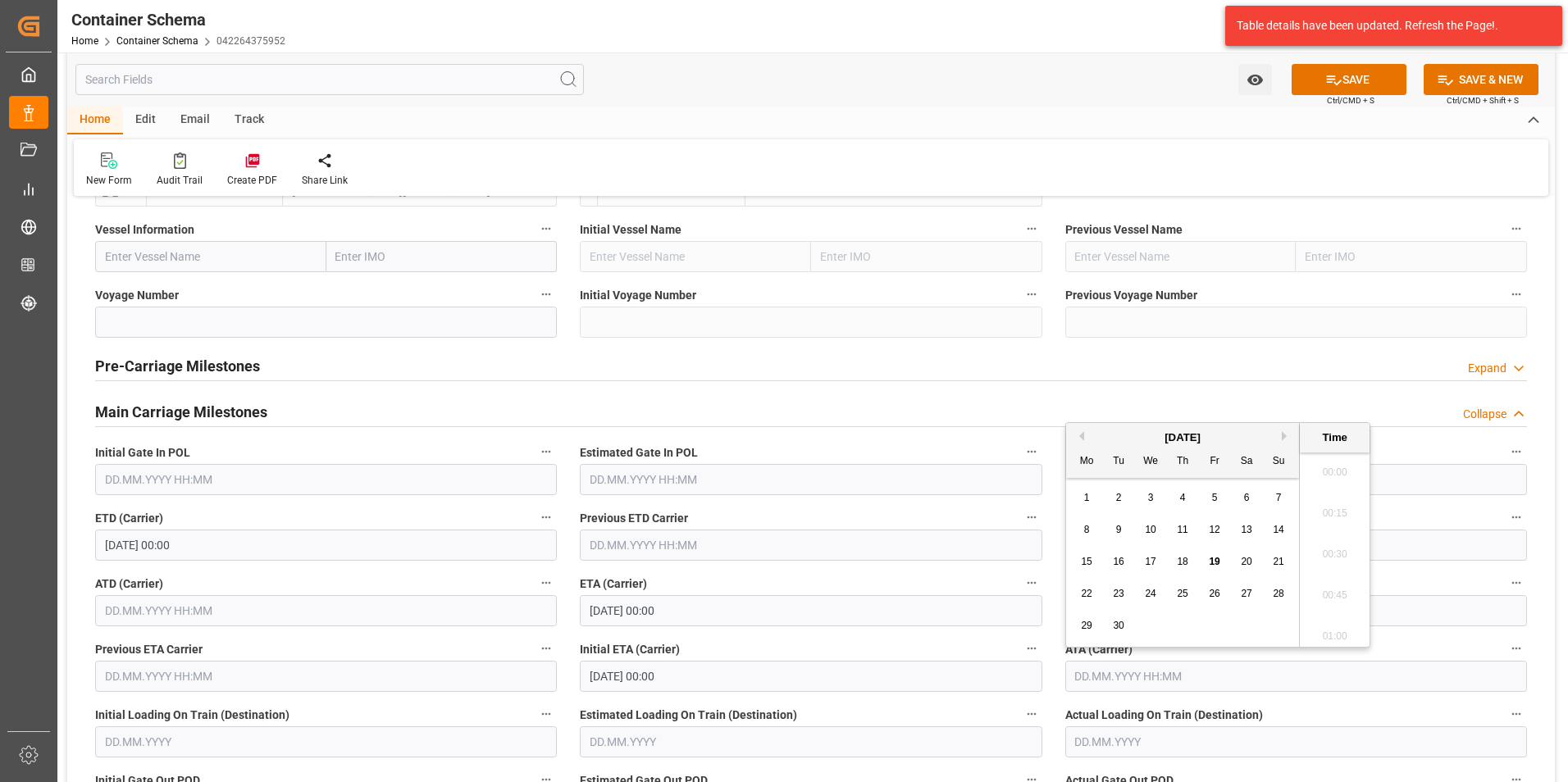
scroll to position [2506, 0]
click at [1082, 438] on button "Previous Month" at bounding box center [1079, 436] width 9 height 9
click at [1188, 534] on div "7" at bounding box center [1184, 531] width 21 height 20
type input "[DATE] 00:00"
click at [1366, 87] on button "SAVE" at bounding box center [1349, 79] width 115 height 31
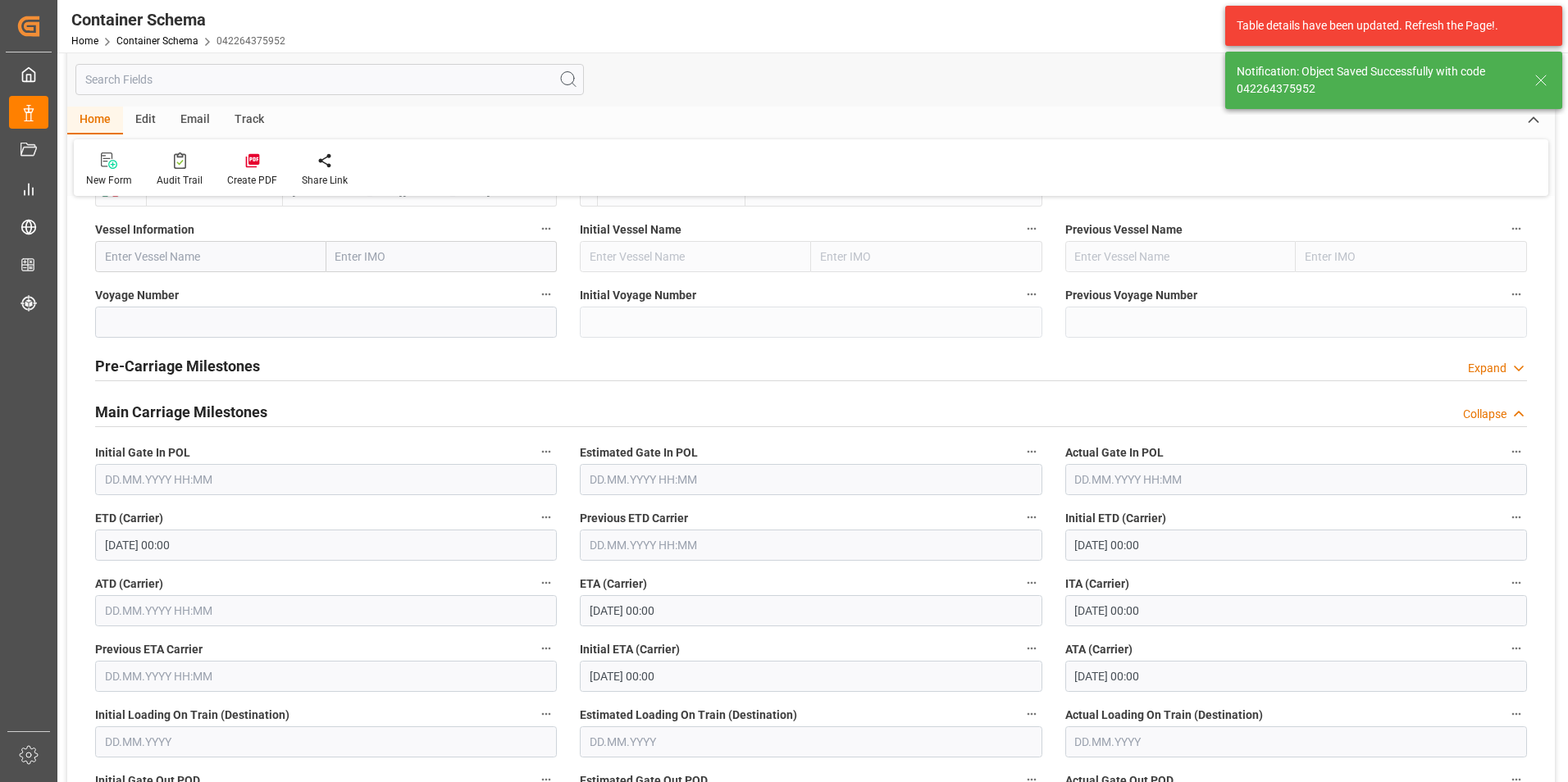
type input "MXZMF"
type input "[GEOGRAPHIC_DATA][PERSON_NAME]"
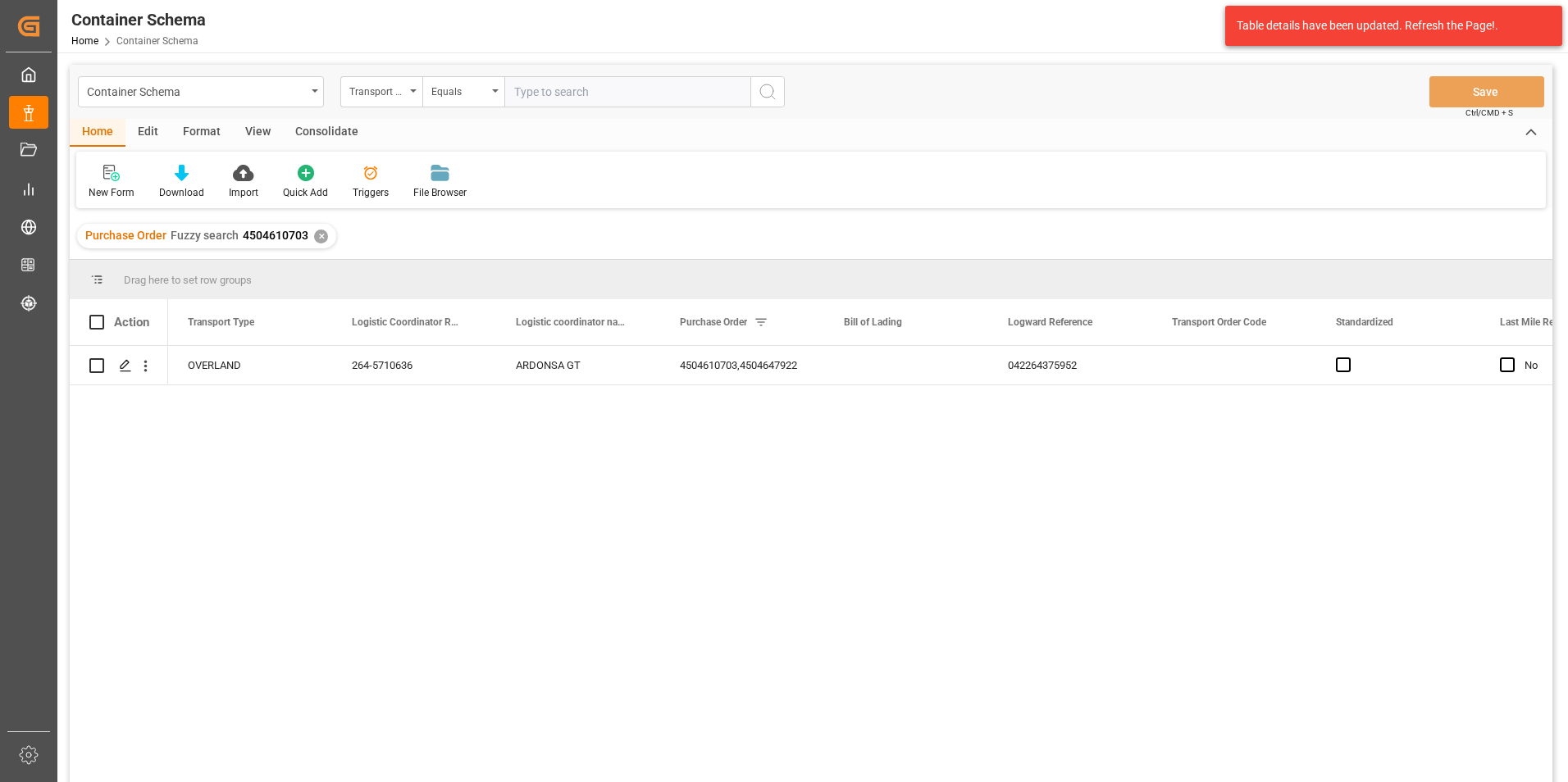
click at [316, 234] on div "✕" at bounding box center [321, 236] width 14 height 14
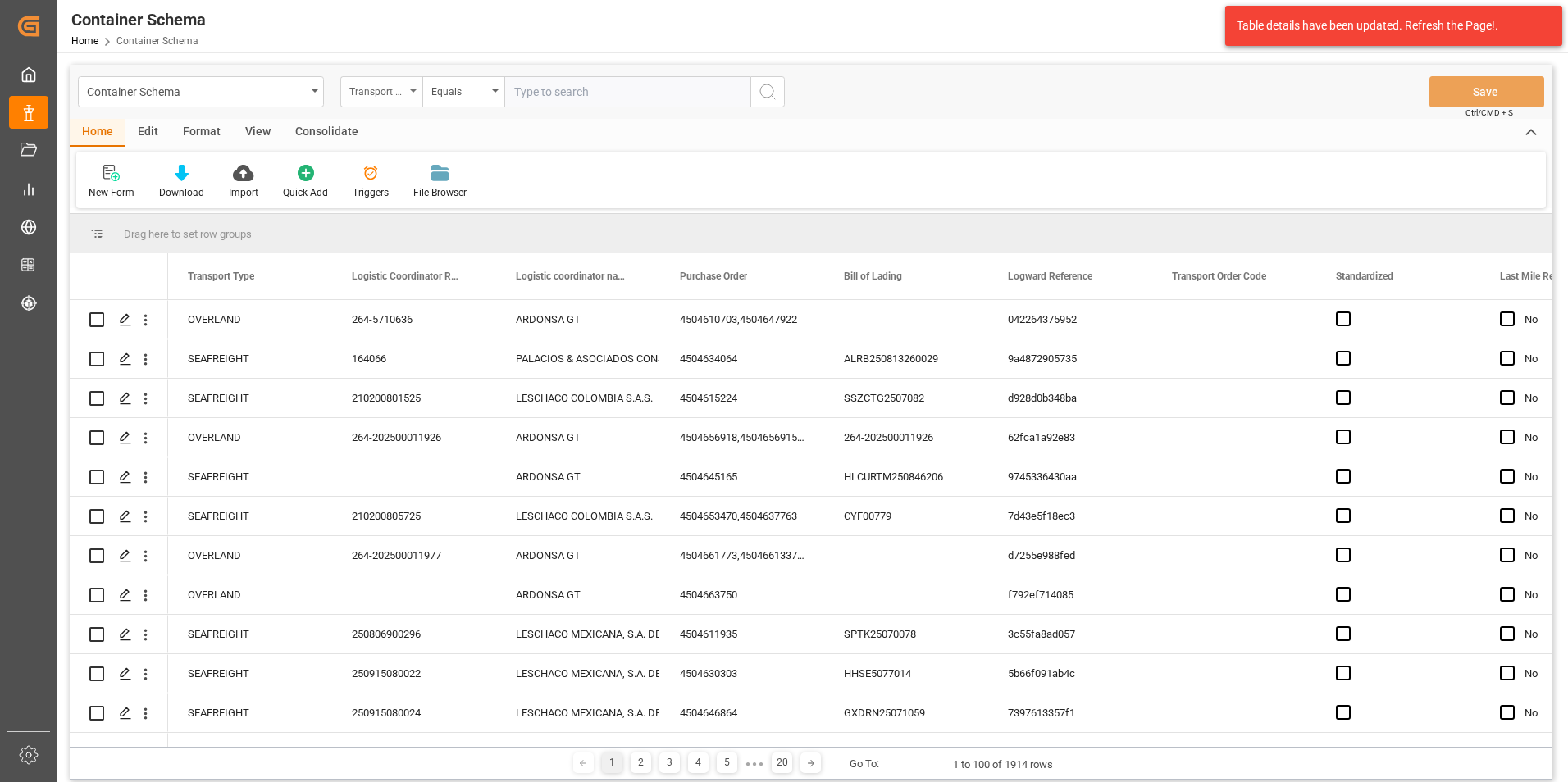
click at [407, 94] on div "Transport Type" at bounding box center [382, 91] width 82 height 31
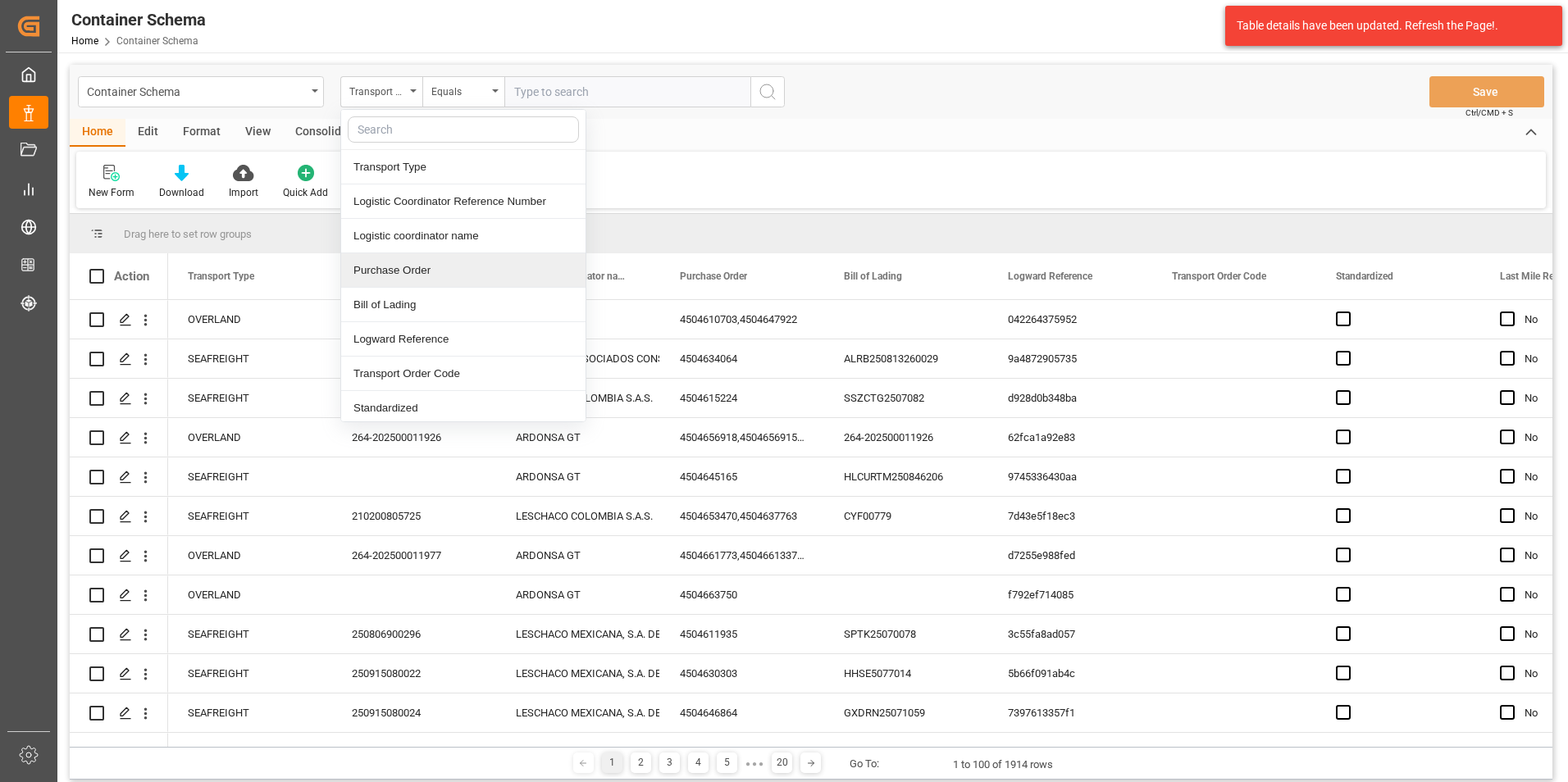
click at [422, 269] on div "Purchase Order" at bounding box center [462, 270] width 244 height 34
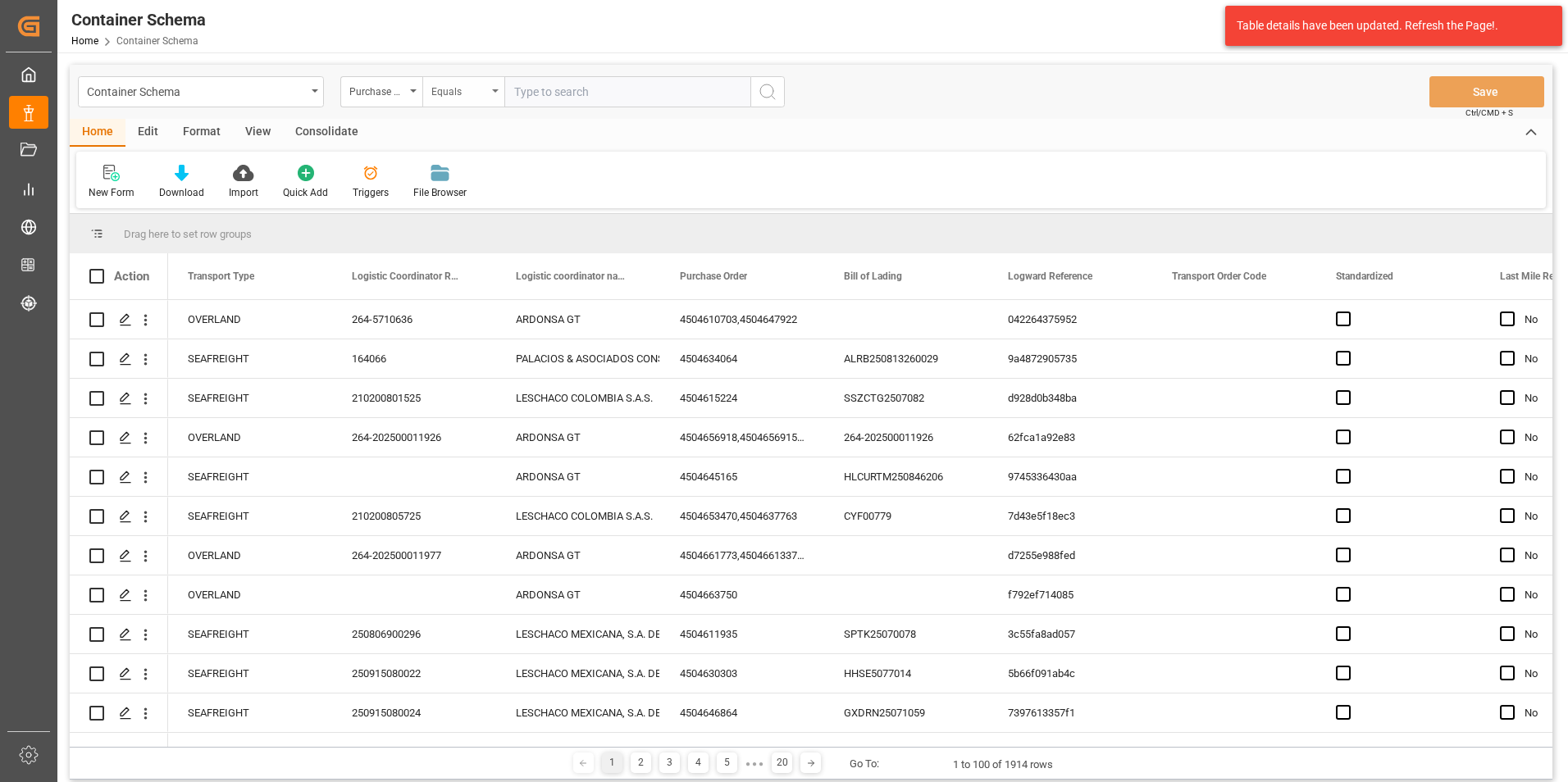
click at [464, 93] on div "Equals" at bounding box center [458, 90] width 56 height 19
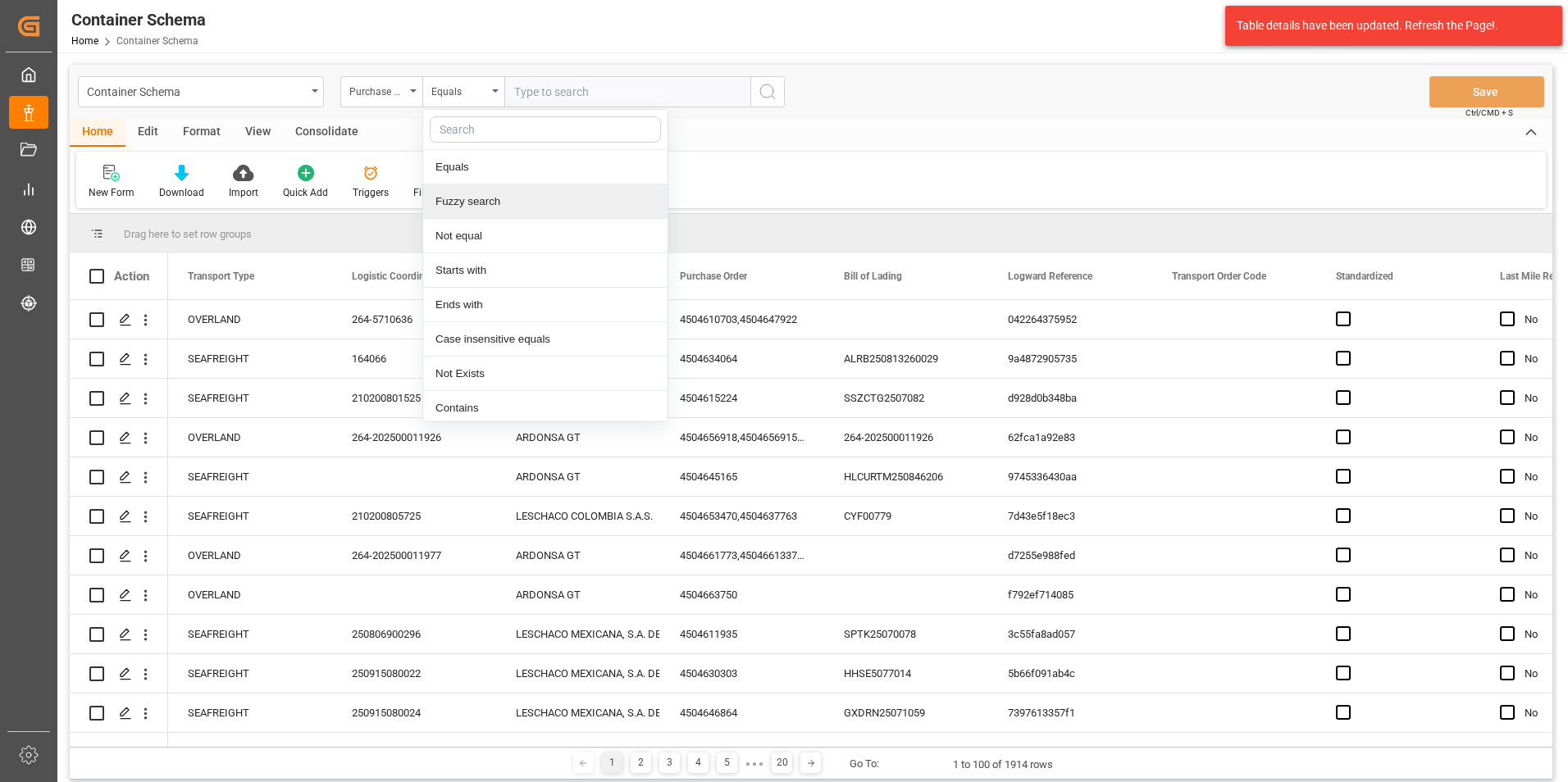
click at [479, 202] on div "Fuzzy search" at bounding box center [545, 201] width 244 height 34
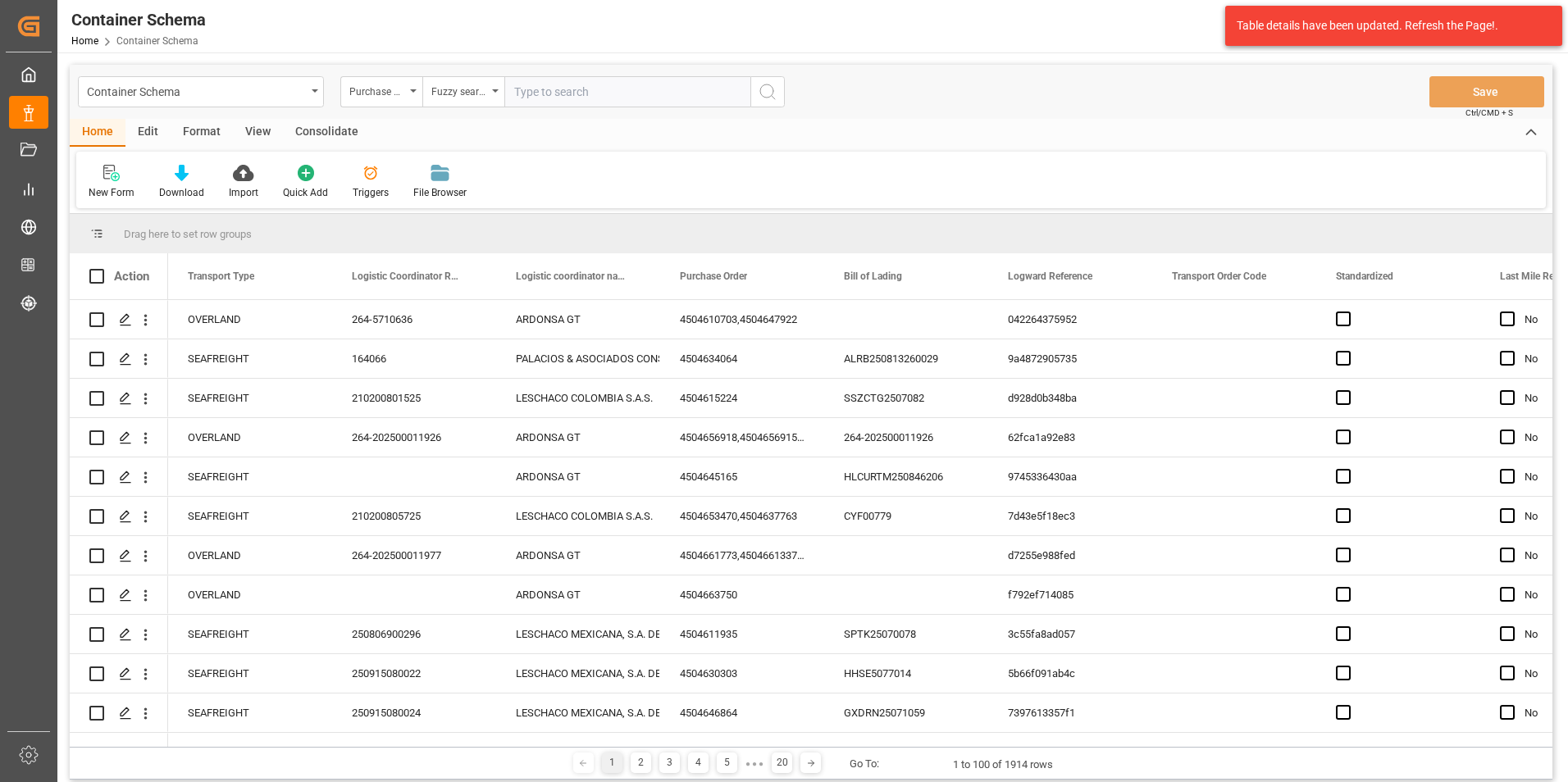
paste input "4504647961"
type input "4504647961"
click at [763, 98] on icon "search button" at bounding box center [767, 91] width 20 height 20
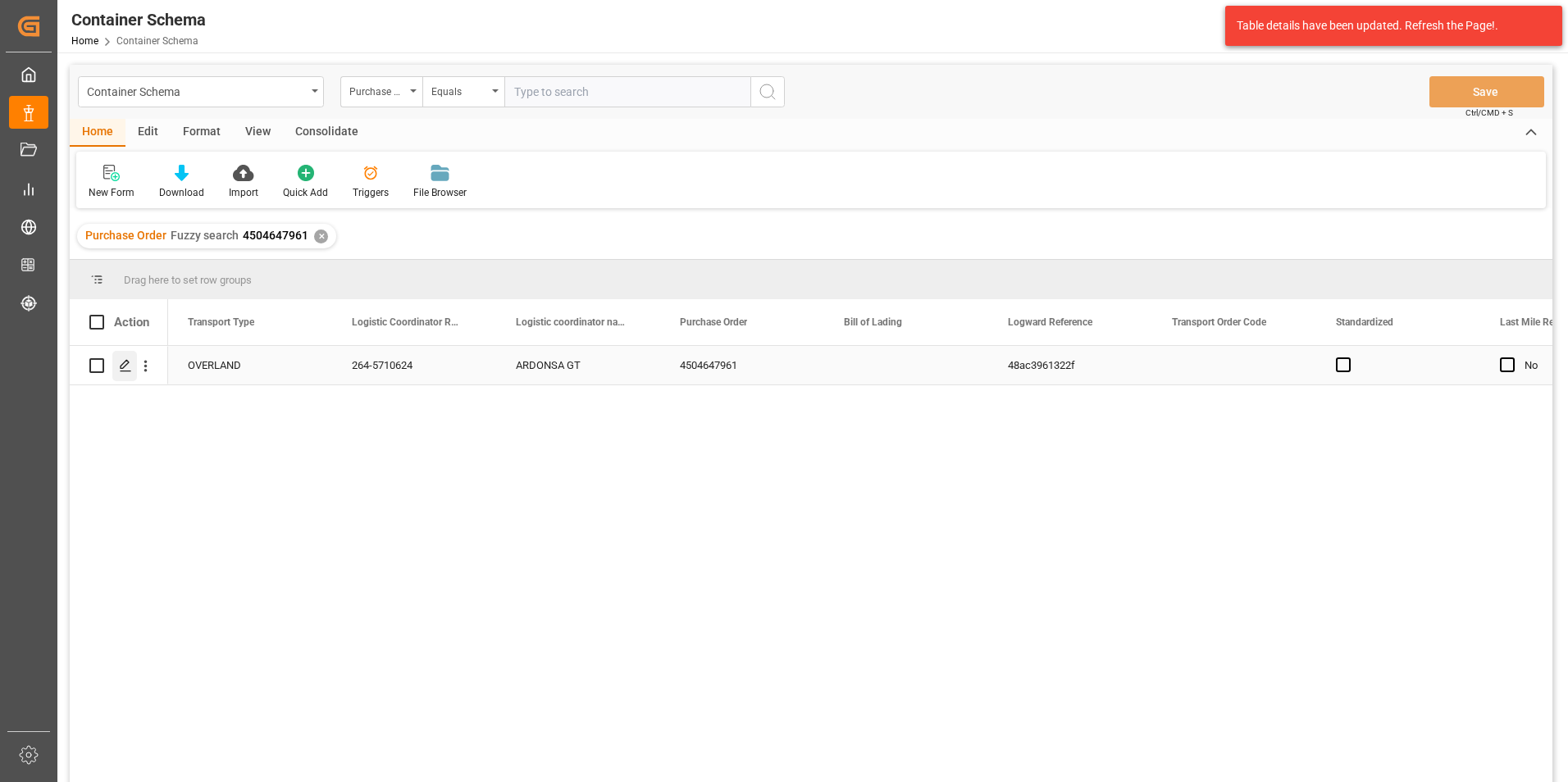
click at [123, 374] on div "Press SPACE to select this row." at bounding box center [124, 366] width 25 height 30
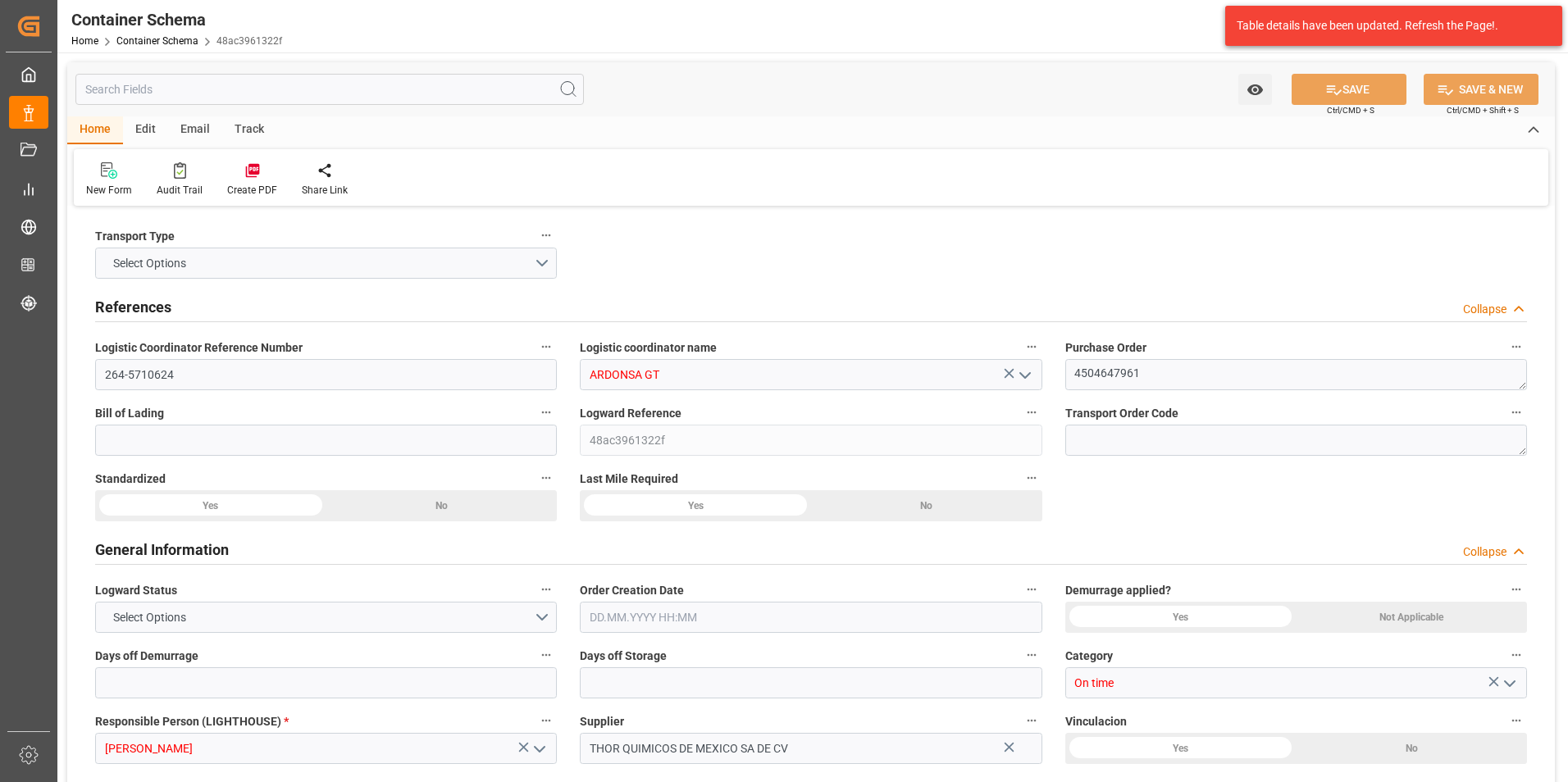
type input "0"
type input "1"
type input "3"
type input "90"
type input "112.9"
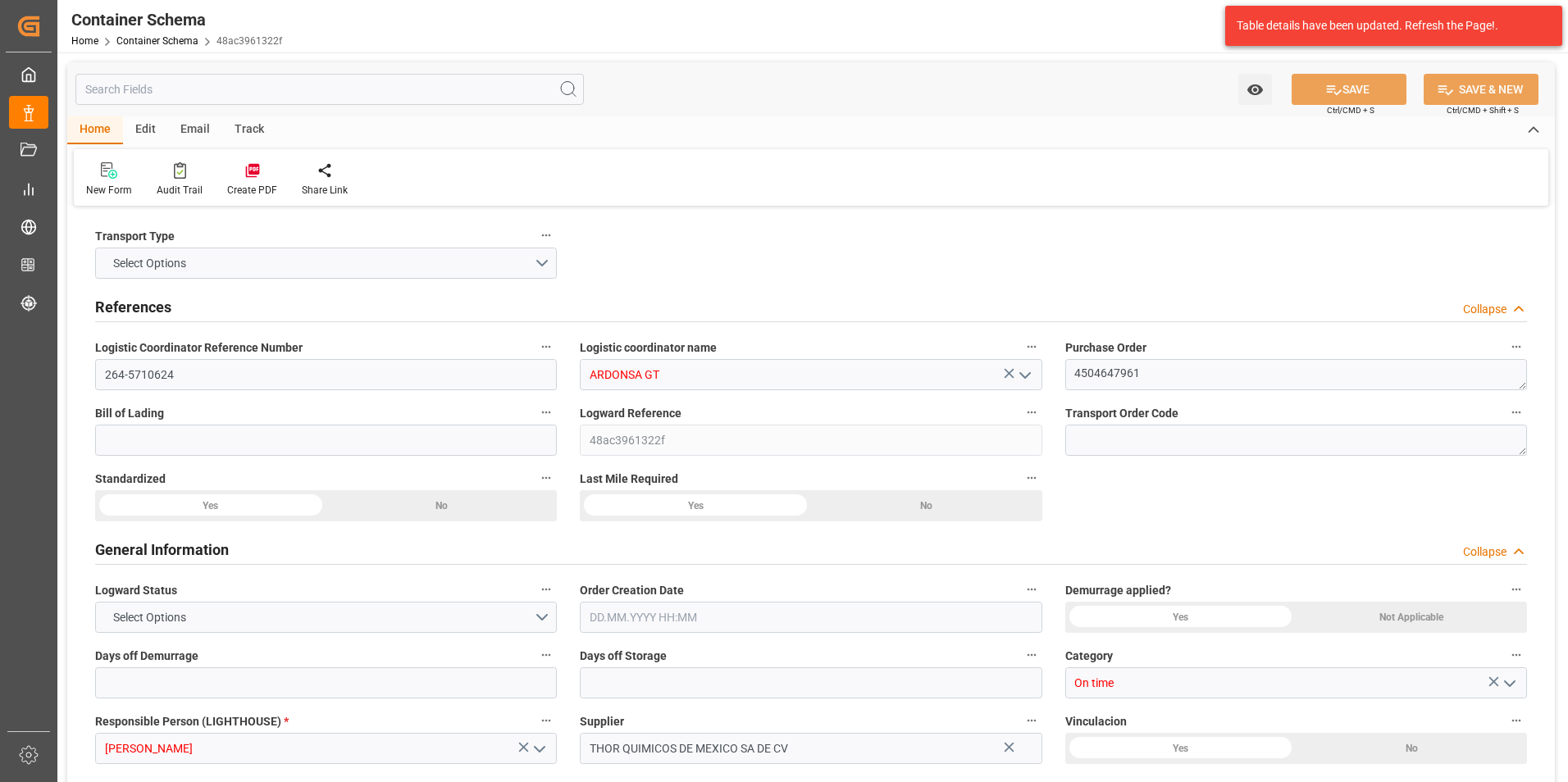
type input "MXZMF"
type input "[DATE] 11:30"
type input "[DATE]"
type input "[DATE] 00:00"
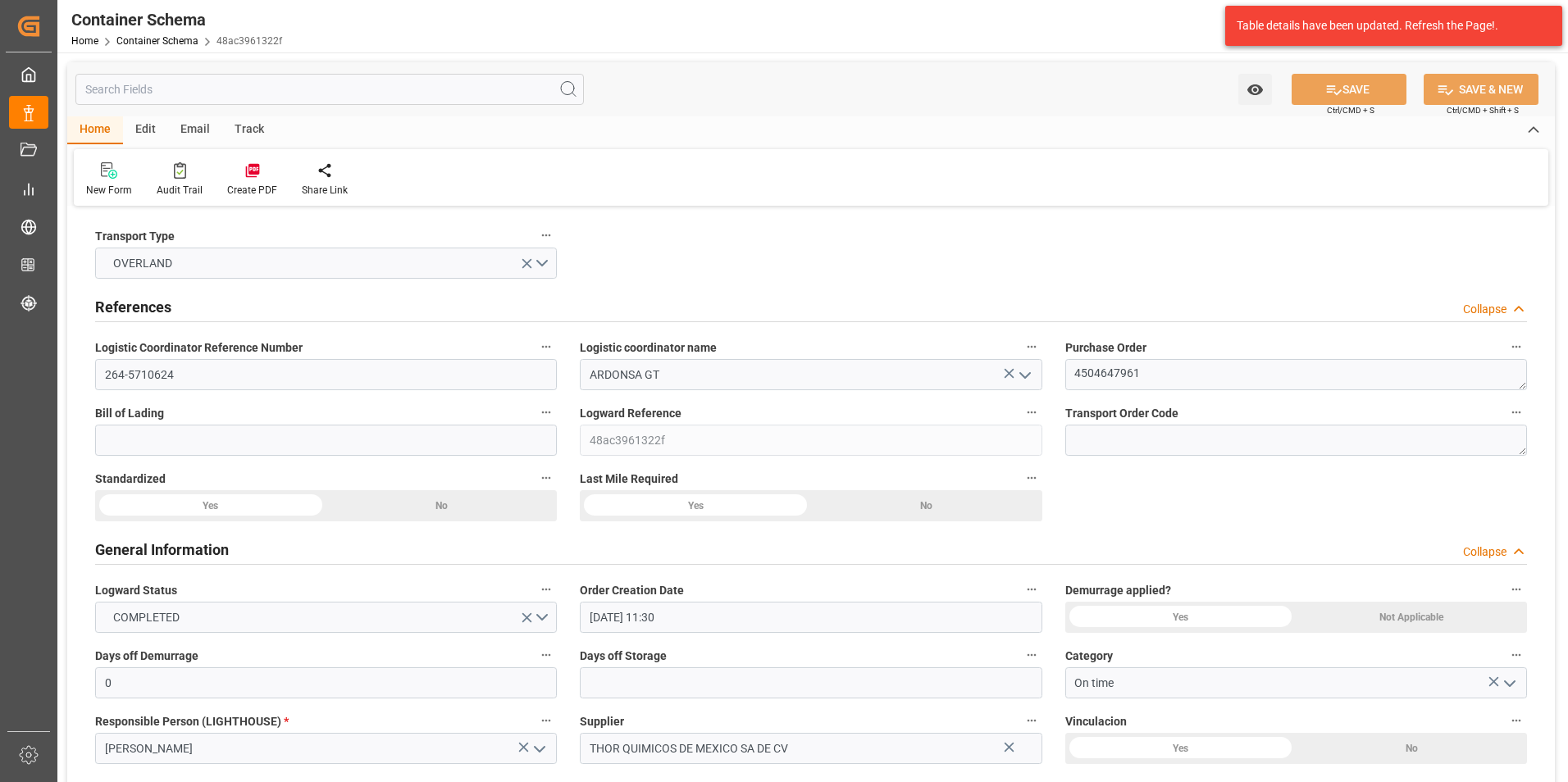
type input "[DATE] 00:00"
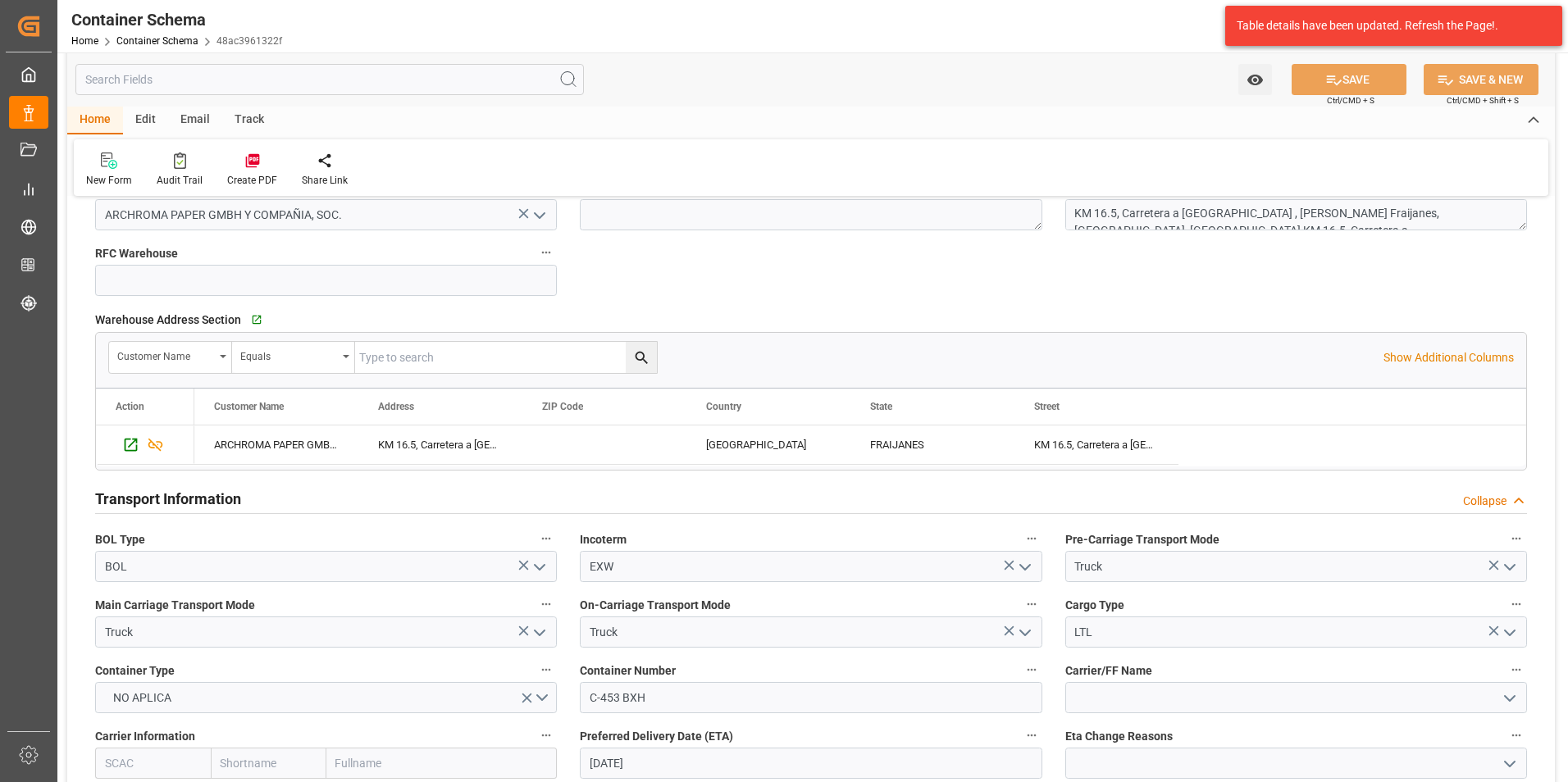
scroll to position [1476, 0]
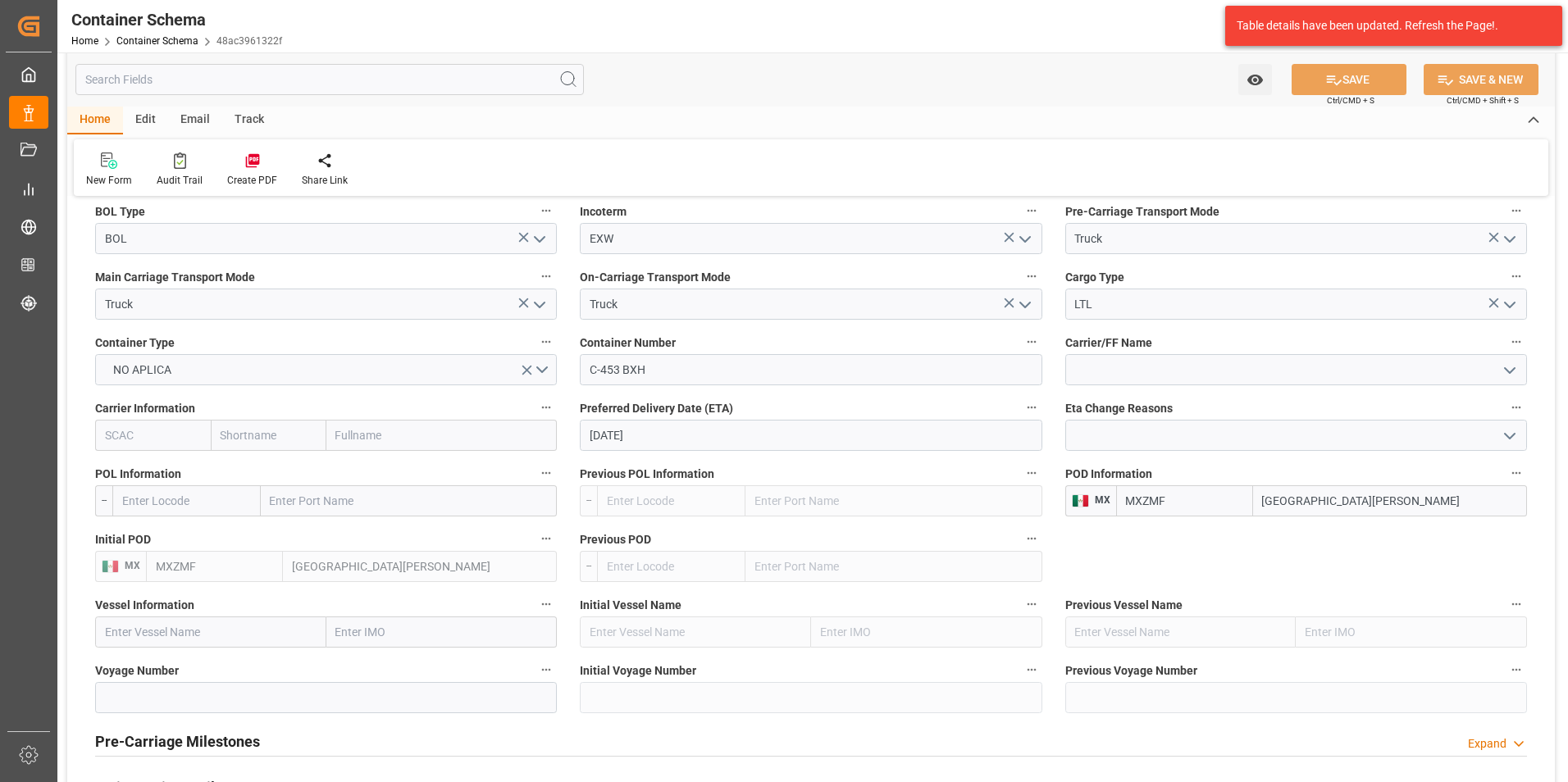
drag, startPoint x: 1353, startPoint y: 499, endPoint x: 1088, endPoint y: 469, distance: 266.7
click at [1088, 469] on div "POD Information MX MXZMF [GEOGRAPHIC_DATA][PERSON_NAME]" at bounding box center [1296, 489] width 485 height 65
type input "TECUN"
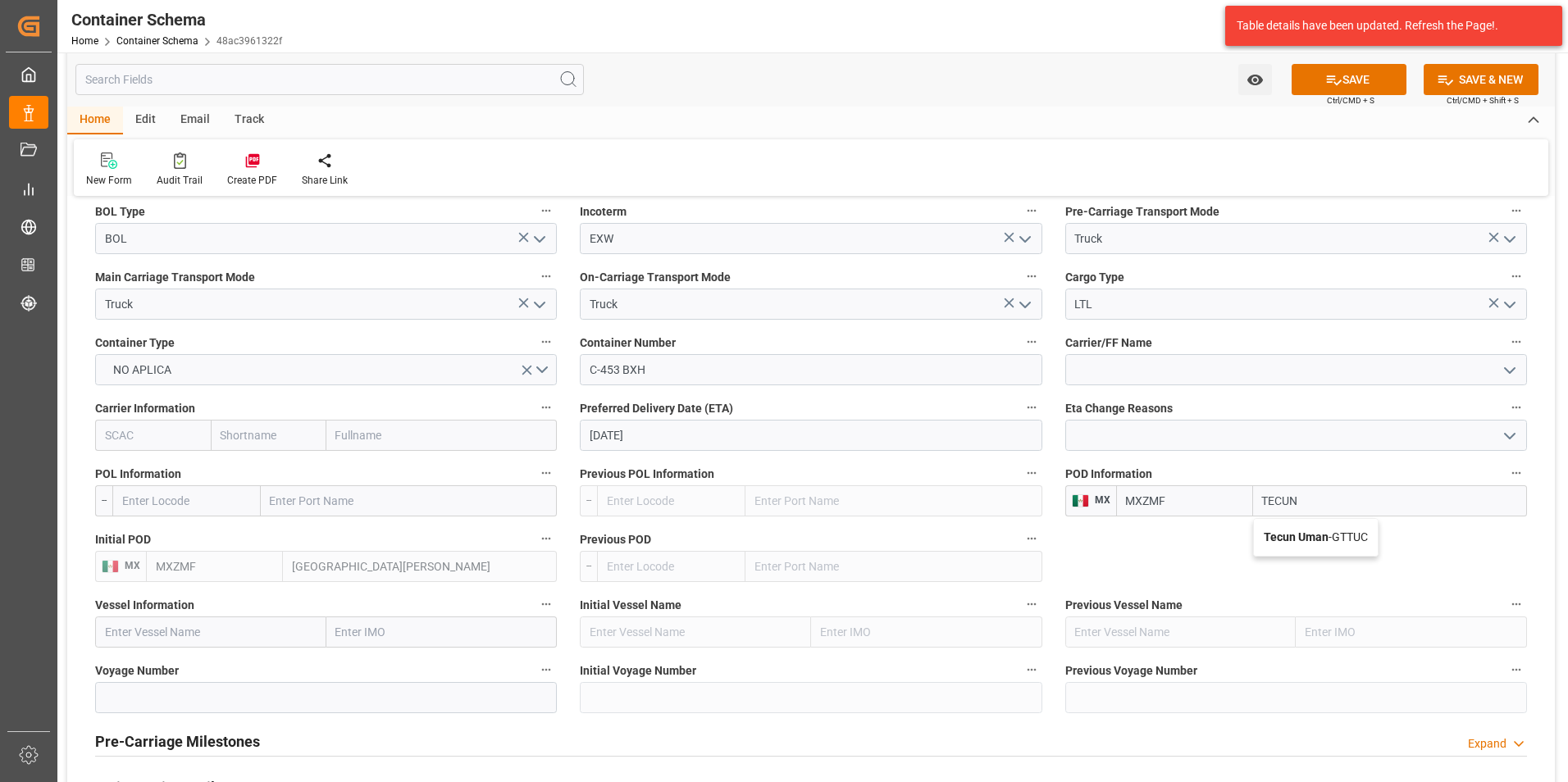
click at [1333, 544] on span "Tecun Uman - GTTUC" at bounding box center [1316, 537] width 104 height 13
type input "GTTUC"
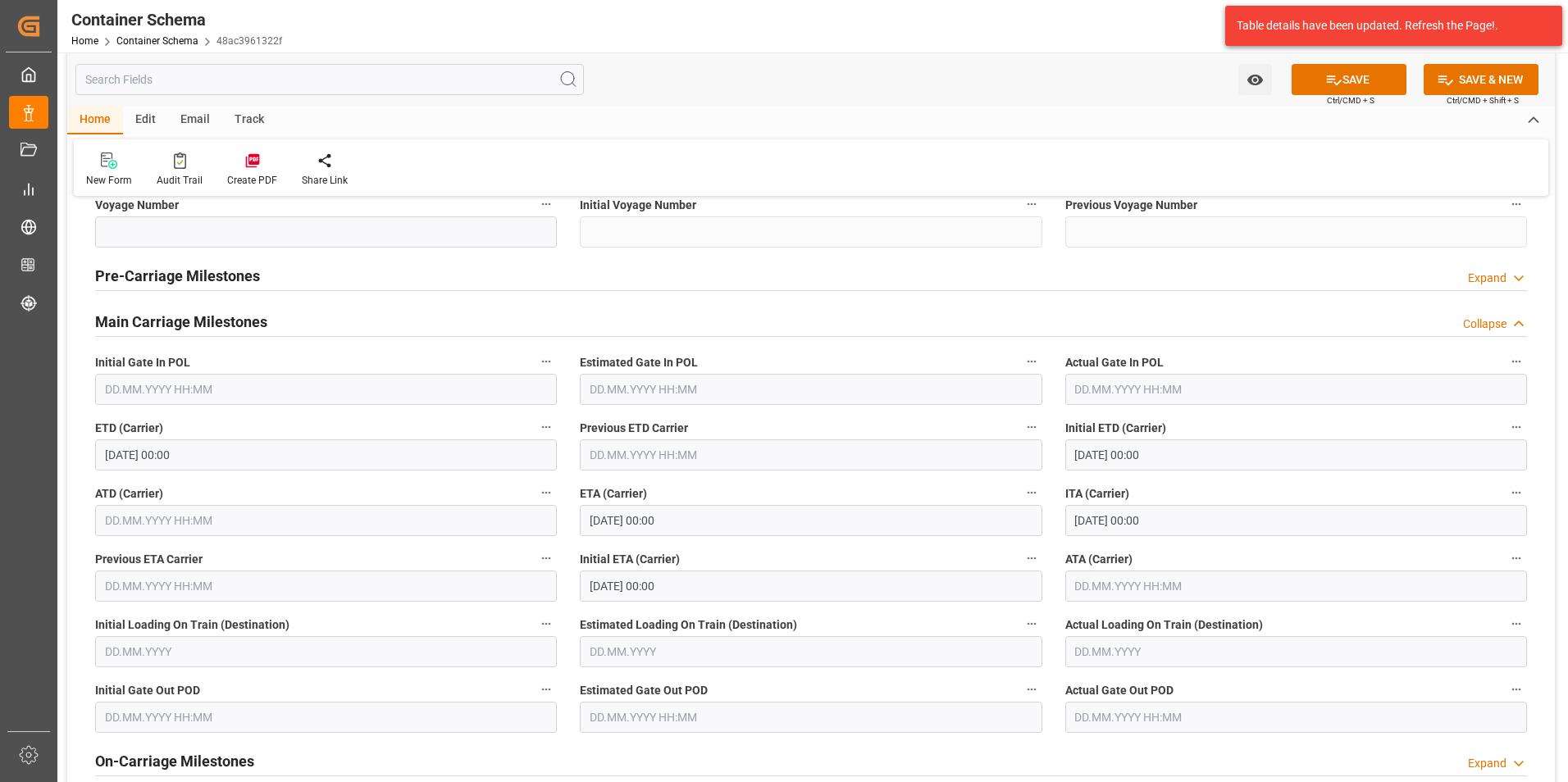
scroll to position [1968, 0]
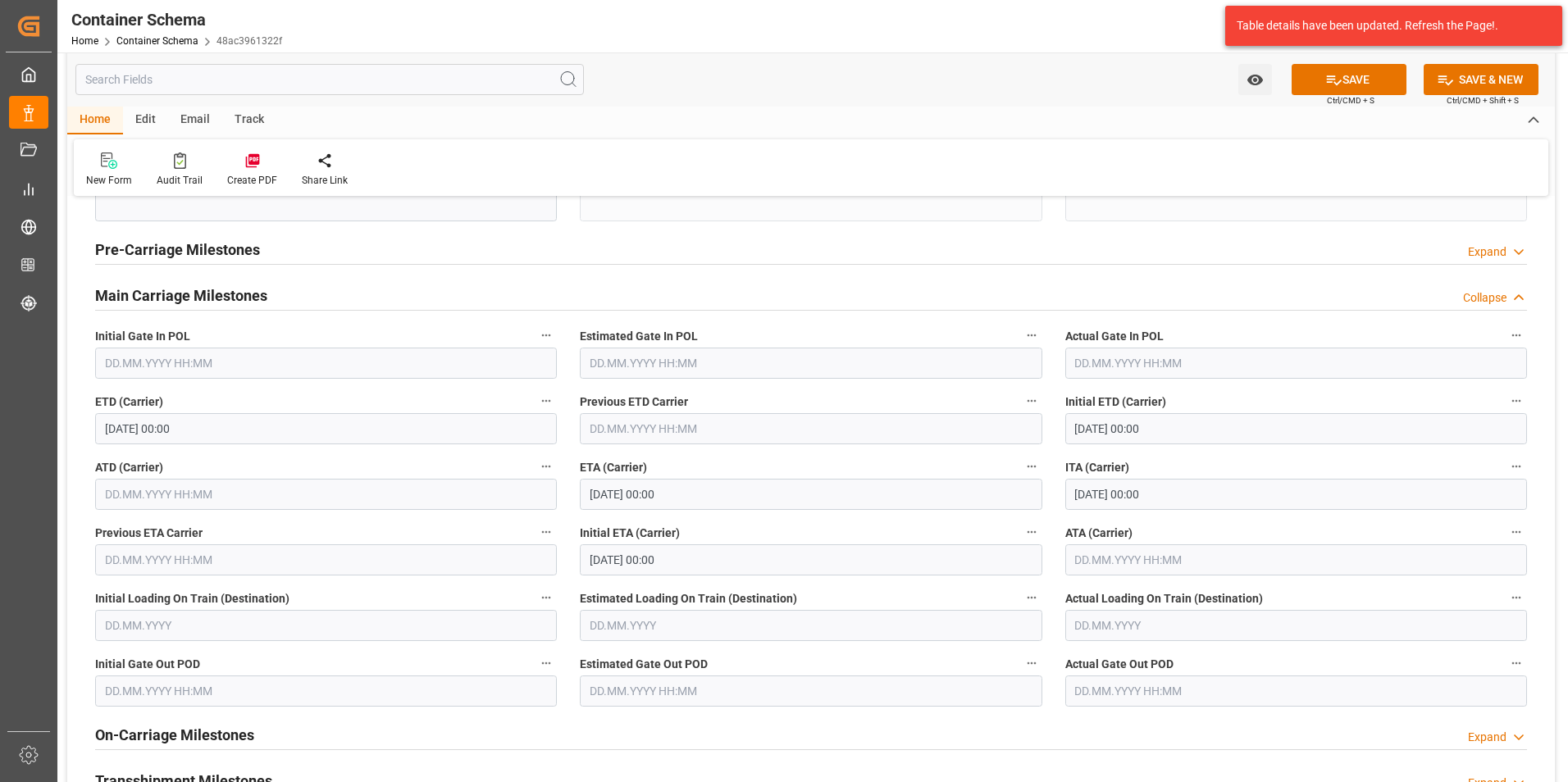
type input "Tecun Uman"
click at [1097, 554] on input "text" at bounding box center [1296, 560] width 461 height 31
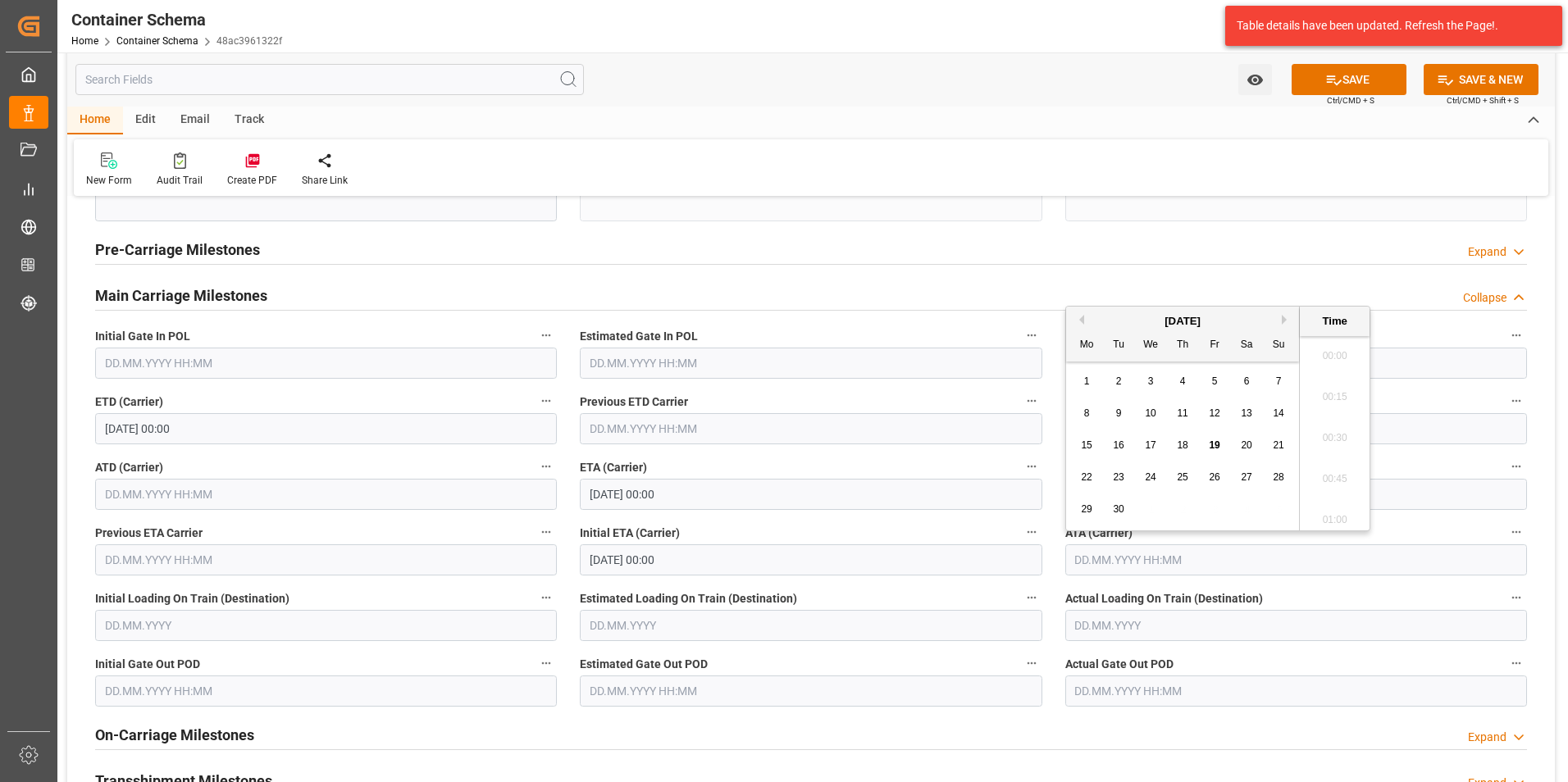
scroll to position [2506, 0]
click at [1074, 319] on button "Previous Month" at bounding box center [1079, 320] width 9 height 9
click at [1121, 413] on span "5" at bounding box center [1119, 413] width 6 height 11
type input "[DATE] 00:00"
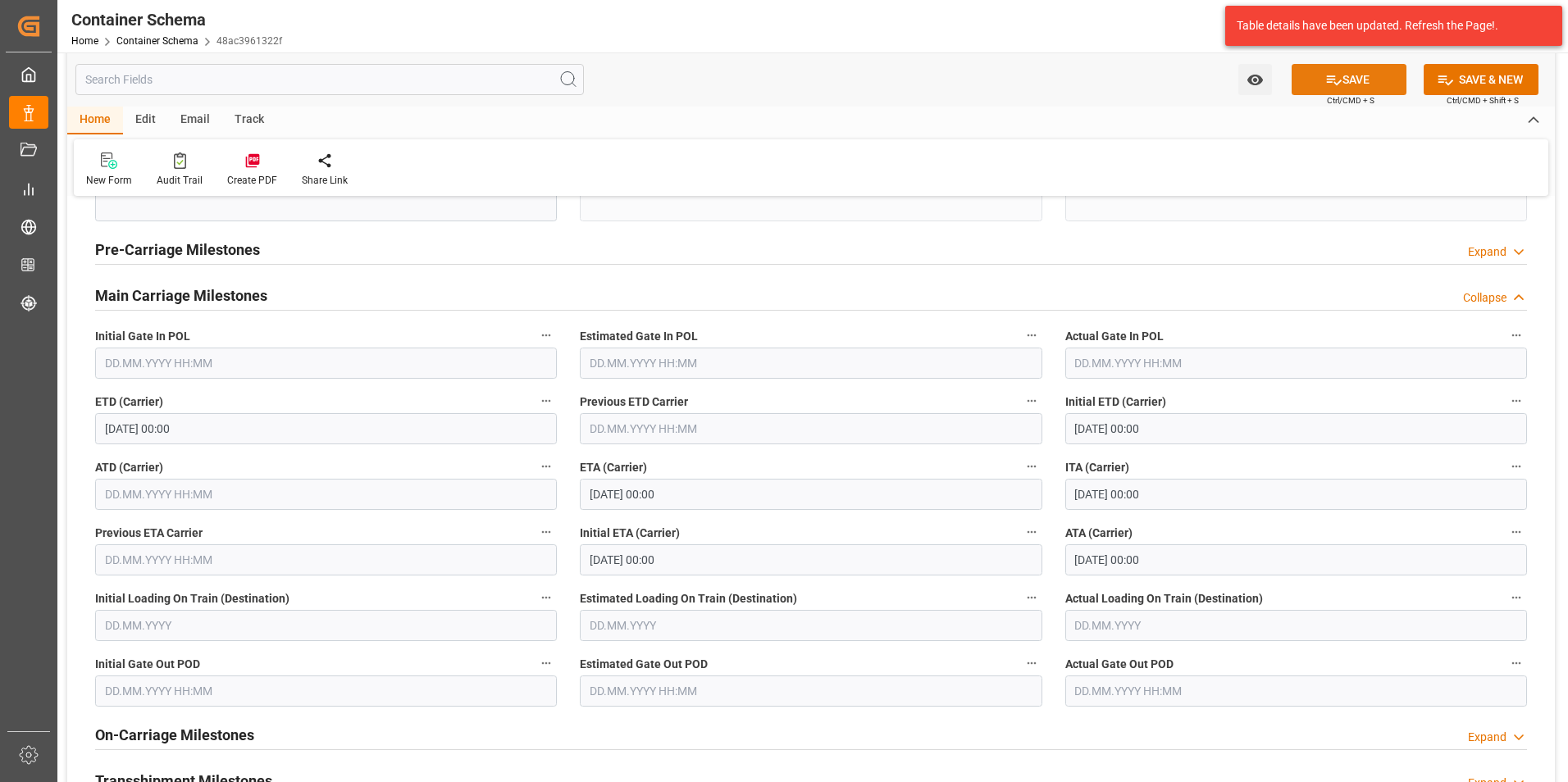
click at [1383, 87] on button "SAVE" at bounding box center [1349, 79] width 115 height 31
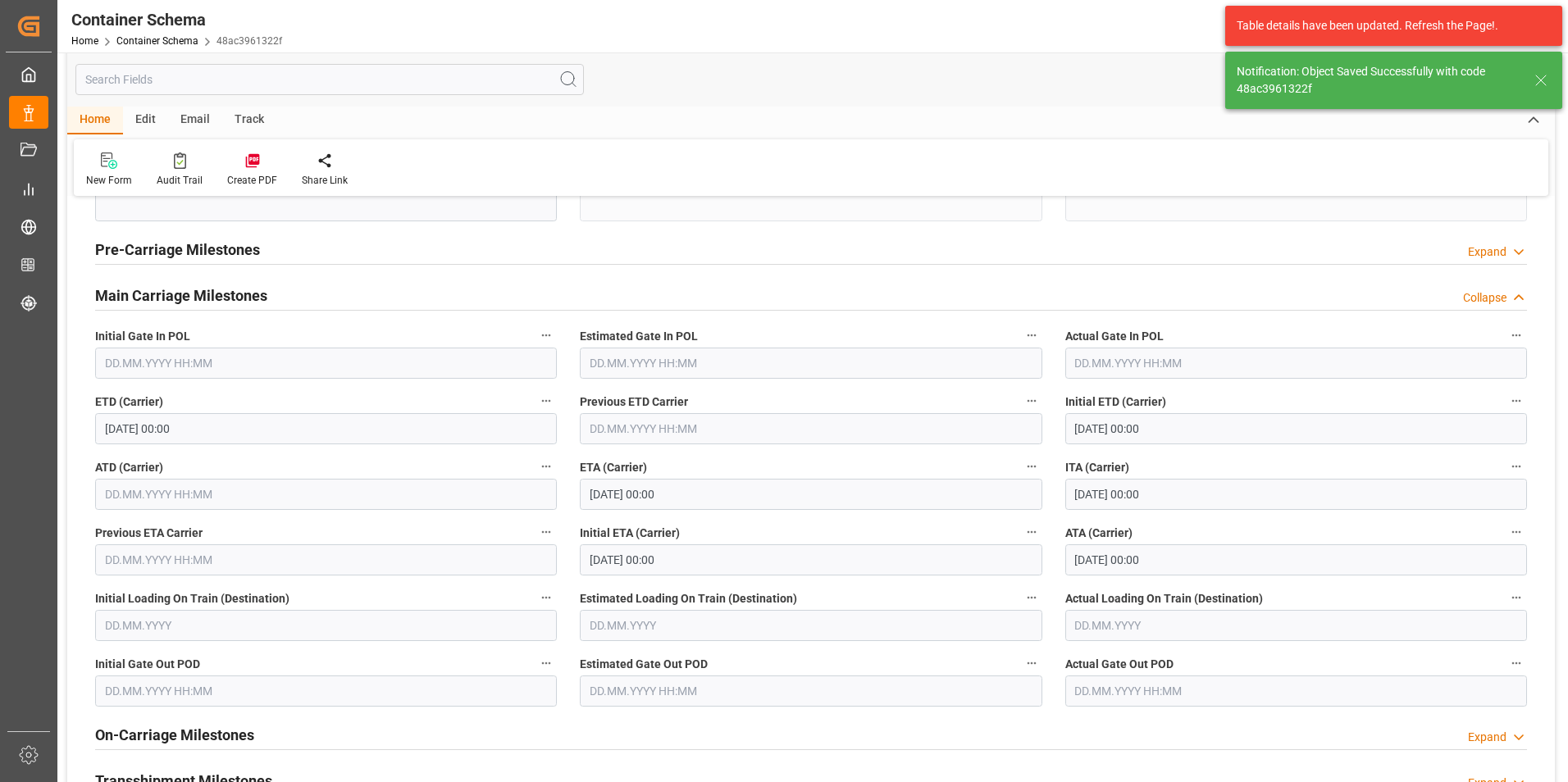
type input "MXZMF"
type input "[GEOGRAPHIC_DATA][PERSON_NAME]"
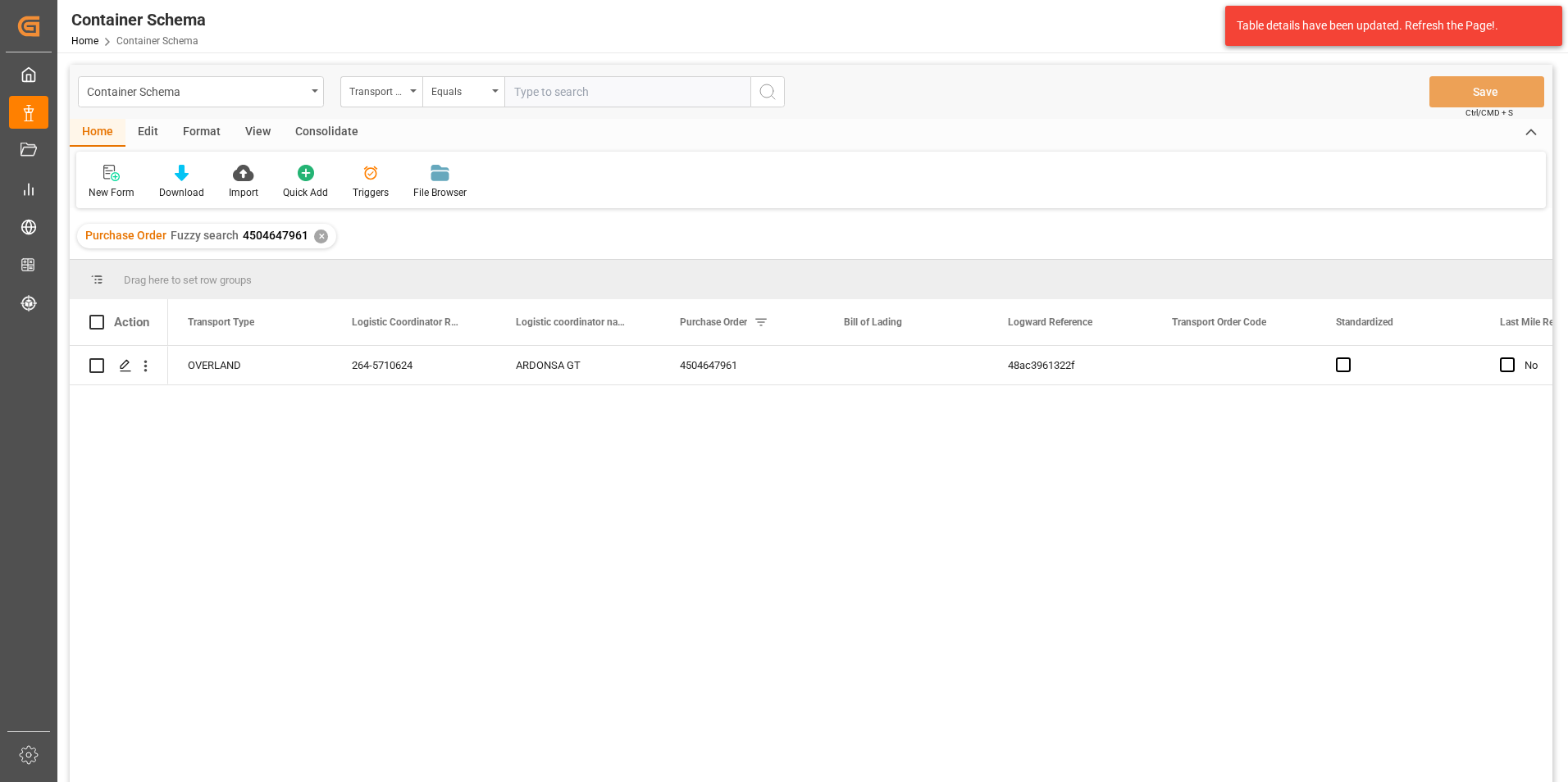
click at [324, 228] on div "Purchase Order Fuzzy search 4504647961 ✕" at bounding box center [206, 236] width 259 height 25
click at [316, 233] on div "✕" at bounding box center [321, 236] width 14 height 14
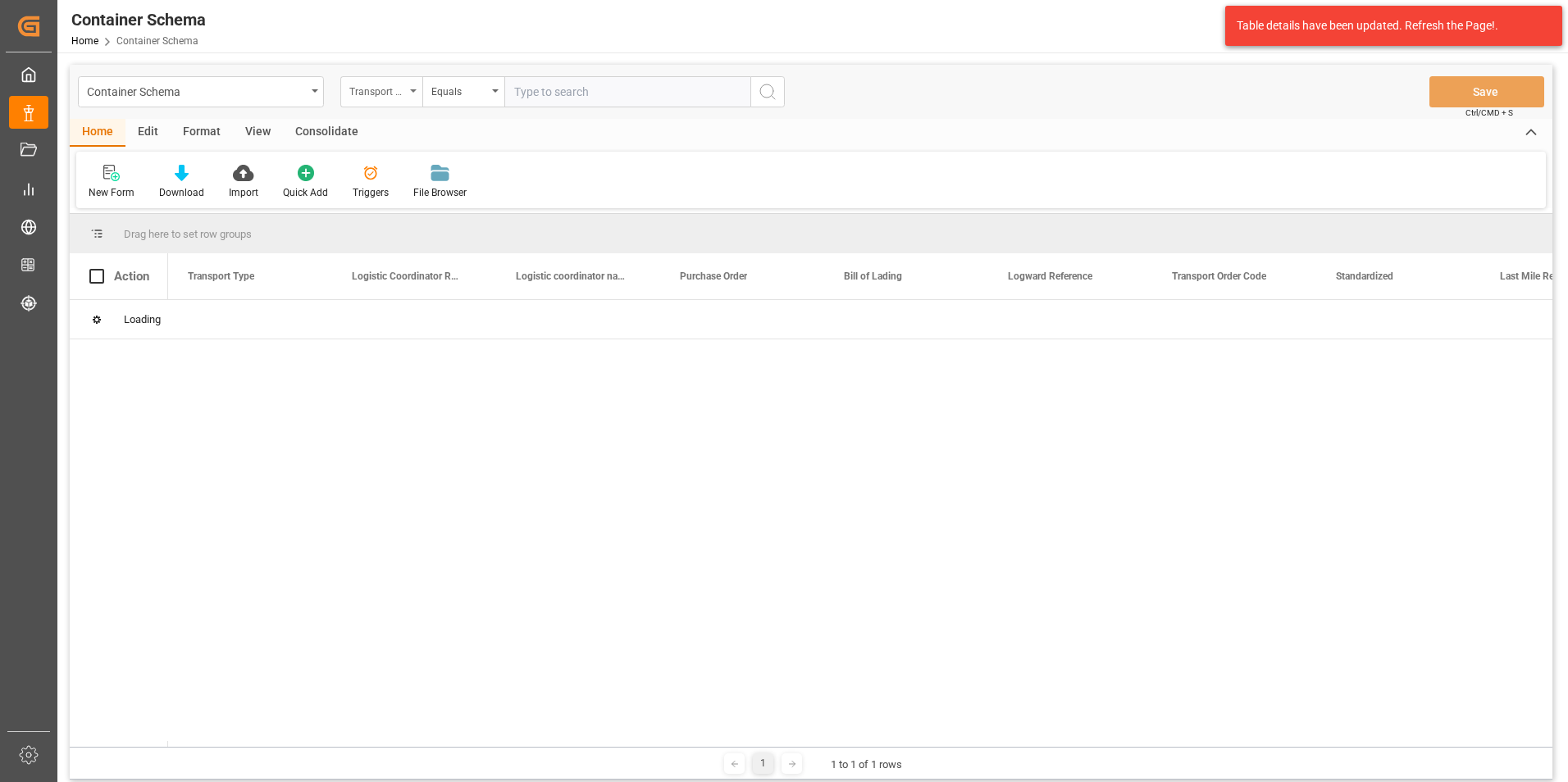
click at [406, 99] on div "Transport Type" at bounding box center [382, 91] width 82 height 31
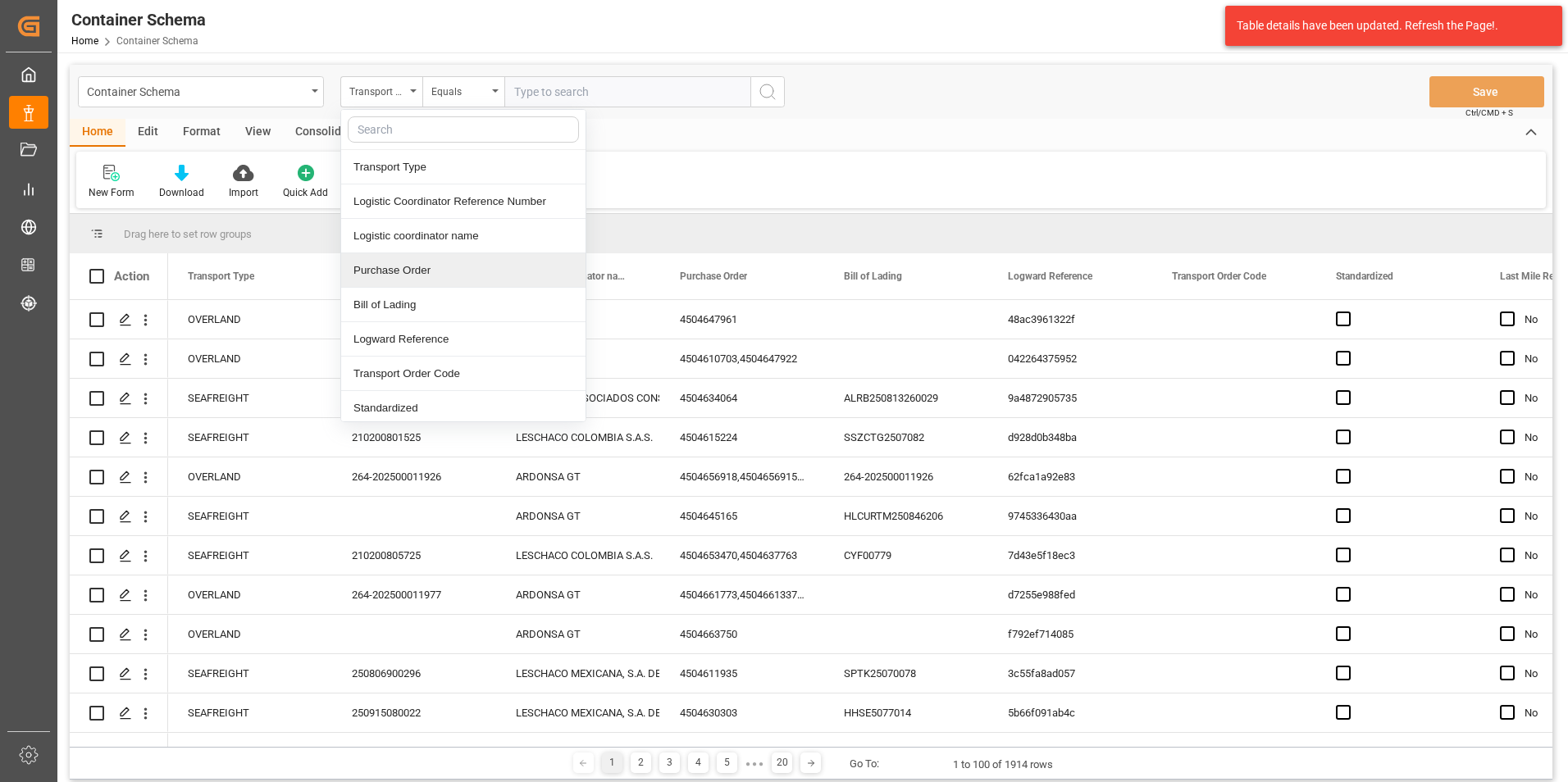
click at [408, 266] on div "Purchase Order" at bounding box center [462, 270] width 244 height 34
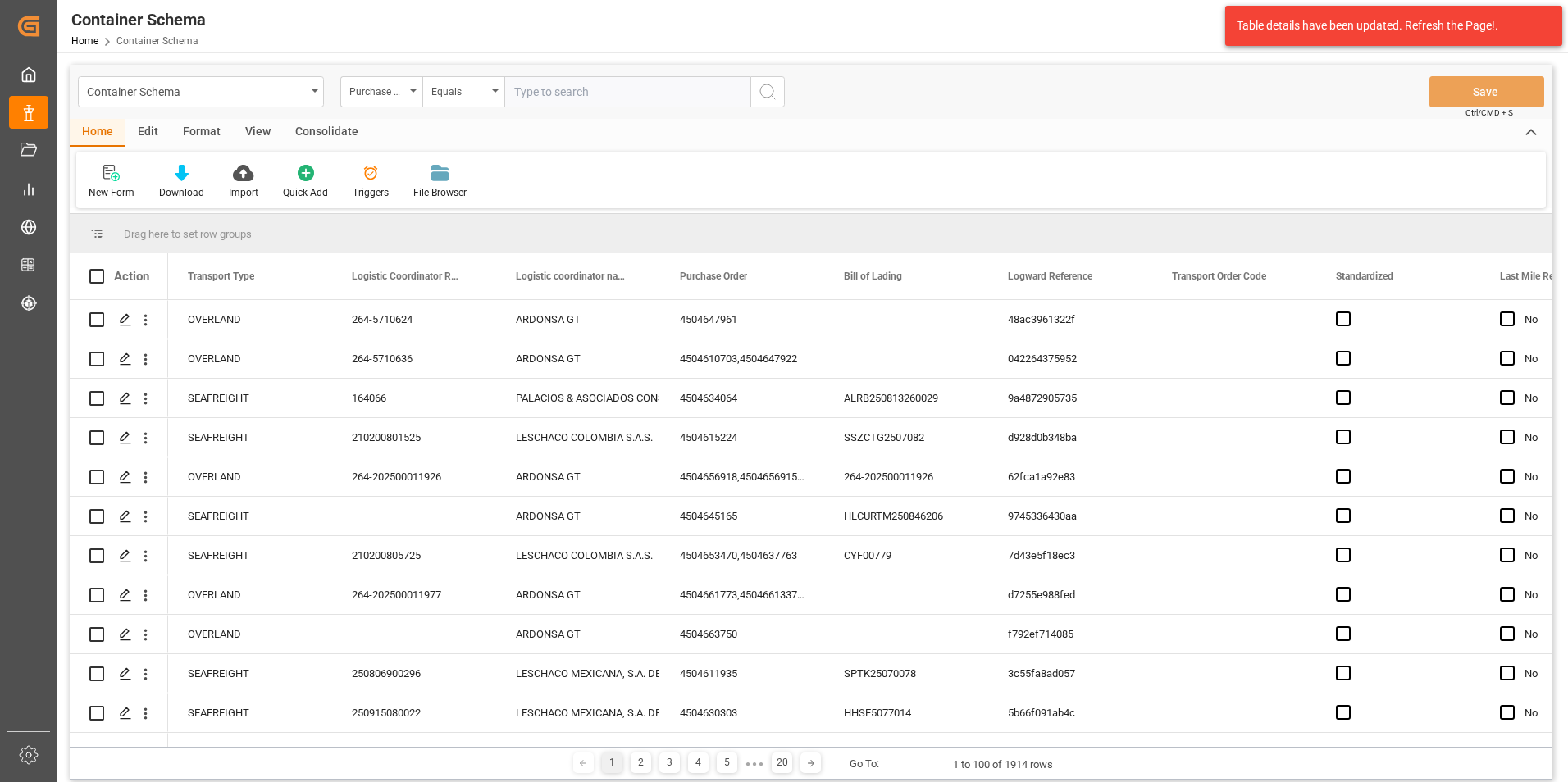
drag, startPoint x: 445, startPoint y: 82, endPoint x: 447, endPoint y: 108, distance: 26.1
click at [445, 83] on div "Equals" at bounding box center [458, 90] width 56 height 19
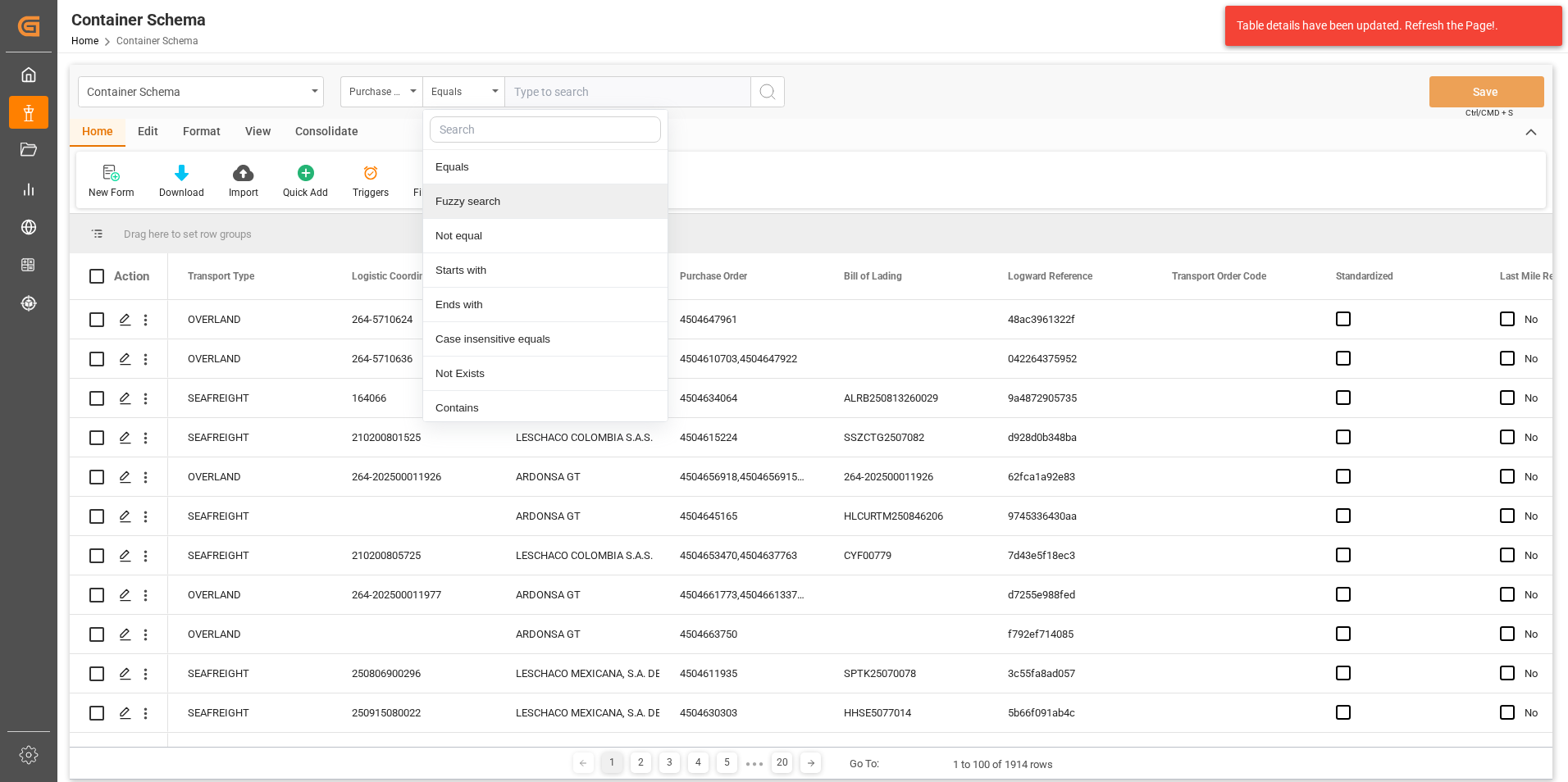
click at [476, 202] on div "Fuzzy search" at bounding box center [545, 201] width 244 height 34
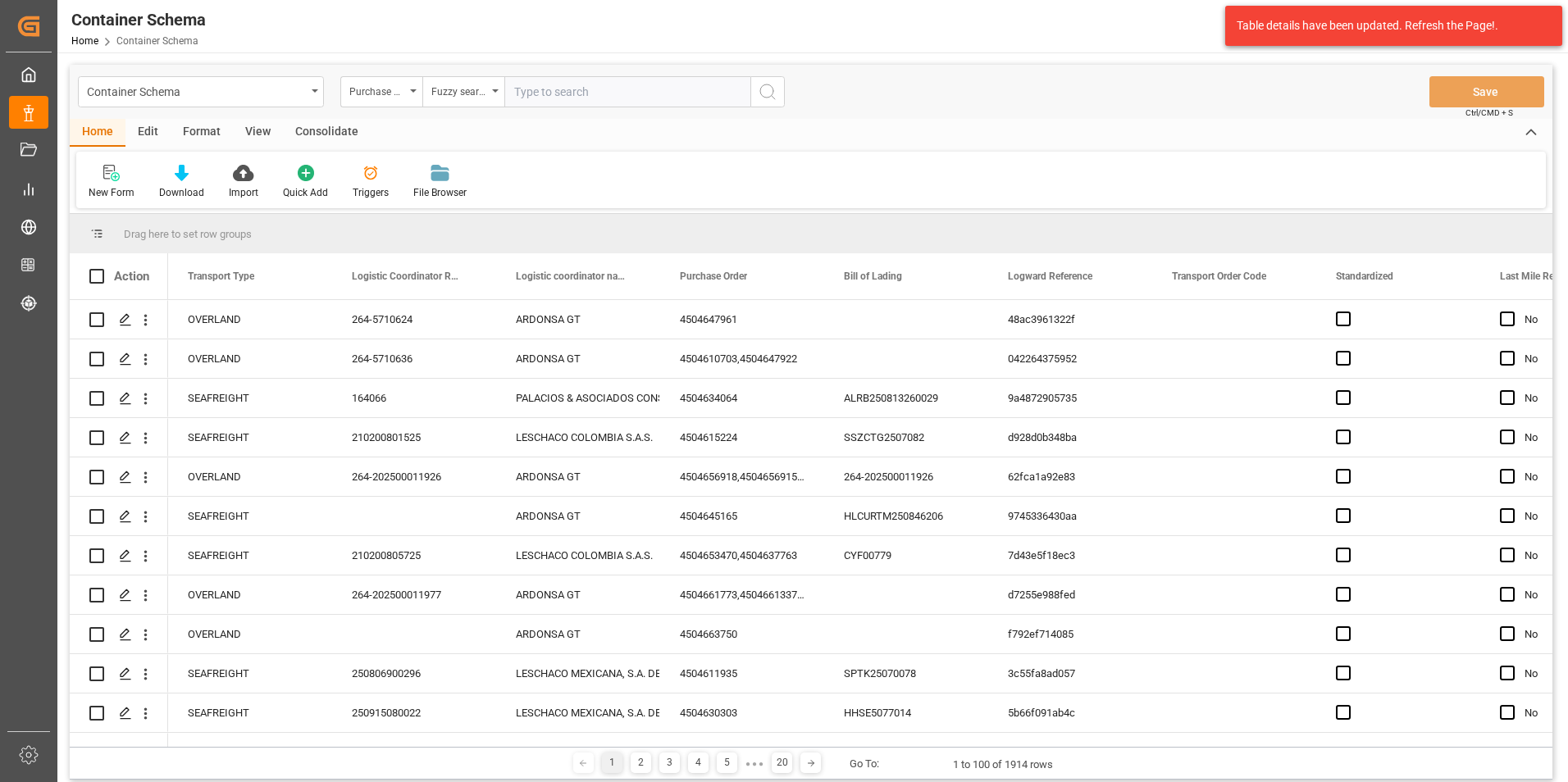
paste input "4504650911"
type input "4504650911"
click at [762, 93] on icon "search button" at bounding box center [767, 91] width 20 height 20
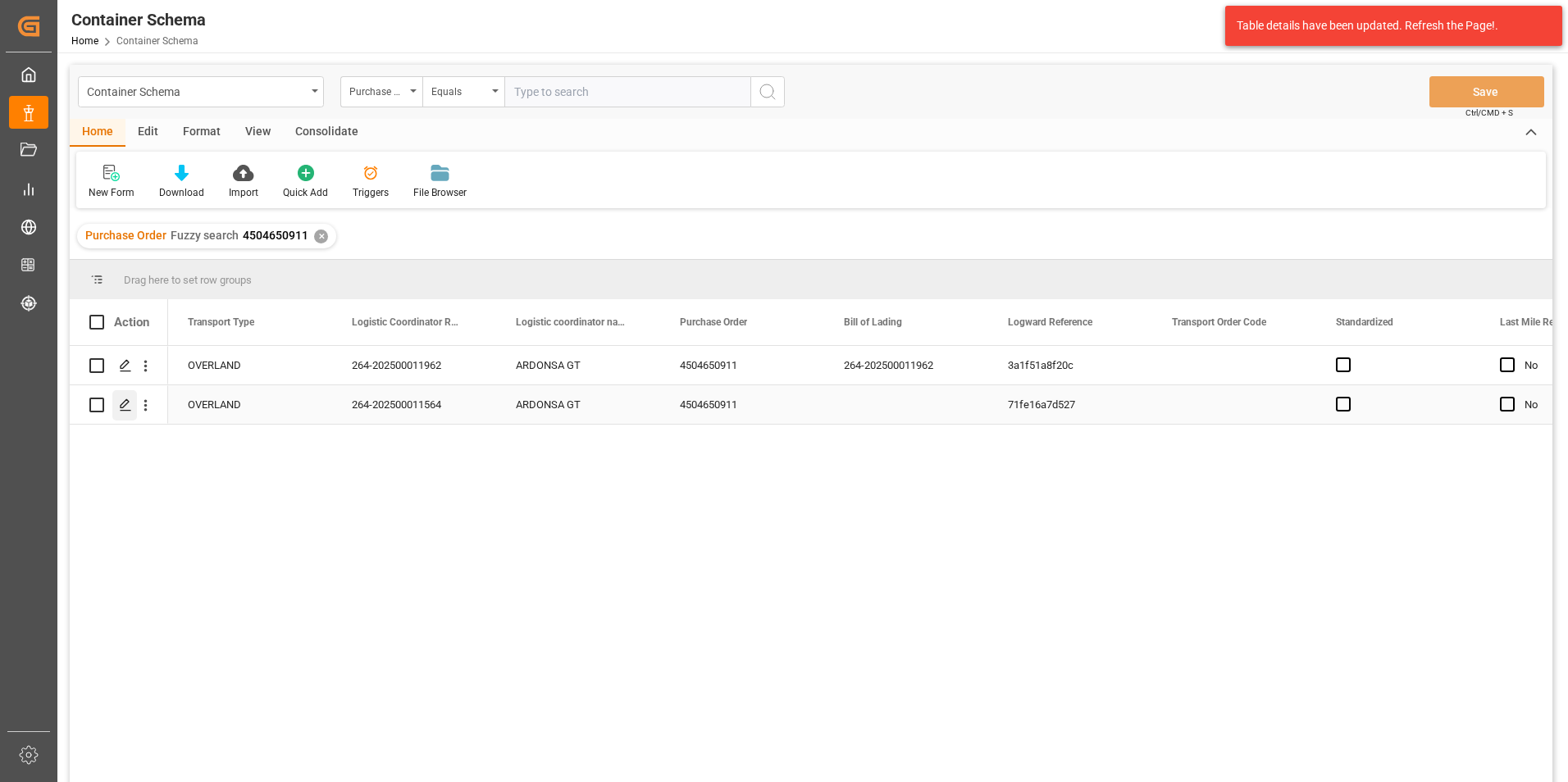
click at [127, 409] on icon "Press SPACE to select this row." at bounding box center [125, 405] width 13 height 13
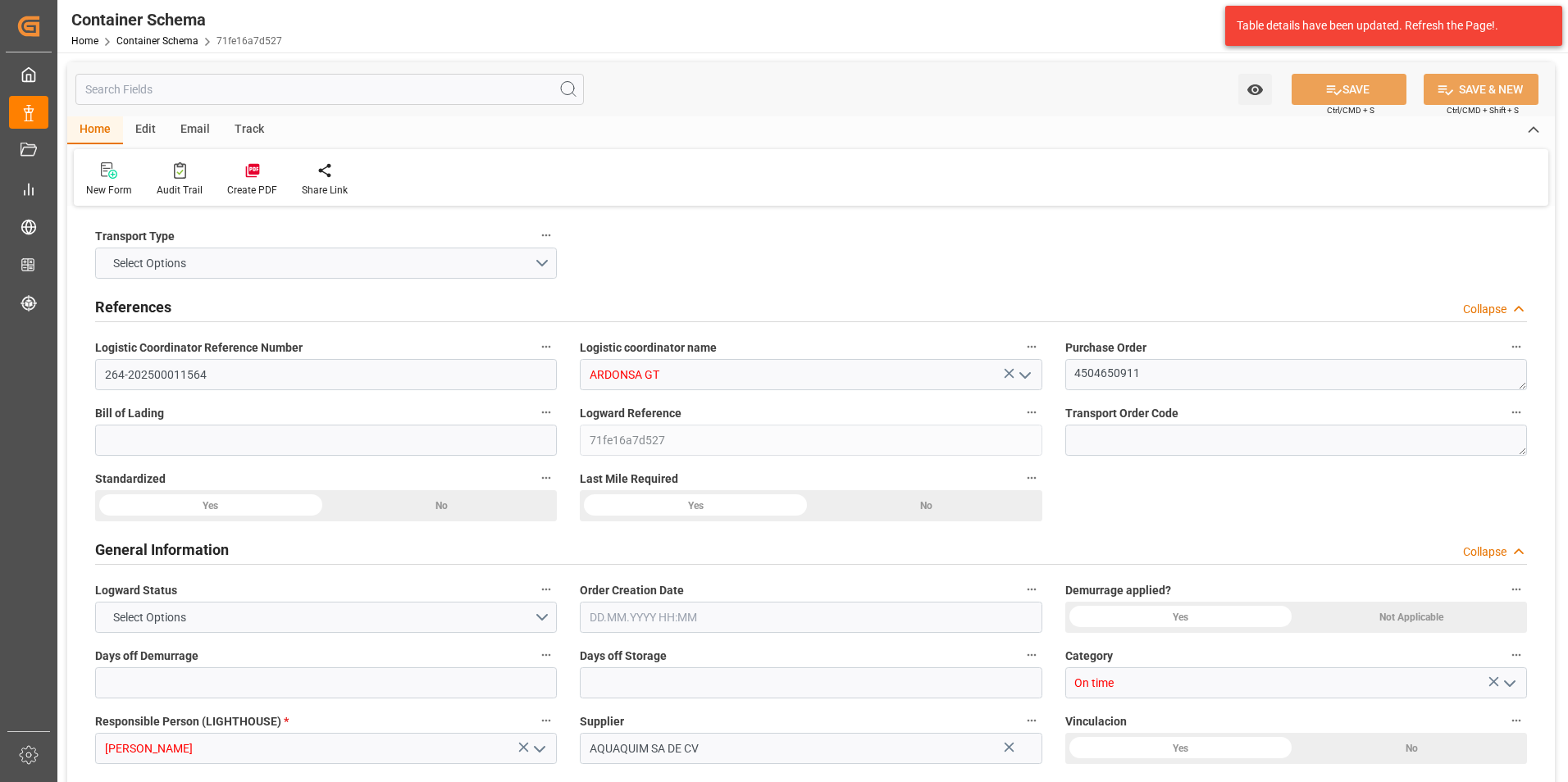
type input "0"
type input "1"
type input "16"
type input "16000"
type input "16912"
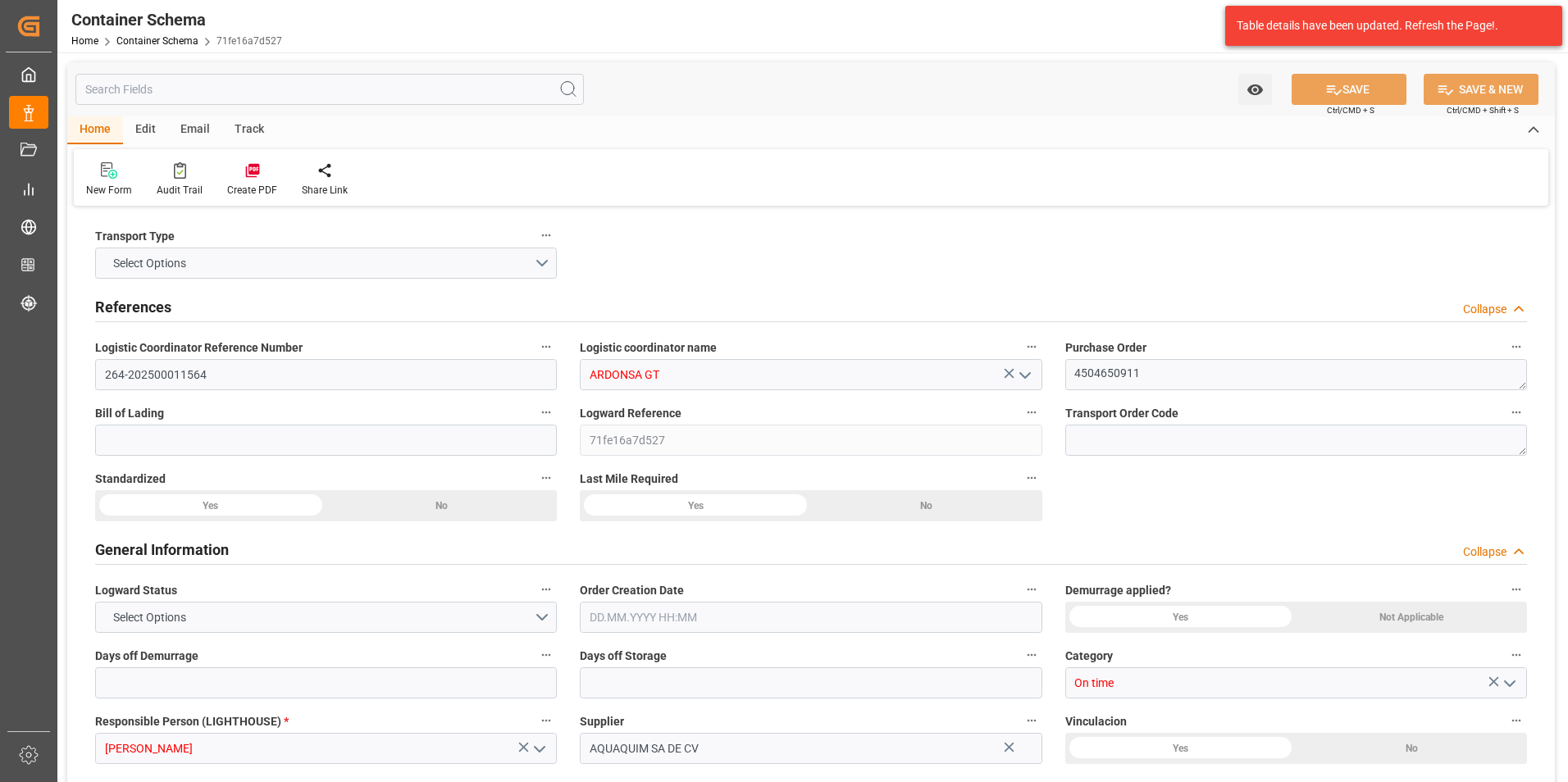
type input "MXZMF"
type input "[DATE] 15:00"
type input "[DATE]"
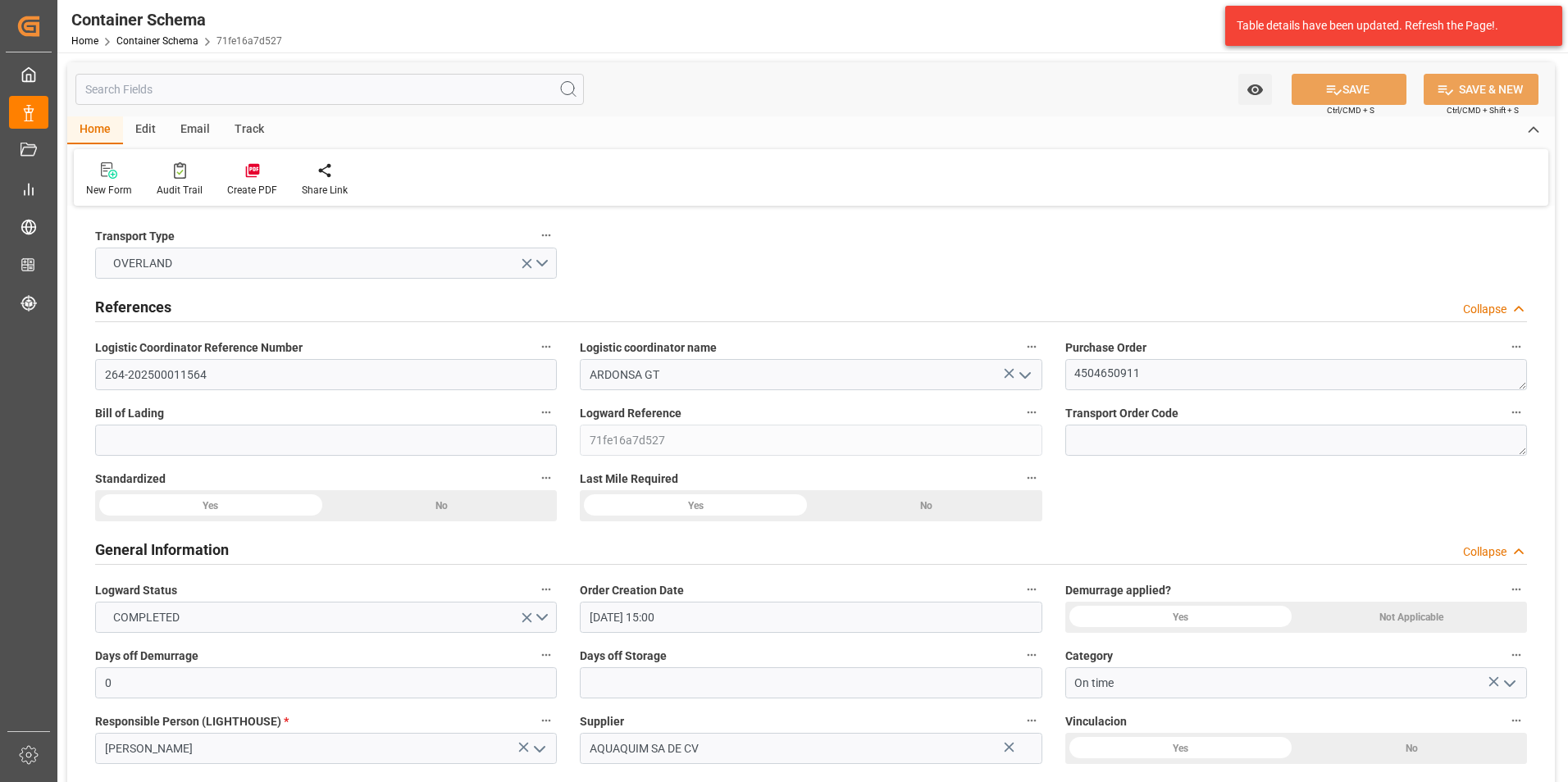
type input "[DATE]"
type input "[DATE] 00:00"
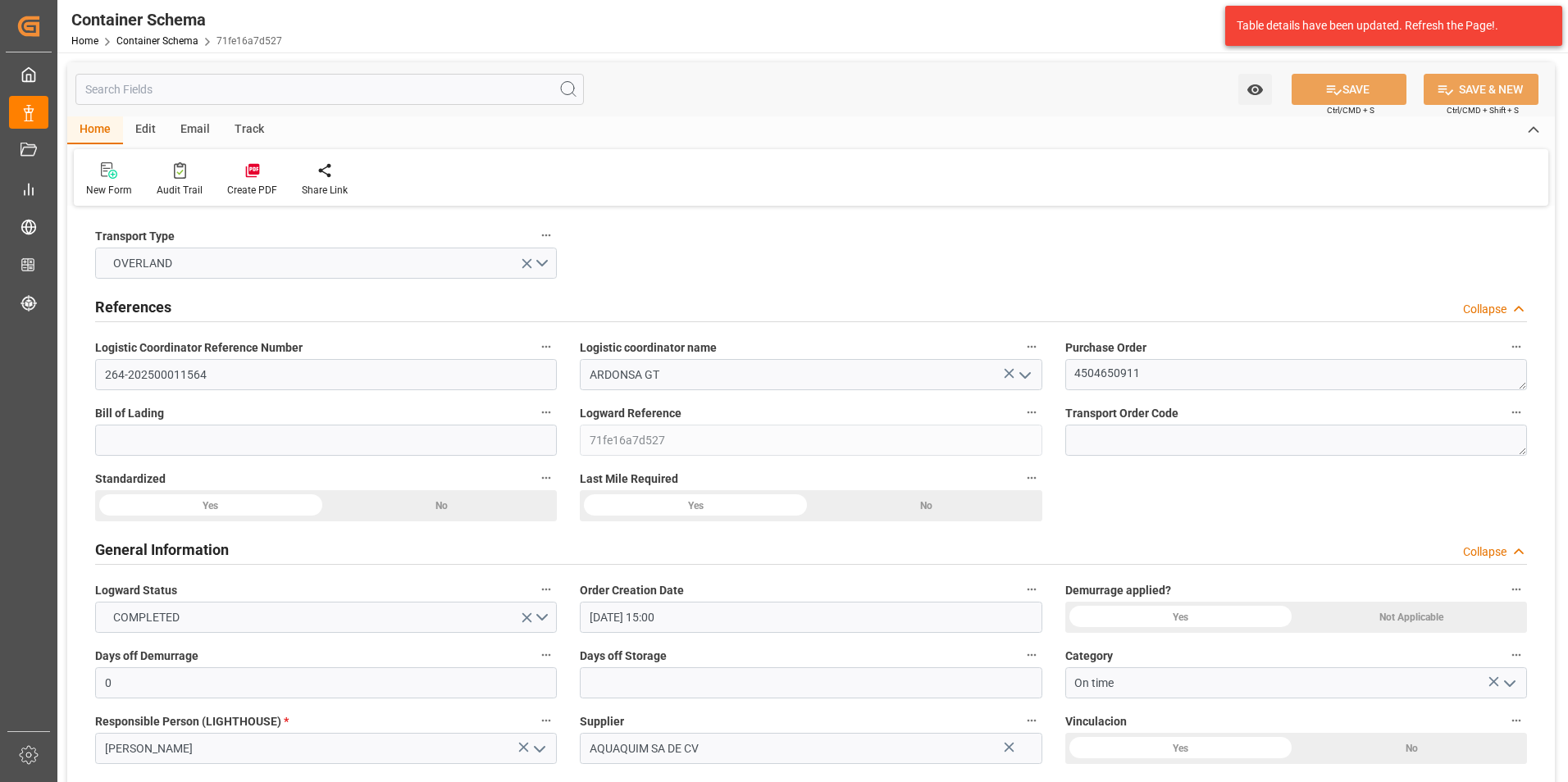
type input "[DATE] 00:00"
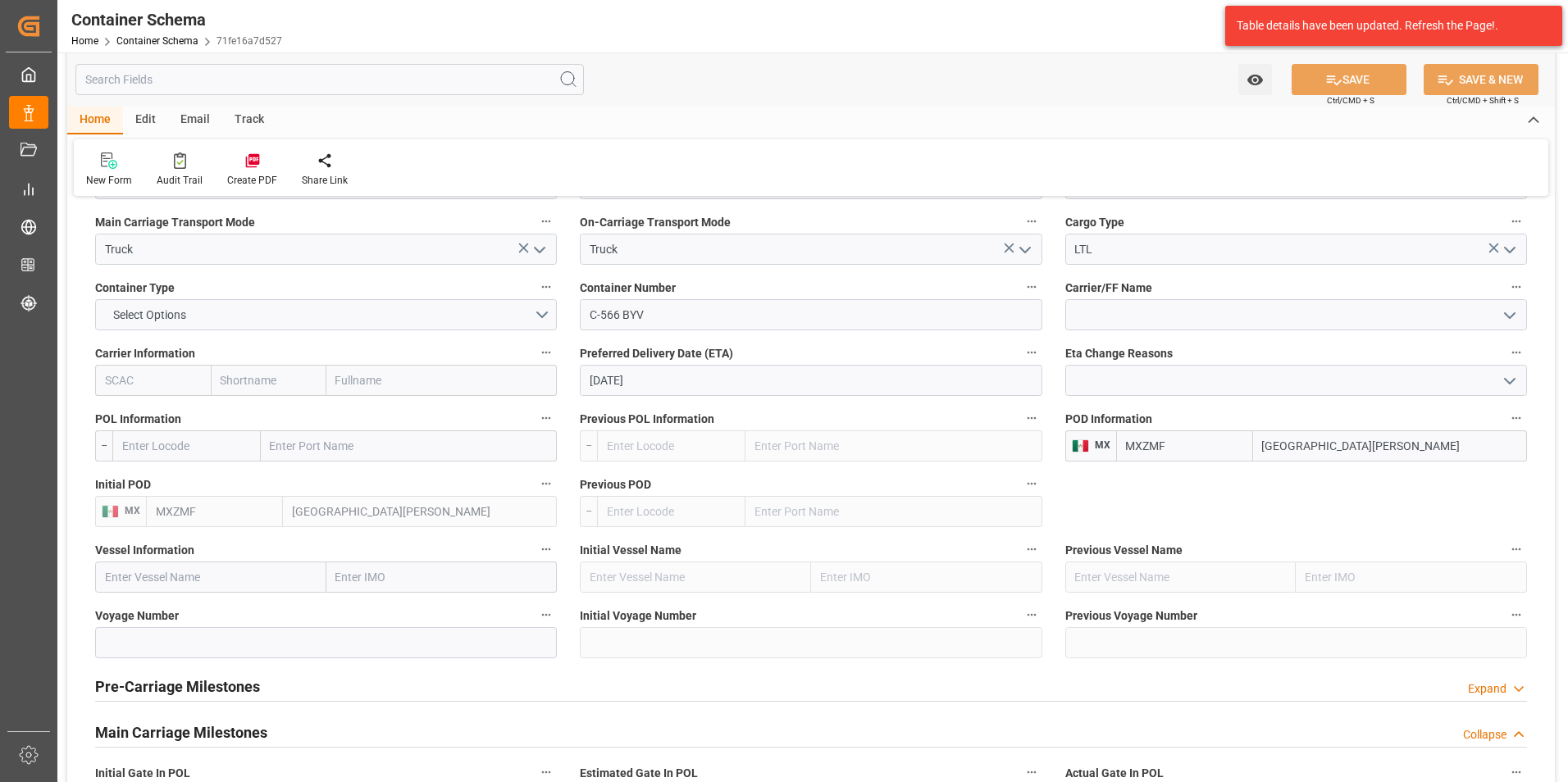
scroll to position [1558, 0]
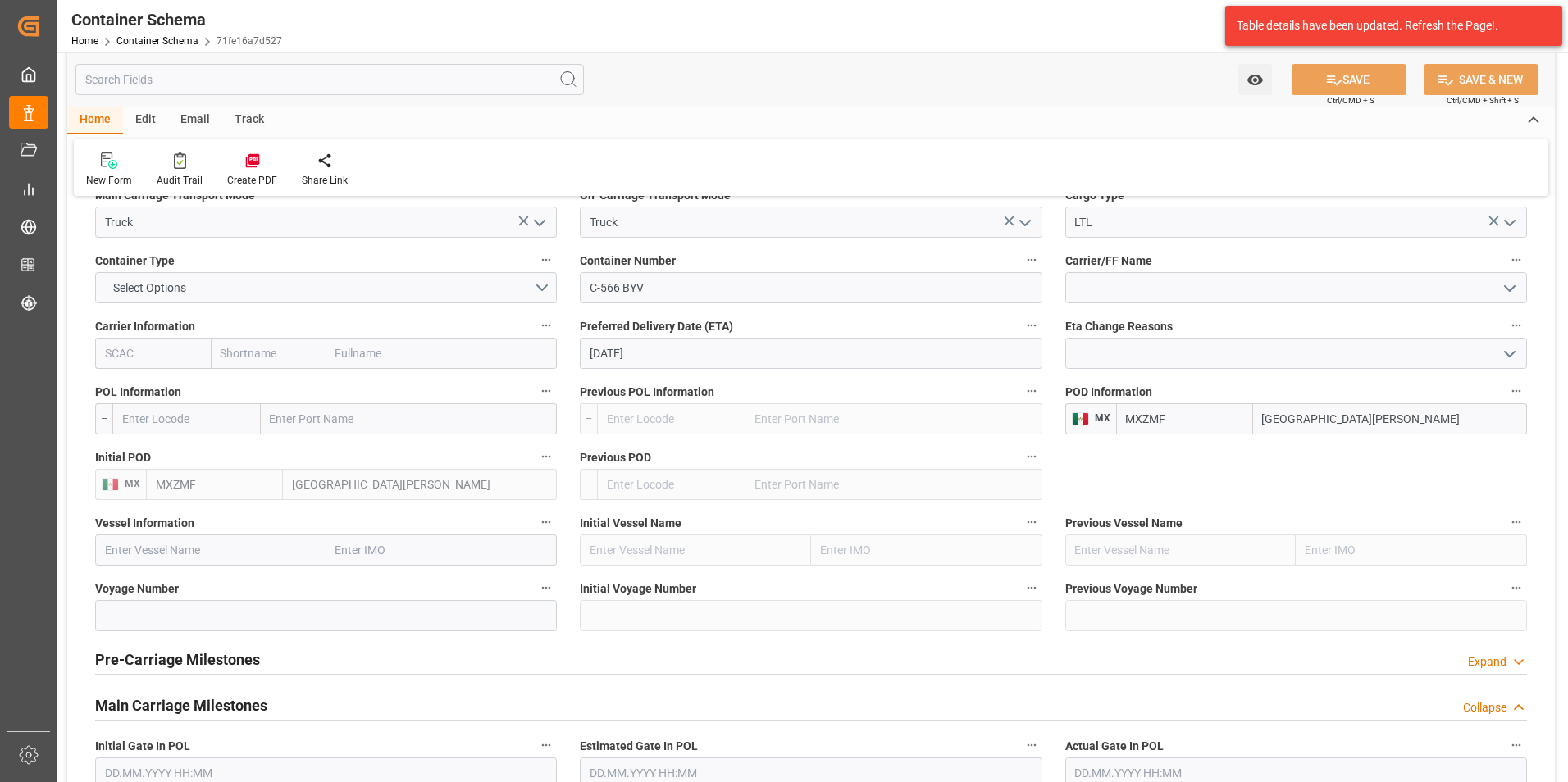
drag, startPoint x: 1360, startPoint y: 419, endPoint x: 1106, endPoint y: 408, distance: 254.2
click at [1106, 408] on div "MX MXZMF [GEOGRAPHIC_DATA][PERSON_NAME]" at bounding box center [1296, 419] width 461 height 31
type input "TECUN"
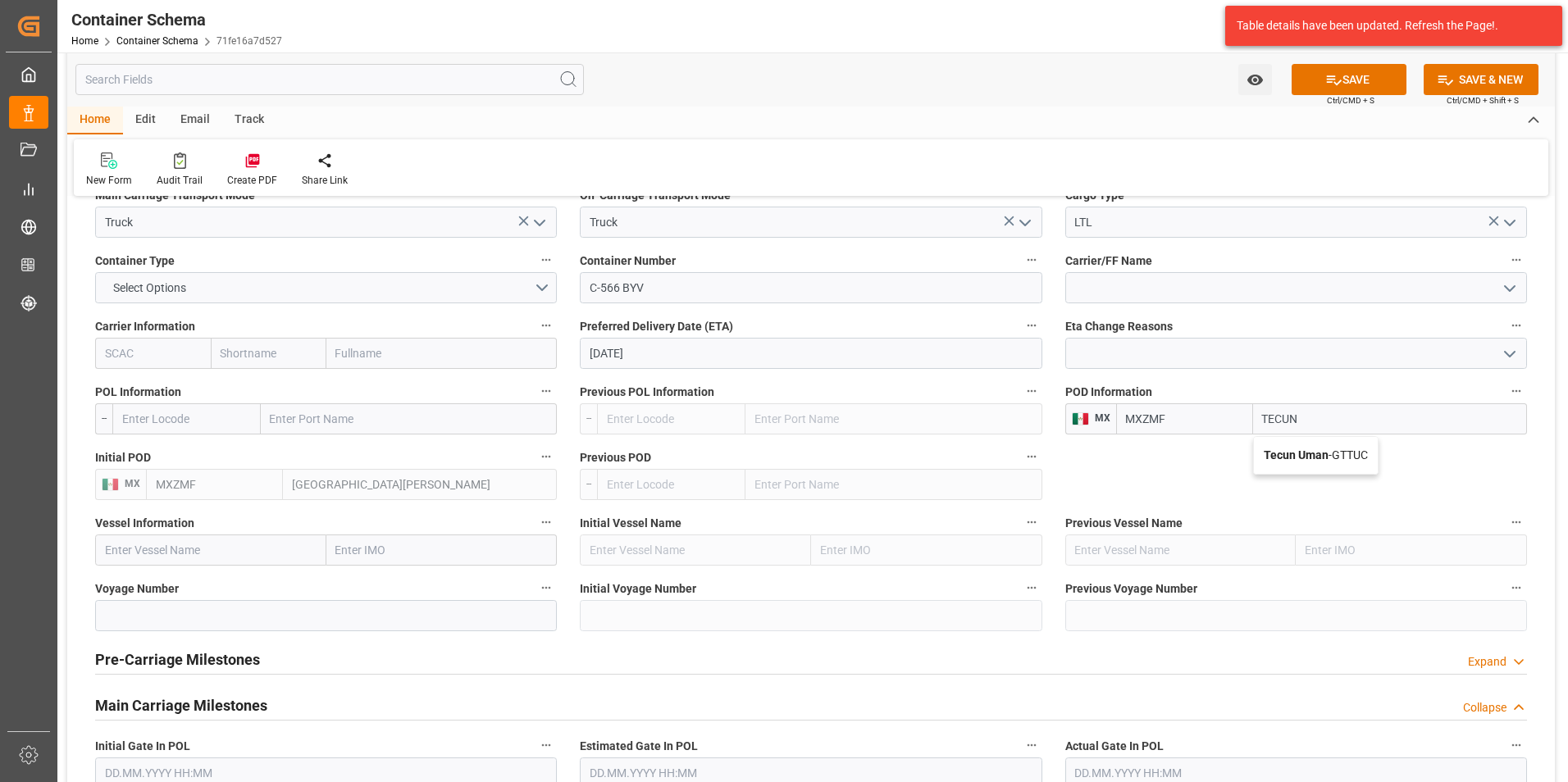
click at [1363, 459] on span "Tecun Uman - GTTUC" at bounding box center [1316, 456] width 104 height 13
type input "GTTUC"
type input "Tecun Uman"
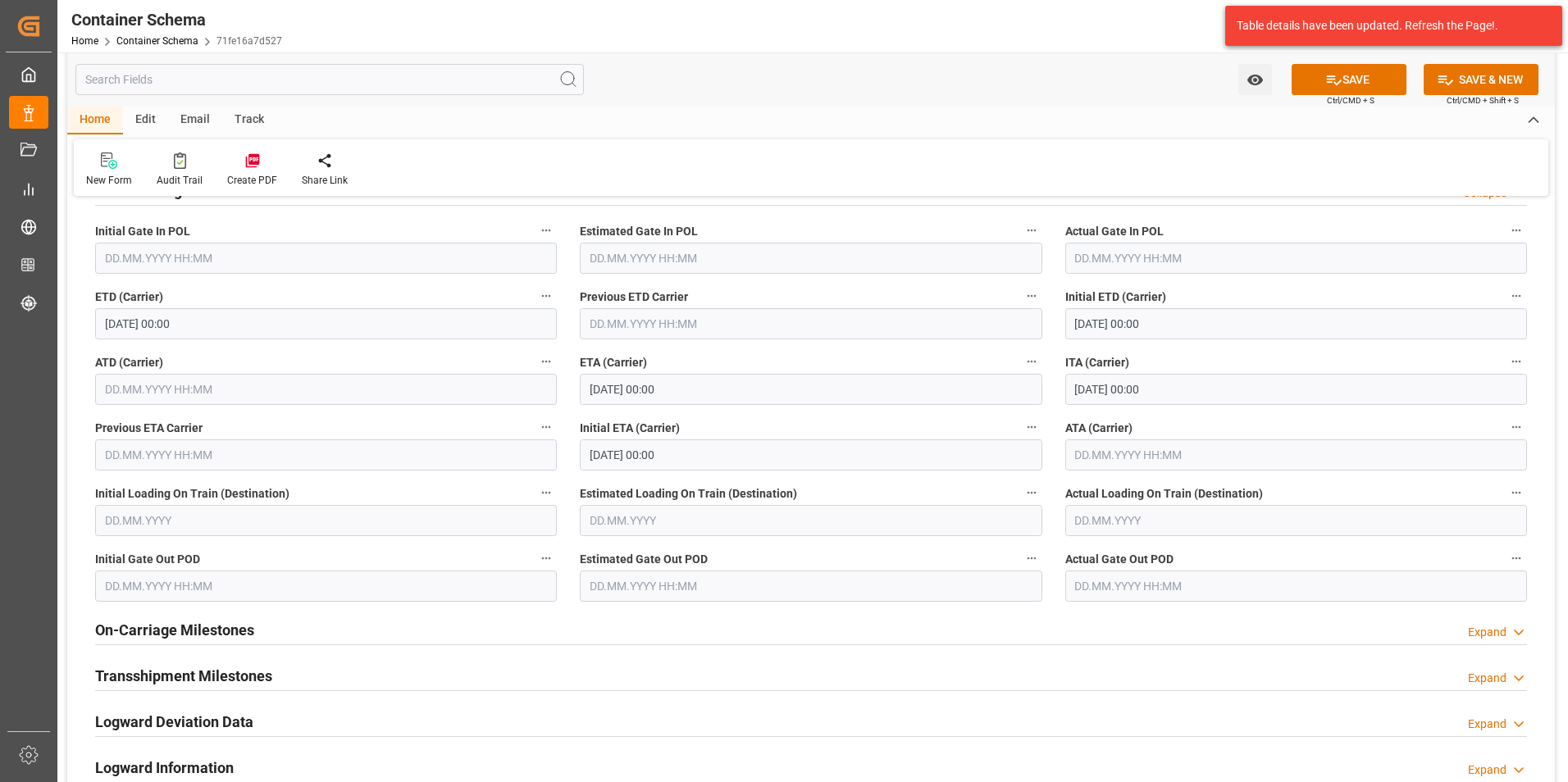
scroll to position [2050, 0]
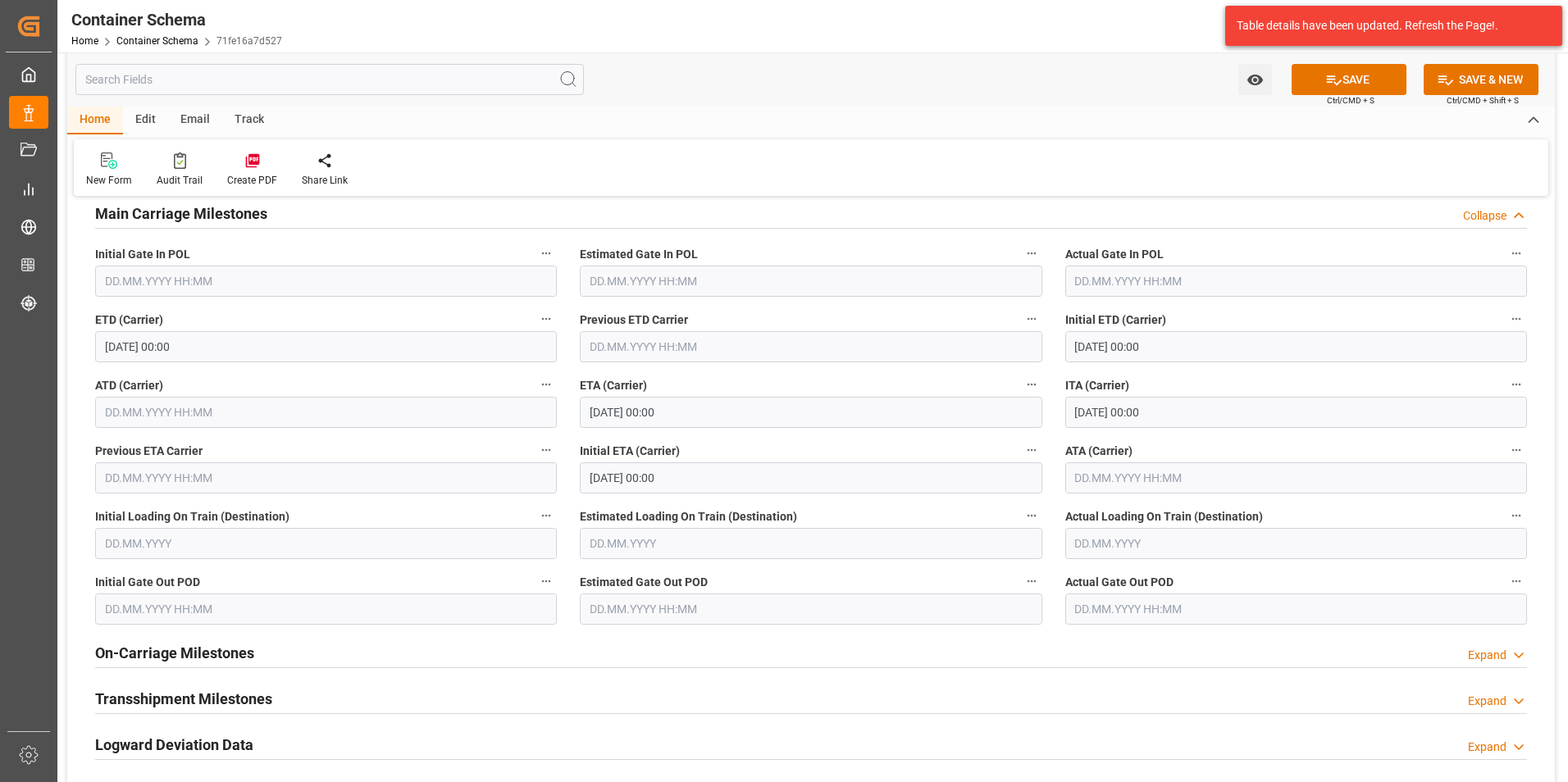
click at [1115, 476] on input "text" at bounding box center [1296, 477] width 461 height 31
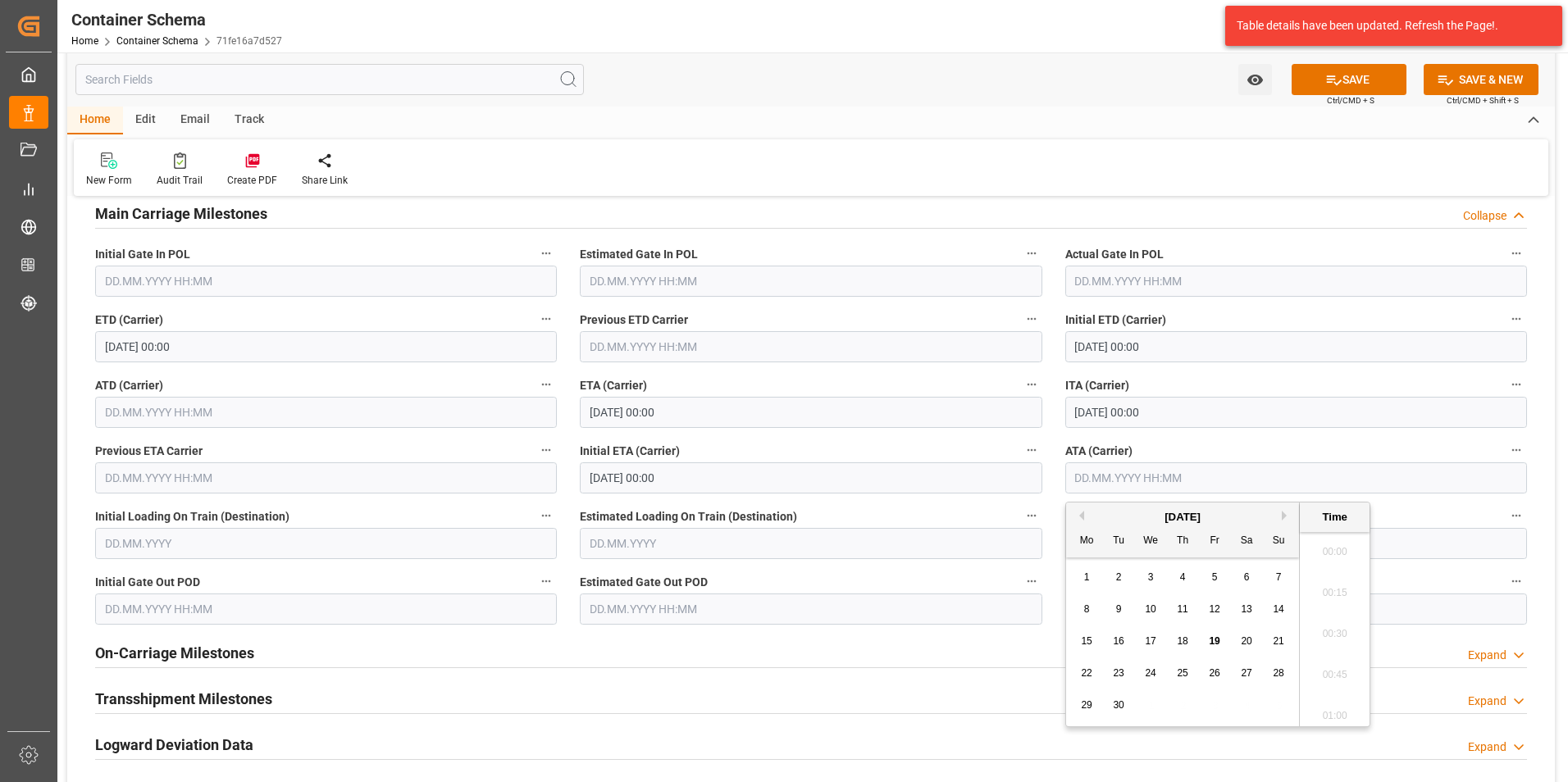
scroll to position [2548, 0]
click at [1083, 510] on div "[DATE]" at bounding box center [1182, 517] width 233 height 16
click at [1083, 517] on button "Previous Month" at bounding box center [1079, 515] width 9 height 9
click at [1091, 673] on span "18" at bounding box center [1086, 673] width 10 height 11
type input "[DATE] 00:00"
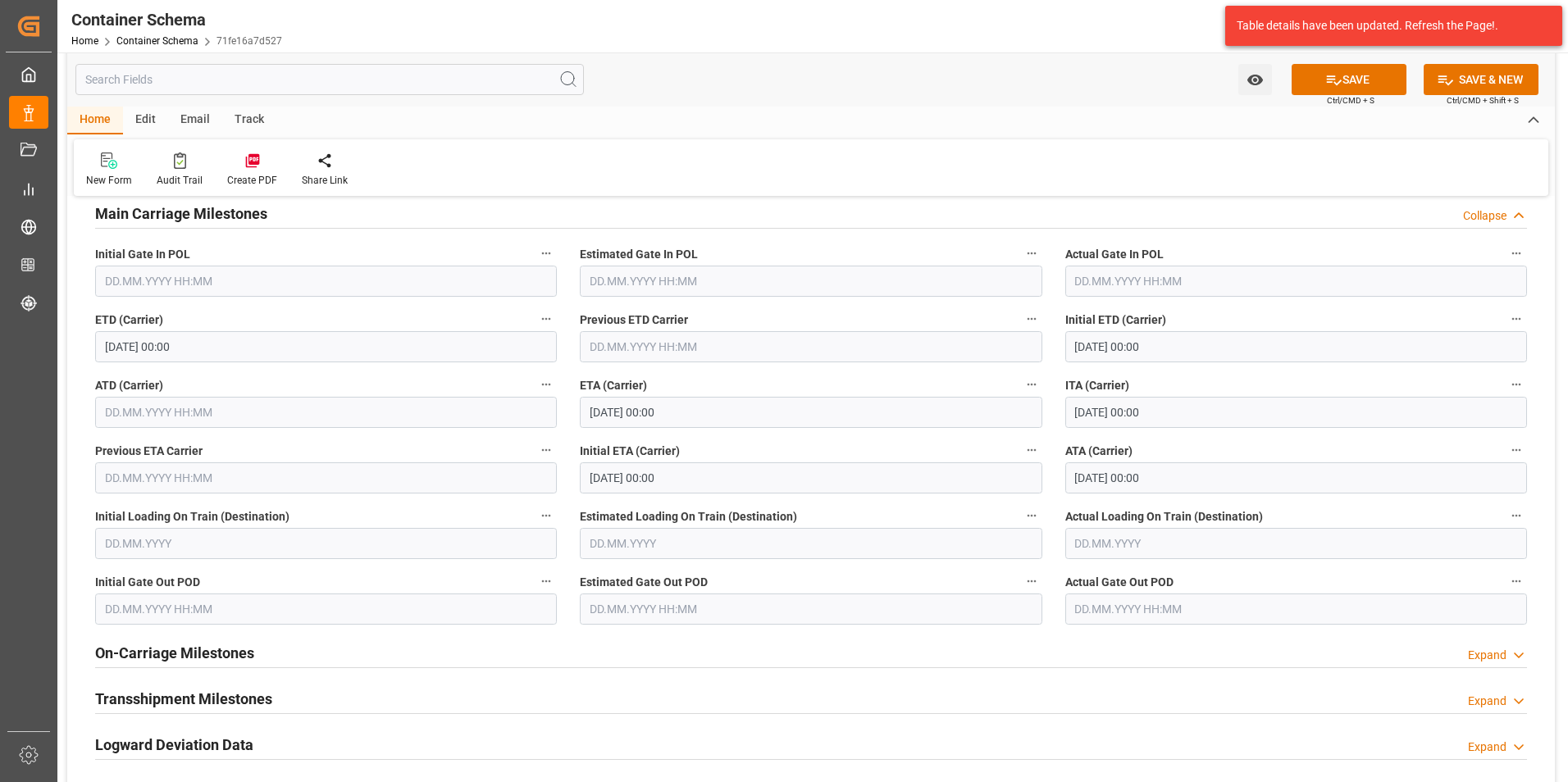
click at [1340, 84] on button "SAVE" at bounding box center [1349, 79] width 115 height 31
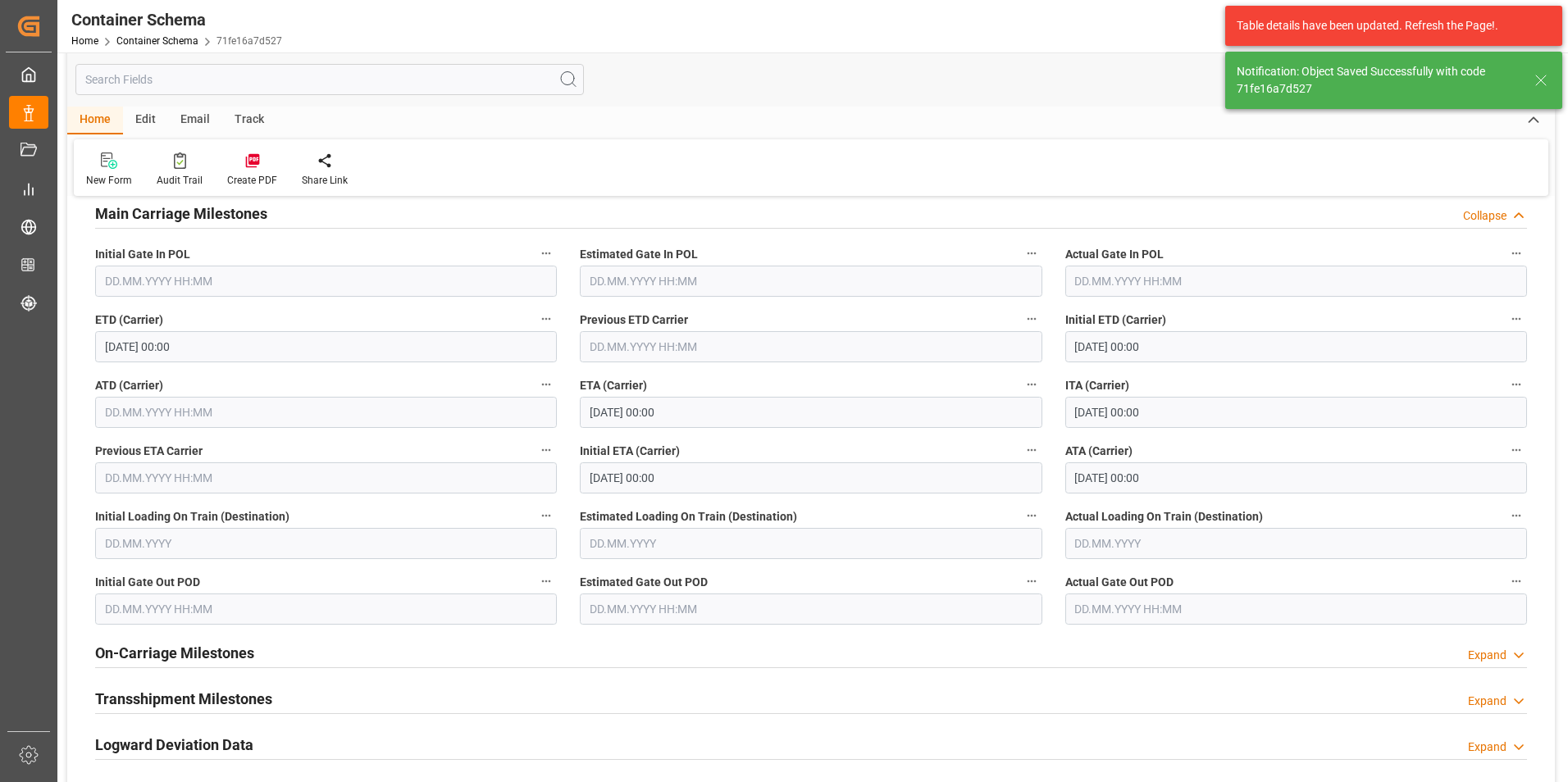
type input "MXZMF"
type input "[GEOGRAPHIC_DATA][PERSON_NAME]"
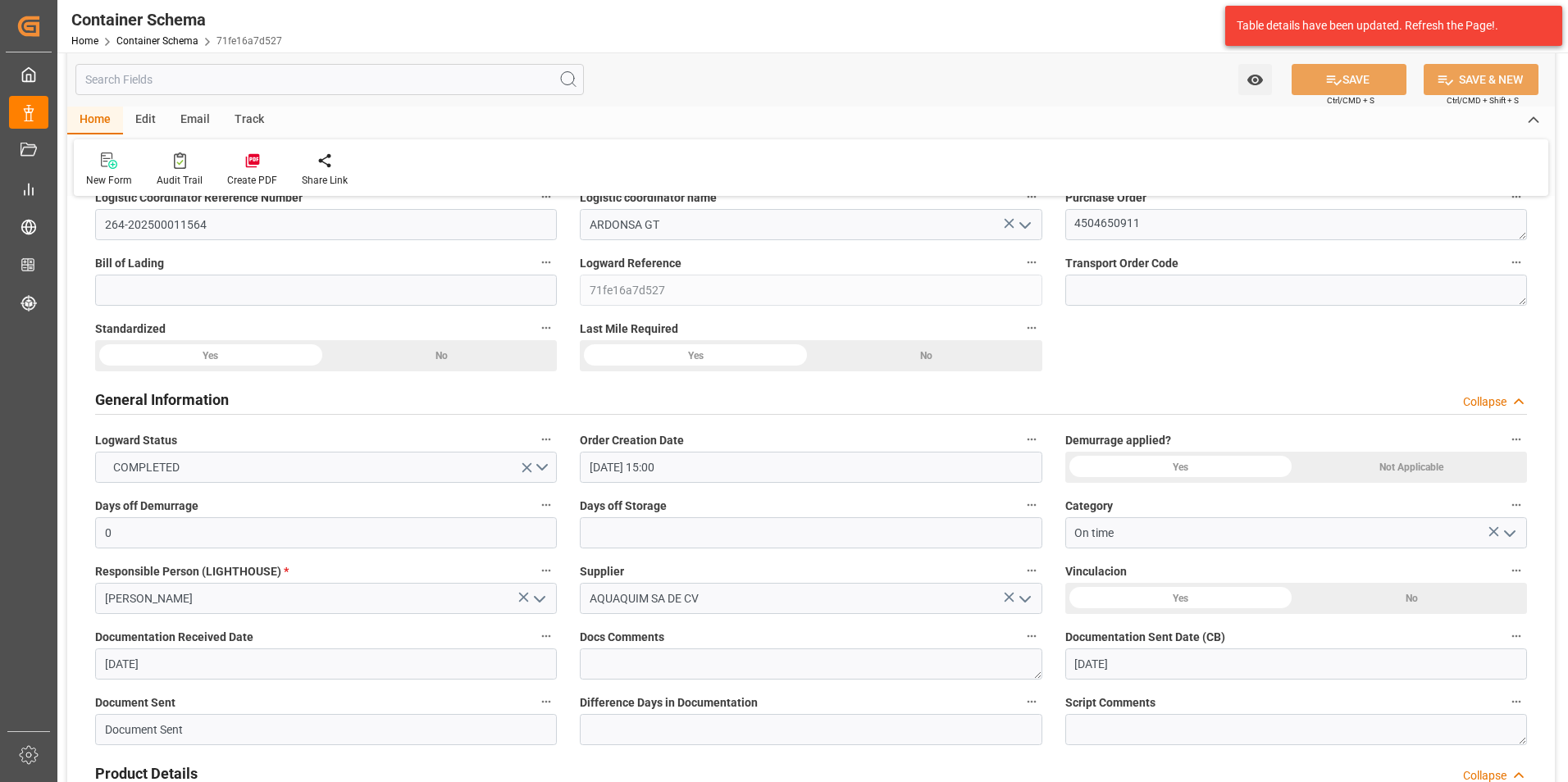
scroll to position [0, 0]
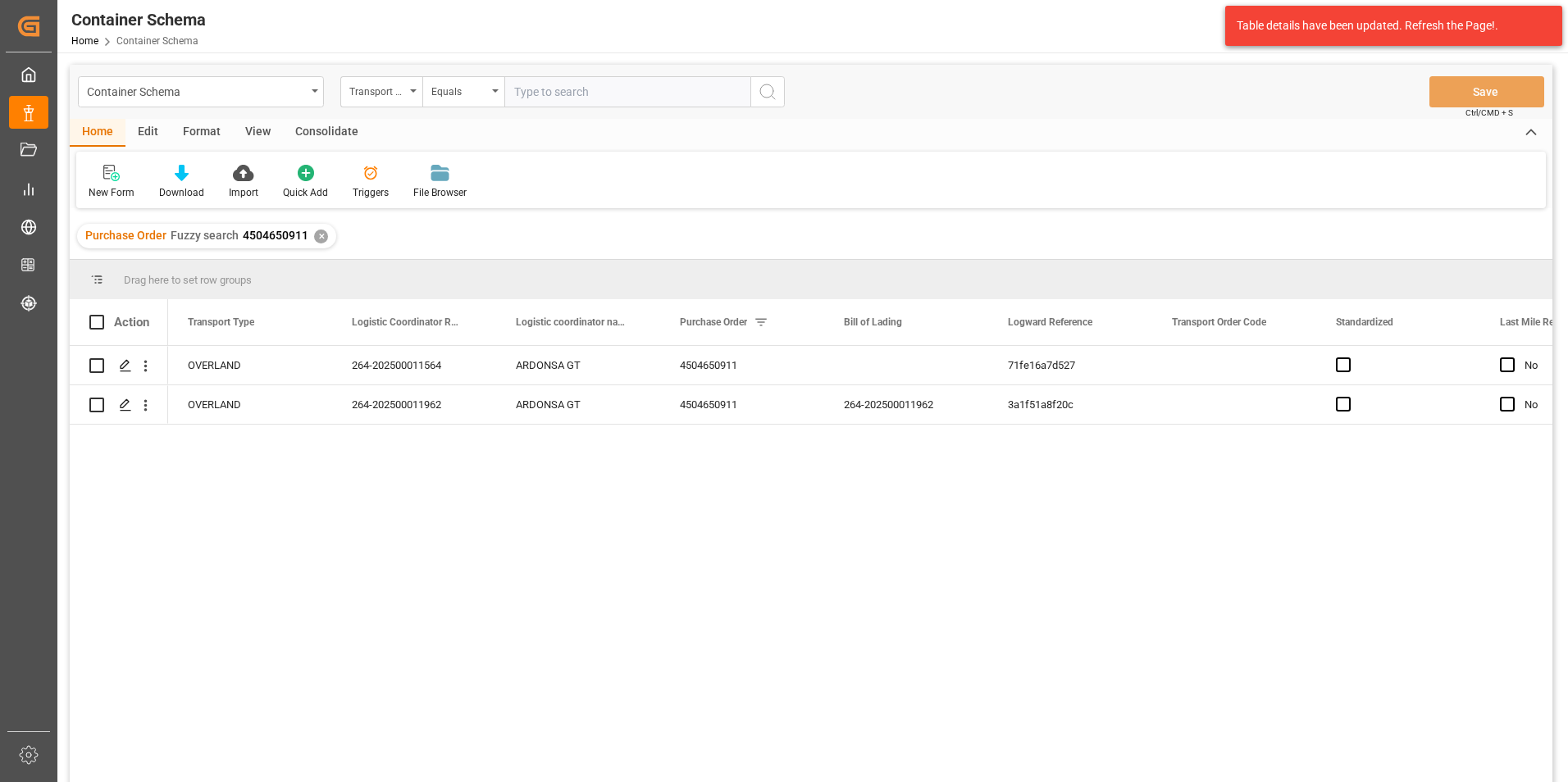
paste input "4504652030,4504624366,4504651440"
click at [322, 231] on div "✕" at bounding box center [321, 236] width 14 height 14
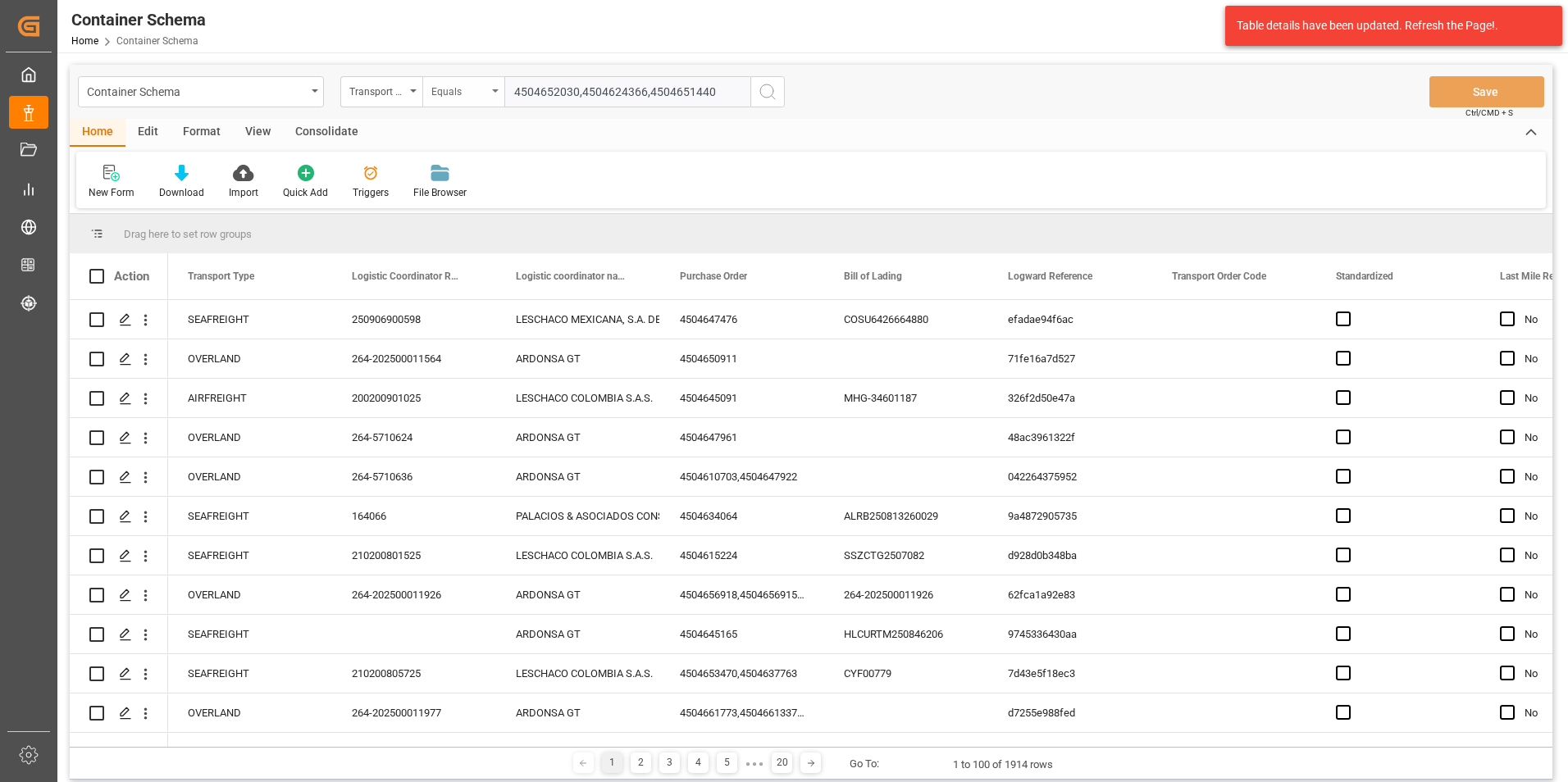
drag, startPoint x: 721, startPoint y: 93, endPoint x: 488, endPoint y: 82, distance: 233.3
click at [488, 82] on div "Transport Type Equals 4504652030,4504624366,4504651440" at bounding box center [563, 91] width 444 height 31
paste input "text"
type input "4504652030"
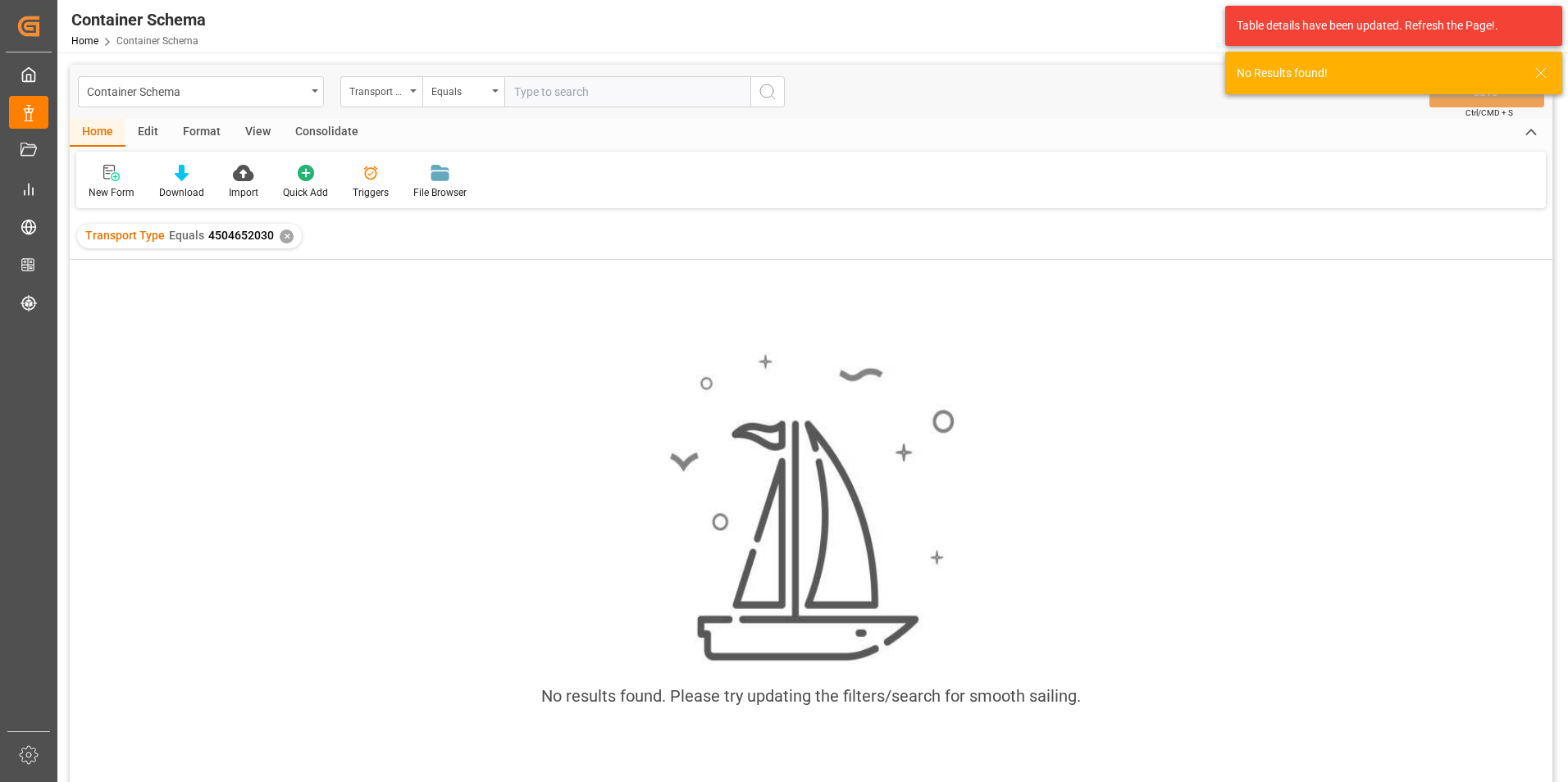
click at [280, 235] on div "✕" at bounding box center [287, 236] width 14 height 14
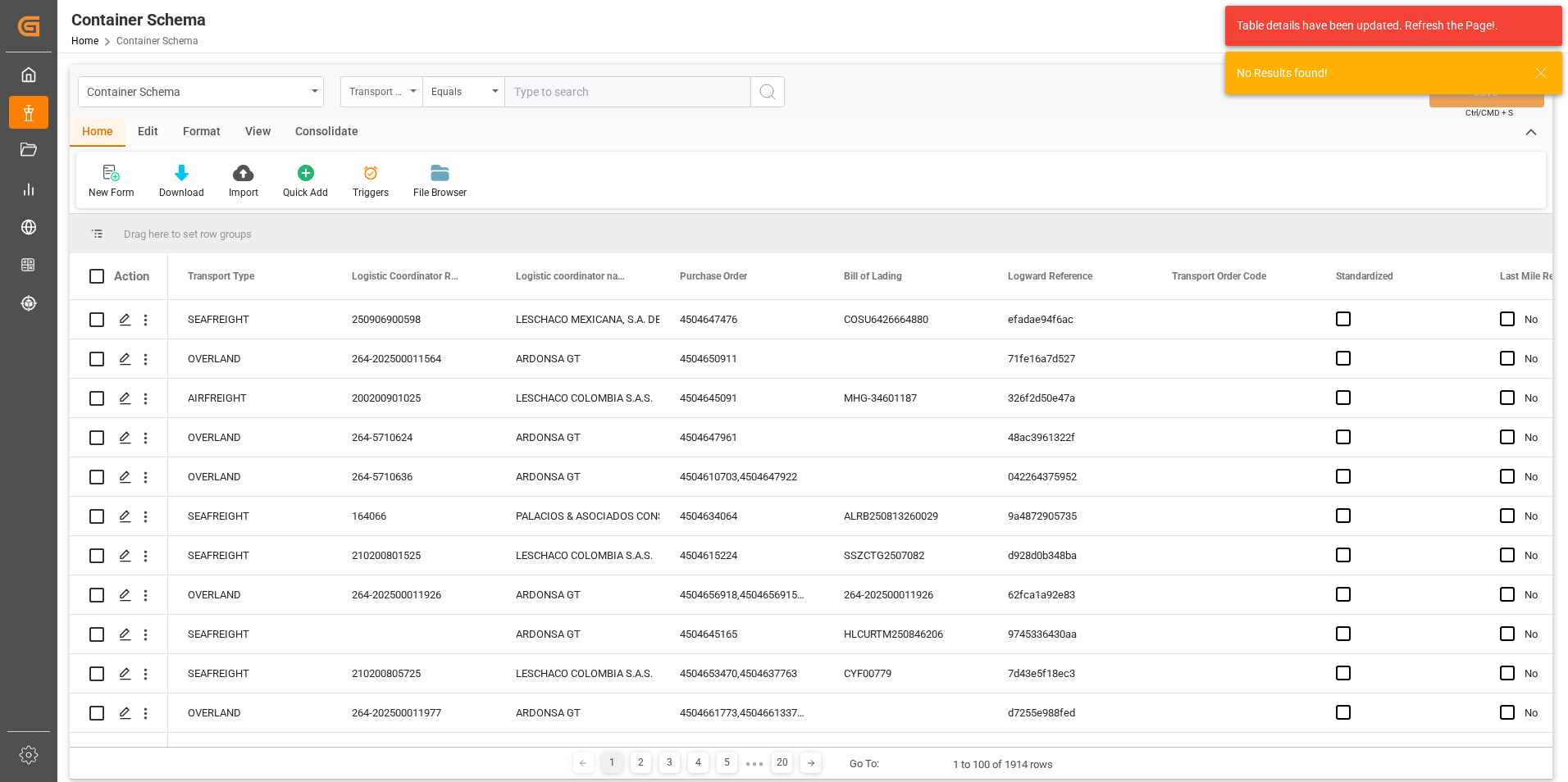
click at [389, 100] on div "Transport Type" at bounding box center [382, 91] width 82 height 31
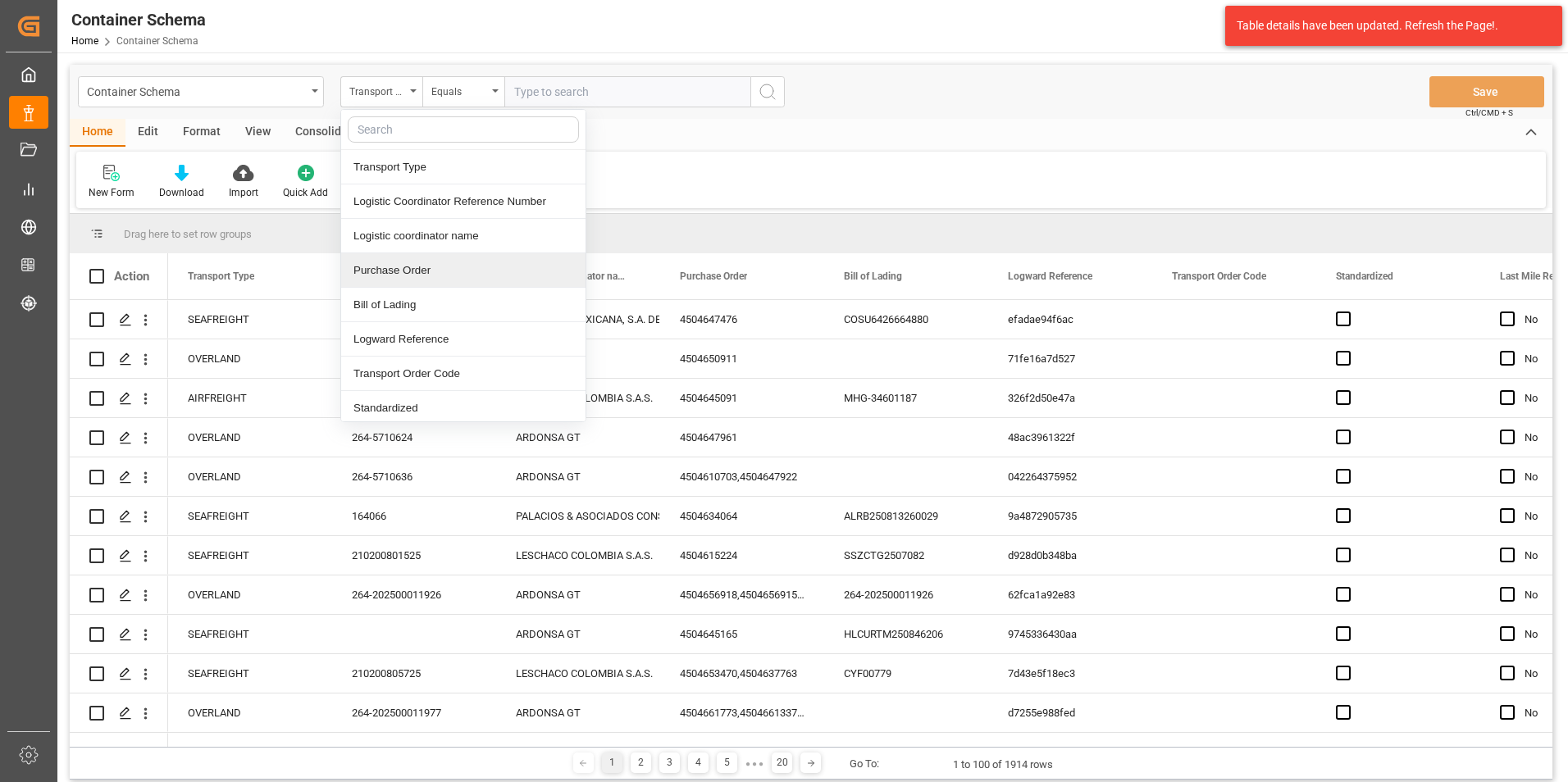
click at [406, 267] on div "Purchase Order" at bounding box center [462, 270] width 244 height 34
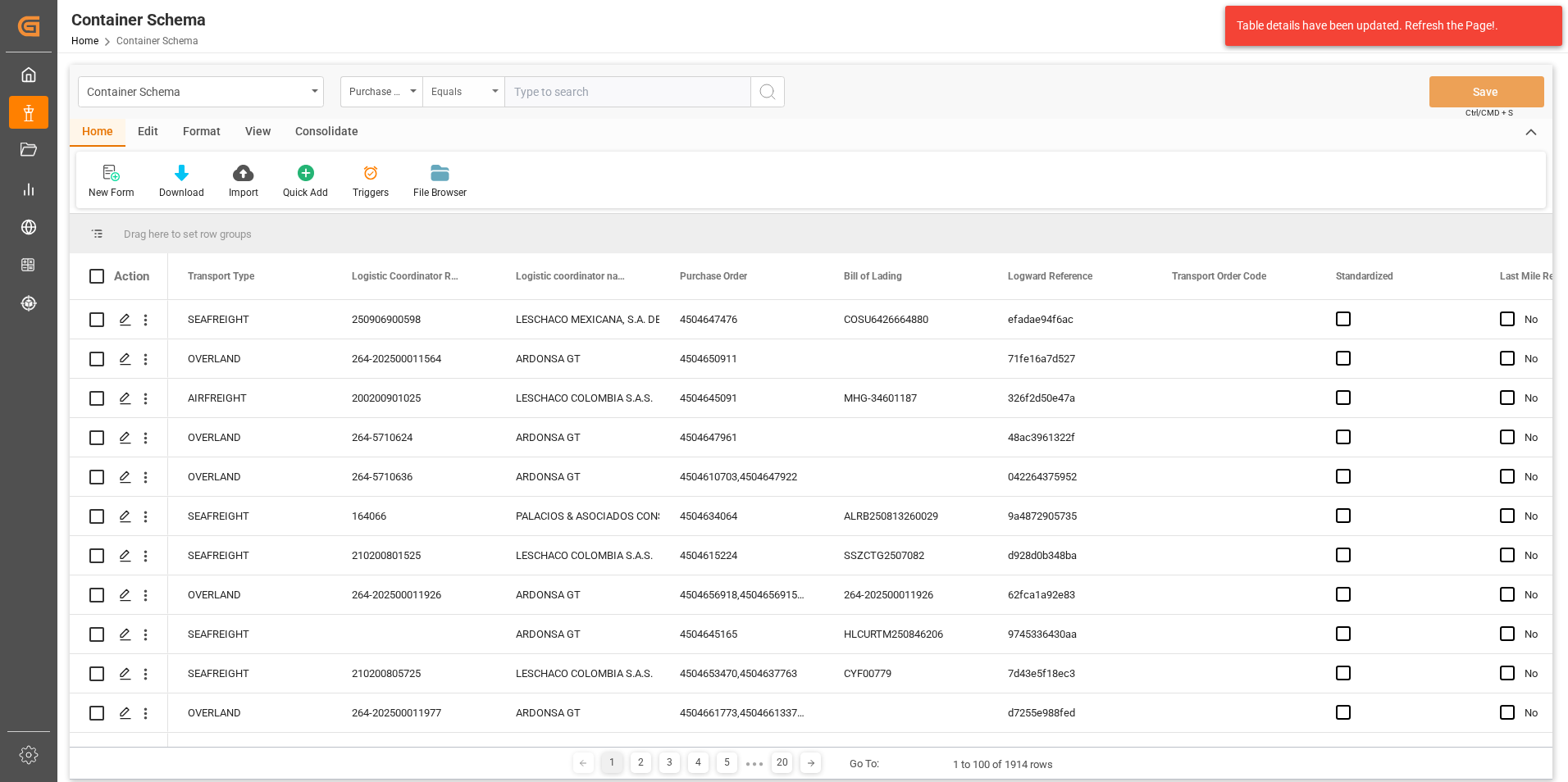
click at [435, 85] on div "Equals" at bounding box center [458, 90] width 56 height 19
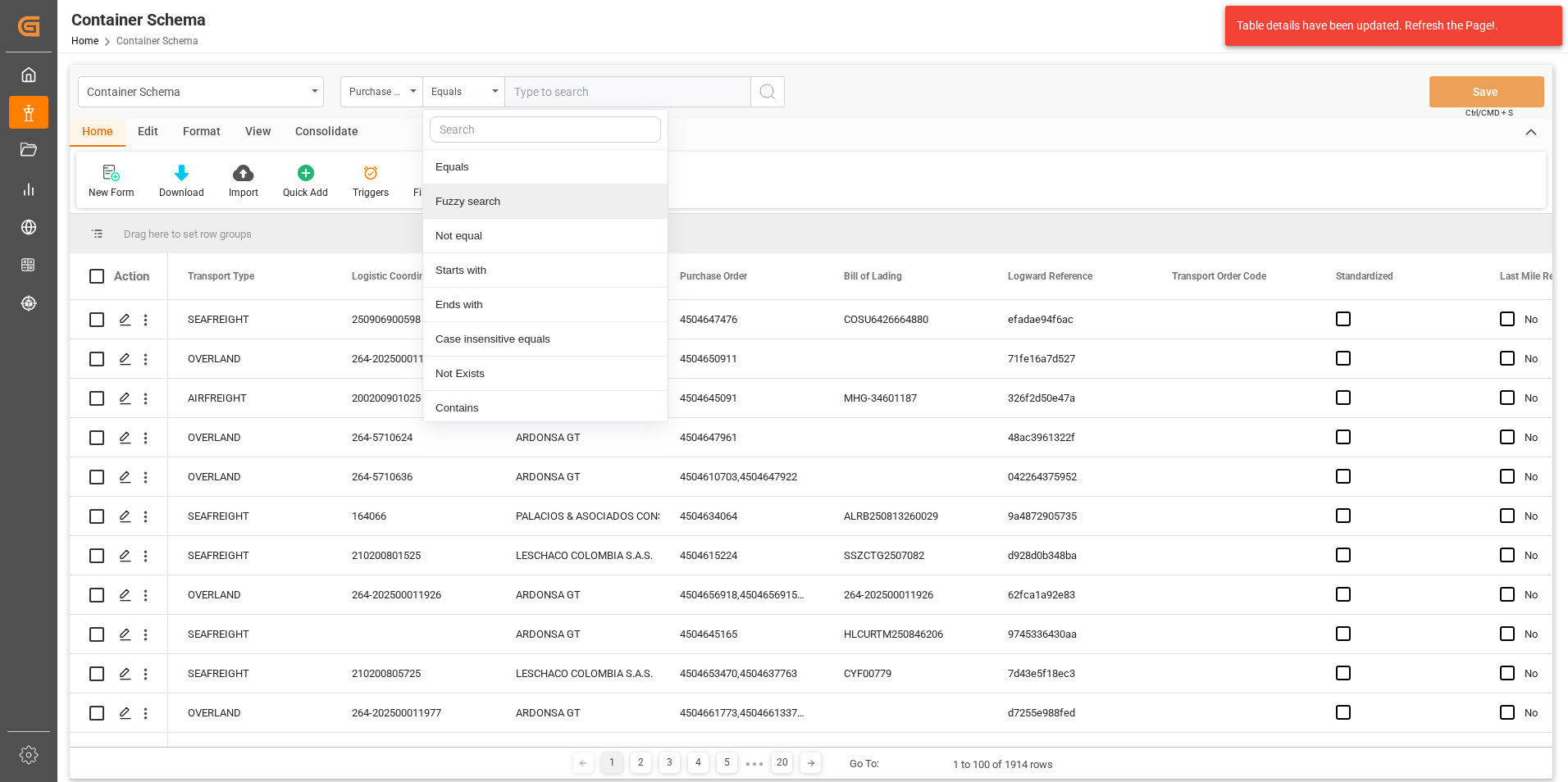
click at [477, 203] on div "Fuzzy search" at bounding box center [545, 201] width 244 height 34
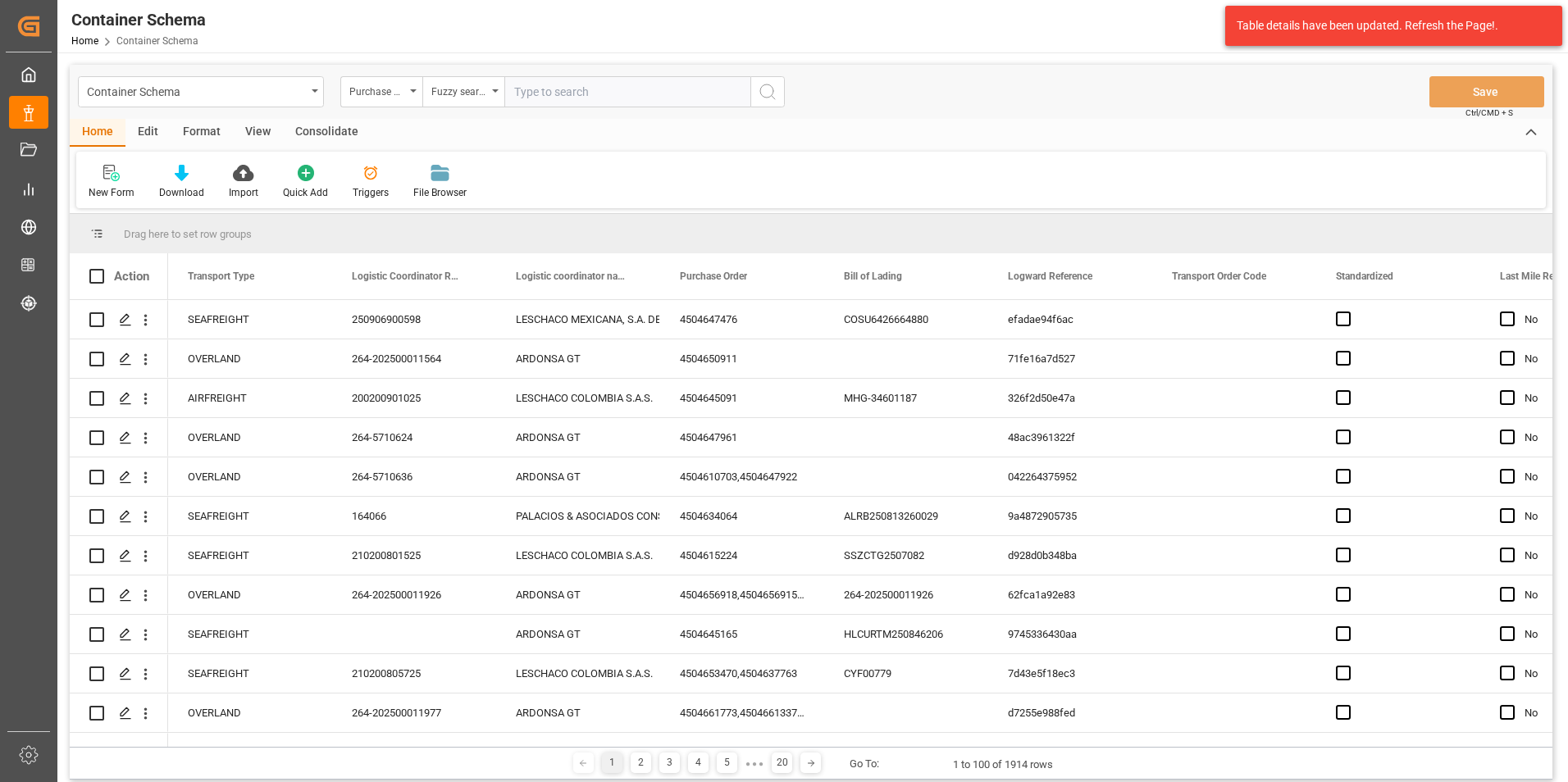
click at [532, 88] on input "text" at bounding box center [626, 91] width 246 height 31
paste input "4504652030,4504624366,4504651440"
drag, startPoint x: 726, startPoint y: 99, endPoint x: 579, endPoint y: 90, distance: 147.3
click at [579, 90] on input "4504652030,4504624366,4504651440" at bounding box center [626, 91] width 246 height 31
type input "4504652030"
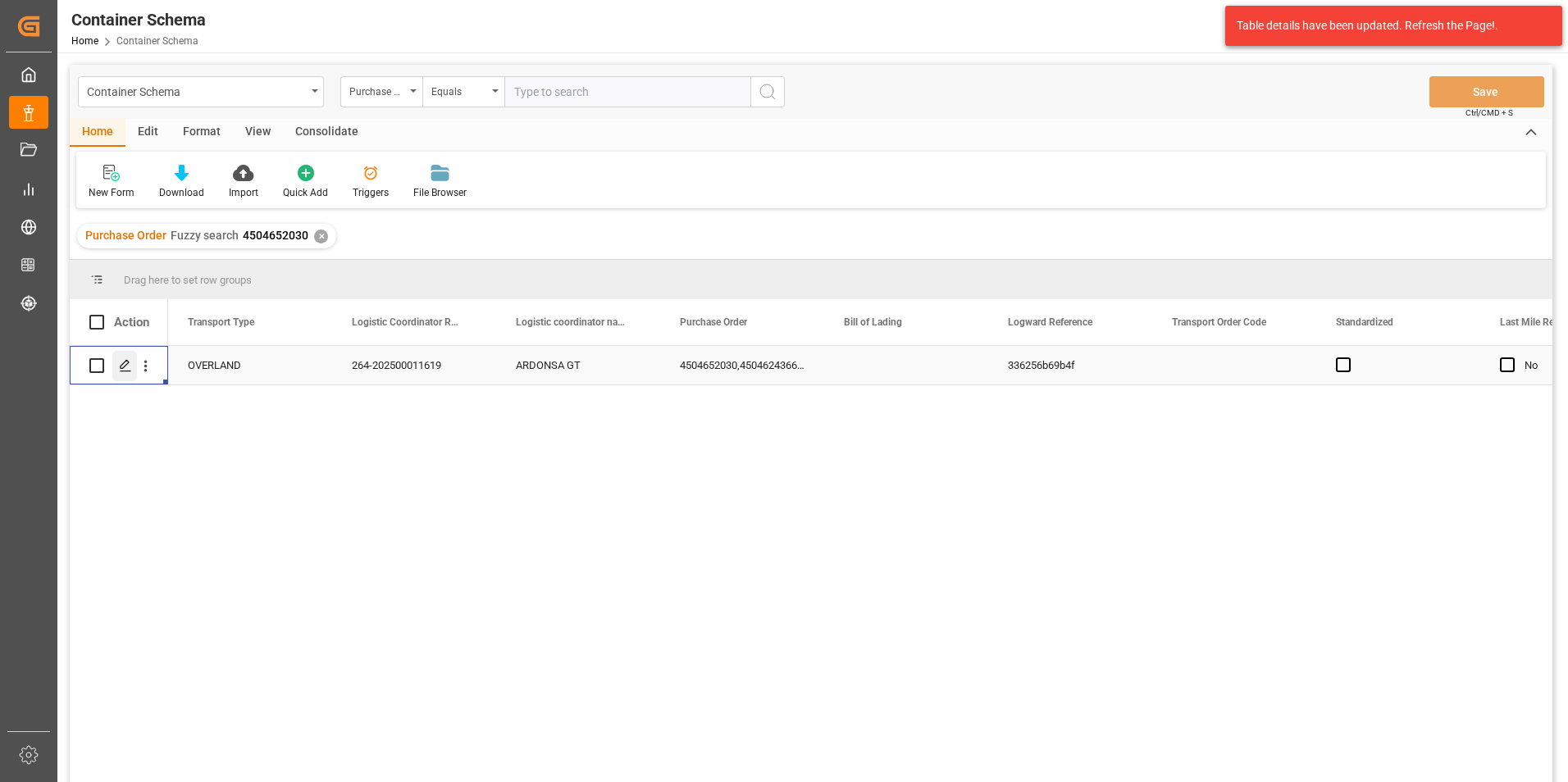
click at [124, 378] on div "Press SPACE to select this row." at bounding box center [124, 366] width 25 height 30
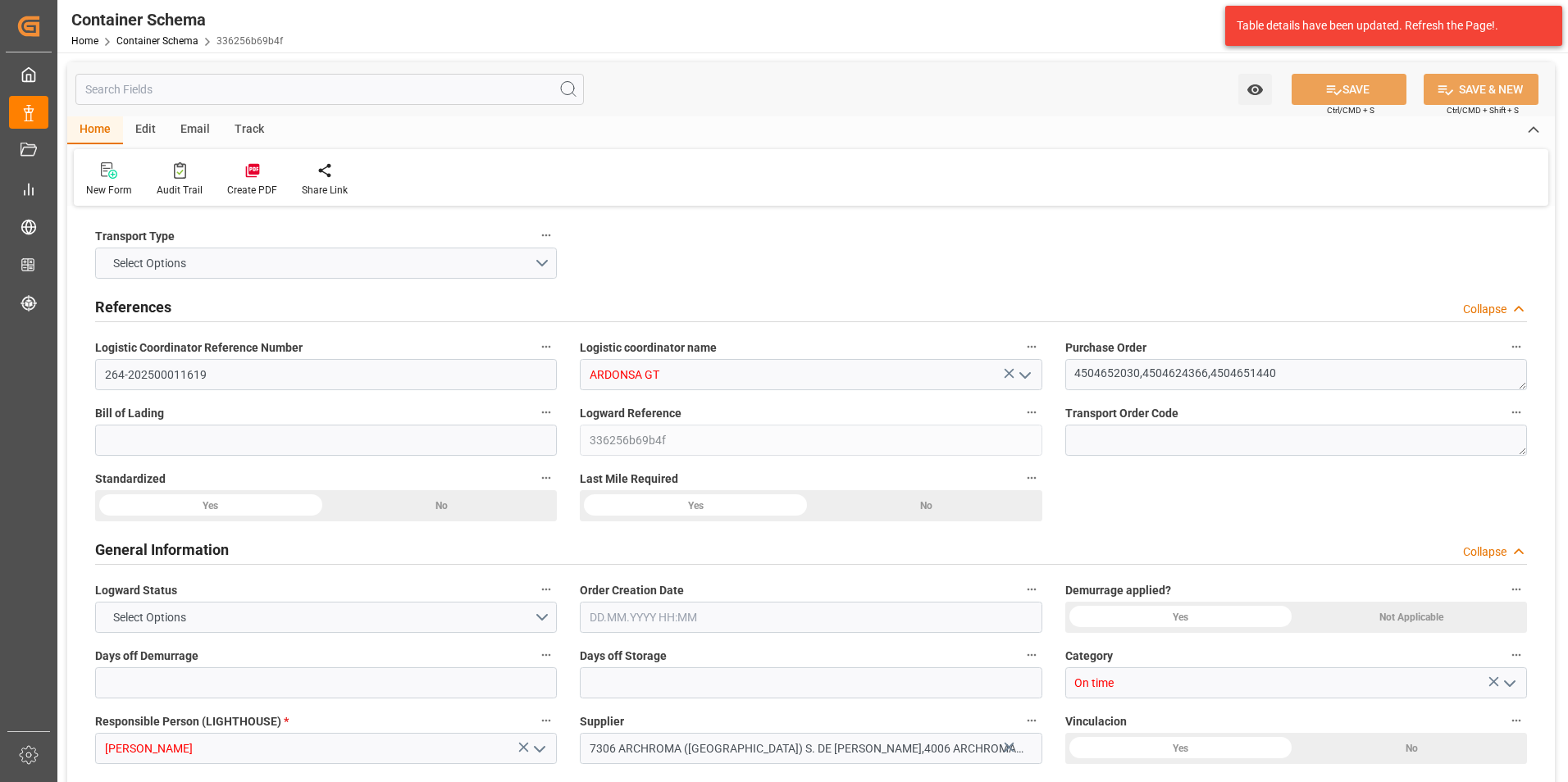
type input "0"
type input "3"
type input "9"
type input "4380"
type input "4769.5"
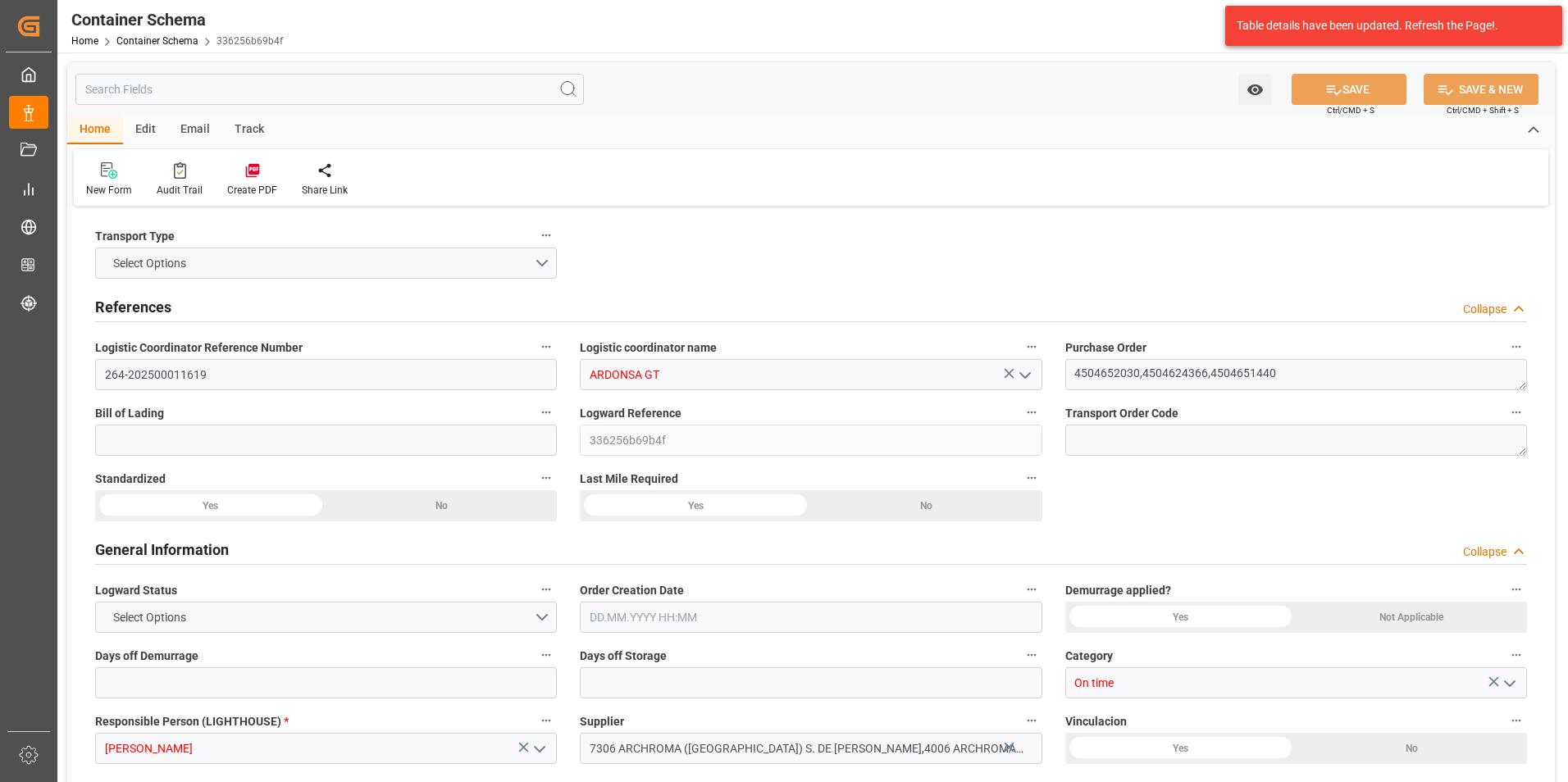
type input "MXZMF"
type input "[DATE] 15:45"
type input "[DATE]"
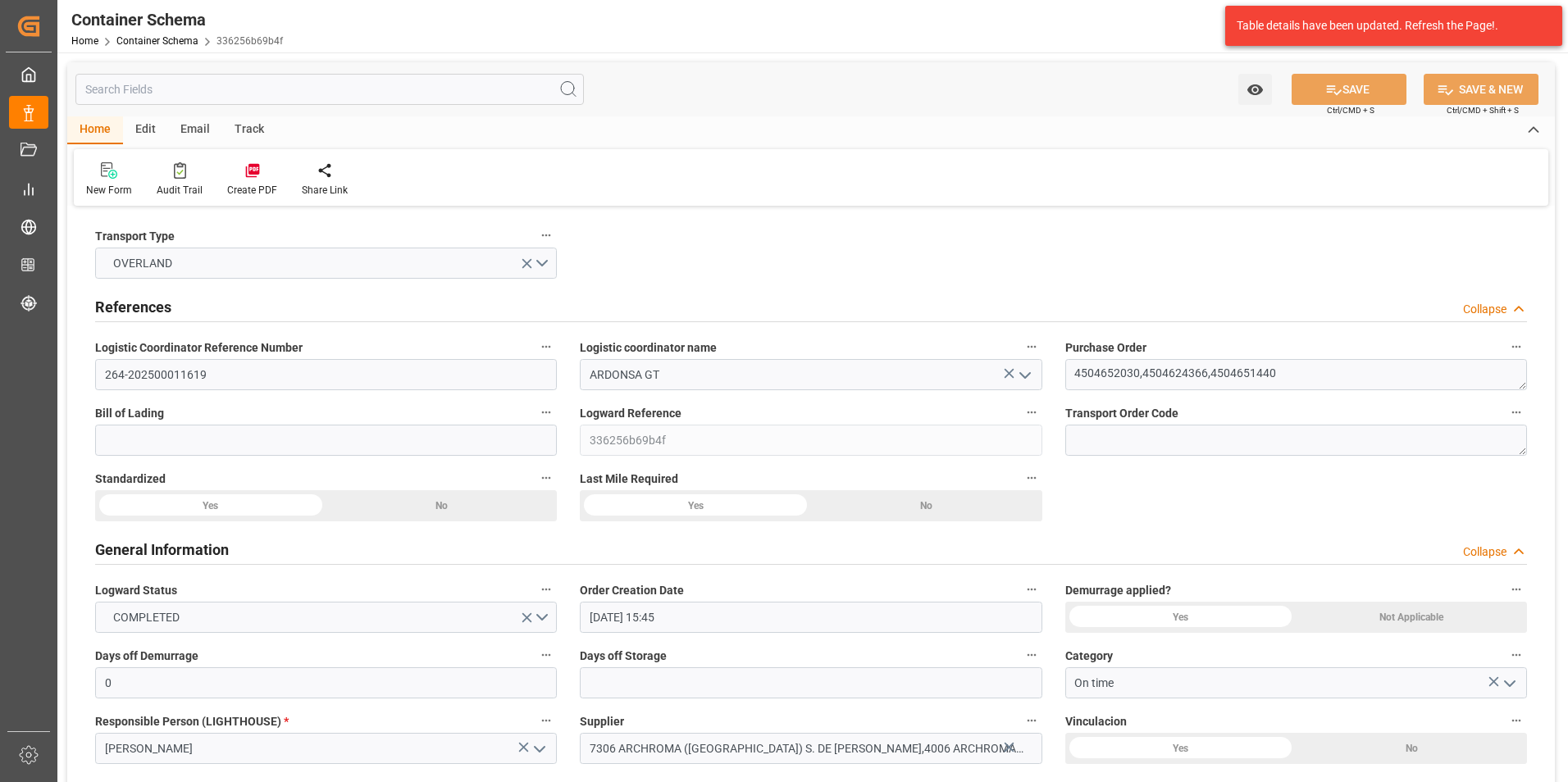
type input "[DATE]"
type input "[DATE] 00:00"
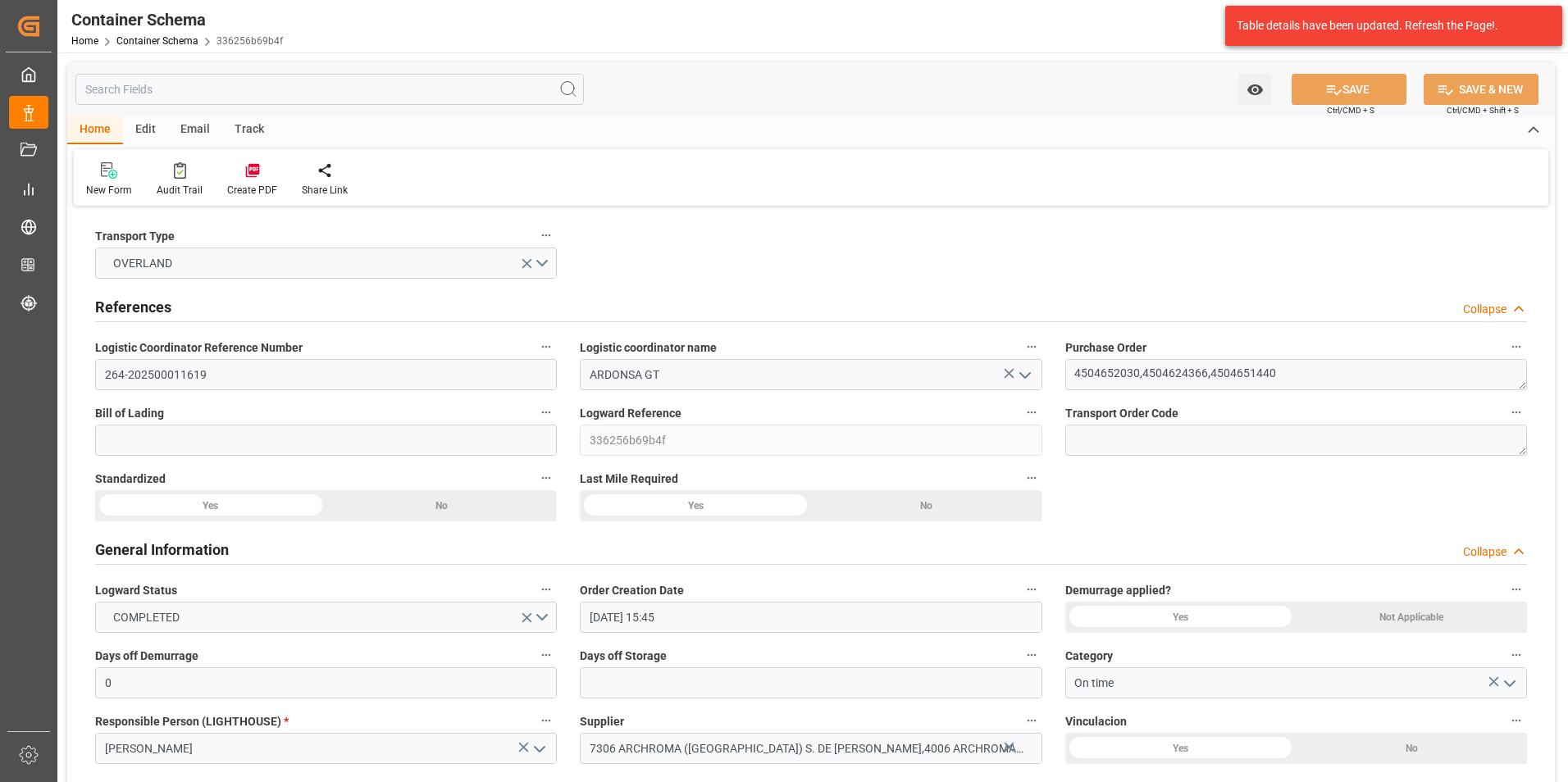
type input "[DATE] 00:00"
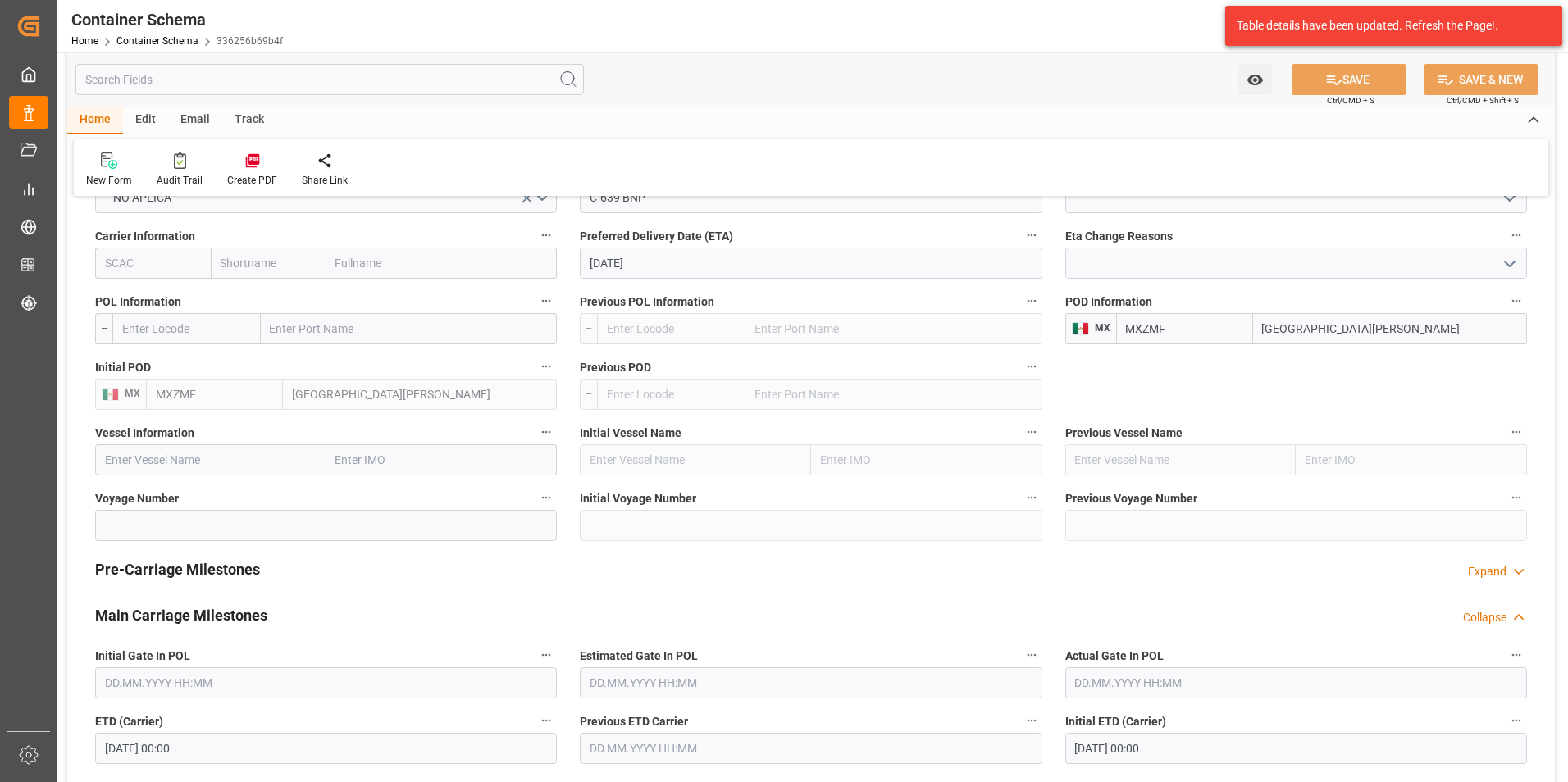
scroll to position [2132, 0]
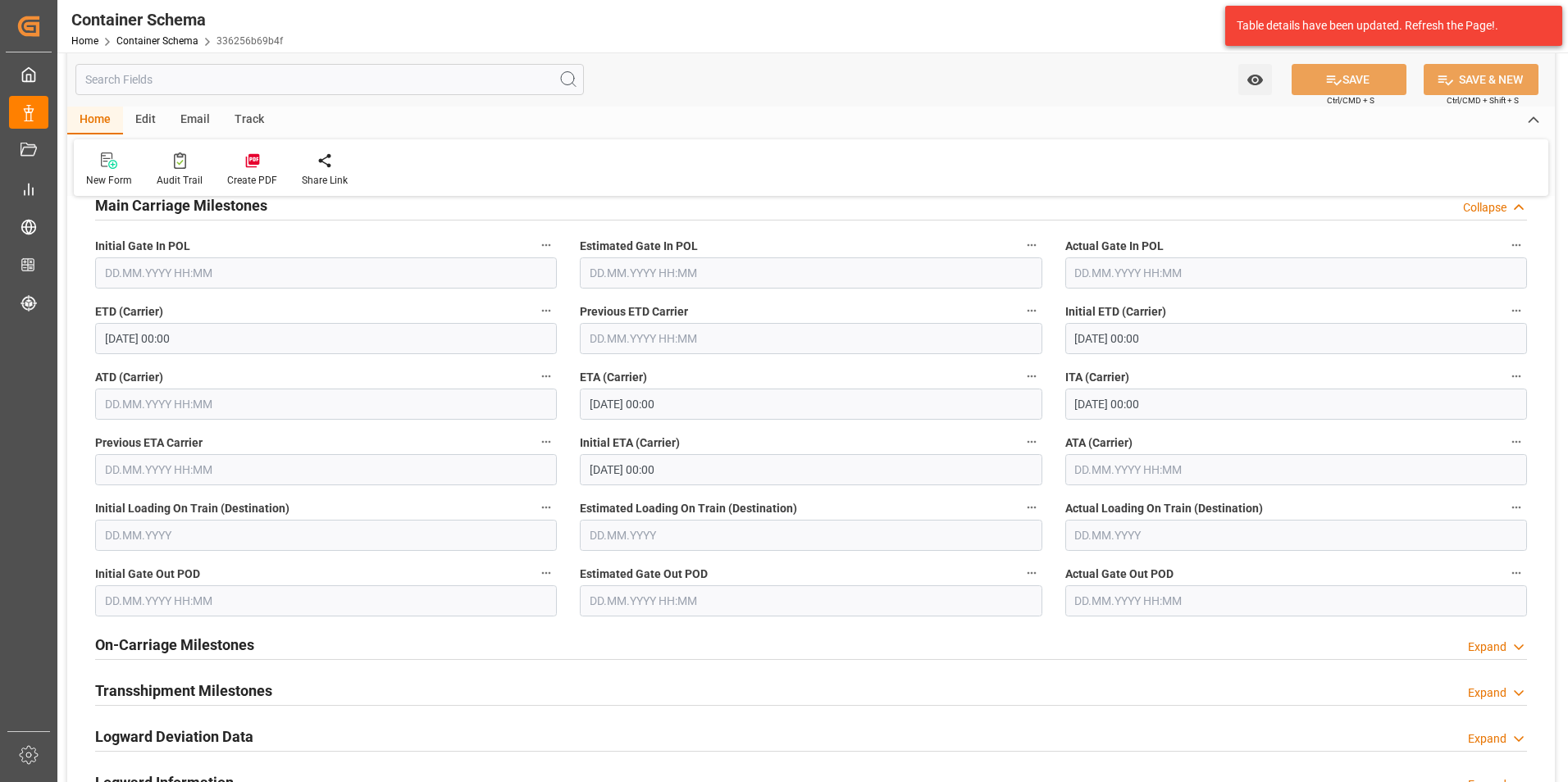
click at [1118, 467] on input "text" at bounding box center [1296, 470] width 461 height 31
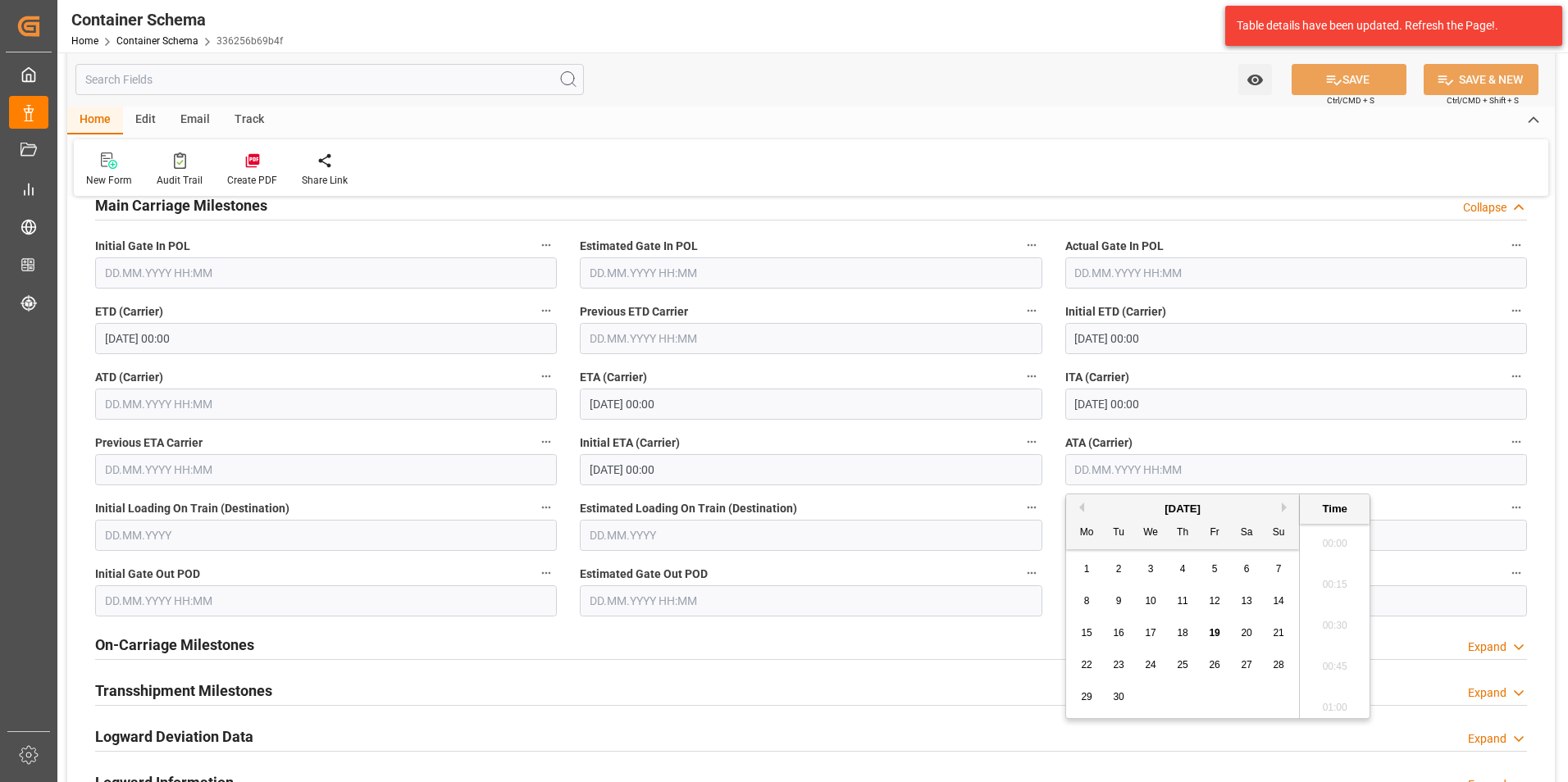
scroll to position [2548, 0]
click at [1080, 505] on button "Previous Month" at bounding box center [1079, 508] width 9 height 9
click at [1093, 665] on div "18" at bounding box center [1087, 665] width 21 height 20
type input "[DATE] 00:00"
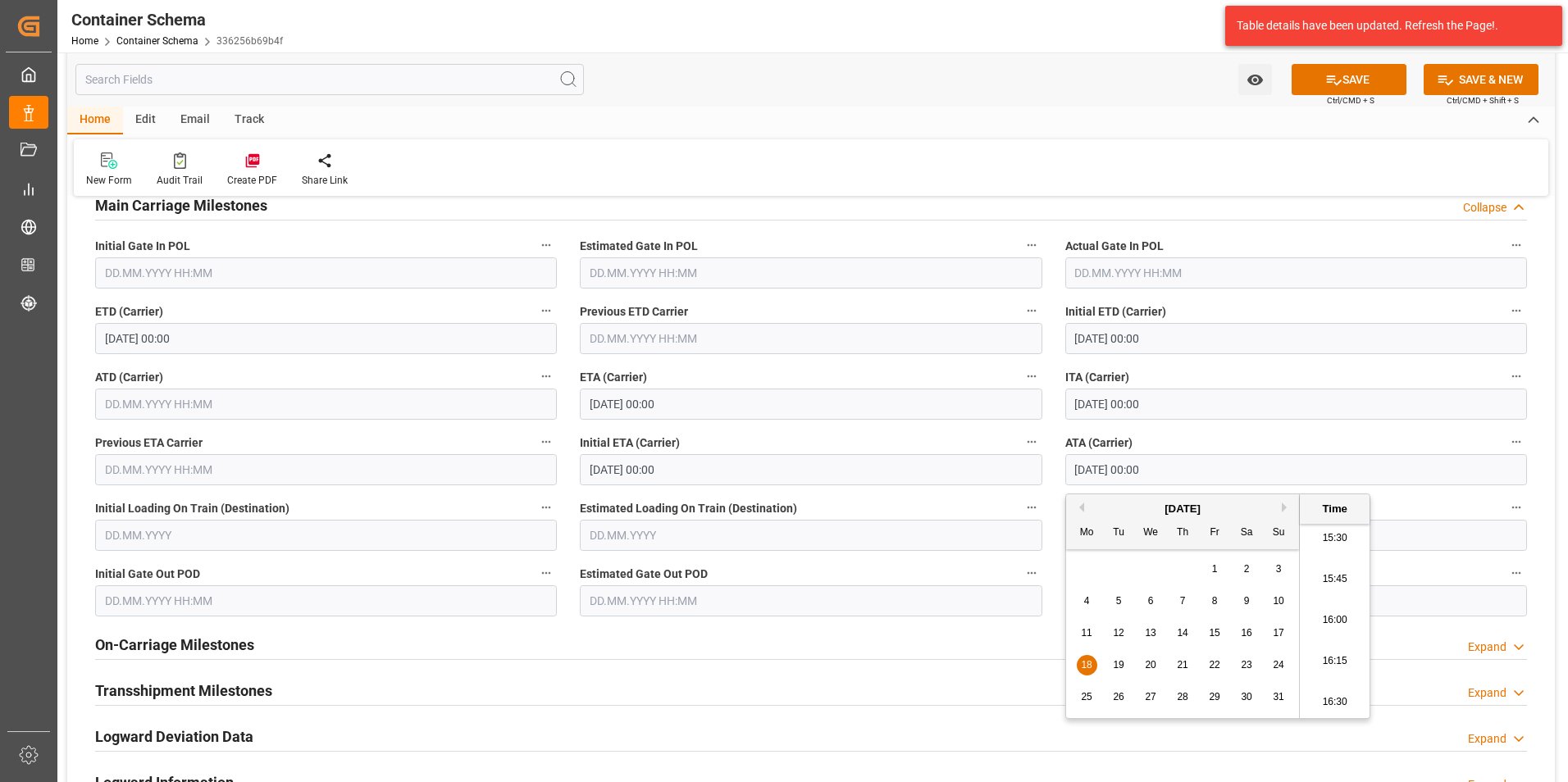
click at [1055, 563] on div "Actual Gate Out POD" at bounding box center [1296, 589] width 485 height 65
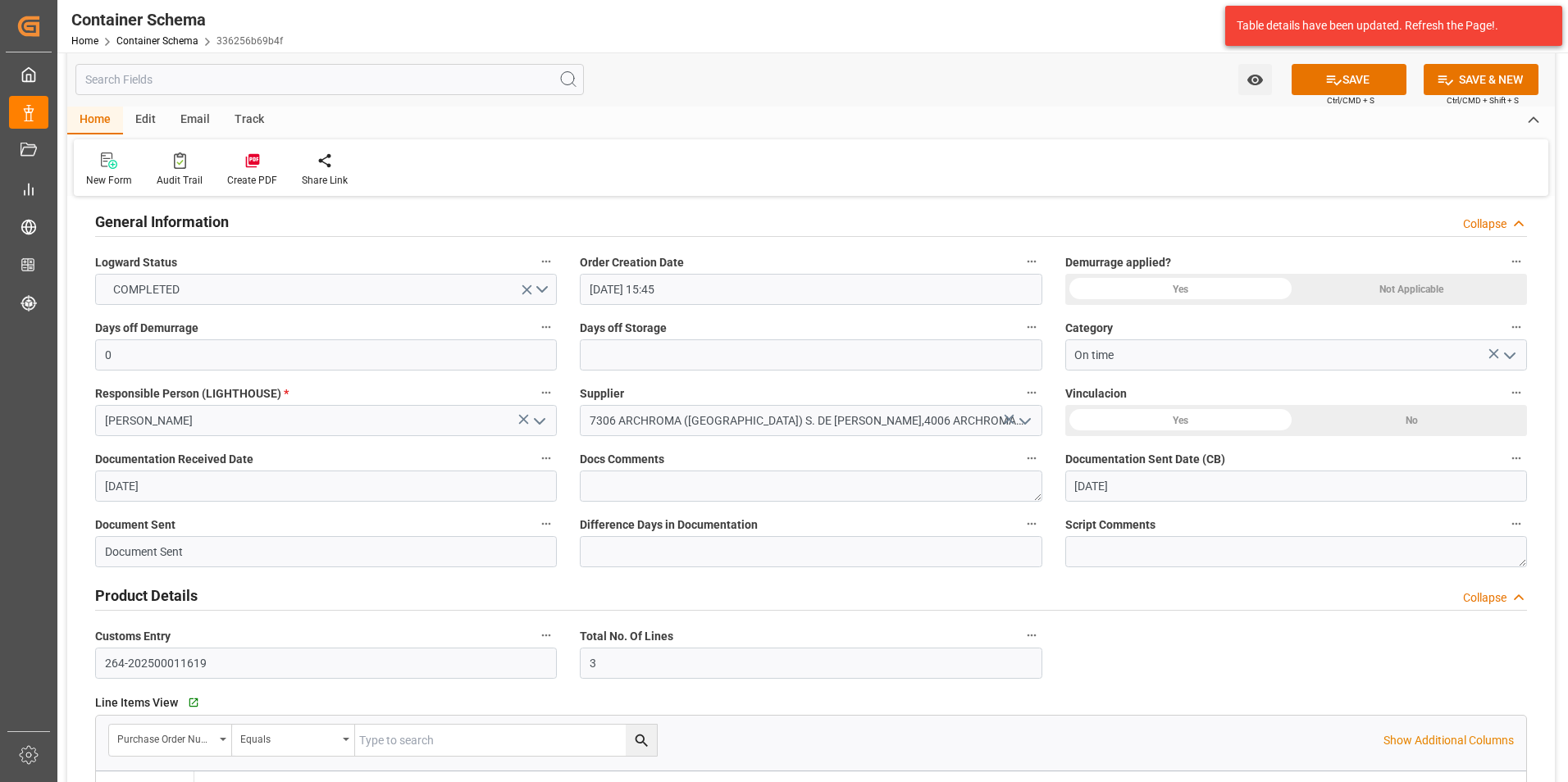
scroll to position [0, 0]
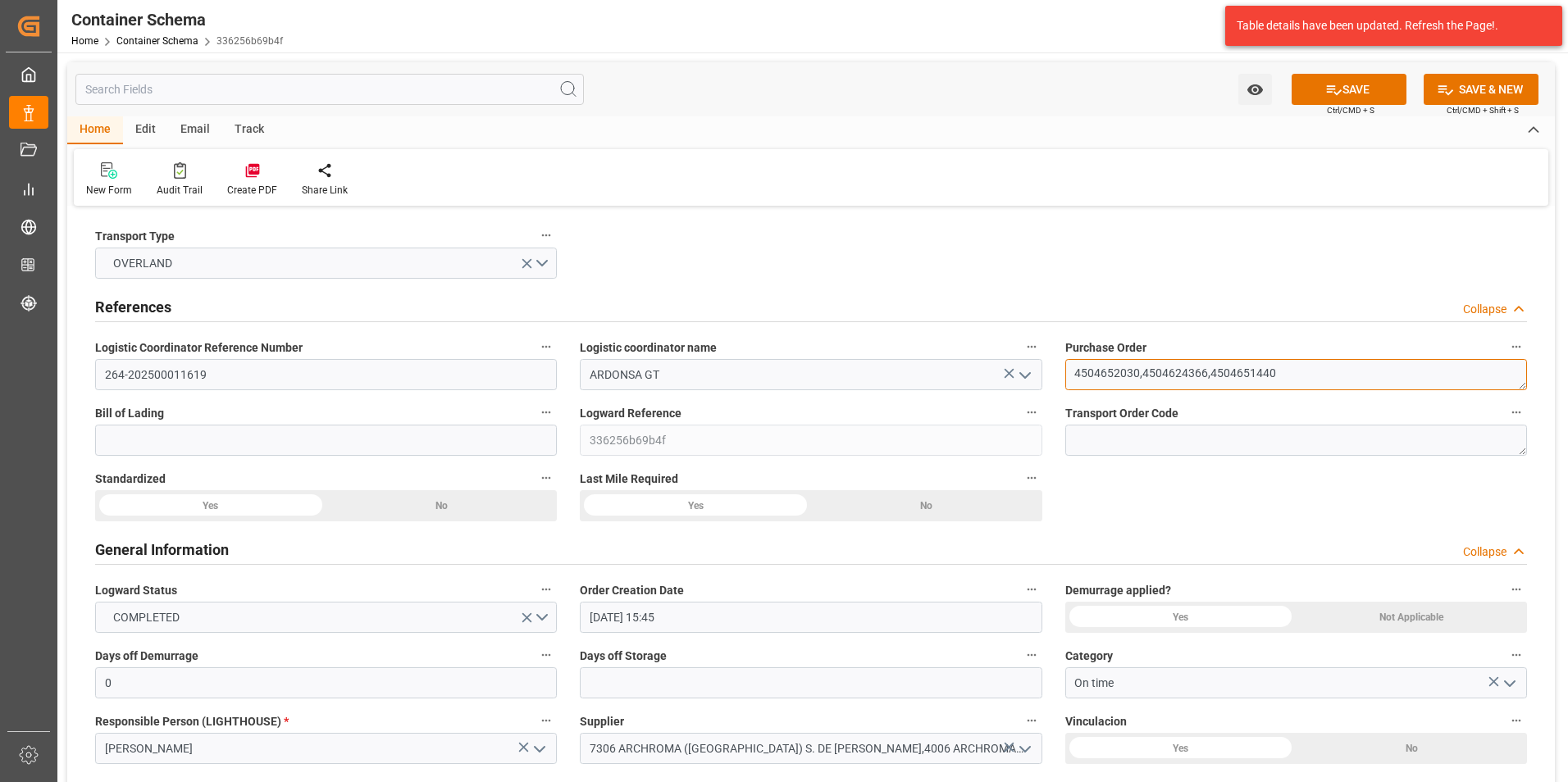
drag, startPoint x: 1279, startPoint y: 369, endPoint x: 1204, endPoint y: 372, distance: 75.1
click at [1204, 372] on textarea "4504652030,4504624366,4504651440" at bounding box center [1296, 374] width 461 height 31
drag, startPoint x: 1137, startPoint y: 371, endPoint x: 1069, endPoint y: 371, distance: 68.0
click at [1069, 371] on textarea "4504652030,4504624366,4504651440" at bounding box center [1296, 374] width 461 height 31
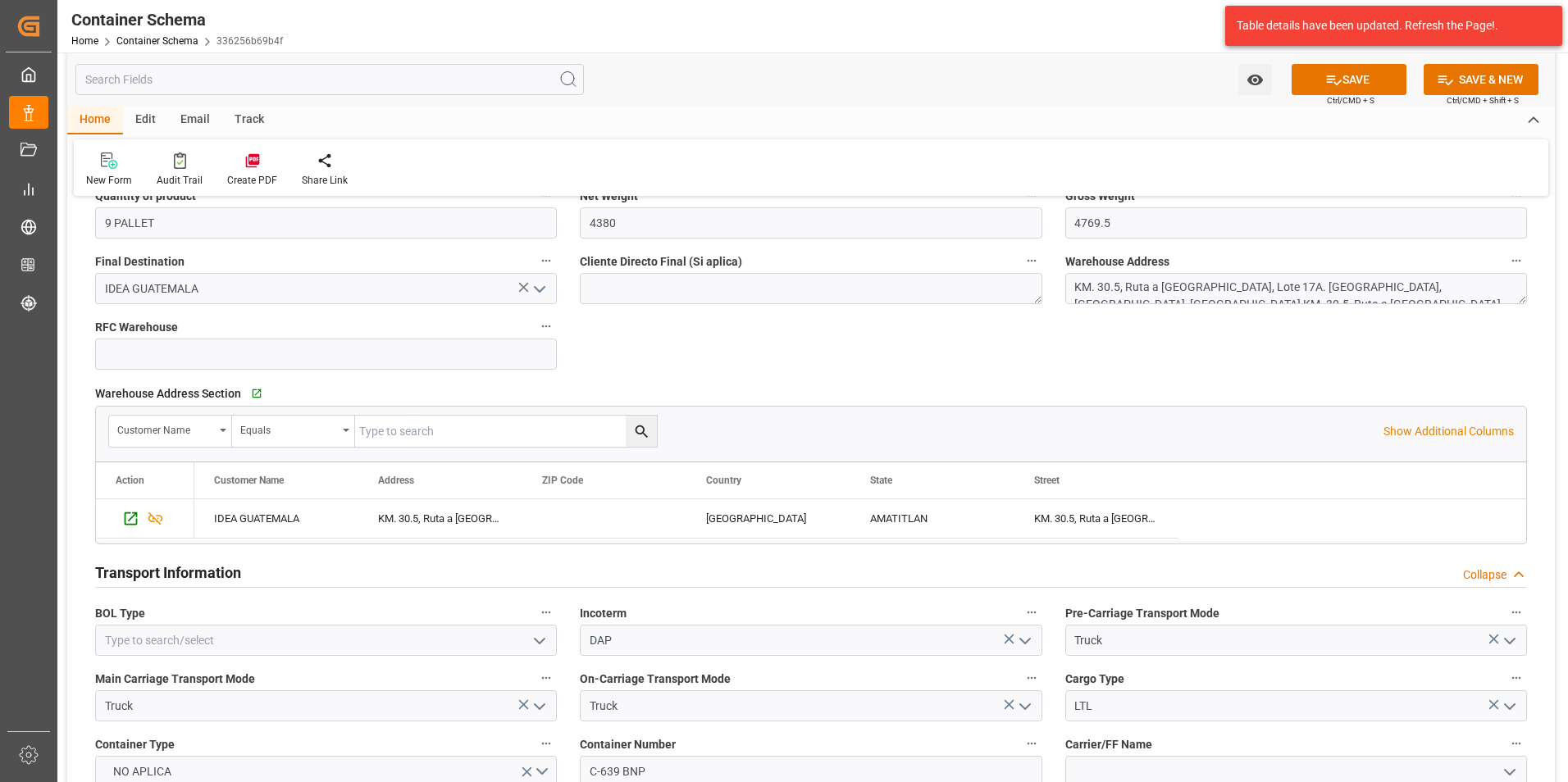
scroll to position [1558, 0]
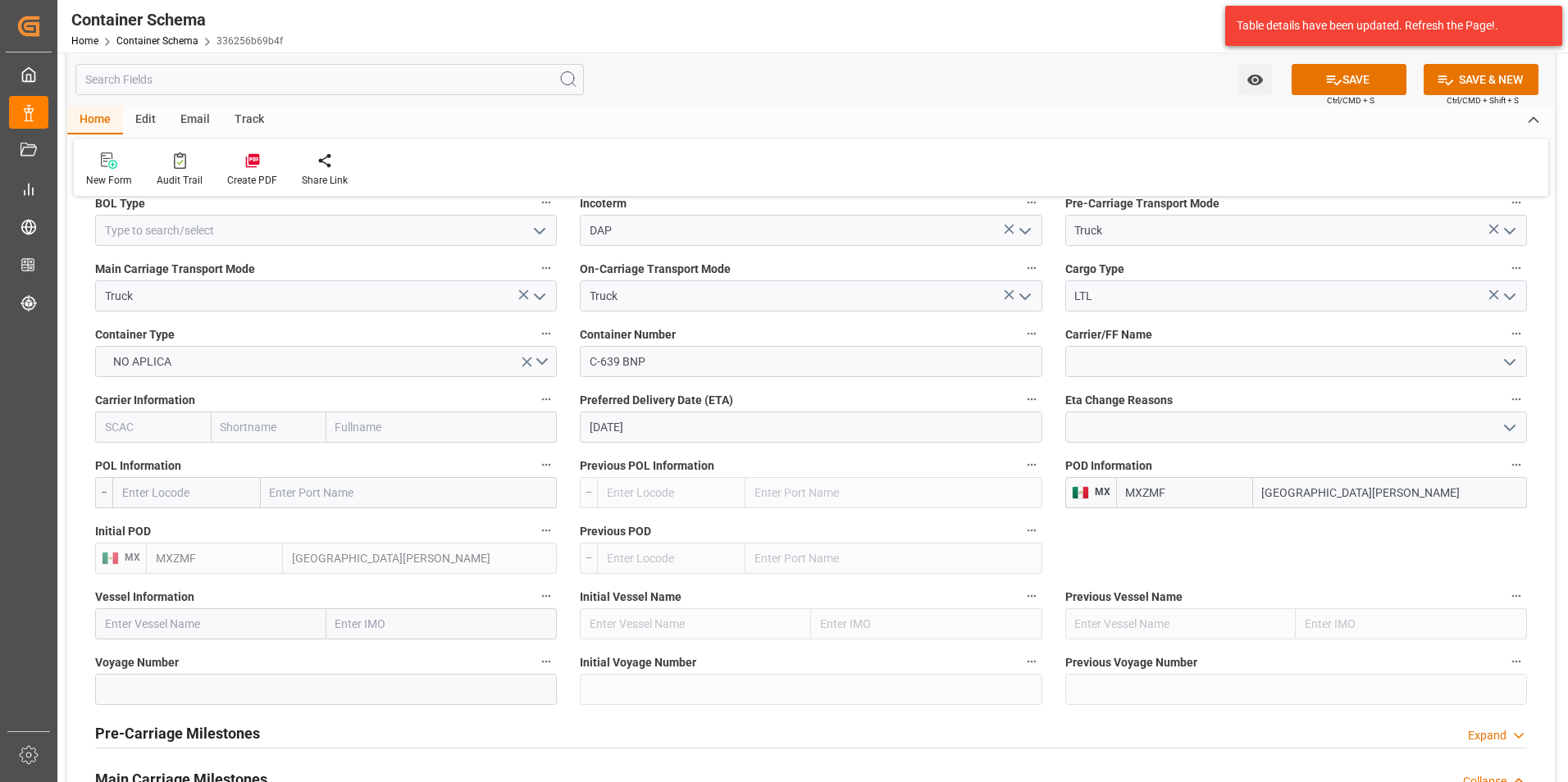
drag, startPoint x: 1350, startPoint y: 496, endPoint x: 980, endPoint y: 464, distance: 371.4
click at [980, 464] on div "Transport Type OVERLAND References Collapse Logistic Coordinator Reference Numb…" at bounding box center [811, 173] width 1487 height 3041
type input "TECUN"
click at [1306, 523] on b "Tecun Uman" at bounding box center [1296, 529] width 65 height 13
type input "GTTUC"
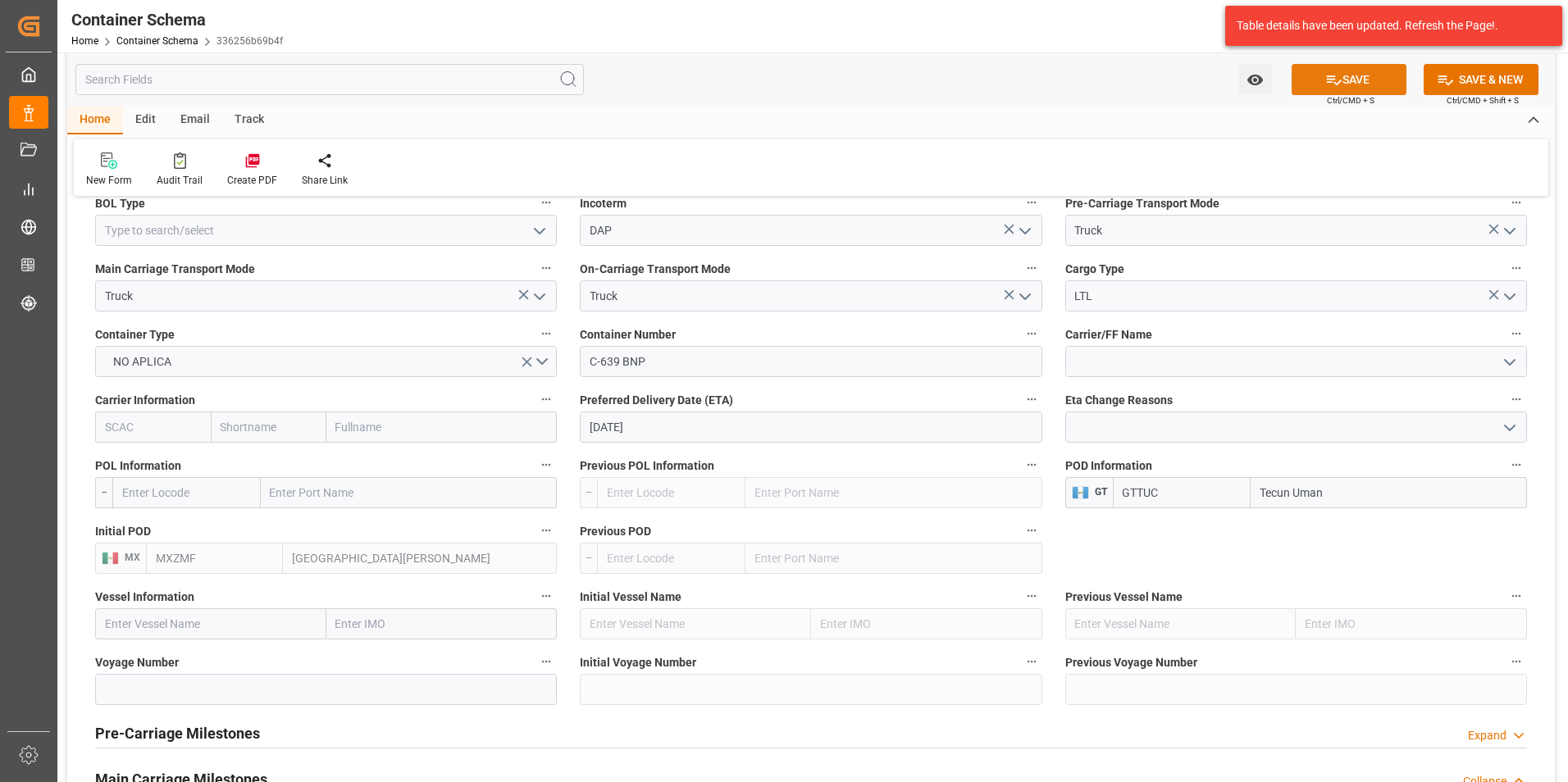
type input "Tecun Uman"
click at [1357, 85] on button "SAVE" at bounding box center [1349, 79] width 115 height 31
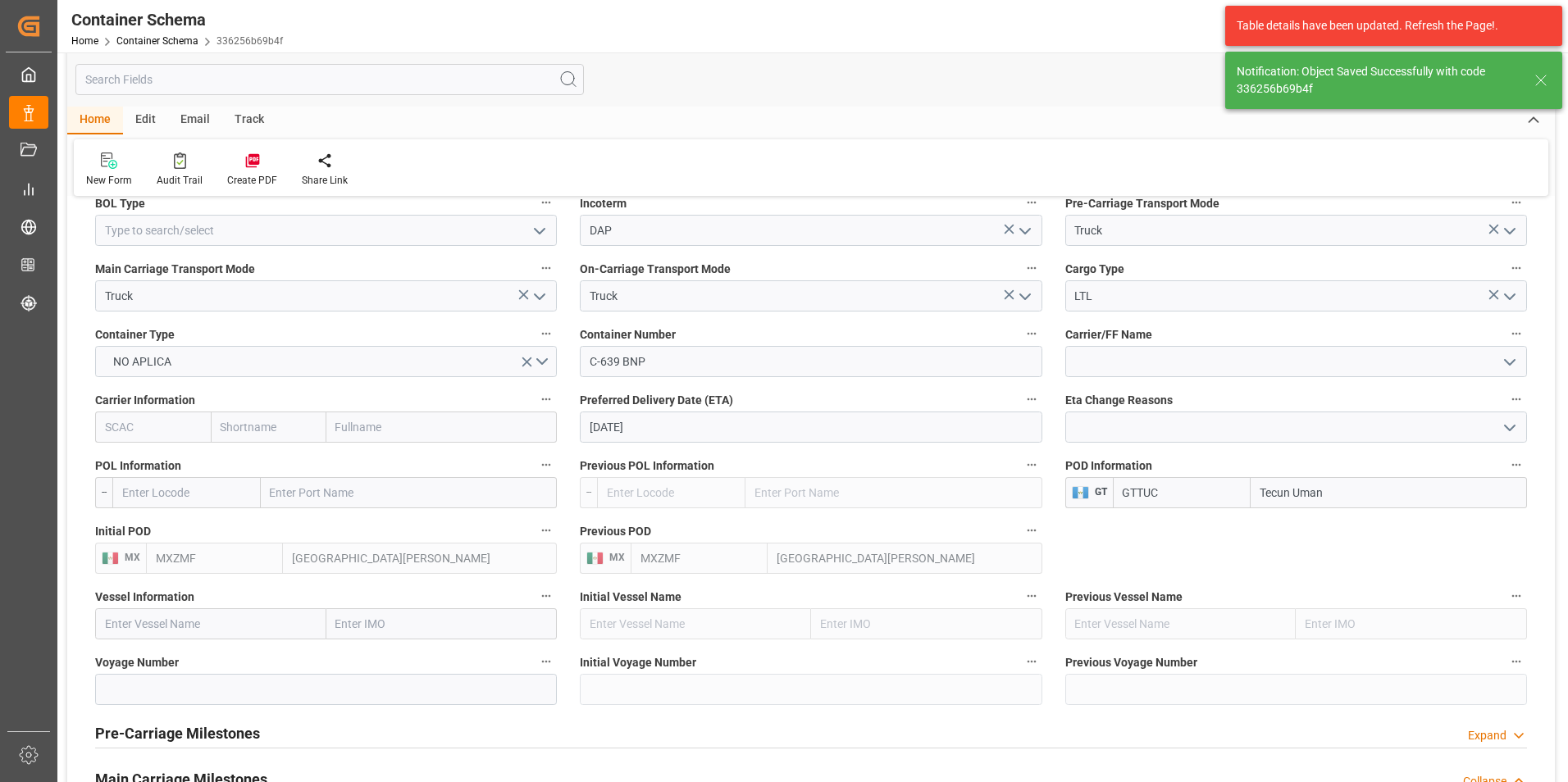
type input "MXZMF"
type input "[GEOGRAPHIC_DATA][PERSON_NAME]"
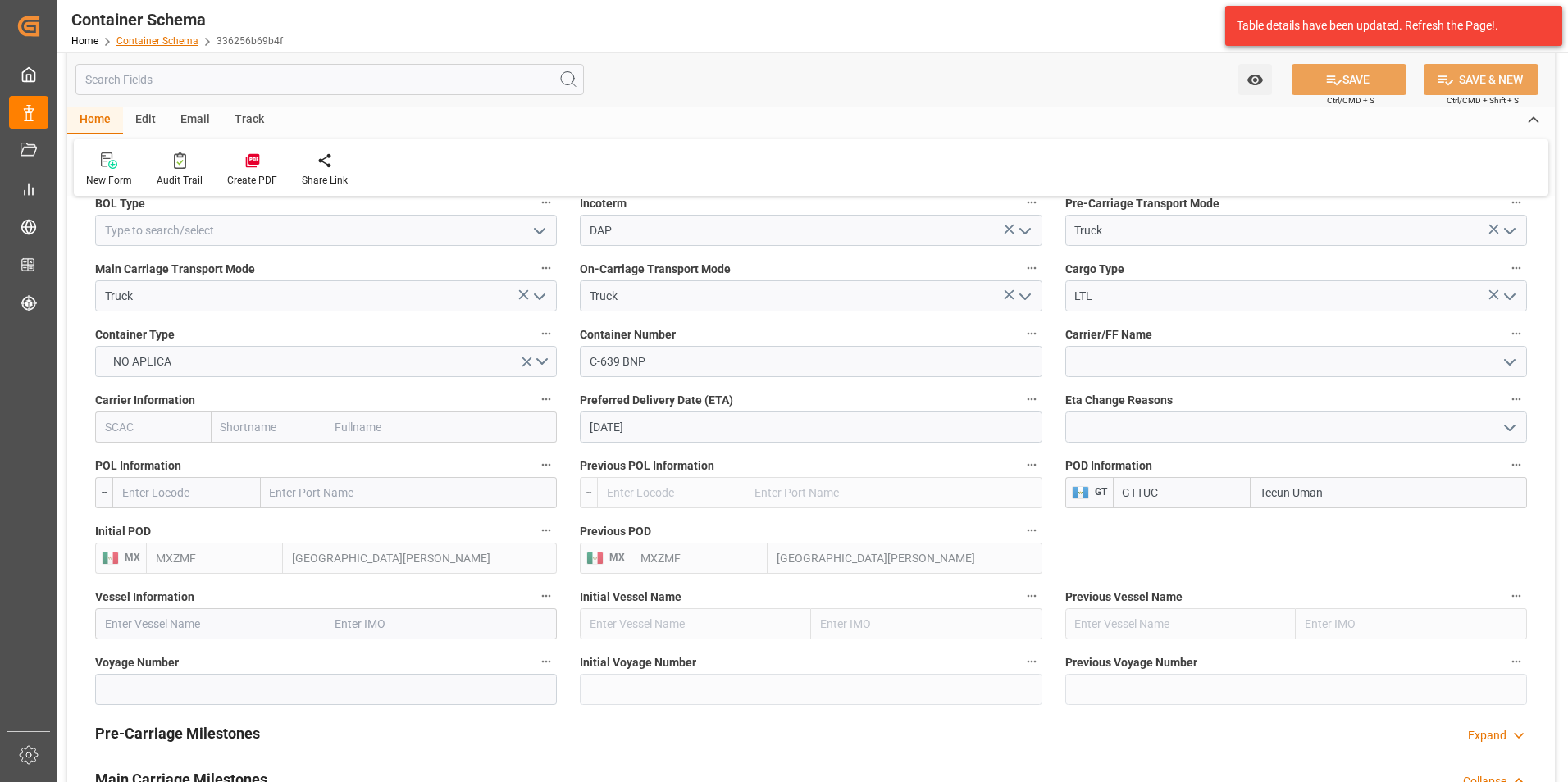
click at [180, 45] on link "Container Schema" at bounding box center [158, 41] width 82 height 11
